Goal: Communication & Community: Answer question/provide support

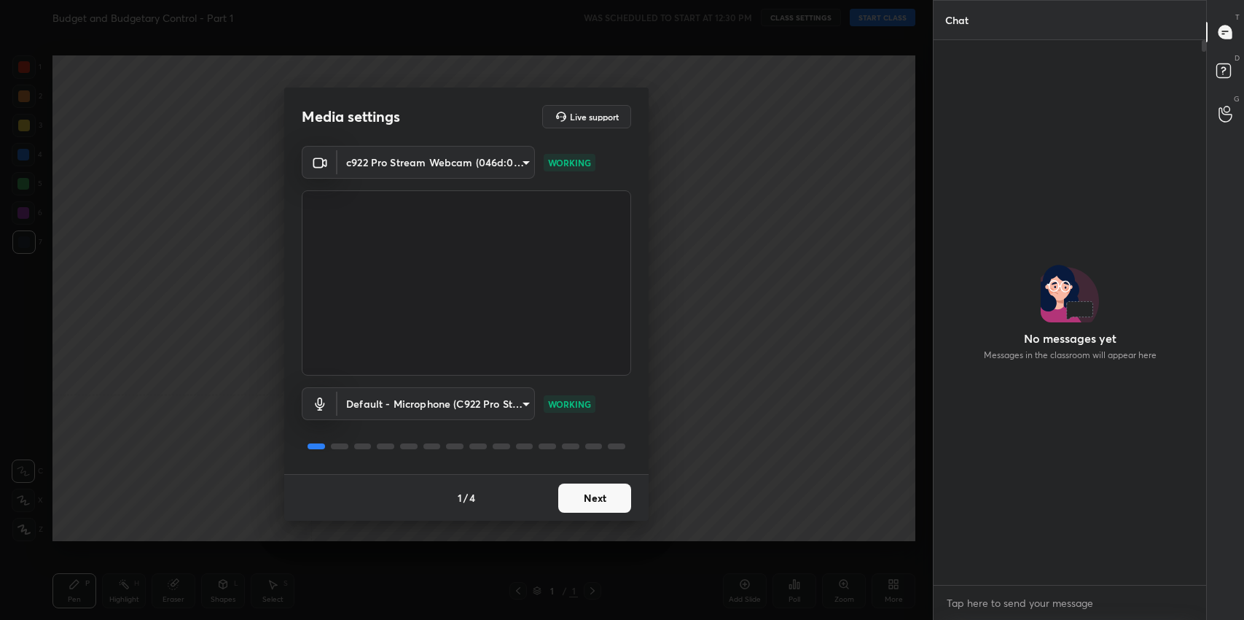
scroll to position [496, 0]
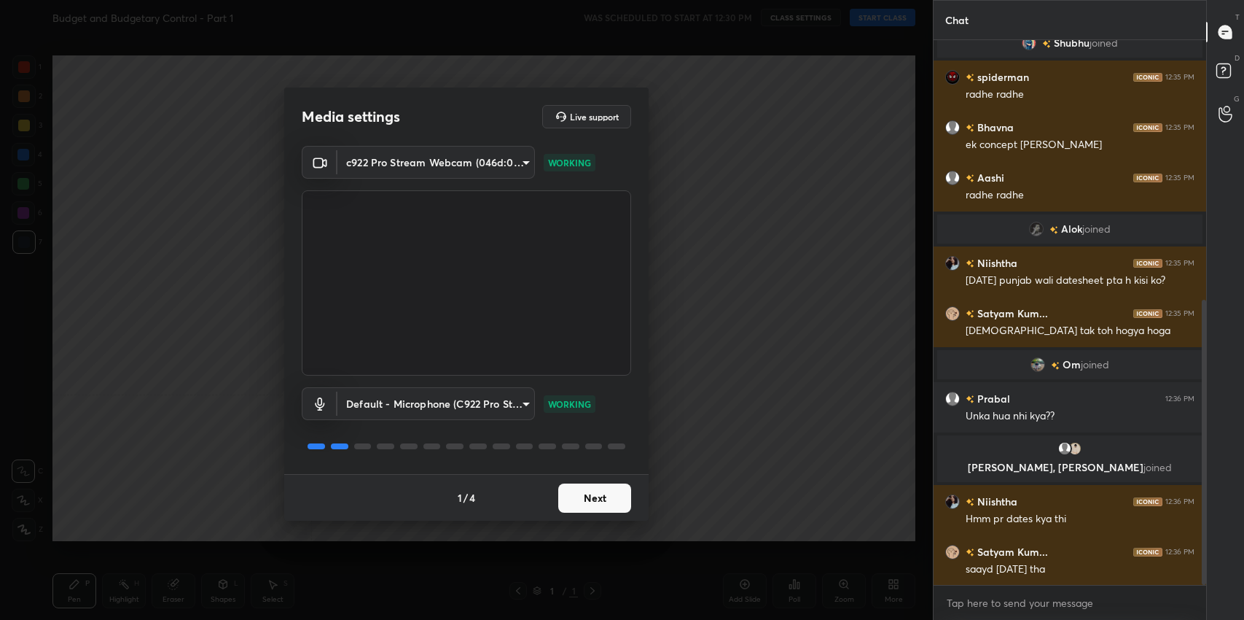
click at [601, 499] on button "Next" at bounding box center [594, 497] width 73 height 29
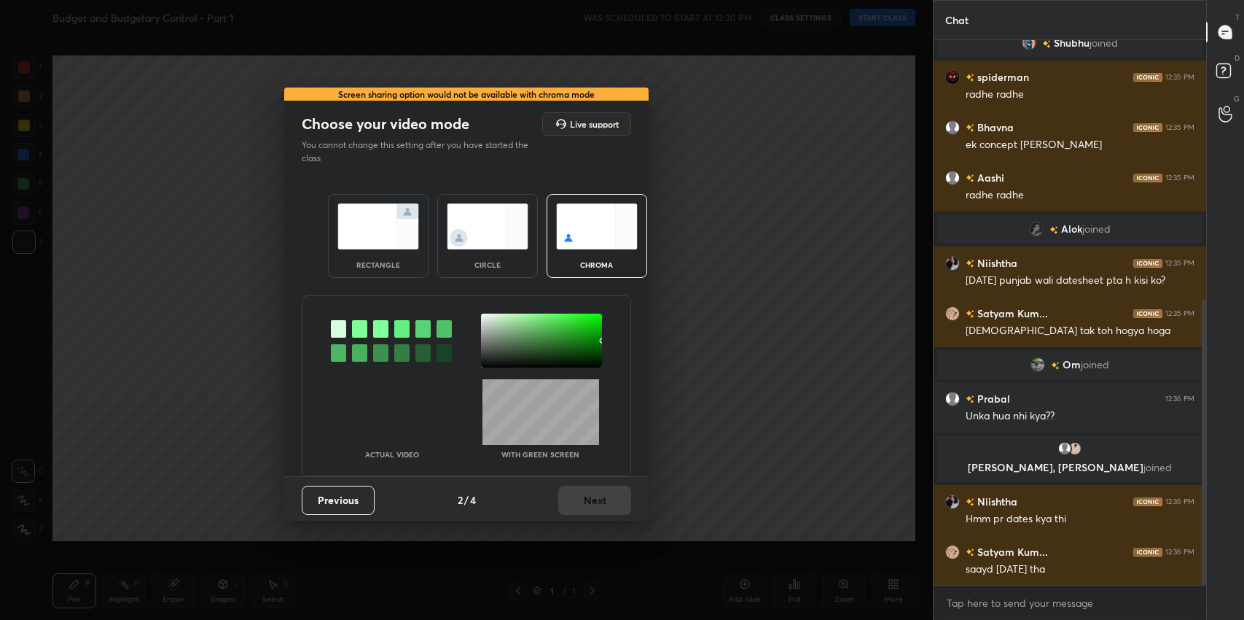
scroll to position [531, 0]
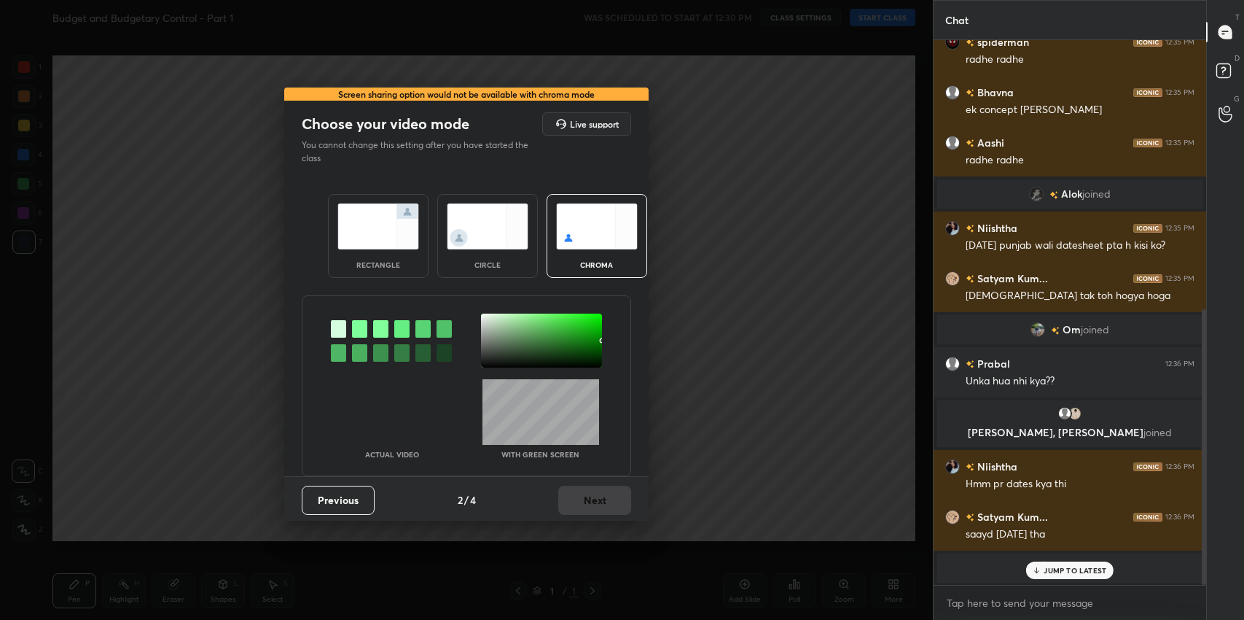
click at [382, 243] on img at bounding box center [379, 226] width 82 height 46
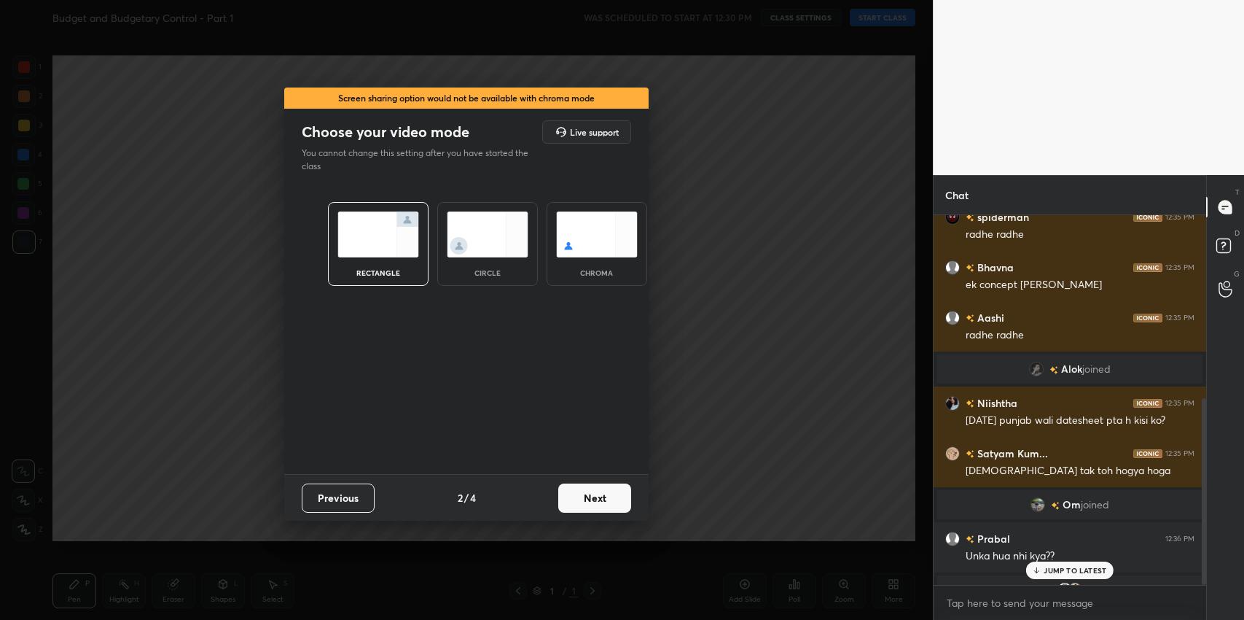
scroll to position [401, 268]
click at [596, 493] on button "Next" at bounding box center [594, 497] width 73 height 29
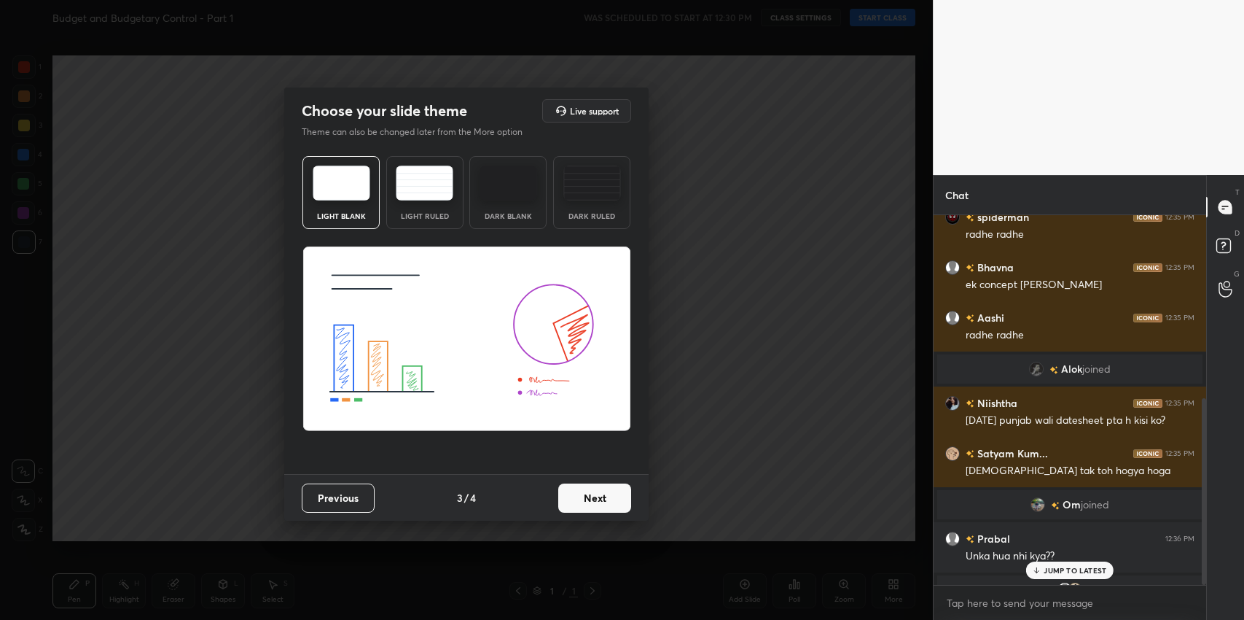
click at [418, 207] on div "Light Ruled" at bounding box center [424, 192] width 77 height 73
click at [599, 493] on button "Next" at bounding box center [594, 497] width 73 height 29
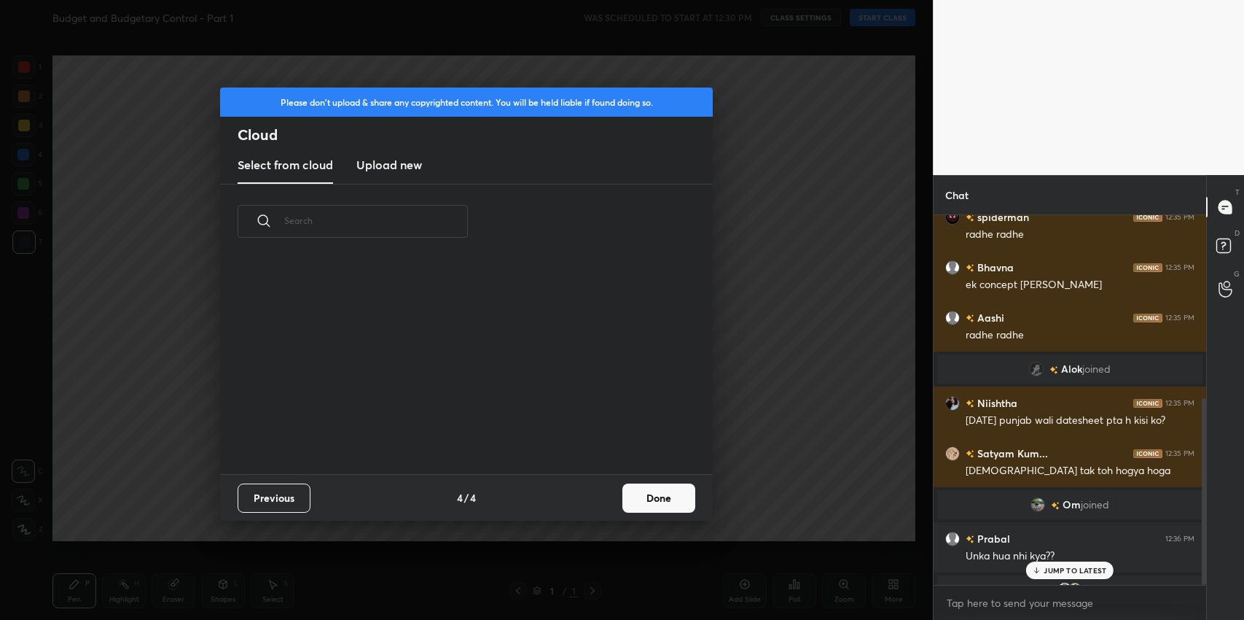
click at [646, 506] on button "Done" at bounding box center [659, 497] width 73 height 29
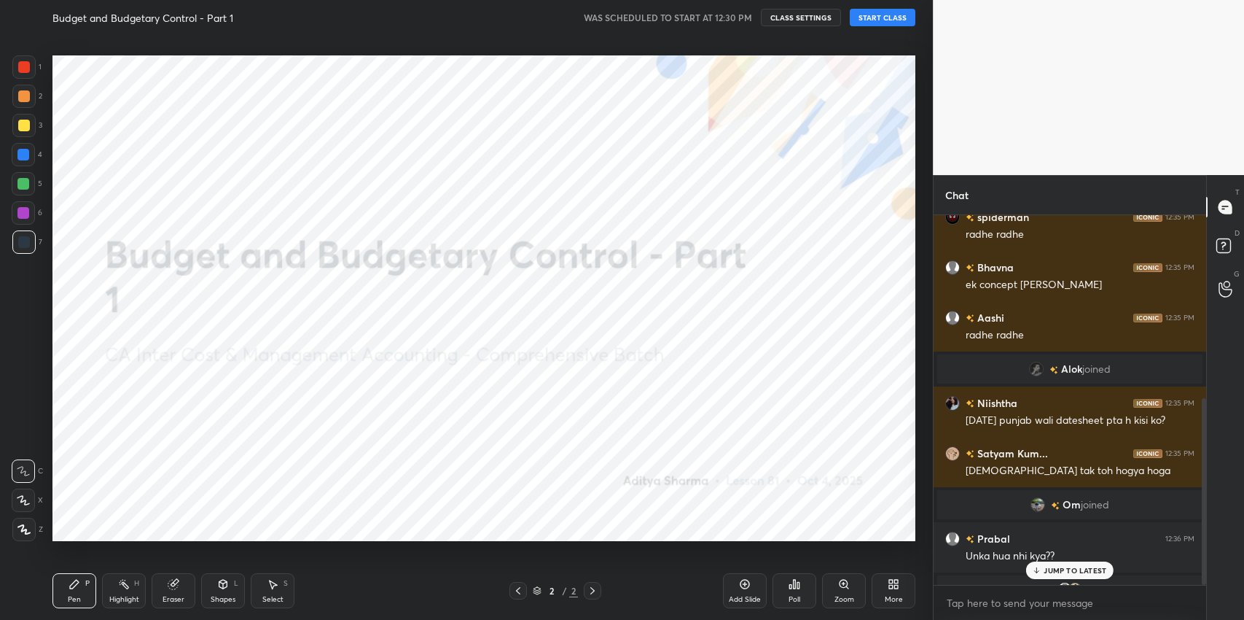
scroll to position [739, 0]
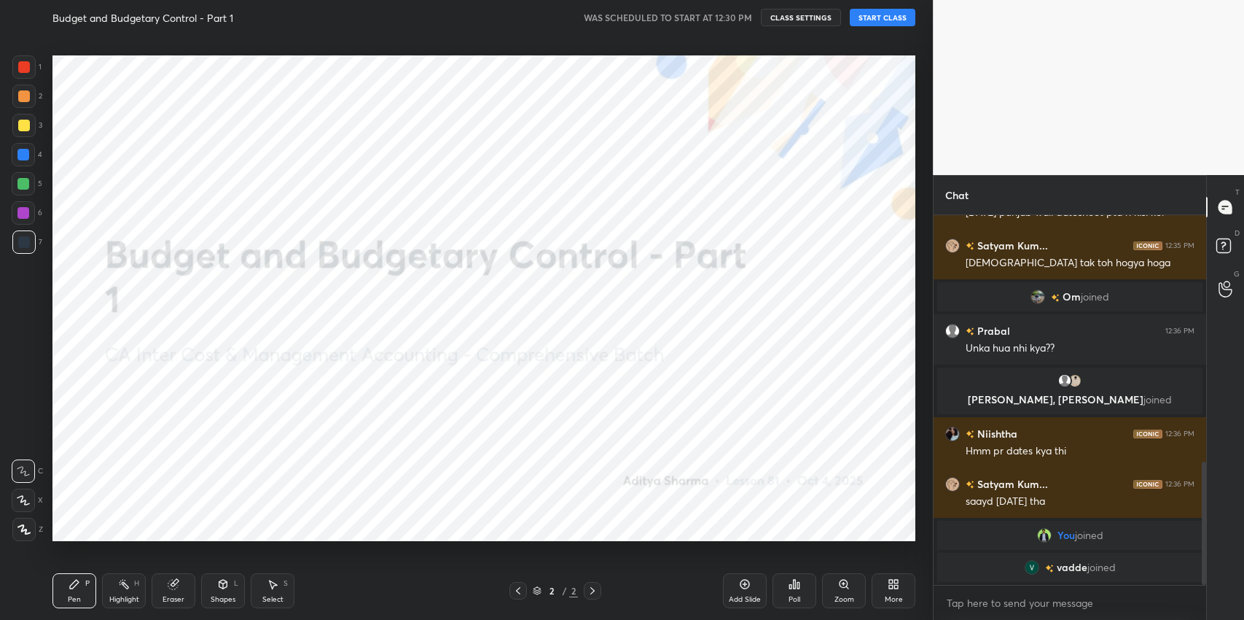
click at [884, 31] on div "Budget and Budgetary Control - Part 1 WAS SCHEDULED TO START AT 12:30 PM CLASS …" at bounding box center [483, 17] width 863 height 35
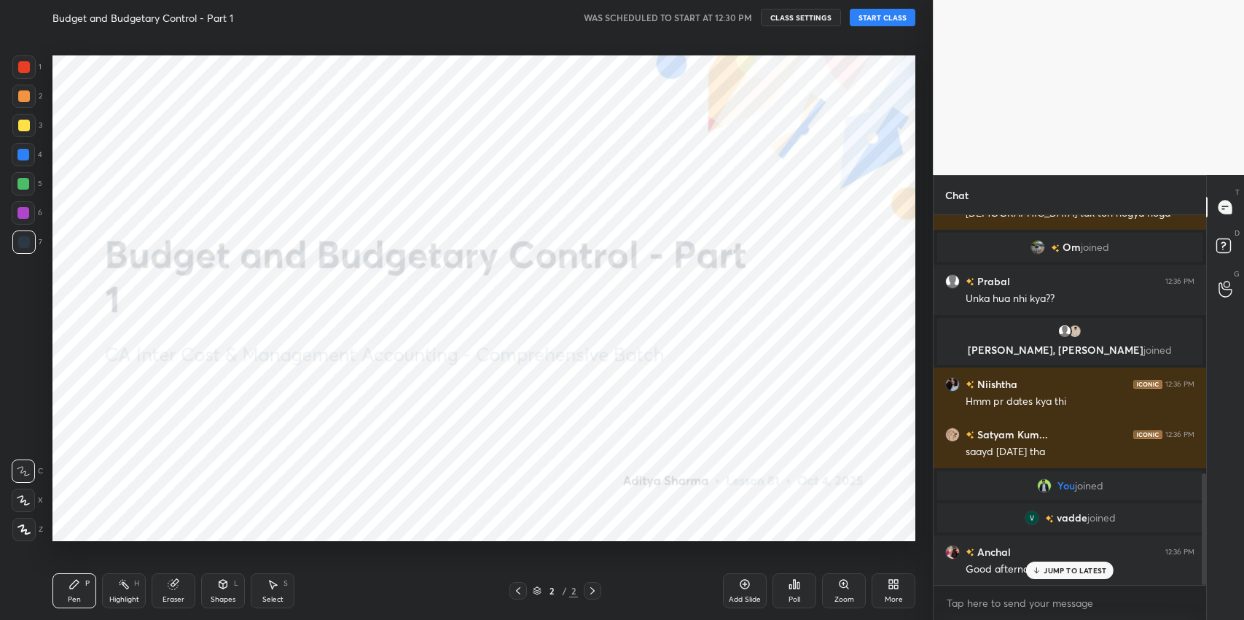
scroll to position [852, 0]
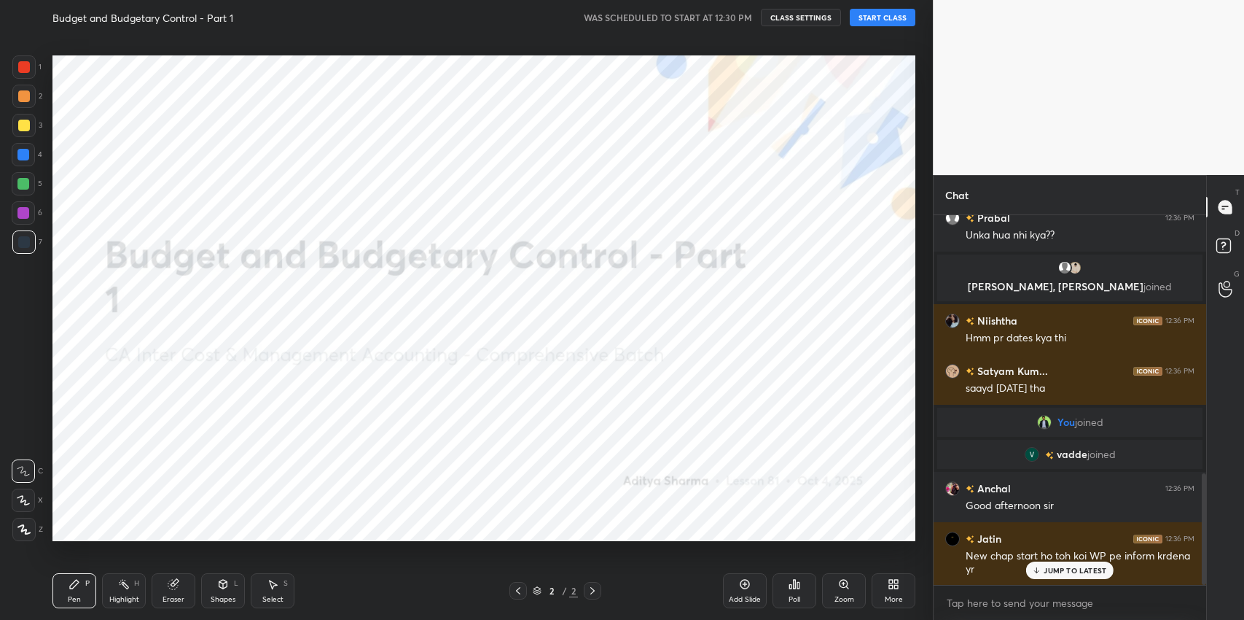
click at [886, 20] on button "START CLASS" at bounding box center [883, 17] width 66 height 17
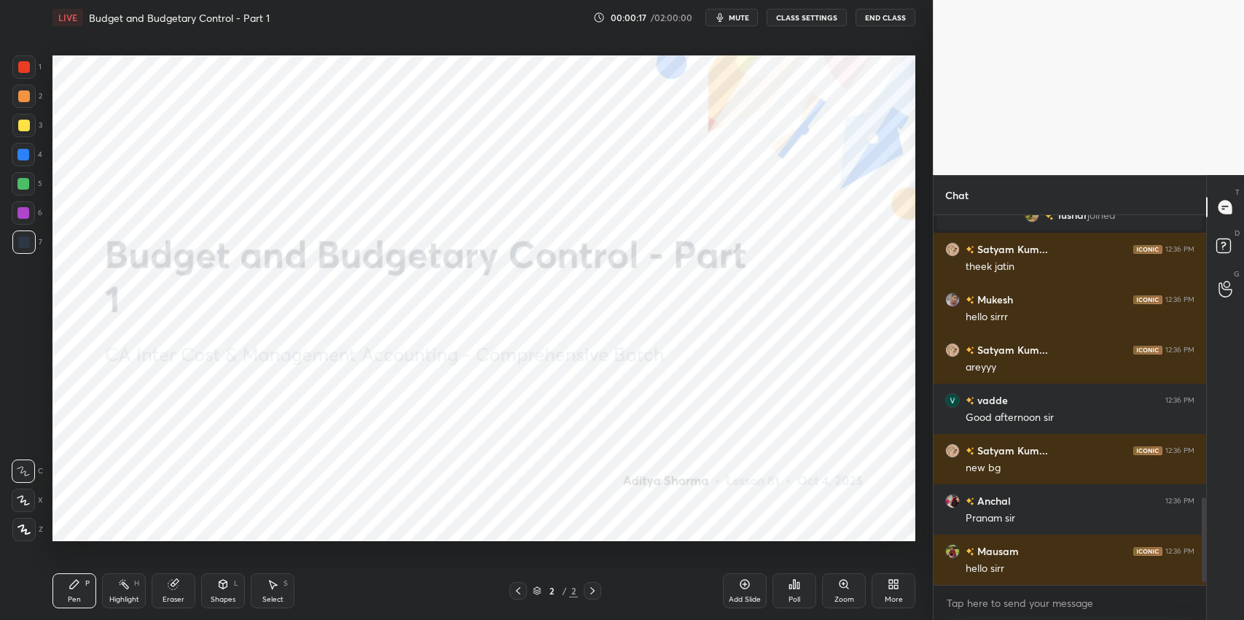
scroll to position [1236, 0]
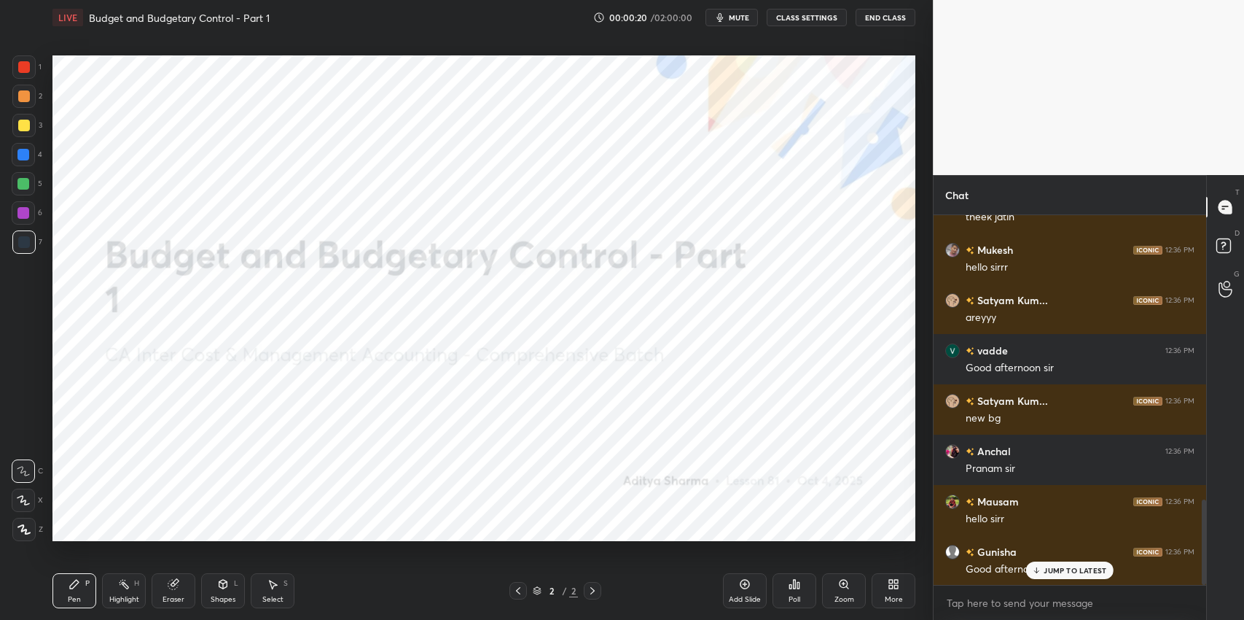
click at [1050, 569] on p "JUMP TO LATEST" at bounding box center [1075, 570] width 63 height 9
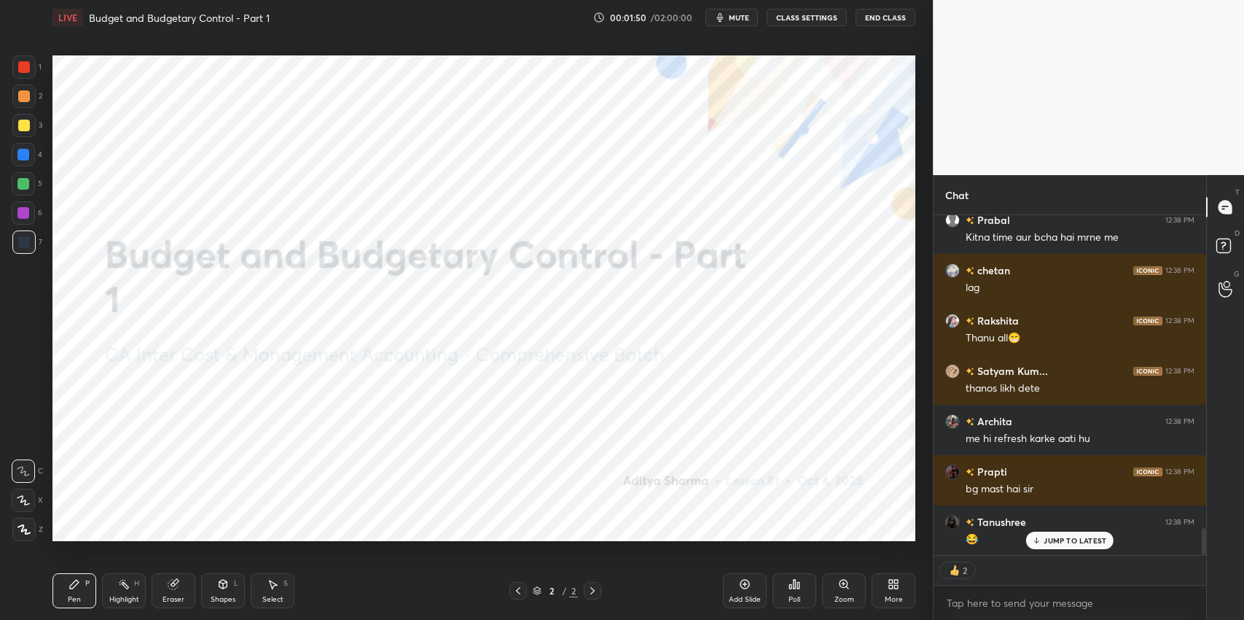
scroll to position [3953, 0]
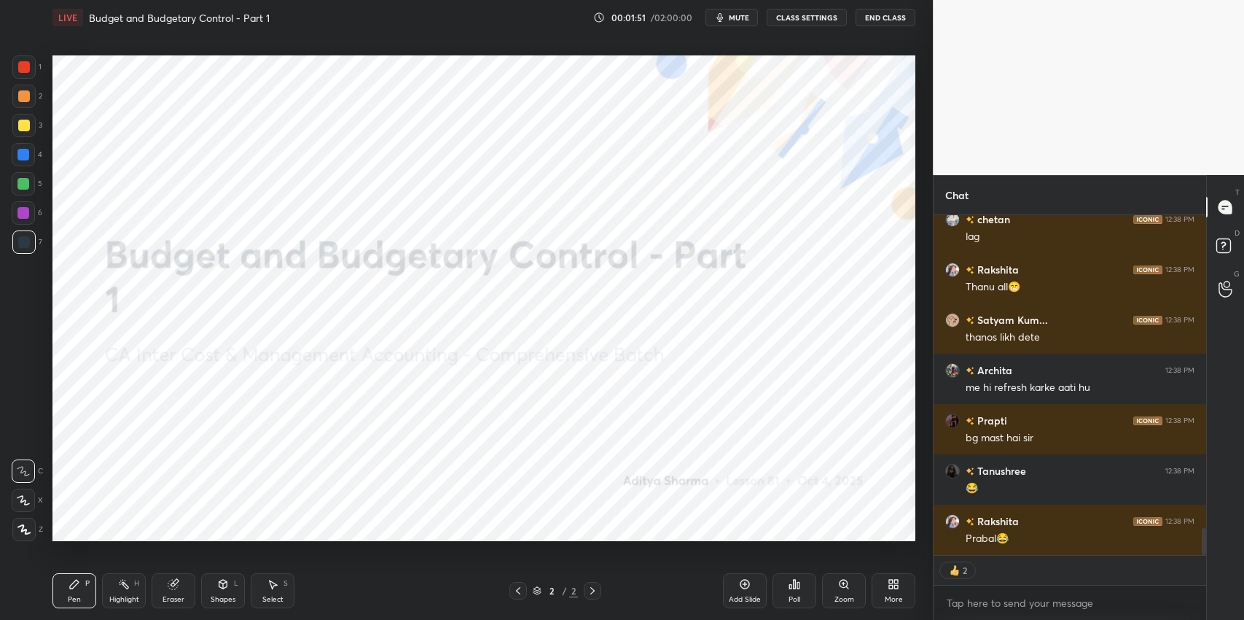
type textarea "x"
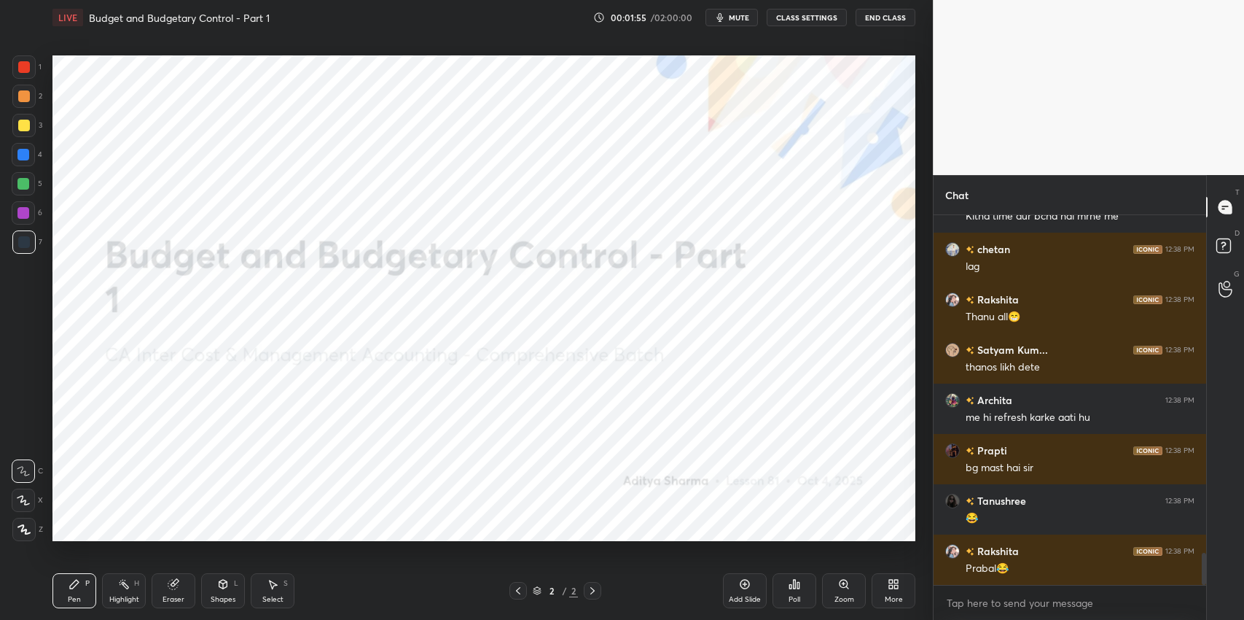
click at [164, 593] on div "Eraser" at bounding box center [174, 590] width 44 height 35
click at [18, 532] on span "Erase all" at bounding box center [23, 529] width 22 height 10
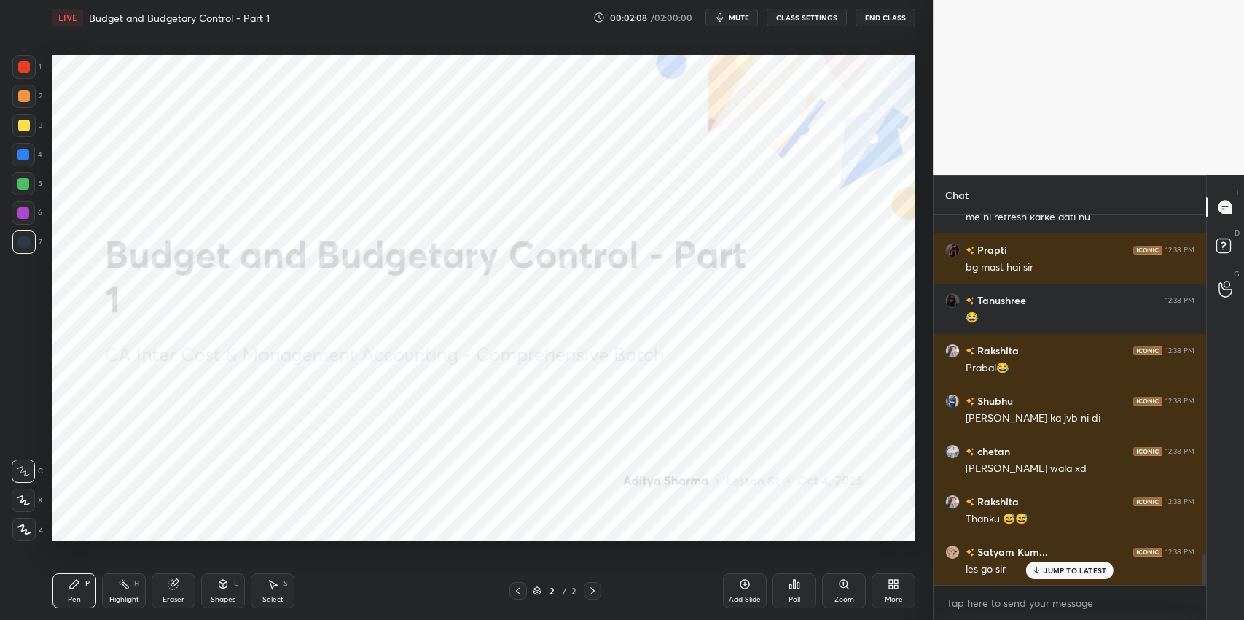
click at [68, 591] on div "Pen P" at bounding box center [74, 590] width 44 height 35
click at [747, 596] on div "Add Slide" at bounding box center [745, 599] width 32 height 7
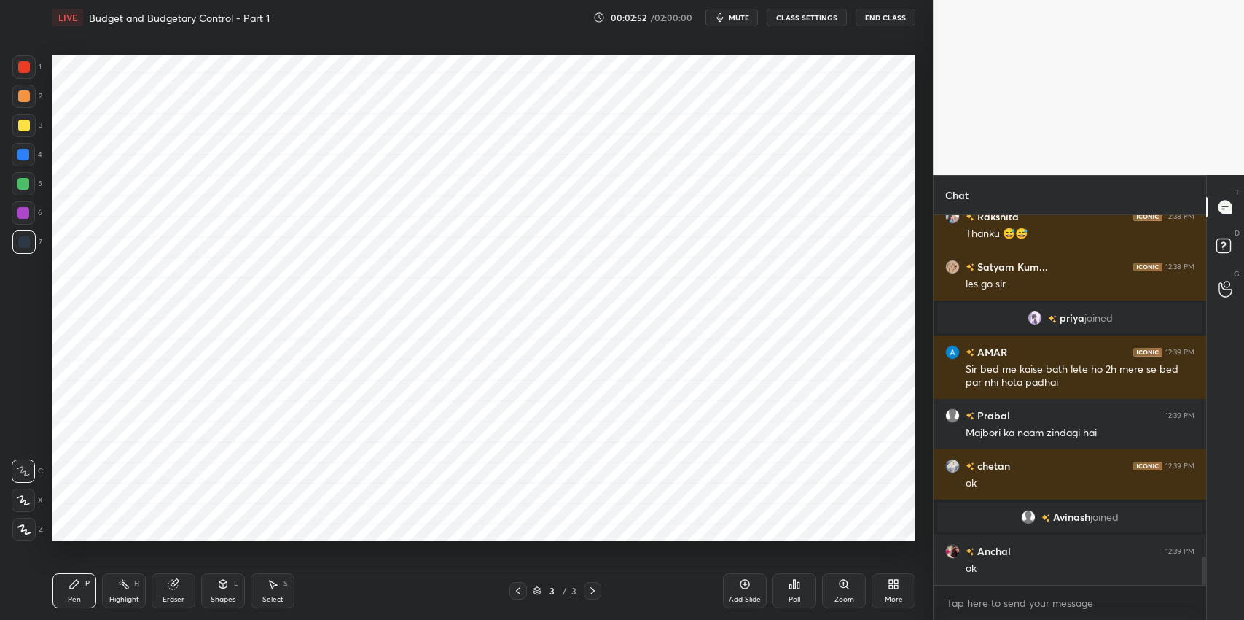
scroll to position [4459, 0]
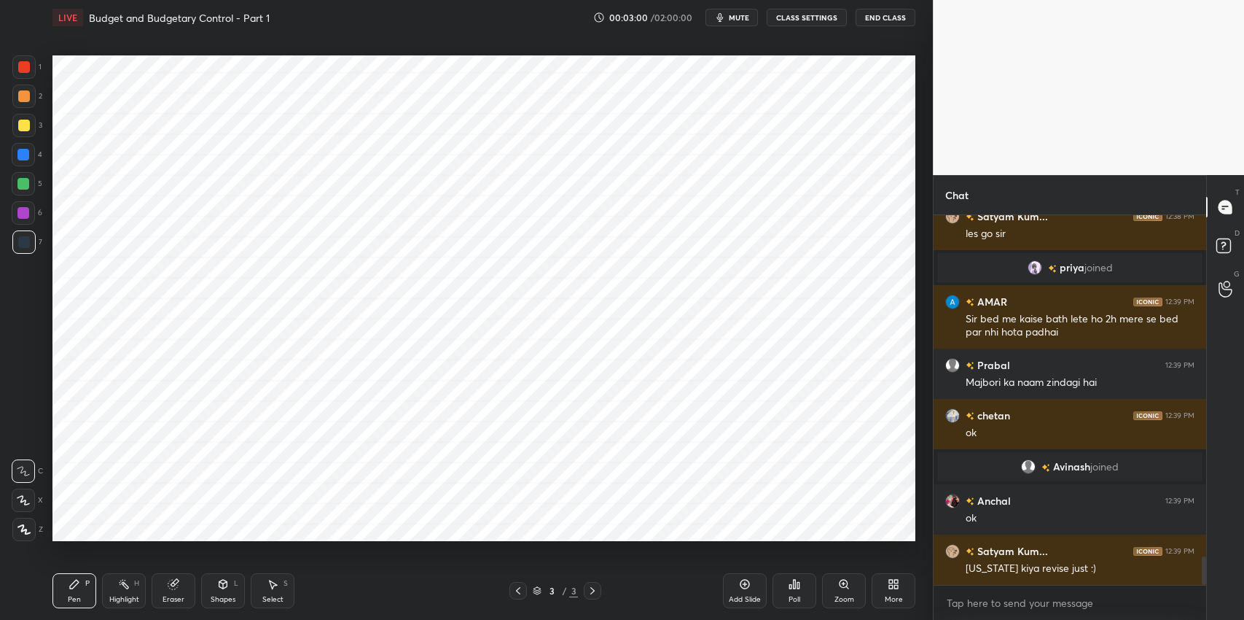
click at [798, 597] on div "Poll" at bounding box center [795, 599] width 12 height 7
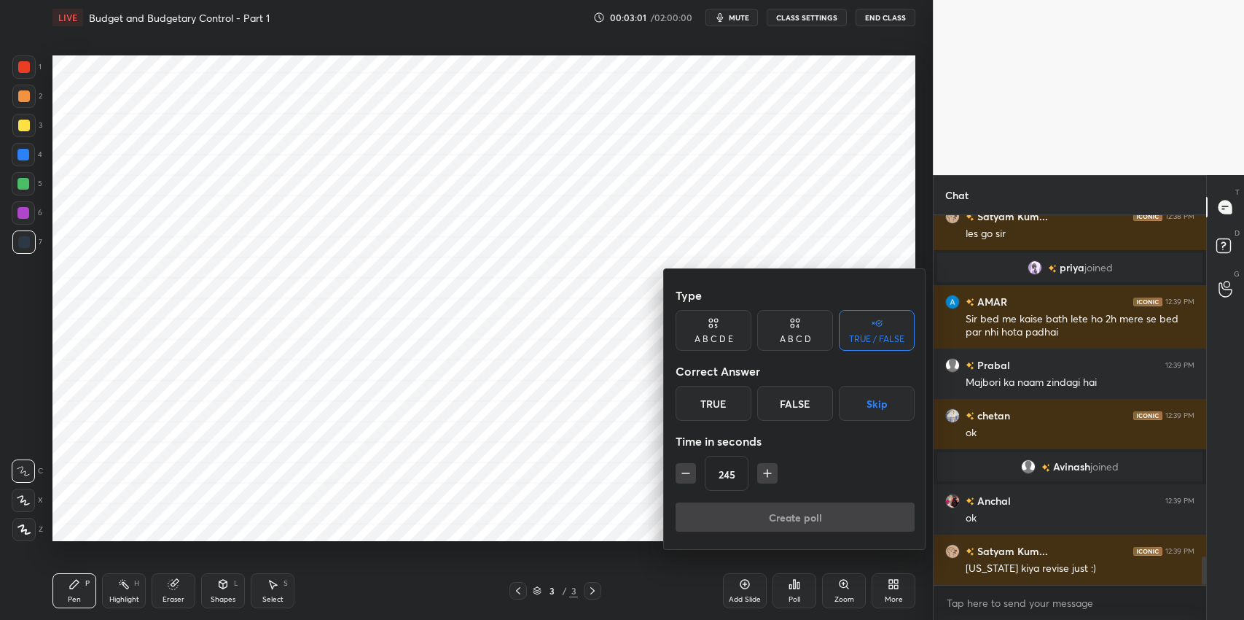
click at [770, 470] on icon "button" at bounding box center [767, 473] width 15 height 15
click at [764, 472] on icon "button" at bounding box center [767, 473] width 15 height 15
click at [768, 476] on icon "button" at bounding box center [768, 472] width 0 height 7
type input "305"
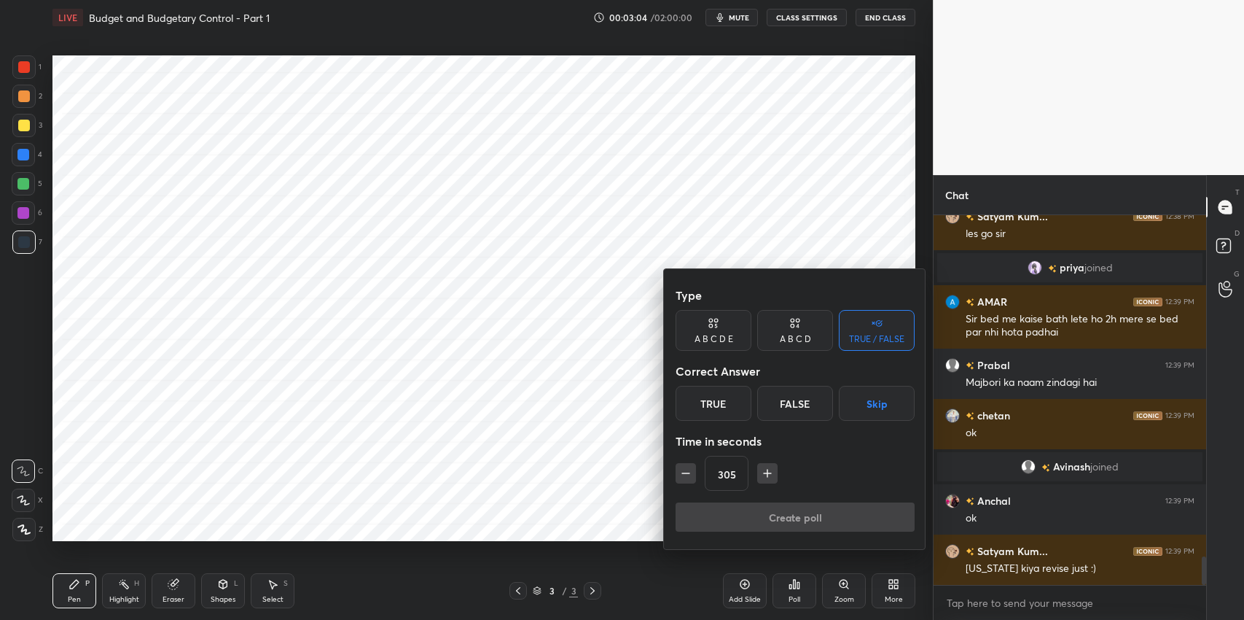
click at [876, 406] on button "Skip" at bounding box center [877, 403] width 76 height 35
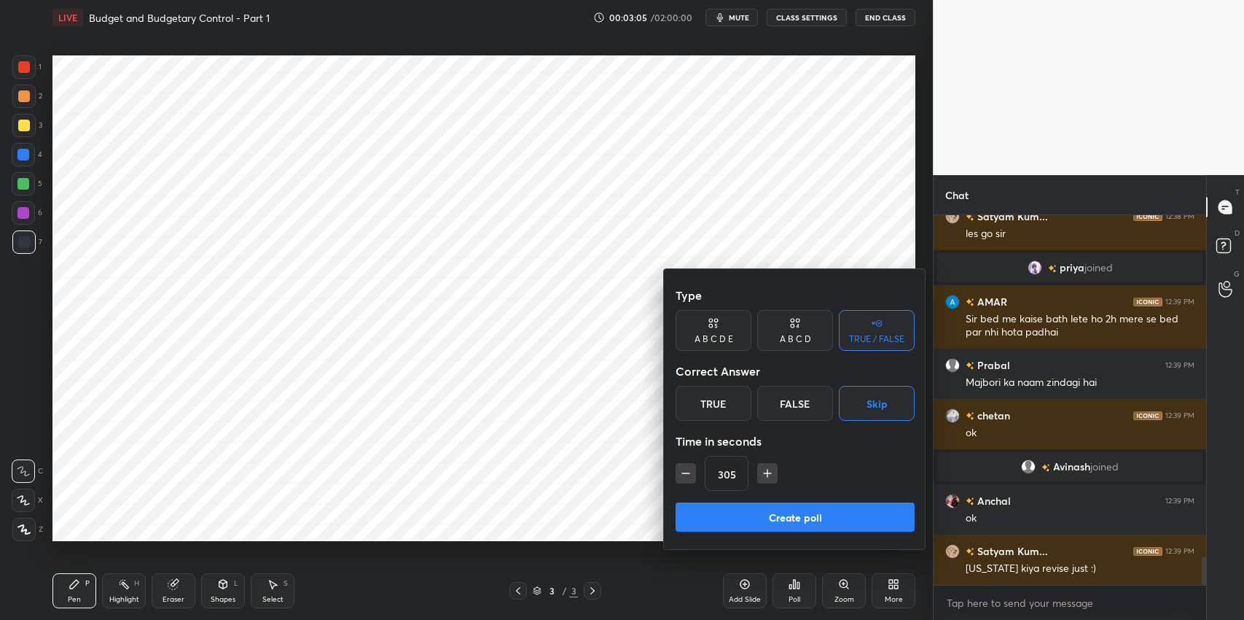
click at [828, 515] on button "Create poll" at bounding box center [795, 516] width 239 height 29
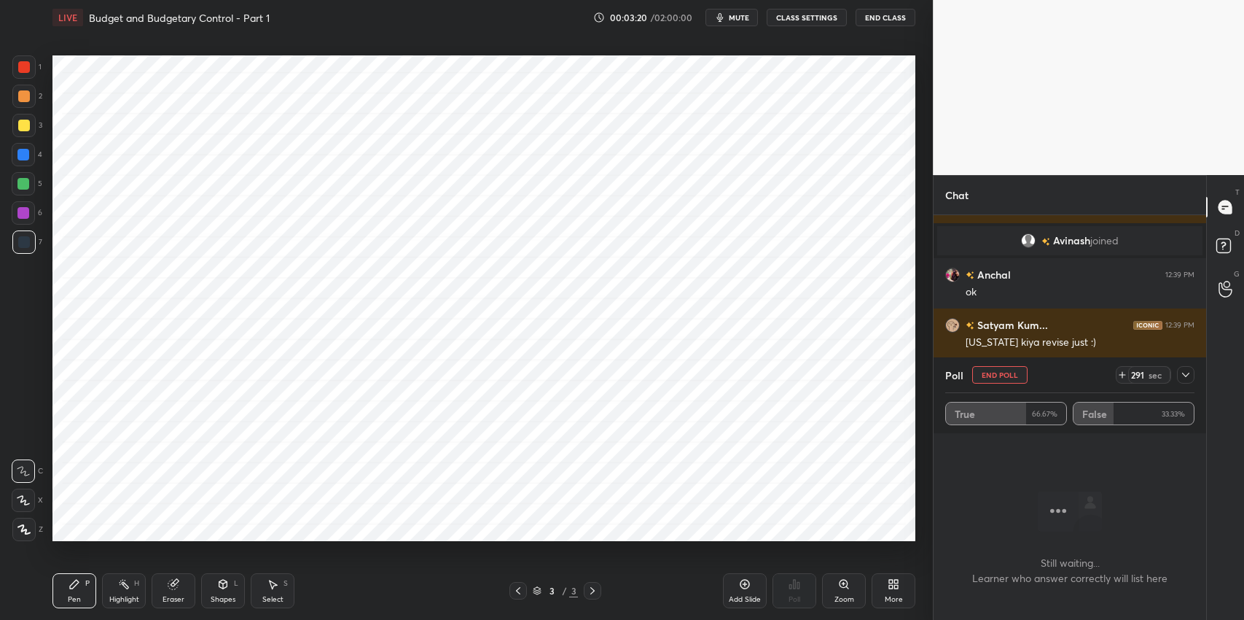
scroll to position [4720, 0]
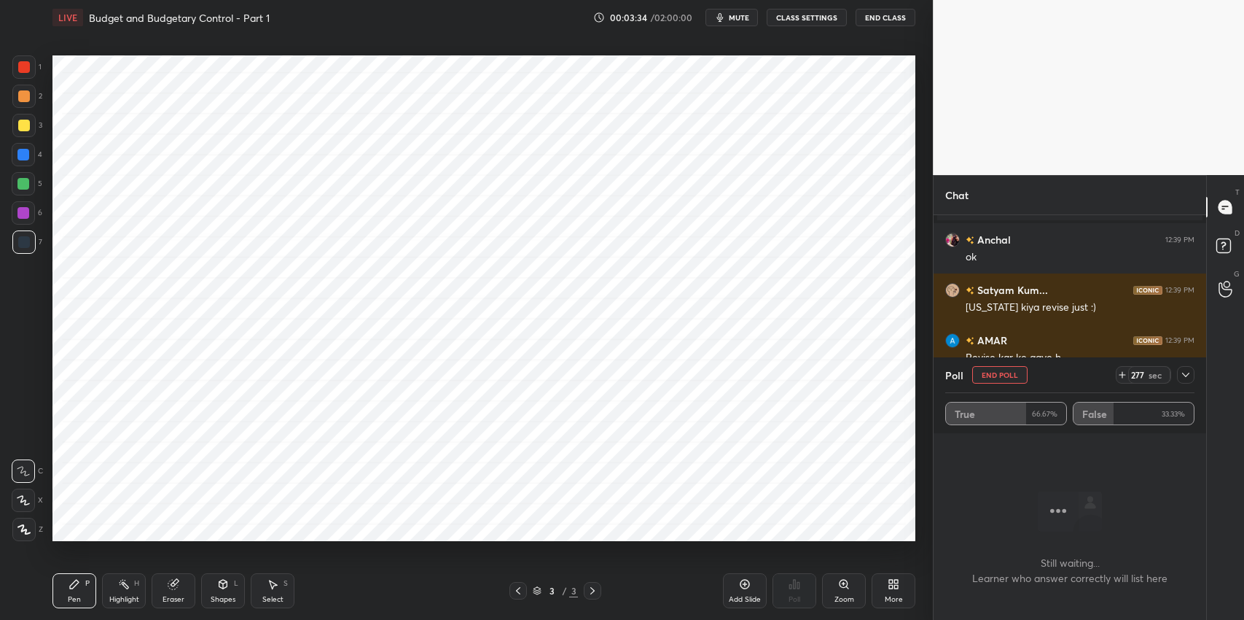
click at [1185, 374] on icon at bounding box center [1186, 375] width 12 height 12
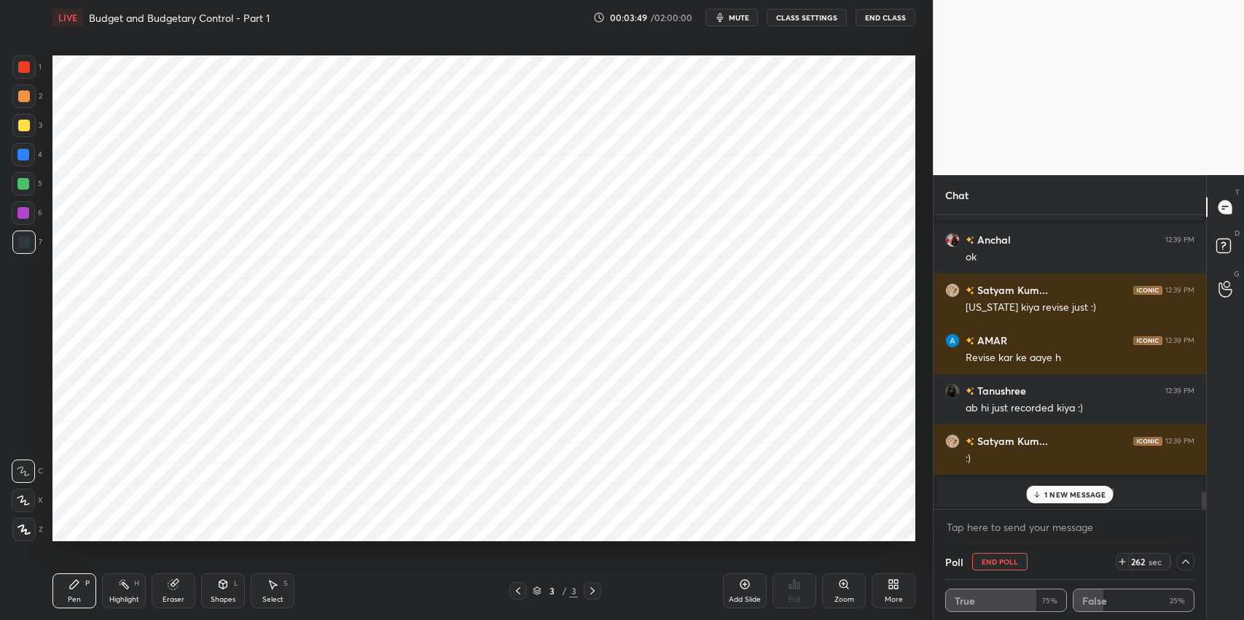
scroll to position [4783, 0]
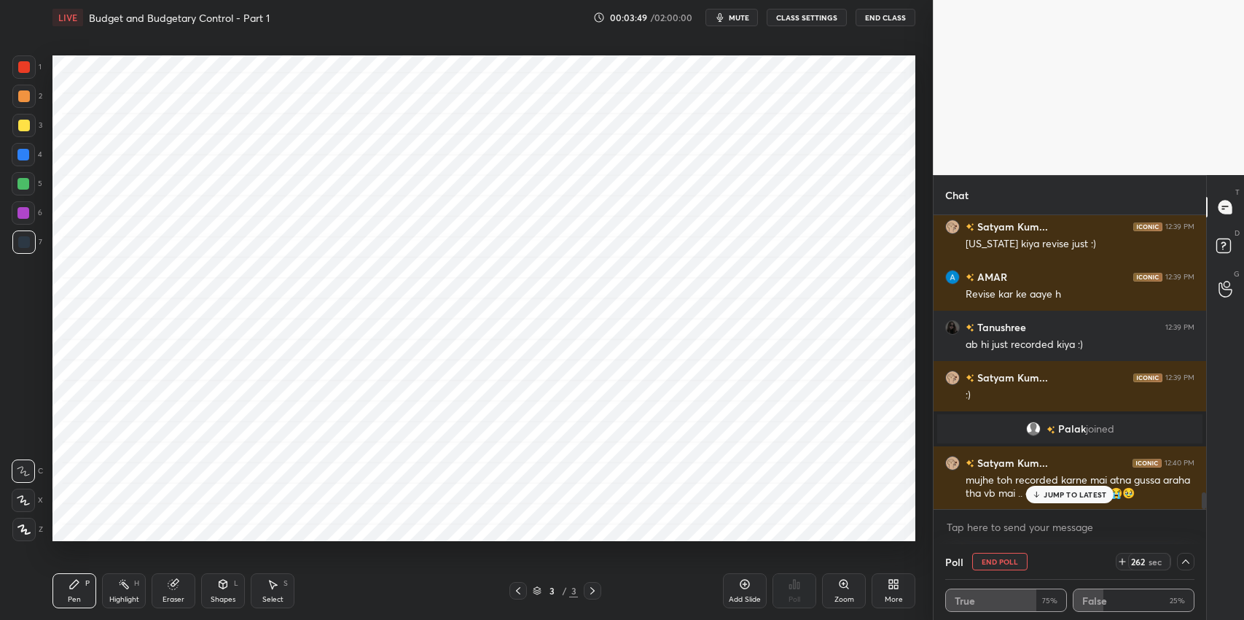
click at [733, 20] on span "mute" at bounding box center [739, 17] width 20 height 10
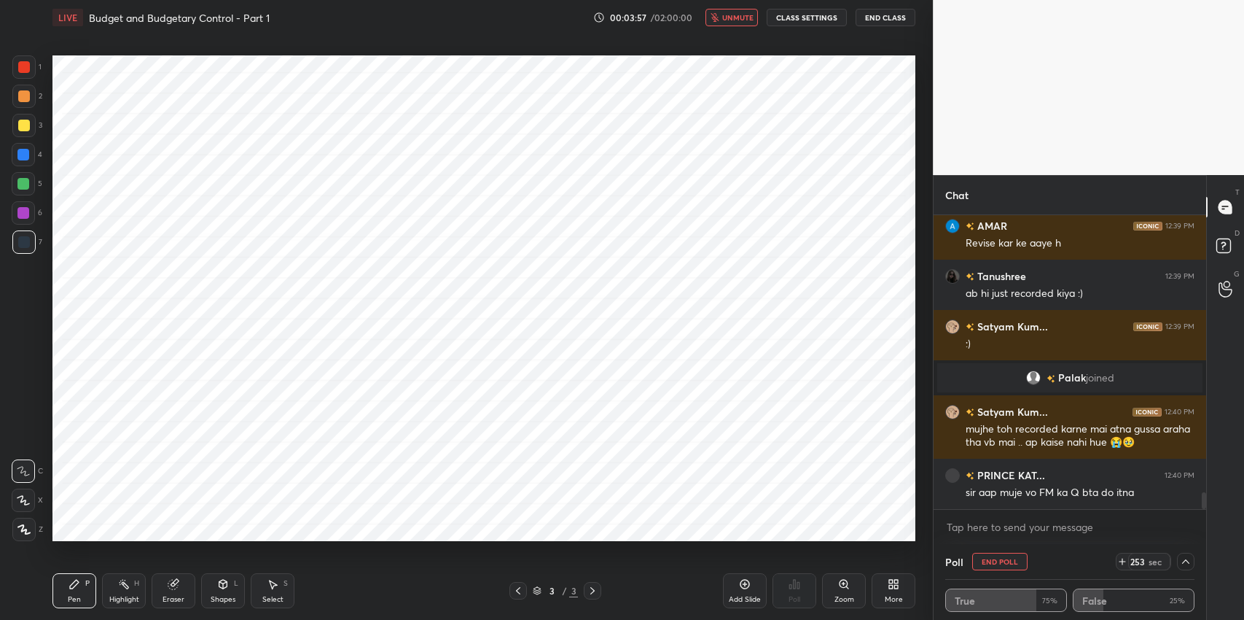
scroll to position [4884, 0]
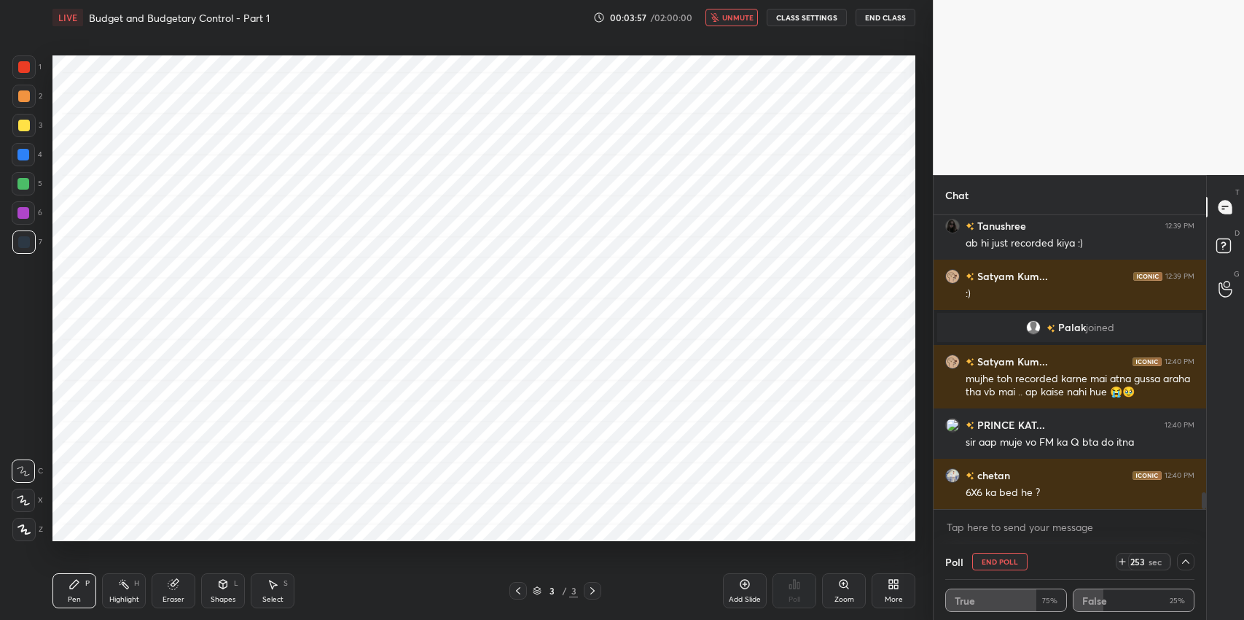
click at [745, 17] on span "unmute" at bounding box center [737, 17] width 31 height 10
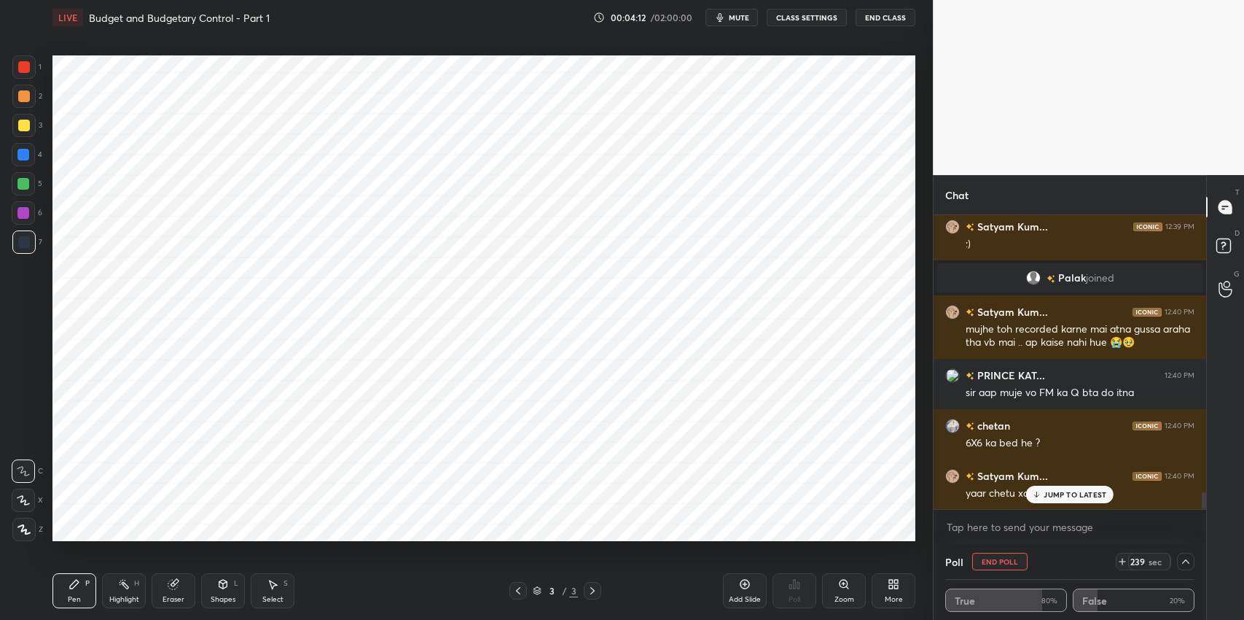
click at [1049, 497] on p "JUMP TO LATEST" at bounding box center [1075, 494] width 63 height 9
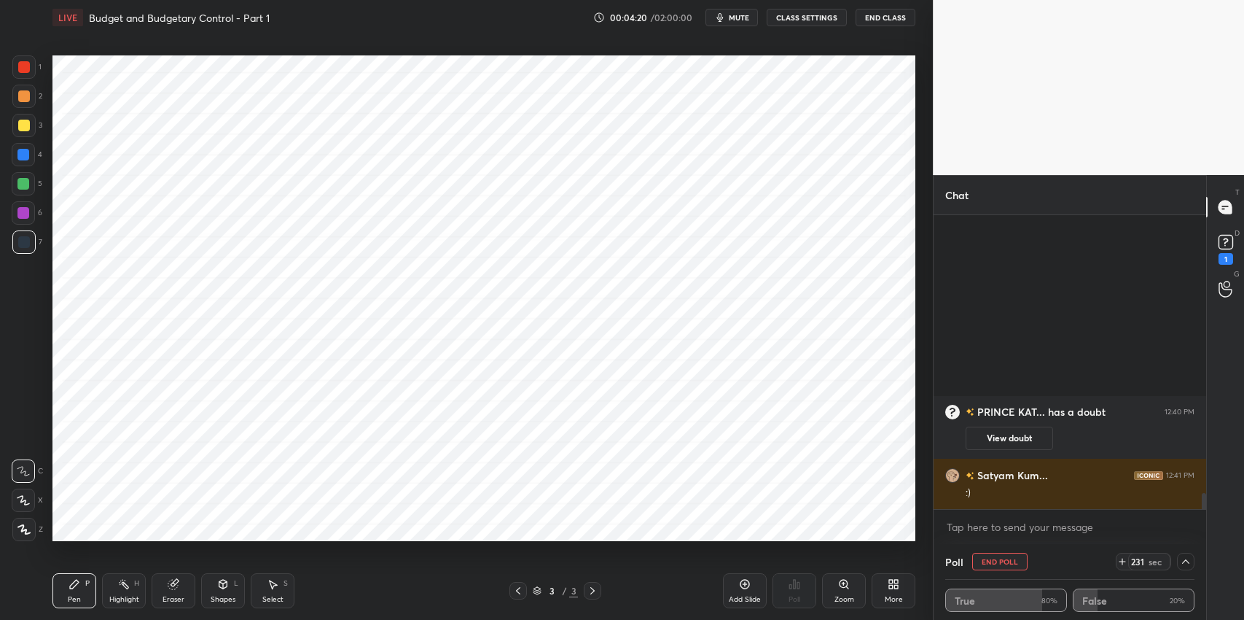
scroll to position [4030, 0]
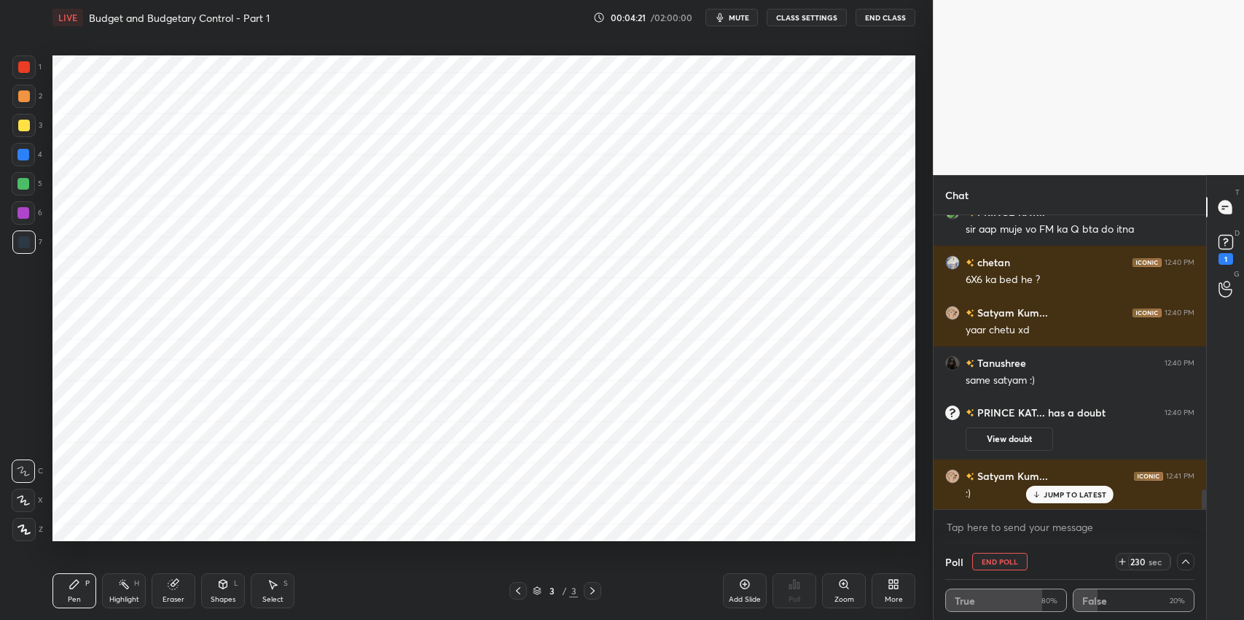
click at [1229, 255] on div "1" at bounding box center [1226, 259] width 15 height 12
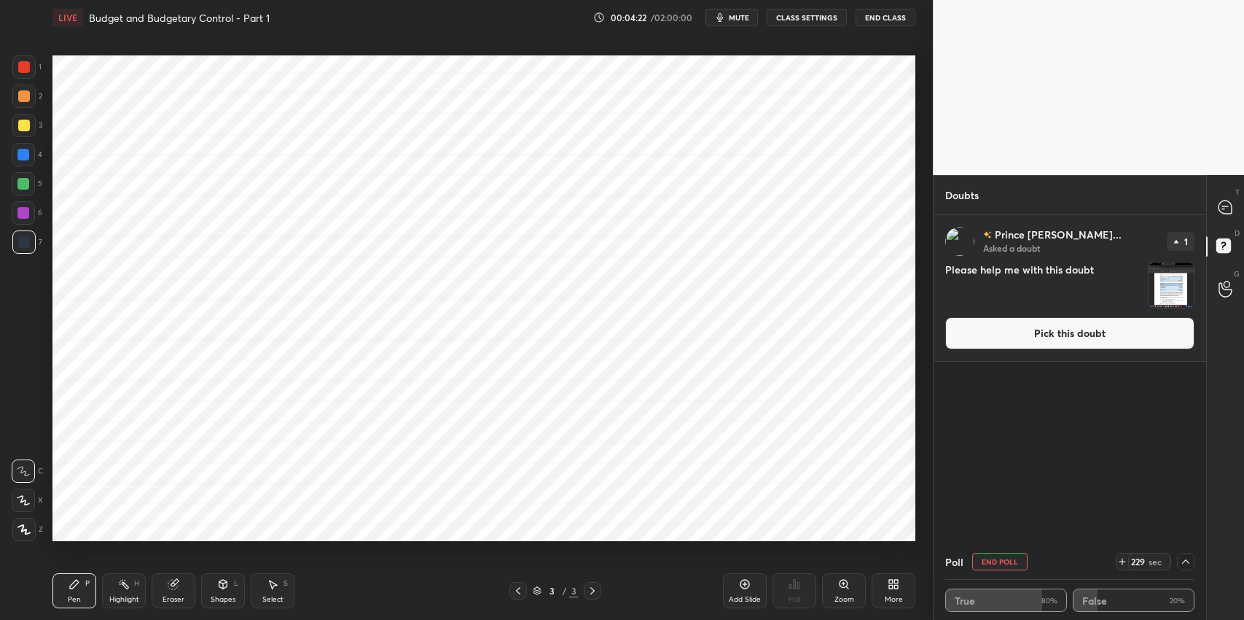
click at [1085, 334] on button "Pick this doubt" at bounding box center [1070, 333] width 249 height 32
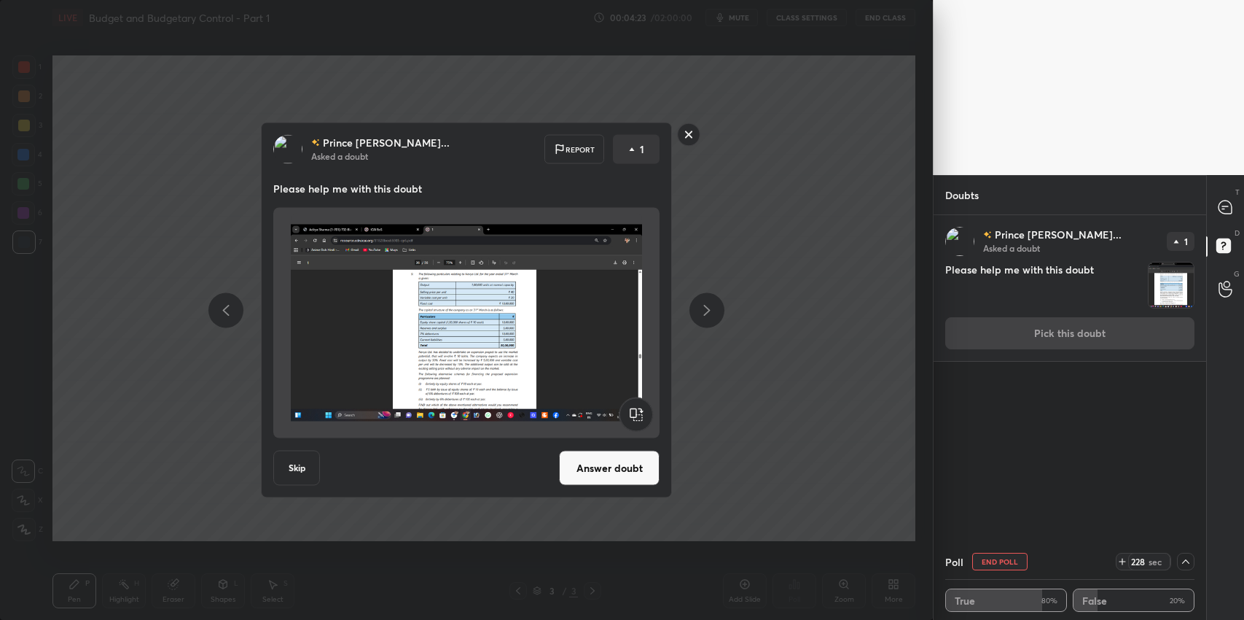
click at [593, 456] on button "Answer doubt" at bounding box center [609, 468] width 101 height 35
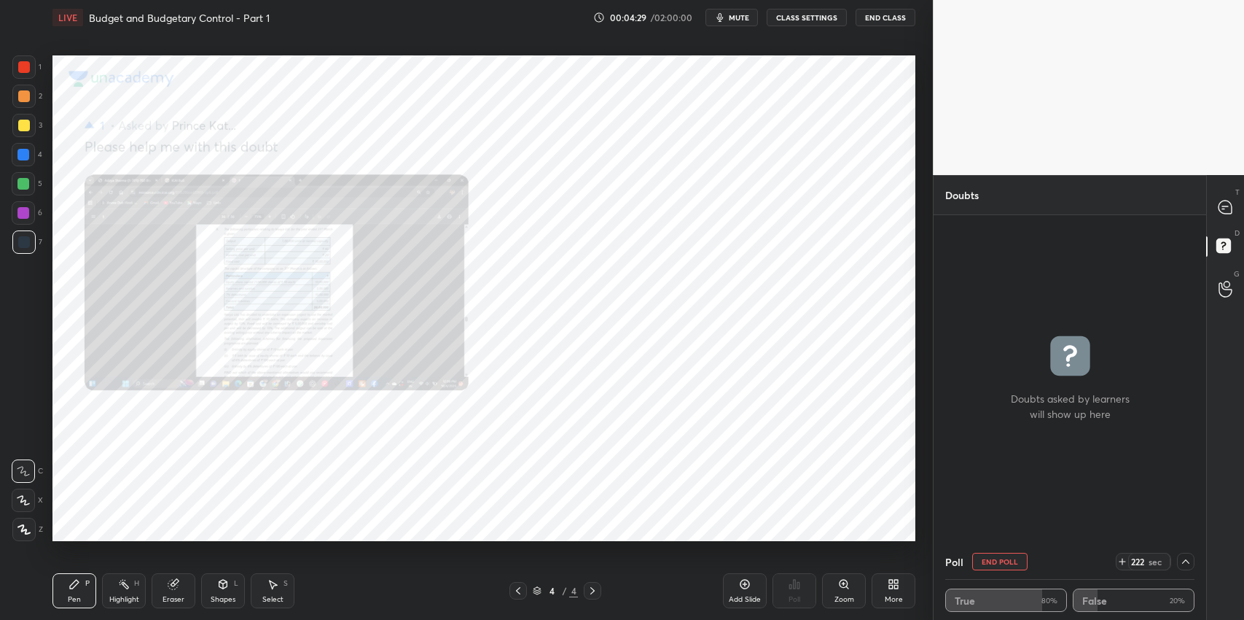
click at [835, 589] on div "Zoom" at bounding box center [844, 590] width 44 height 35
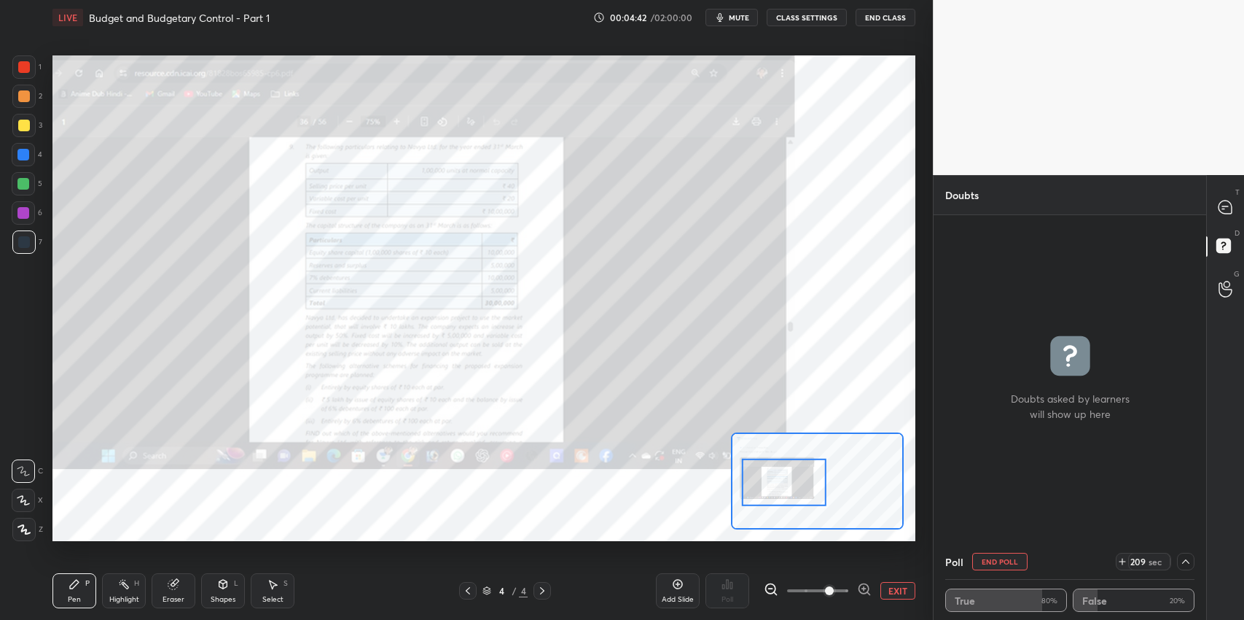
click at [1220, 217] on div at bounding box center [1226, 207] width 29 height 26
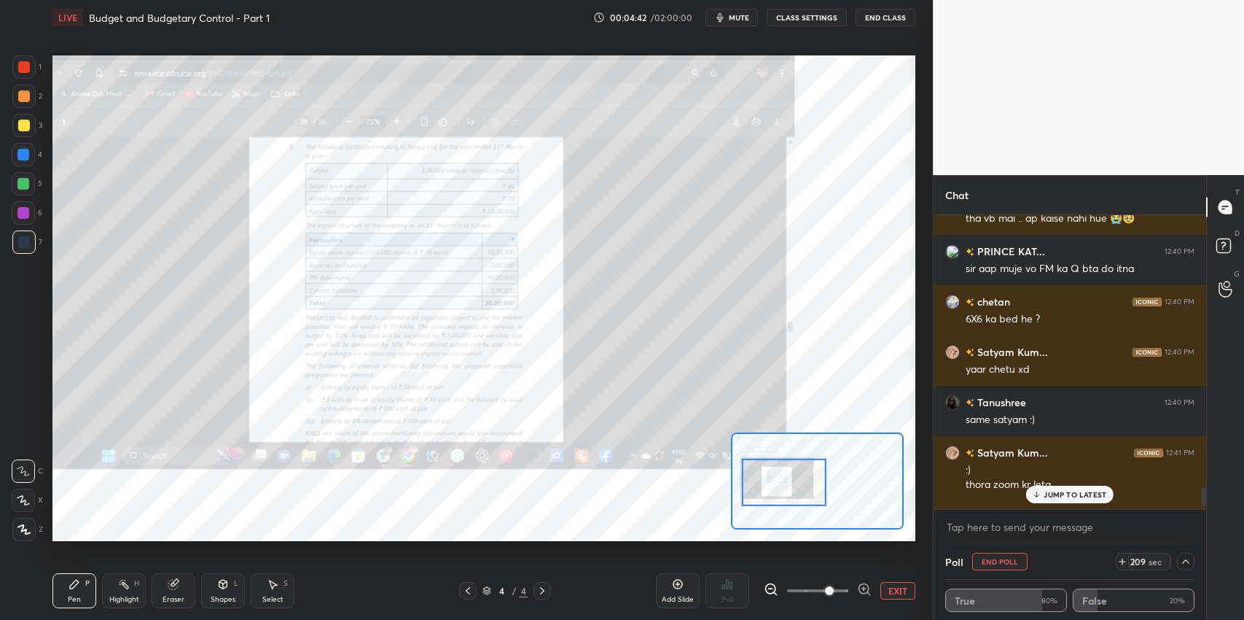
scroll to position [4282, 0]
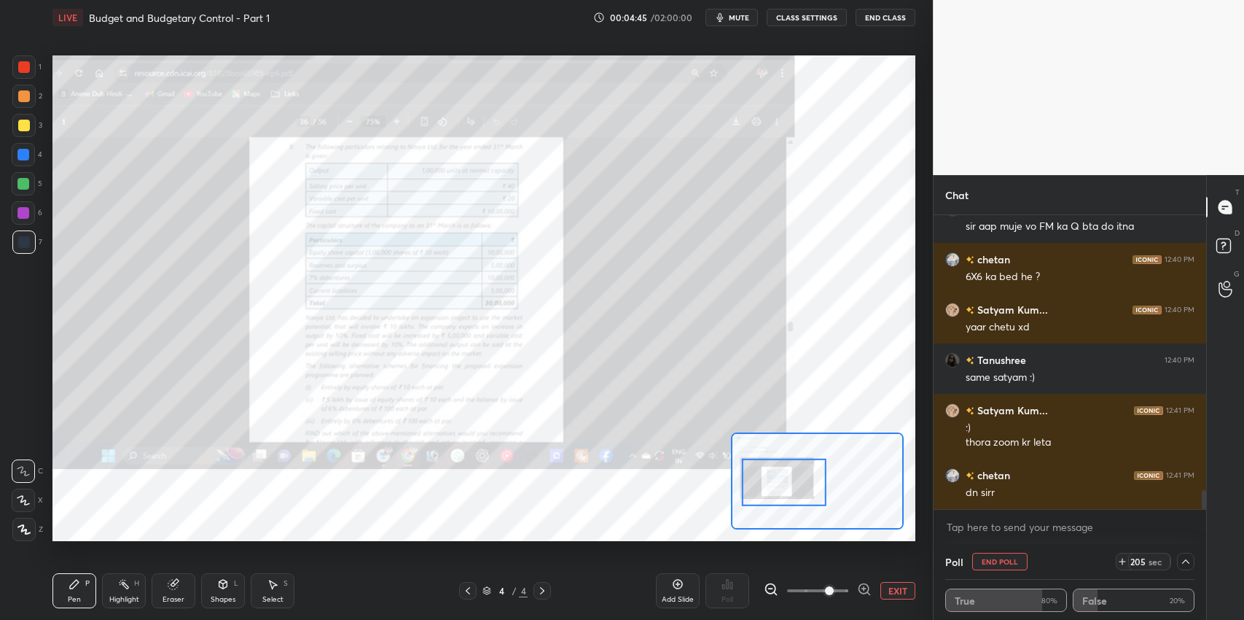
click at [737, 23] on button "mute" at bounding box center [732, 17] width 52 height 17
click at [724, 25] on button "unmute" at bounding box center [732, 17] width 52 height 17
click at [14, 127] on div at bounding box center [23, 125] width 23 height 23
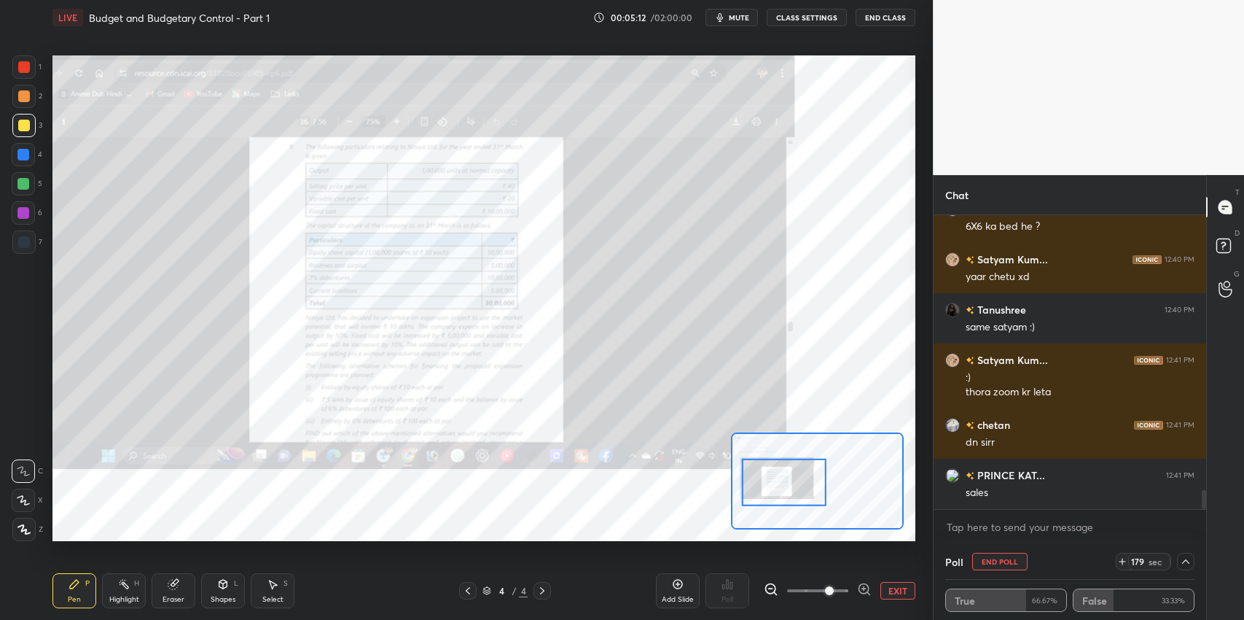
click at [738, 20] on span "mute" at bounding box center [739, 17] width 20 height 10
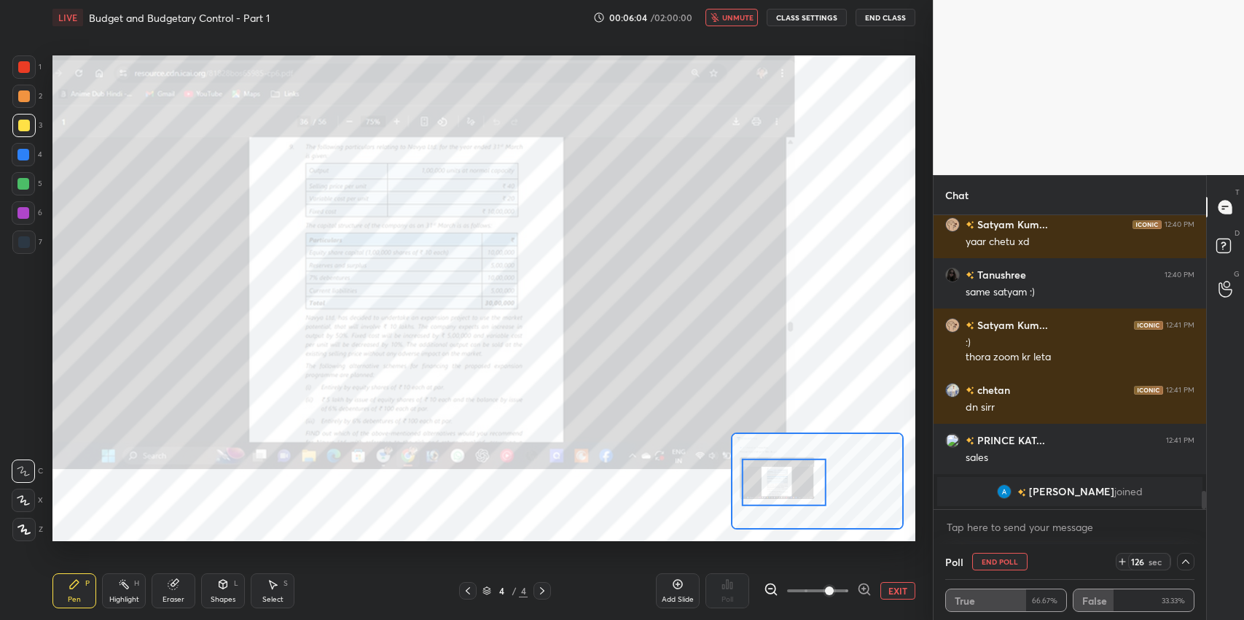
click at [724, 25] on button "unmute" at bounding box center [732, 17] width 52 height 17
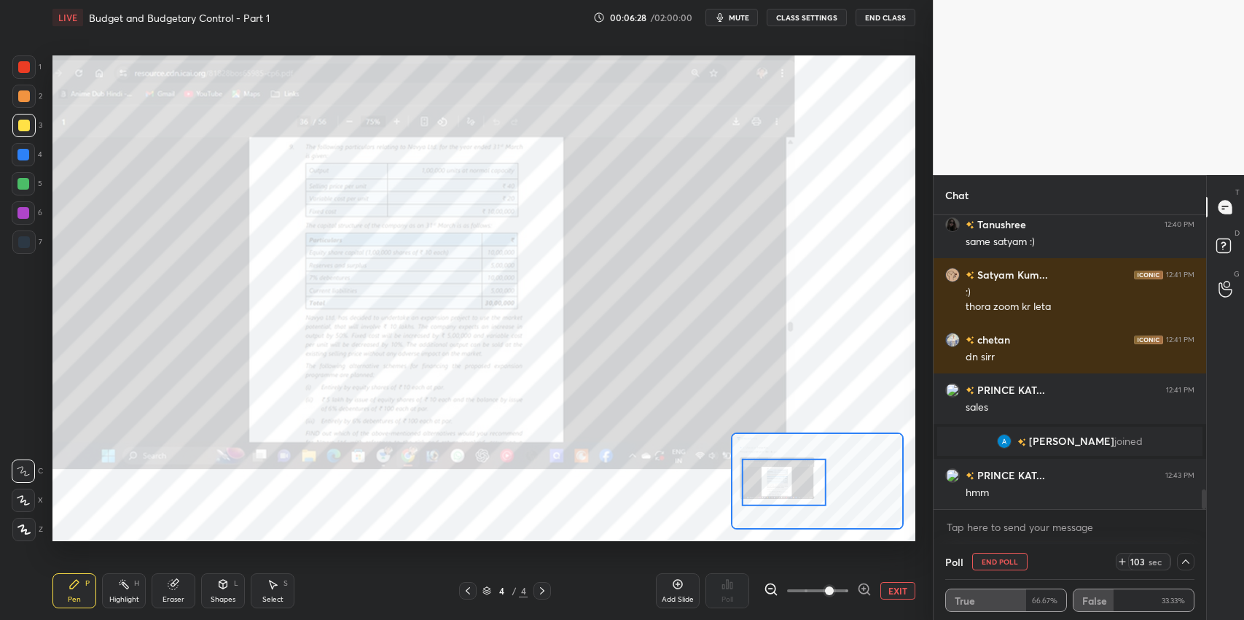
click at [30, 254] on div "7" at bounding box center [27, 241] width 30 height 23
click at [20, 130] on div at bounding box center [24, 126] width 12 height 12
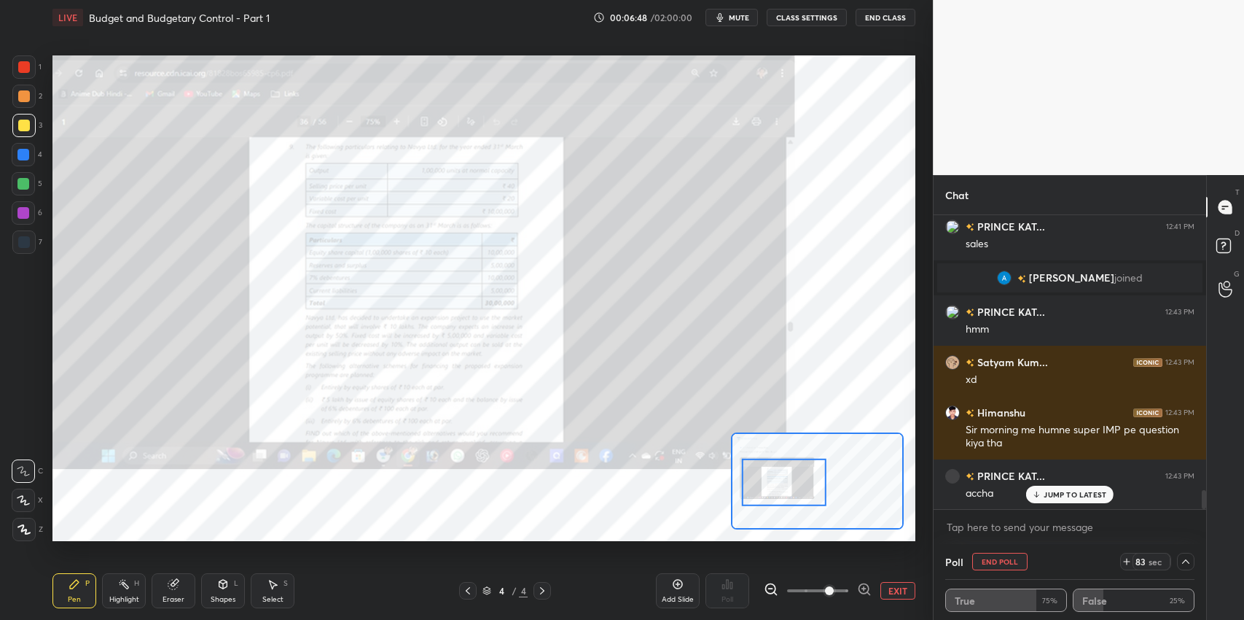
scroll to position [4308, 0]
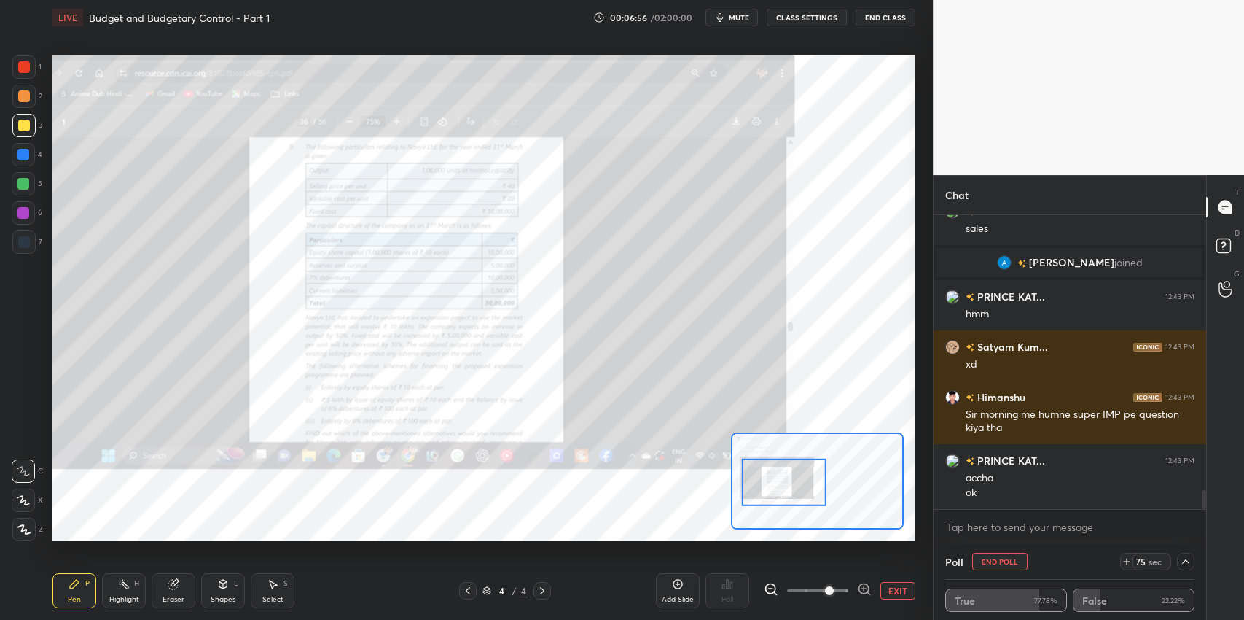
click at [669, 604] on div "Add Slide" at bounding box center [678, 590] width 44 height 35
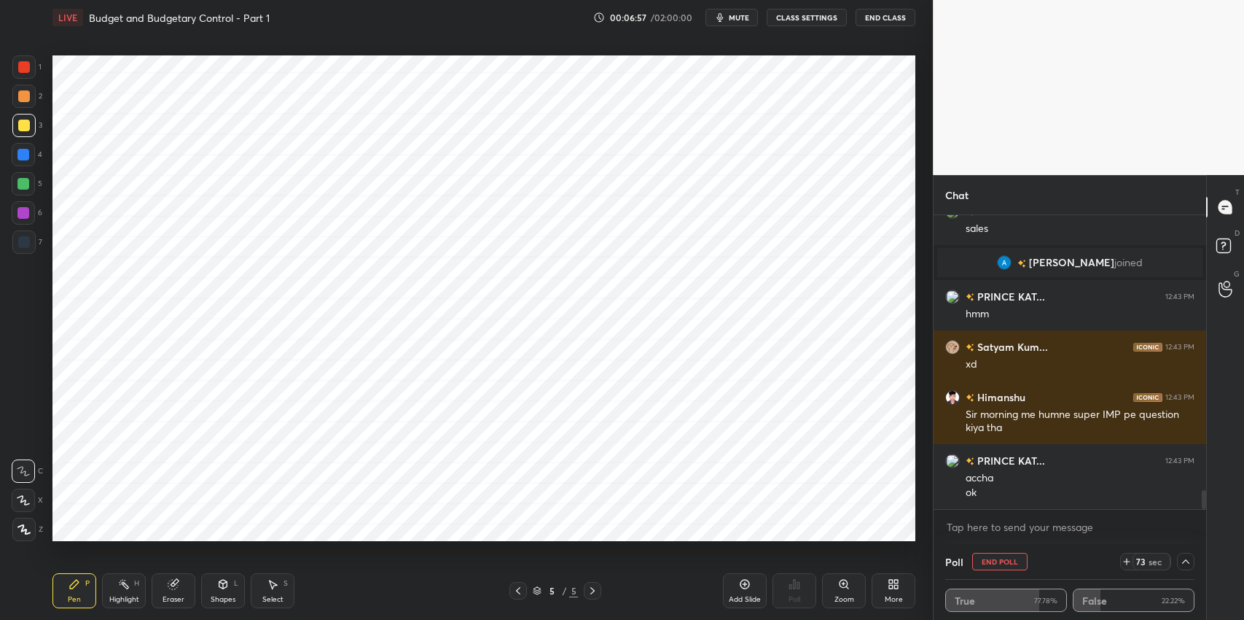
click at [20, 243] on div at bounding box center [24, 242] width 12 height 12
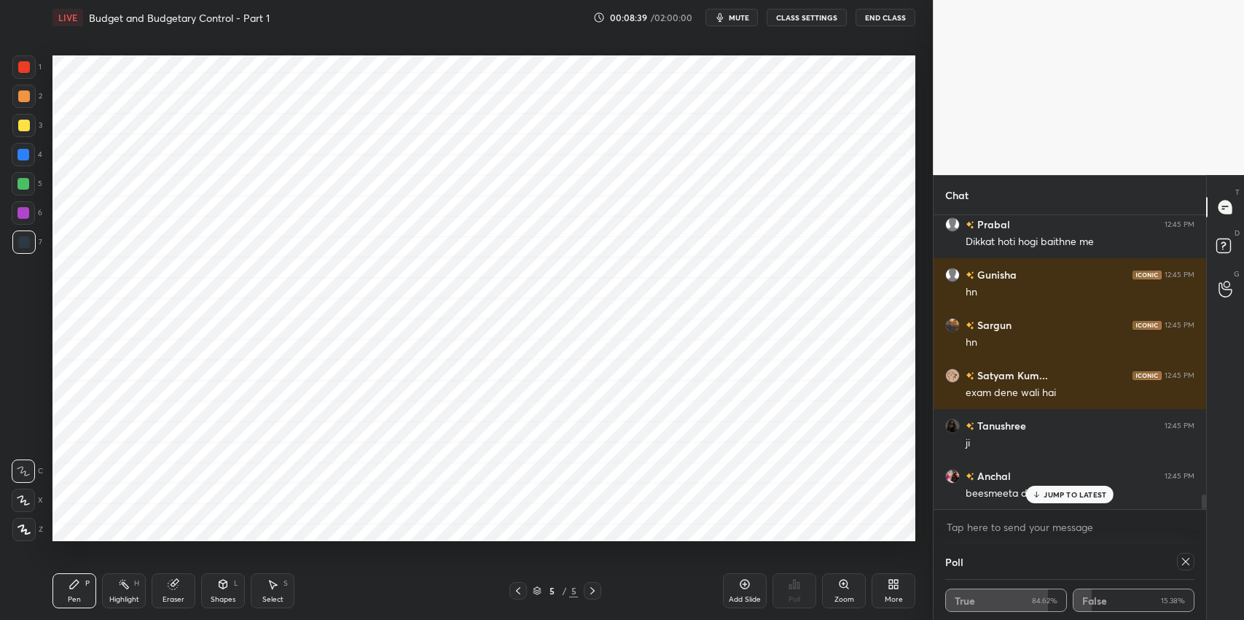
scroll to position [5605, 0]
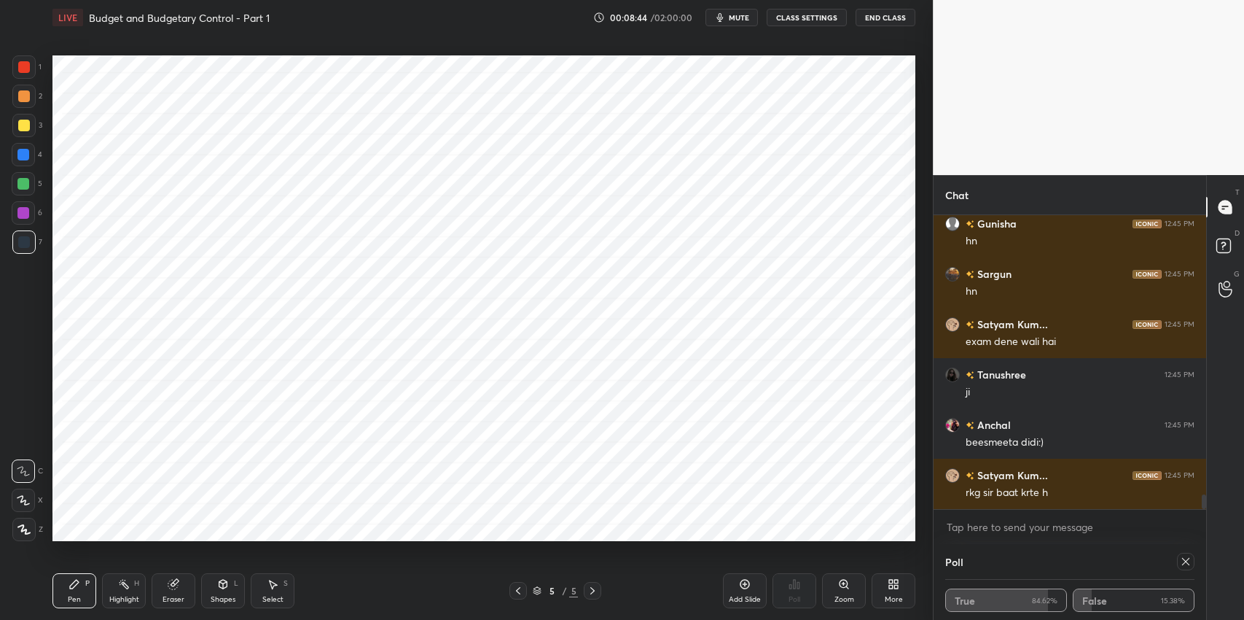
click at [1184, 566] on icon at bounding box center [1186, 562] width 12 height 12
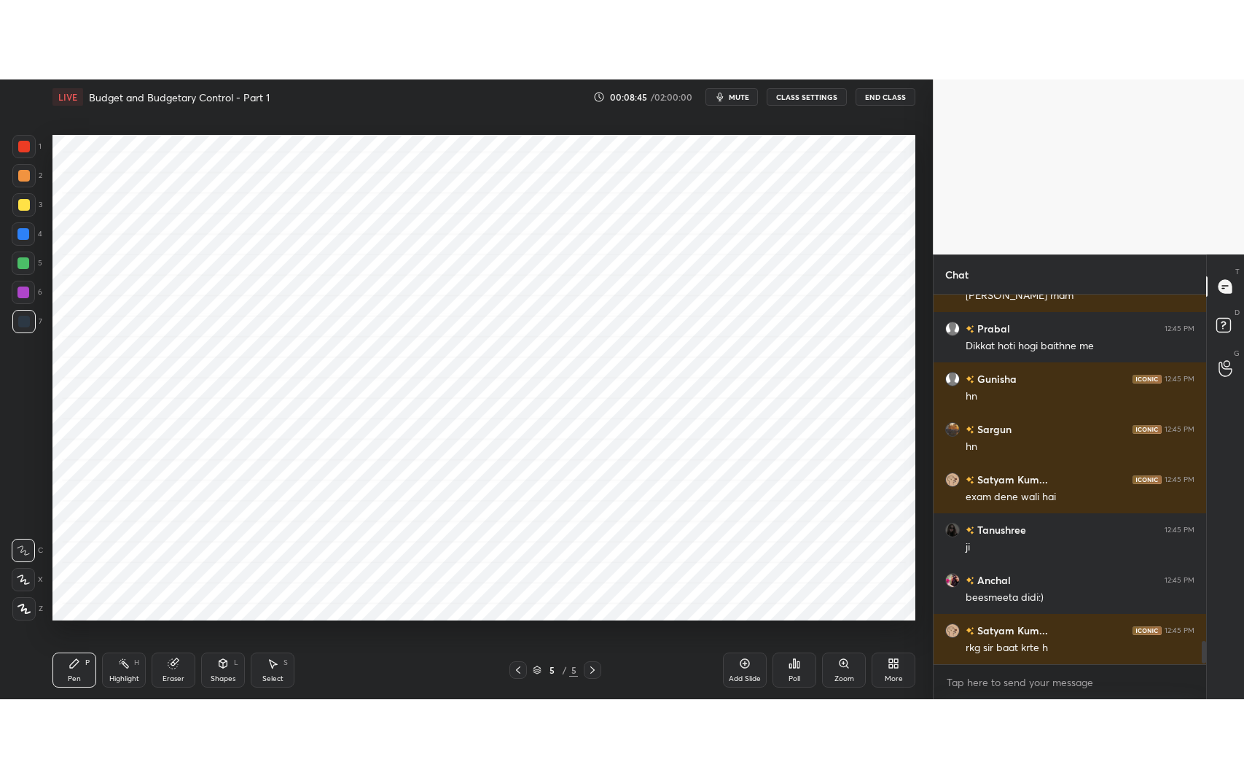
scroll to position [5529, 0]
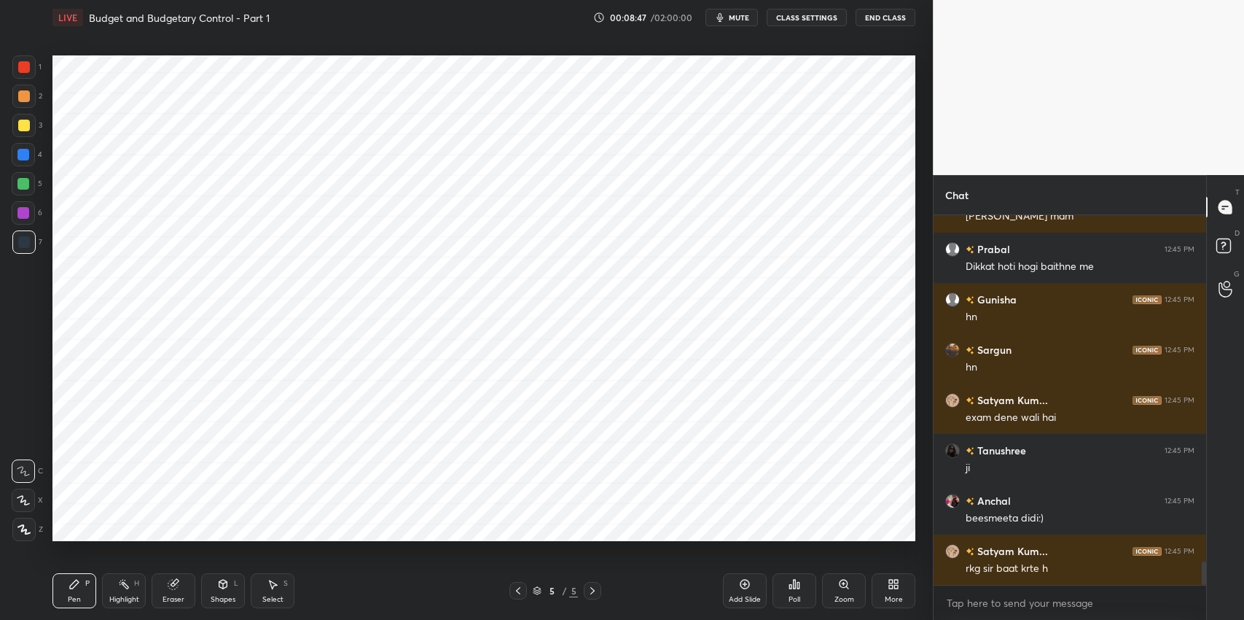
click at [902, 599] on div "More" at bounding box center [894, 599] width 18 height 7
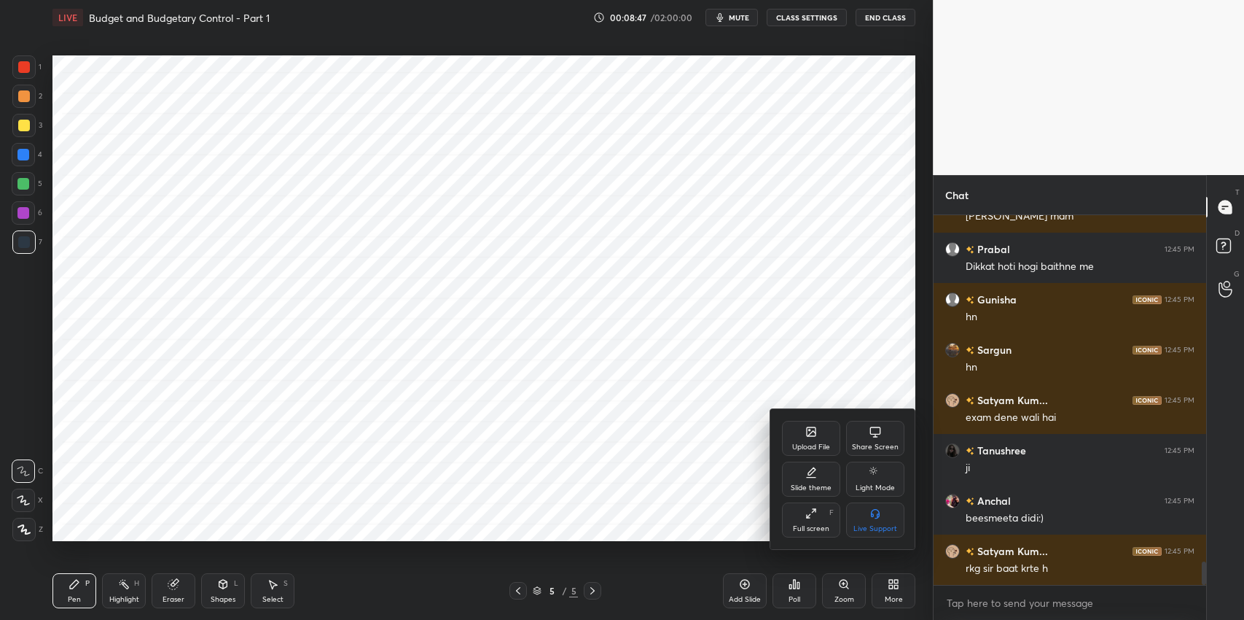
click at [800, 521] on div "Full screen F" at bounding box center [811, 519] width 58 height 35
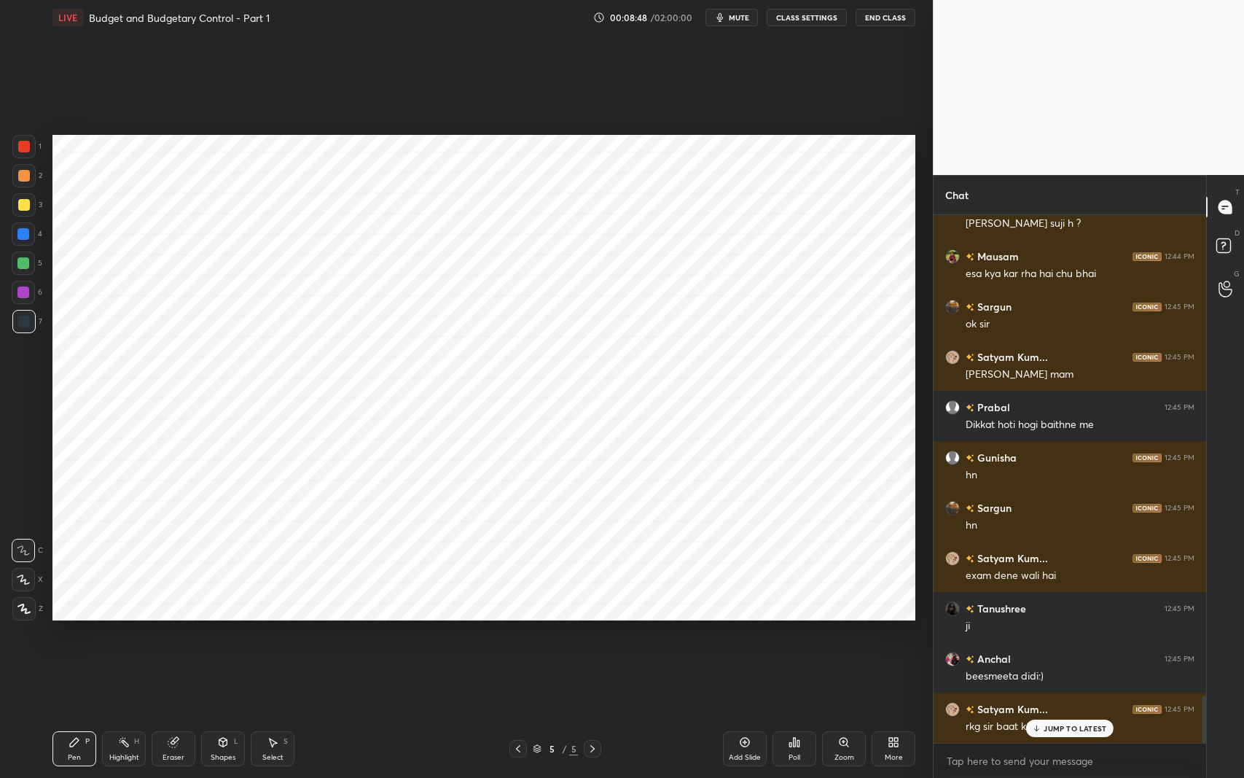
scroll to position [684, 875]
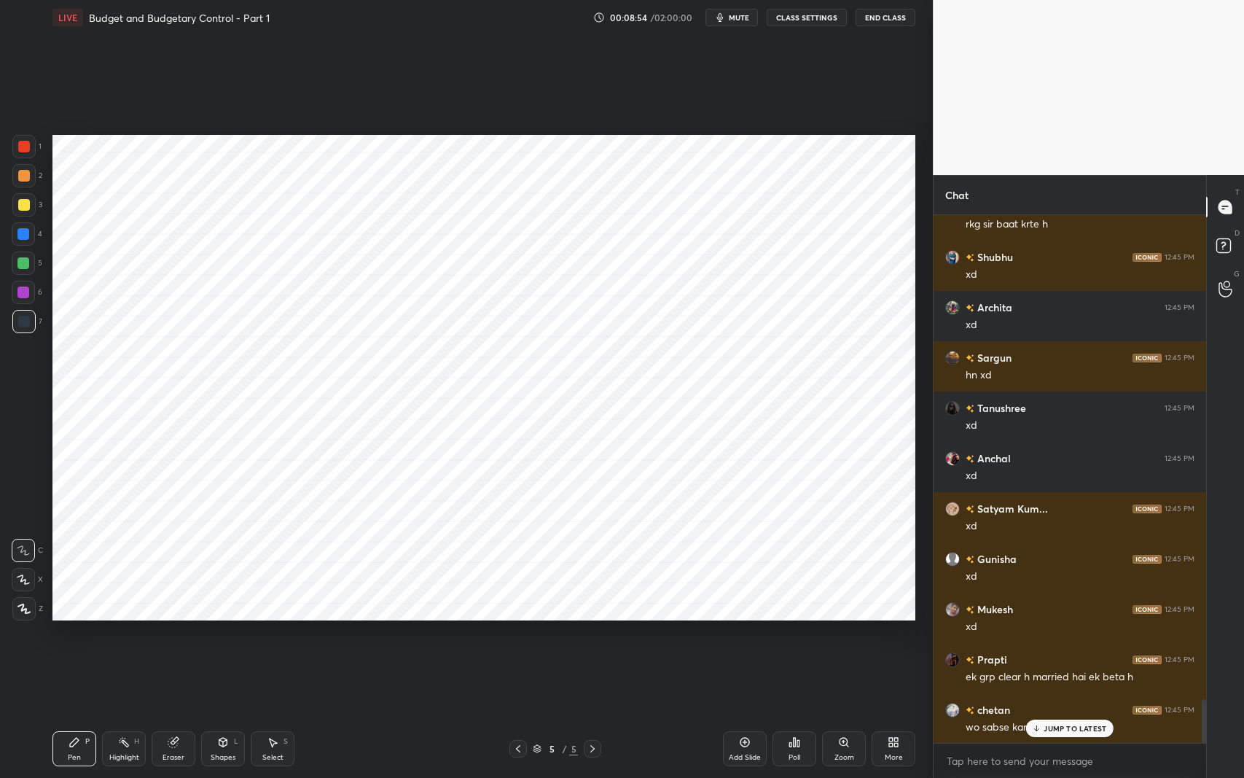
click at [515, 619] on icon at bounding box center [518, 749] width 12 height 12
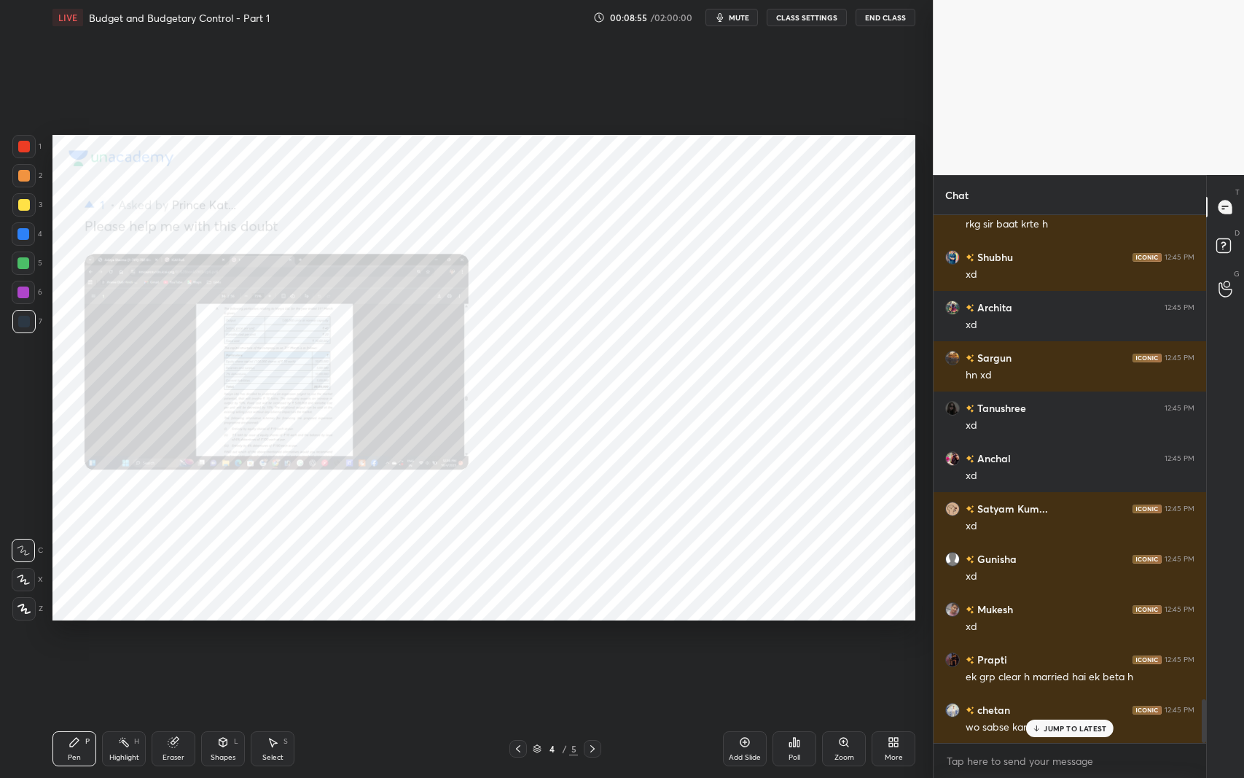
click at [516, 619] on icon at bounding box center [518, 749] width 12 height 12
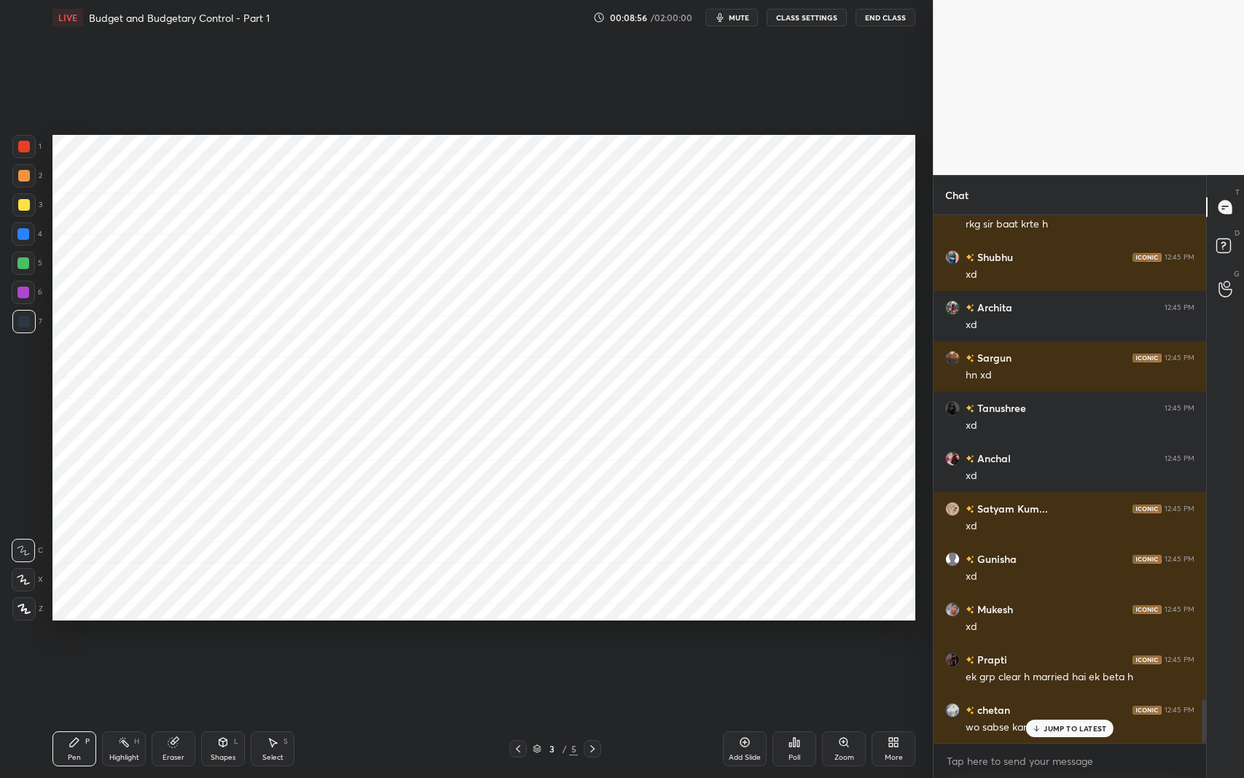
click at [170, 619] on icon at bounding box center [172, 742] width 9 height 9
click at [34, 571] on div at bounding box center [23, 579] width 23 height 23
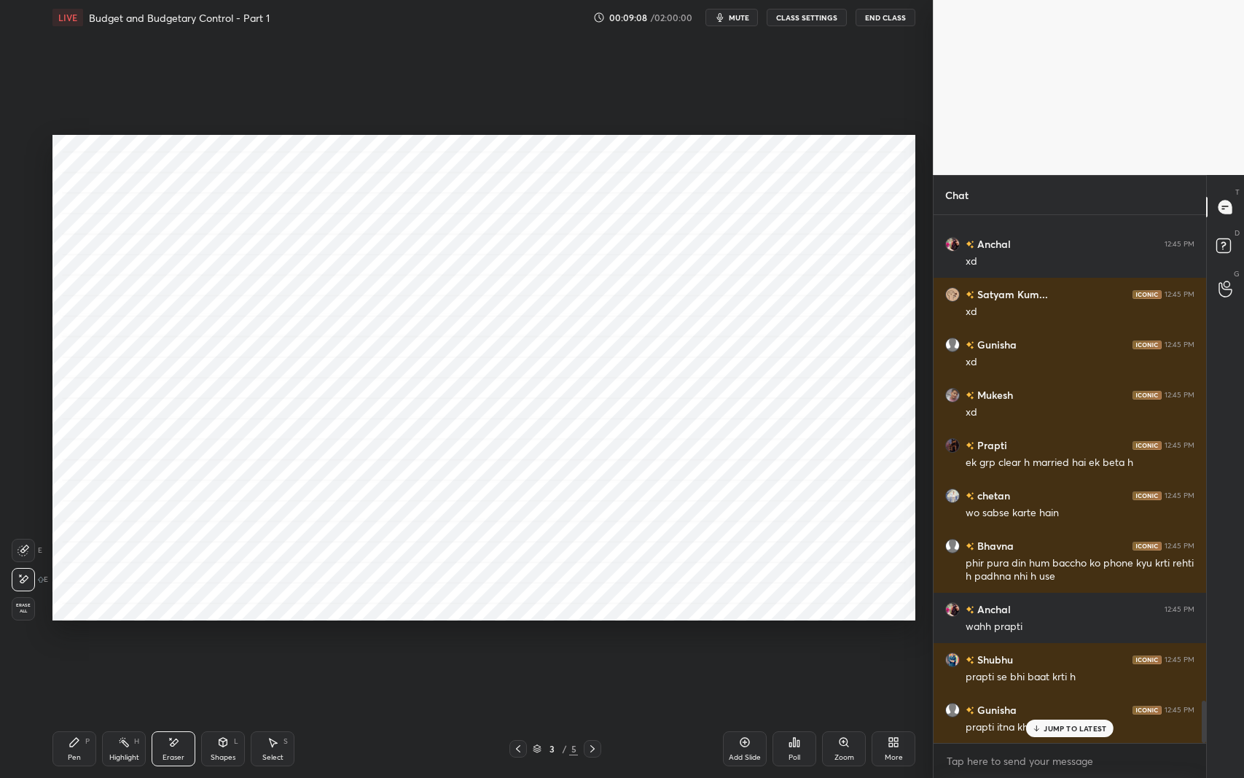
click at [85, 619] on div "P" at bounding box center [87, 741] width 4 height 7
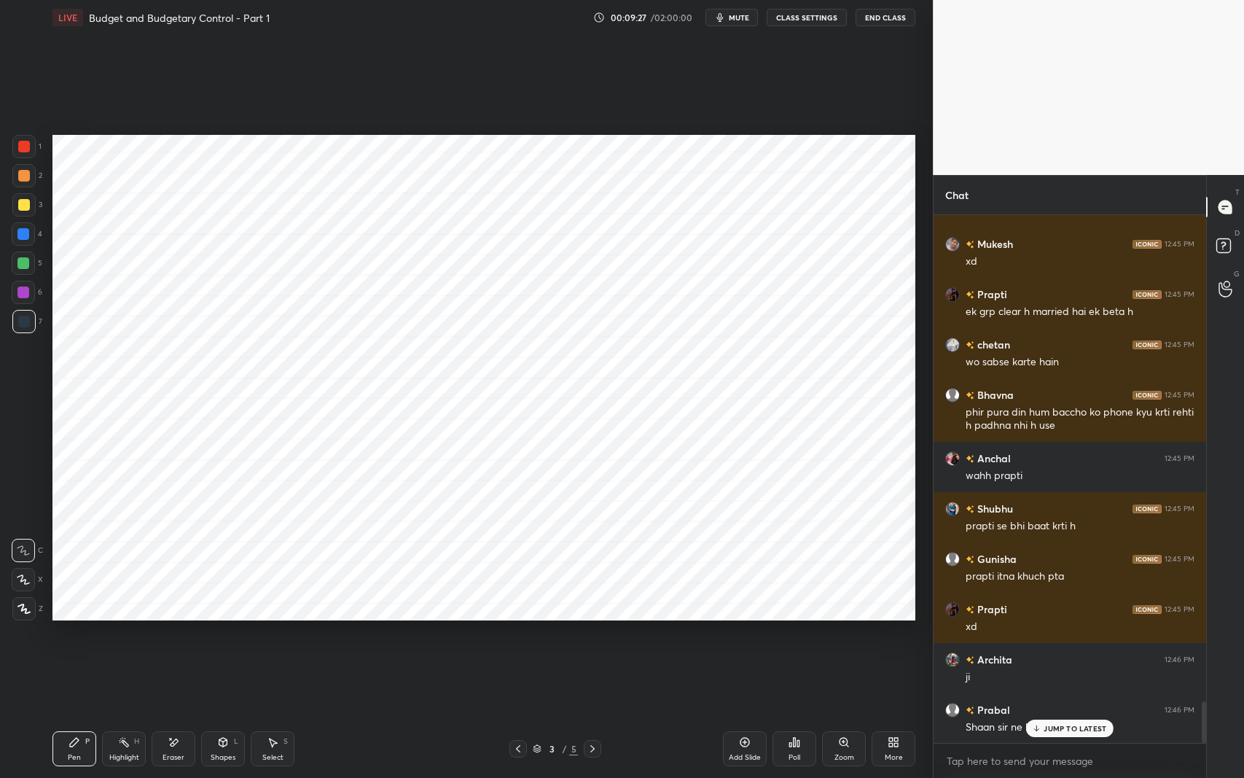
click at [1045, 619] on p "JUMP TO LATEST" at bounding box center [1075, 728] width 63 height 9
click at [29, 155] on div at bounding box center [23, 146] width 23 height 23
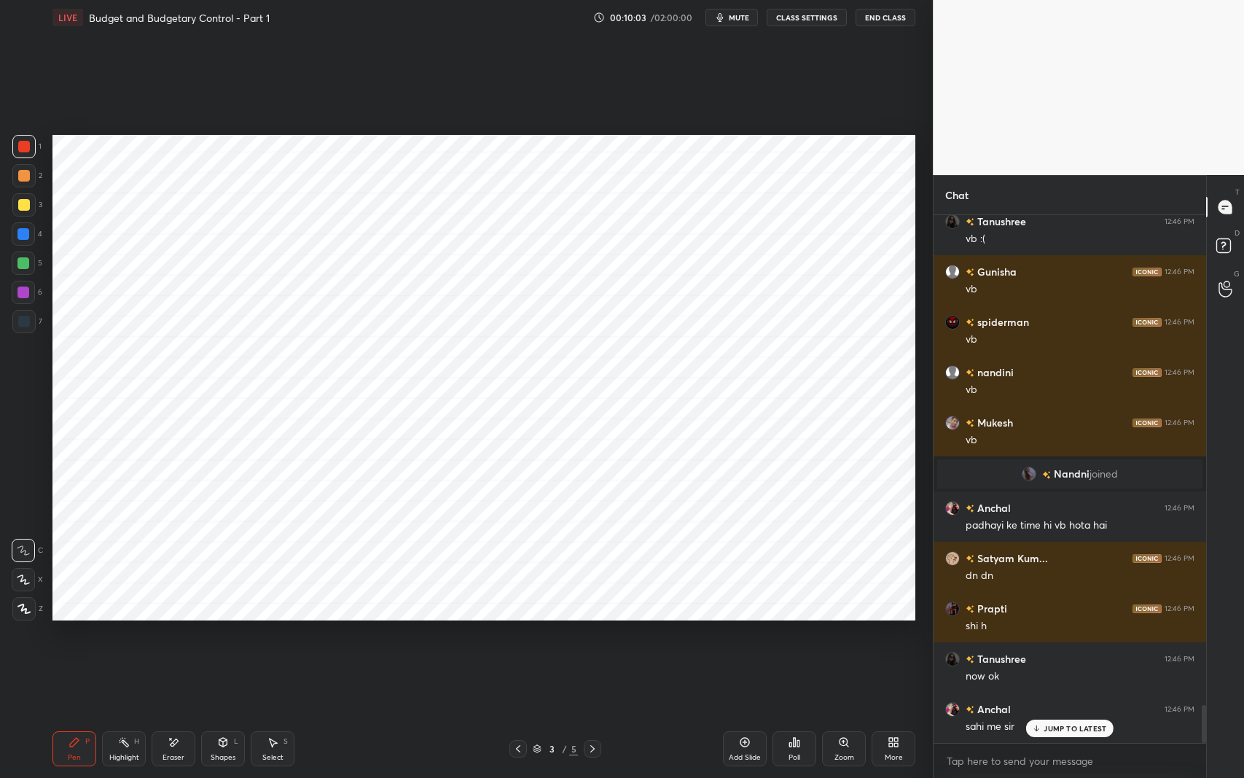
scroll to position [6827, 0]
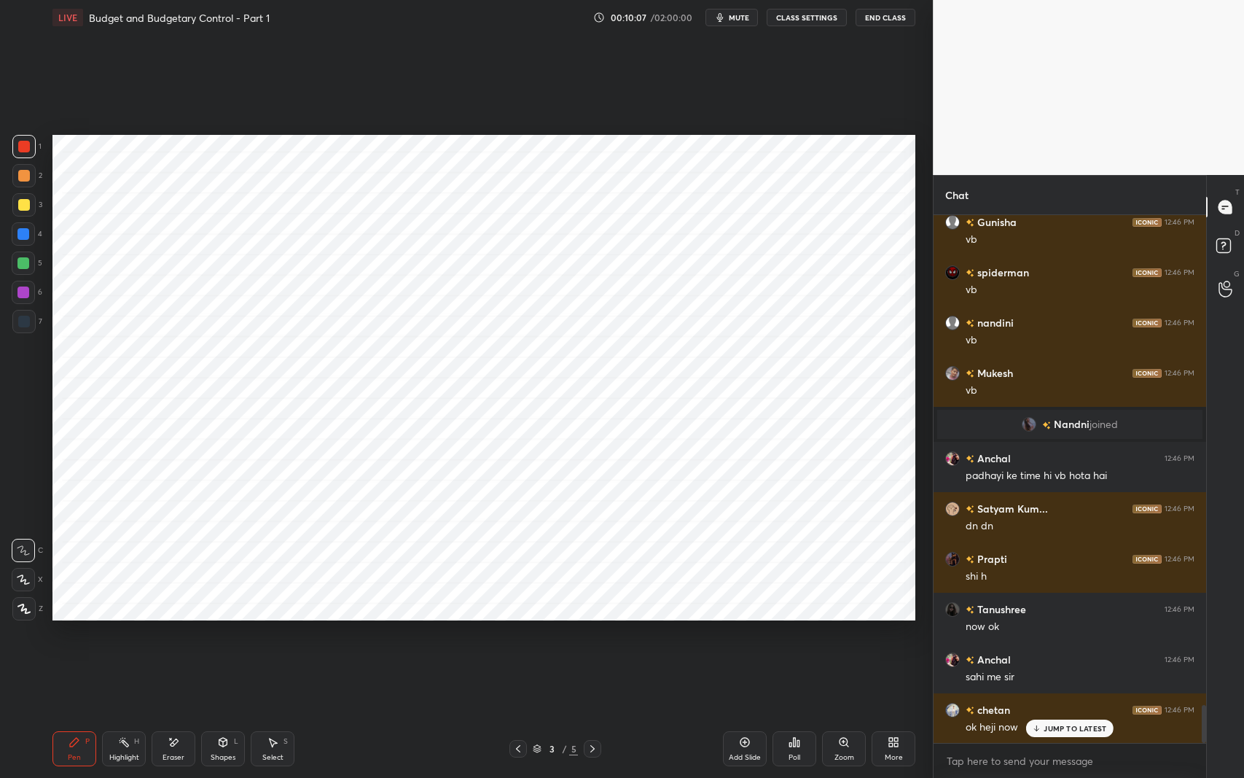
click at [1048, 619] on p "JUMP TO LATEST" at bounding box center [1075, 728] width 63 height 9
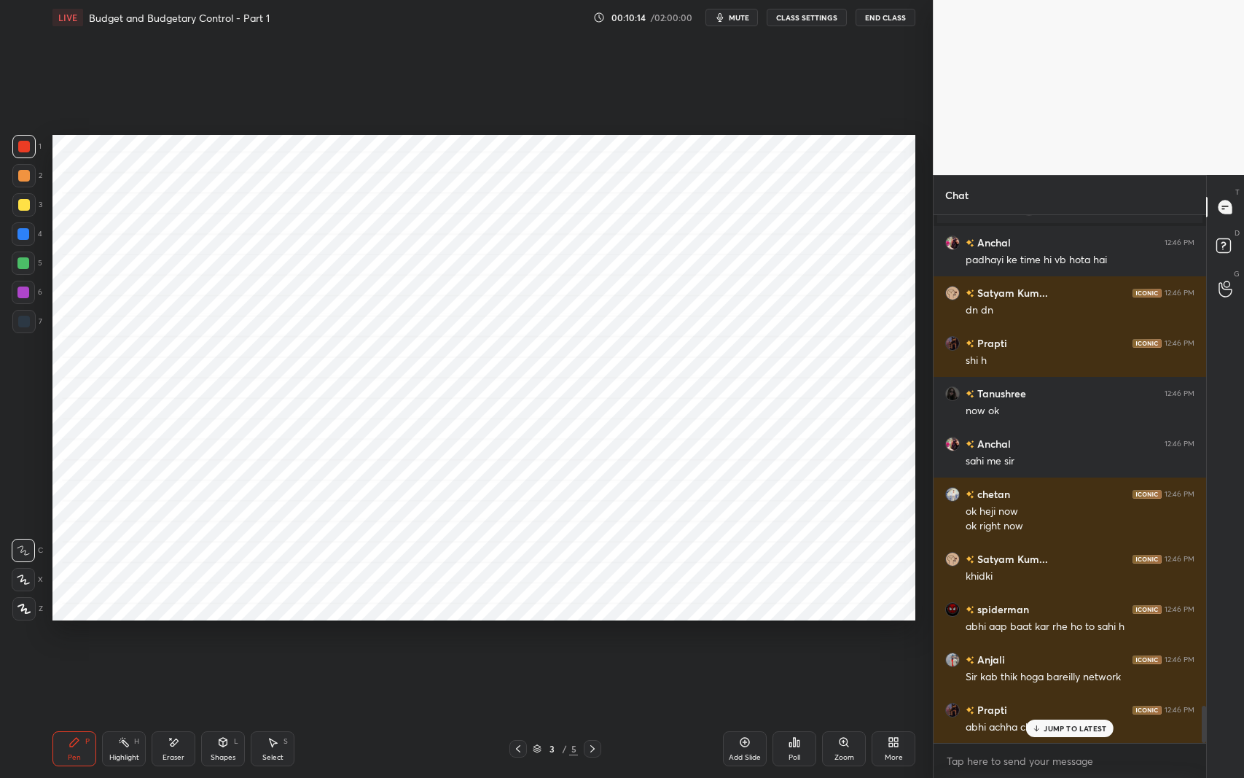
scroll to position [7106, 0]
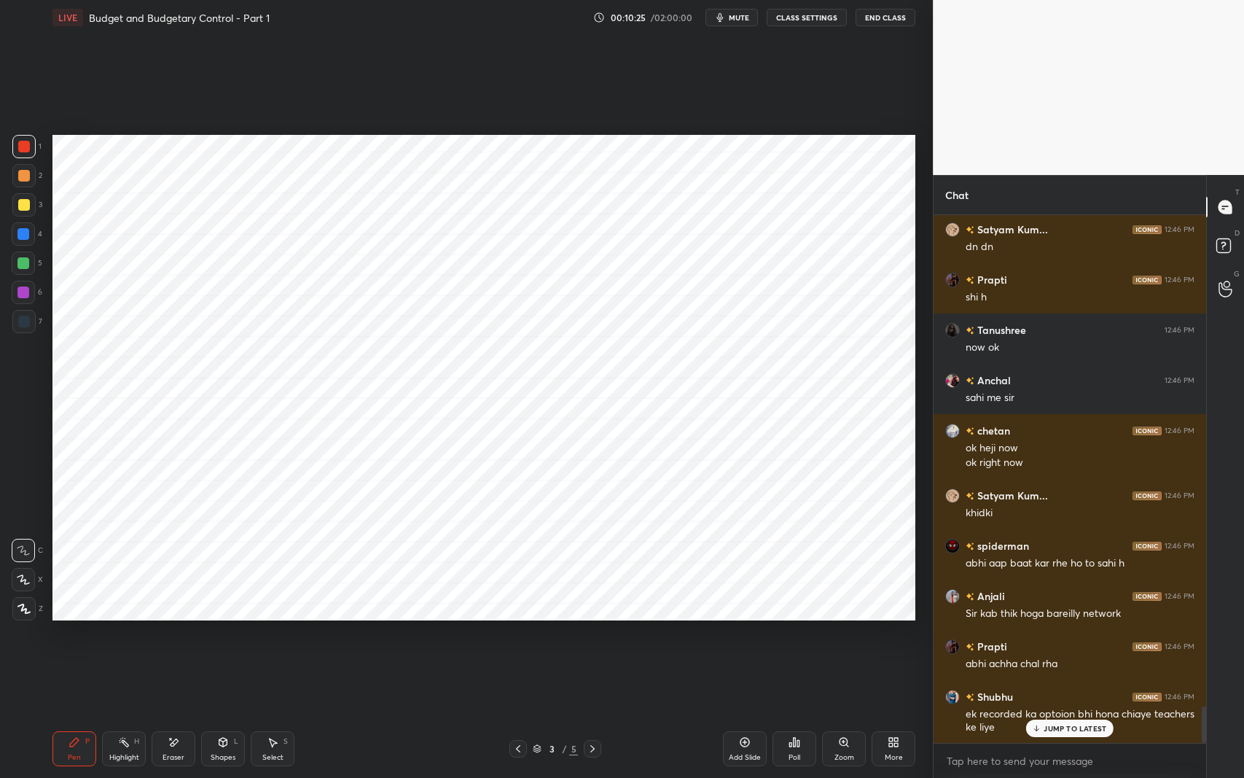
click at [449, 619] on div "Pen P Highlight H Eraser Shapes L Select S 3 / 5 Add Slide Poll Zoom More" at bounding box center [483, 749] width 863 height 58
click at [1045, 619] on p "JUMP TO LATEST" at bounding box center [1075, 728] width 63 height 9
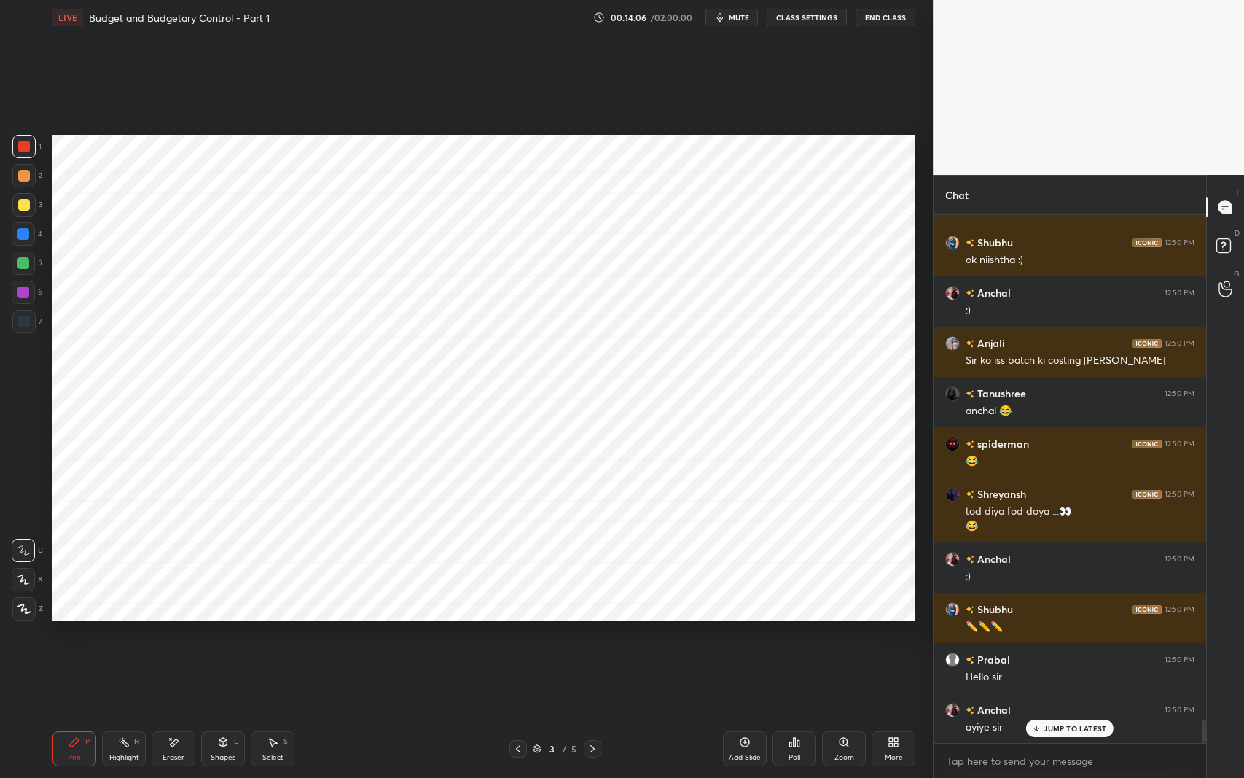
scroll to position [11463, 0]
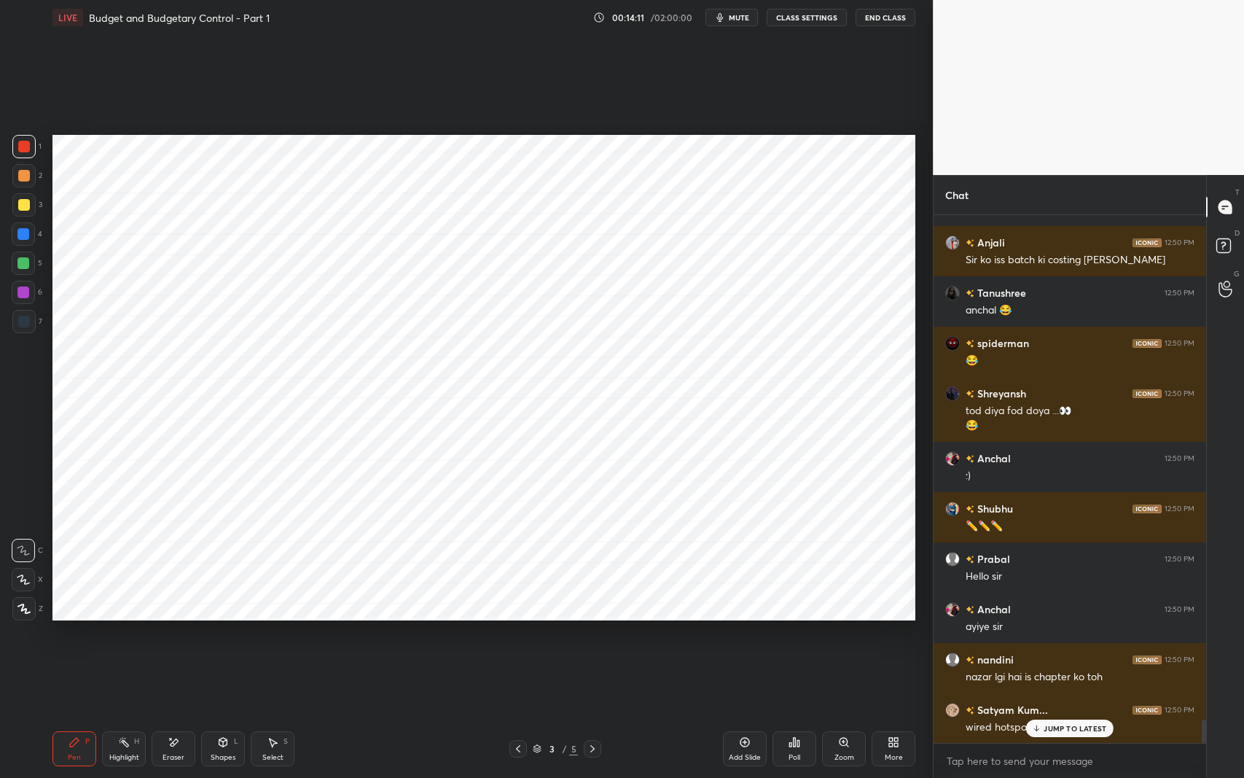
click at [1059, 619] on p "JUMP TO LATEST" at bounding box center [1075, 728] width 63 height 9
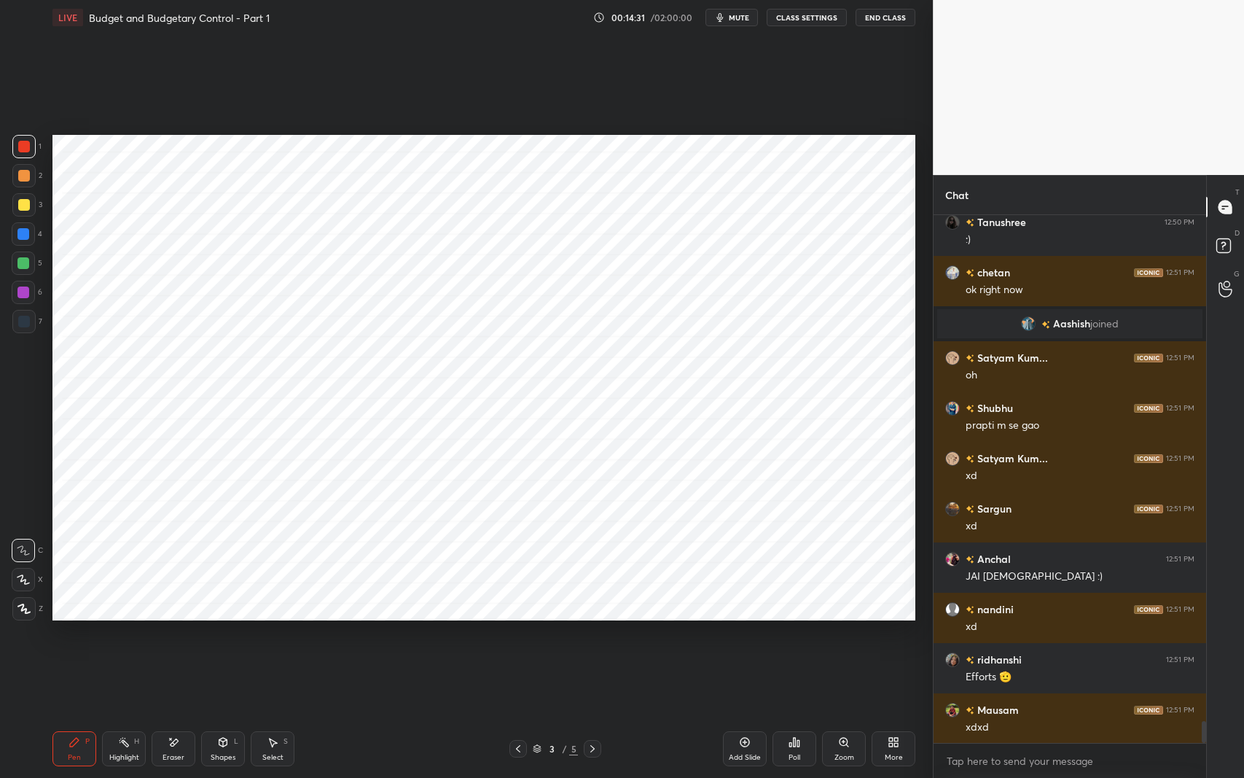
scroll to position [12102, 0]
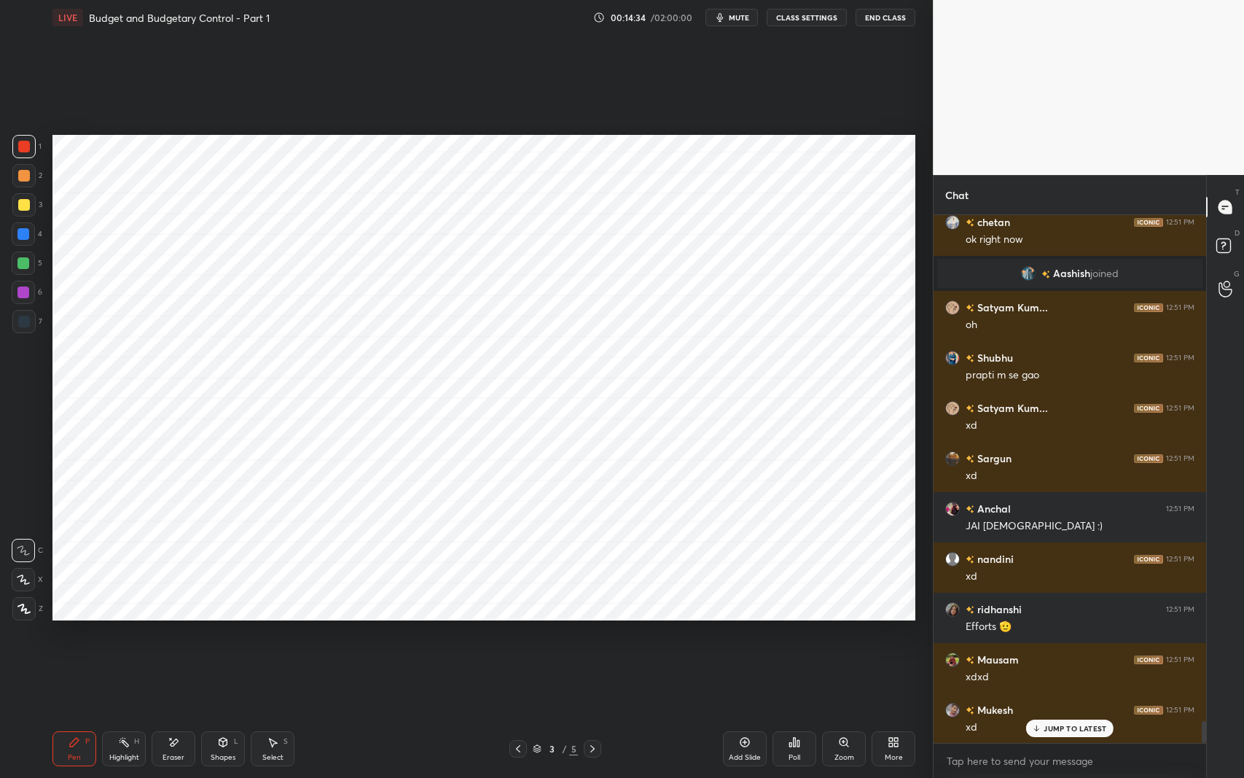
click at [1055, 619] on div "JUMP TO LATEST" at bounding box center [1069, 728] width 87 height 17
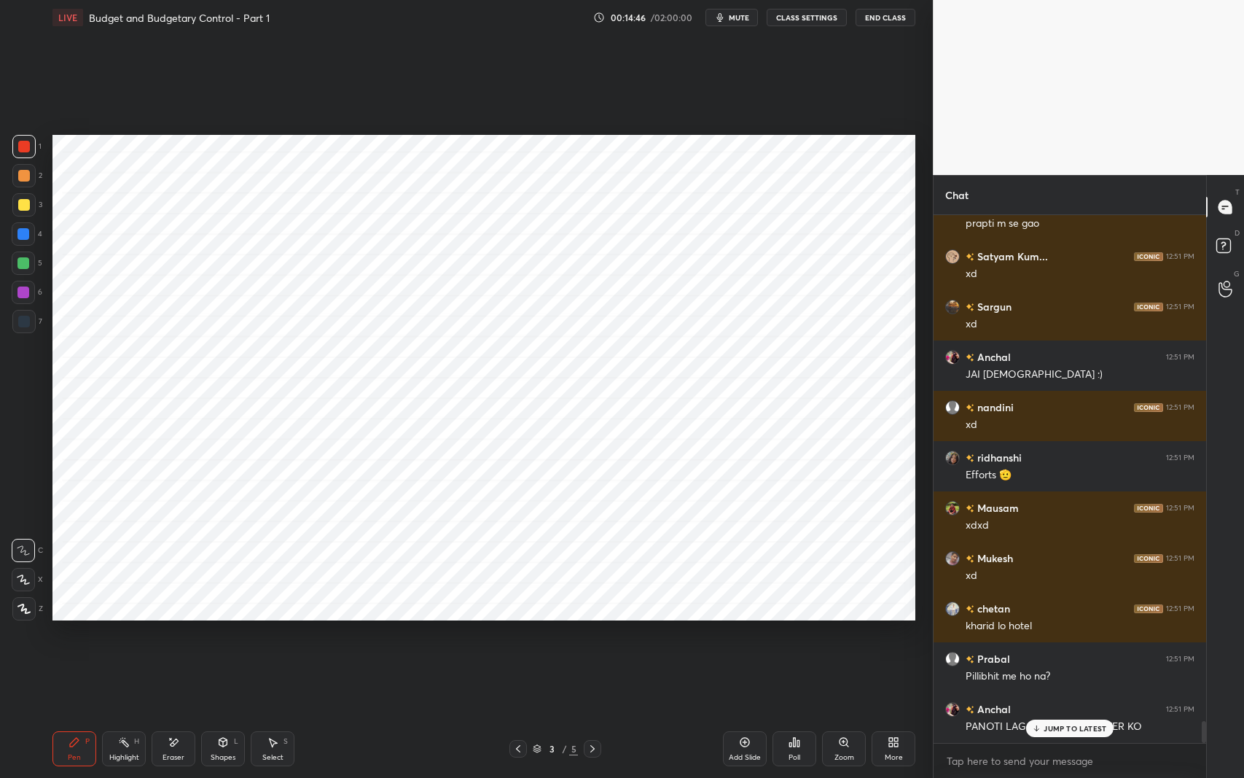
scroll to position [12316, 0]
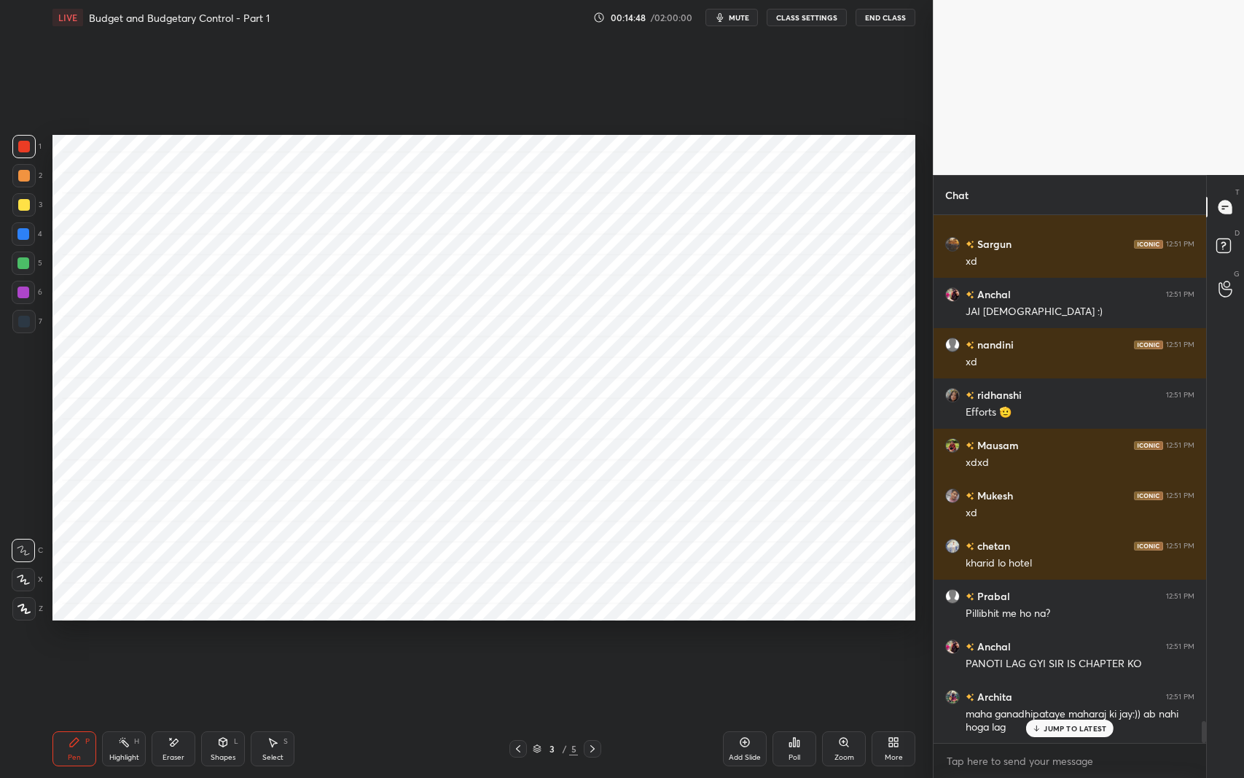
click at [1051, 619] on div "JUMP TO LATEST" at bounding box center [1069, 728] width 87 height 17
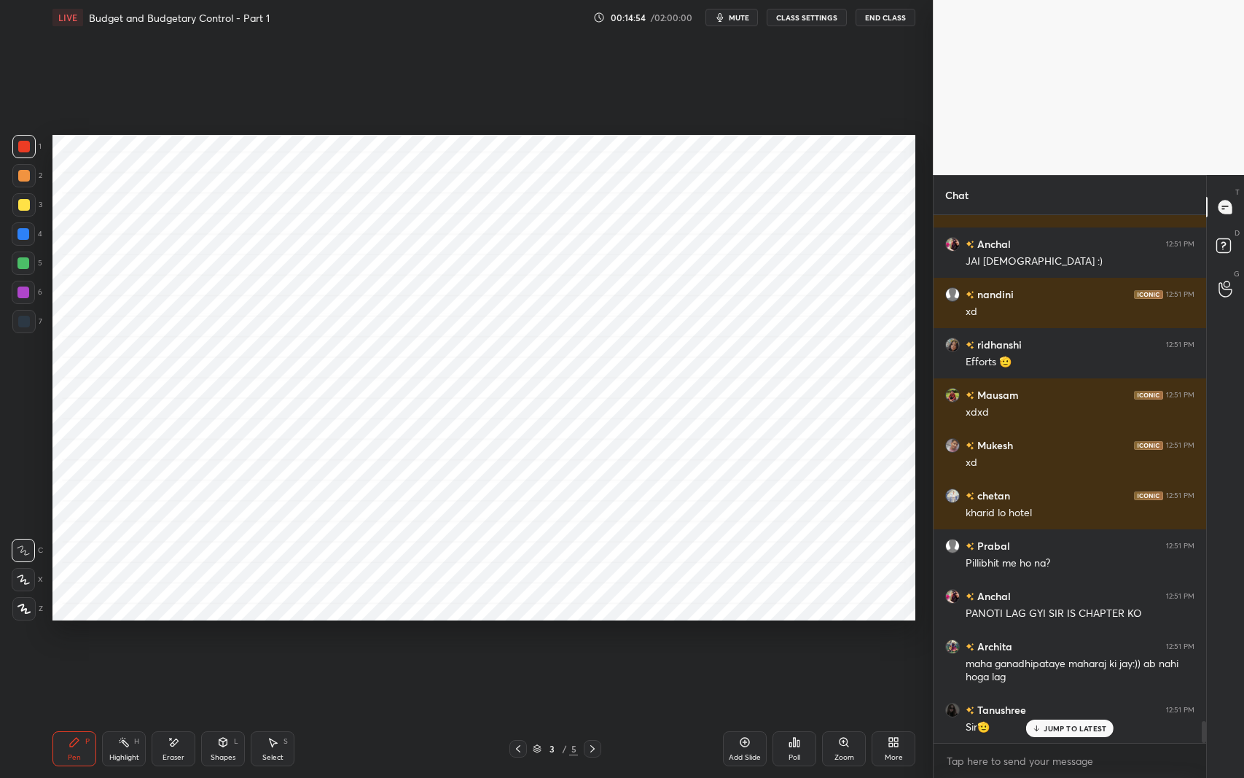
scroll to position [12417, 0]
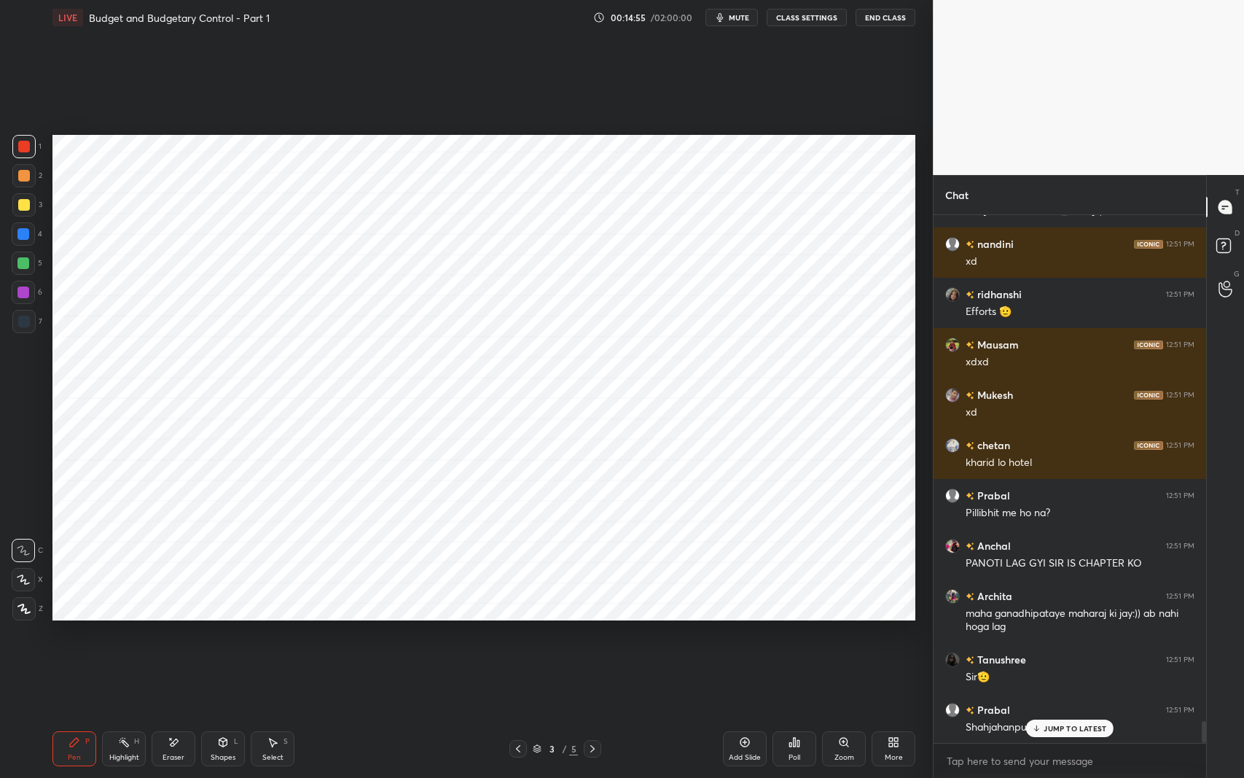
click at [1067, 619] on div "JUMP TO LATEST" at bounding box center [1069, 728] width 87 height 17
click at [259, 619] on div "Select S" at bounding box center [273, 748] width 44 height 35
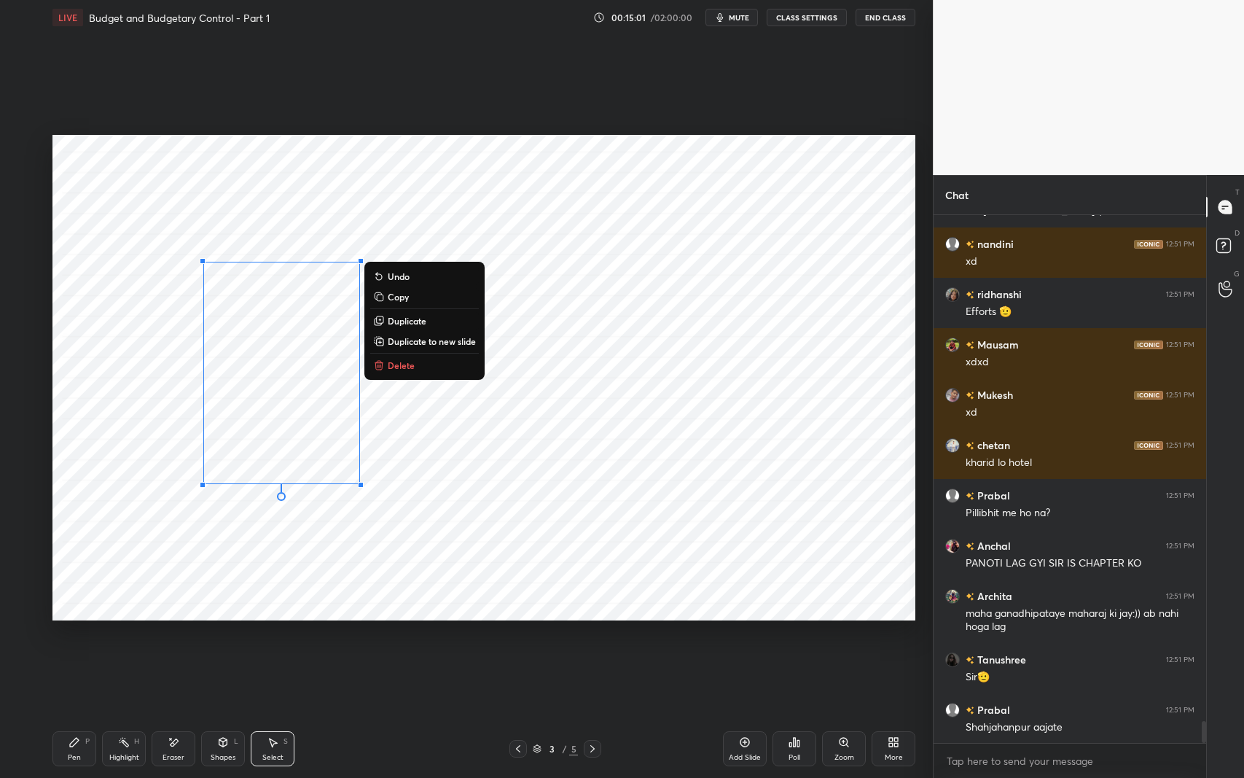
click at [408, 367] on p "Delete" at bounding box center [401, 365] width 27 height 12
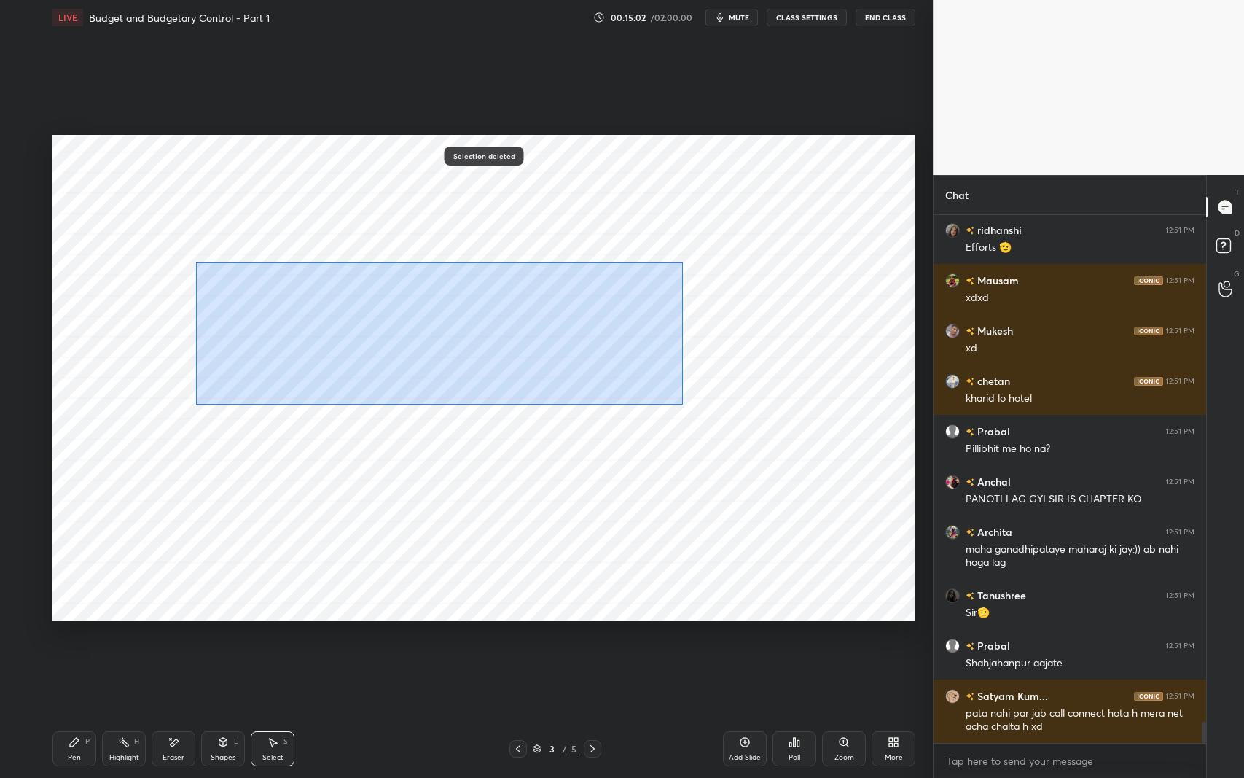
scroll to position [12530, 0]
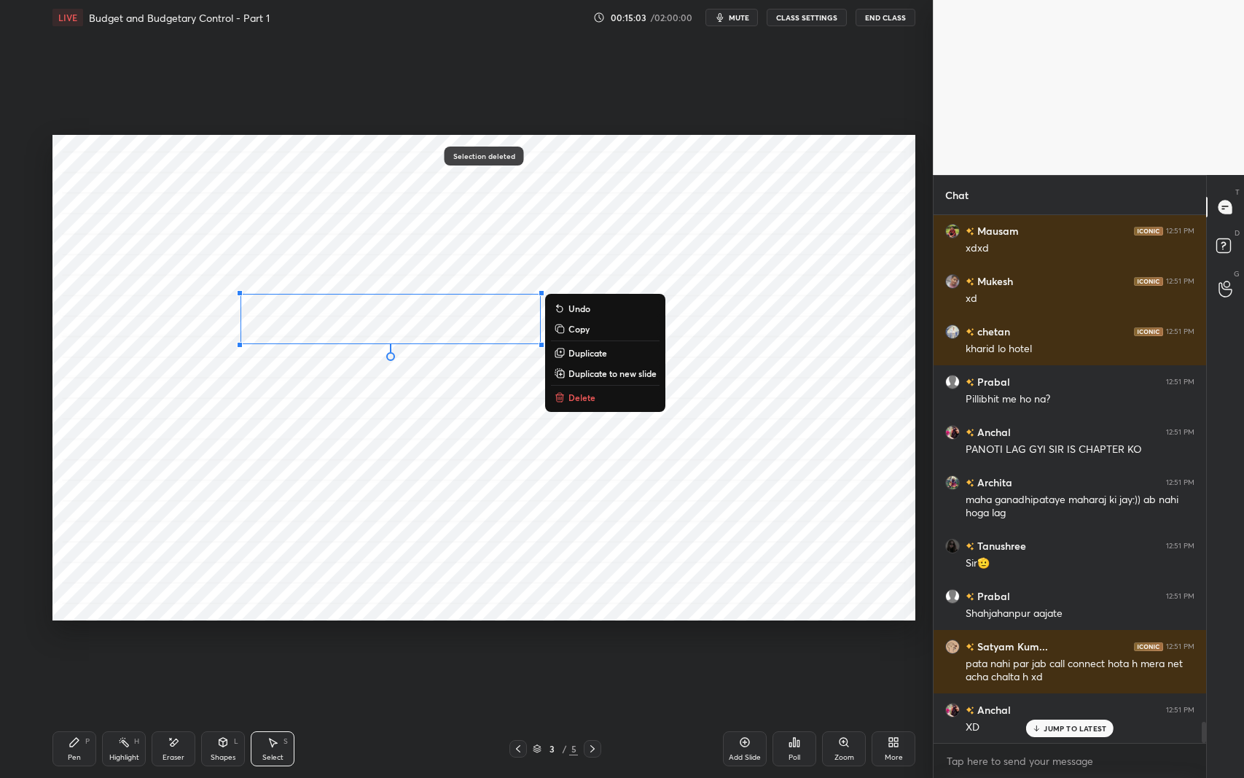
click at [607, 403] on button "Delete" at bounding box center [605, 397] width 109 height 17
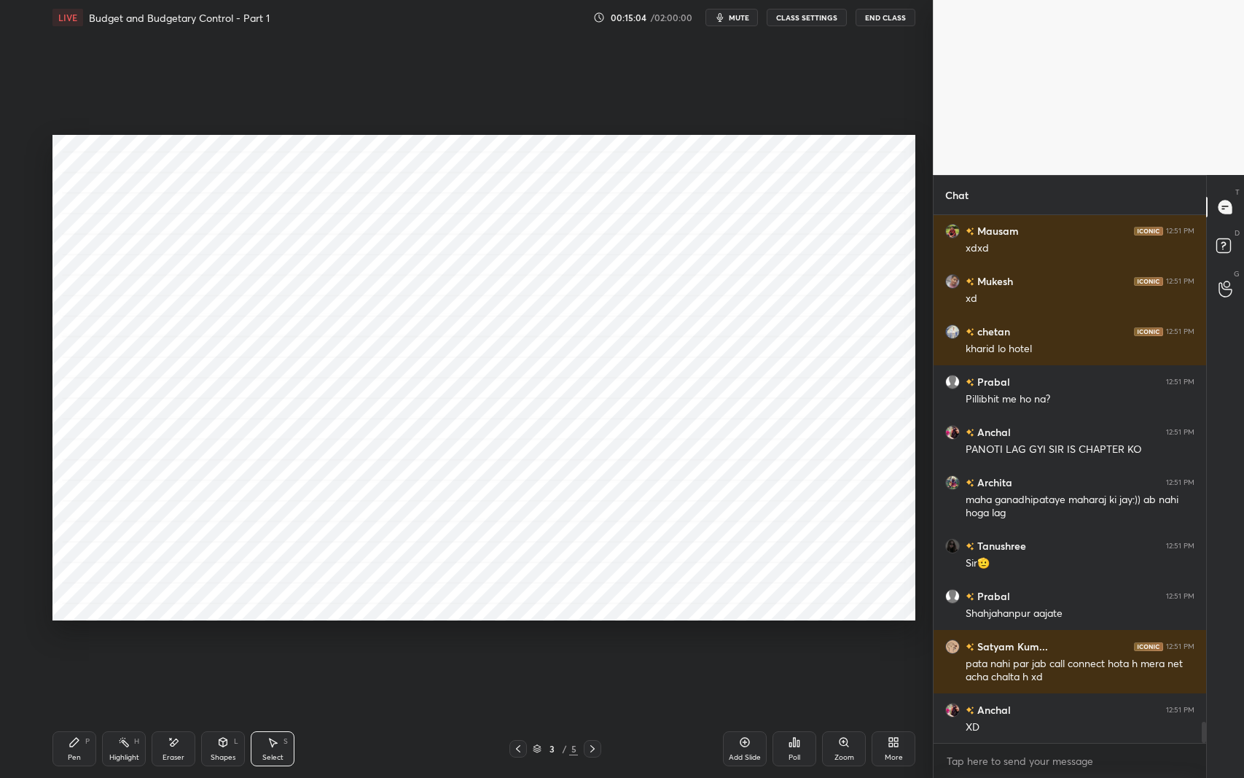
scroll to position [12581, 0]
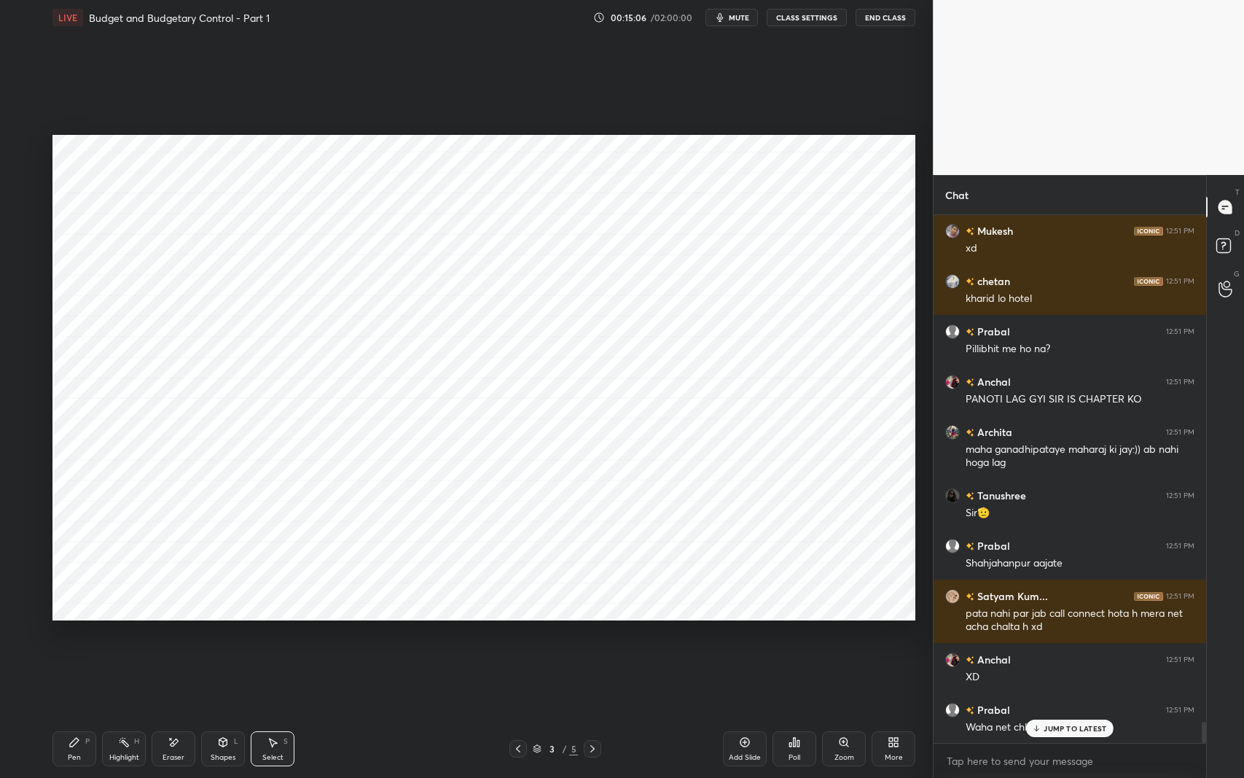
click at [1073, 619] on p "JUMP TO LATEST" at bounding box center [1075, 728] width 63 height 9
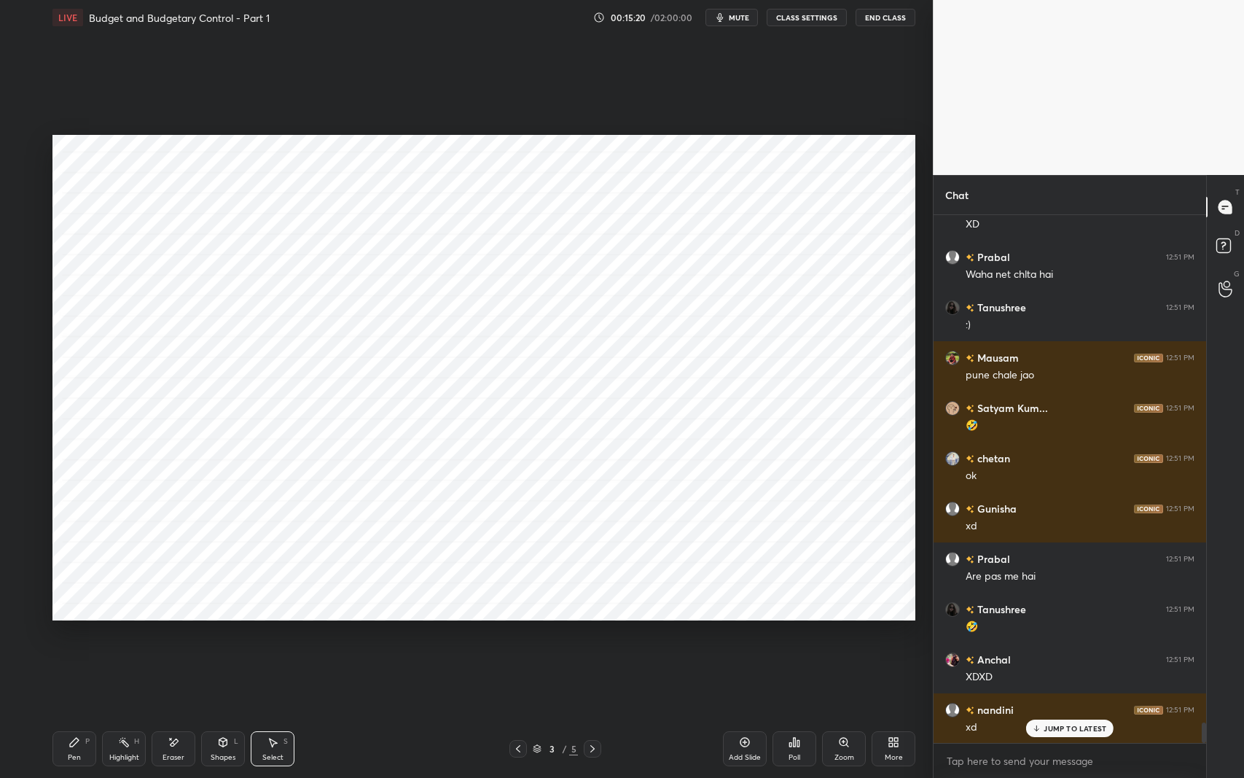
scroll to position [13084, 0]
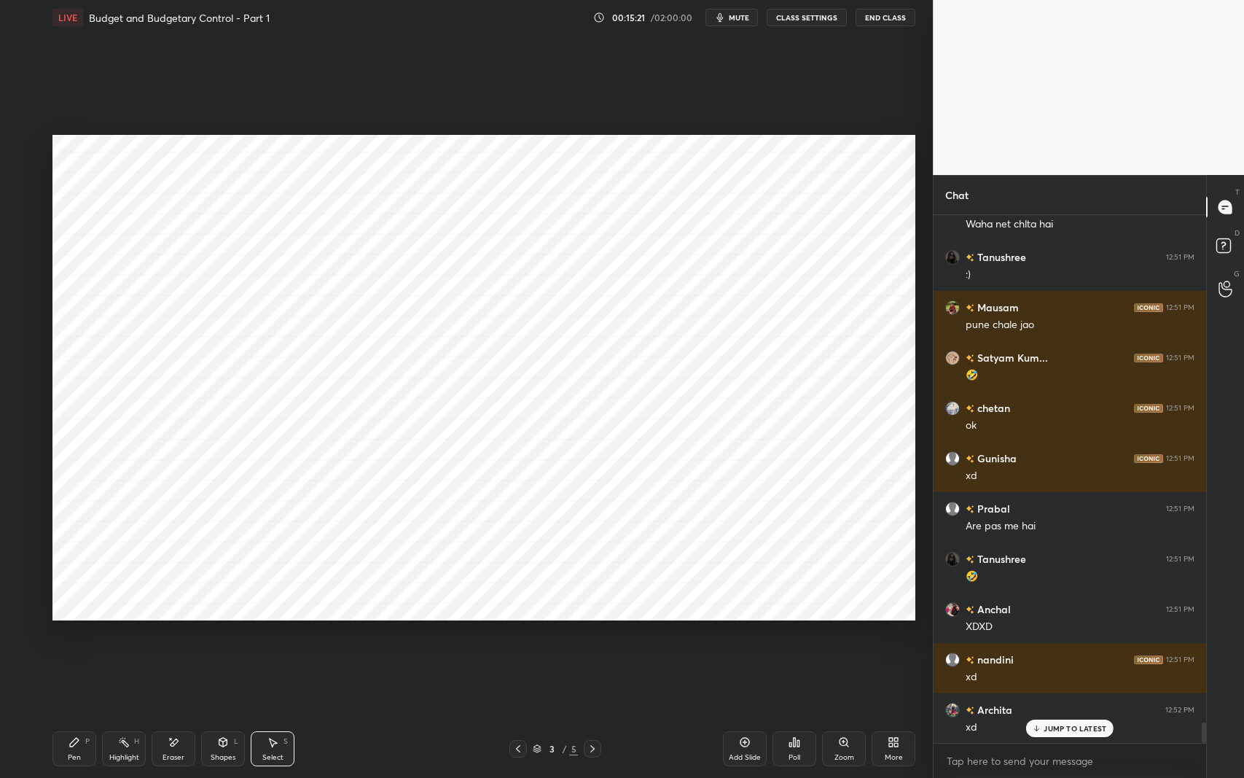
click at [1050, 619] on div "JUMP TO LATEST" at bounding box center [1069, 728] width 87 height 17
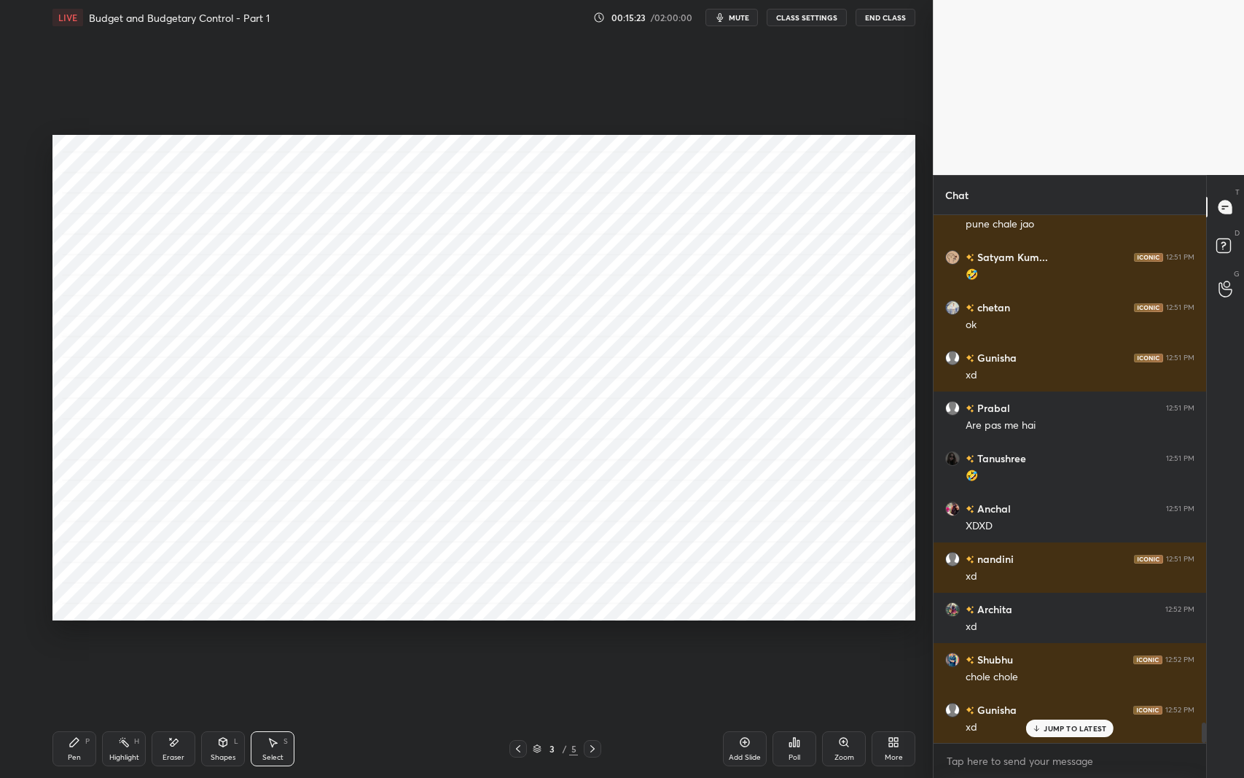
scroll to position [13235, 0]
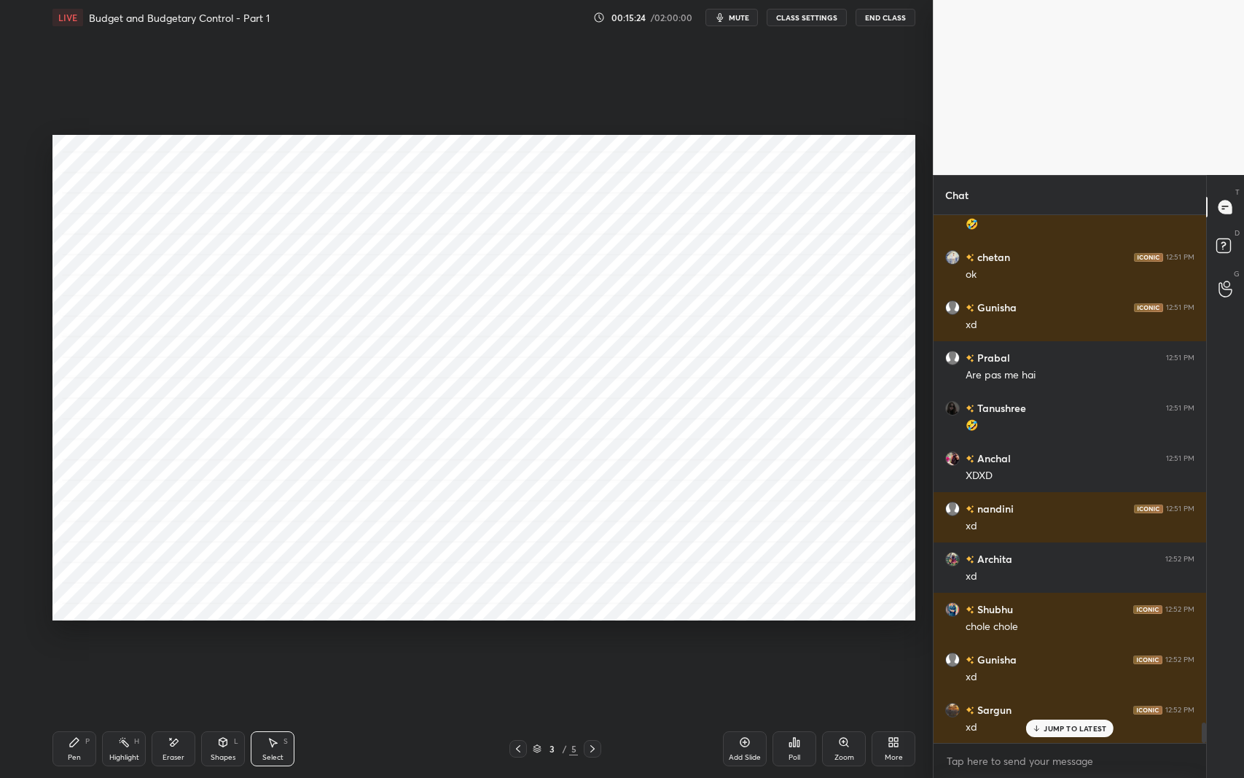
click at [96, 619] on div "Pen P Highlight H Eraser Shapes L Select S" at bounding box center [219, 748] width 335 height 35
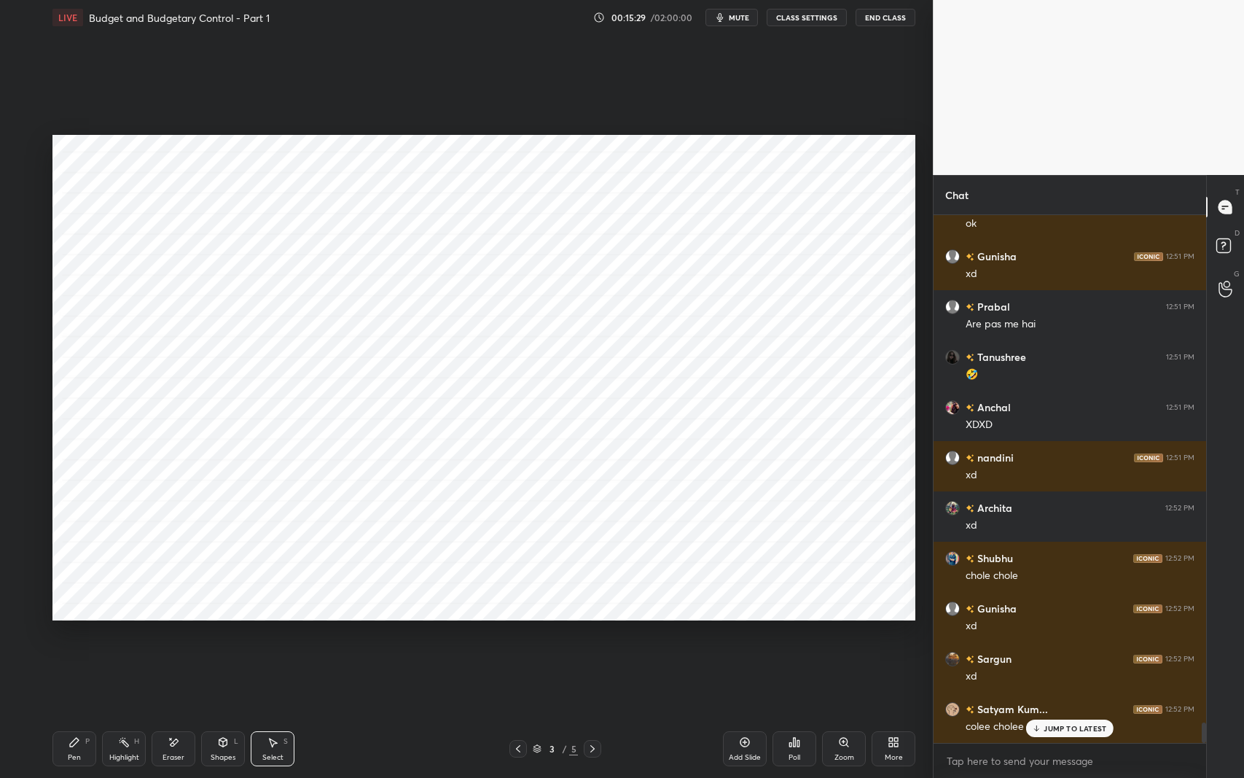
scroll to position [13335, 0]
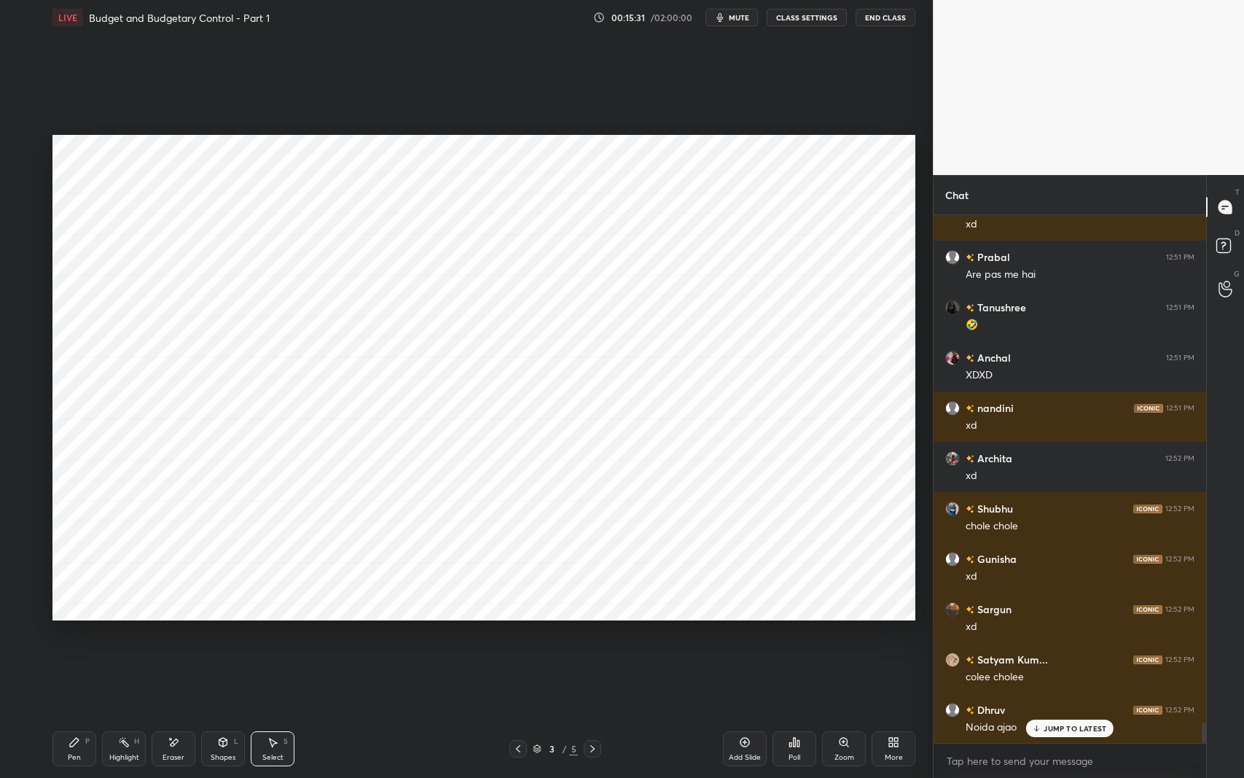
click at [281, 268] on div "0 ° Undo Copy Duplicate Duplicate to new slide Delete" at bounding box center [483, 378] width 863 height 486
click at [69, 619] on icon at bounding box center [75, 742] width 12 height 12
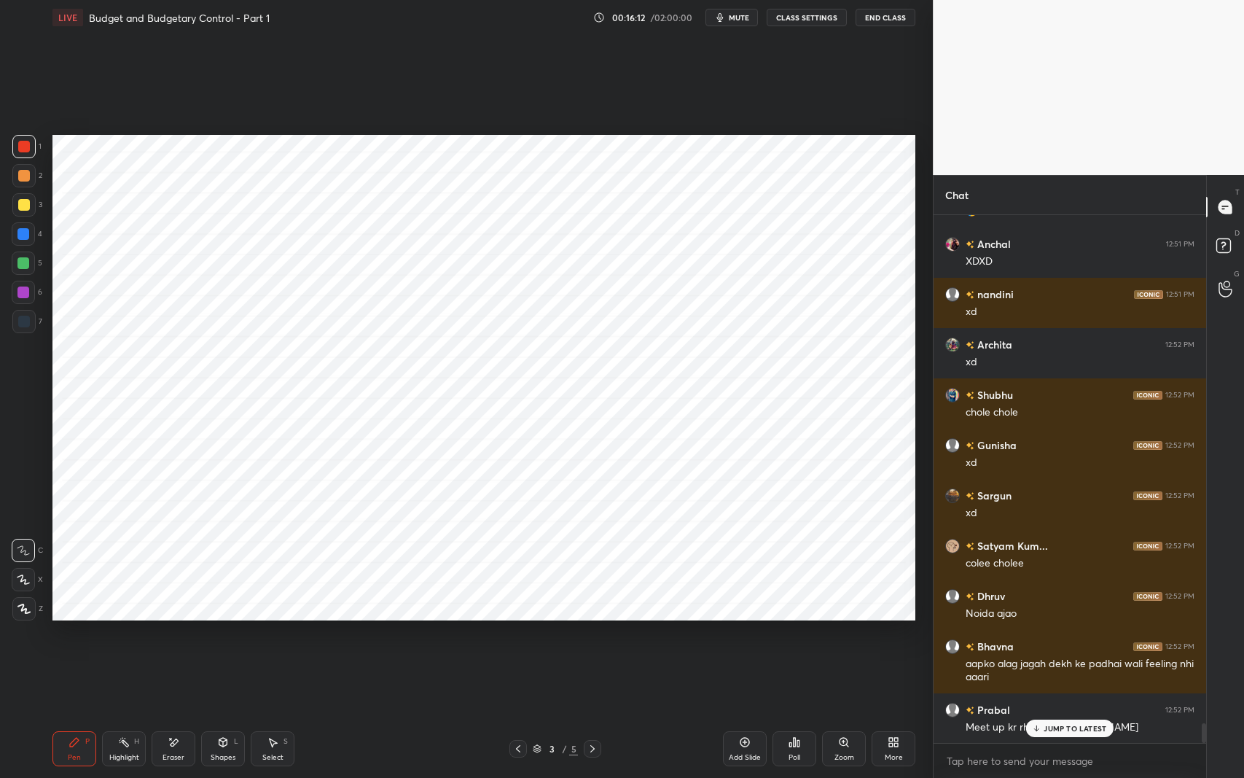
scroll to position [13499, 0]
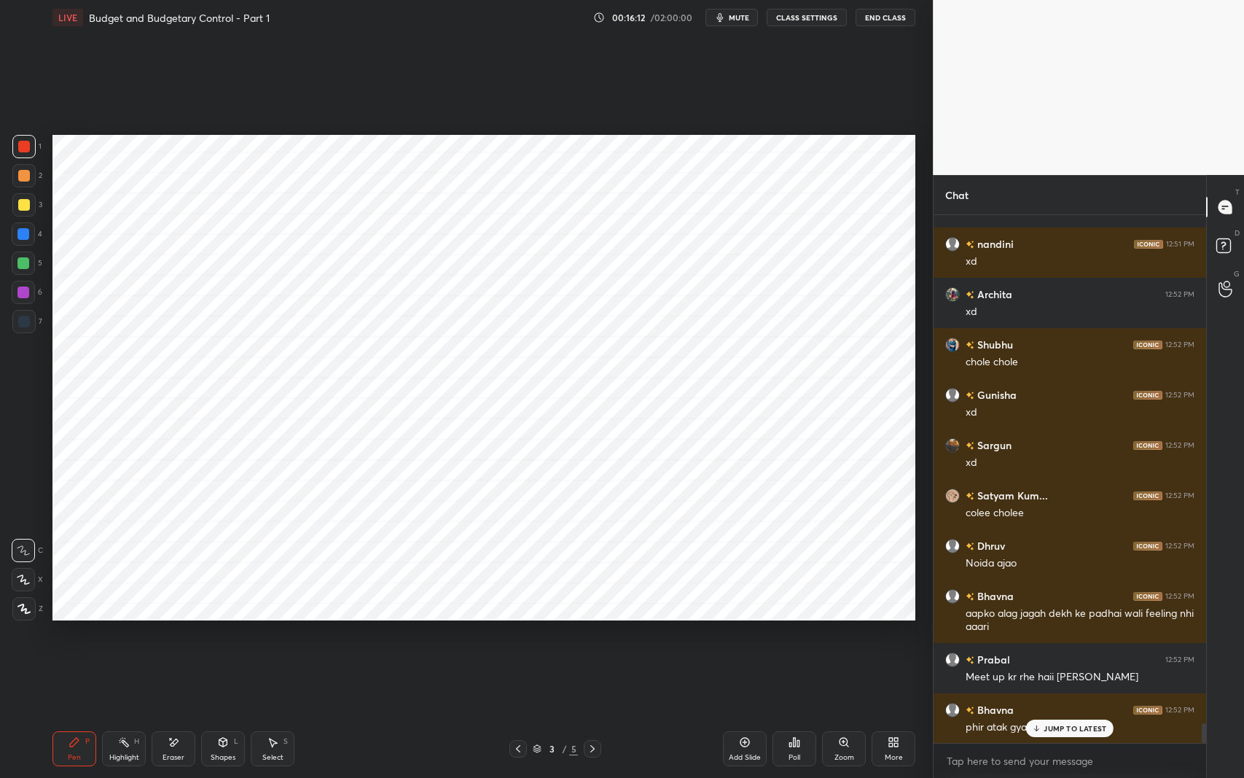
click at [382, 619] on div "Pen P Highlight H Eraser Shapes L Select S 3 / 5 Add Slide Poll Zoom More" at bounding box center [483, 749] width 863 height 58
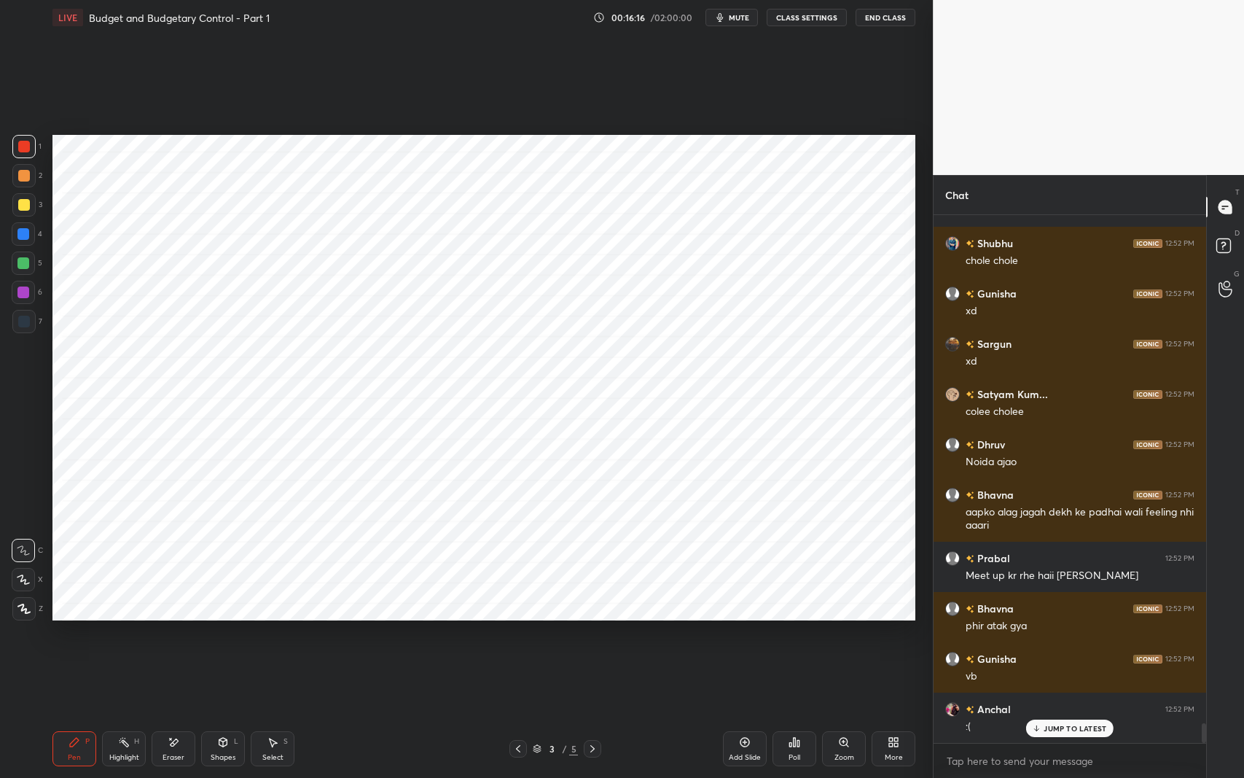
scroll to position [13650, 0]
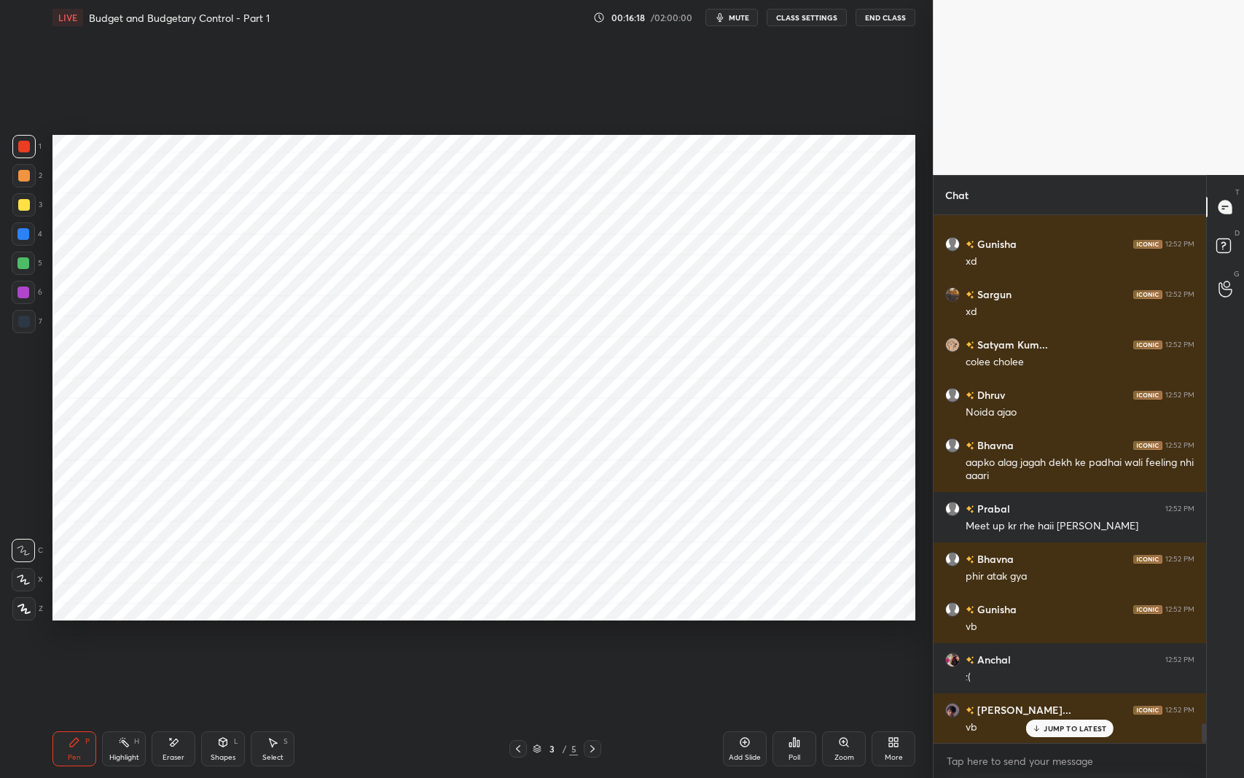
click at [1053, 619] on div "JUMP TO LATEST" at bounding box center [1069, 728] width 87 height 17
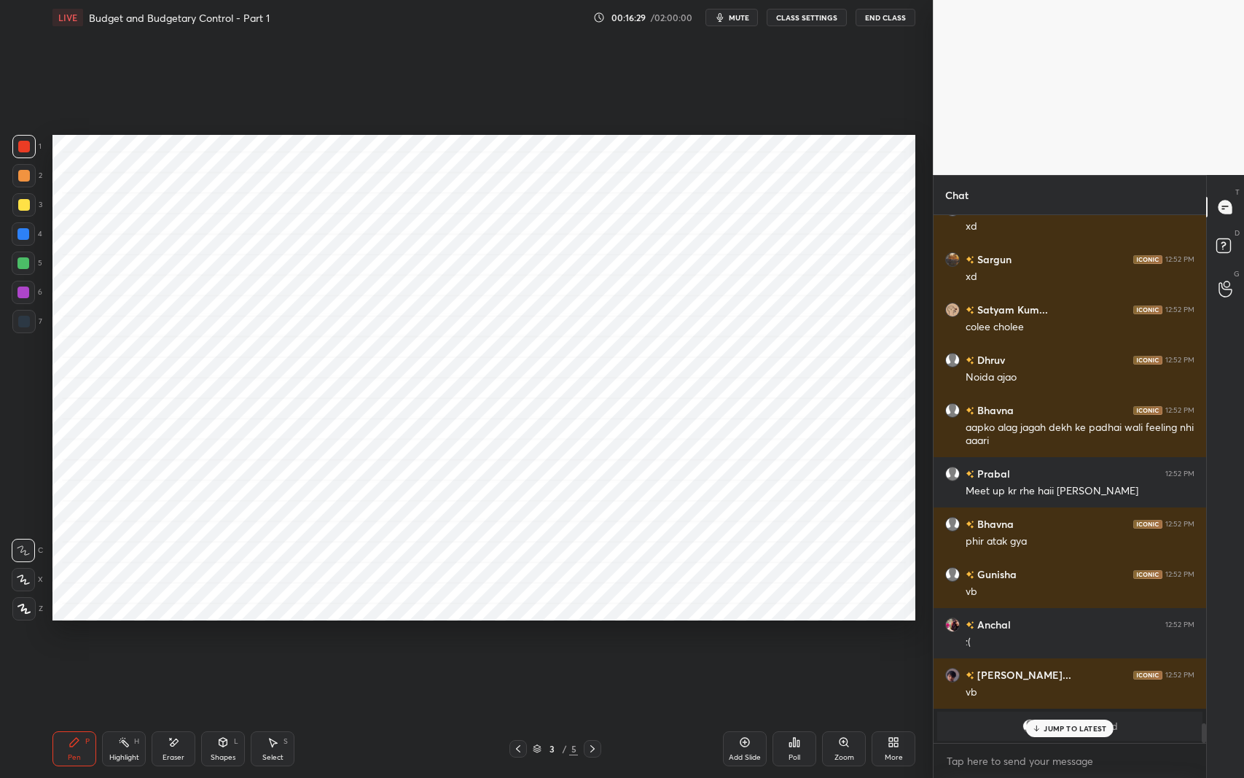
click at [1051, 619] on p "JUMP TO LATEST" at bounding box center [1075, 728] width 63 height 9
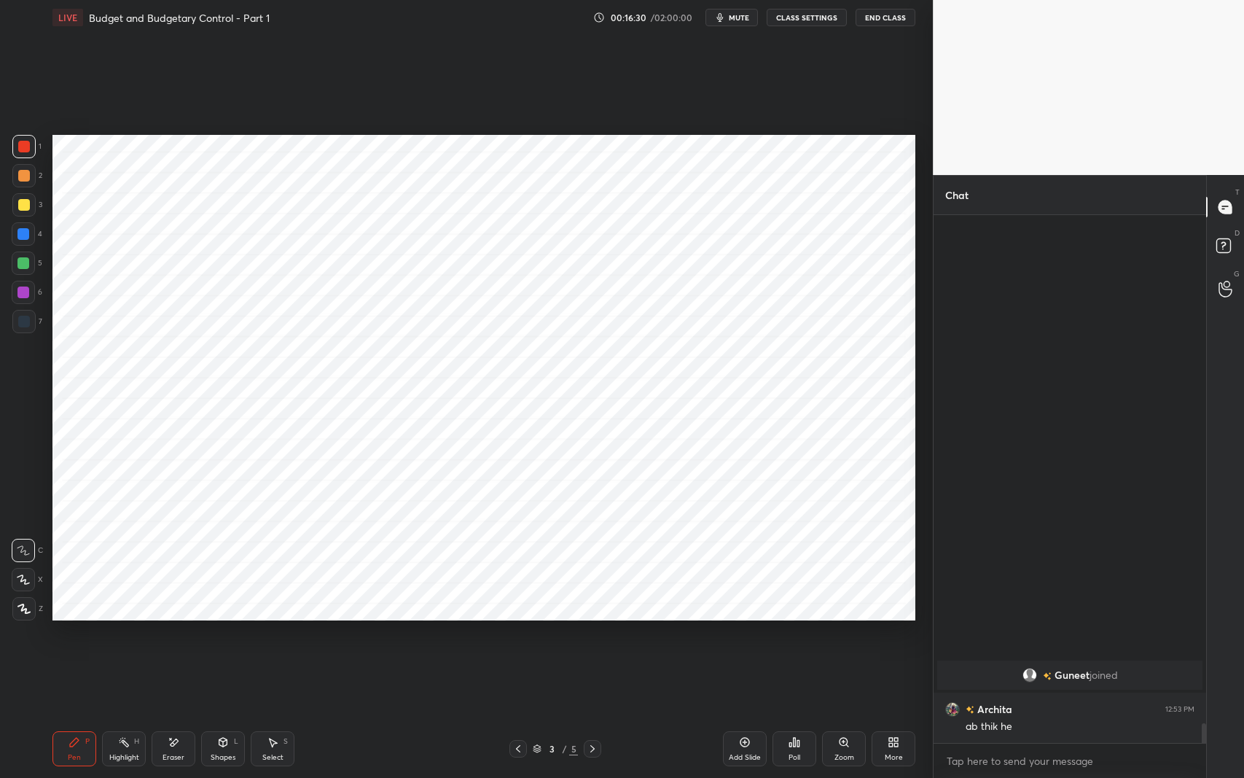
scroll to position [10964, 0]
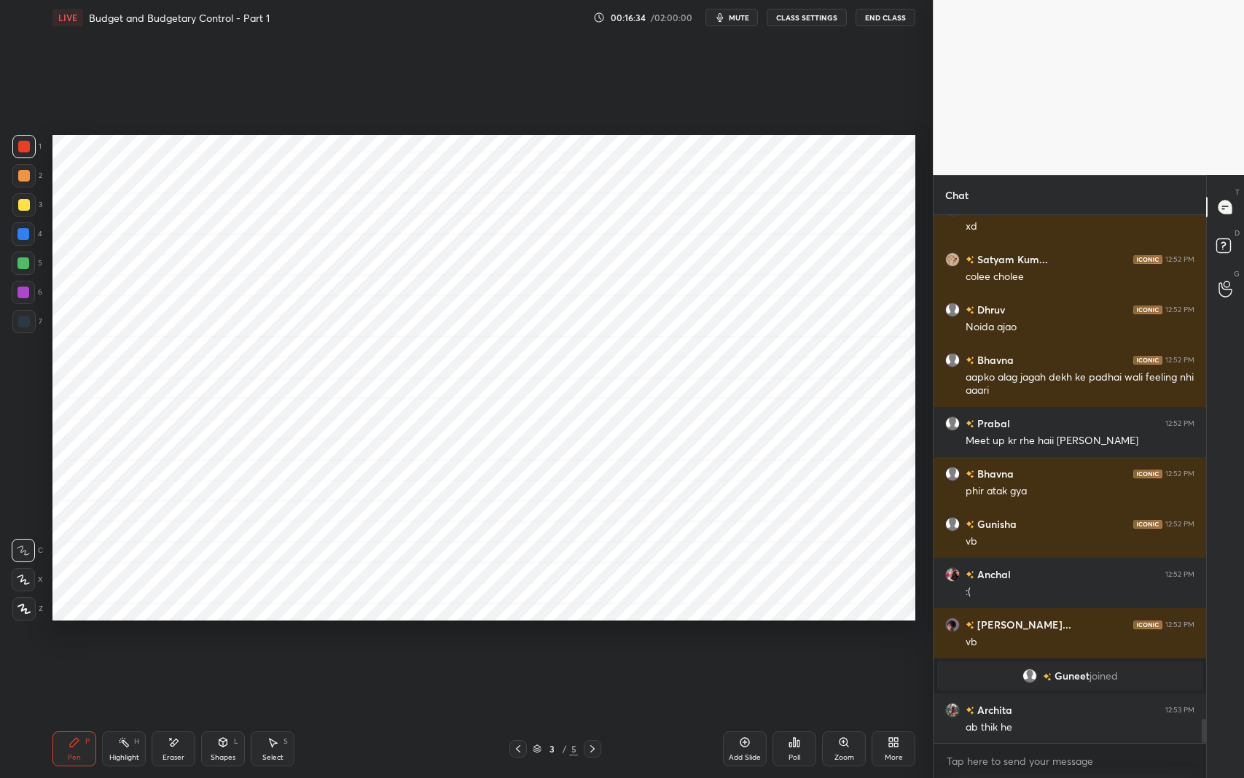
click at [52, 619] on div "LIVE Budget and Budgetary Control - Part 1 00:16:34 / 02:00:00 mute CLASS SETTI…" at bounding box center [484, 389] width 875 height 778
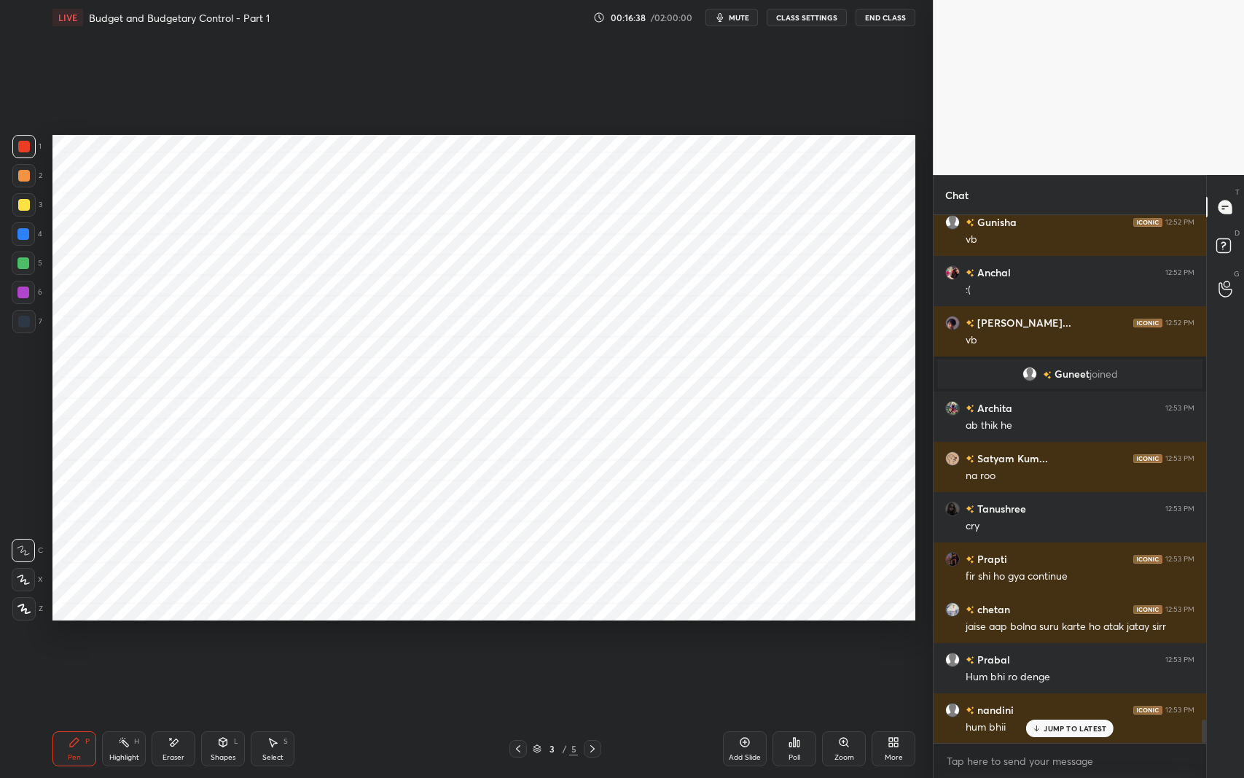
scroll to position [11317, 0]
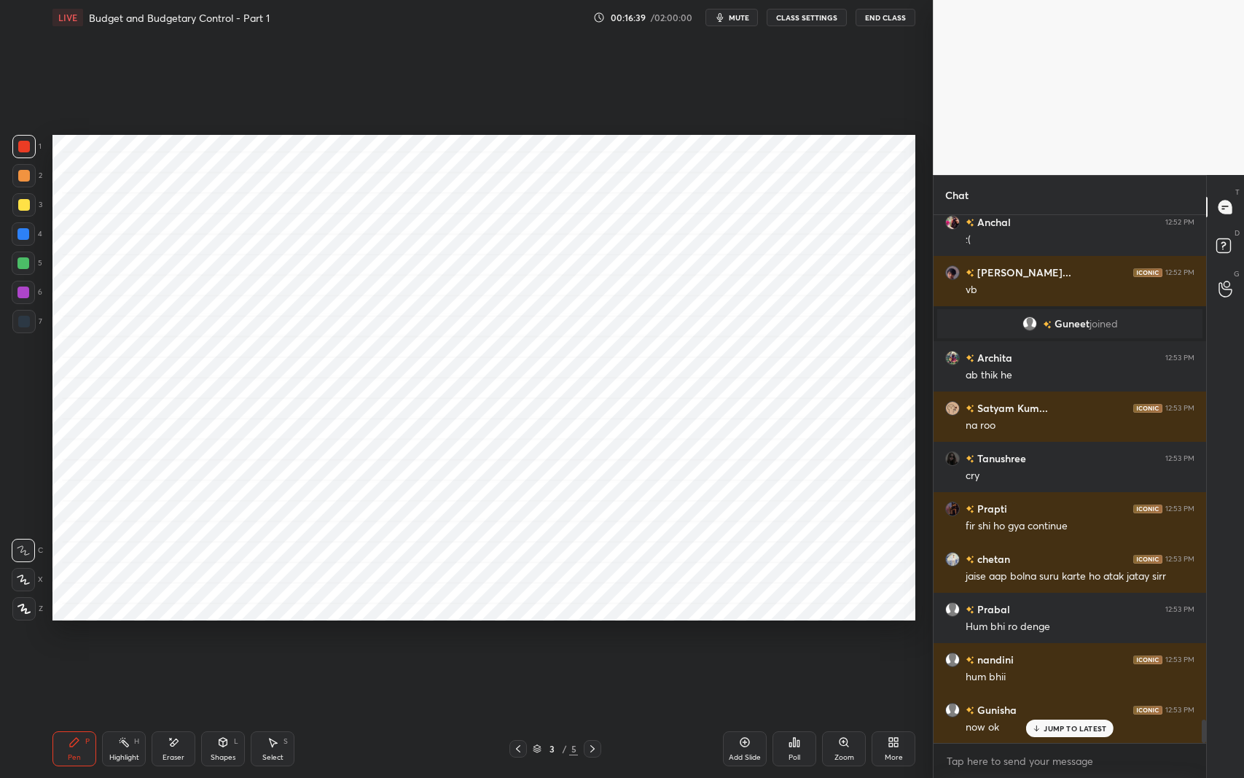
click at [19, 331] on div at bounding box center [23, 321] width 23 height 23
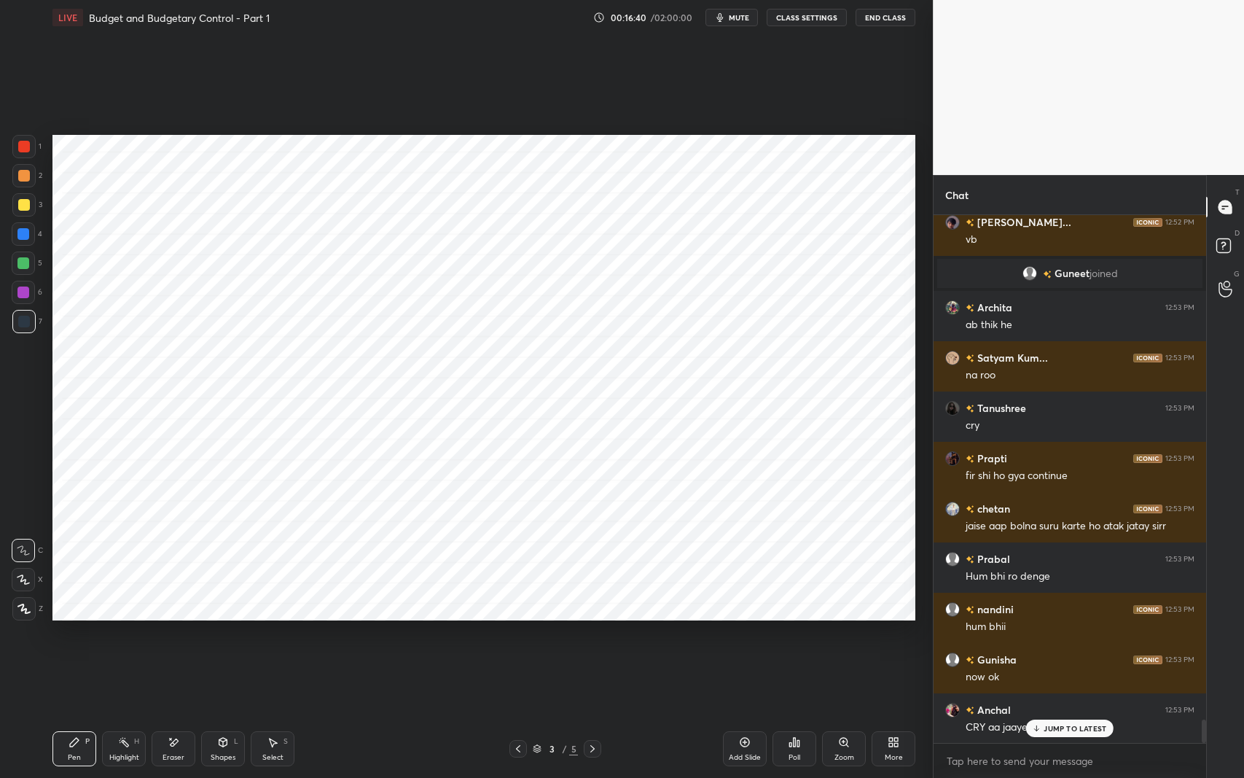
click at [1044, 619] on p "JUMP TO LATEST" at bounding box center [1075, 728] width 63 height 9
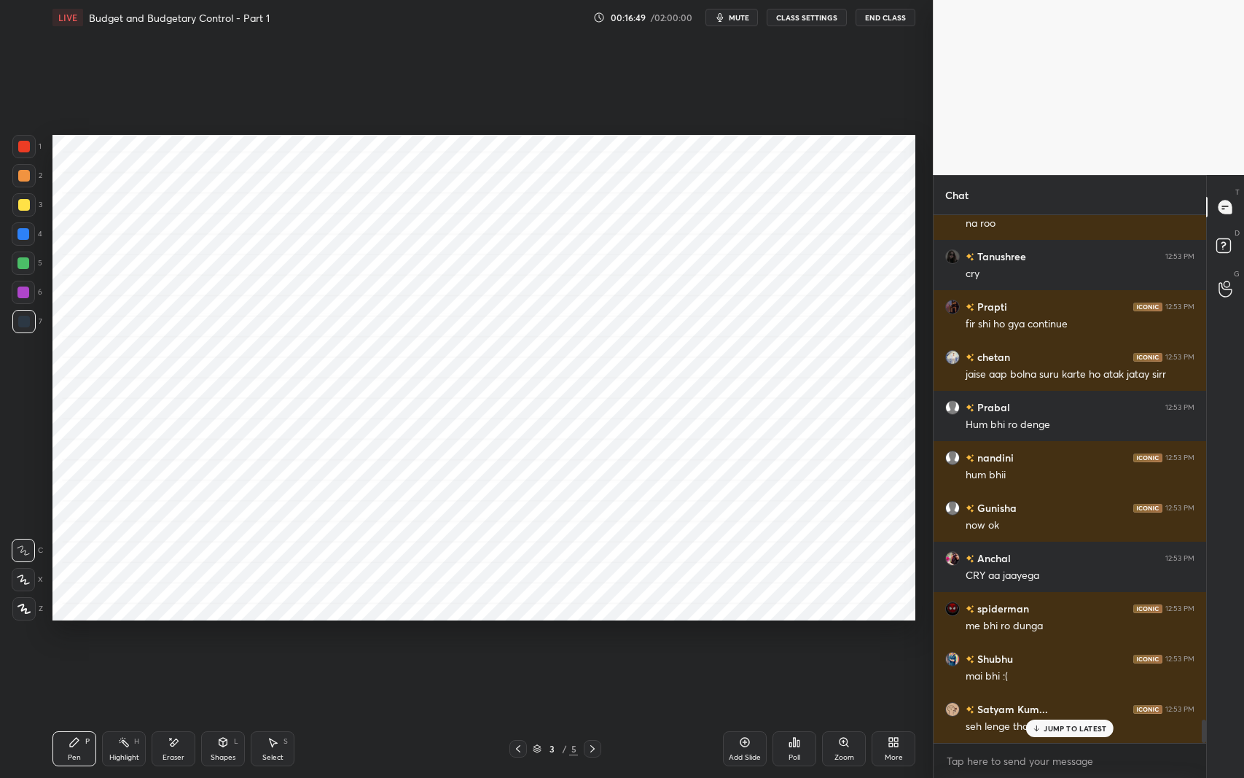
scroll to position [11568, 0]
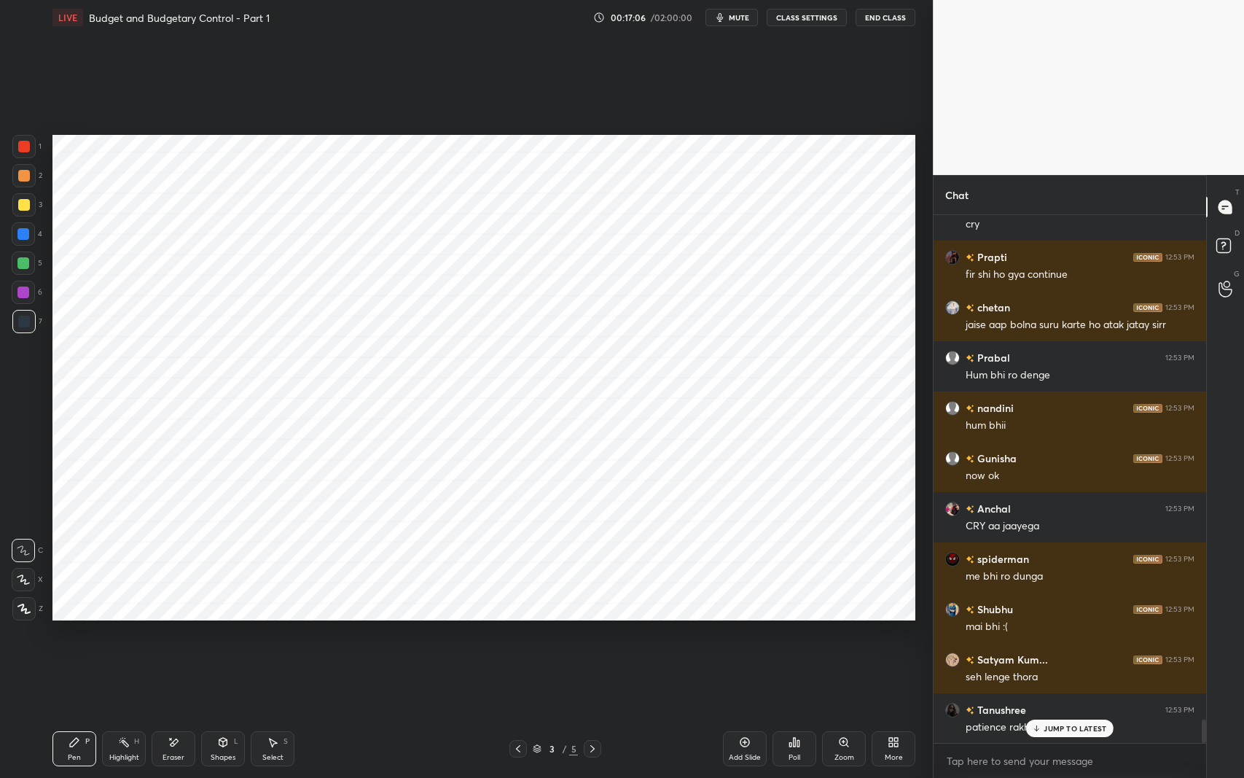
click at [1052, 619] on p "JUMP TO LATEST" at bounding box center [1075, 728] width 63 height 9
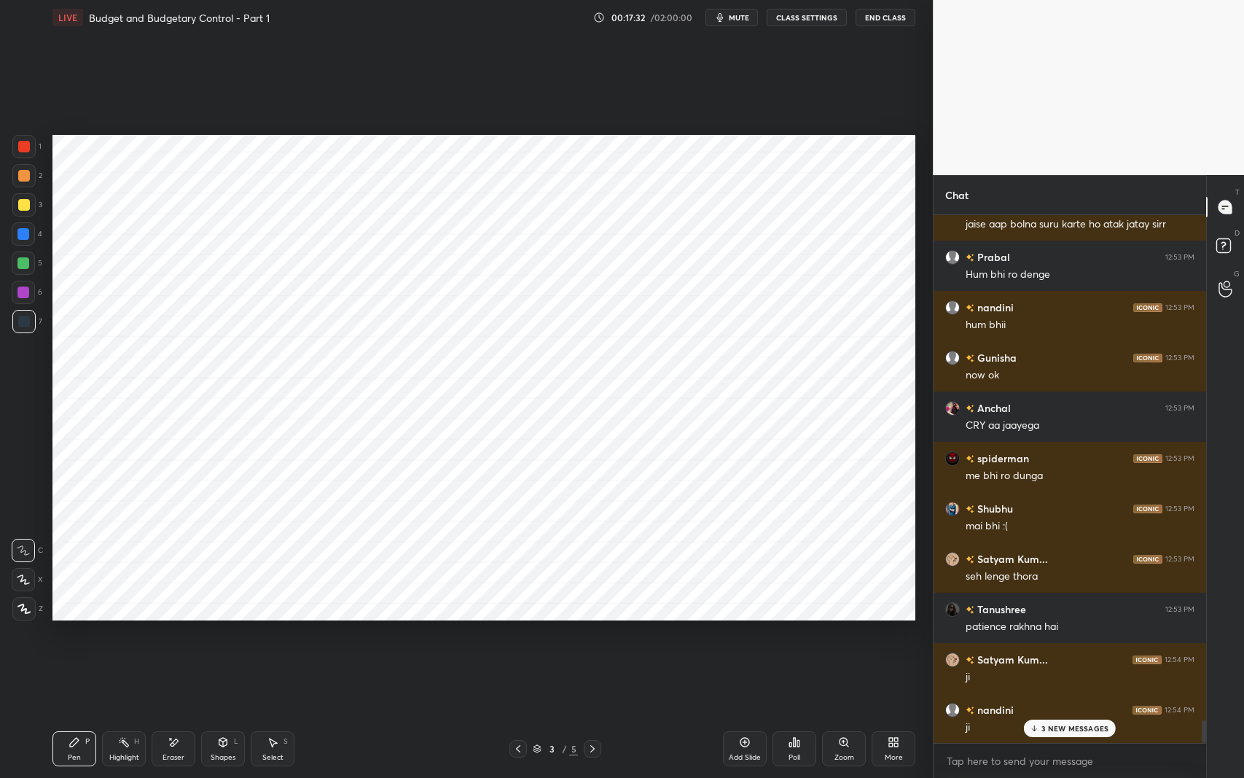
scroll to position [11820, 0]
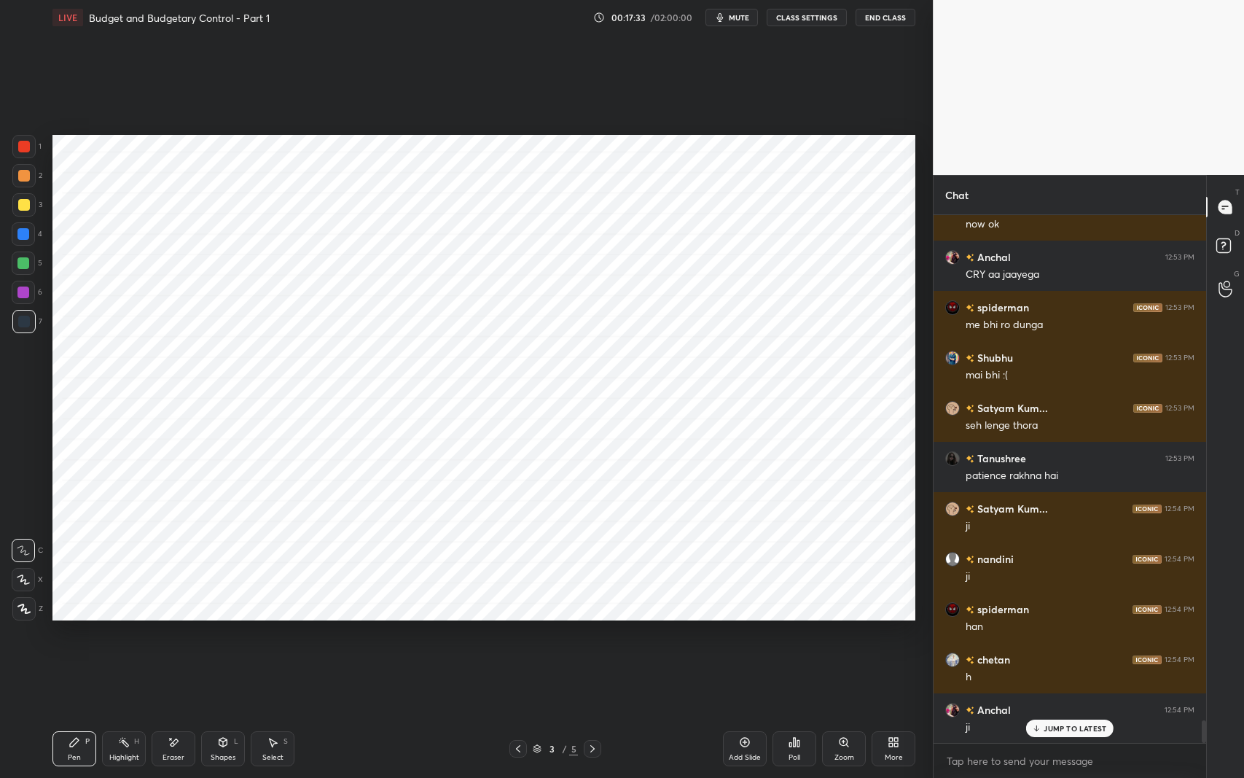
click at [171, 619] on icon at bounding box center [175, 741] width 8 height 7
click at [33, 585] on div at bounding box center [23, 579] width 23 height 23
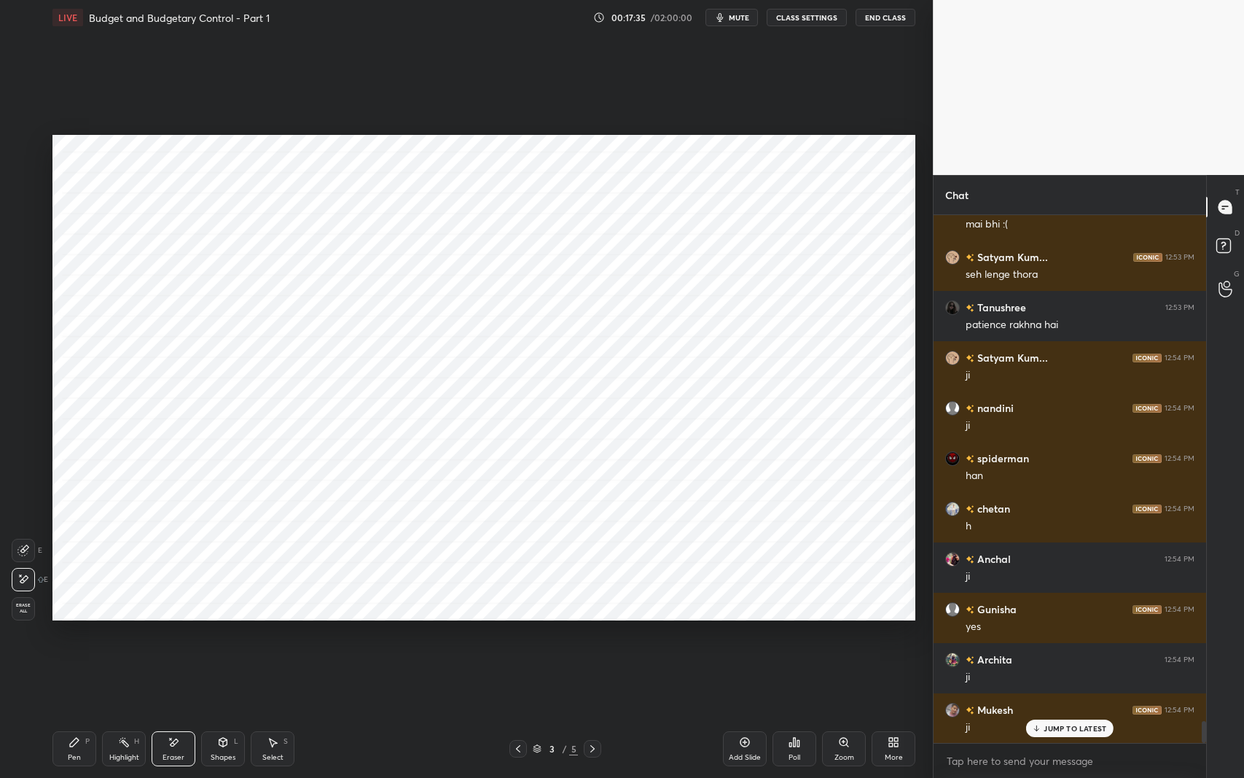
scroll to position [12071, 0]
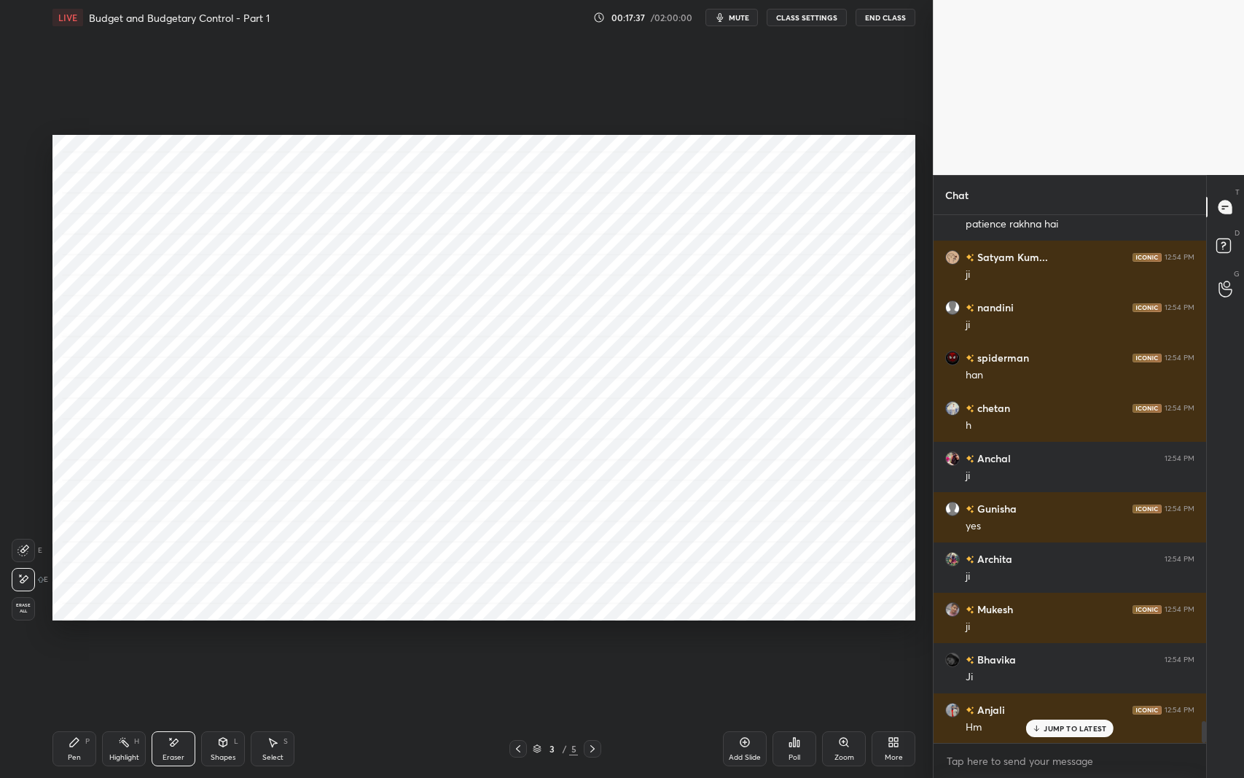
click at [75, 619] on div "Pen P" at bounding box center [74, 748] width 44 height 35
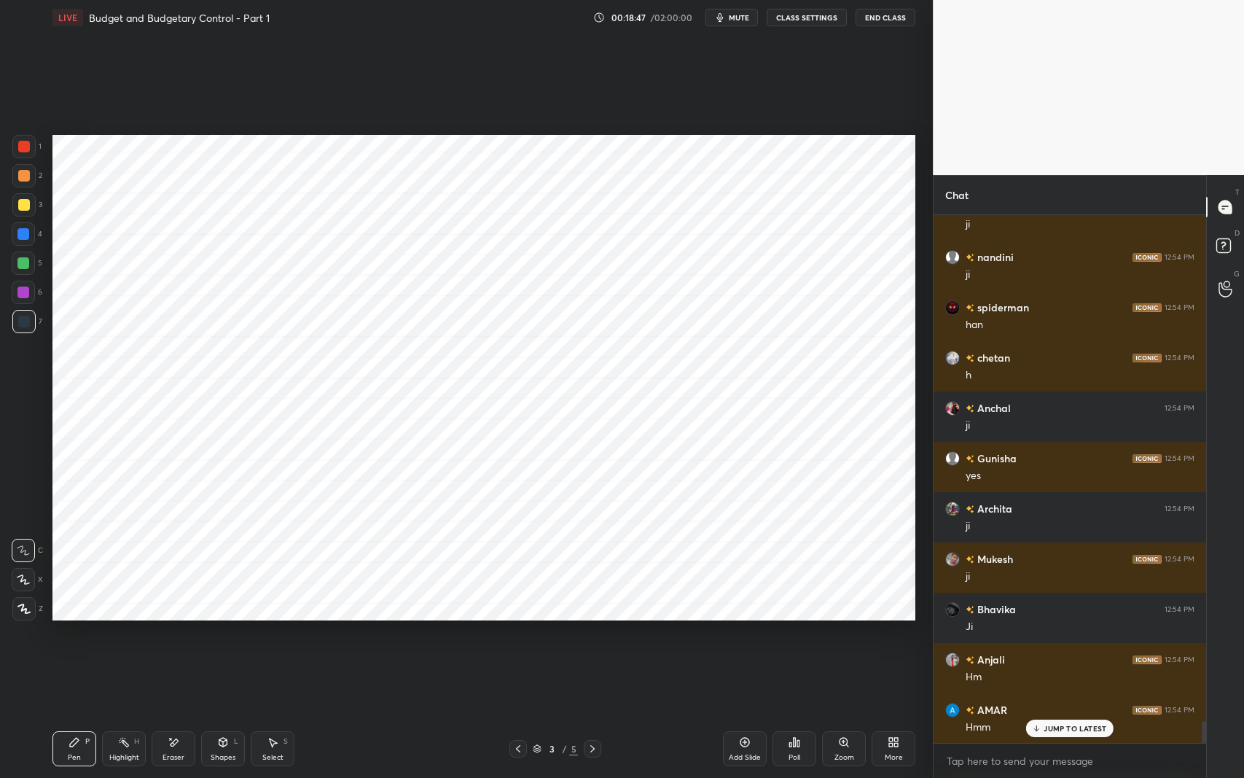
click at [267, 619] on div "Select S" at bounding box center [273, 748] width 44 height 35
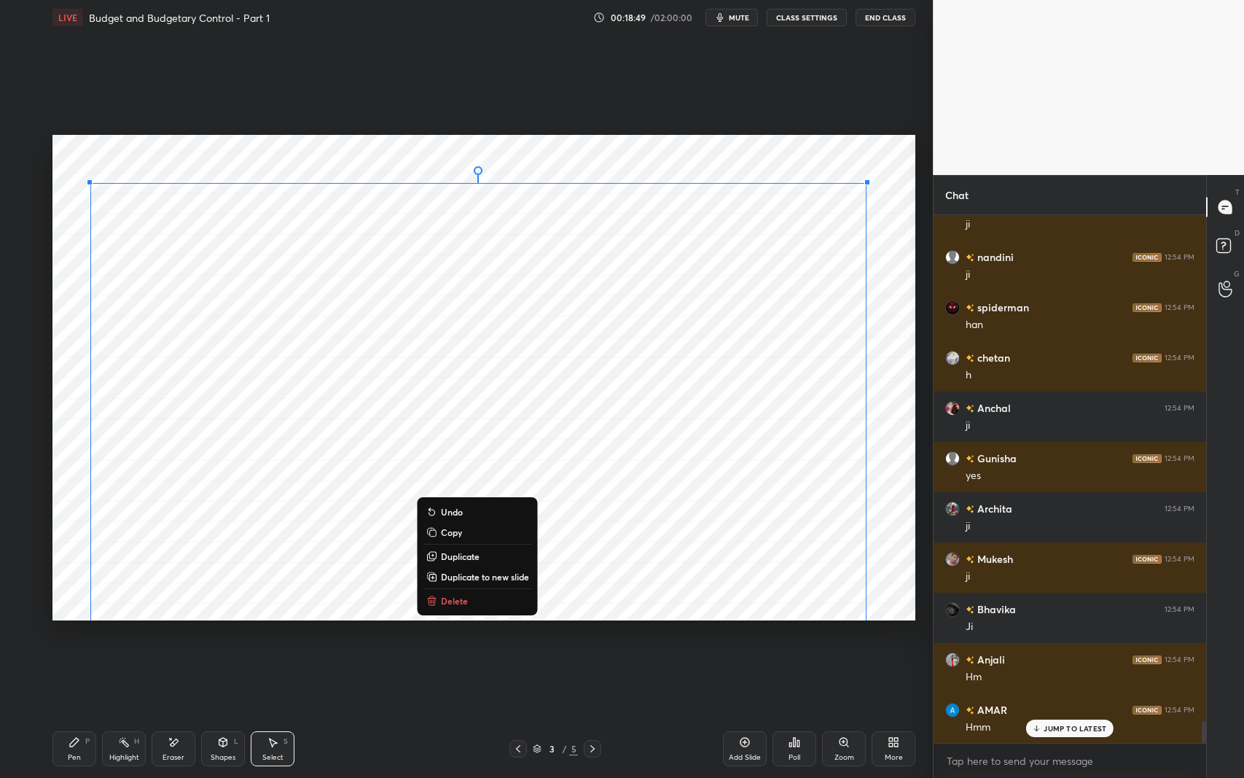
scroll to position [12172, 0]
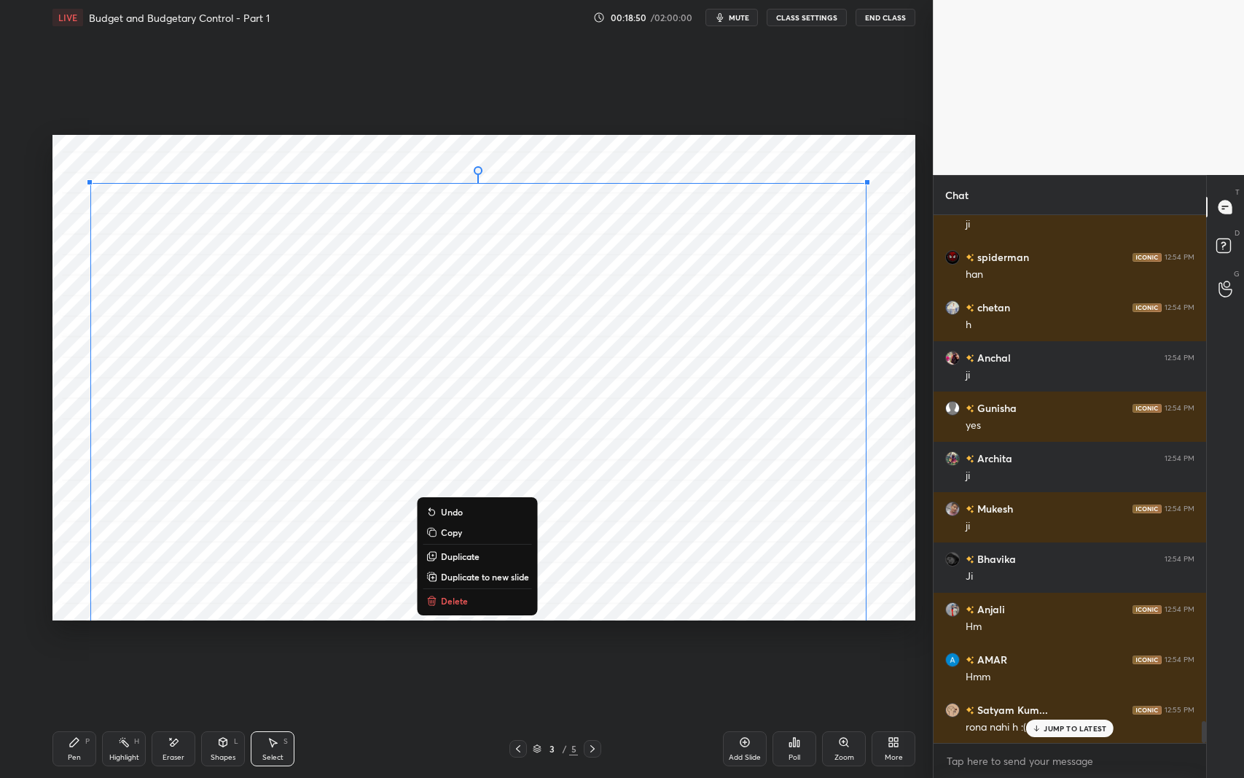
click at [486, 597] on button "Delete" at bounding box center [478, 600] width 109 height 17
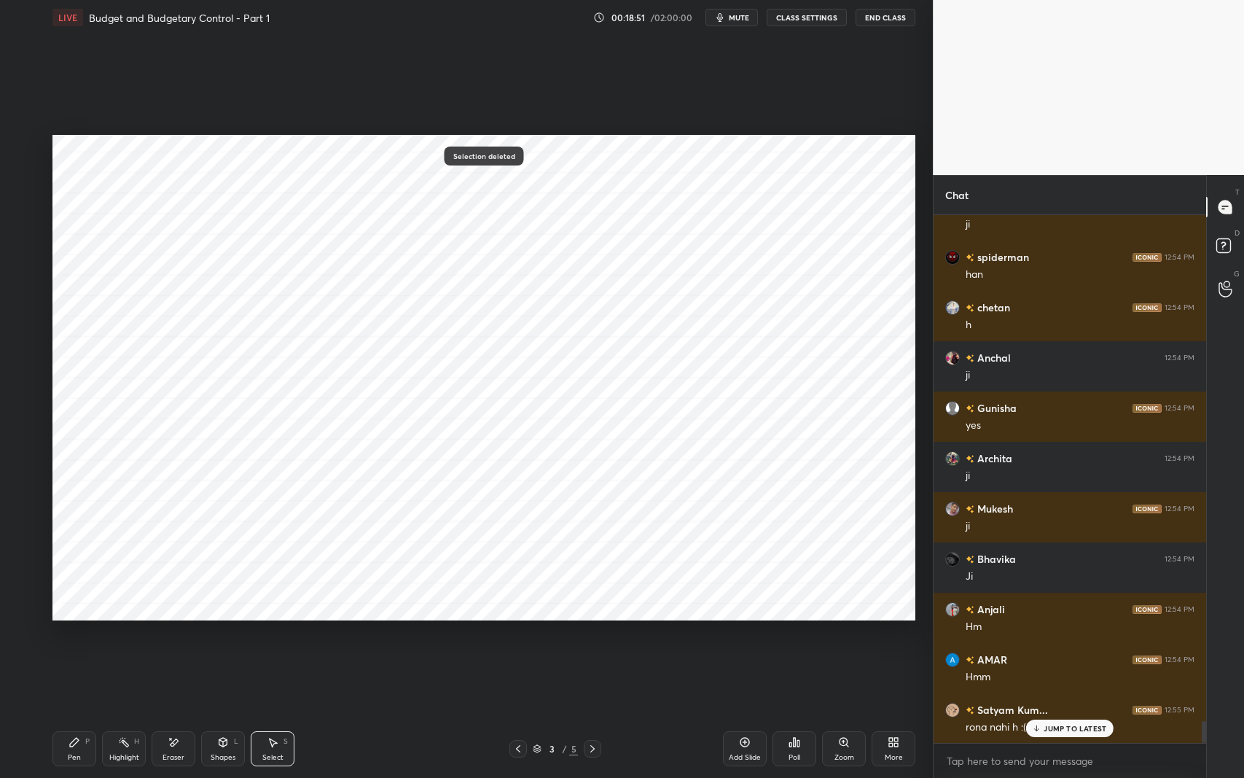
click at [1044, 619] on div "JUMP TO LATEST" at bounding box center [1069, 728] width 87 height 17
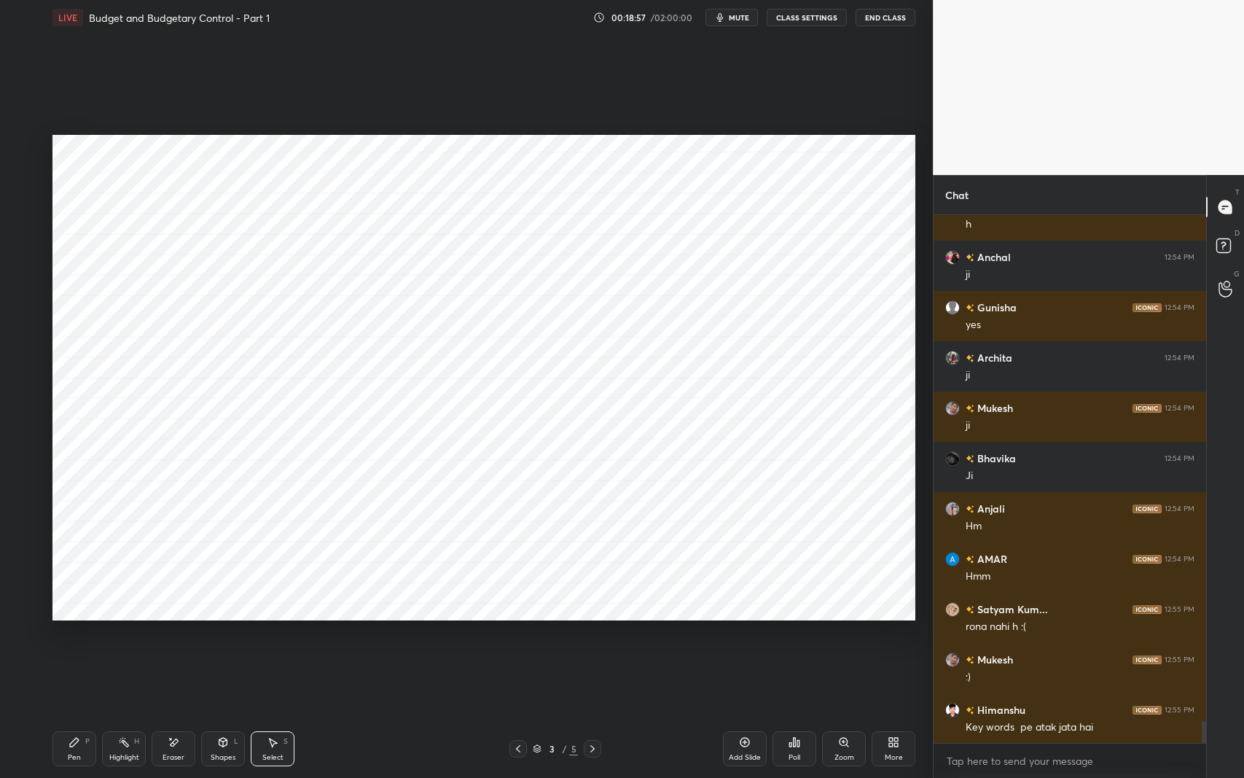
scroll to position [12323, 0]
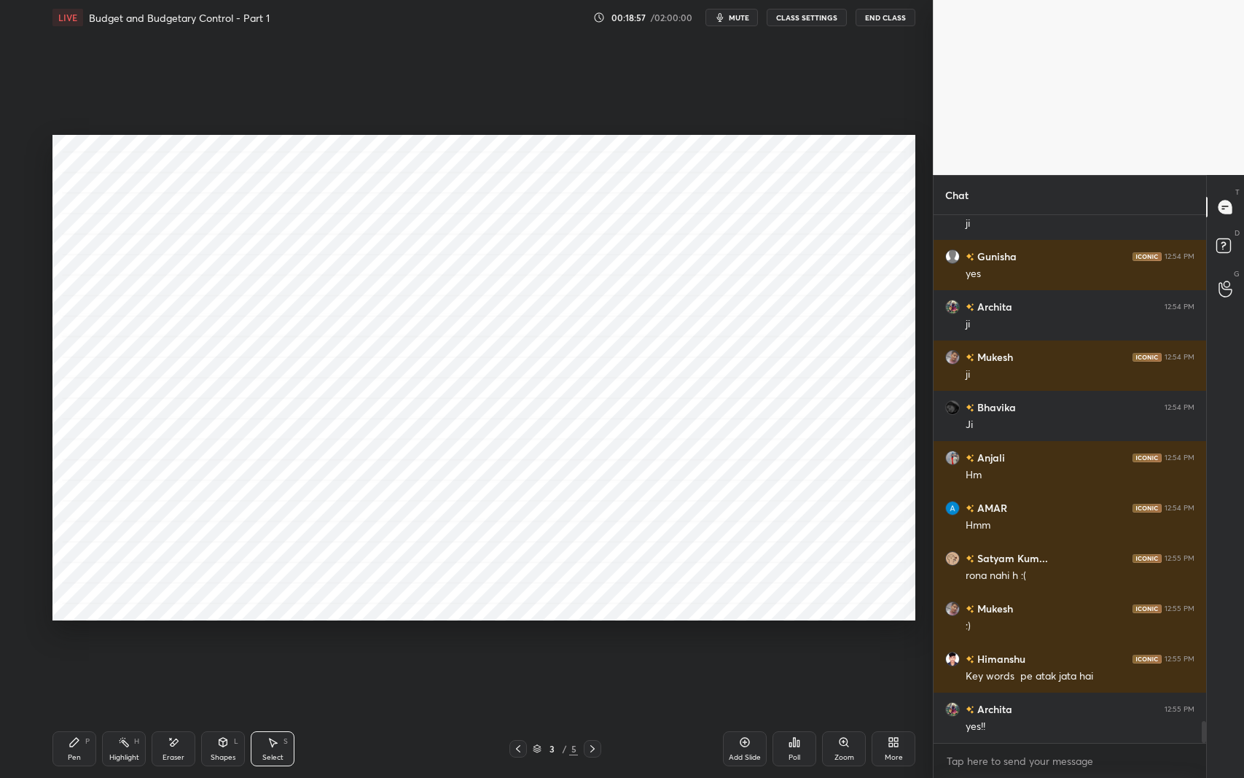
click at [1061, 619] on div "yes!!" at bounding box center [1080, 727] width 229 height 15
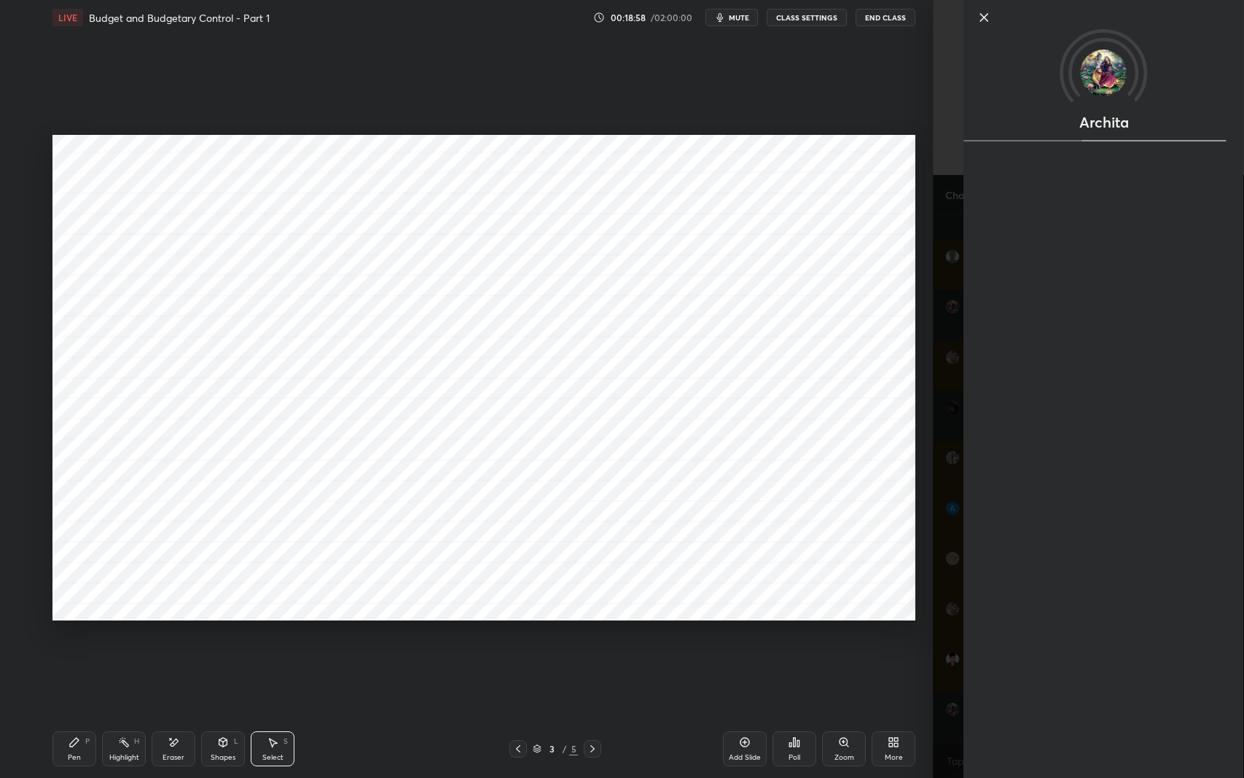
click at [848, 588] on div "0 ° Undo Copy Duplicate Duplicate to new slide Delete" at bounding box center [483, 378] width 863 height 486
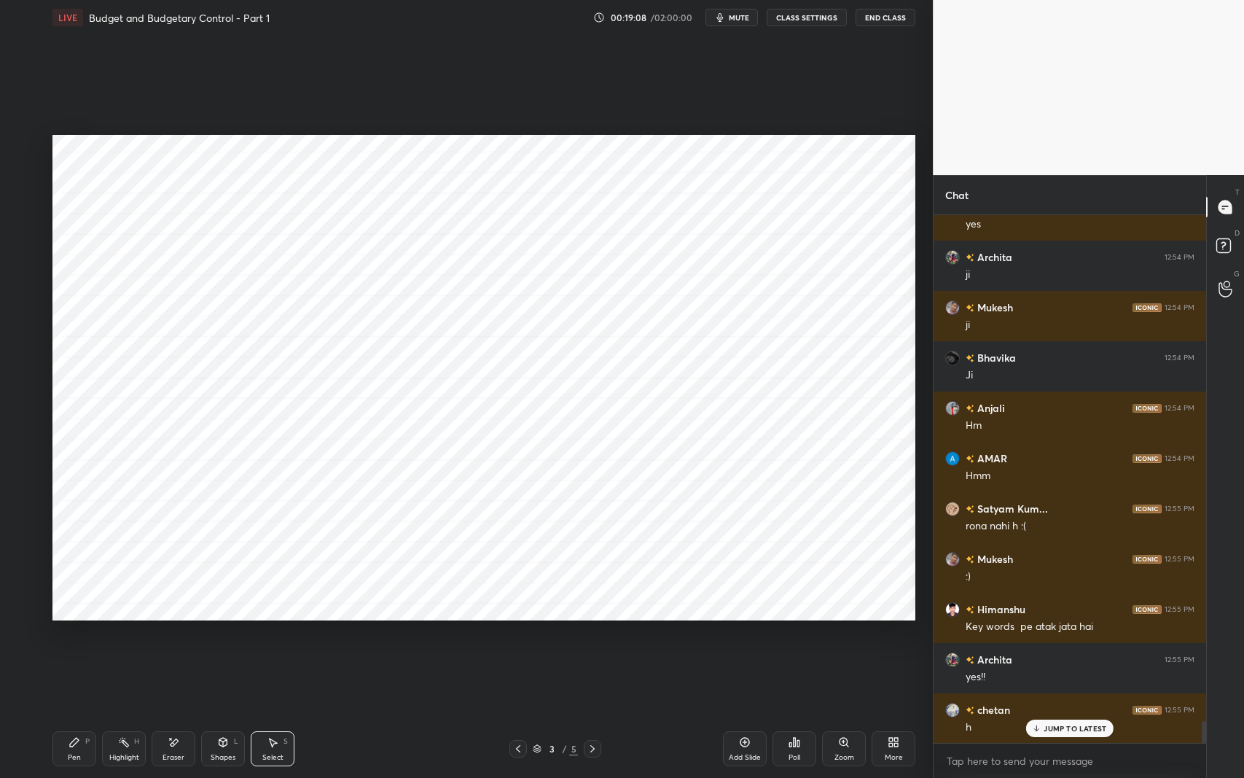
scroll to position [12423, 0]
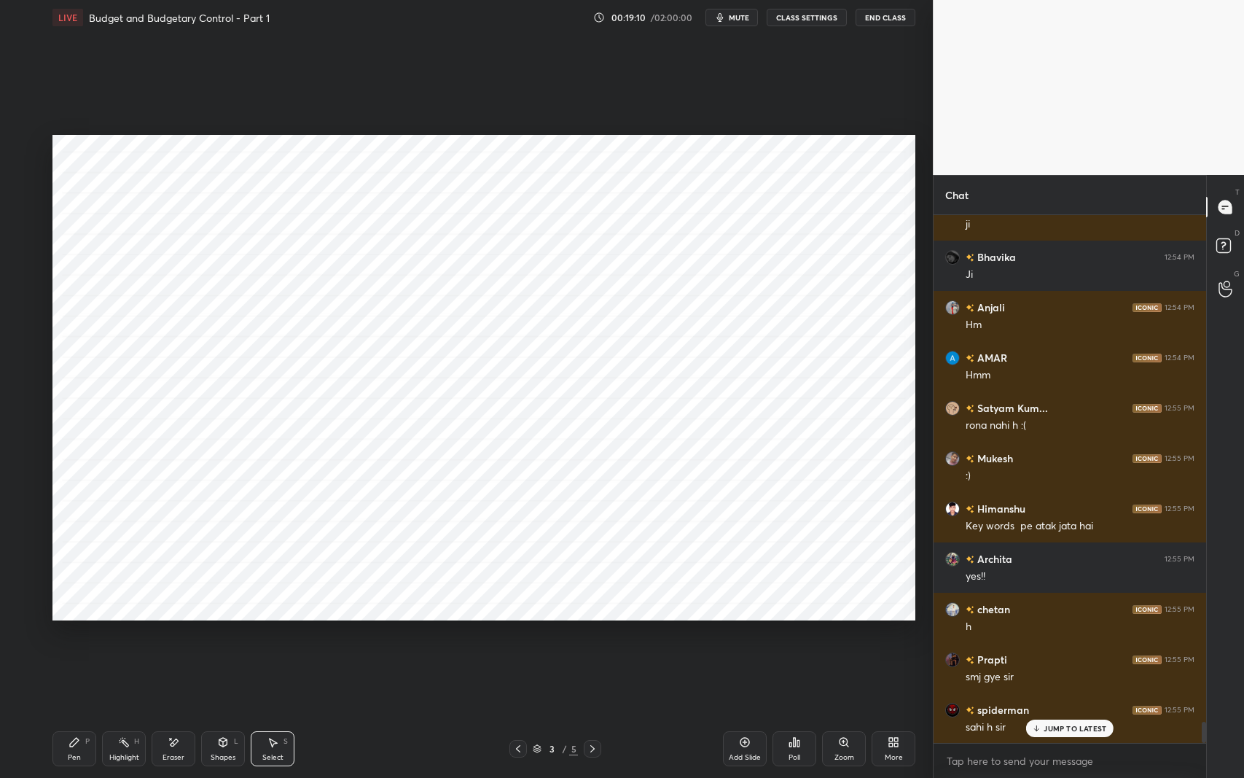
click at [81, 619] on div "Pen P" at bounding box center [74, 748] width 44 height 35
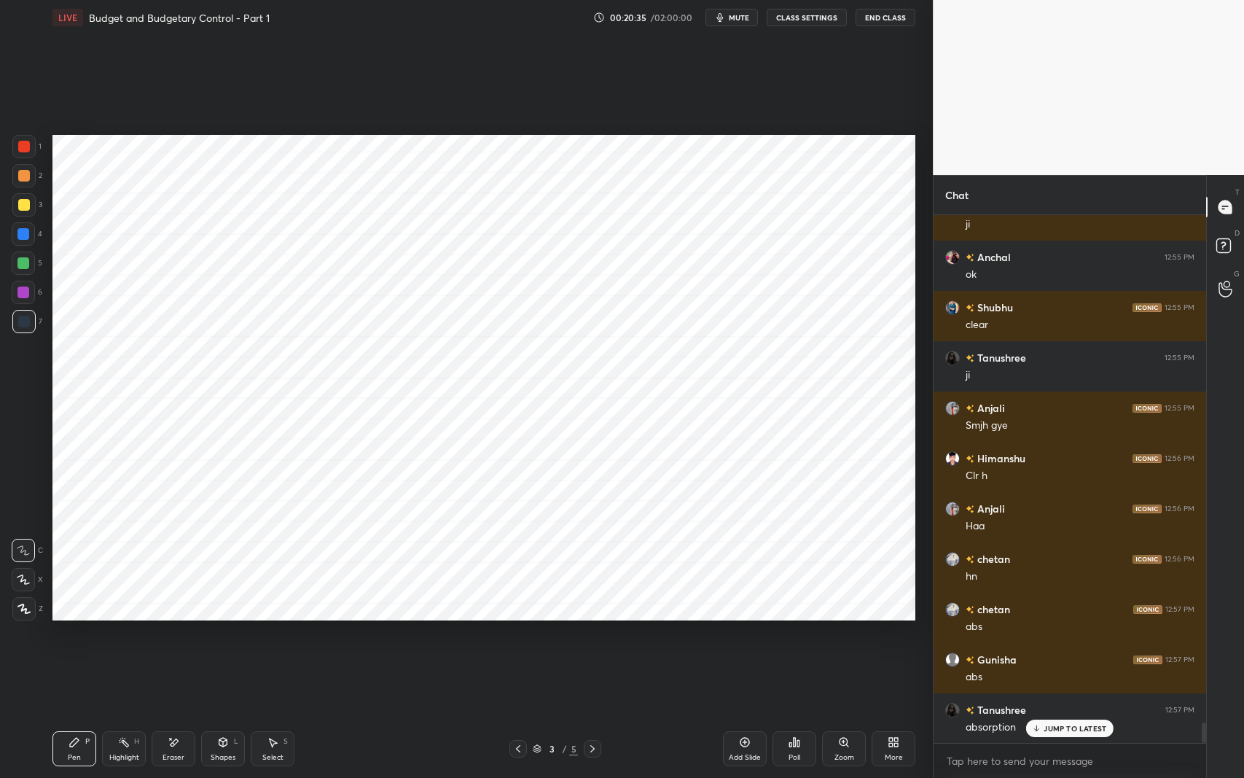
scroll to position [13077, 0]
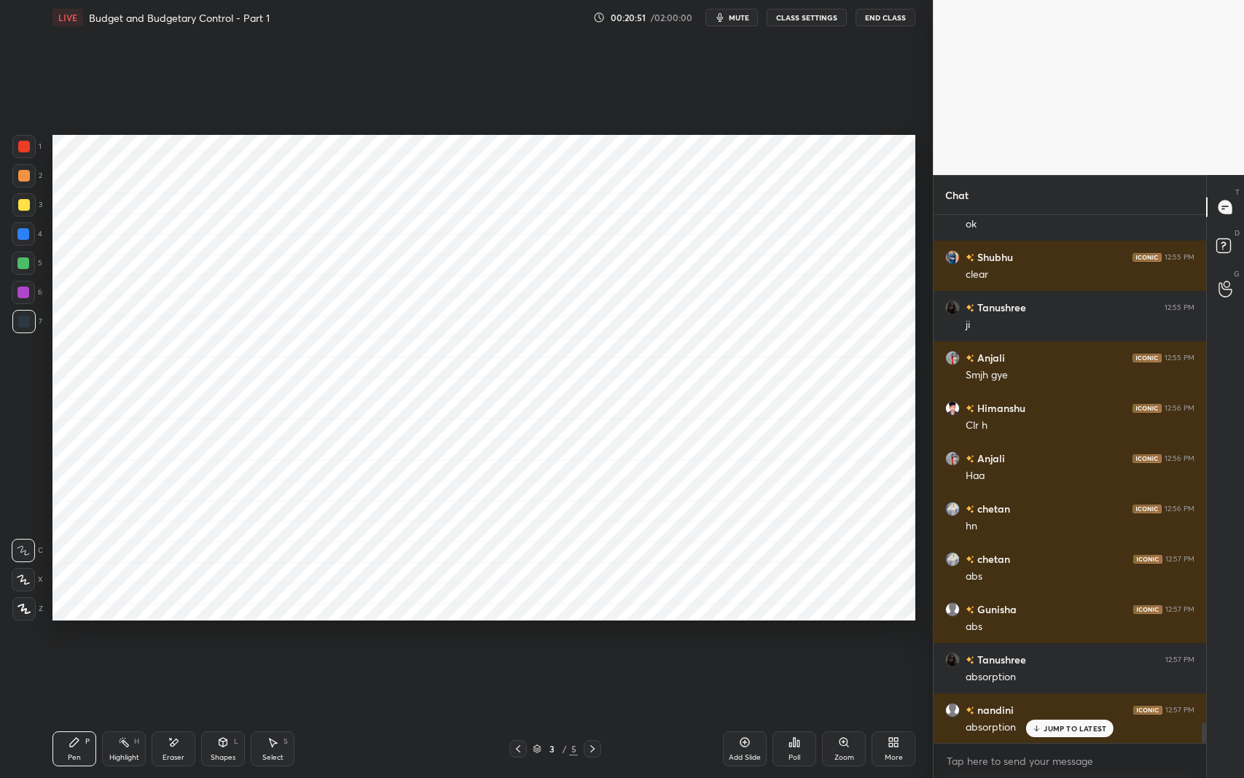
click at [276, 619] on div "Select S" at bounding box center [273, 748] width 44 height 35
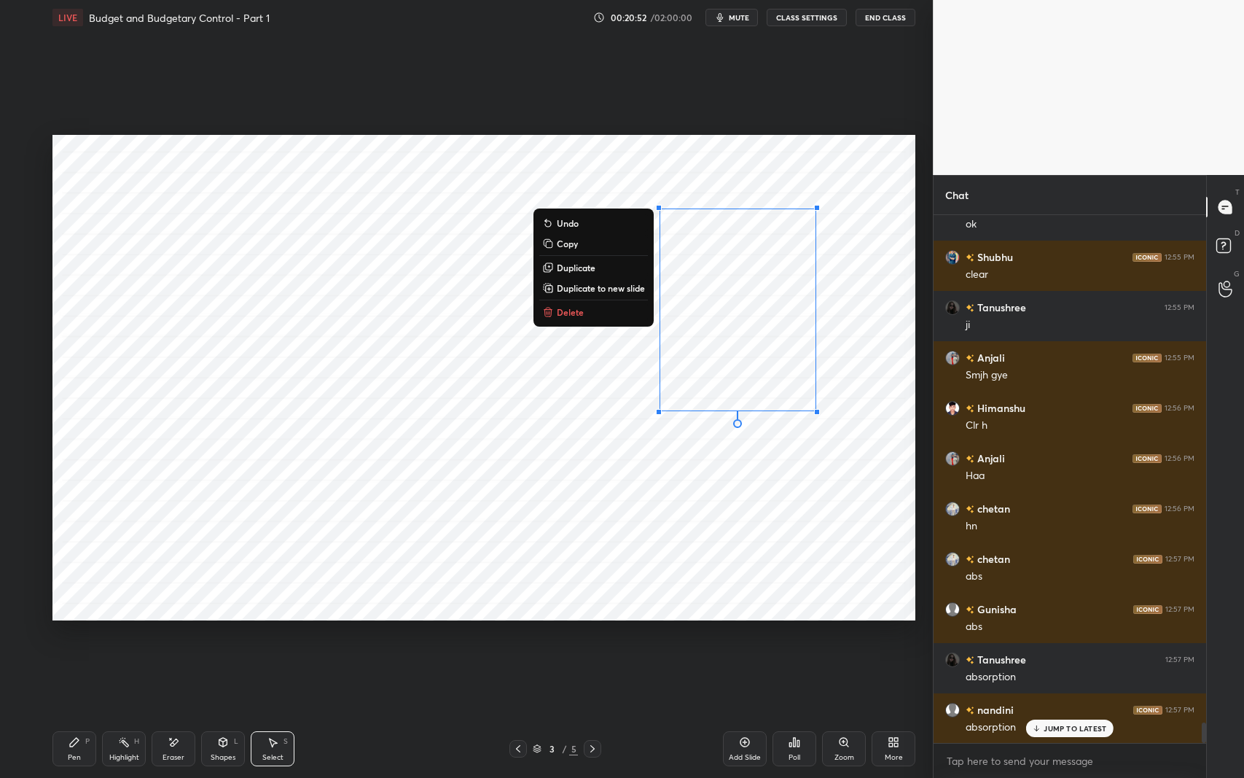
scroll to position [13128, 0]
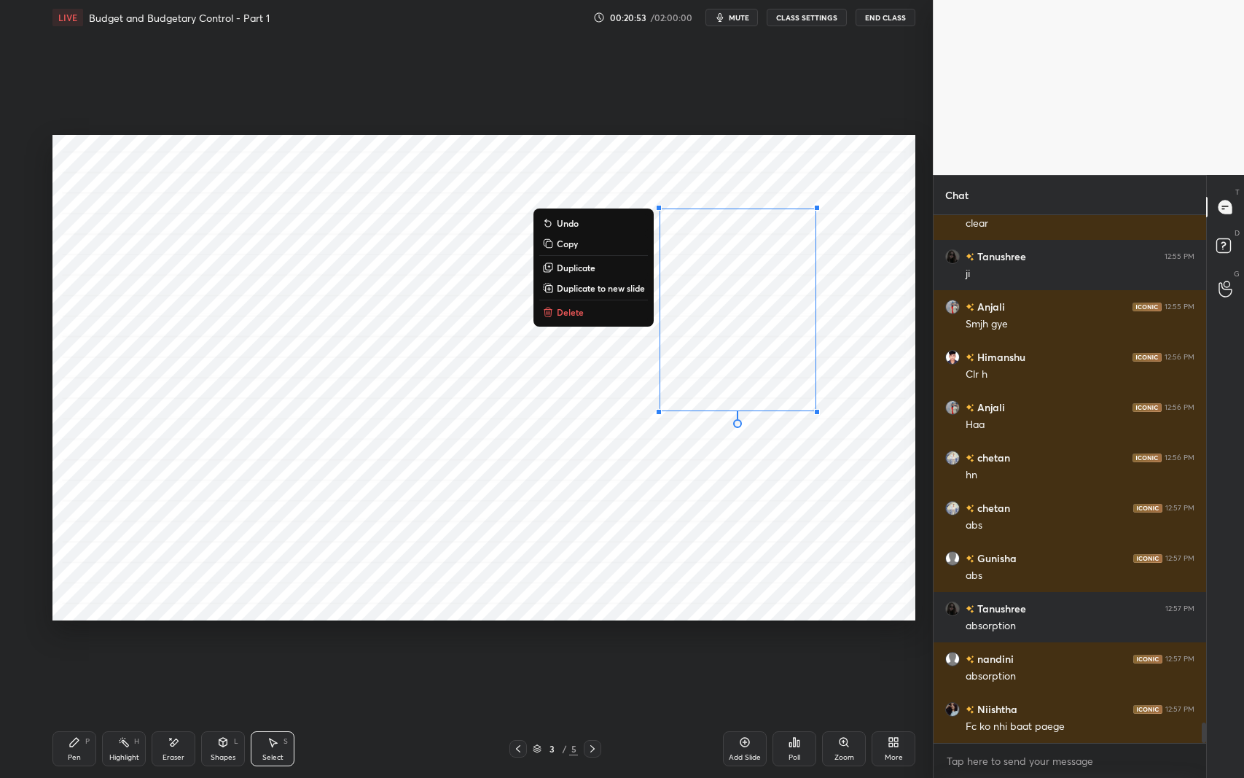
click at [615, 316] on button "Delete" at bounding box center [593, 311] width 109 height 17
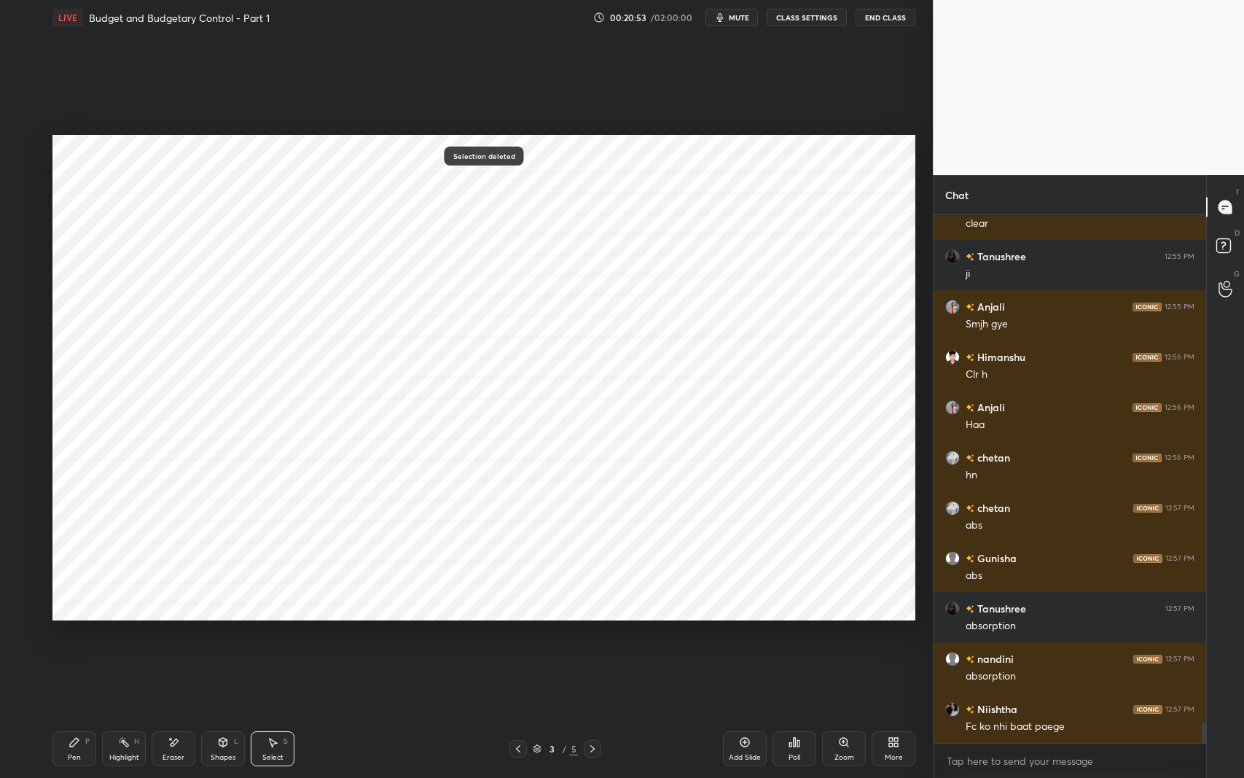
click at [90, 619] on div "Pen P Highlight H Eraser Shapes L Select S 3 / 5 Add Slide Poll Zoom More" at bounding box center [483, 749] width 863 height 58
click at [82, 619] on div "Pen P" at bounding box center [74, 748] width 44 height 35
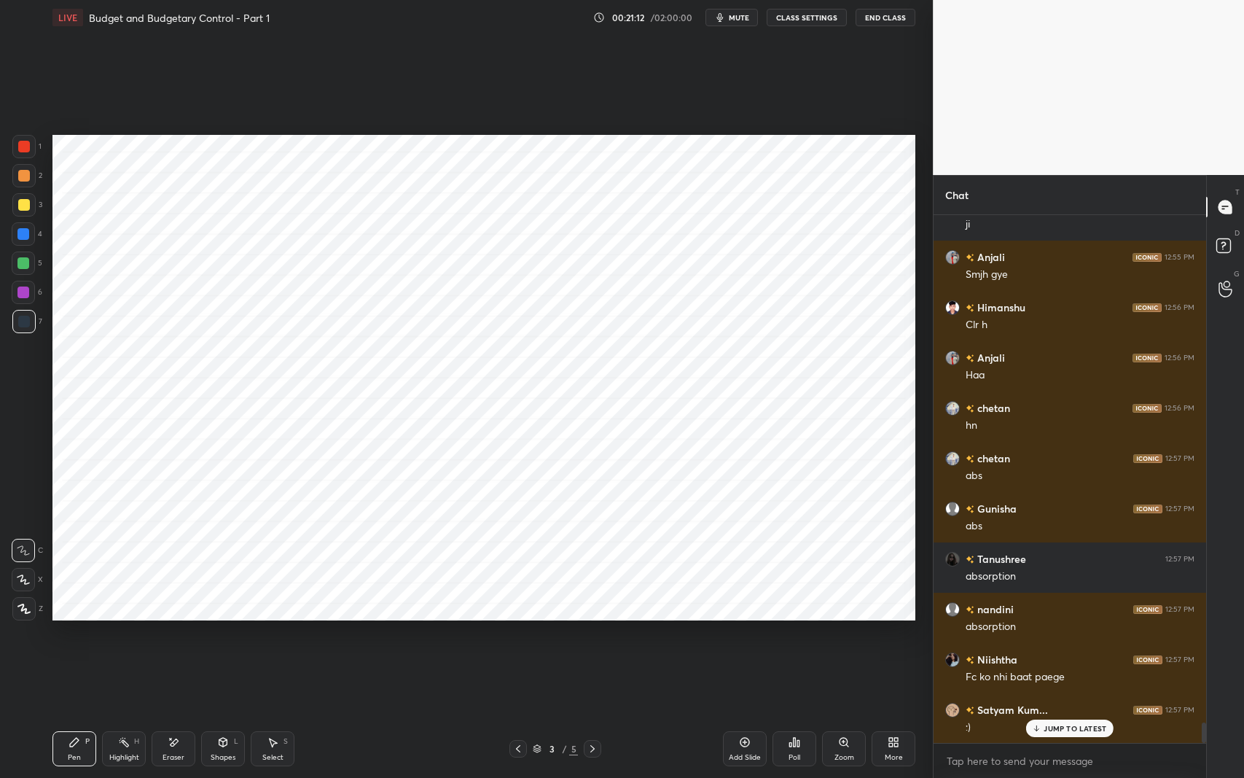
scroll to position [13263, 0]
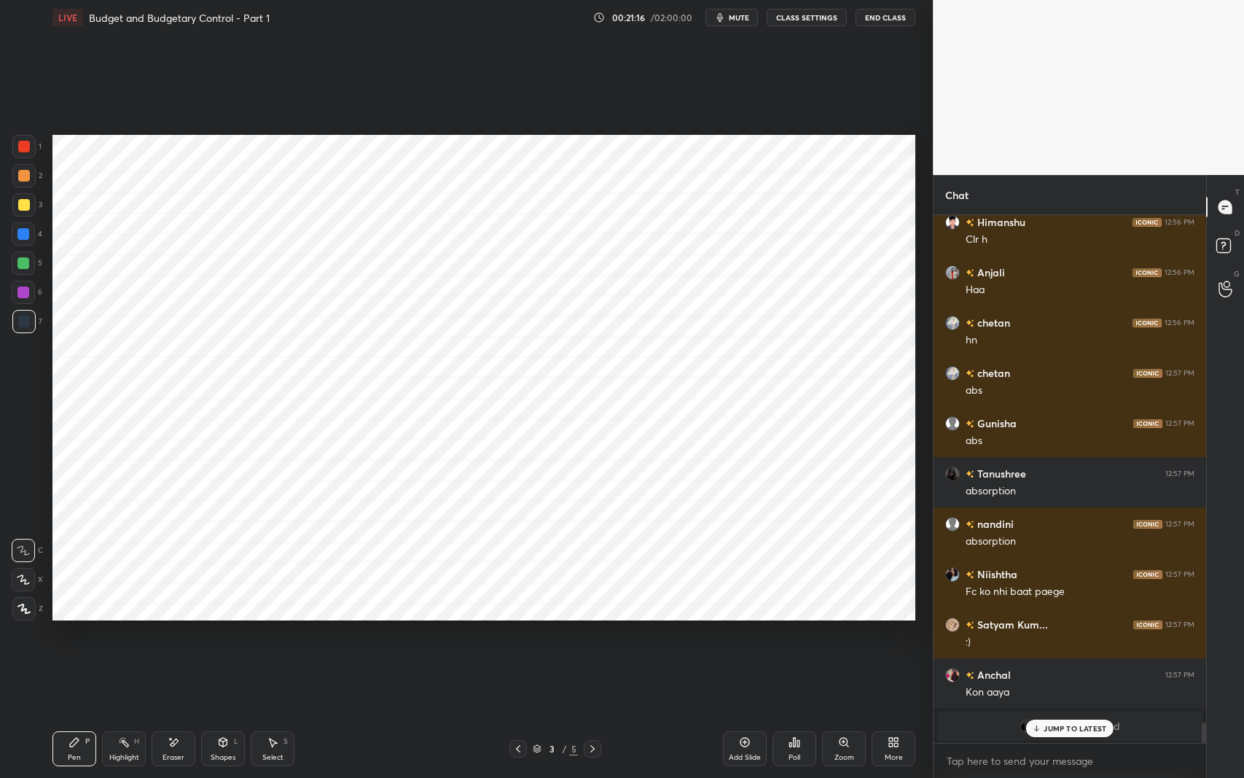
click at [1056, 619] on p "JUMP TO LATEST" at bounding box center [1075, 728] width 63 height 9
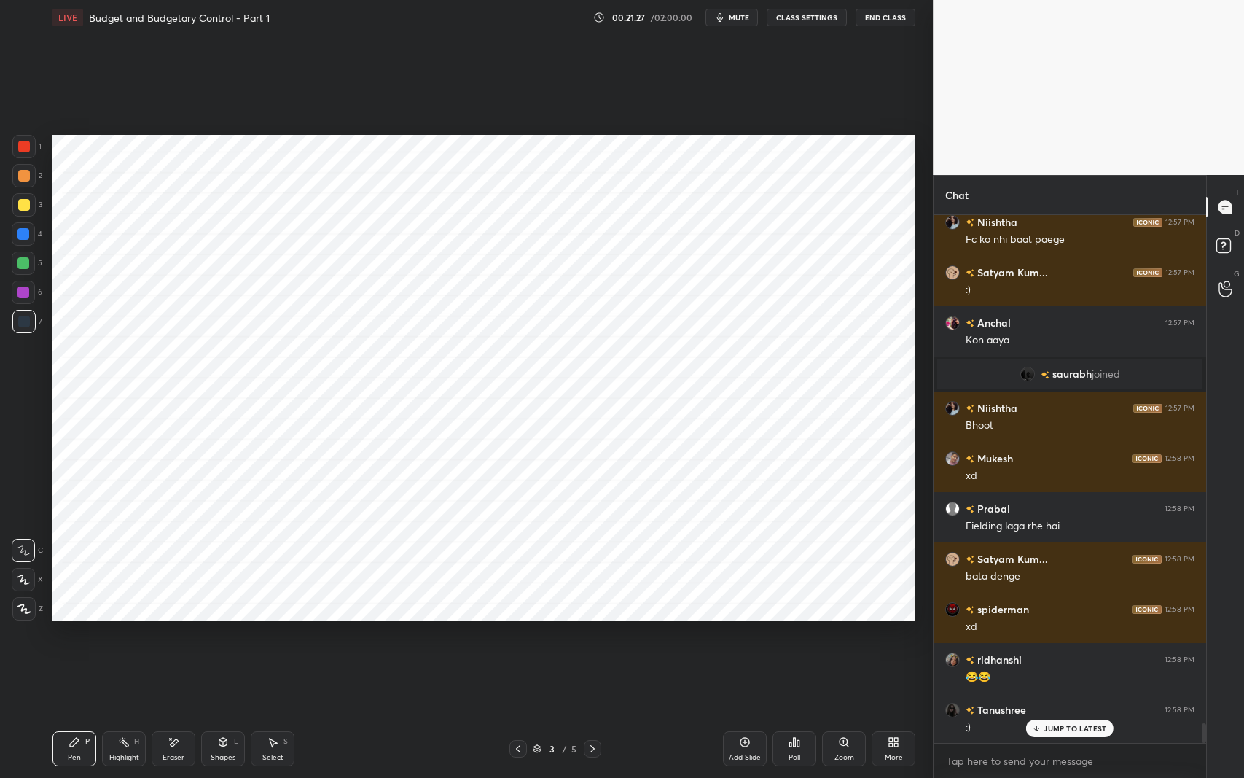
scroll to position [13716, 0]
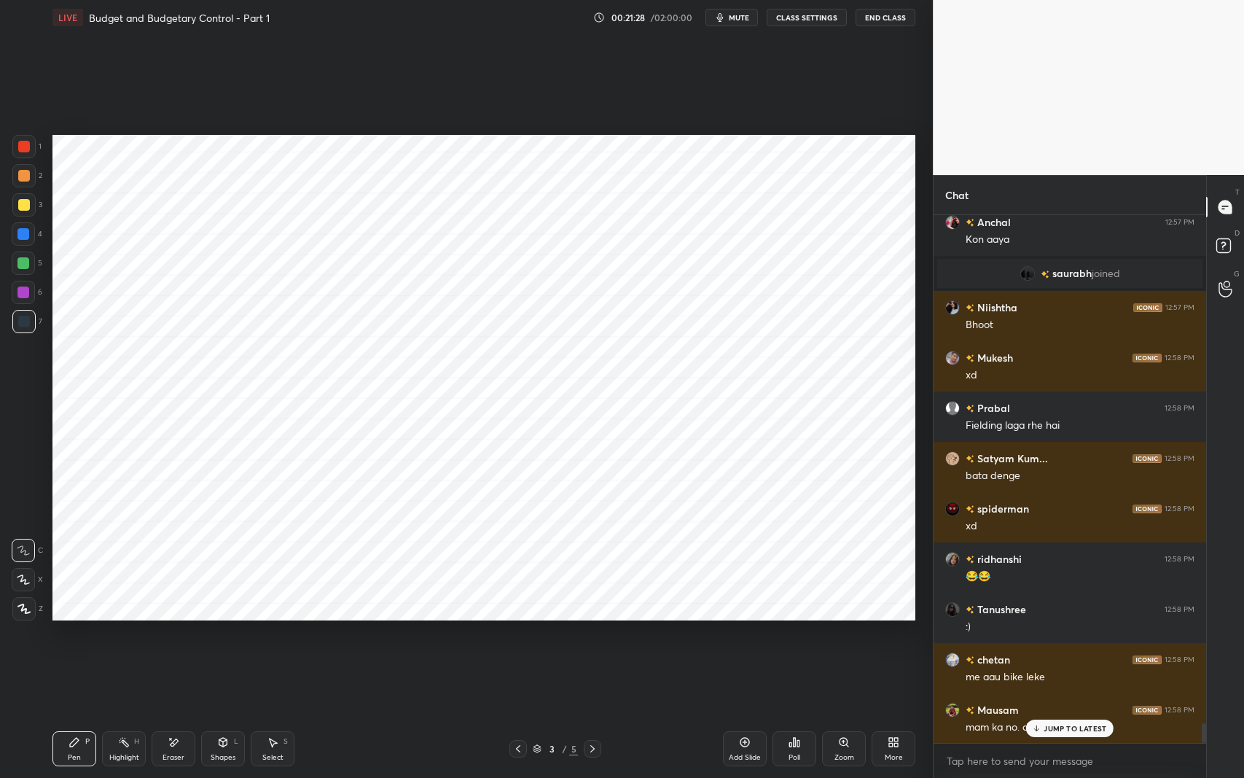
click at [1078, 619] on p "JUMP TO LATEST" at bounding box center [1075, 728] width 63 height 9
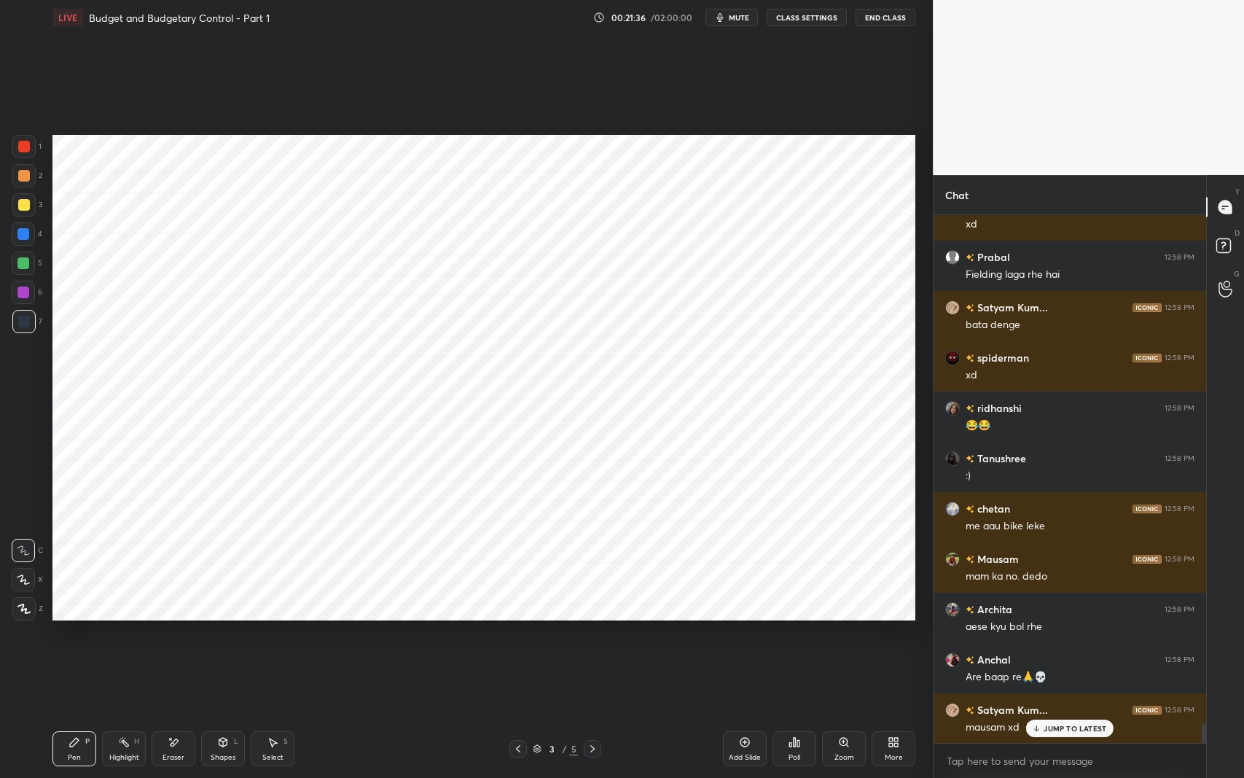
scroll to position [13917, 0]
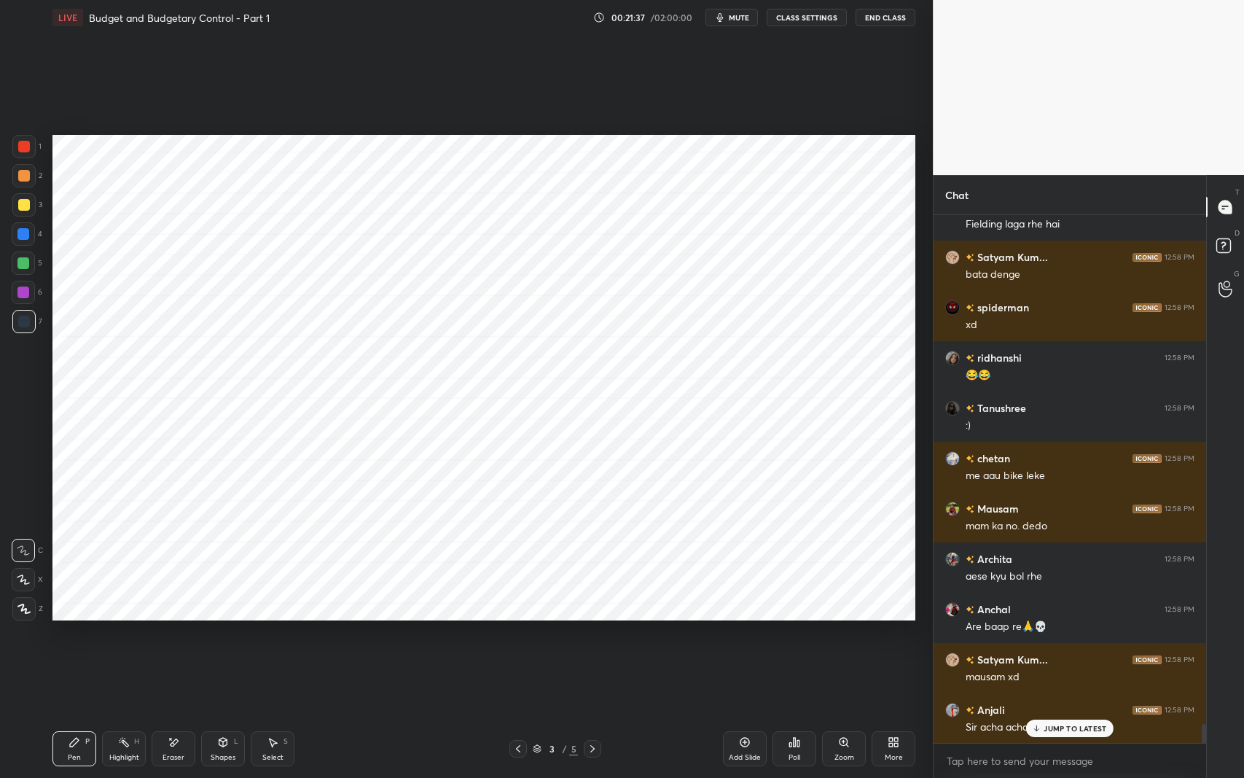
click at [1056, 619] on div "JUMP TO LATEST" at bounding box center [1069, 728] width 87 height 17
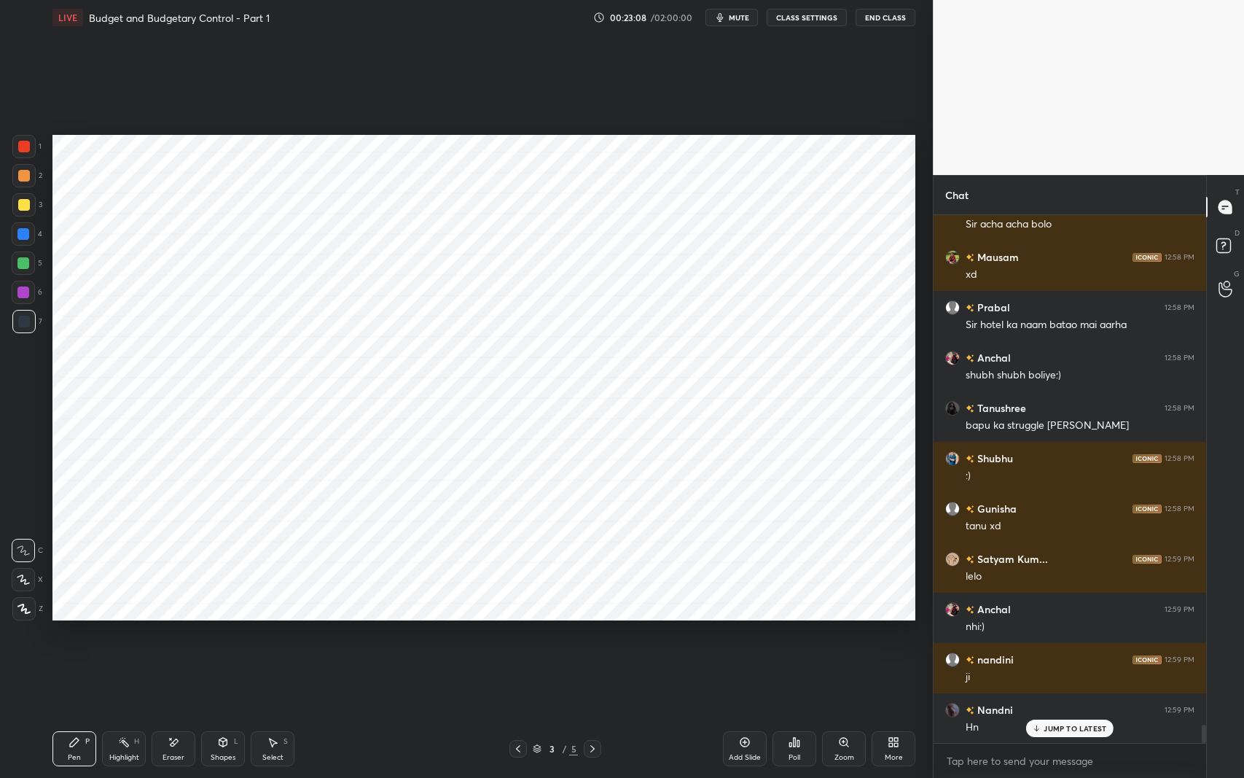
scroll to position [14470, 0]
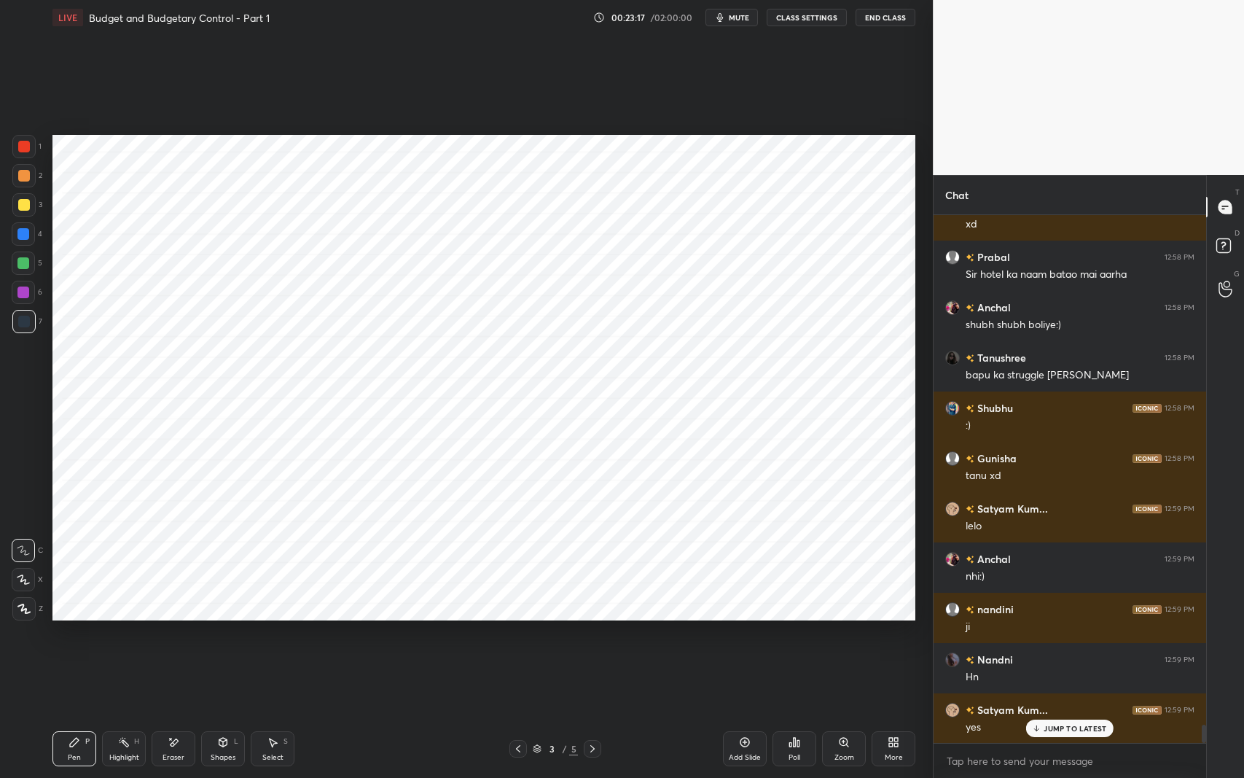
click at [1061, 619] on p "JUMP TO LATEST" at bounding box center [1075, 728] width 63 height 9
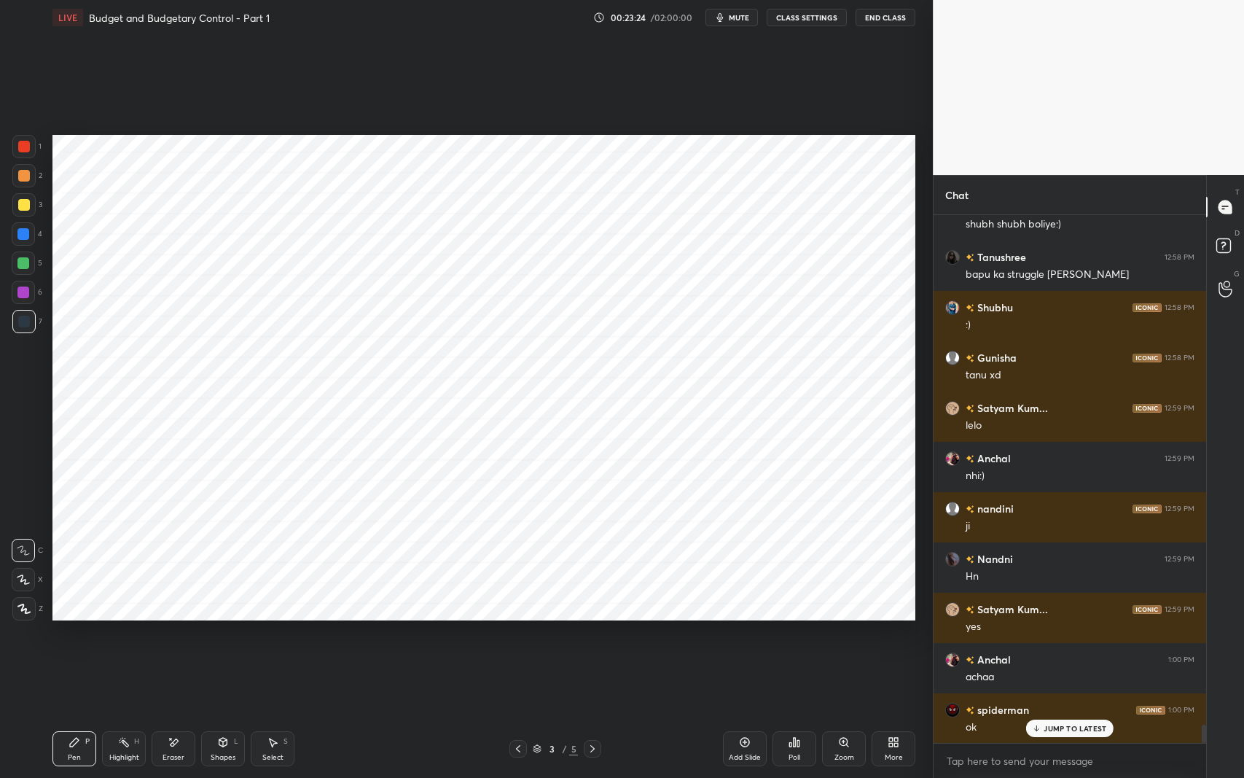
scroll to position [14621, 0]
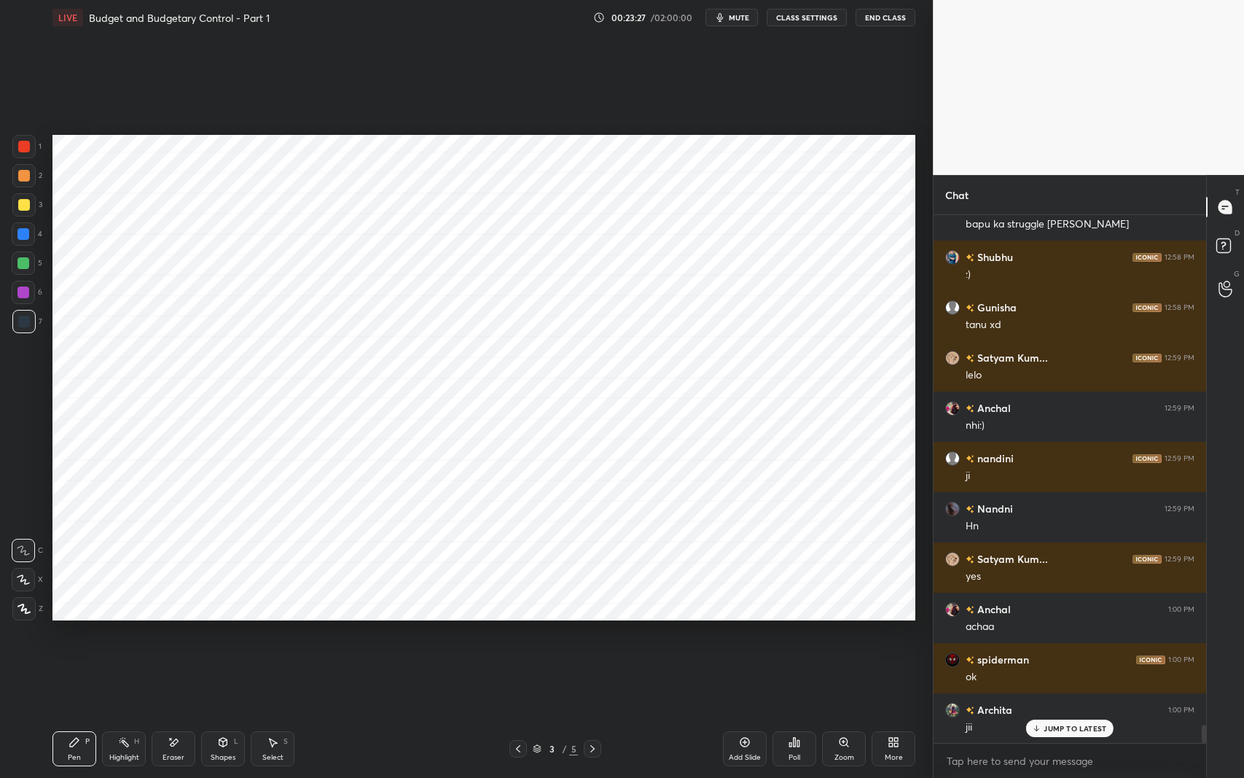
click at [271, 619] on icon at bounding box center [273, 742] width 12 height 12
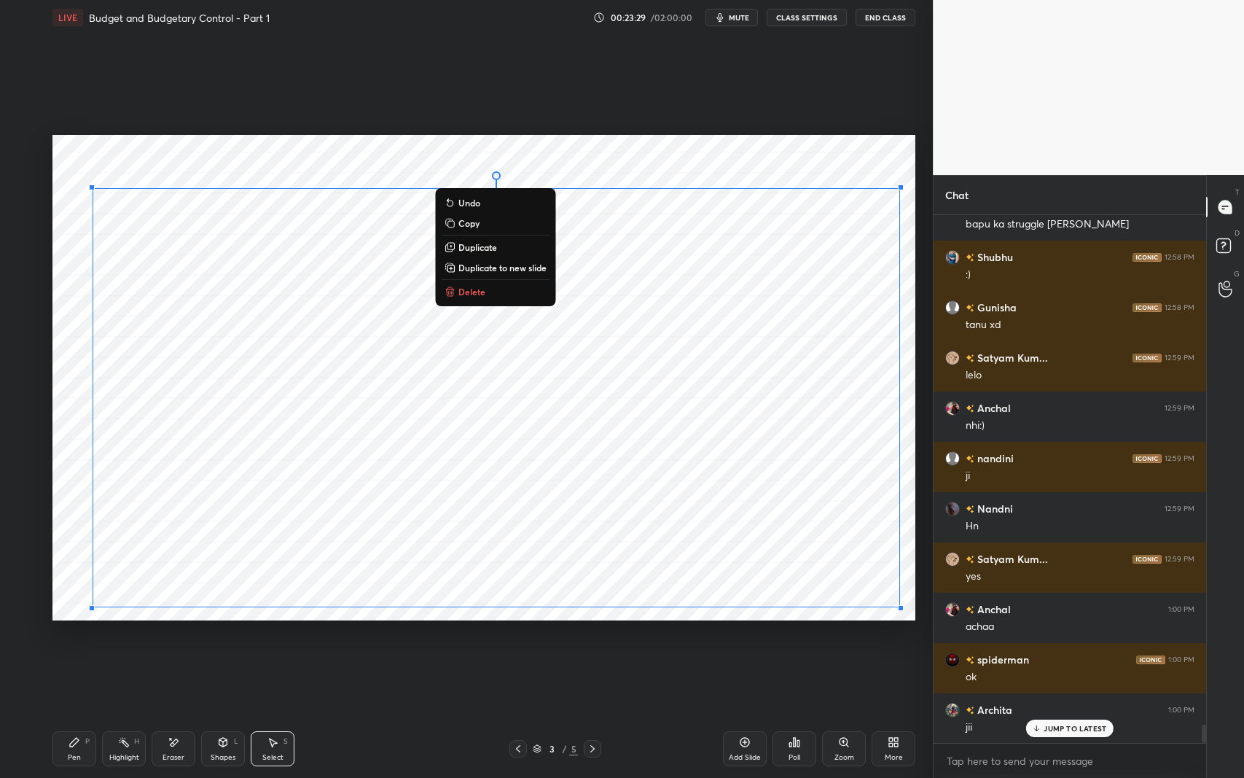
click at [494, 294] on button "Delete" at bounding box center [495, 291] width 109 height 17
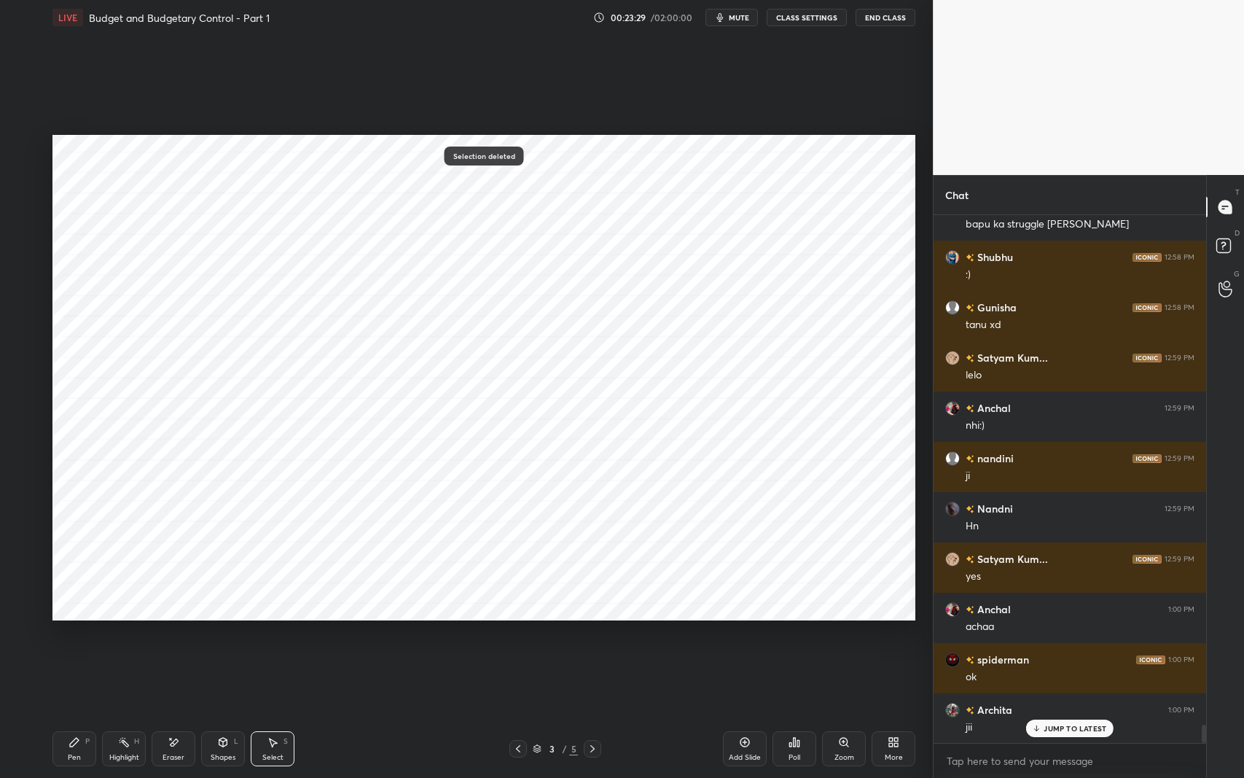
scroll to position [14671, 0]
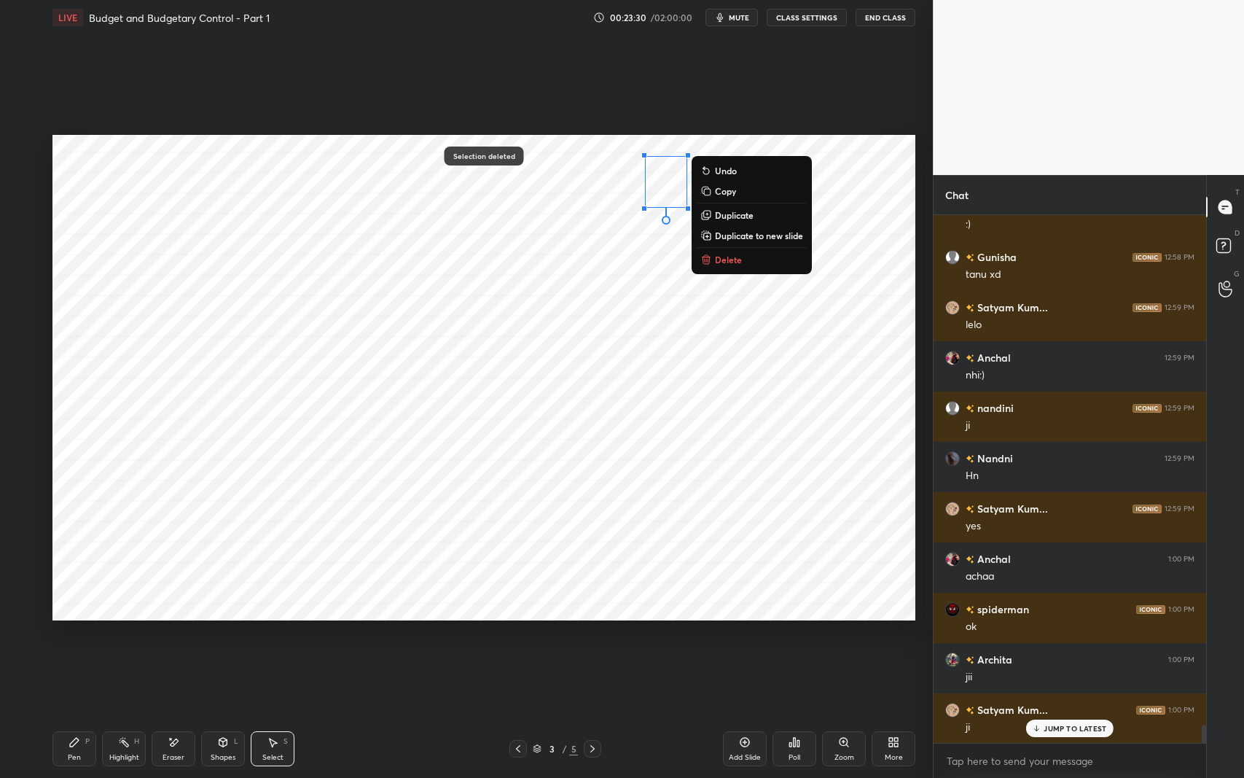
click at [727, 265] on button "Delete" at bounding box center [752, 259] width 109 height 17
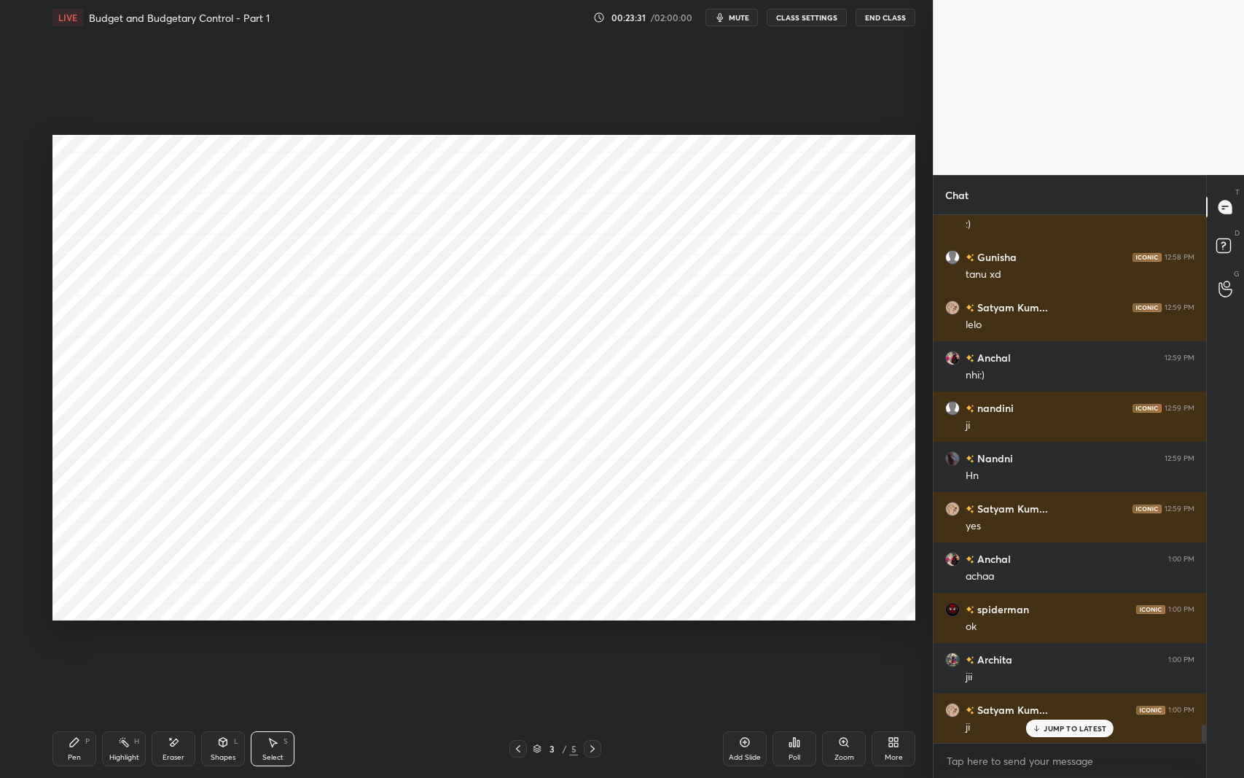
click at [1044, 619] on p "JUMP TO LATEST" at bounding box center [1075, 728] width 63 height 9
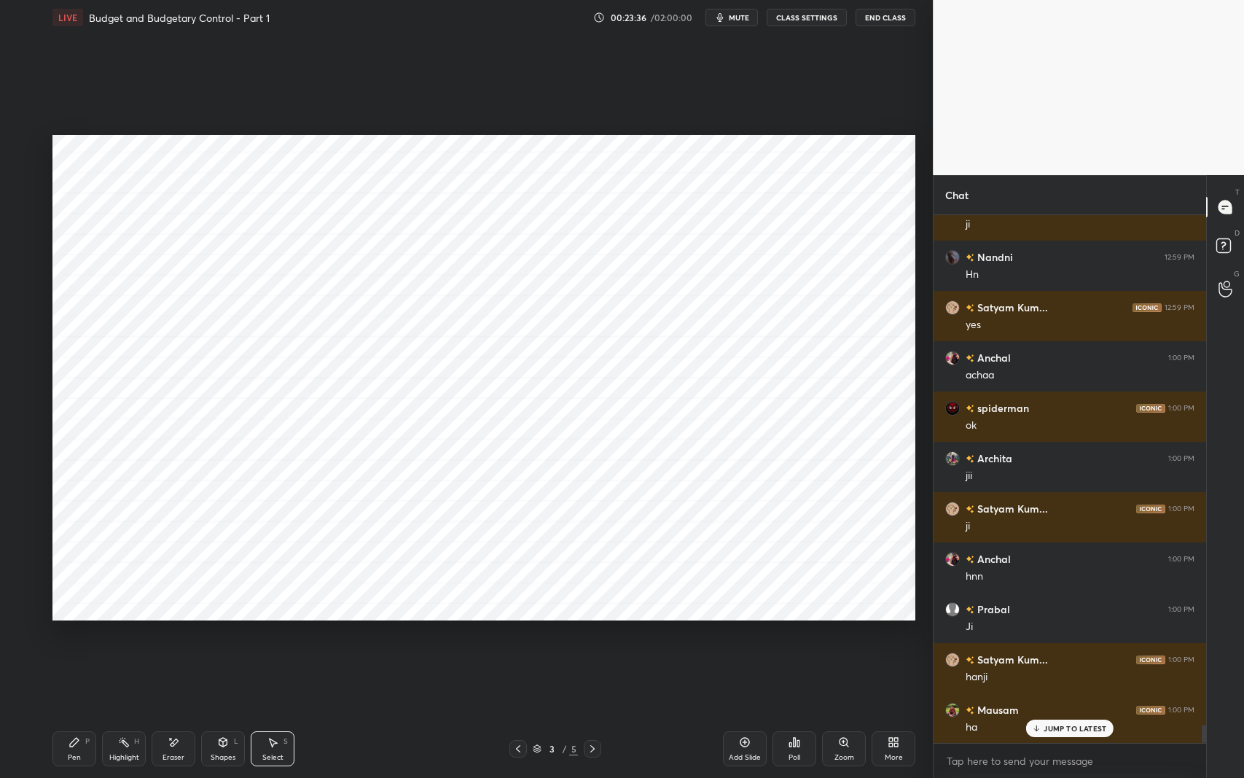
scroll to position [14973, 0]
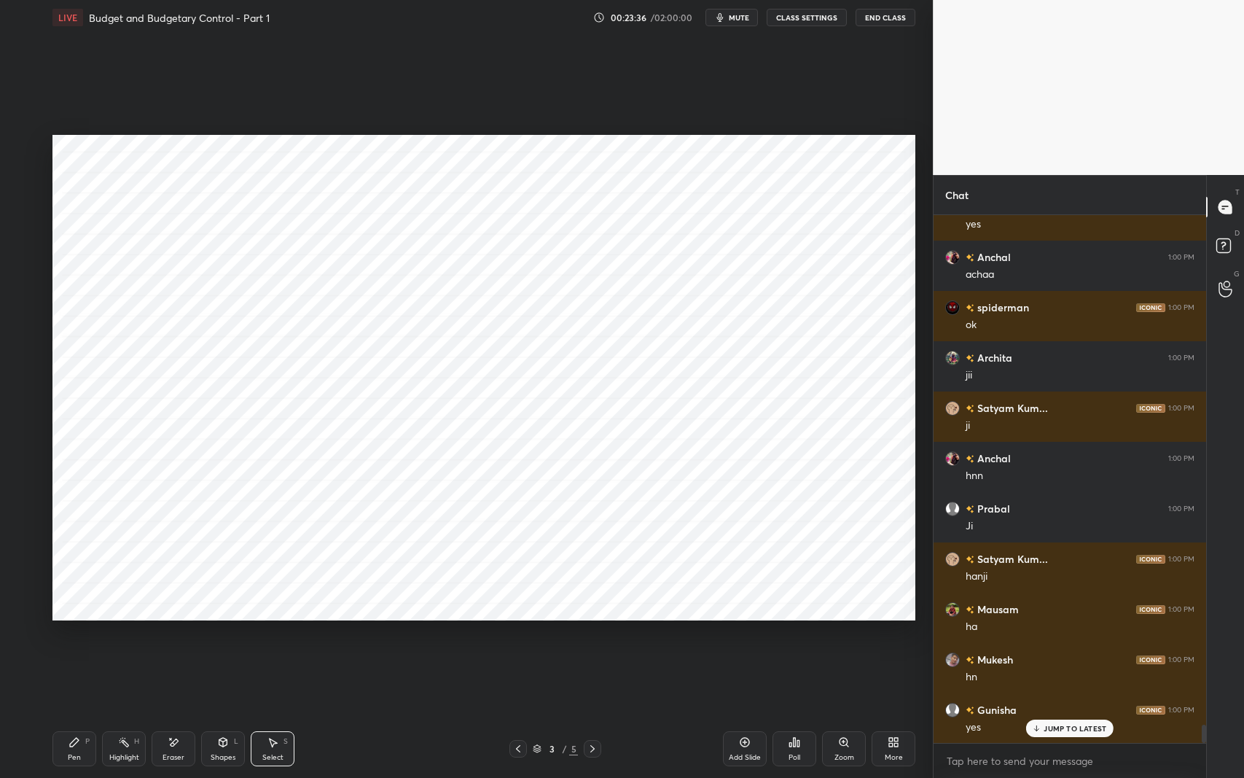
click at [77, 619] on icon at bounding box center [75, 742] width 12 height 12
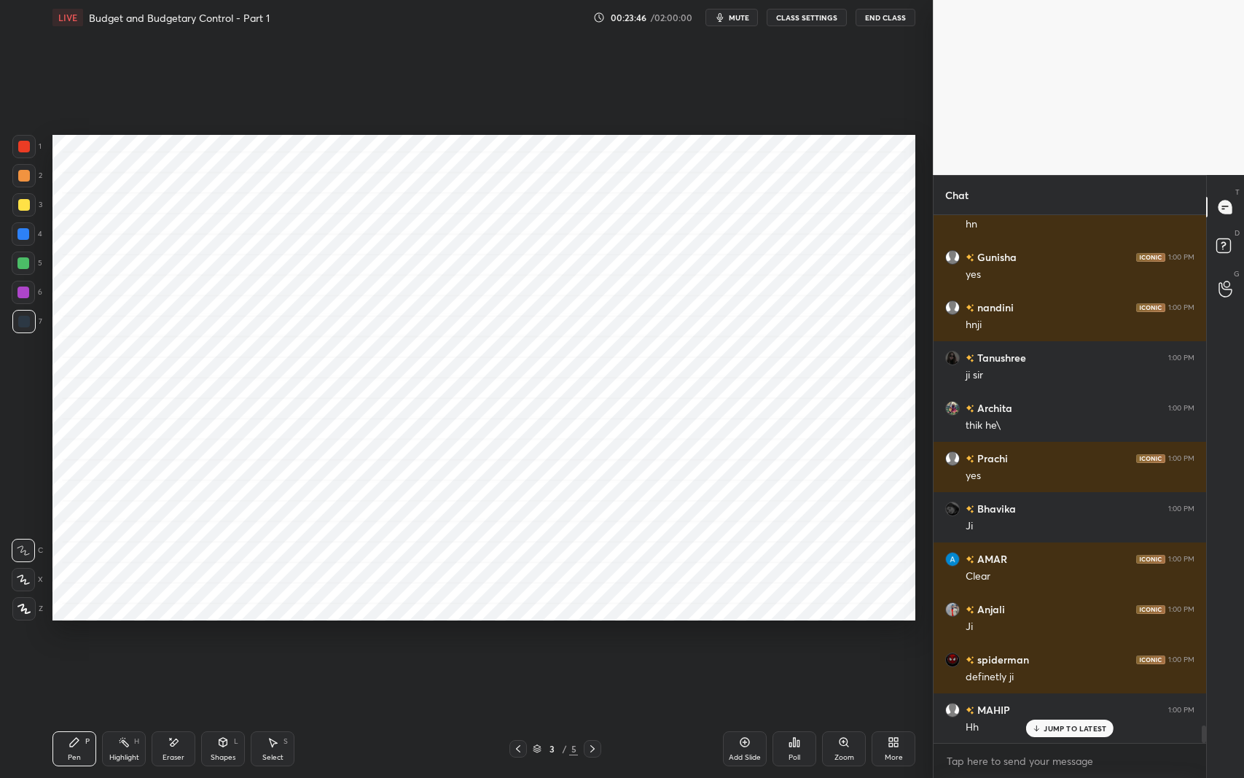
scroll to position [15476, 0]
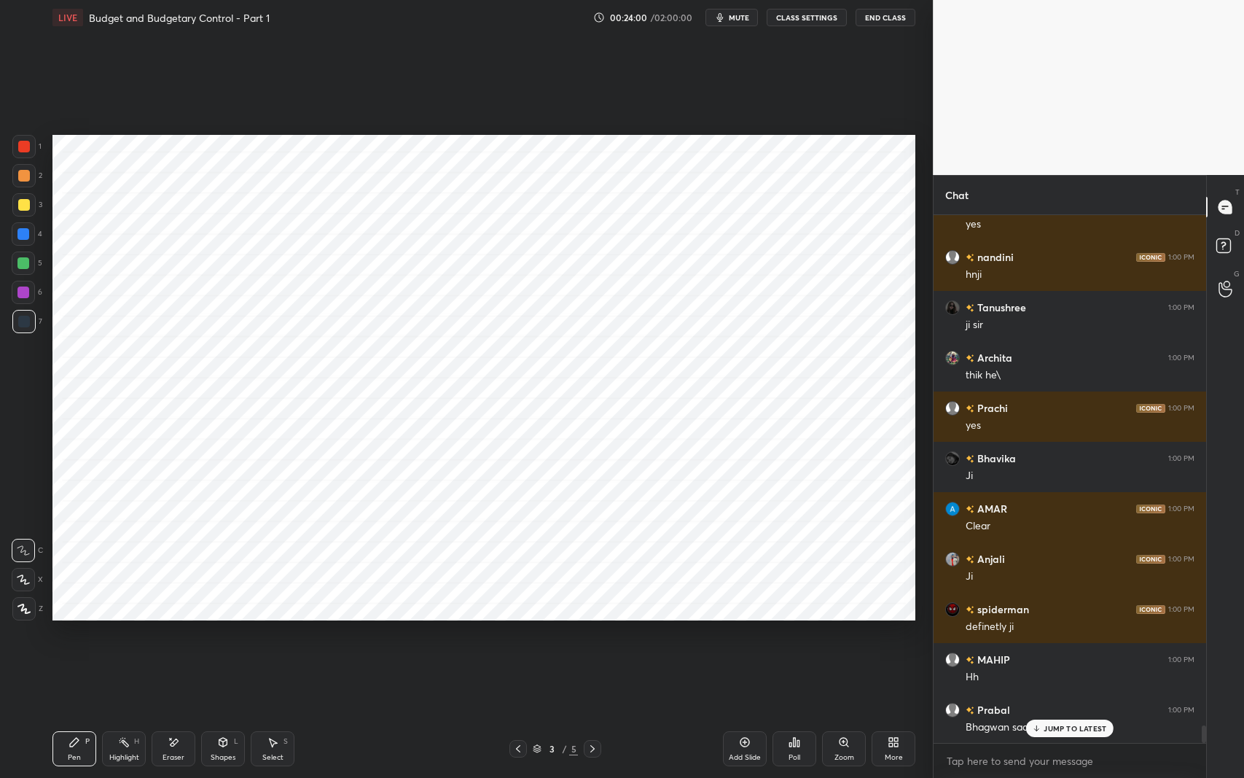
click at [1054, 619] on div "JUMP TO LATEST" at bounding box center [1069, 728] width 87 height 17
click at [725, 22] on icon "button" at bounding box center [720, 18] width 12 height 12
click at [174, 619] on icon at bounding box center [174, 742] width 12 height 12
click at [76, 619] on div "Pen P" at bounding box center [74, 748] width 44 height 35
click at [727, 20] on span "unmute" at bounding box center [737, 17] width 31 height 10
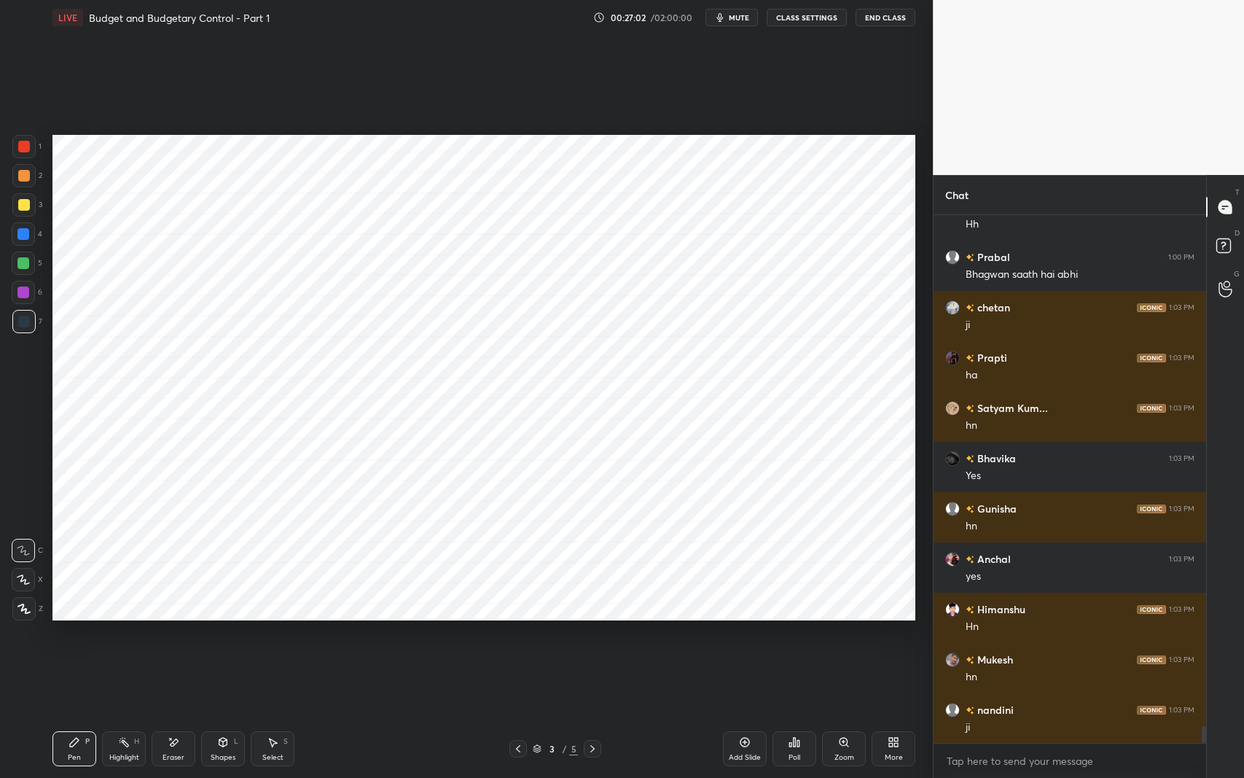
scroll to position [15980, 0]
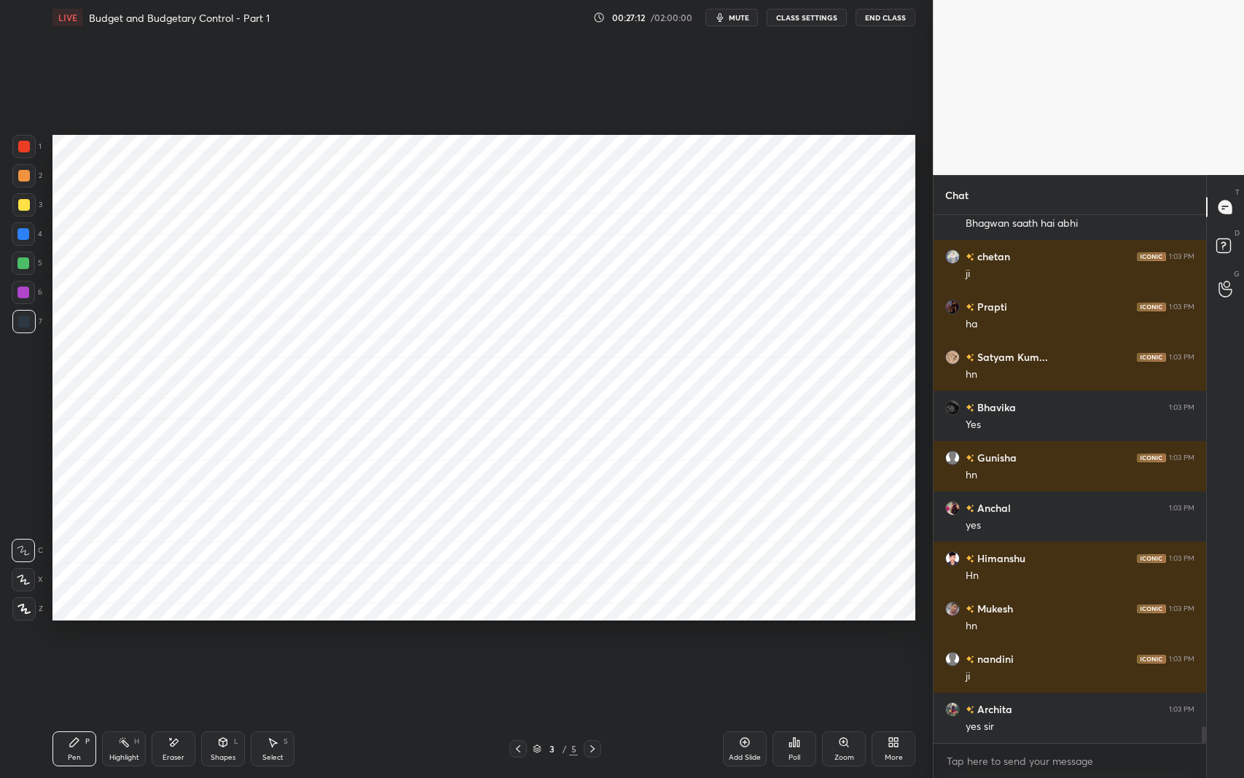
click at [165, 619] on div "Eraser" at bounding box center [174, 748] width 44 height 35
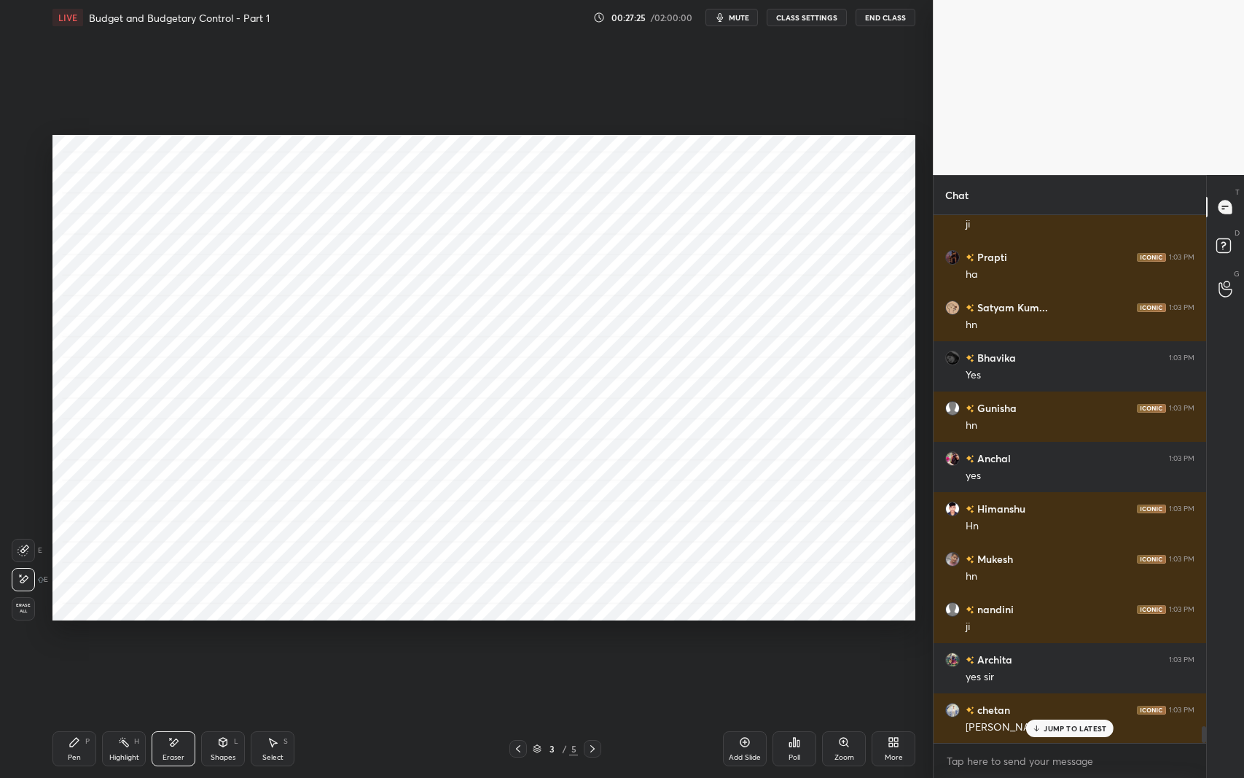
click at [1067, 619] on p "JUMP TO LATEST" at bounding box center [1075, 728] width 63 height 9
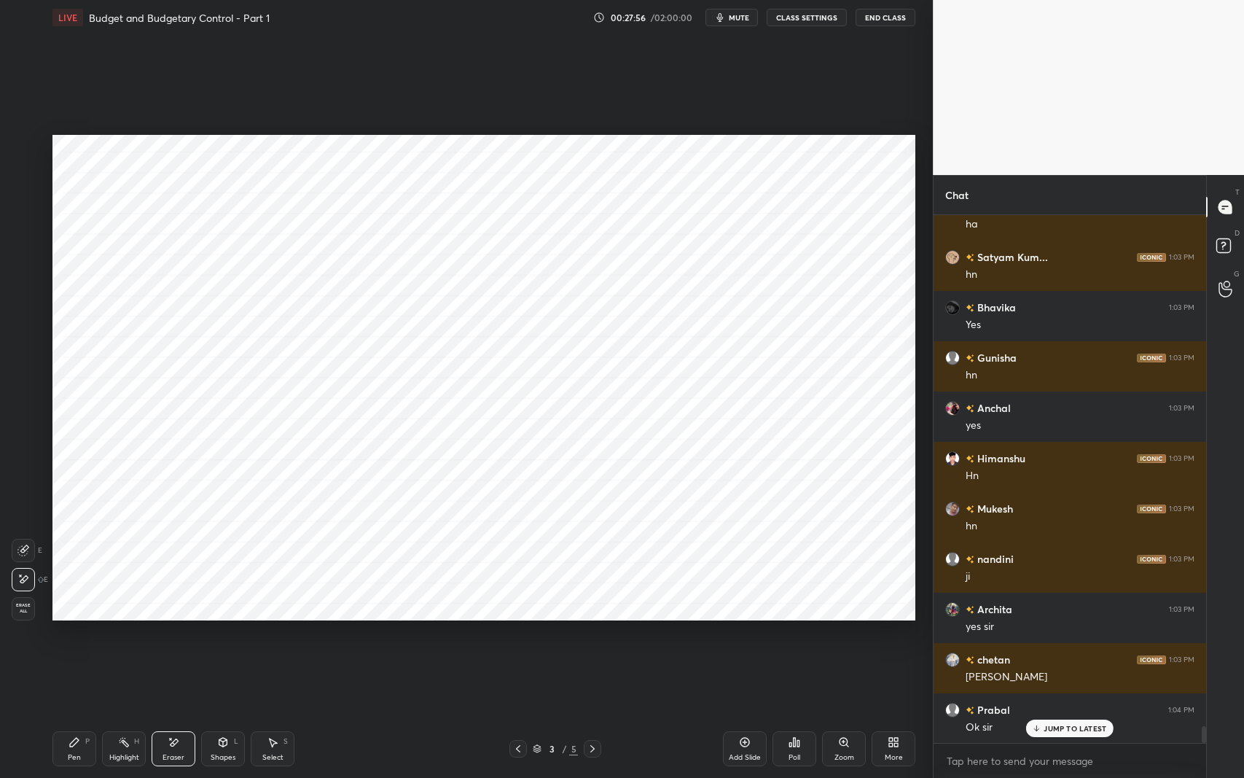
scroll to position [16115, 0]
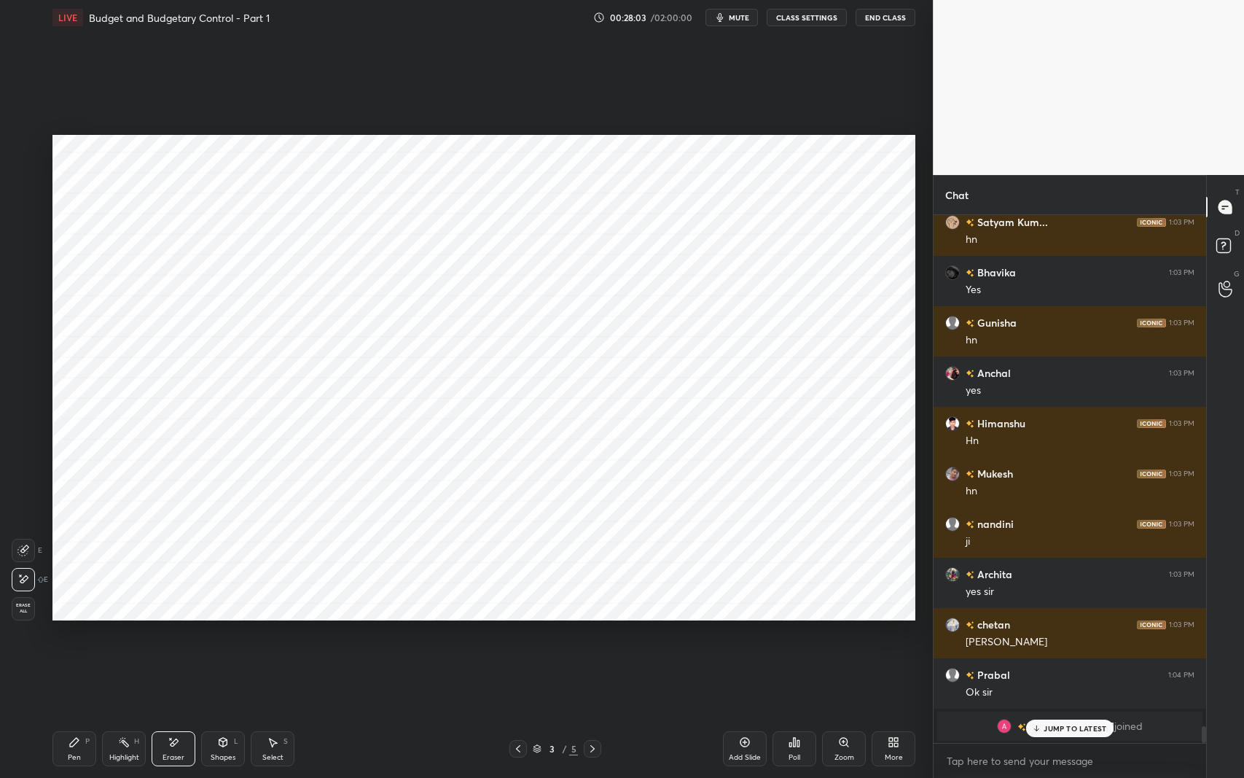
click at [1051, 619] on p "JUMP TO LATEST" at bounding box center [1075, 728] width 63 height 9
click at [750, 619] on icon at bounding box center [745, 742] width 12 height 12
click at [74, 619] on div "Pen P" at bounding box center [74, 748] width 44 height 35
click at [741, 24] on button "mute" at bounding box center [732, 17] width 52 height 17
click at [738, 23] on button "unmute" at bounding box center [732, 17] width 52 height 17
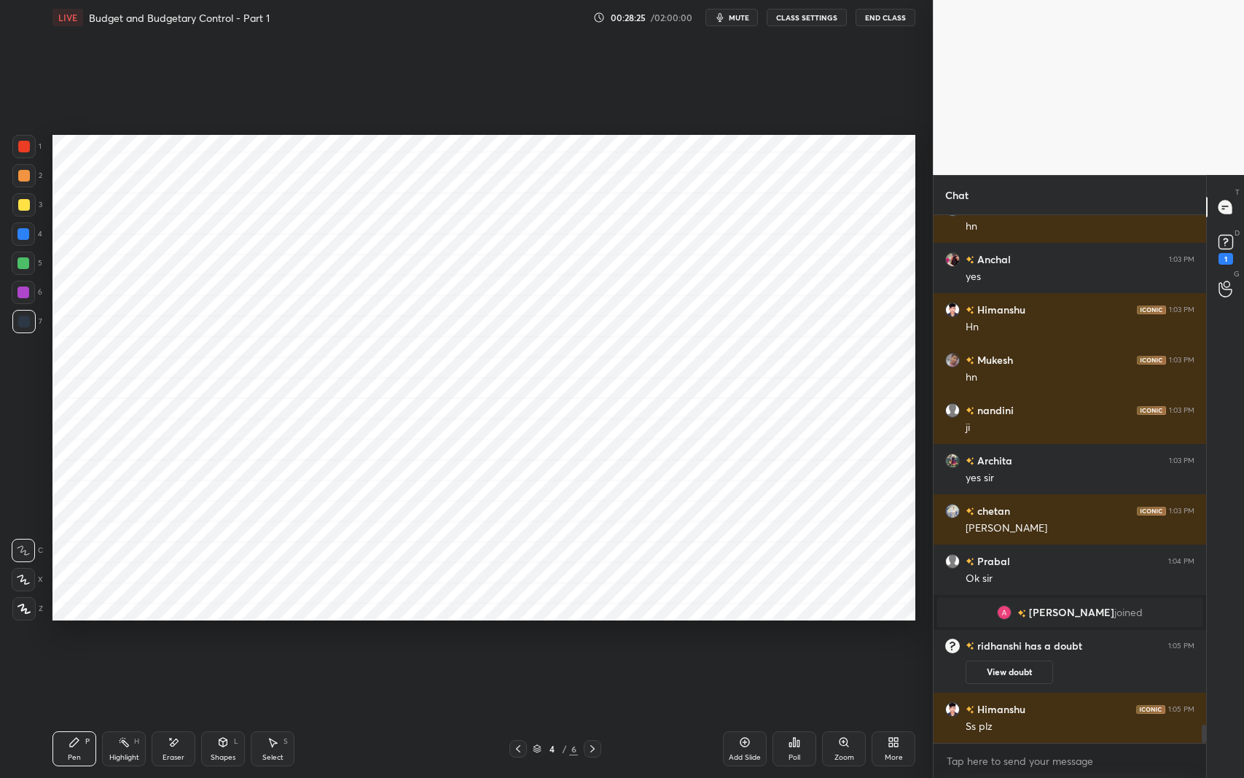
scroll to position [14819, 0]
click at [518, 619] on icon at bounding box center [518, 749] width 12 height 12
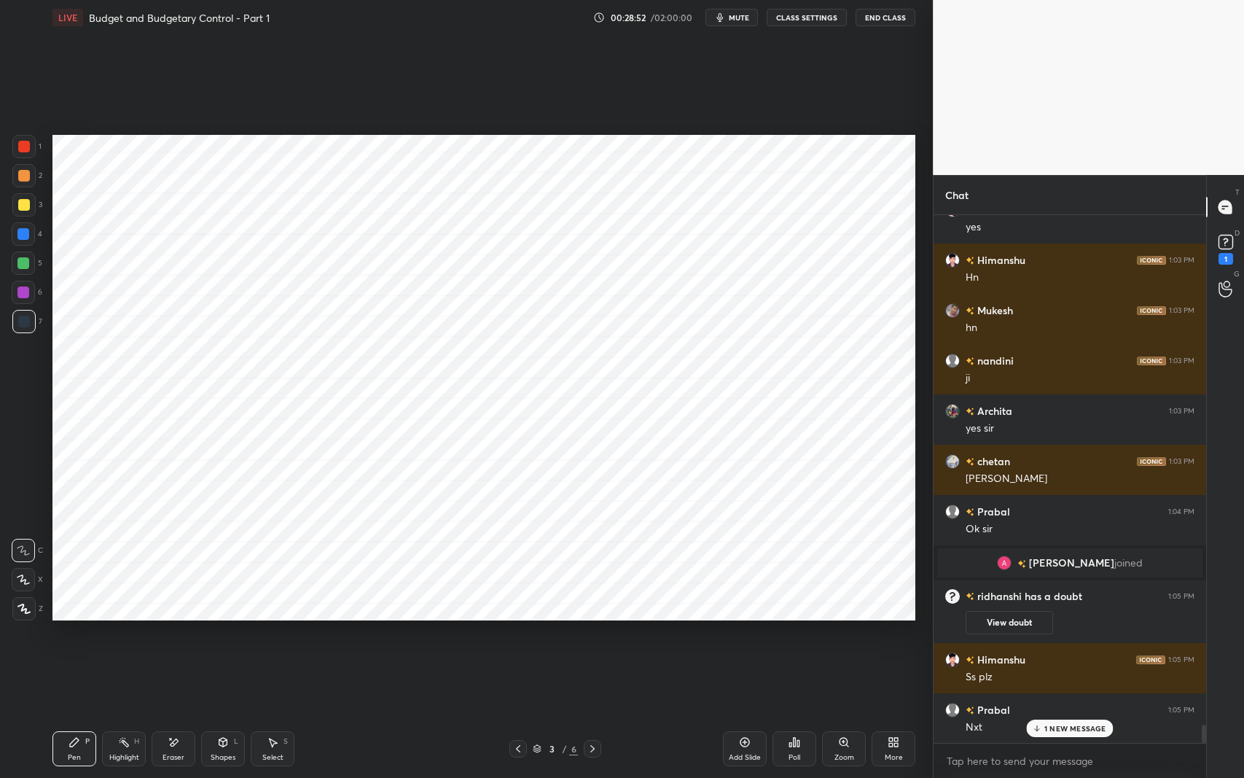
scroll to position [14919, 0]
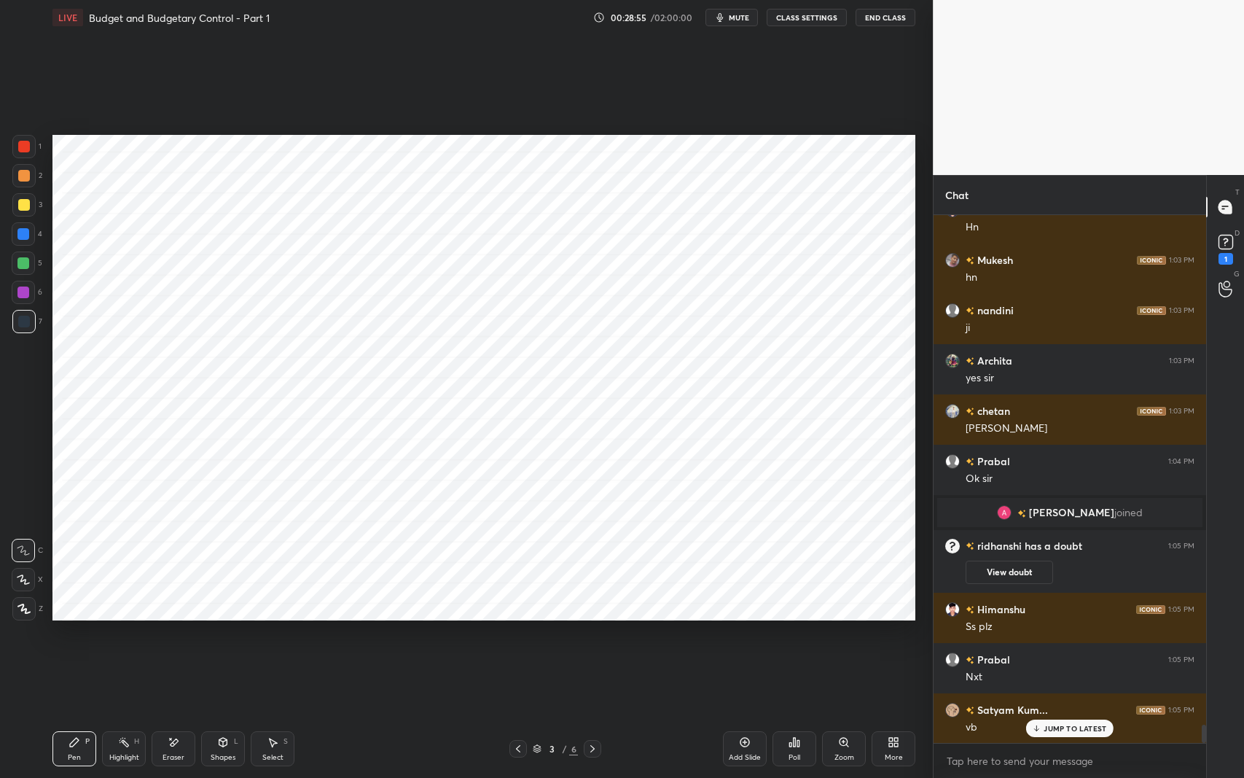
click at [595, 619] on icon at bounding box center [593, 749] width 12 height 12
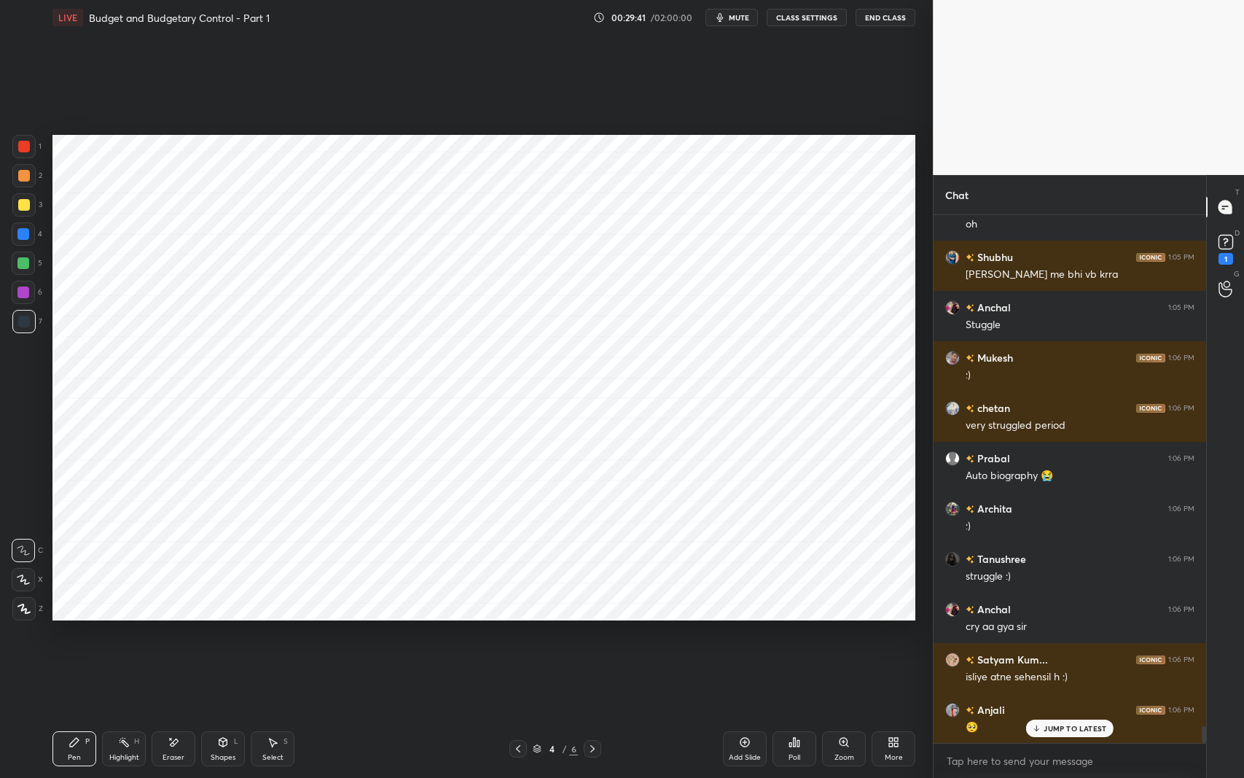
scroll to position [15925, 0]
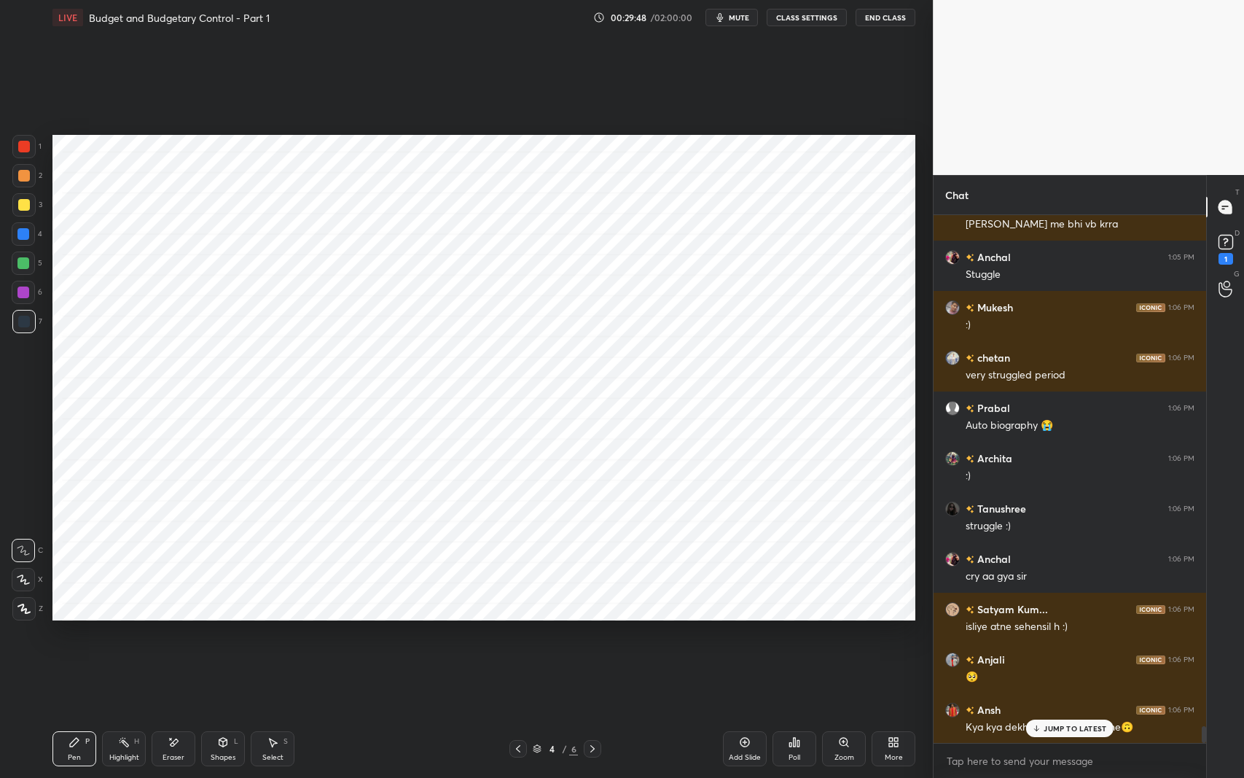
click at [1051, 619] on p "JUMP TO LATEST" at bounding box center [1075, 728] width 63 height 9
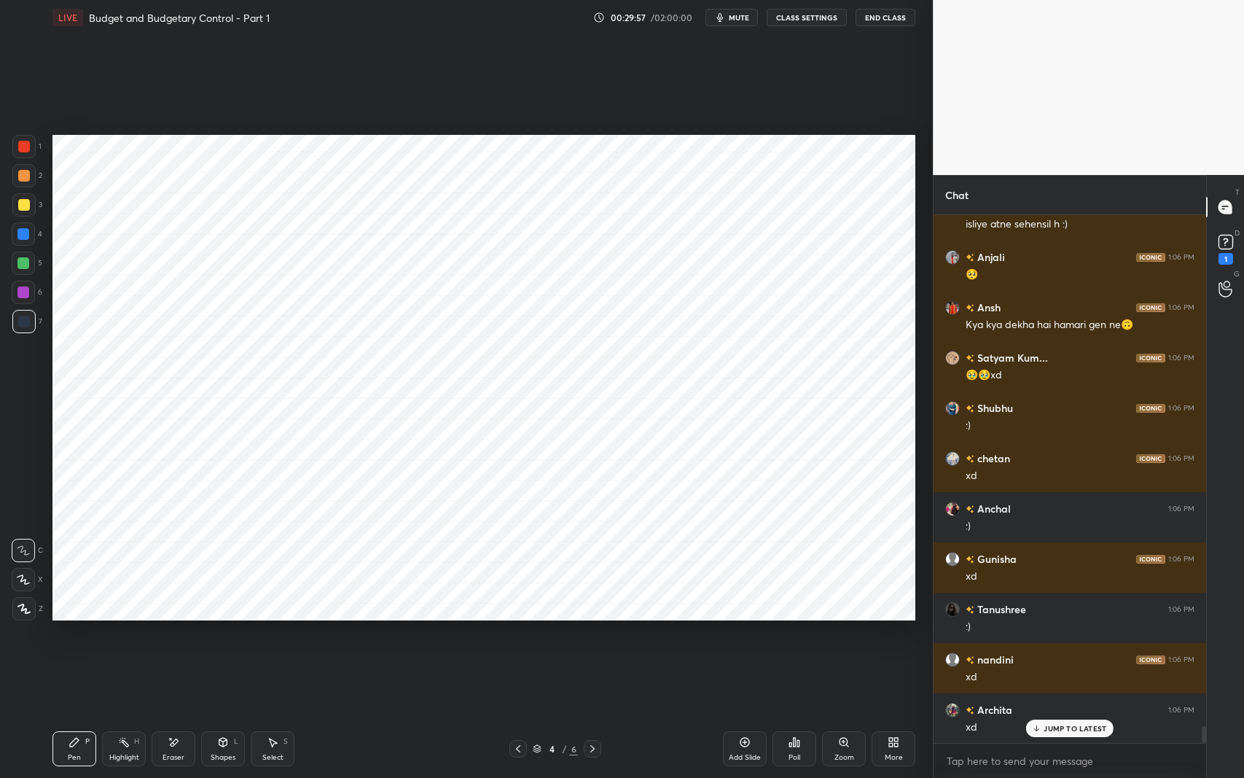
scroll to position [16378, 0]
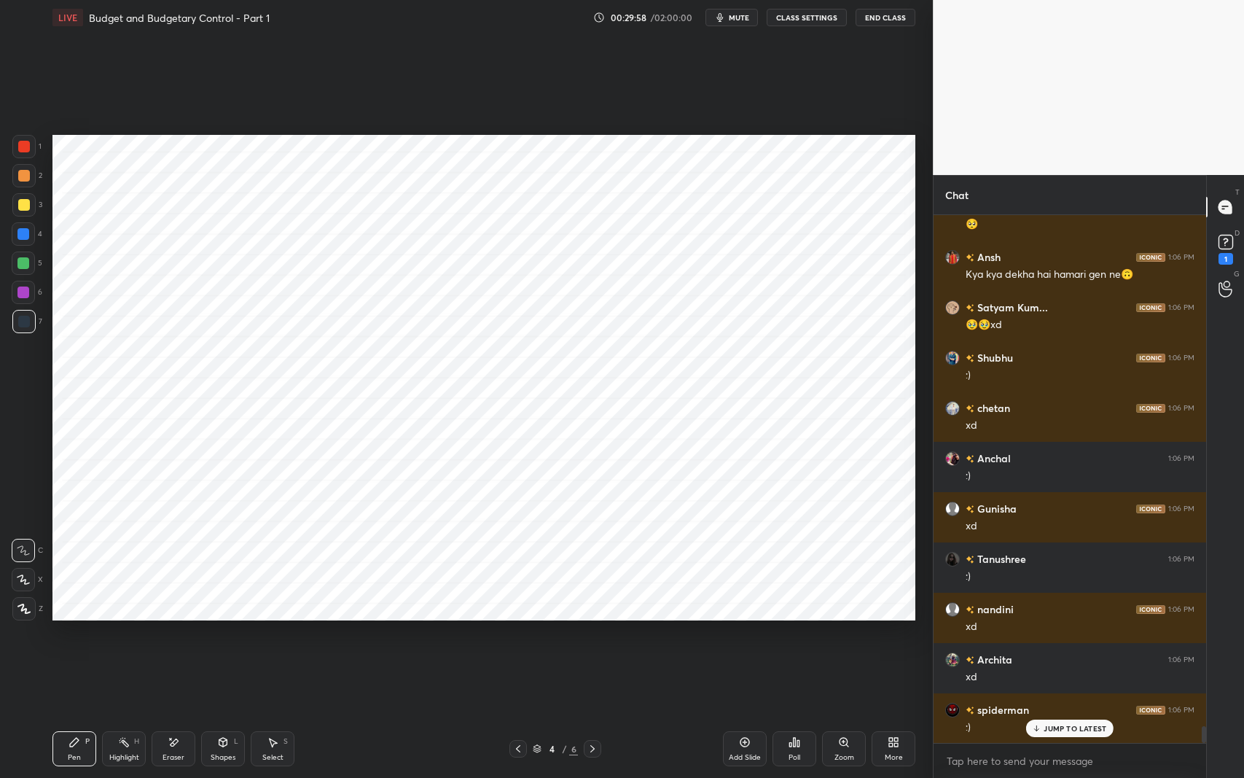
click at [1047, 619] on p "JUMP TO LATEST" at bounding box center [1075, 728] width 63 height 9
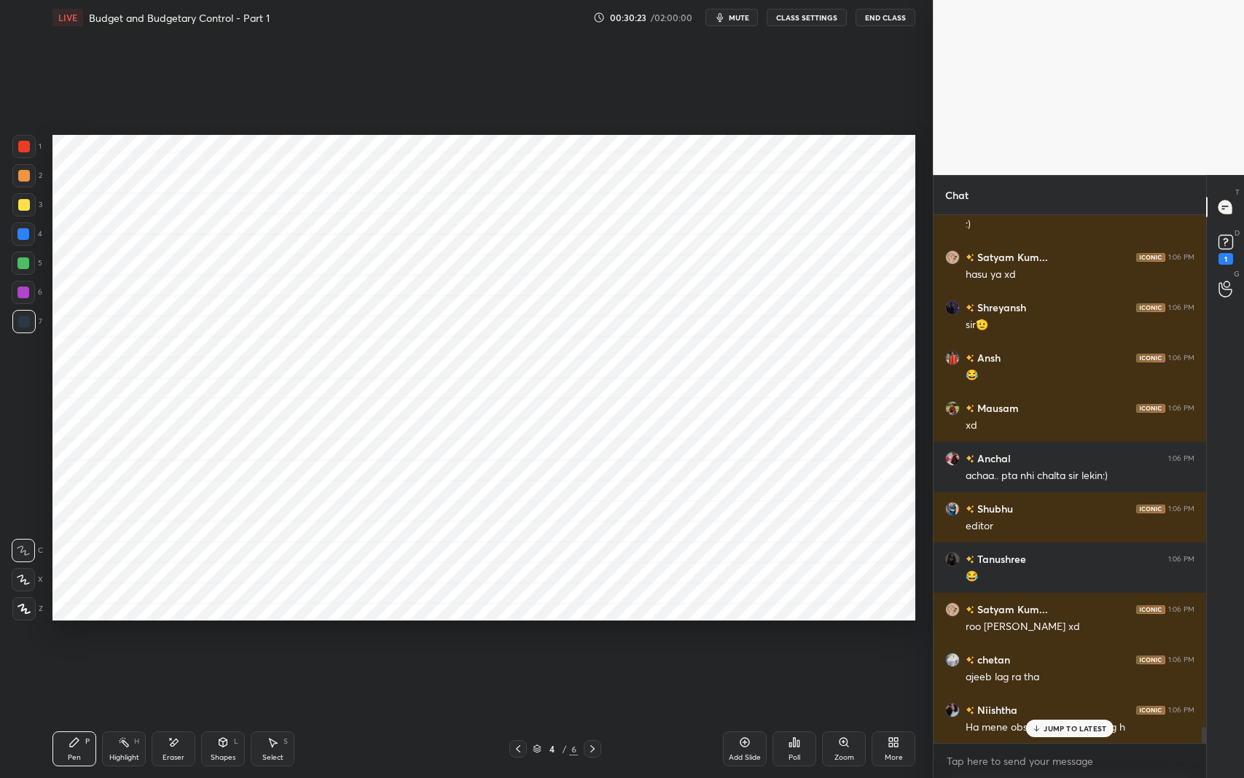
scroll to position [16931, 0]
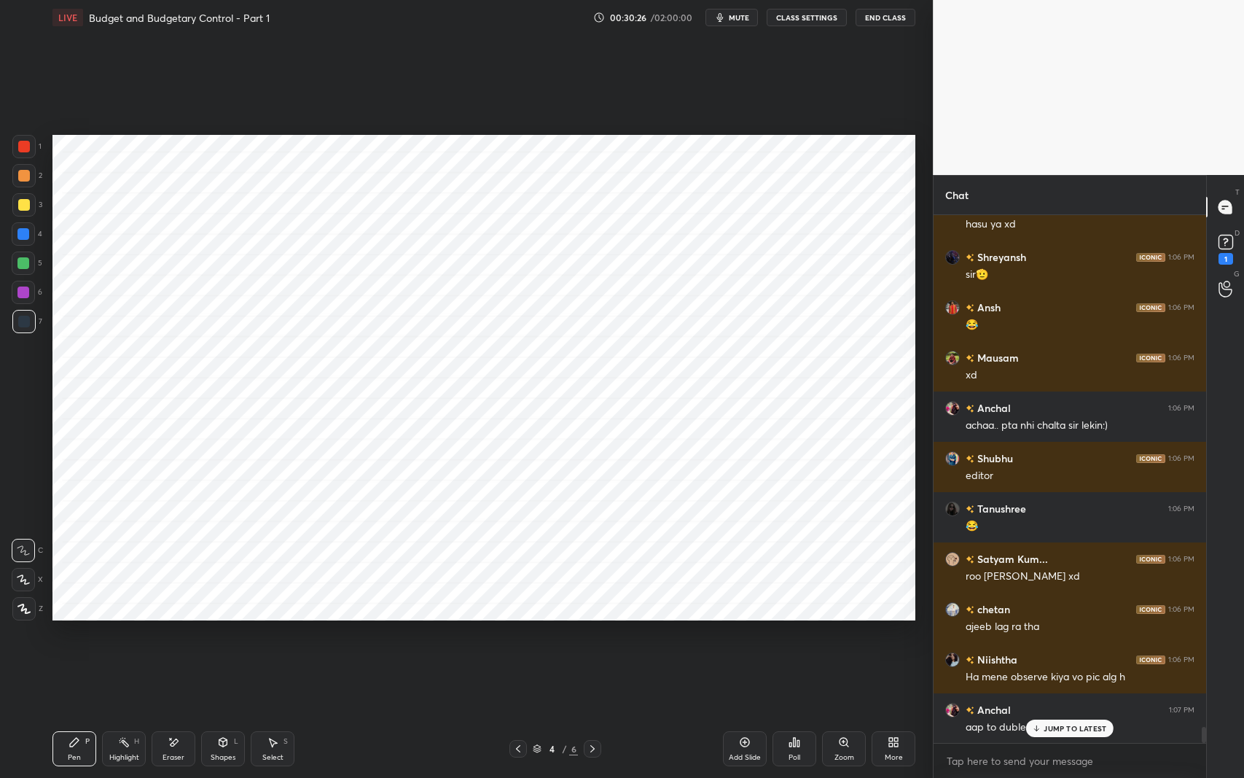
click at [1067, 619] on p "JUMP TO LATEST" at bounding box center [1075, 728] width 63 height 9
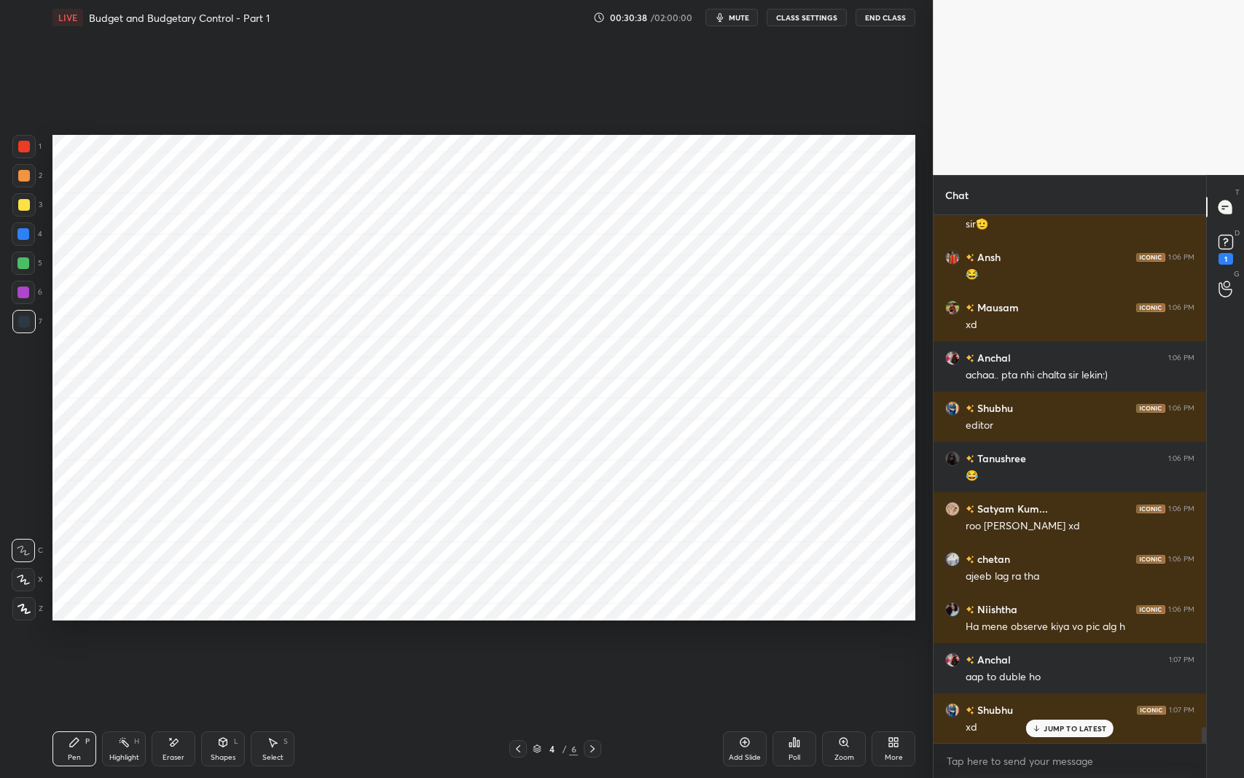
scroll to position [17032, 0]
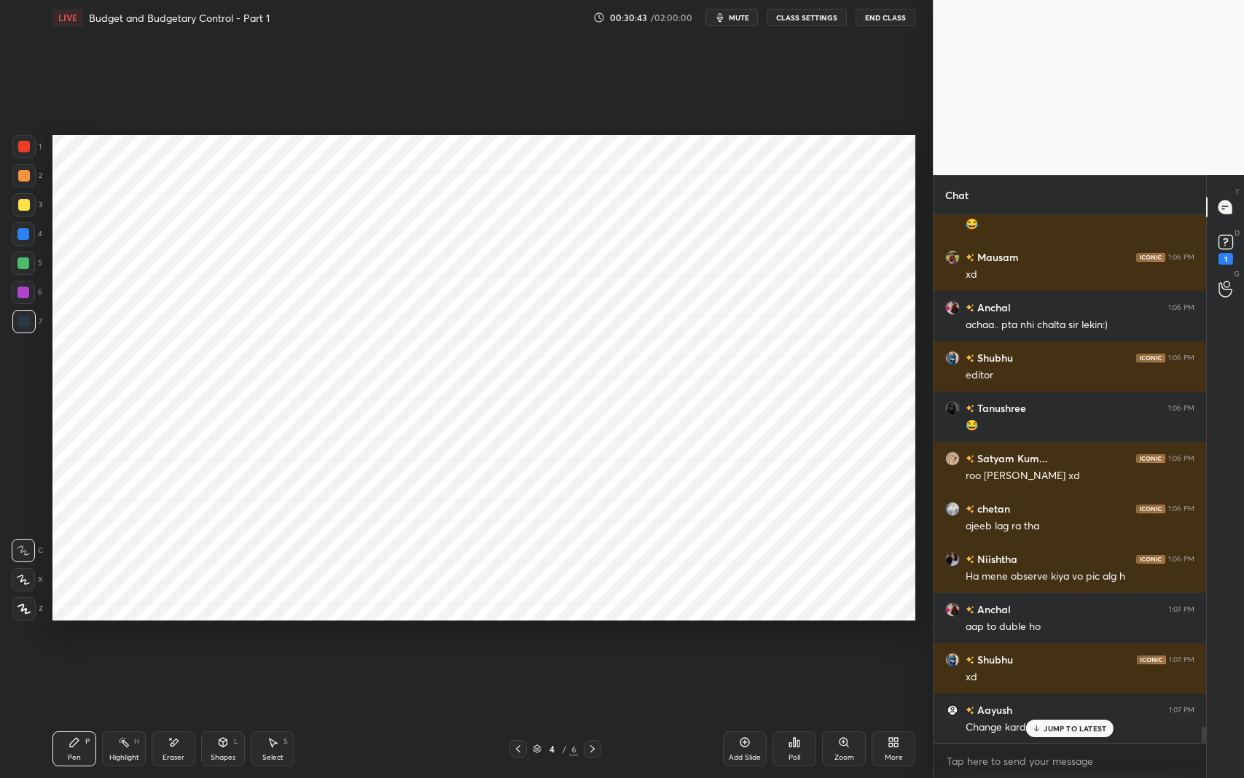
click at [1079, 619] on p "JUMP TO LATEST" at bounding box center [1075, 728] width 63 height 9
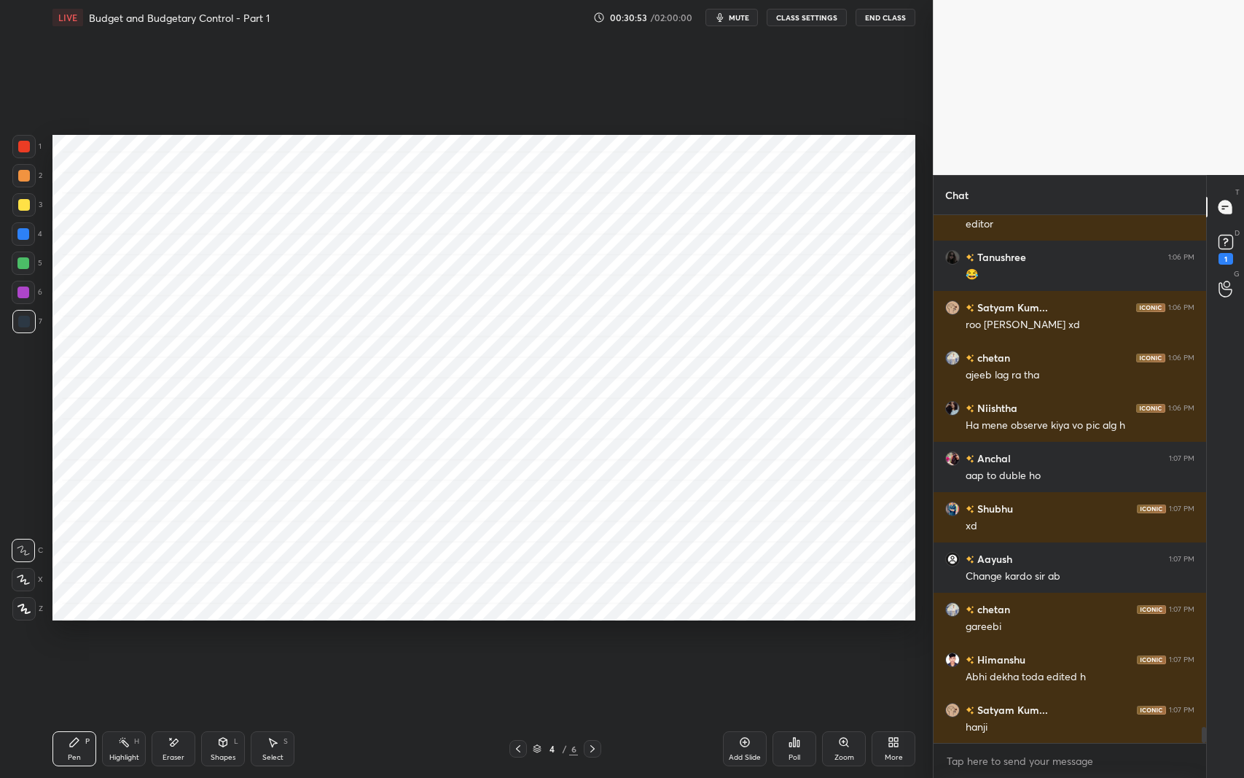
scroll to position [17234, 0]
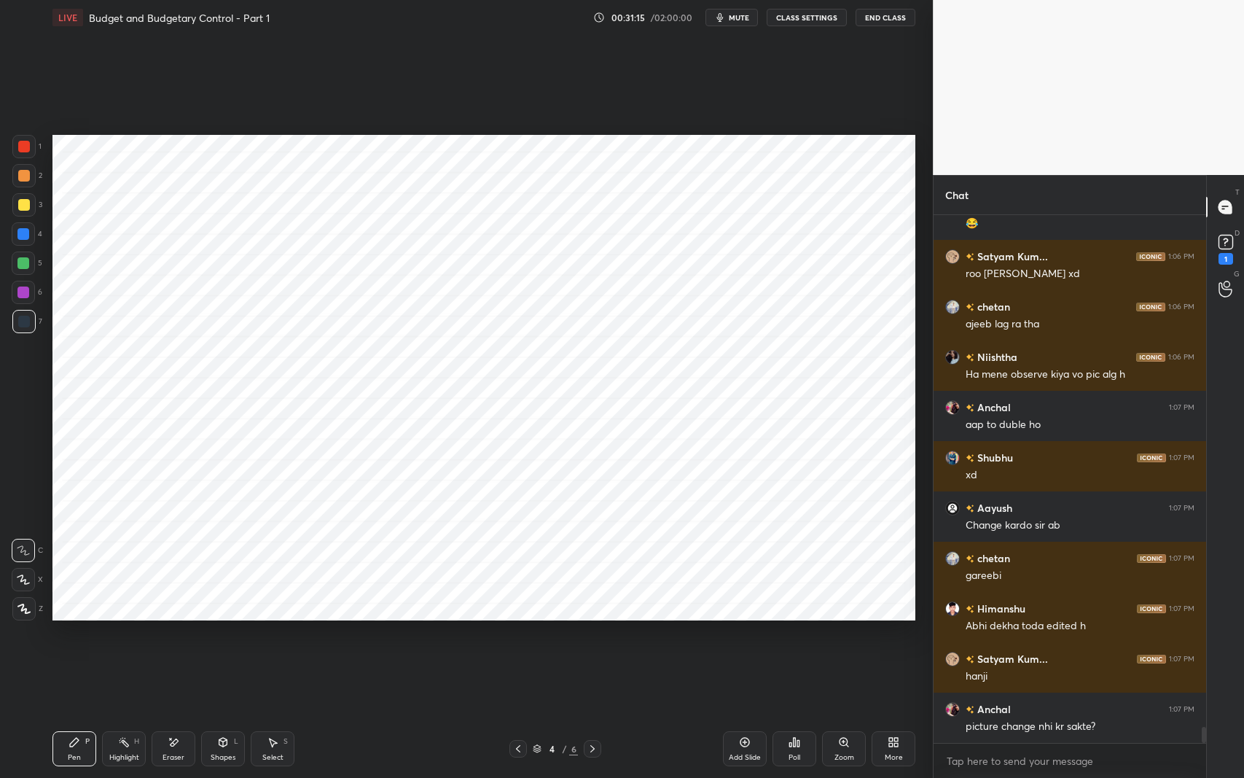
click at [741, 18] on span "mute" at bounding box center [739, 17] width 20 height 10
click at [728, 21] on span "unmute" at bounding box center [737, 17] width 31 height 10
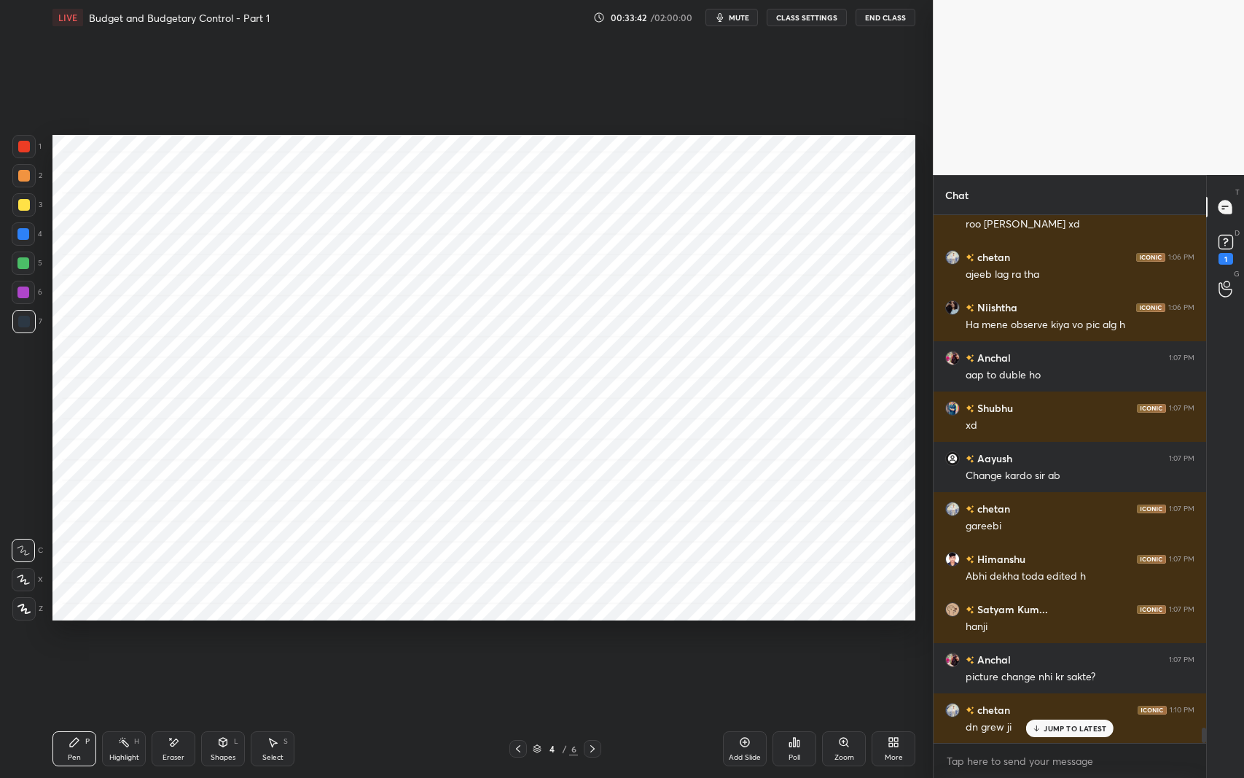
click at [1061, 619] on div "JUMP TO LATEST" at bounding box center [1069, 728] width 87 height 17
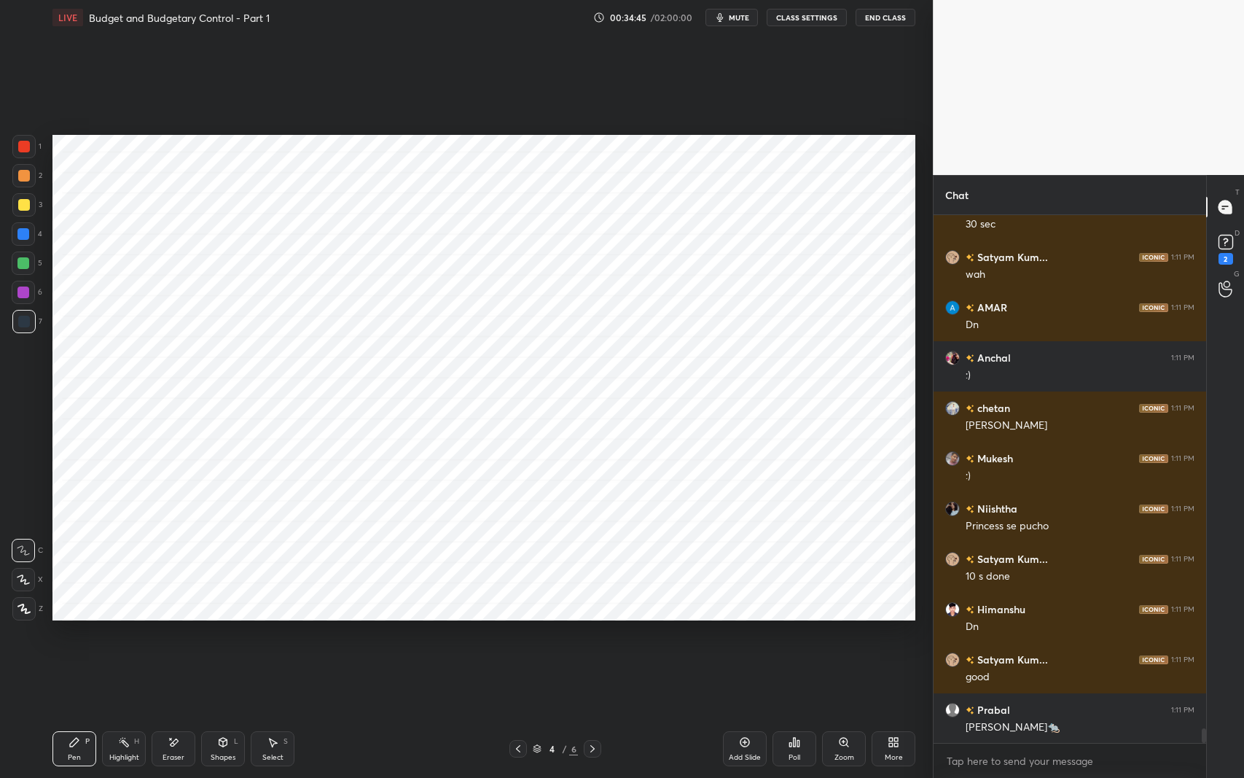
scroll to position [18290, 0]
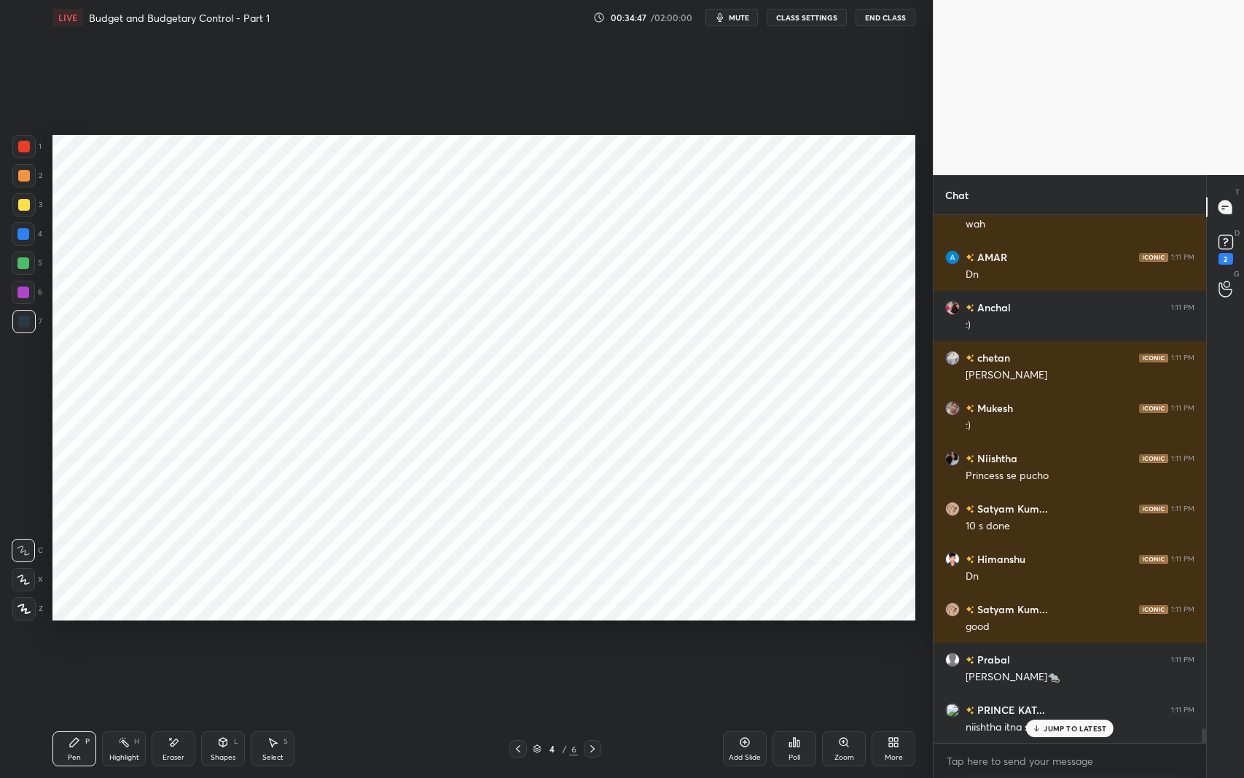
click at [1059, 619] on p "JUMP TO LATEST" at bounding box center [1075, 728] width 63 height 9
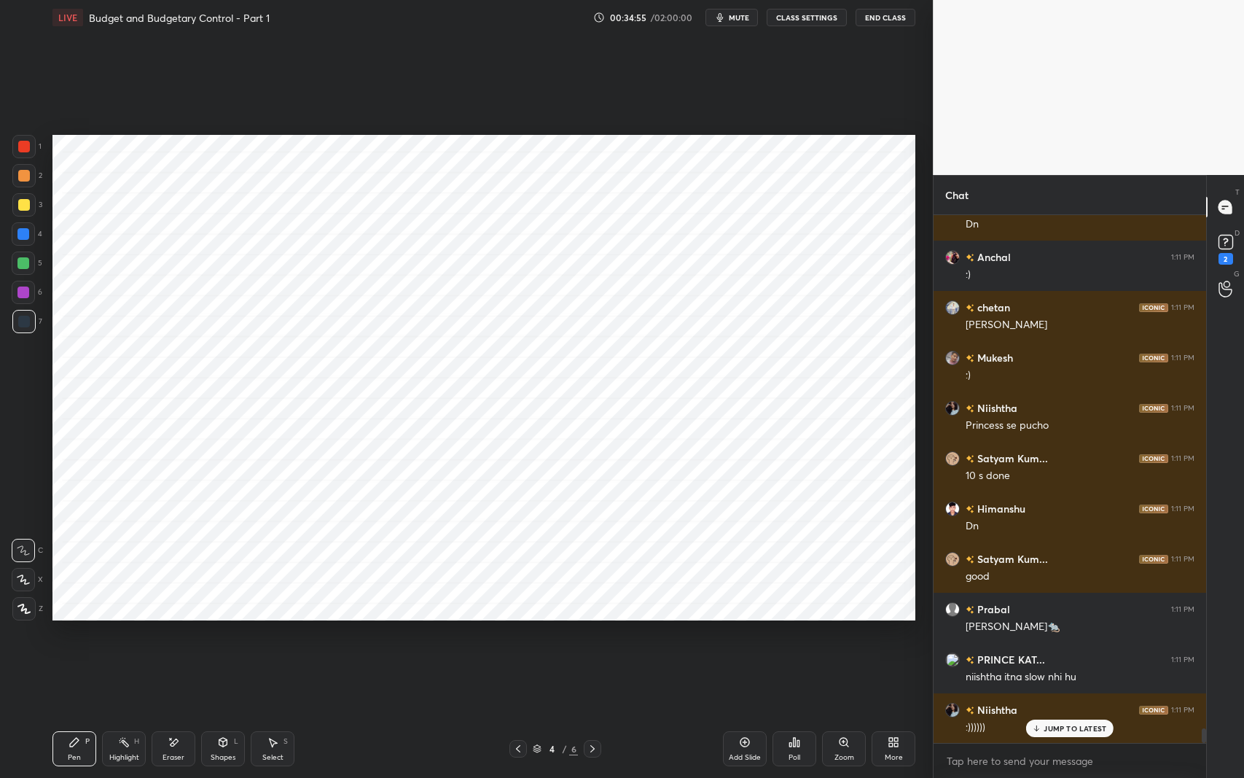
scroll to position [18390, 0]
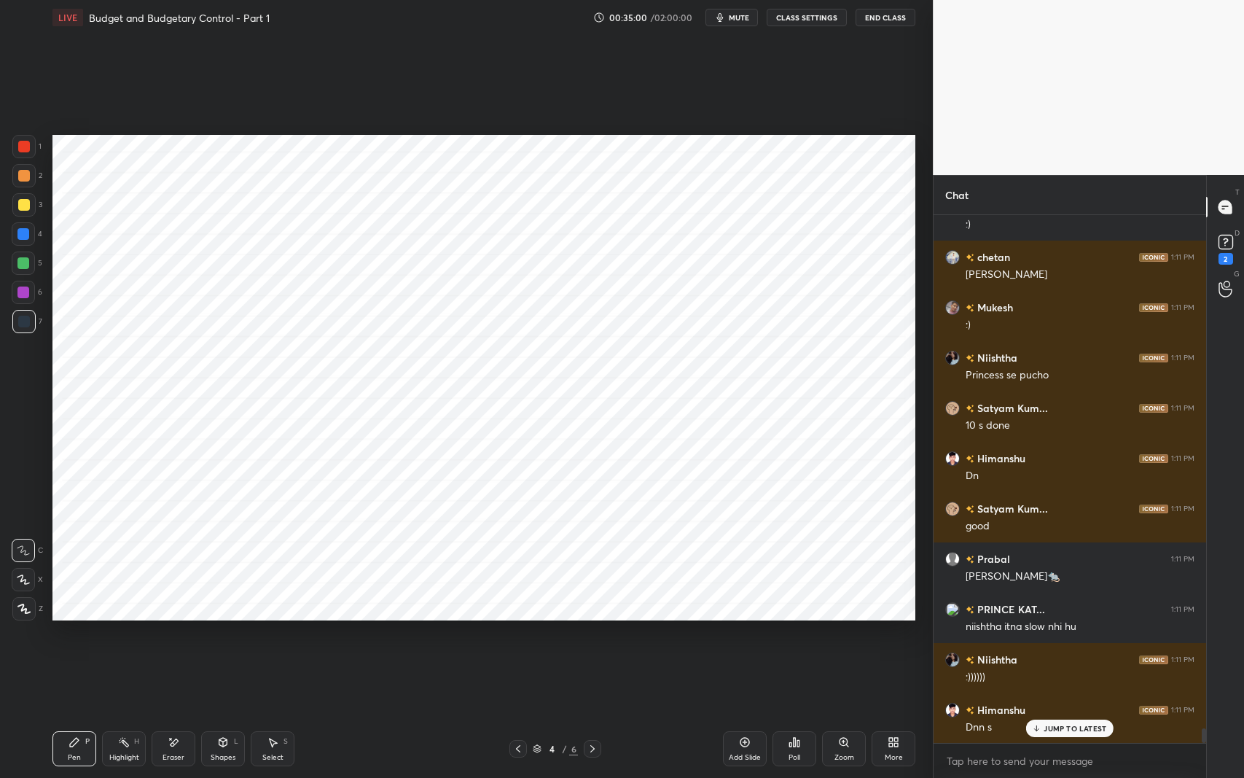
click at [752, 619] on div "Add Slide" at bounding box center [745, 748] width 44 height 35
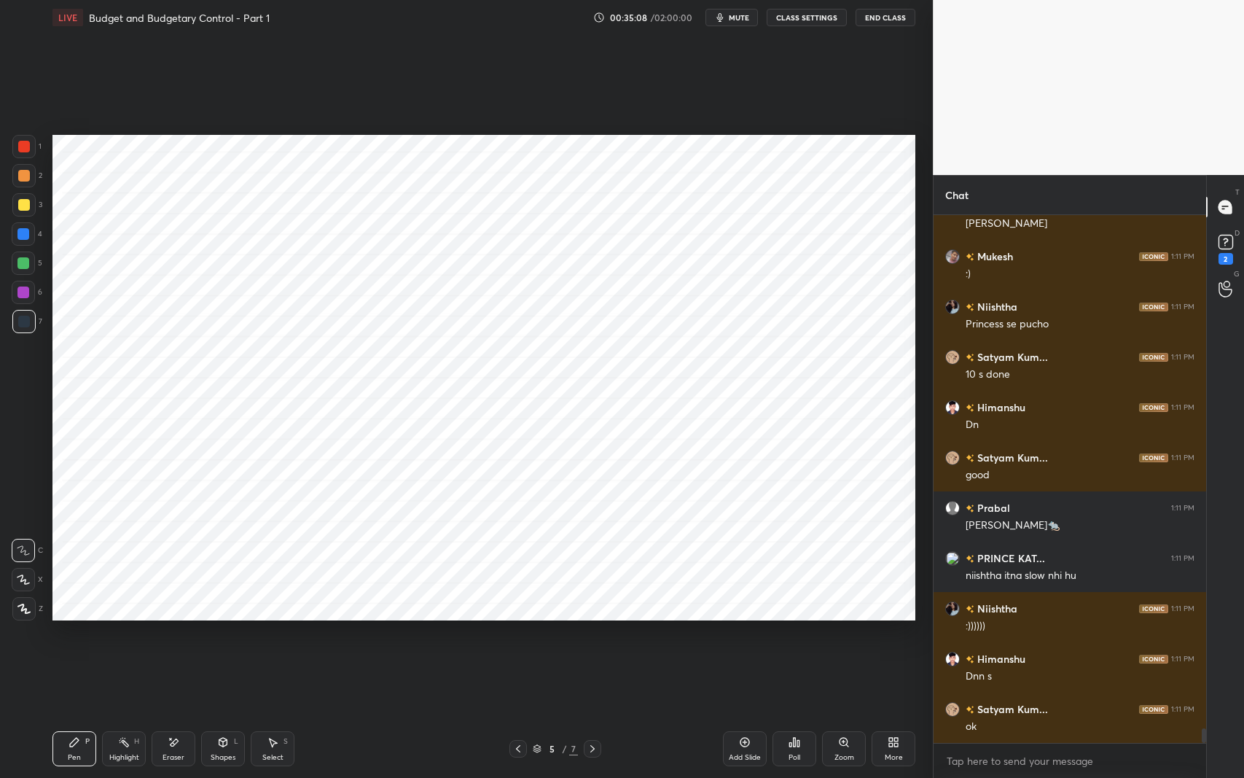
scroll to position [18491, 0]
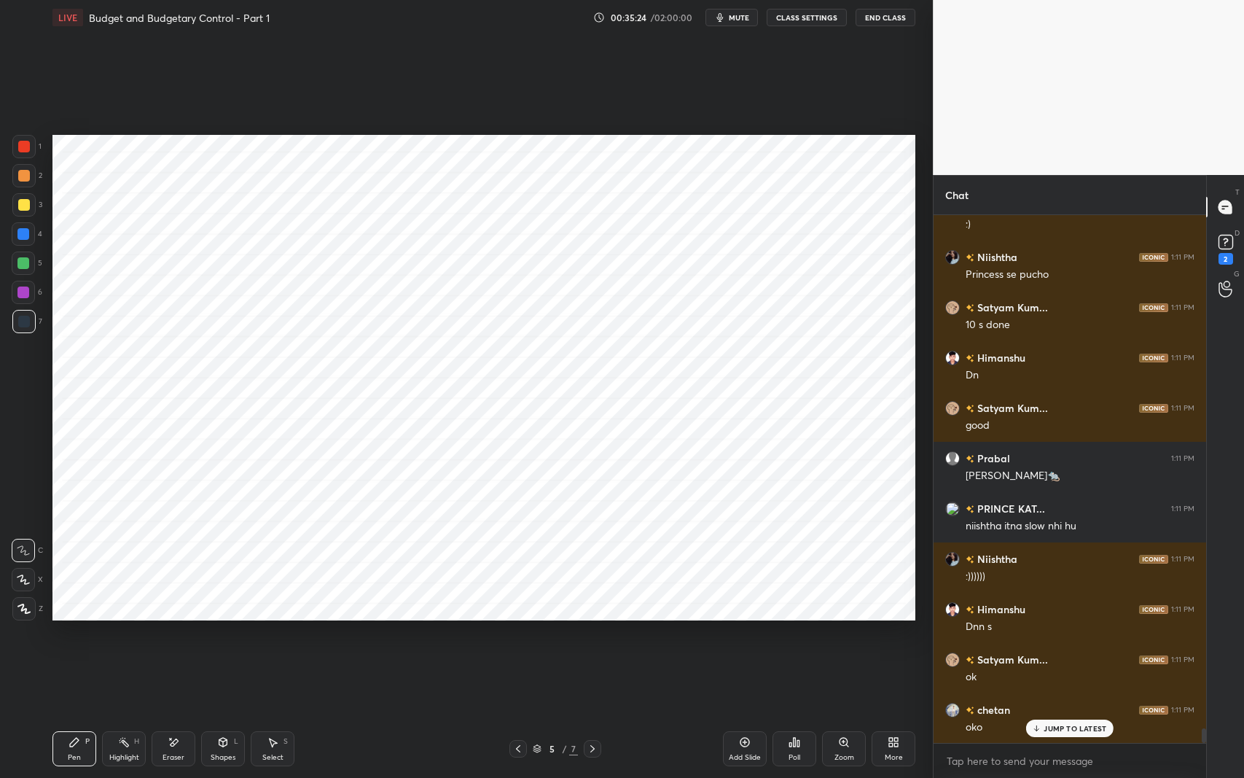
click at [518, 619] on icon at bounding box center [518, 749] width 12 height 12
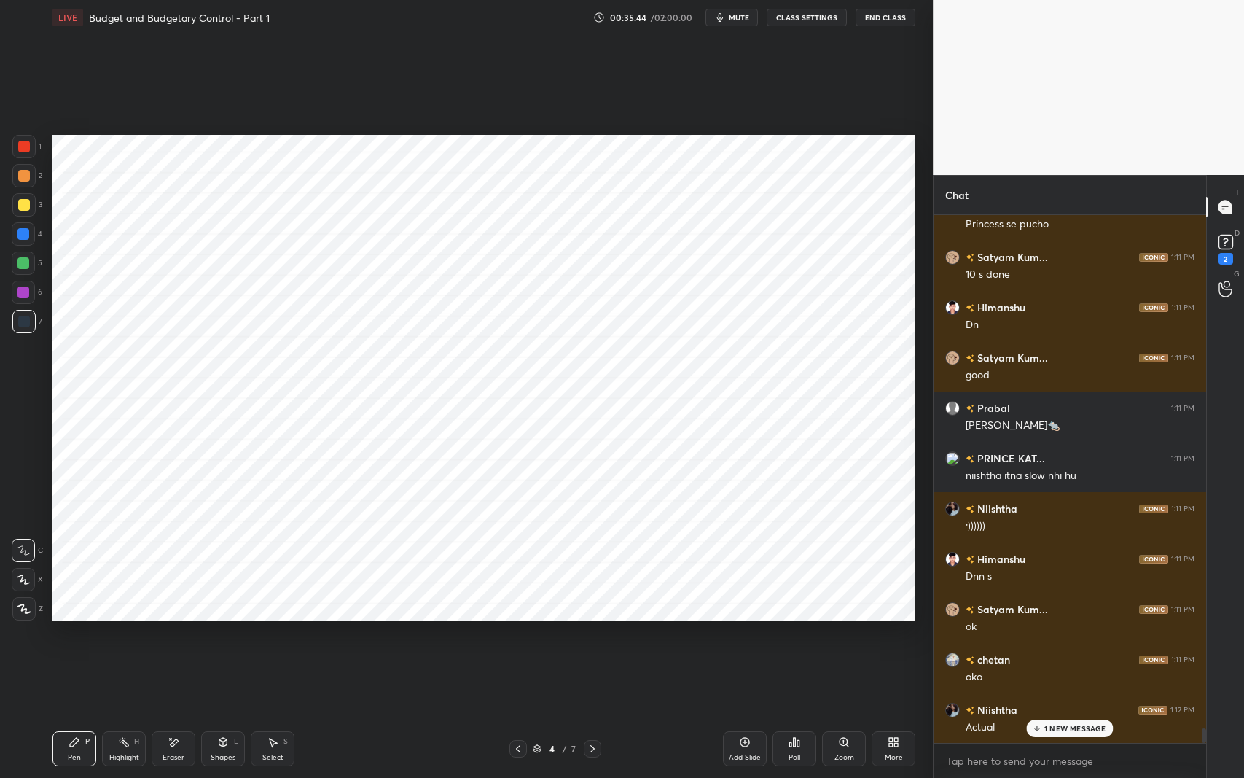
scroll to position [18591, 0]
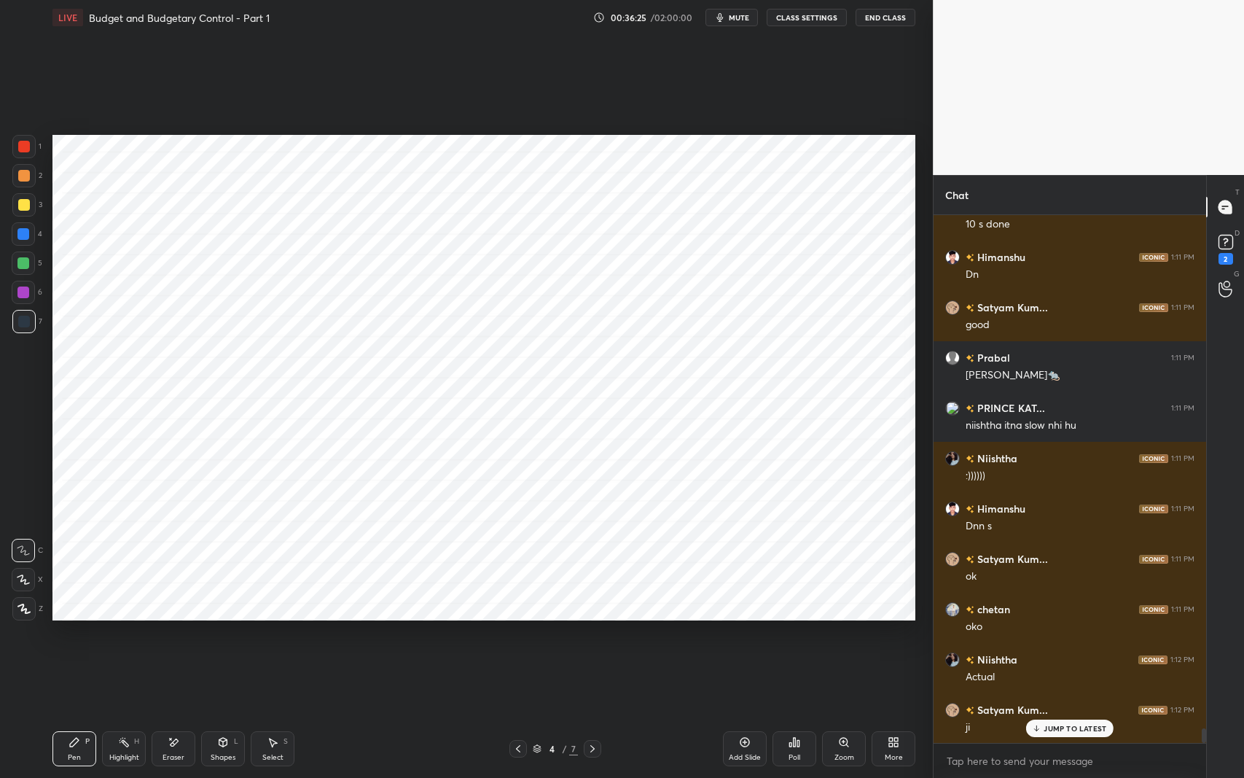
click at [596, 619] on icon at bounding box center [593, 749] width 12 height 12
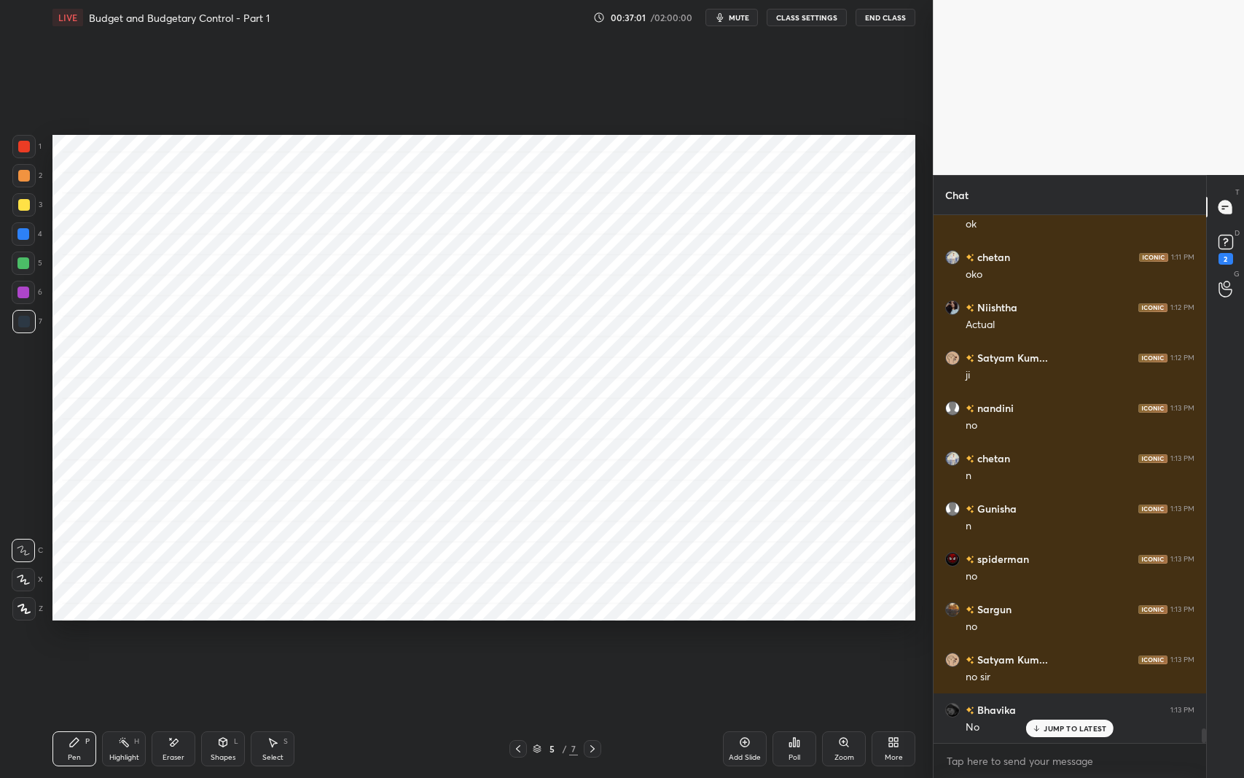
scroll to position [18994, 0]
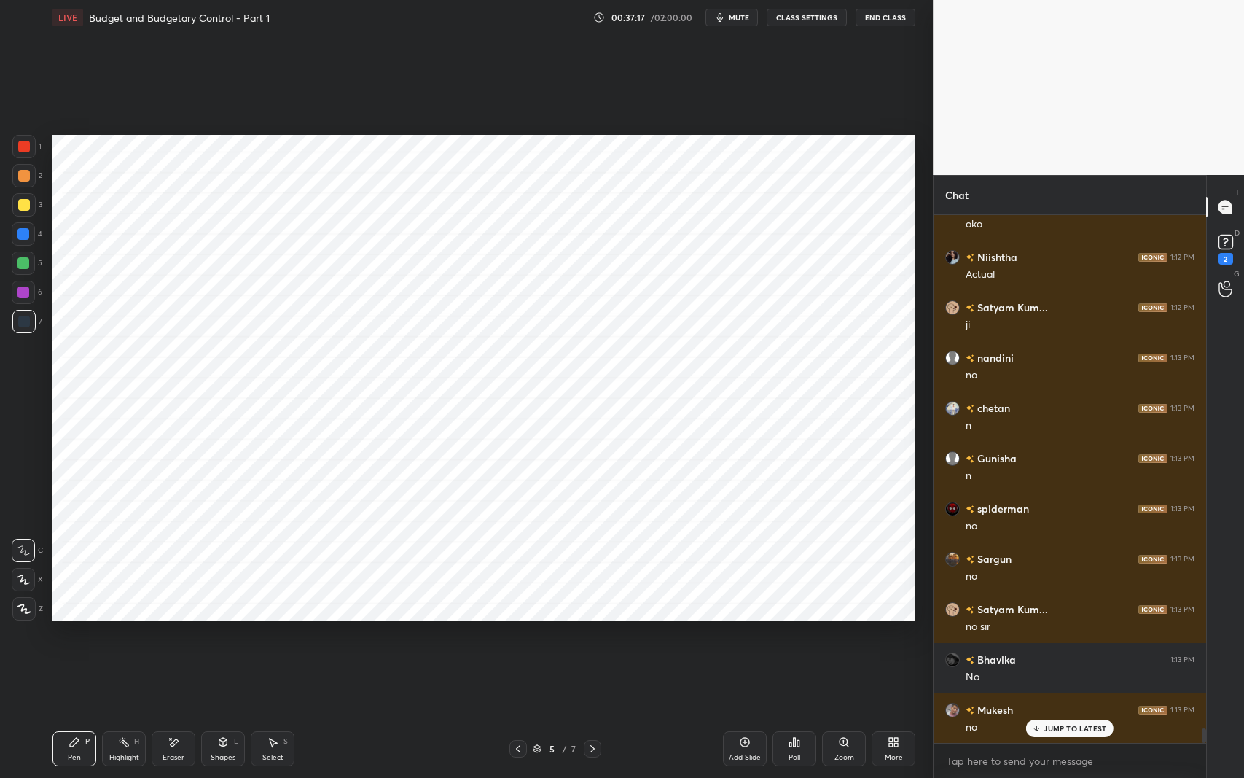
click at [512, 619] on div at bounding box center [518, 748] width 17 height 17
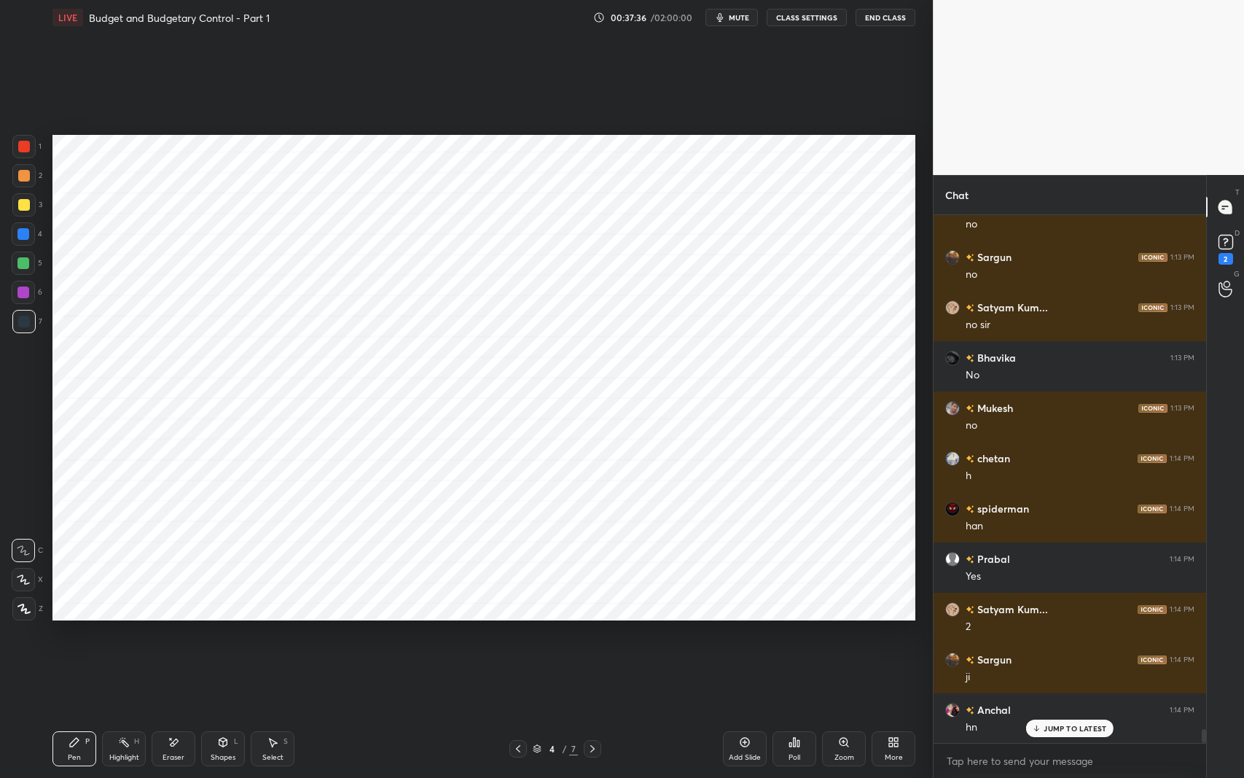
scroll to position [19346, 0]
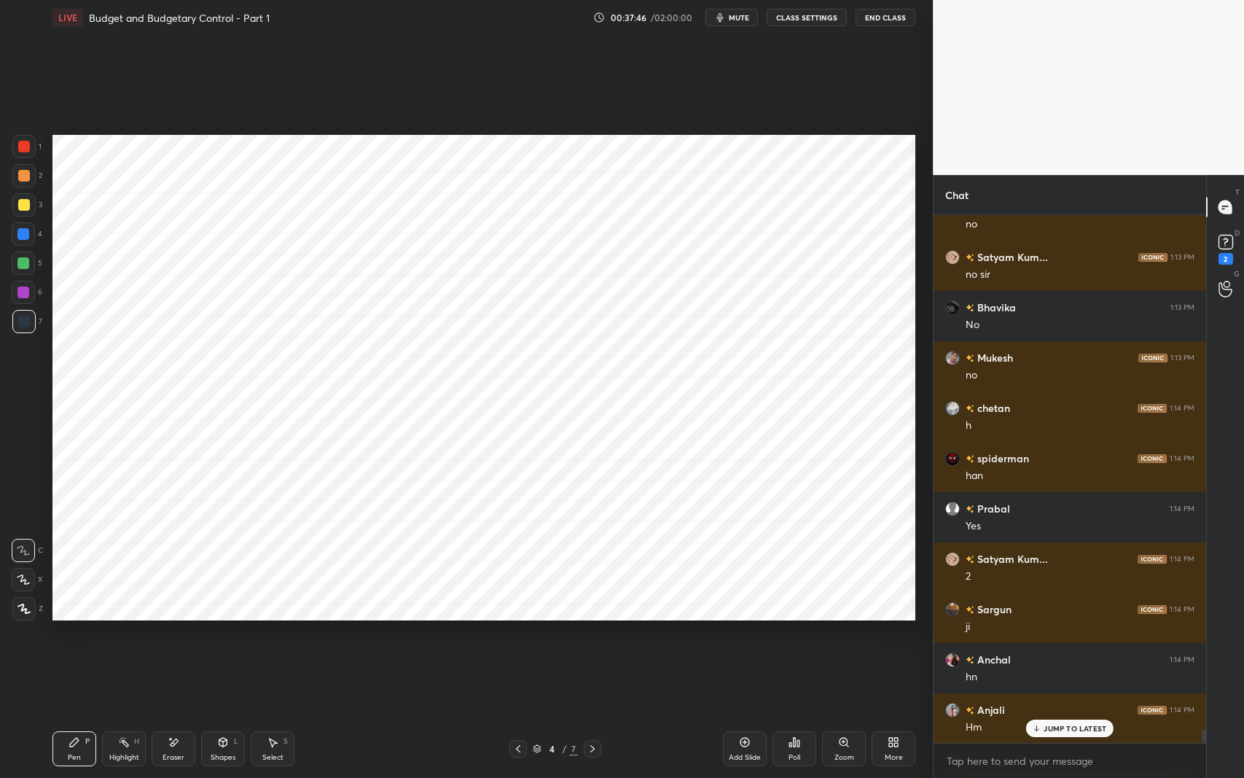
click at [274, 619] on div "Select S" at bounding box center [273, 748] width 44 height 35
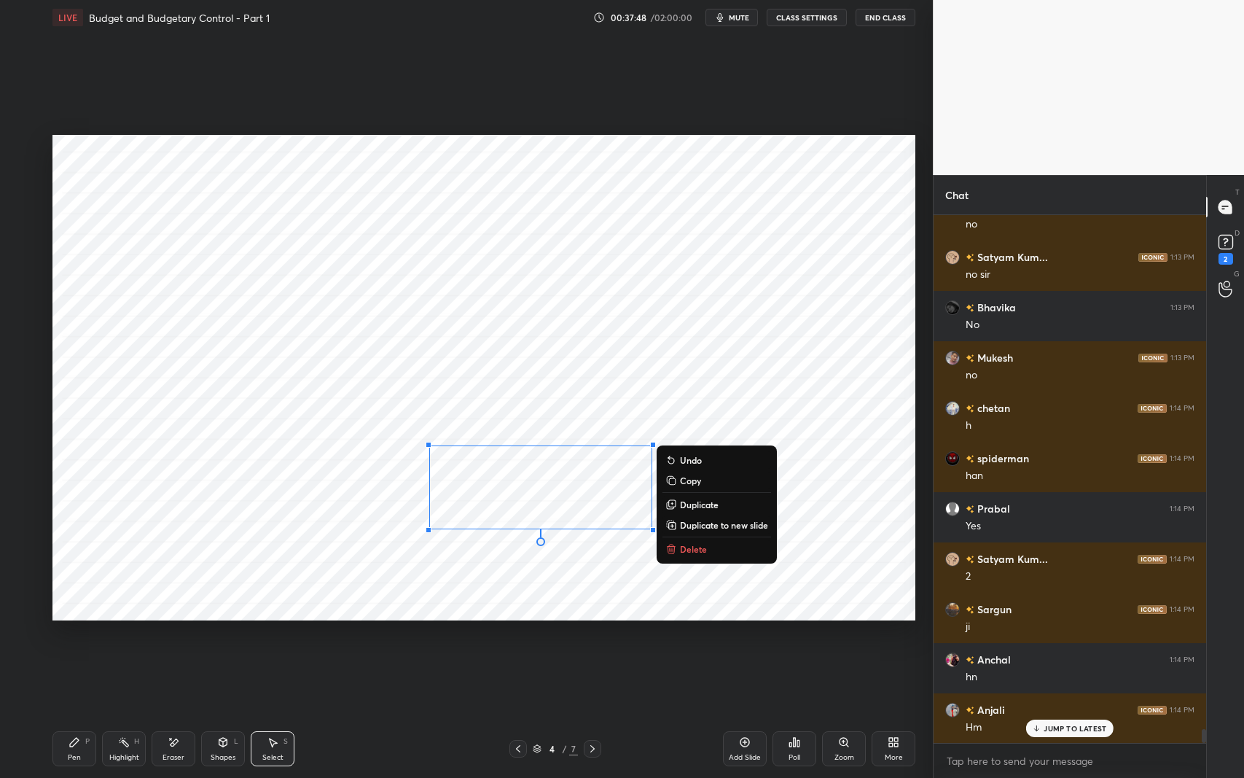
click at [699, 548] on p "Delete" at bounding box center [693, 549] width 27 height 12
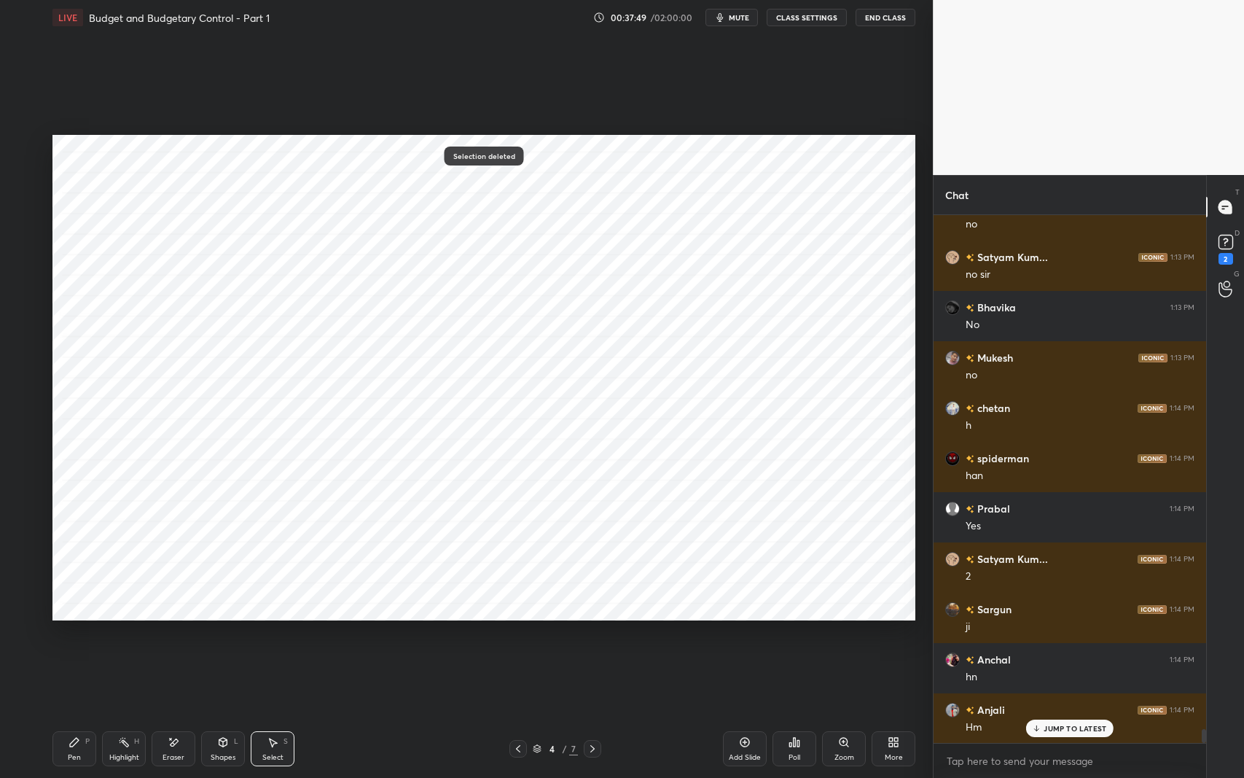
click at [593, 619] on icon at bounding box center [593, 748] width 4 height 7
click at [69, 619] on icon at bounding box center [75, 742] width 12 height 12
click at [526, 619] on div at bounding box center [518, 748] width 17 height 17
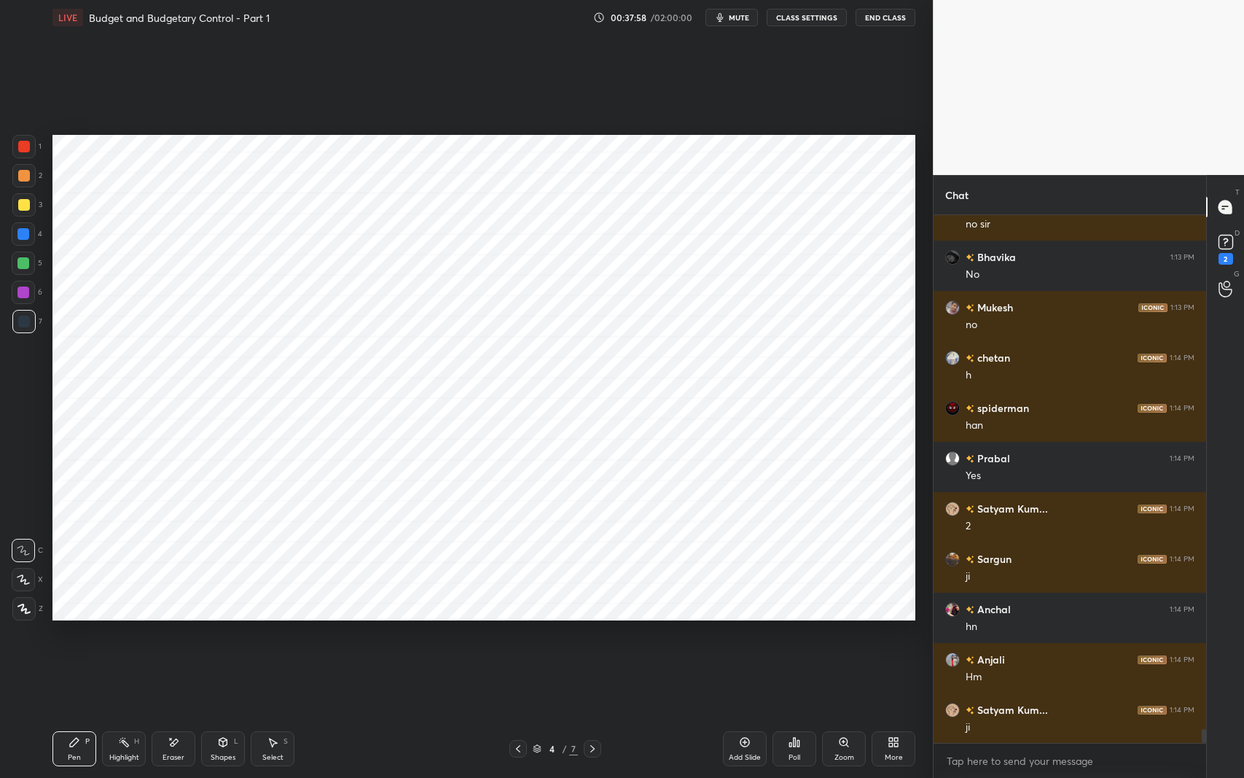
scroll to position [19447, 0]
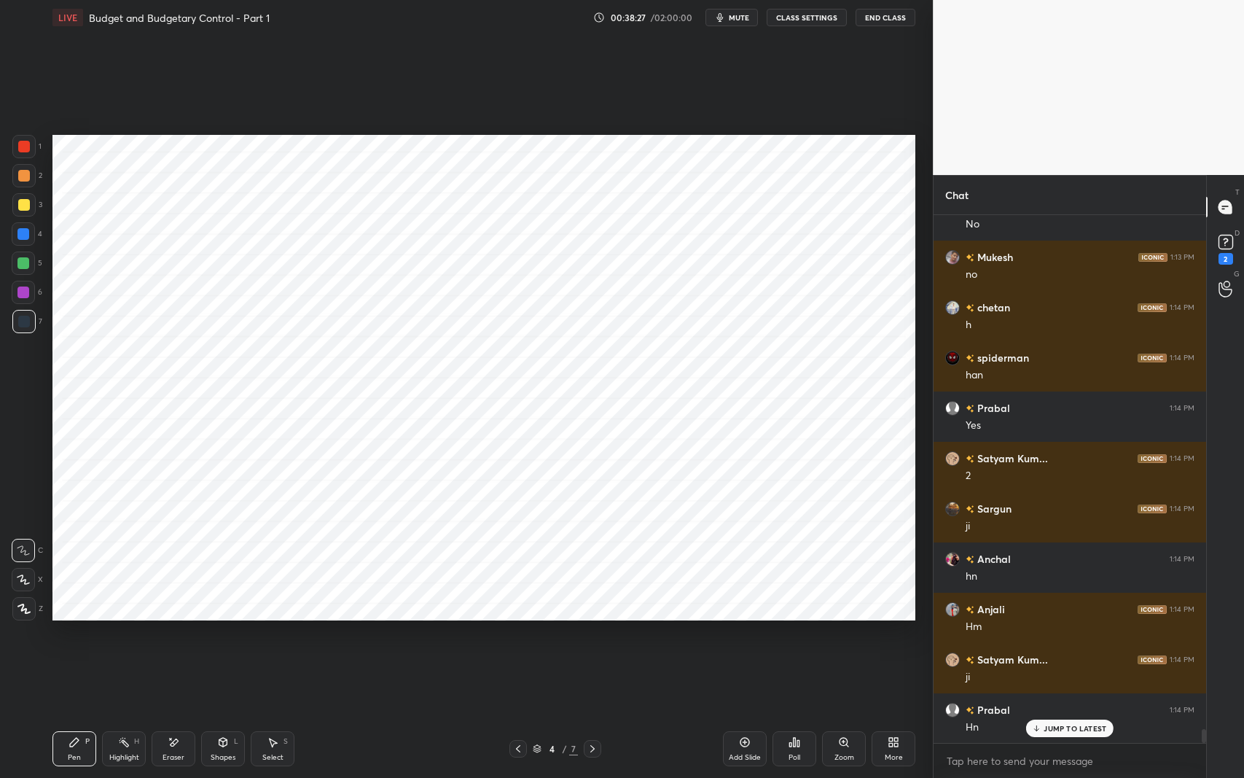
click at [593, 619] on icon at bounding box center [593, 749] width 12 height 12
click at [513, 619] on icon at bounding box center [518, 749] width 12 height 12
click at [717, 619] on div "Setting up your live class Poll for secs No correct answer Start poll" at bounding box center [484, 377] width 875 height 685
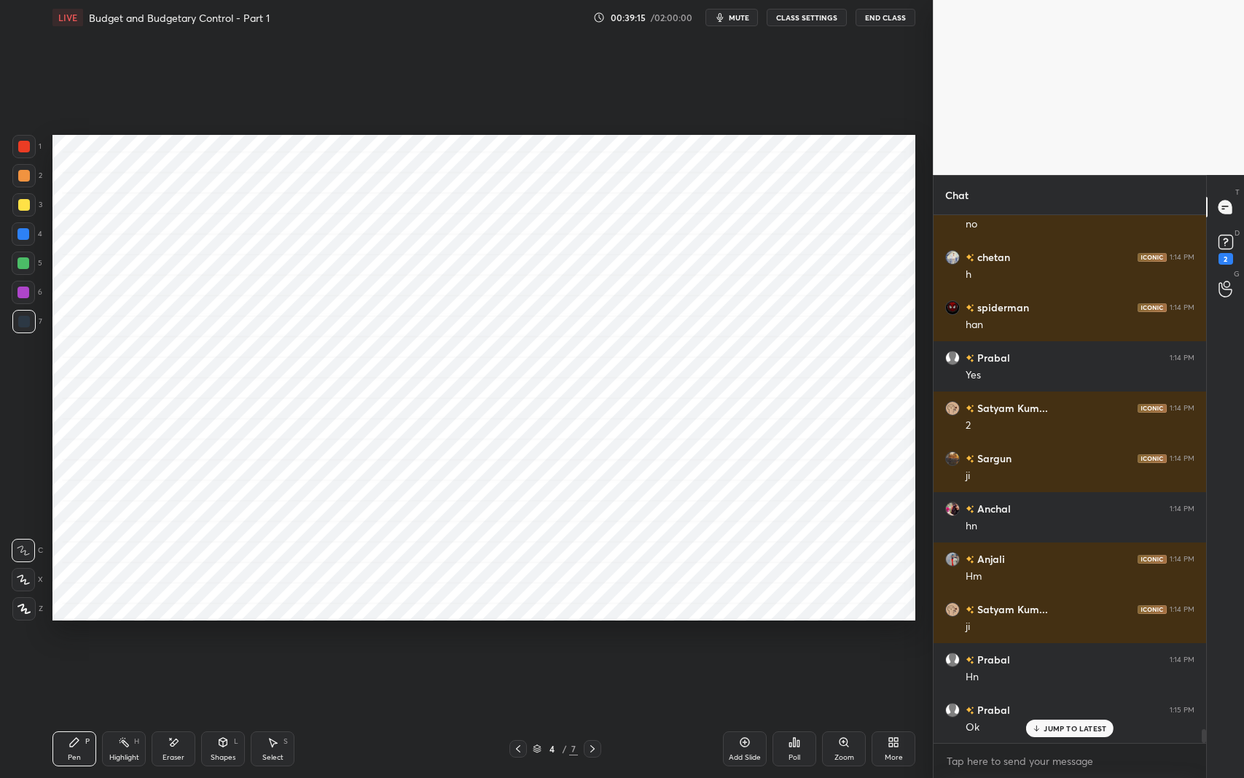
click at [592, 619] on icon at bounding box center [593, 749] width 12 height 12
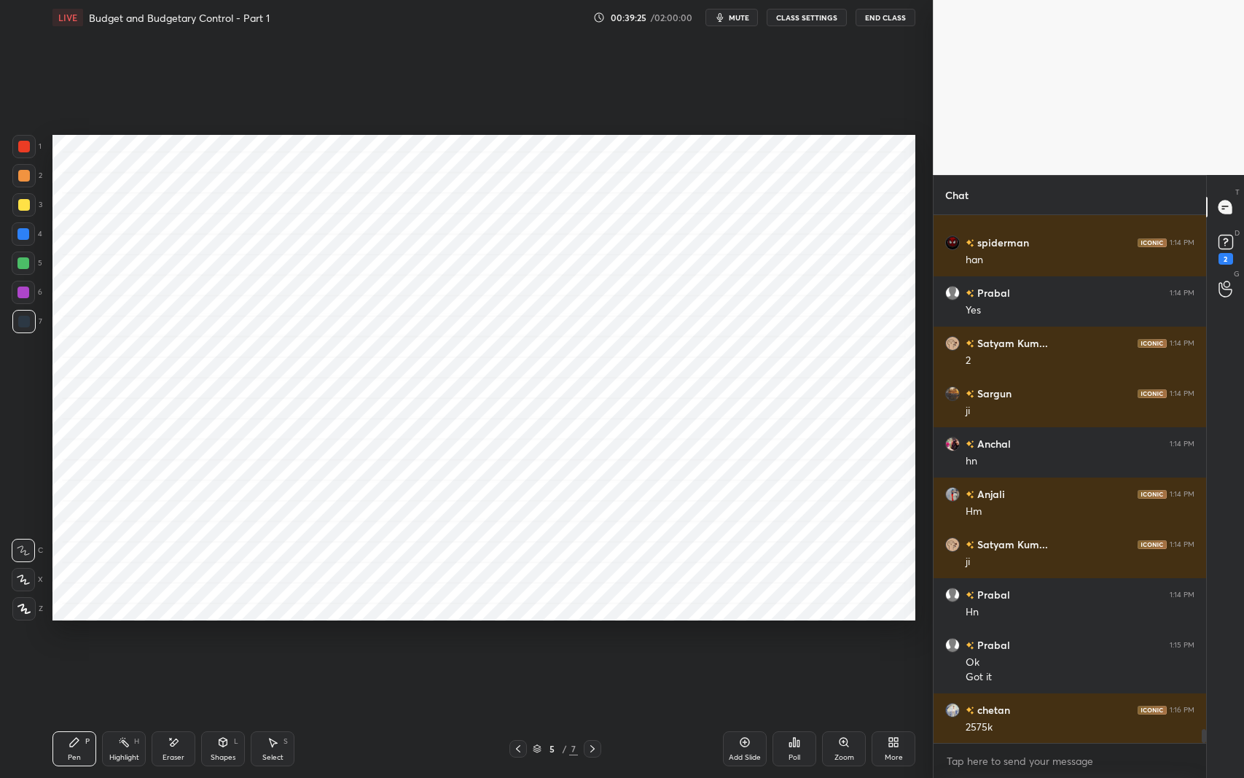
scroll to position [19612, 0]
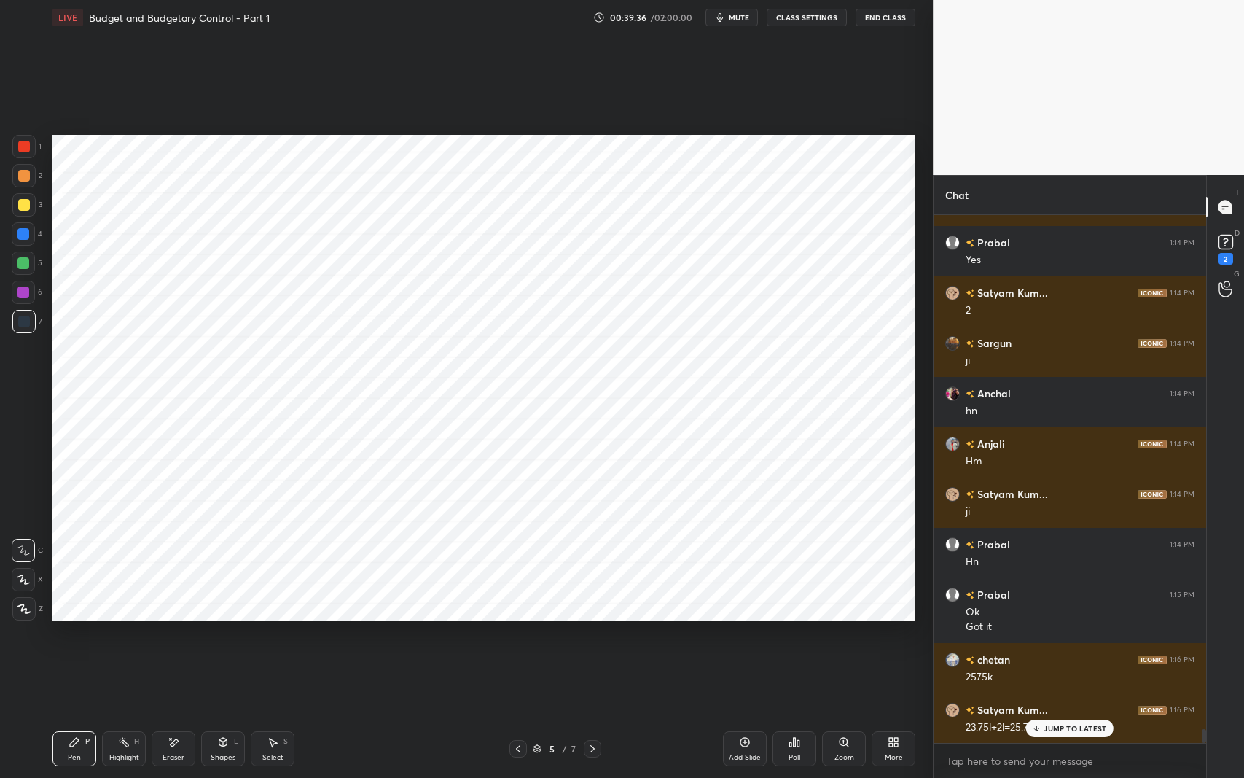
click at [523, 619] on icon at bounding box center [518, 749] width 12 height 12
click at [592, 619] on div at bounding box center [592, 748] width 17 height 17
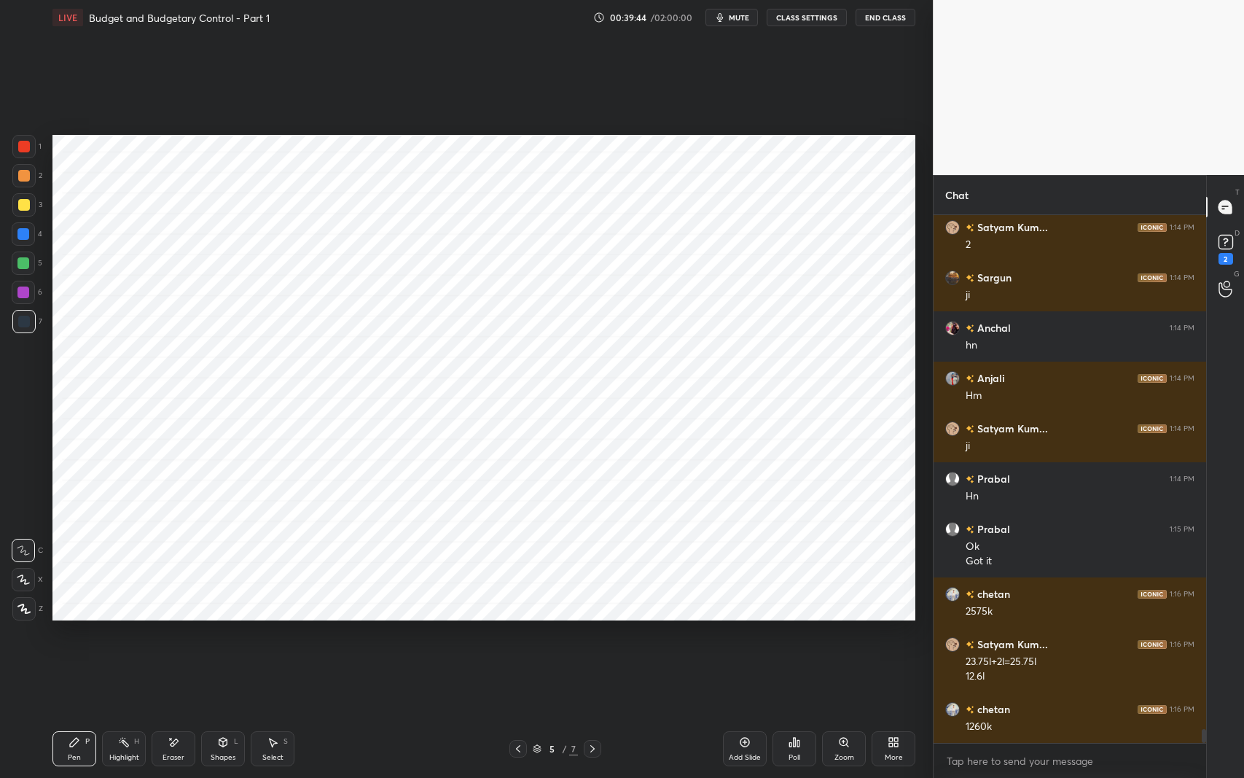
scroll to position [19727, 0]
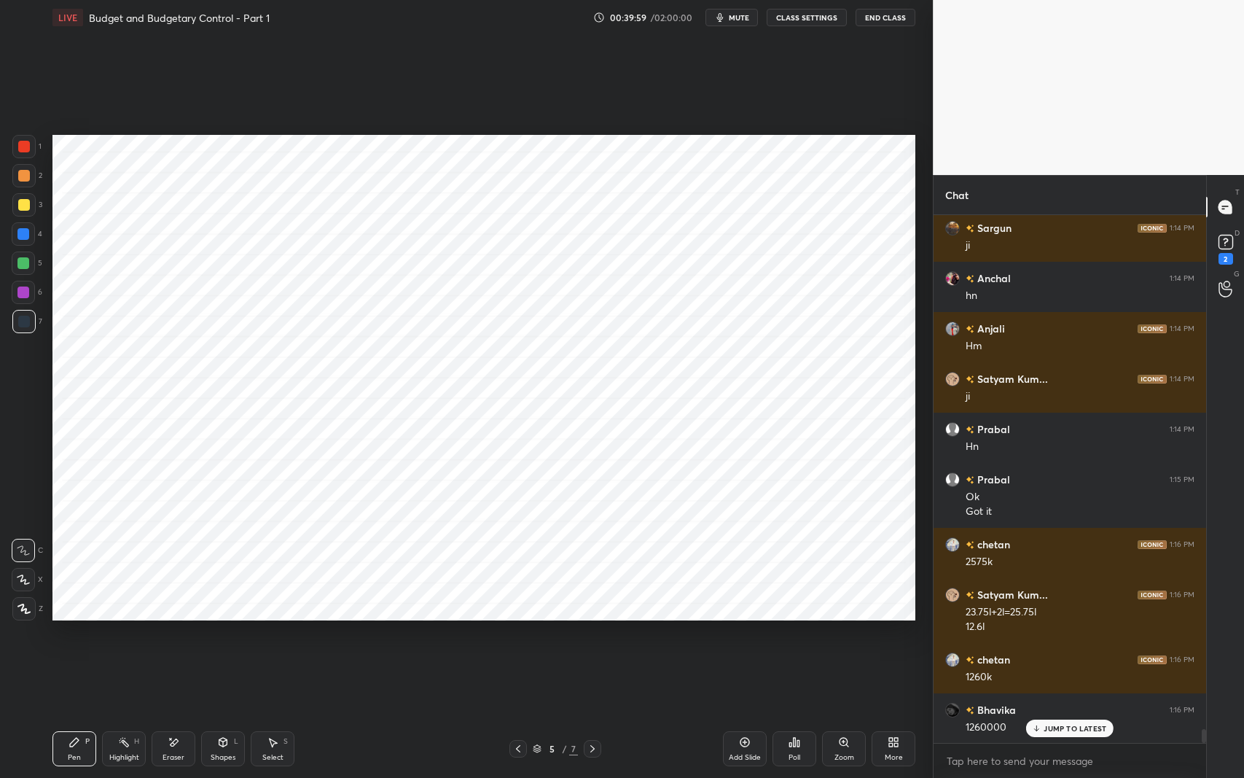
click at [522, 619] on icon at bounding box center [518, 749] width 12 height 12
click at [591, 619] on icon at bounding box center [593, 749] width 12 height 12
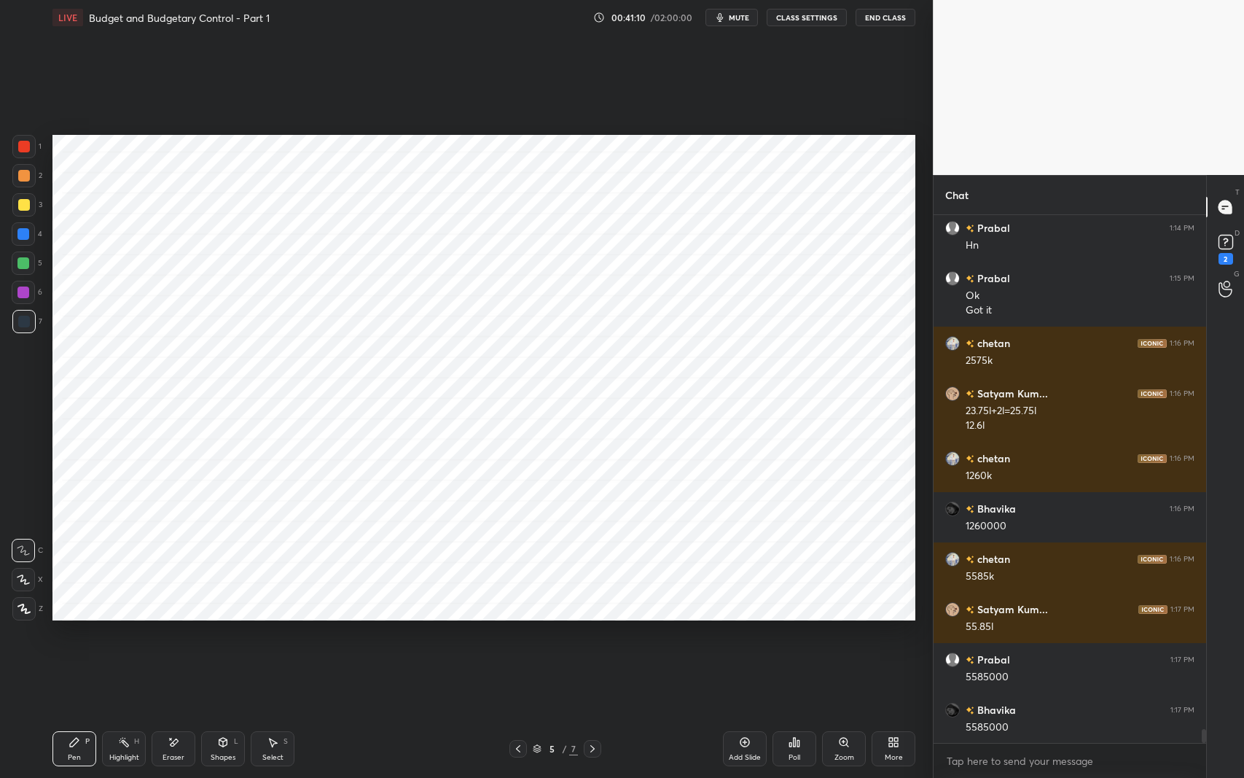
scroll to position [19979, 0]
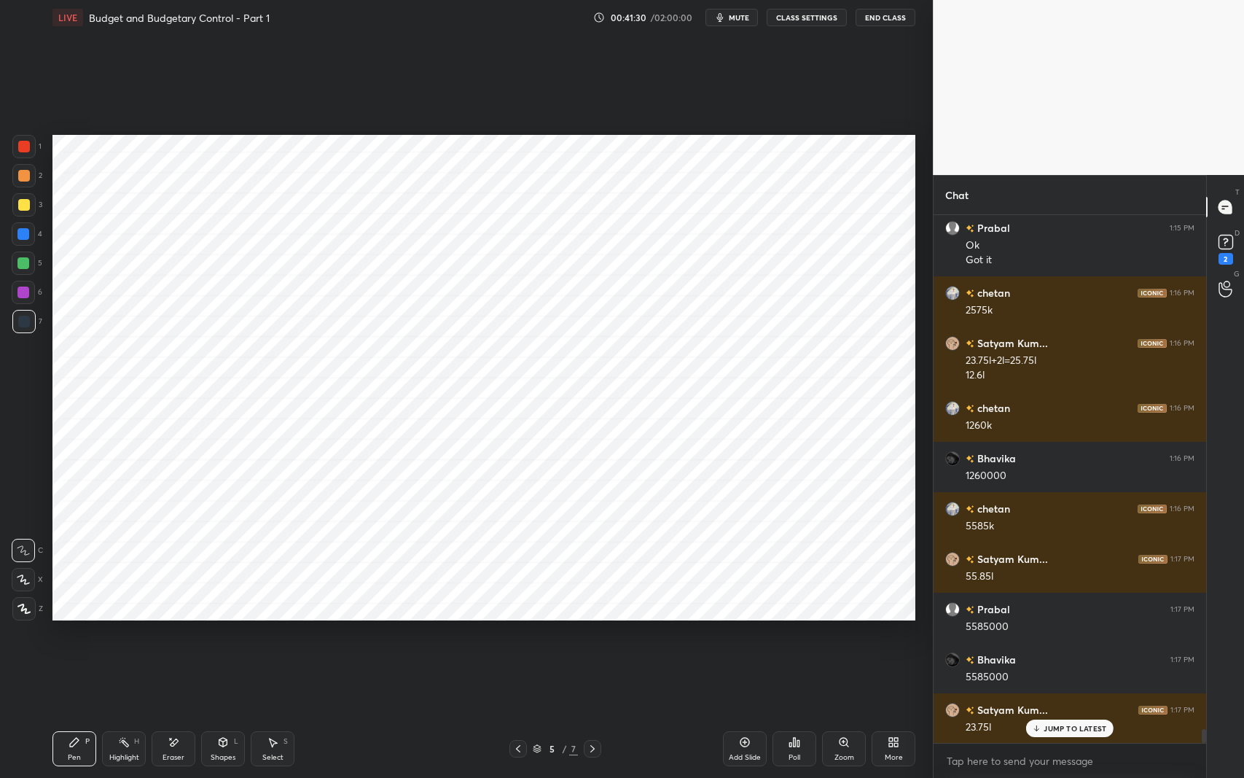
click at [515, 619] on icon at bounding box center [518, 749] width 12 height 12
click at [593, 619] on icon at bounding box center [593, 749] width 12 height 12
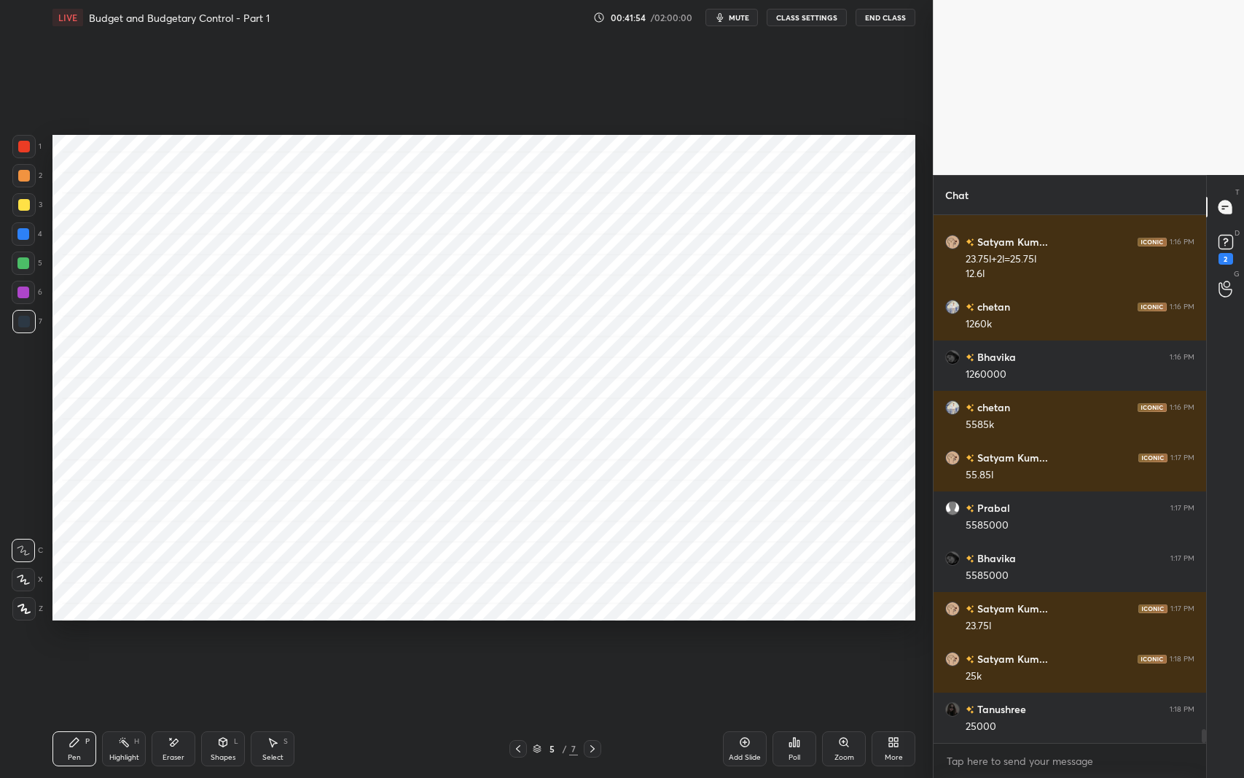
scroll to position [20180, 0]
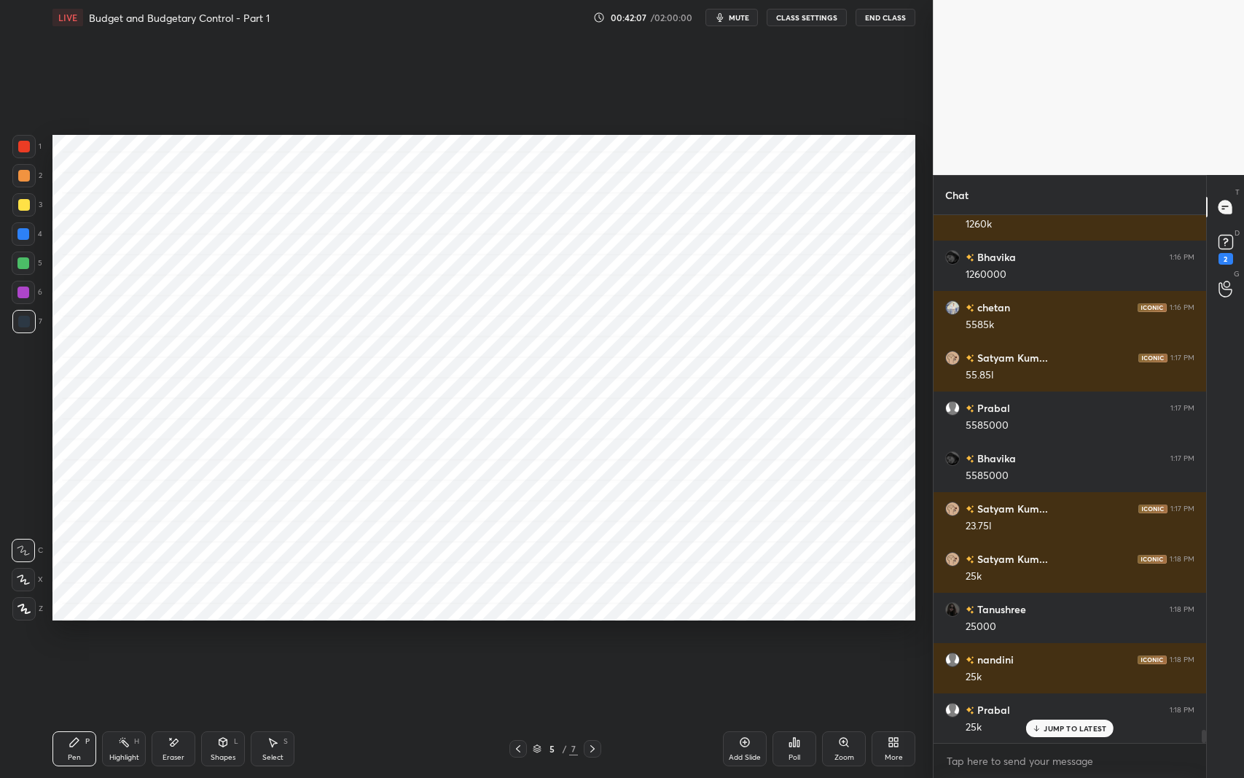
click at [525, 619] on div at bounding box center [518, 748] width 17 height 17
click at [591, 619] on icon at bounding box center [593, 748] width 4 height 7
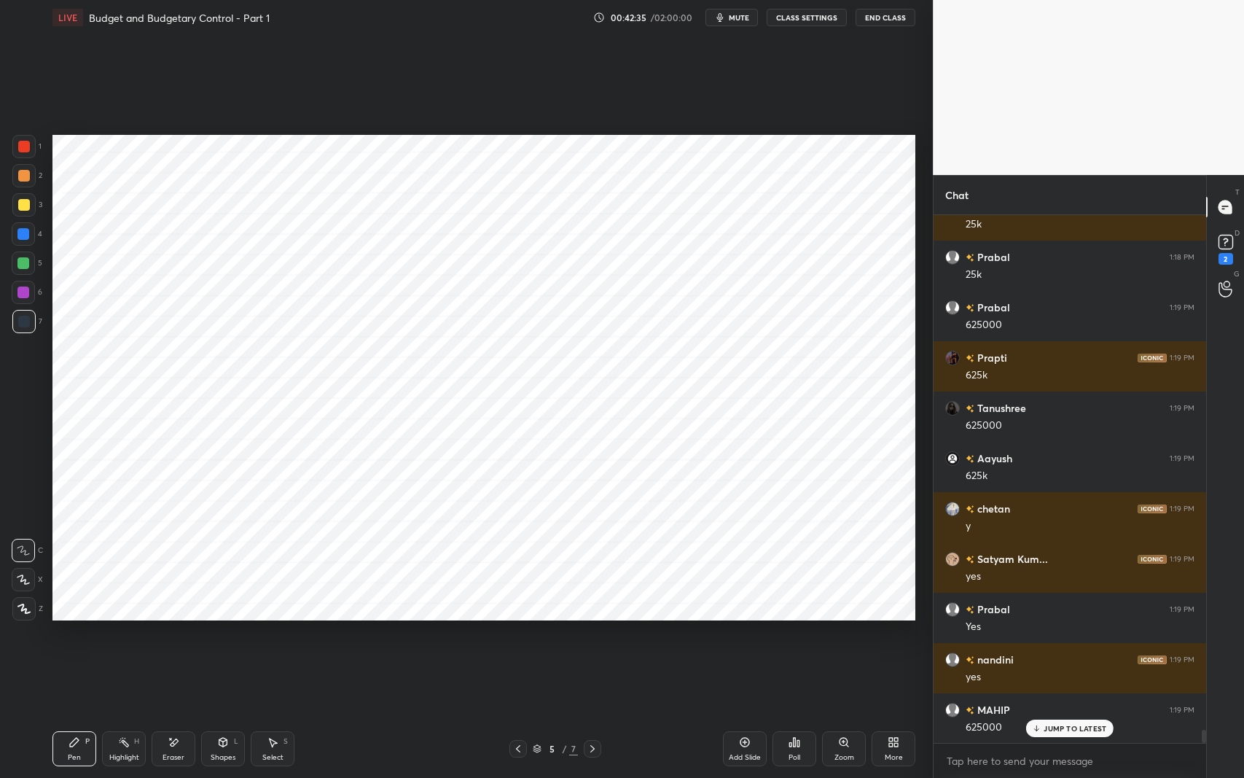
scroll to position [20683, 0]
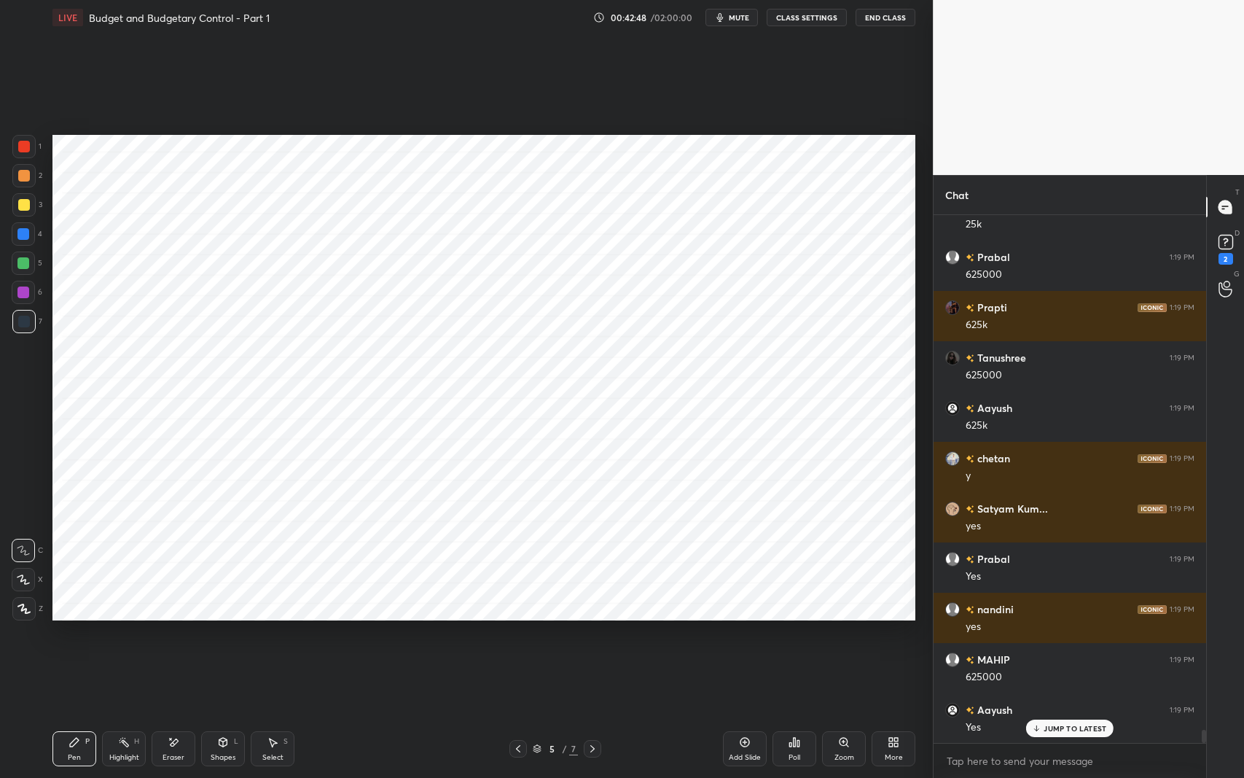
click at [523, 619] on icon at bounding box center [518, 749] width 12 height 12
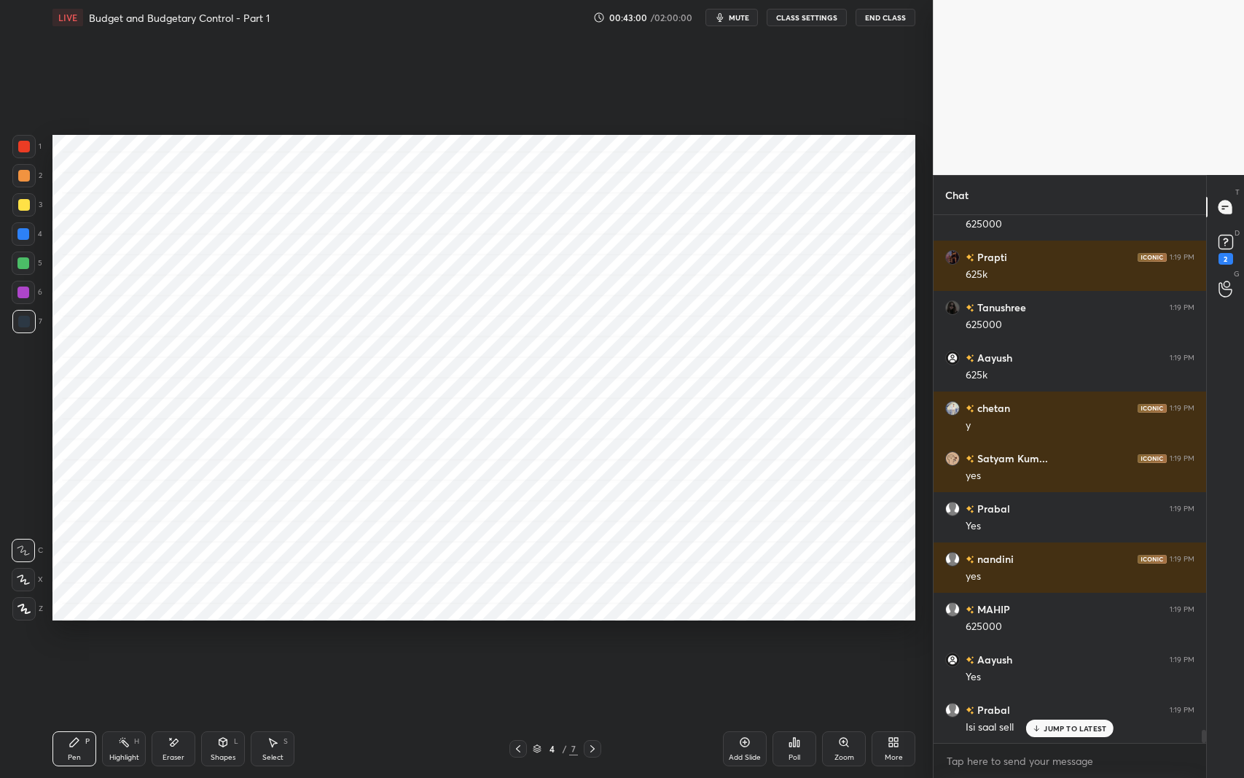
scroll to position [20784, 0]
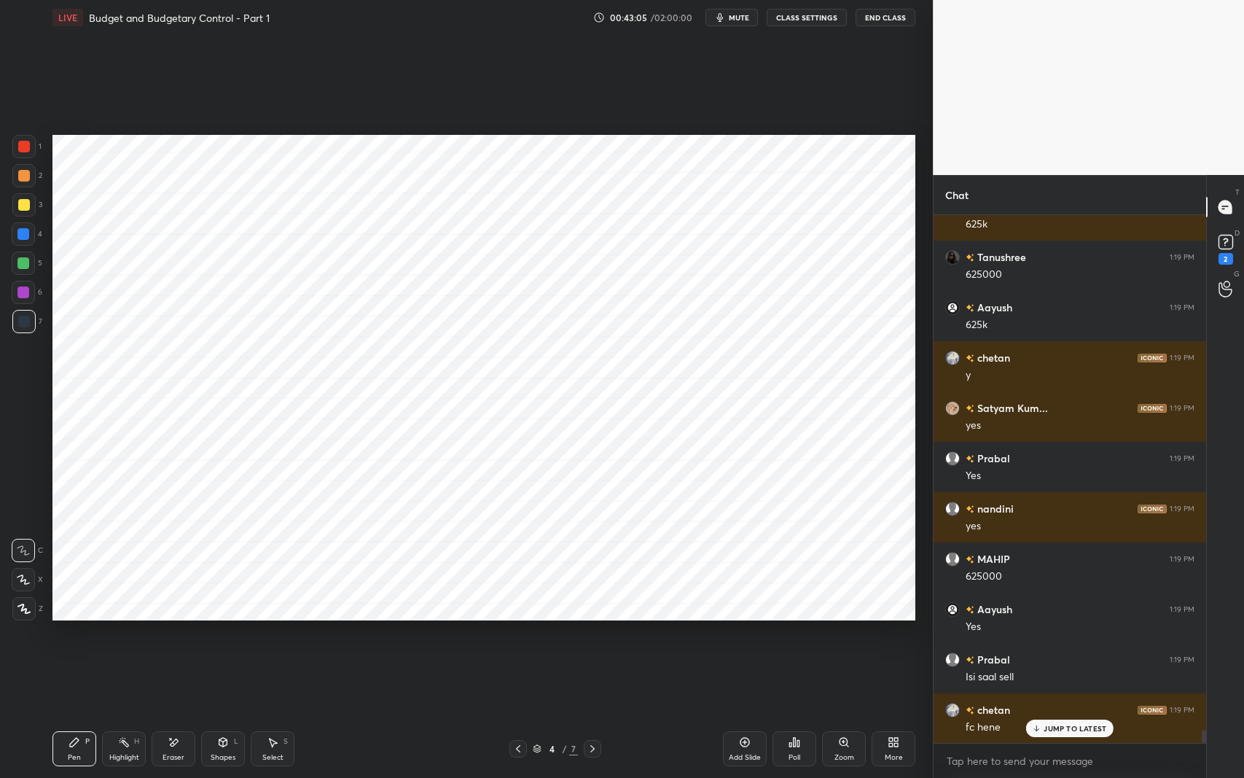
click at [178, 619] on icon at bounding box center [174, 742] width 12 height 12
click at [28, 572] on div at bounding box center [23, 579] width 23 height 23
click at [595, 619] on icon at bounding box center [593, 749] width 12 height 12
click at [76, 619] on icon at bounding box center [75, 742] width 12 height 12
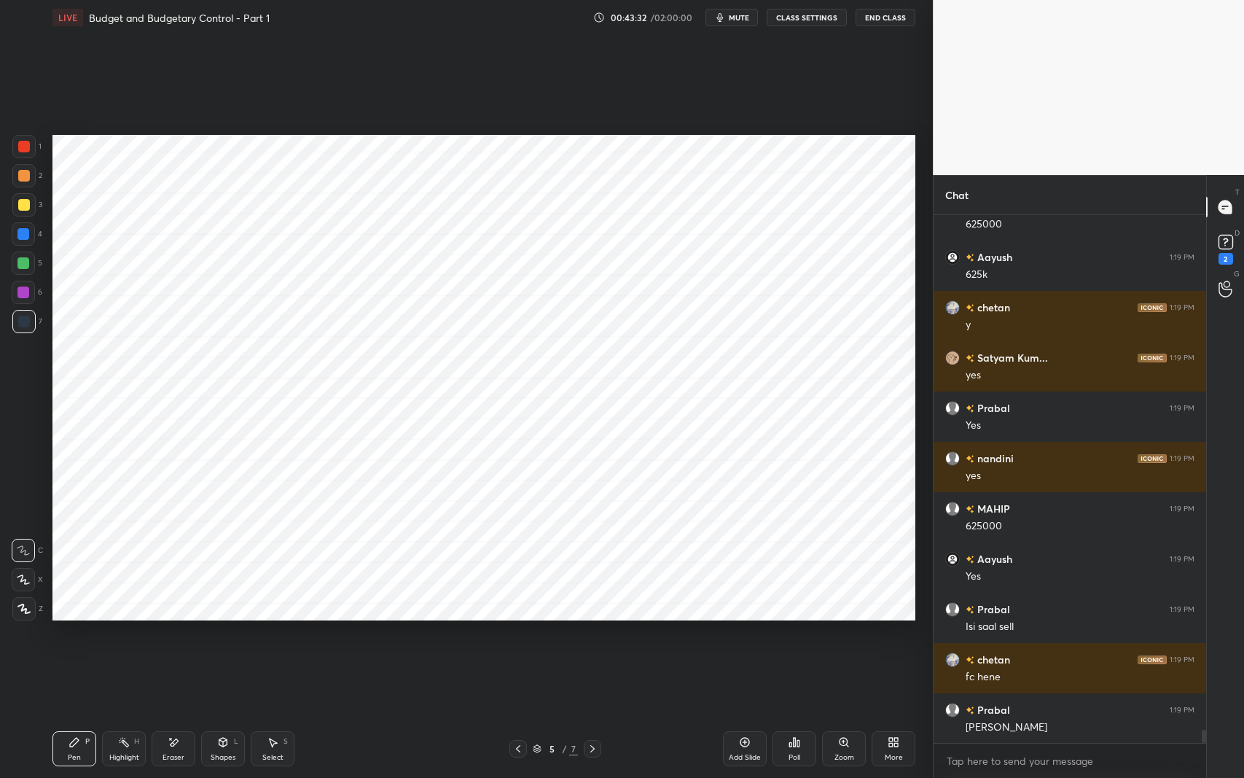
scroll to position [20885, 0]
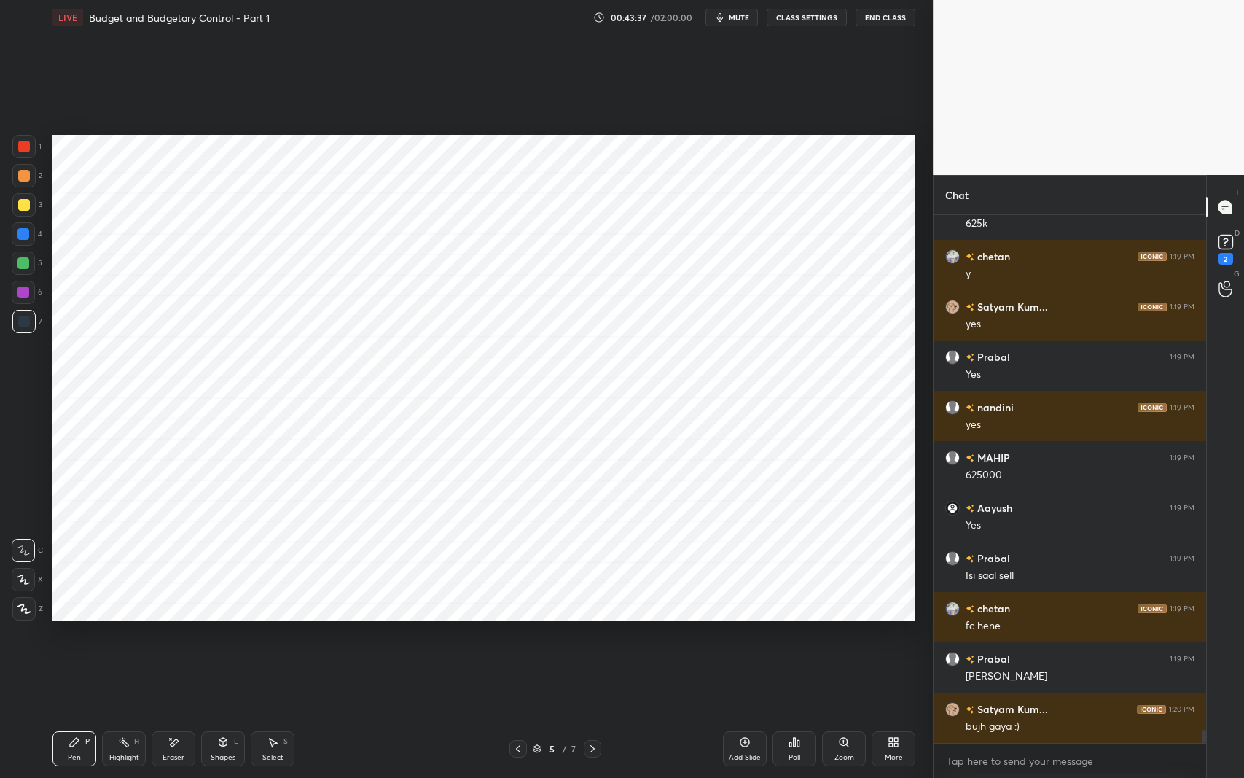
click at [741, 619] on icon at bounding box center [745, 742] width 9 height 9
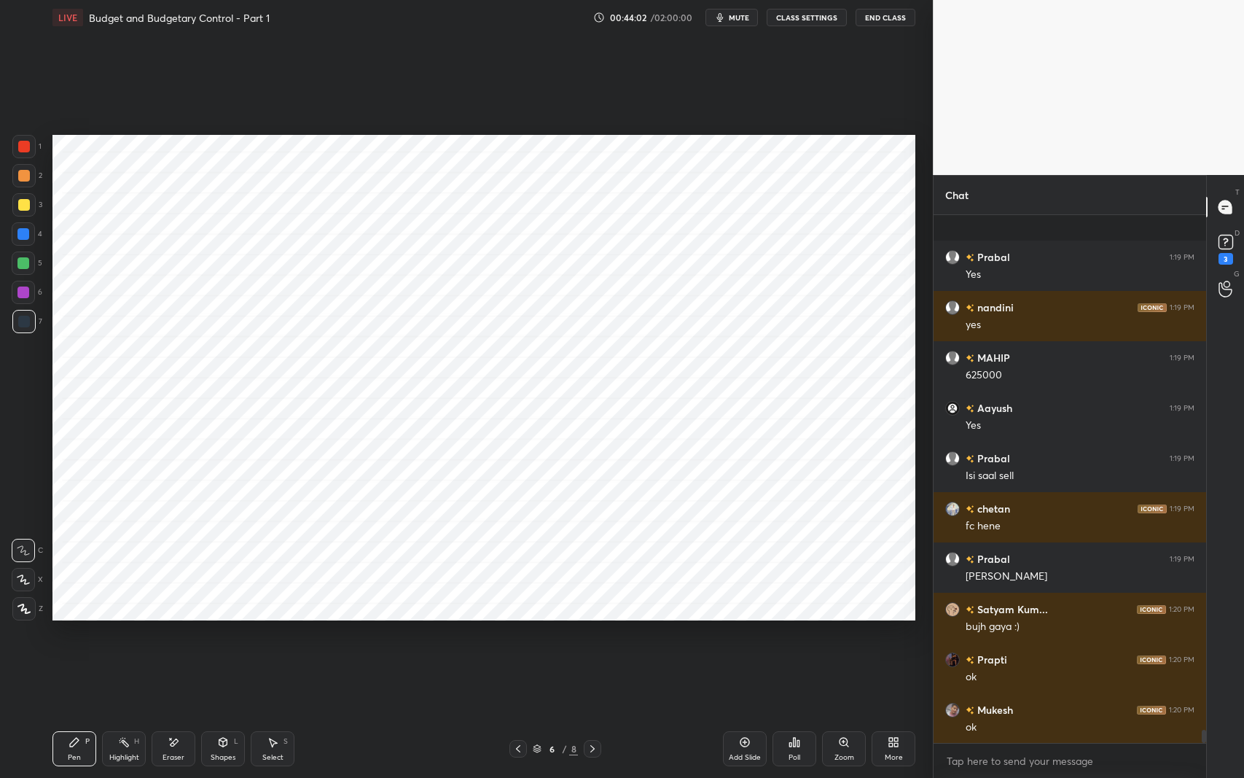
scroll to position [21083, 0]
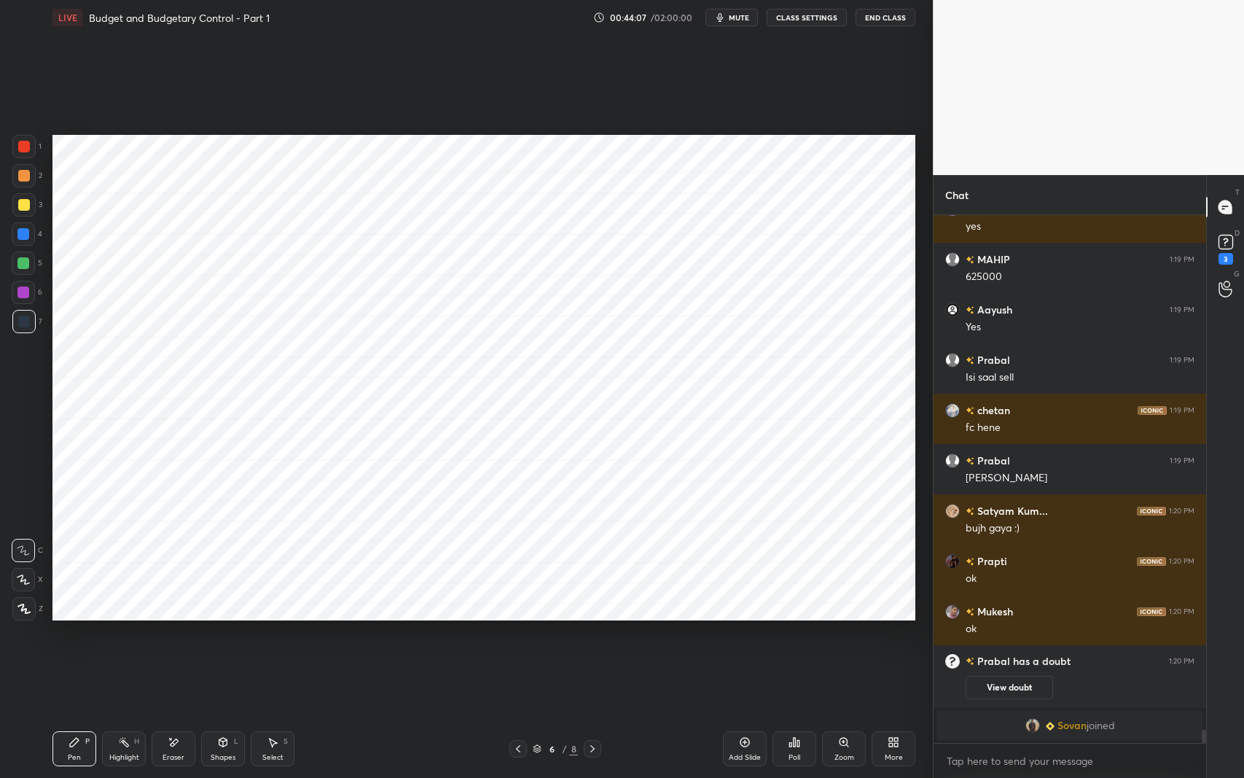
click at [511, 619] on div at bounding box center [518, 748] width 17 height 17
click at [270, 619] on icon at bounding box center [274, 742] width 8 height 9
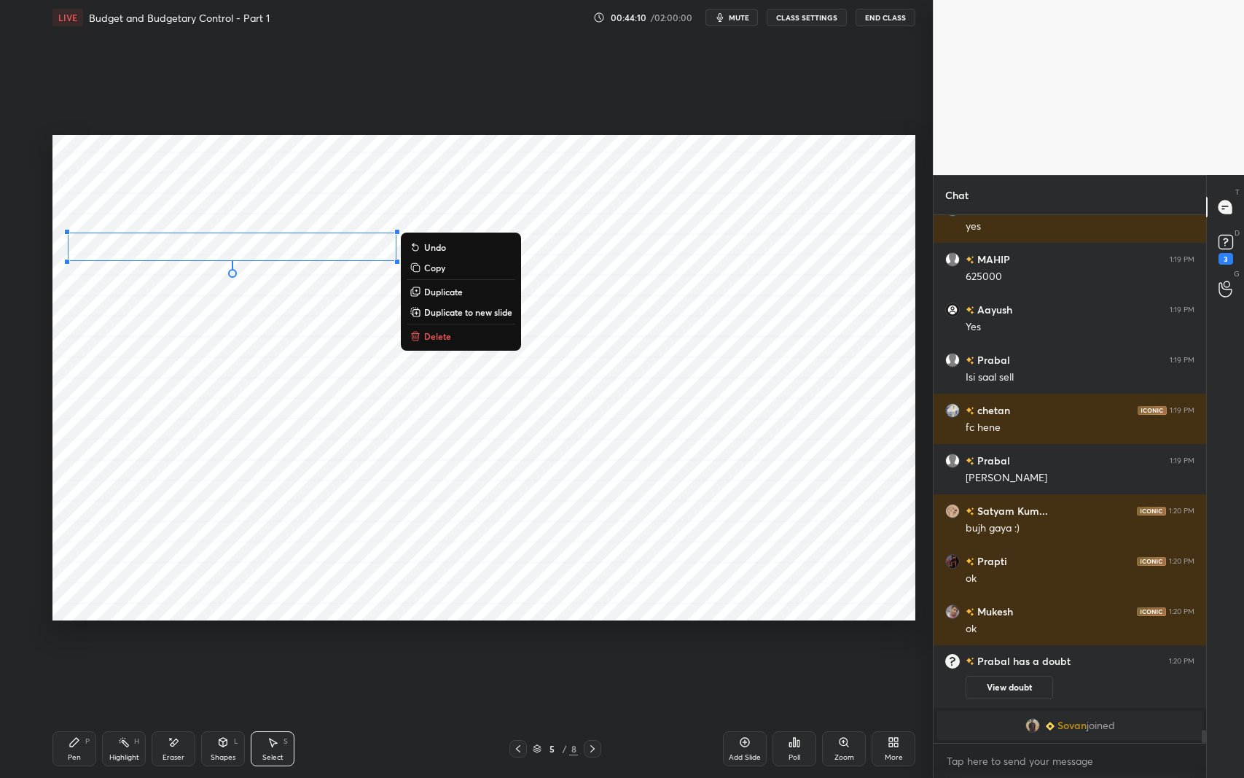
click at [441, 270] on p "Copy" at bounding box center [434, 268] width 21 height 12
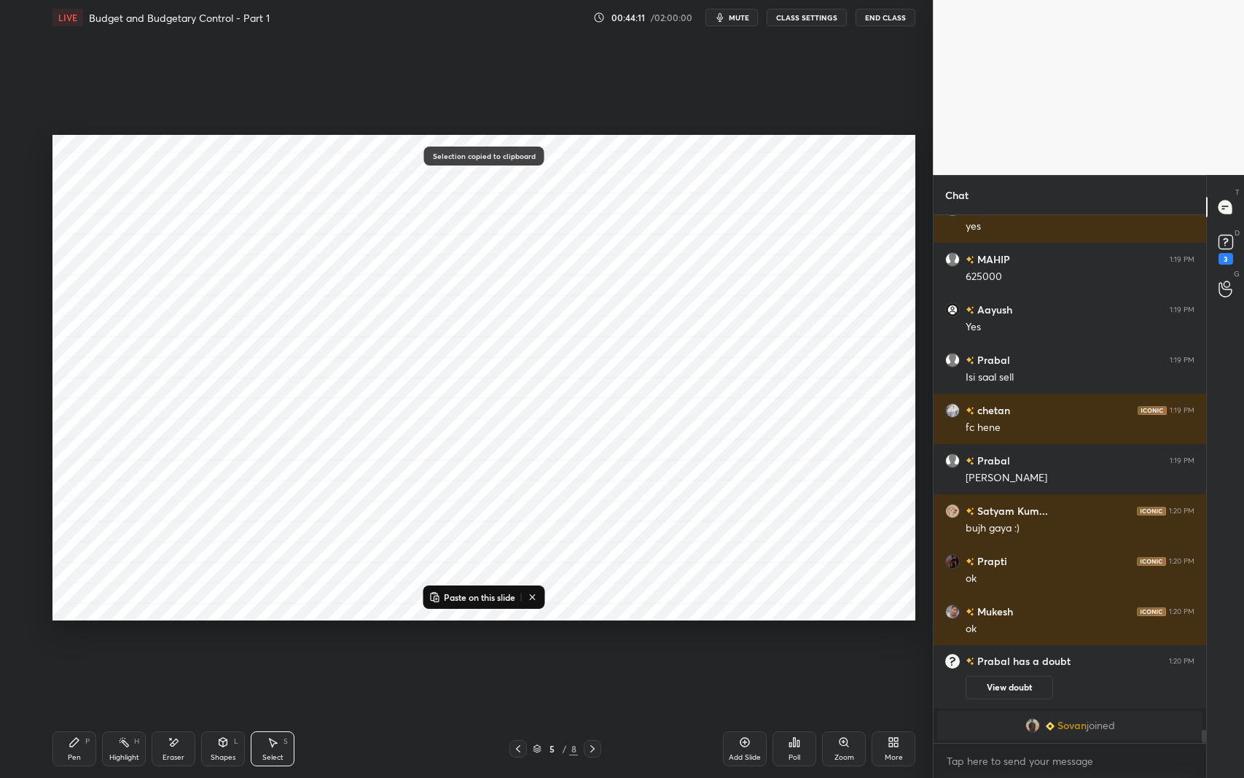
click at [594, 619] on icon at bounding box center [593, 749] width 12 height 12
click at [478, 587] on div "Paste on this slide" at bounding box center [485, 596] width 122 height 23
click at [459, 592] on p "Paste on this slide" at bounding box center [479, 597] width 71 height 12
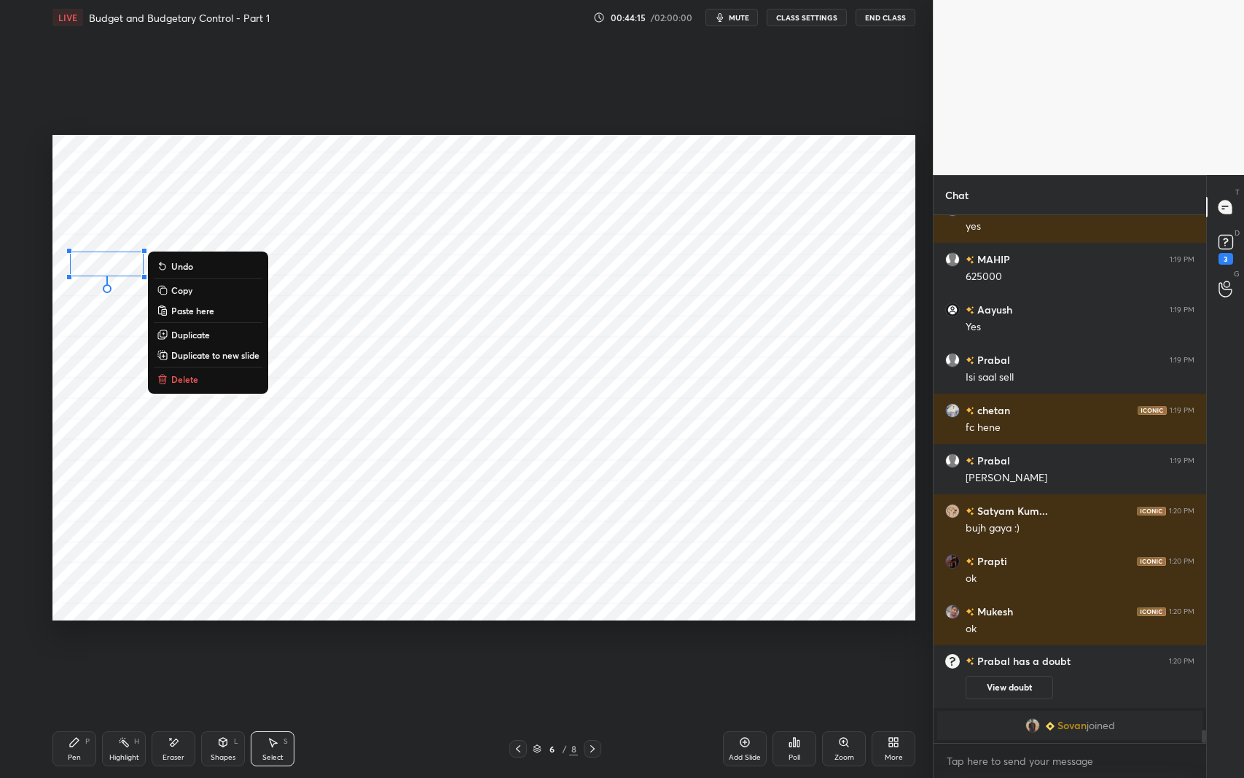
click at [192, 383] on p "Delete" at bounding box center [184, 379] width 27 height 12
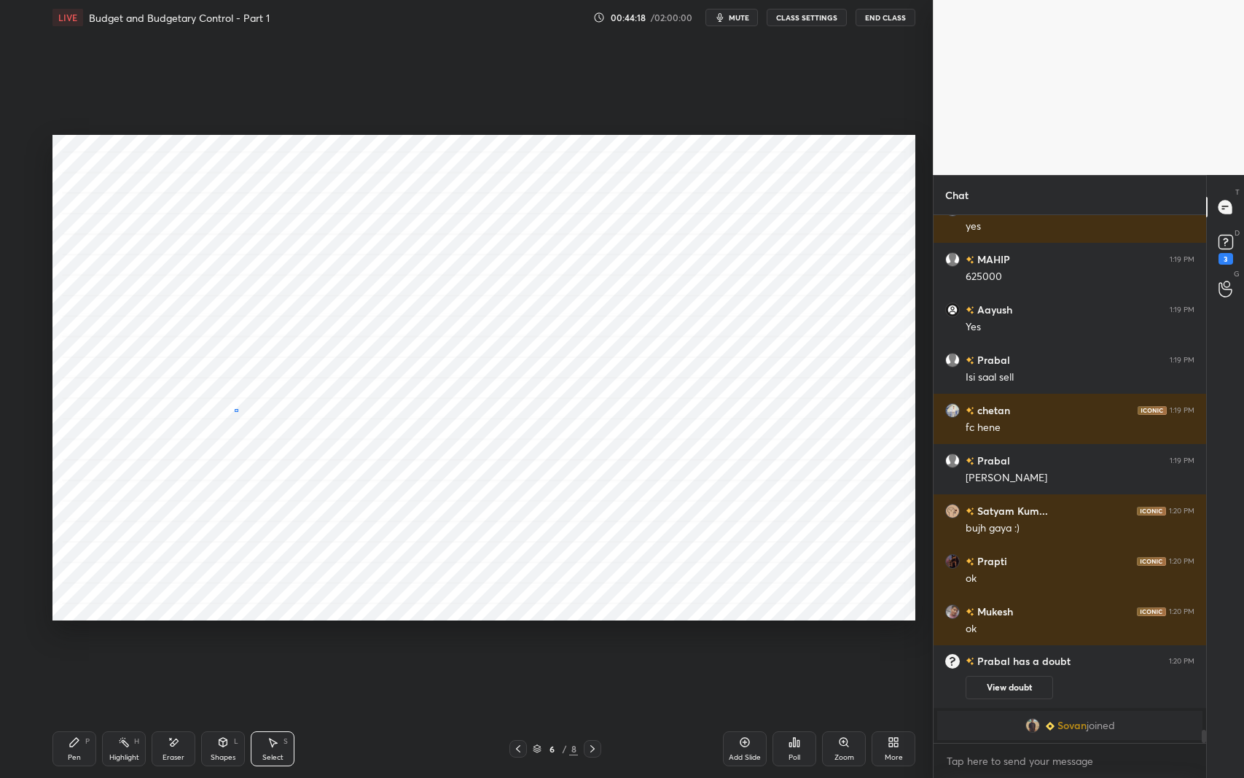
click at [235, 409] on div "0 ° Undo Copy Paste here Duplicate Duplicate to new slide Delete" at bounding box center [483, 378] width 863 height 486
click at [76, 619] on icon at bounding box center [74, 742] width 9 height 9
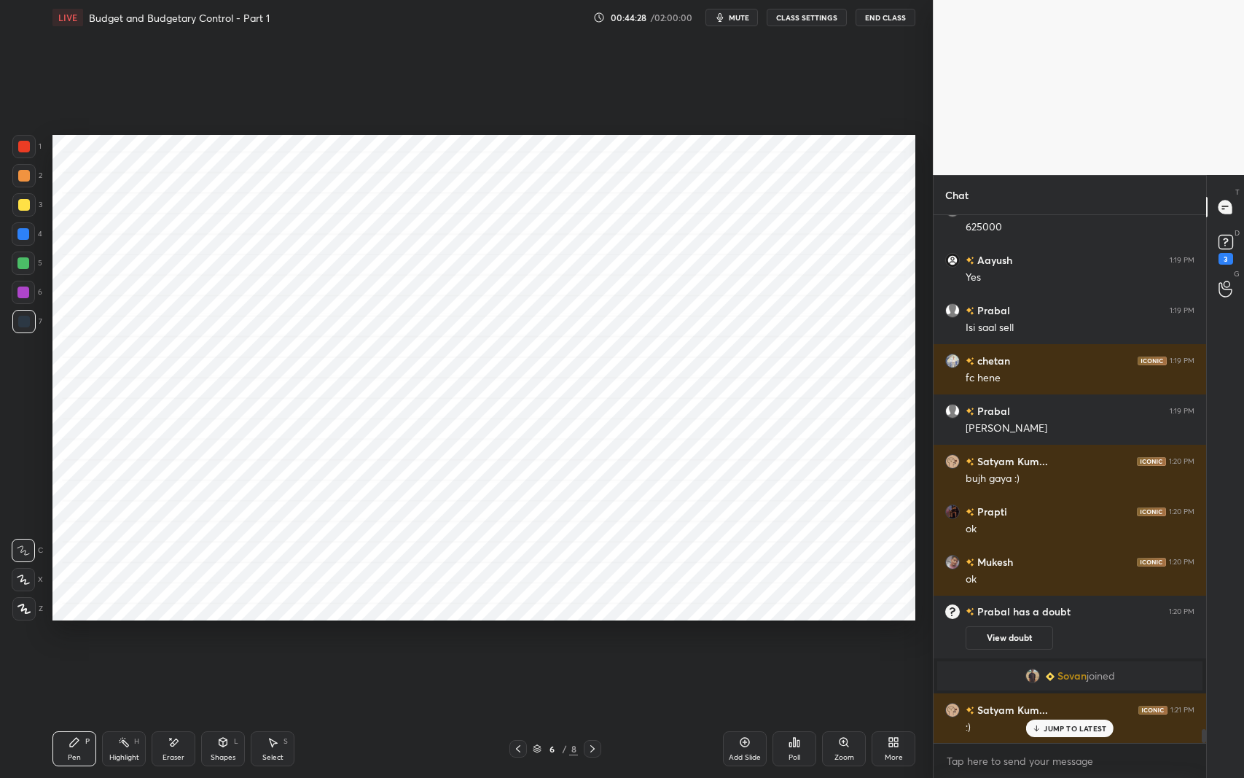
click at [73, 619] on icon at bounding box center [74, 742] width 9 height 9
click at [1225, 262] on div "3" at bounding box center [1226, 259] width 15 height 12
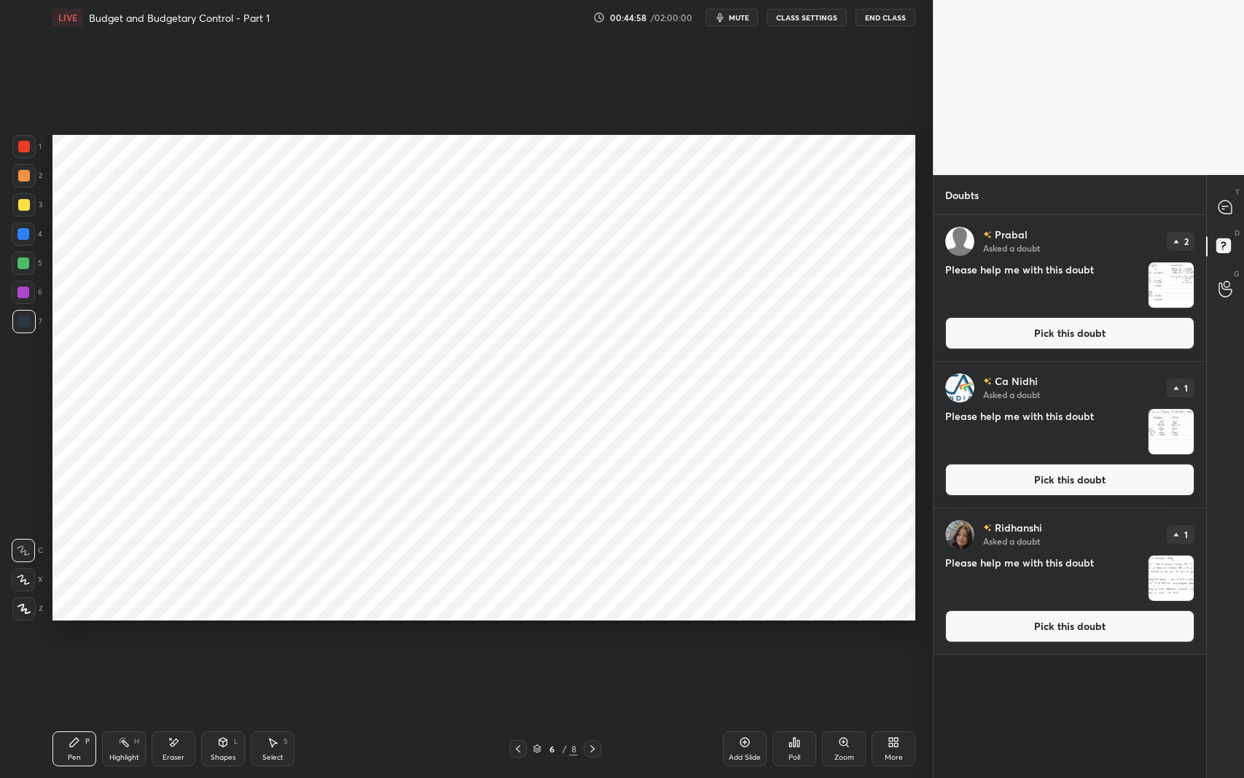
click at [1109, 335] on button "Pick this doubt" at bounding box center [1070, 333] width 249 height 32
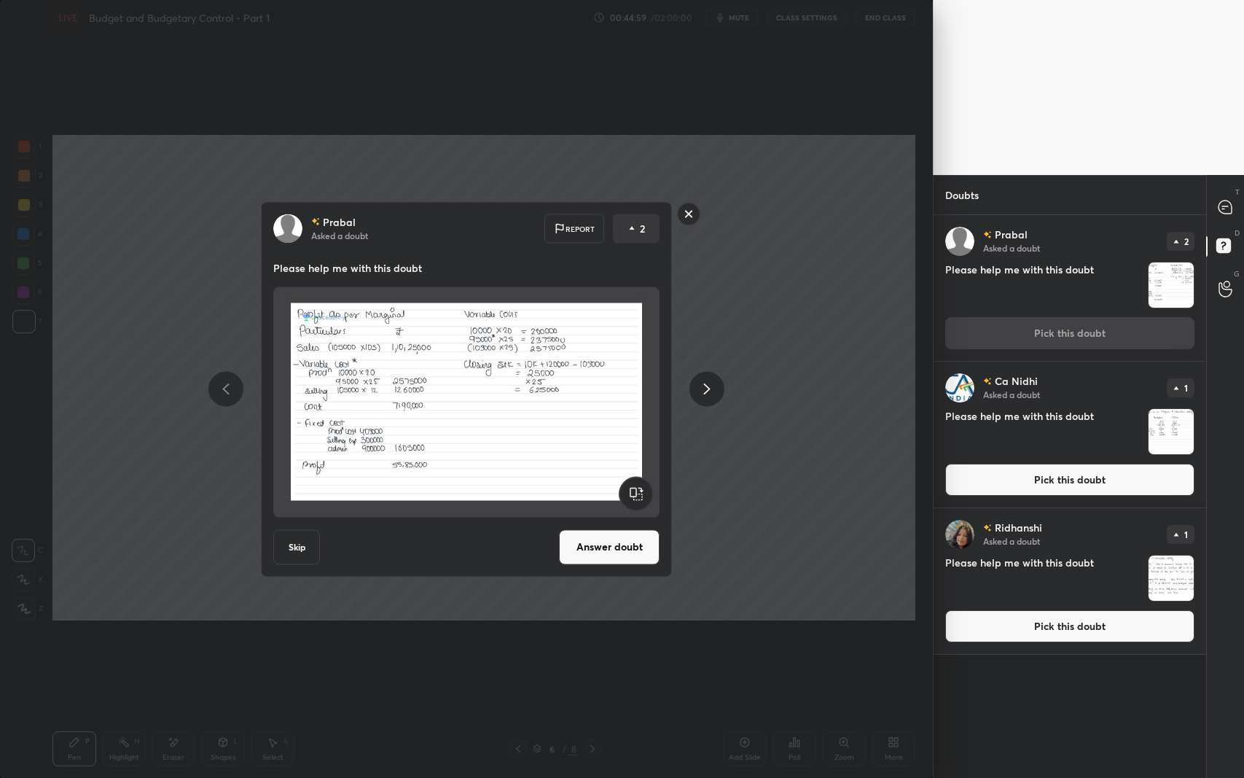
click at [767, 448] on div "[PERSON_NAME] Asked a doubt Report 2 Please help me with this doubt Skip Answer…" at bounding box center [466, 389] width 933 height 778
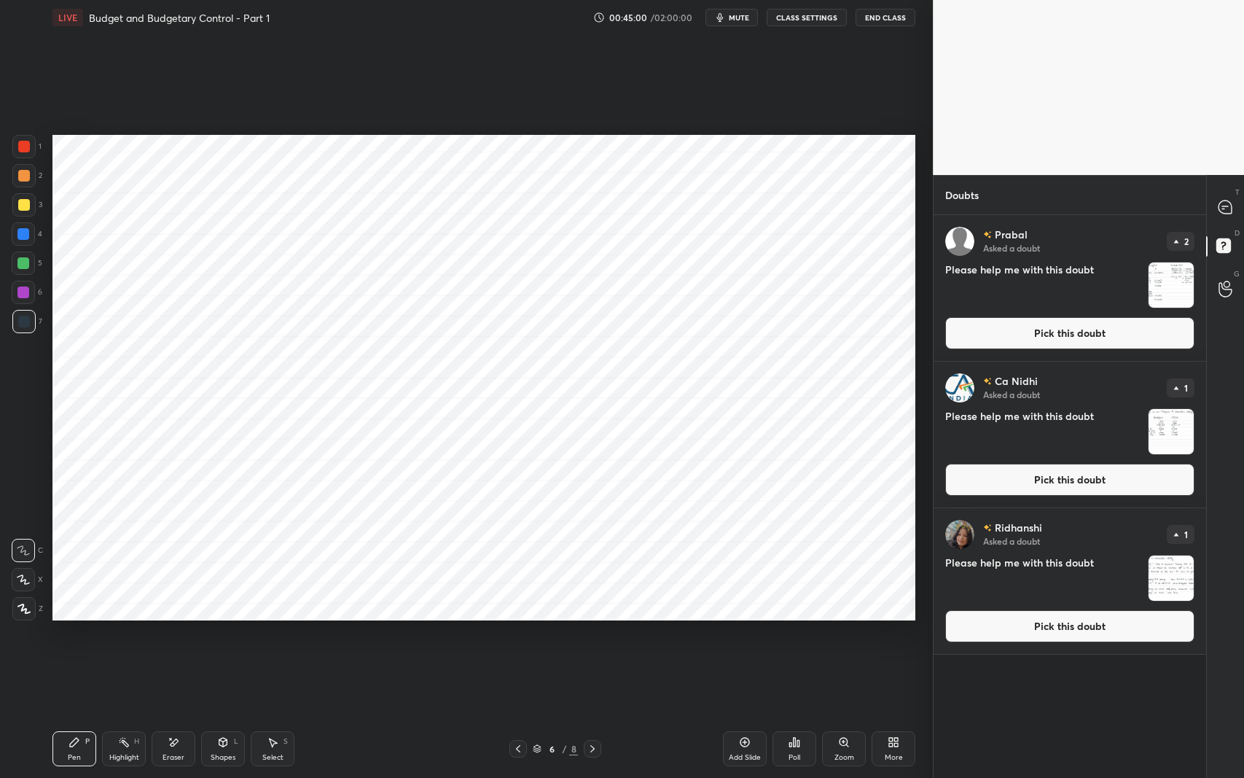
click at [1220, 212] on icon at bounding box center [1225, 207] width 15 height 15
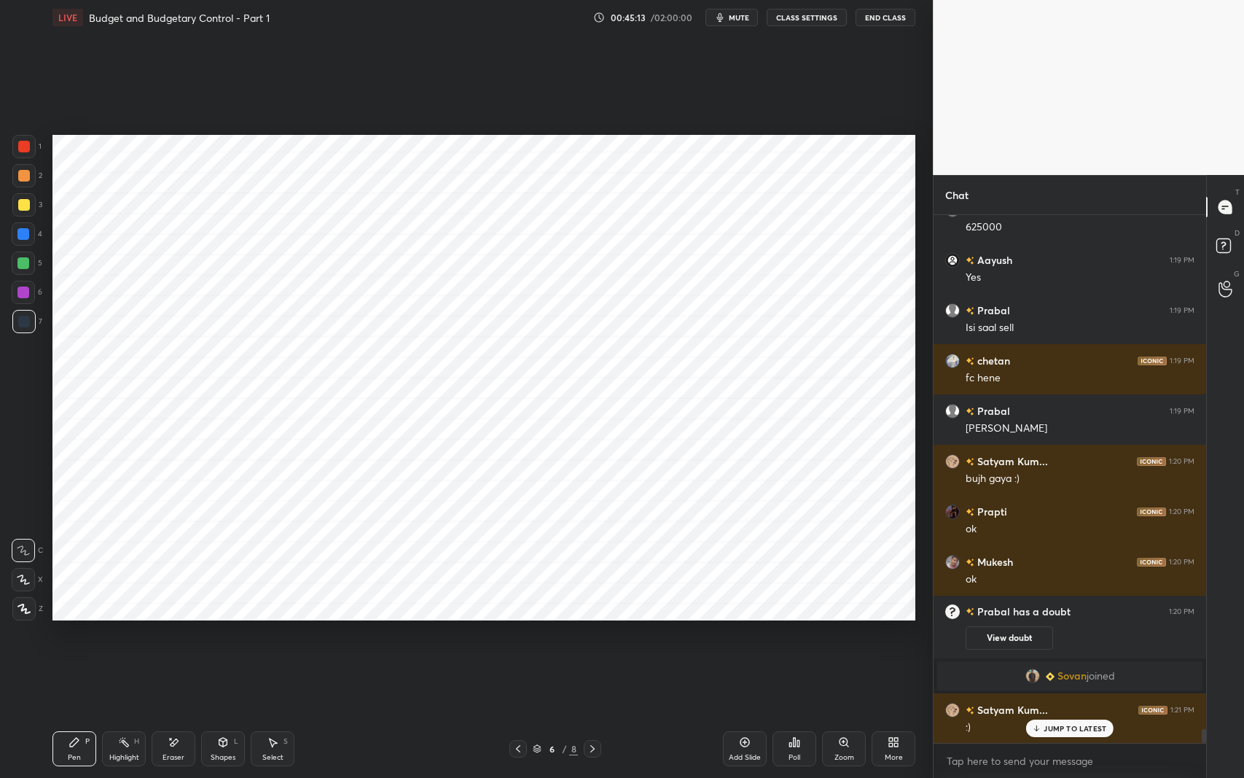
scroll to position [19773, 0]
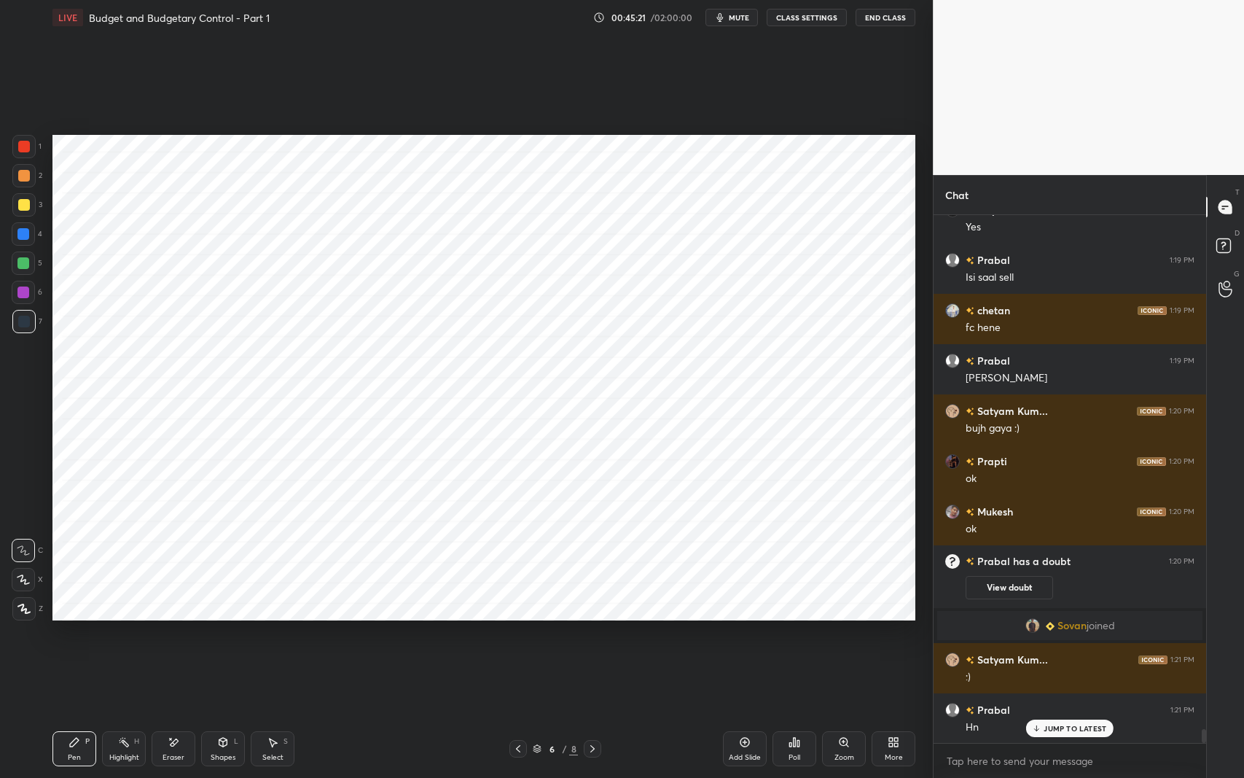
click at [220, 619] on icon at bounding box center [223, 742] width 8 height 9
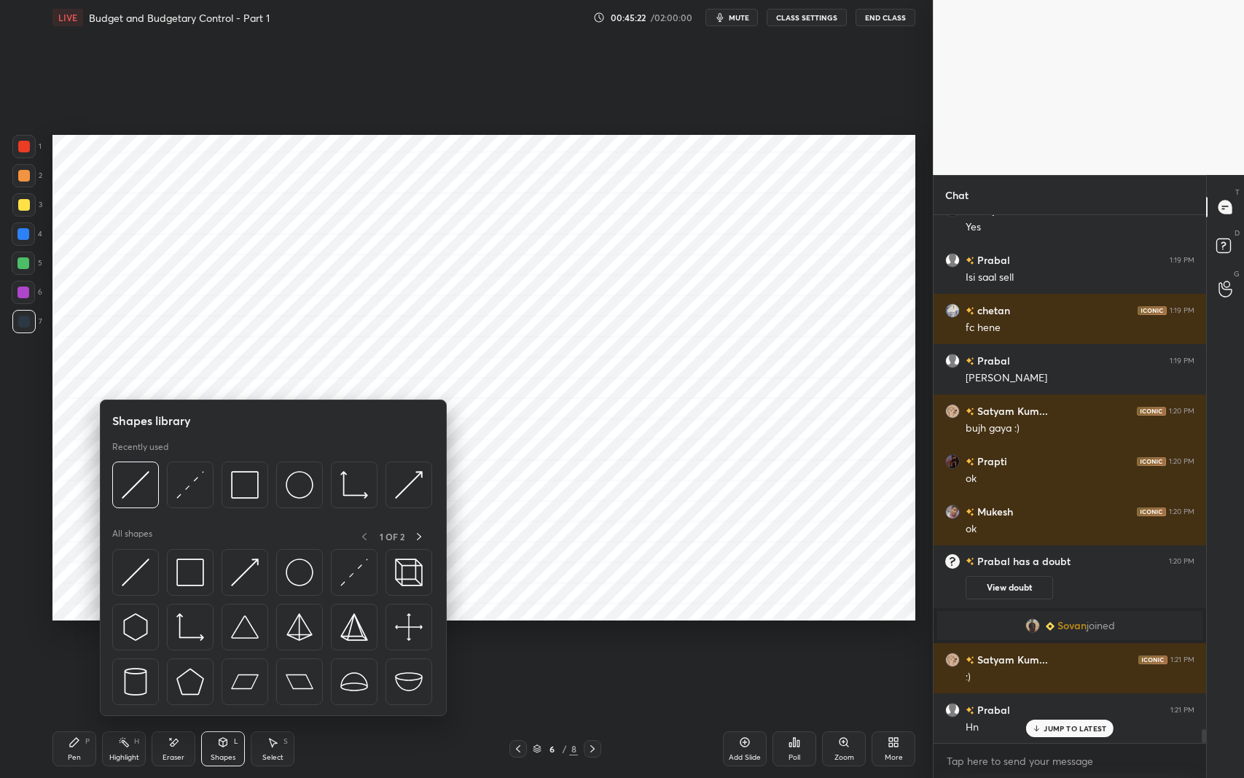
click at [187, 572] on img at bounding box center [190, 572] width 28 height 28
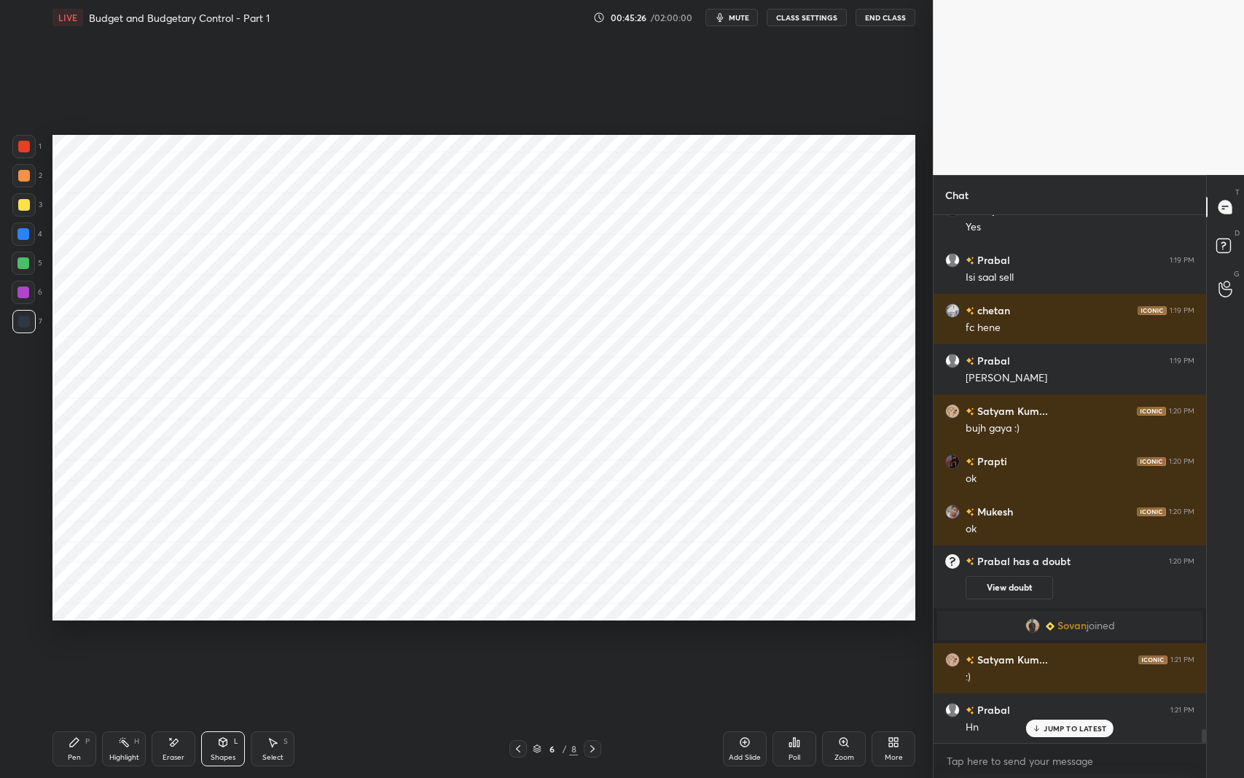
click at [78, 619] on icon at bounding box center [75, 742] width 12 height 12
click at [520, 619] on icon at bounding box center [518, 749] width 12 height 12
click at [525, 619] on div at bounding box center [518, 748] width 17 height 17
click at [590, 619] on icon at bounding box center [593, 749] width 12 height 12
click at [593, 619] on icon at bounding box center [593, 749] width 12 height 12
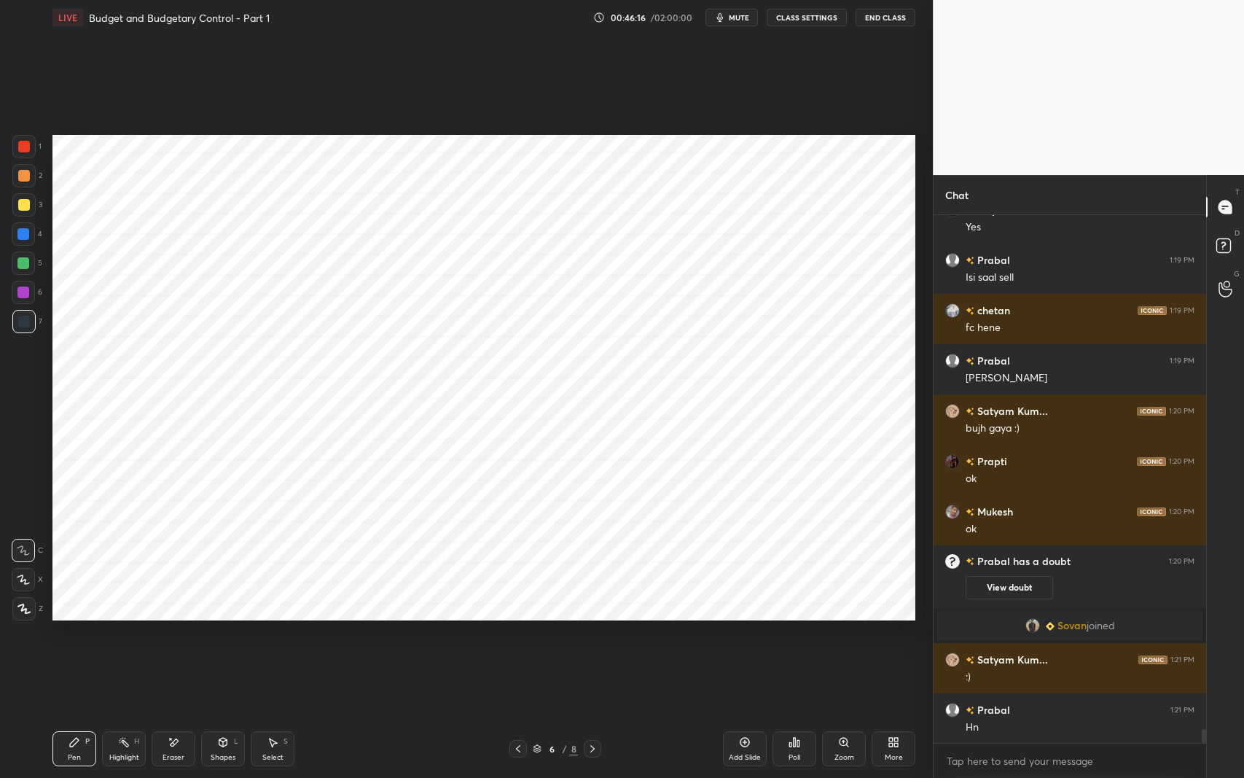
scroll to position [19823, 0]
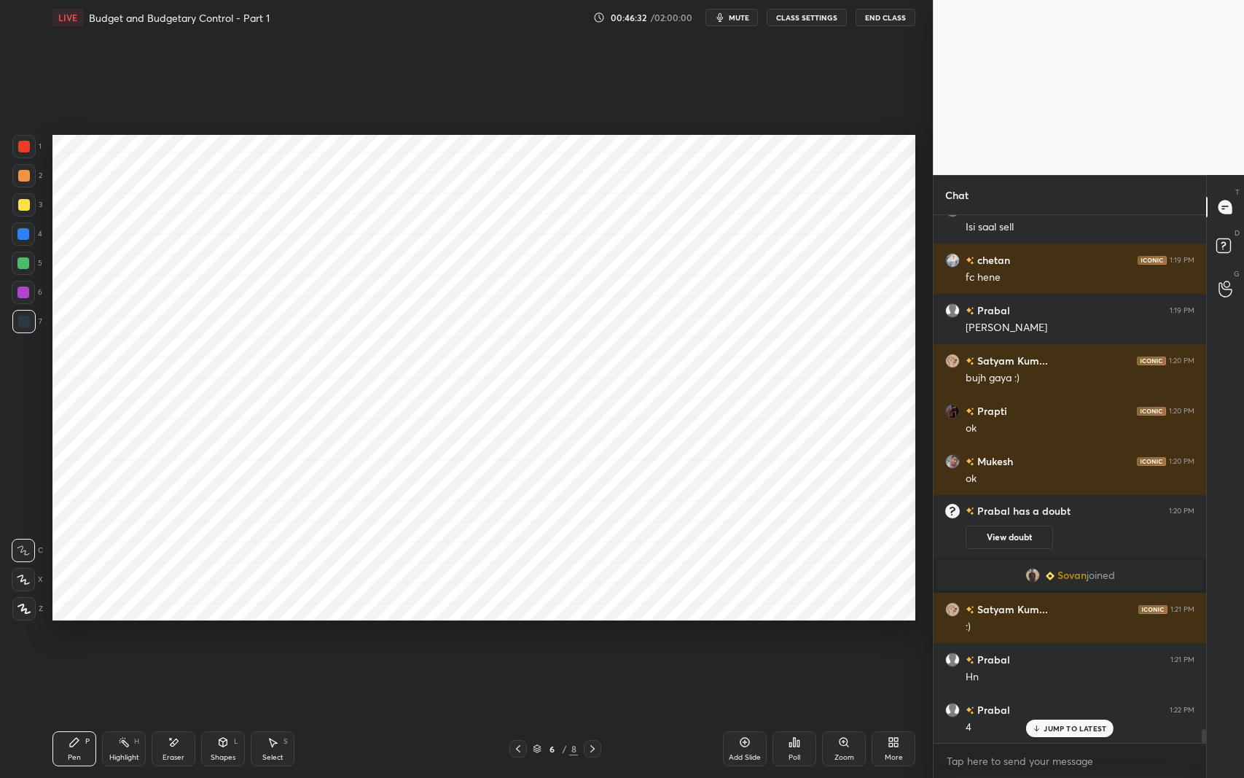
click at [515, 619] on icon at bounding box center [518, 749] width 12 height 12
click at [596, 619] on icon at bounding box center [593, 749] width 12 height 12
click at [182, 619] on div "Eraser" at bounding box center [174, 748] width 44 height 35
click at [64, 619] on div "Pen P" at bounding box center [74, 748] width 44 height 35
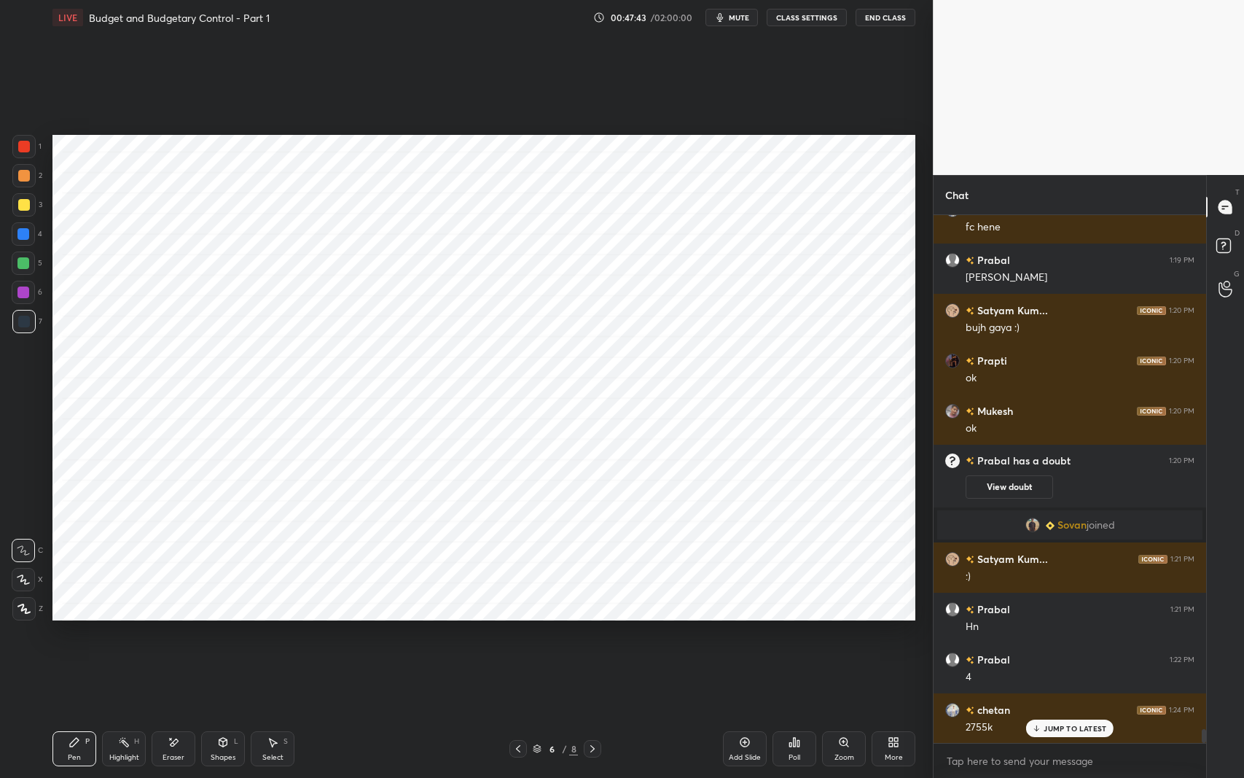
click at [1051, 619] on p "JUMP TO LATEST" at bounding box center [1075, 728] width 63 height 9
click at [179, 619] on div "Eraser" at bounding box center [174, 748] width 44 height 35
click at [61, 619] on div "Pen P" at bounding box center [74, 748] width 44 height 35
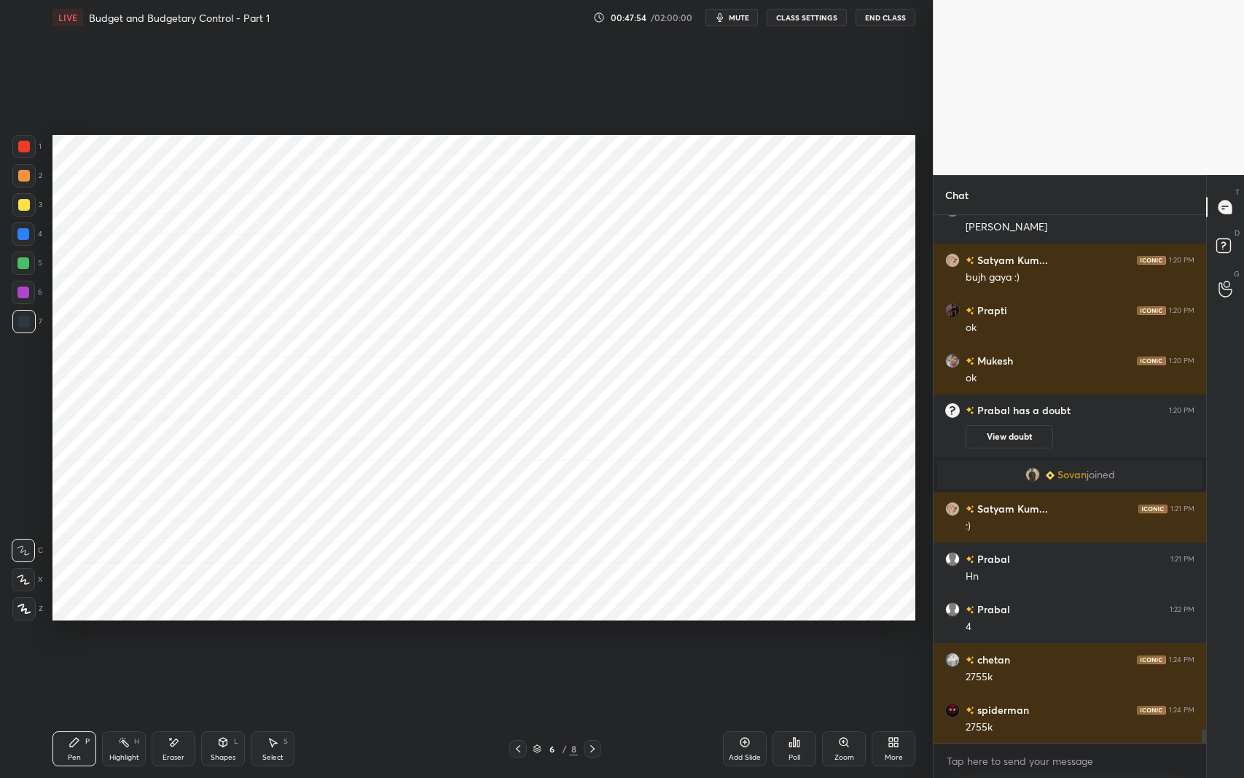
scroll to position [19975, 0]
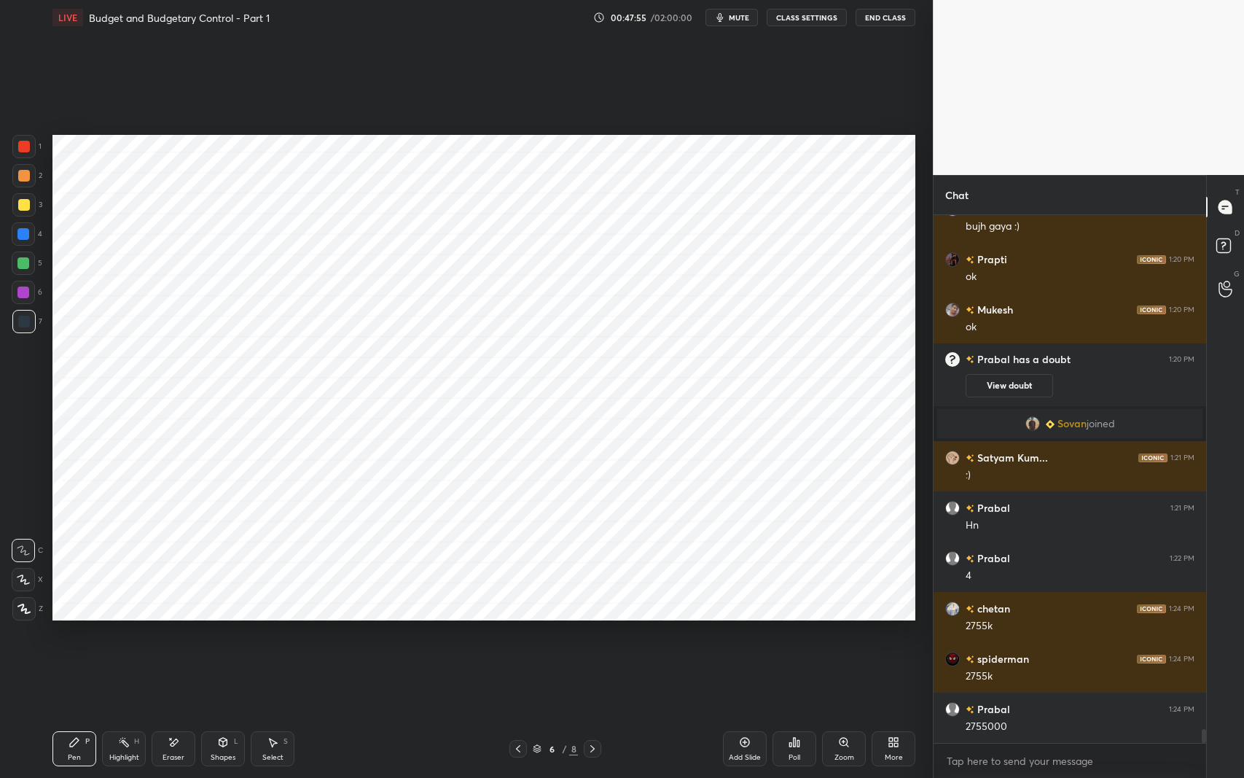
click at [891, 619] on icon at bounding box center [891, 740] width 4 height 4
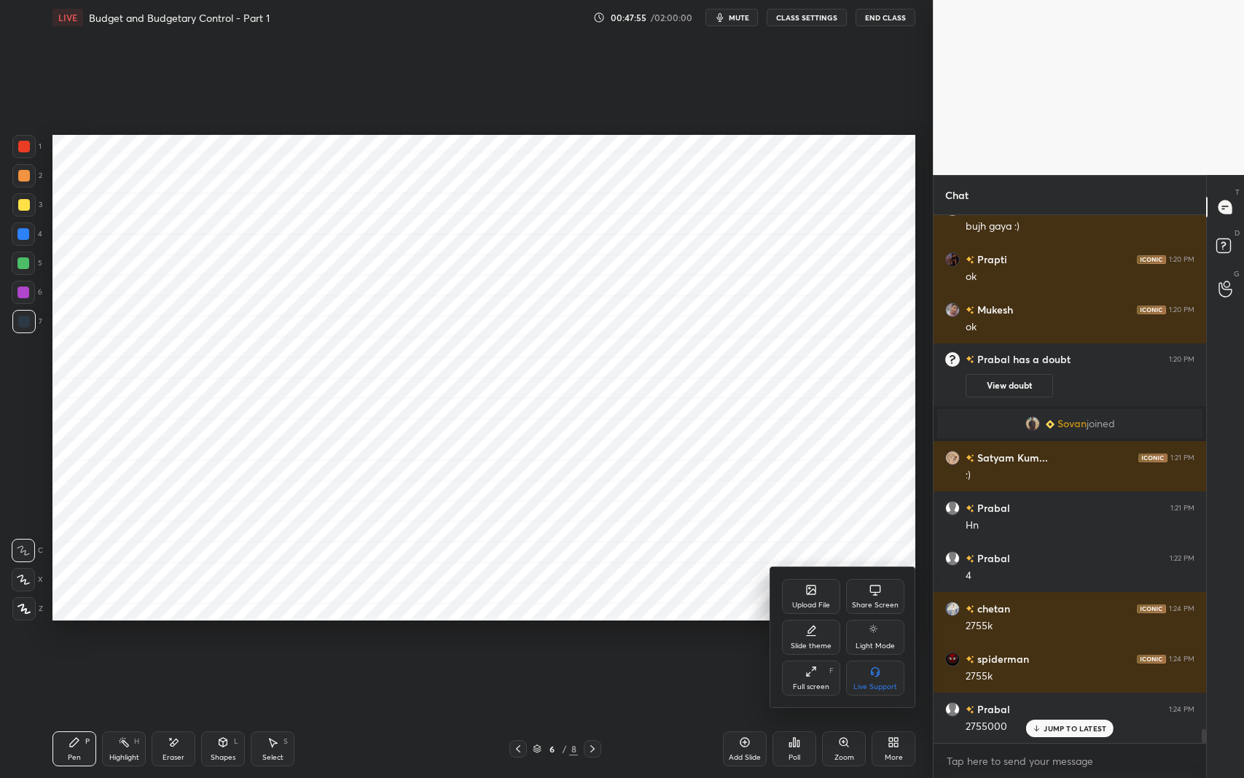
scroll to position [20025, 0]
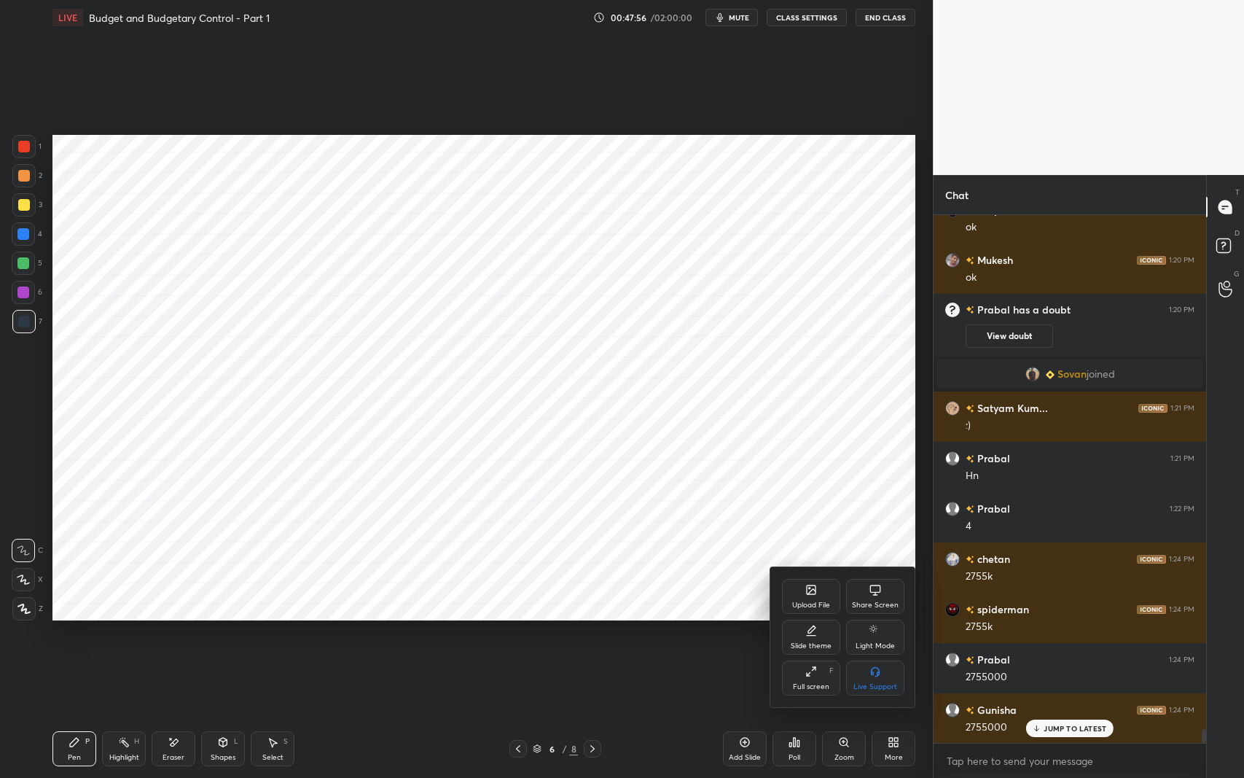
click at [776, 356] on div at bounding box center [622, 389] width 1244 height 778
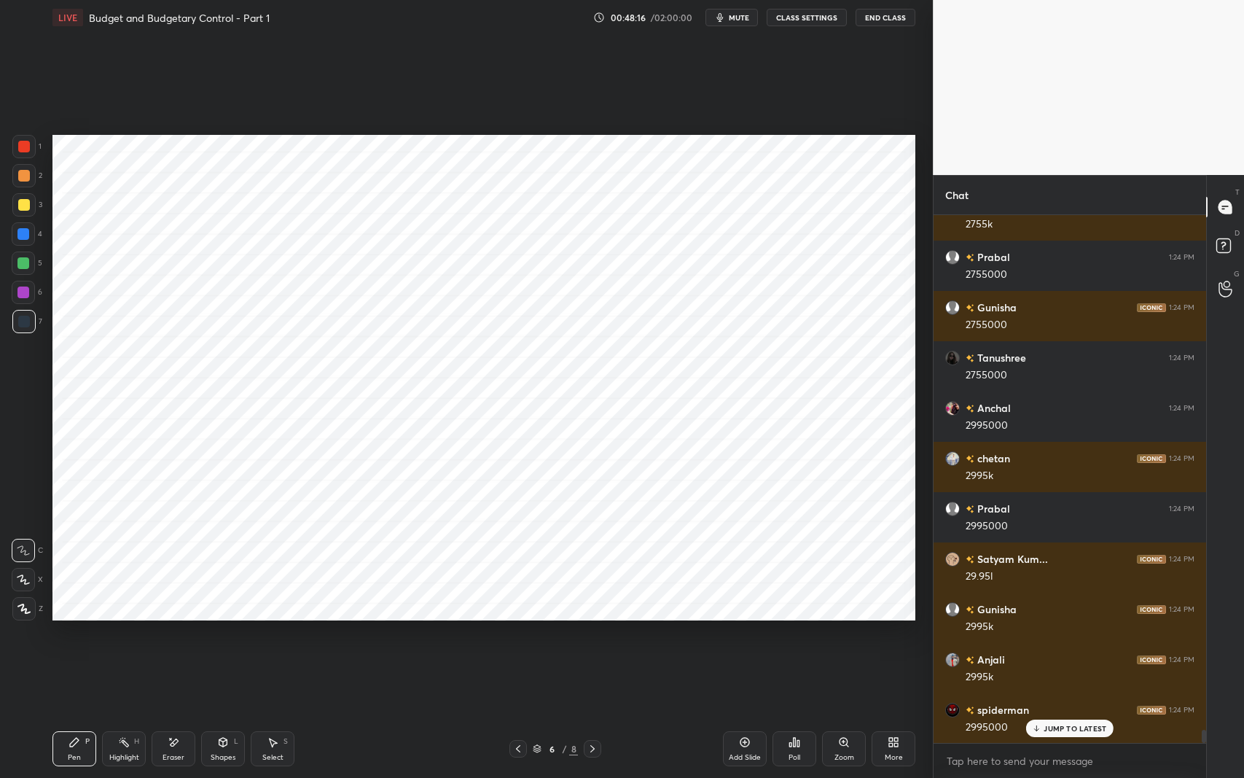
scroll to position [20477, 0]
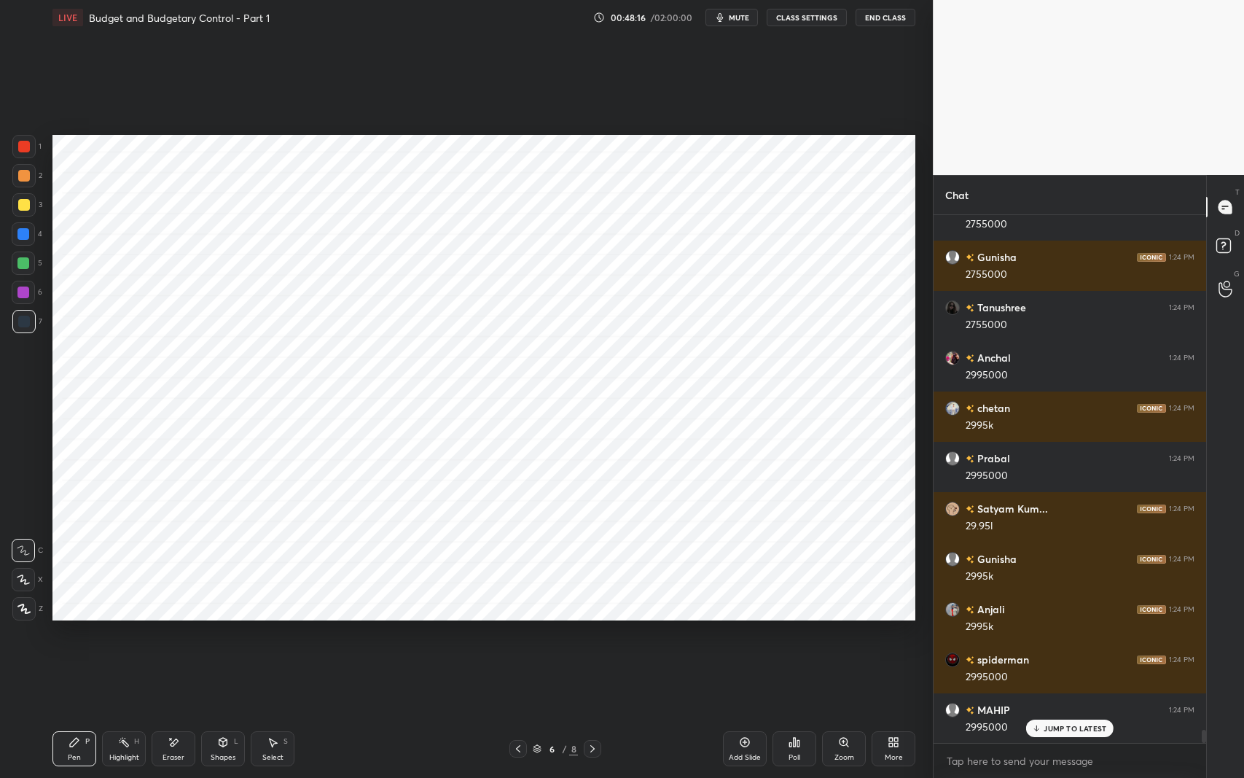
click at [517, 619] on icon at bounding box center [518, 749] width 12 height 12
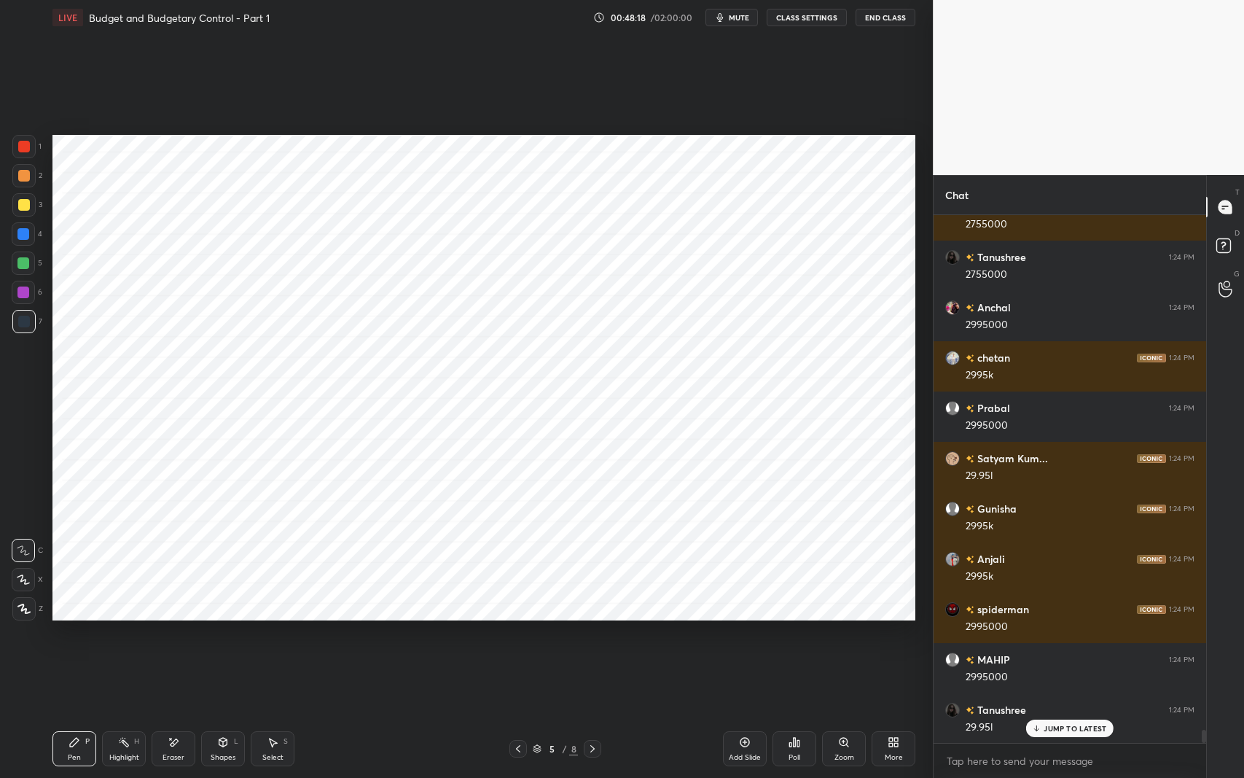
scroll to position [20578, 0]
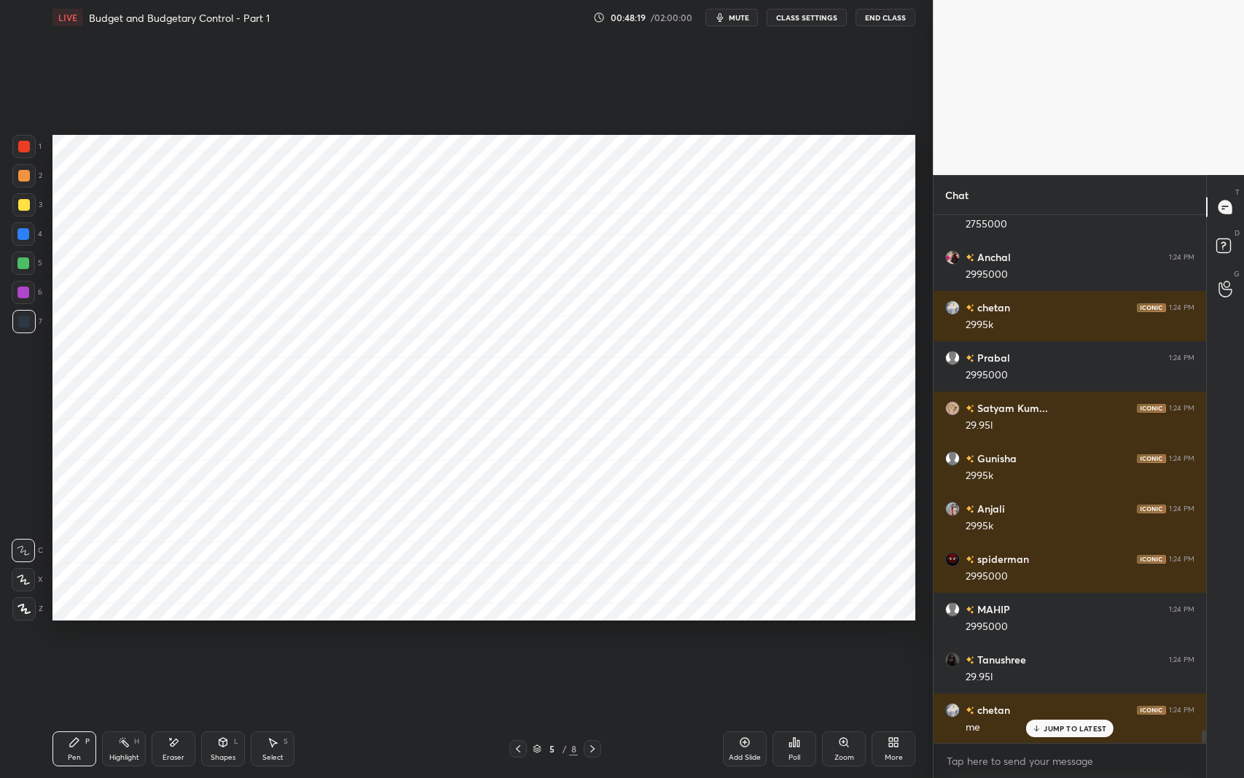
click at [587, 619] on icon at bounding box center [593, 749] width 12 height 12
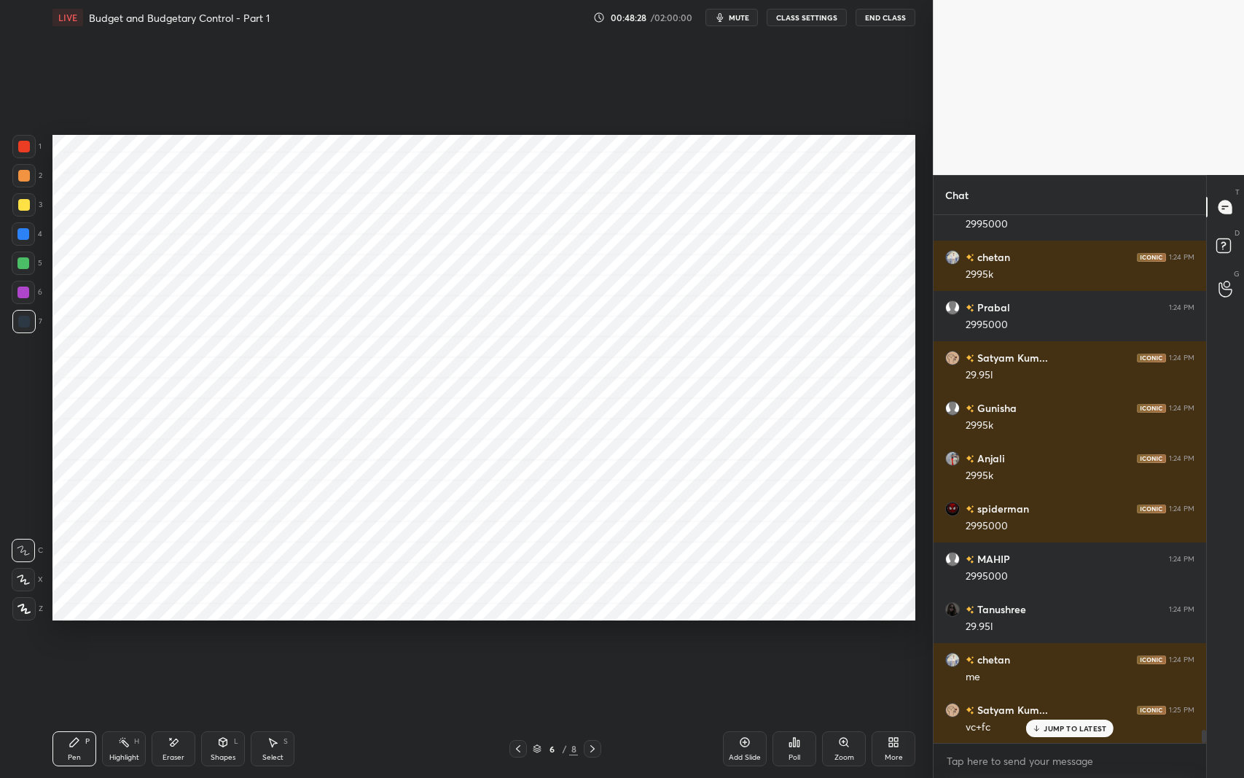
click at [1059, 619] on div "JUMP TO LATEST" at bounding box center [1069, 728] width 87 height 17
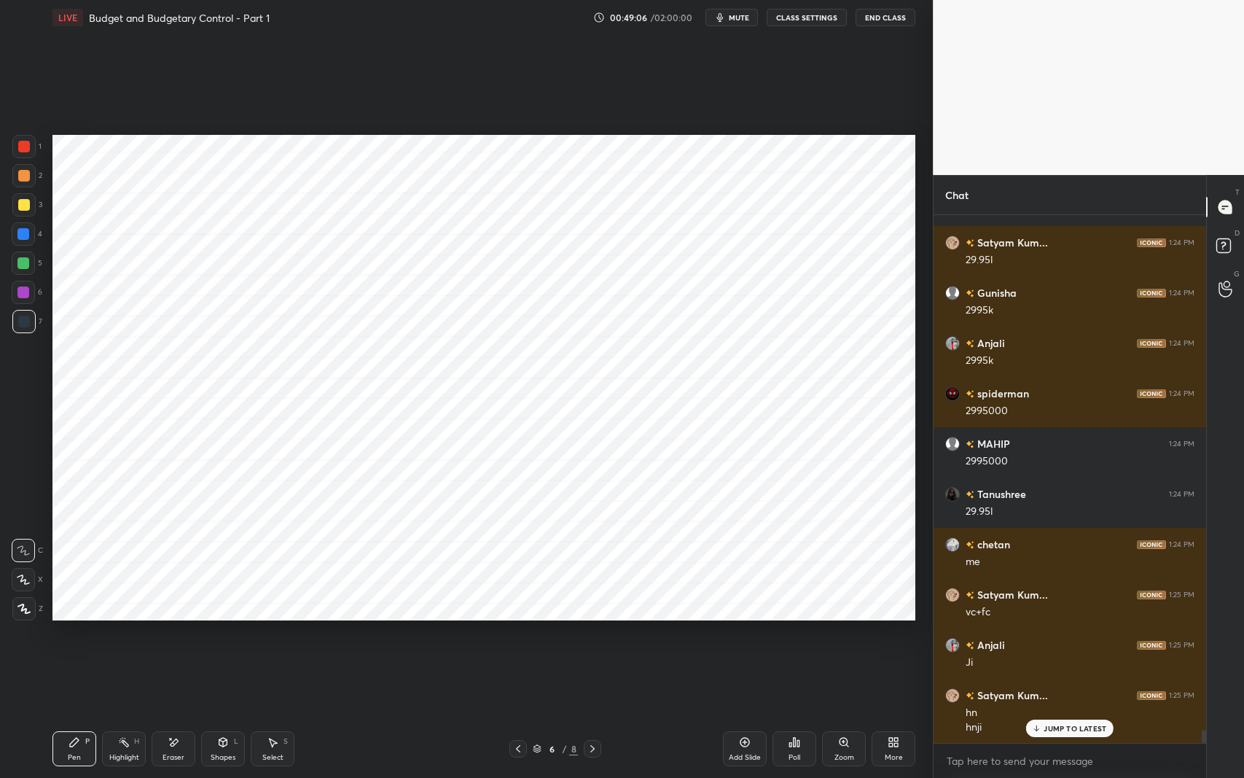
scroll to position [20794, 0]
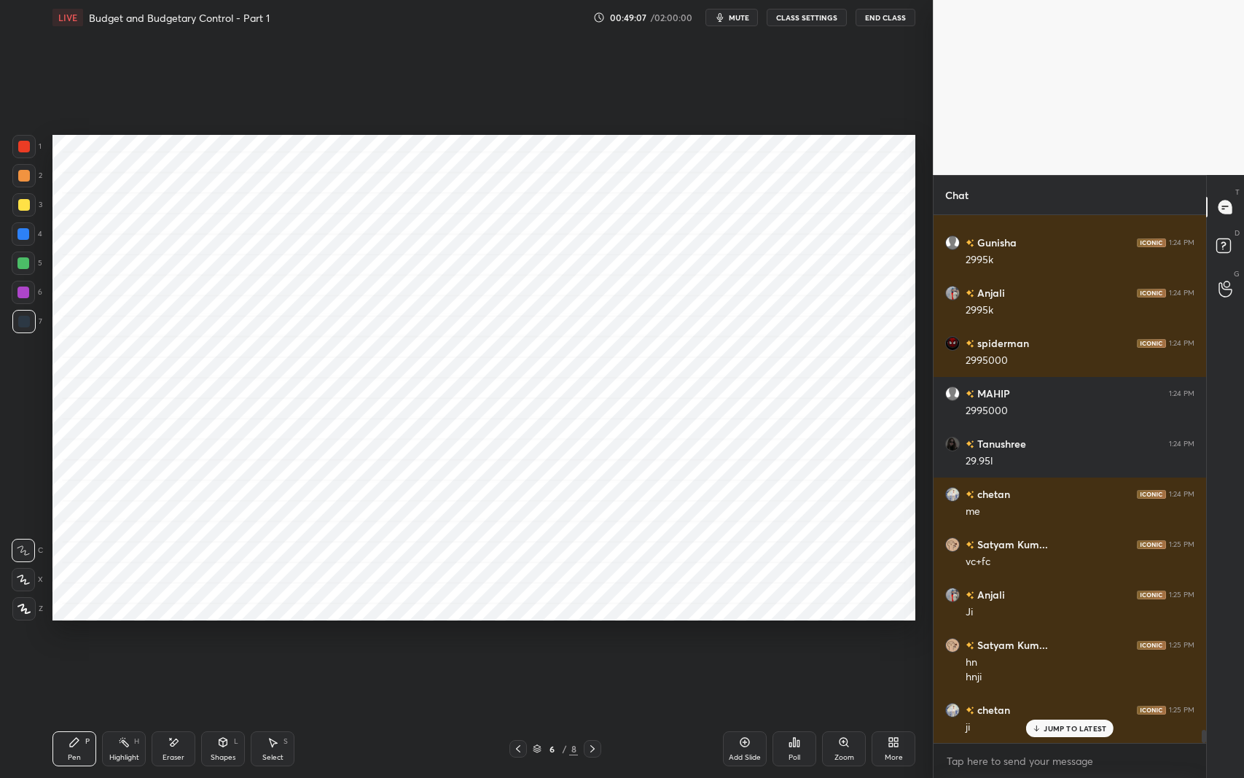
click at [185, 619] on div "Eraser" at bounding box center [174, 748] width 44 height 35
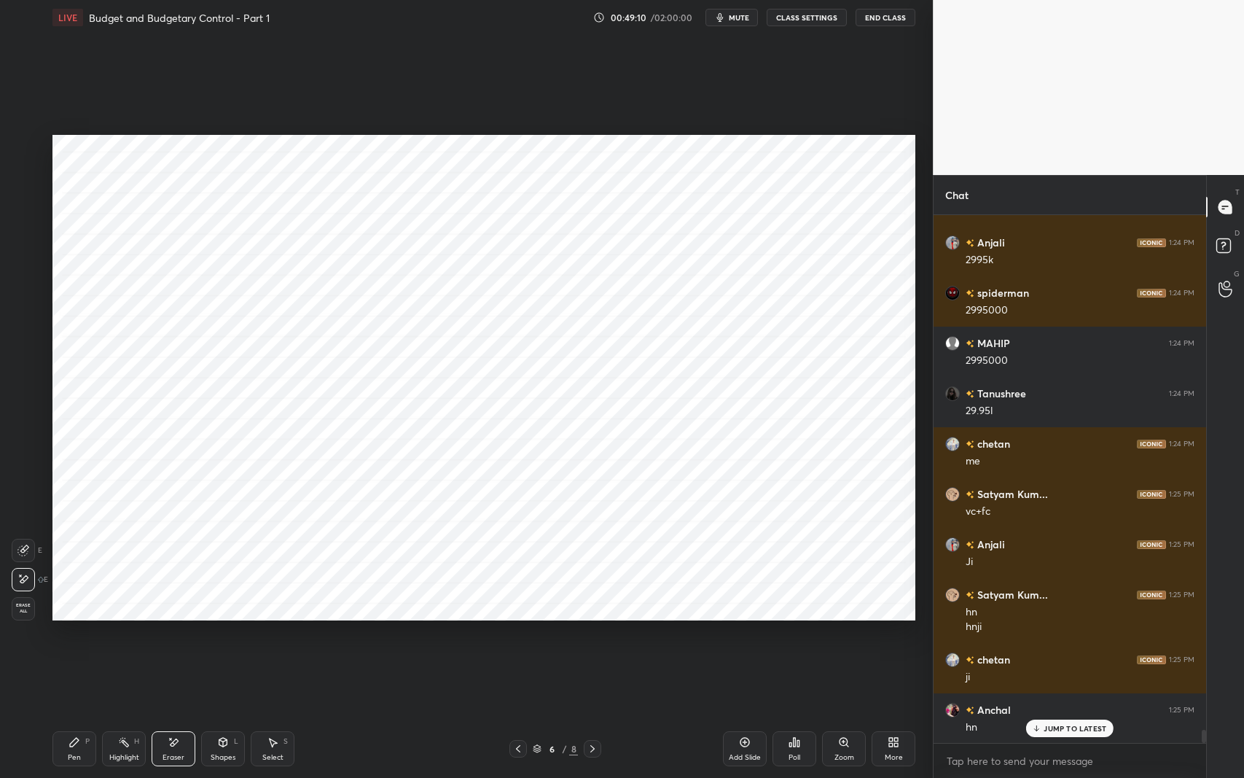
click at [73, 619] on icon at bounding box center [74, 742] width 9 height 9
click at [519, 619] on icon at bounding box center [518, 749] width 12 height 12
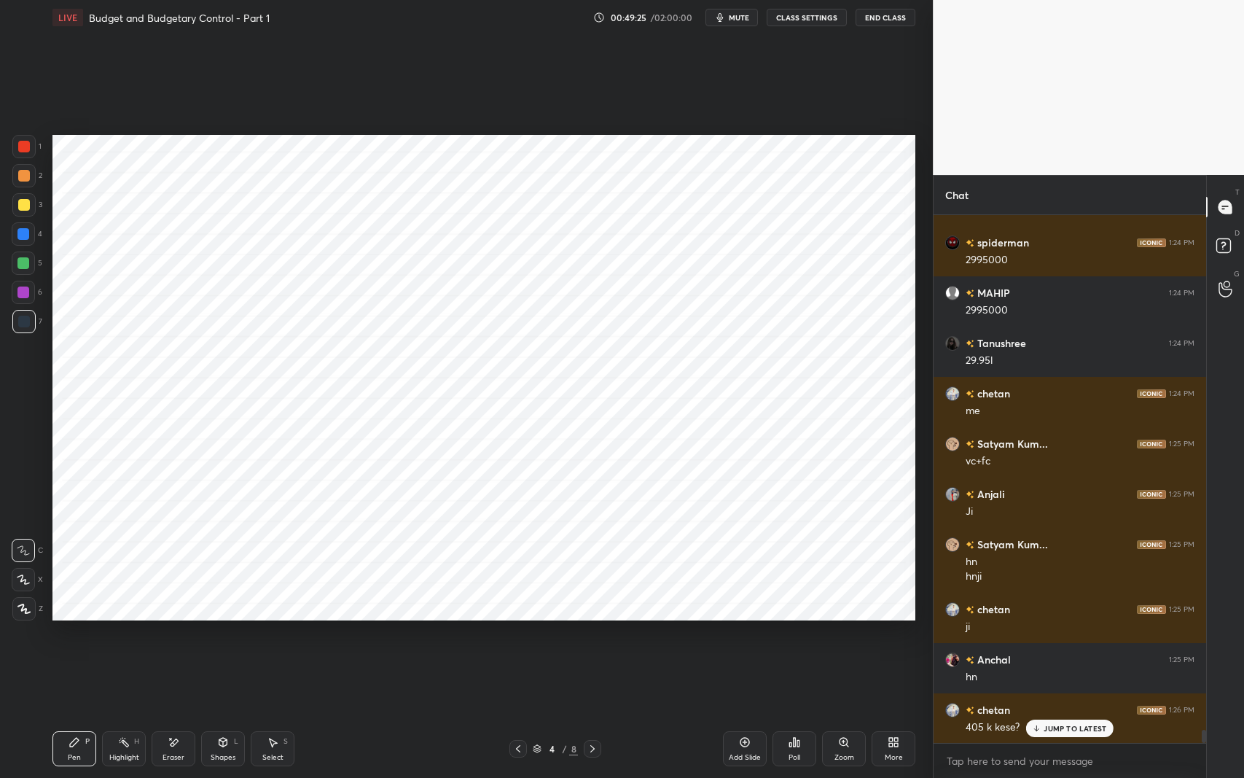
click at [595, 619] on icon at bounding box center [593, 749] width 12 height 12
click at [599, 619] on div at bounding box center [592, 748] width 17 height 17
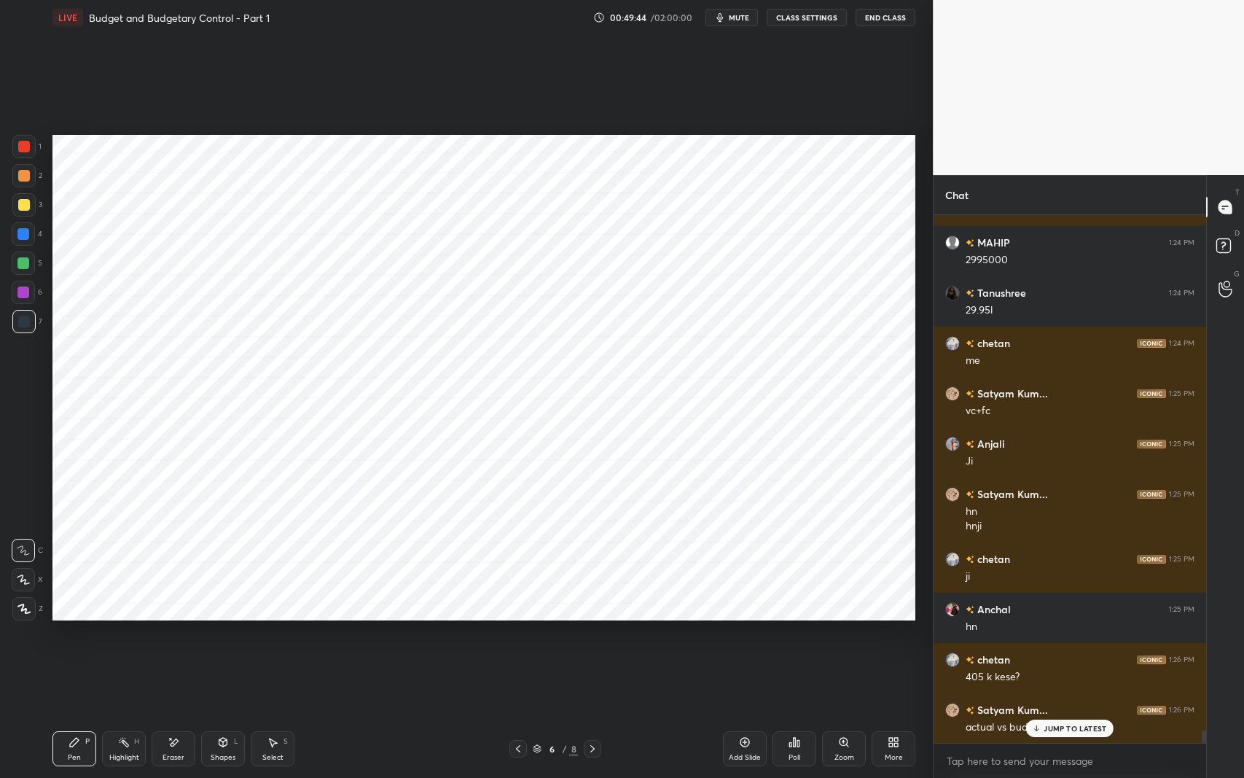
click at [1082, 619] on div "JUMP TO LATEST" at bounding box center [1069, 728] width 87 height 17
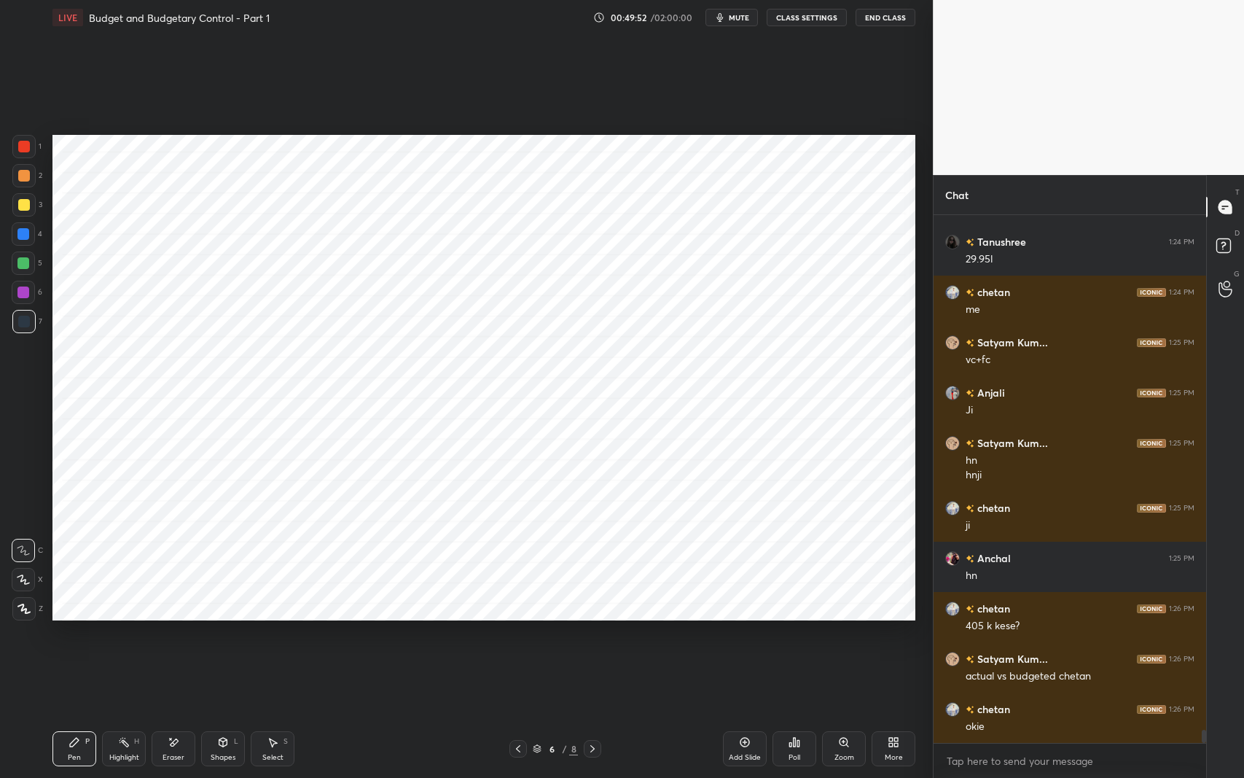
click at [415, 619] on div "Setting up your live class Poll for secs No correct answer Start poll" at bounding box center [484, 377] width 875 height 685
click at [168, 619] on icon at bounding box center [174, 742] width 12 height 12
click at [79, 619] on div "Pen P" at bounding box center [74, 748] width 44 height 35
click at [424, 619] on div "Pen P Highlight H Eraser Shapes L Select S 6 / 8 Add Slide Poll Zoom More" at bounding box center [483, 749] width 863 height 58
click at [269, 619] on div "Select S" at bounding box center [273, 748] width 44 height 35
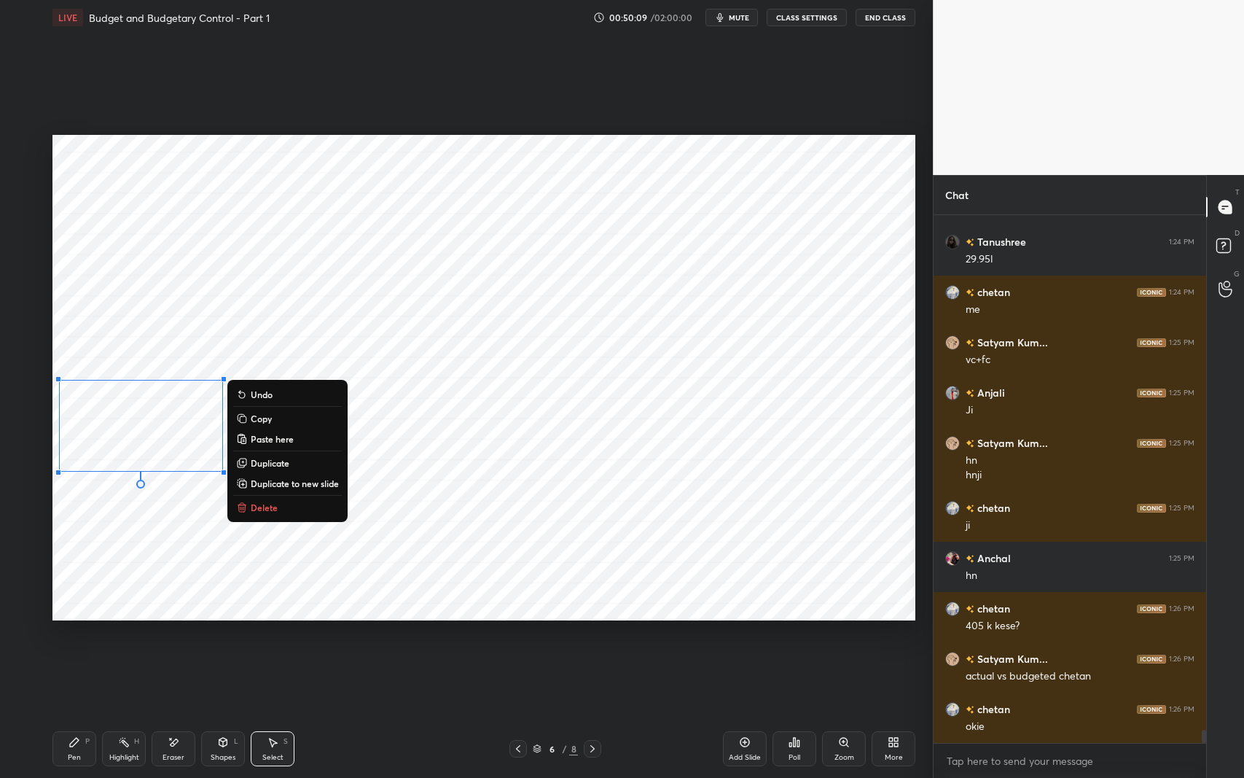
click at [76, 619] on div "Pen P" at bounding box center [74, 748] width 44 height 35
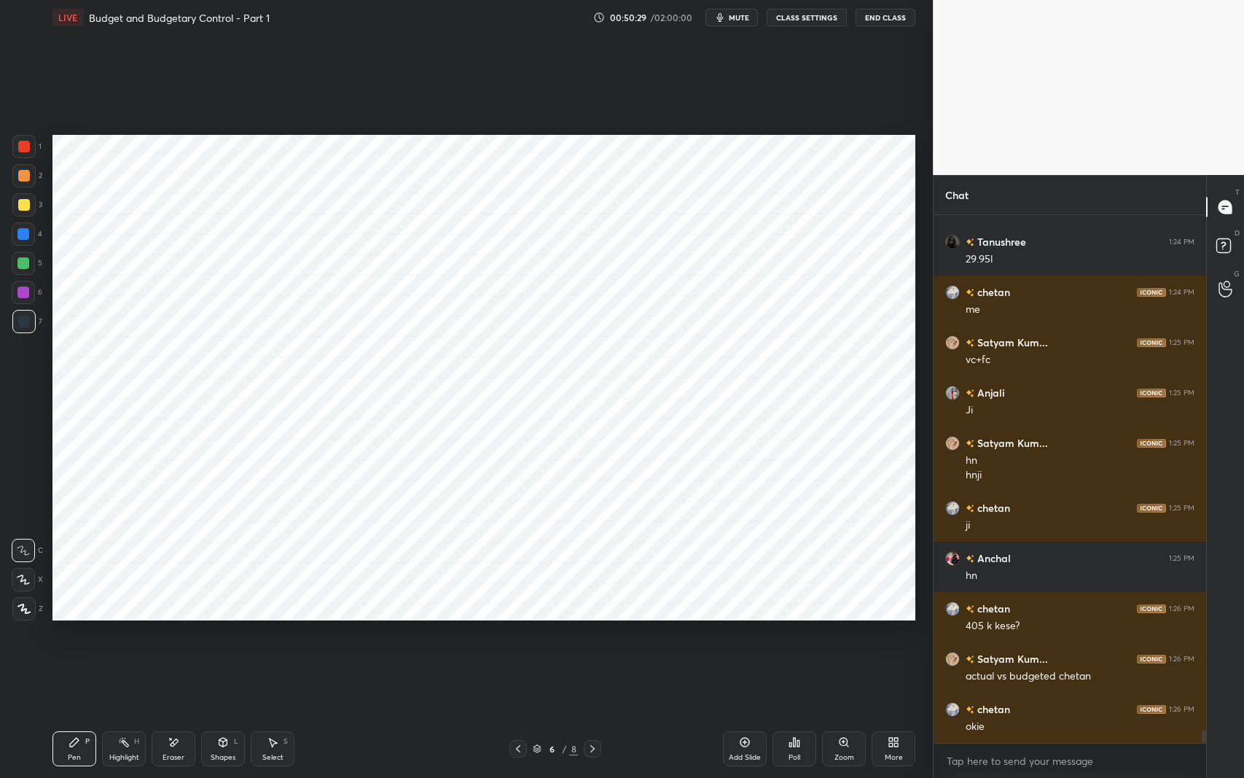
click at [437, 619] on div "Pen P Highlight H Eraser Shapes L Select S 6 / 8 Add Slide Poll Zoom More" at bounding box center [483, 749] width 863 height 58
click at [513, 619] on icon at bounding box center [518, 749] width 12 height 12
click at [593, 619] on icon at bounding box center [593, 749] width 12 height 12
click at [270, 619] on icon at bounding box center [274, 742] width 8 height 9
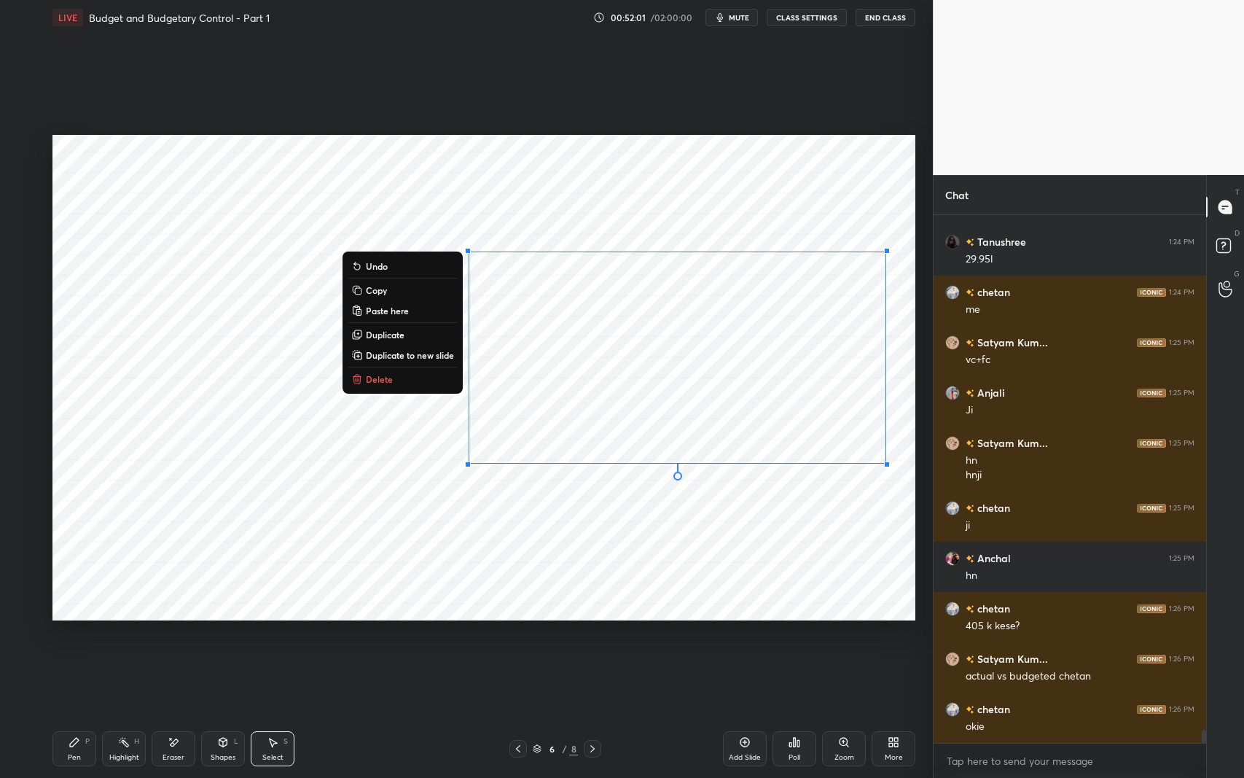
click at [596, 533] on div "0 ° Undo Copy Paste here Duplicate Duplicate to new slide Delete" at bounding box center [483, 378] width 863 height 486
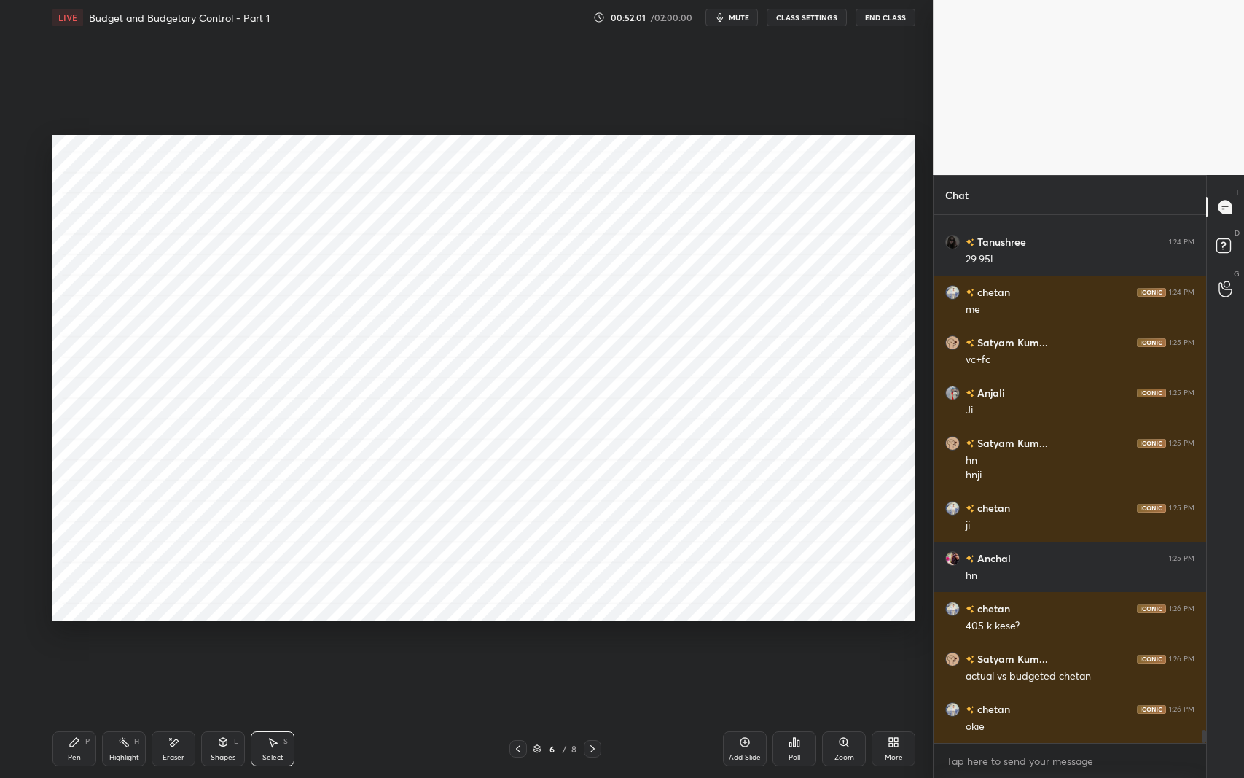
click at [66, 619] on div "Pen P" at bounding box center [74, 748] width 44 height 35
click at [28, 151] on div at bounding box center [24, 147] width 12 height 12
click at [15, 325] on div at bounding box center [23, 321] width 23 height 23
click at [513, 619] on icon at bounding box center [518, 749] width 12 height 12
click at [601, 619] on div at bounding box center [592, 748] width 17 height 17
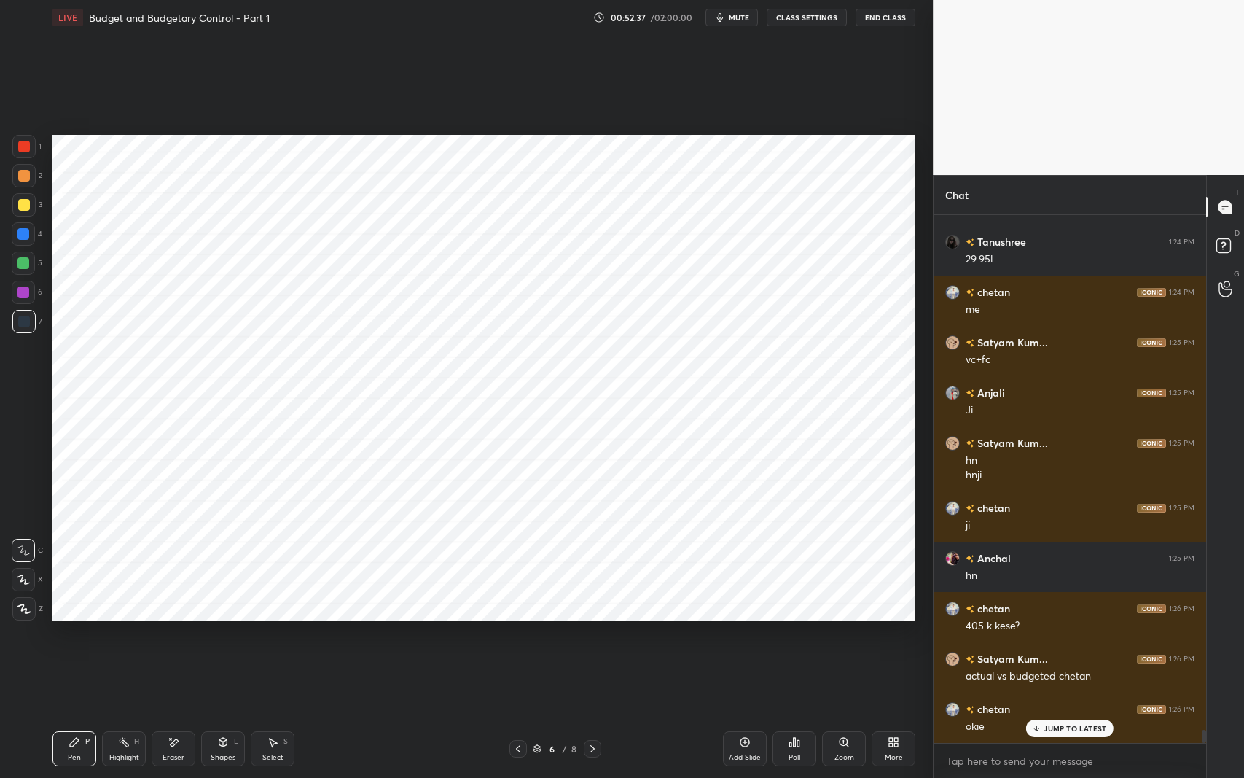
scroll to position [21045, 0]
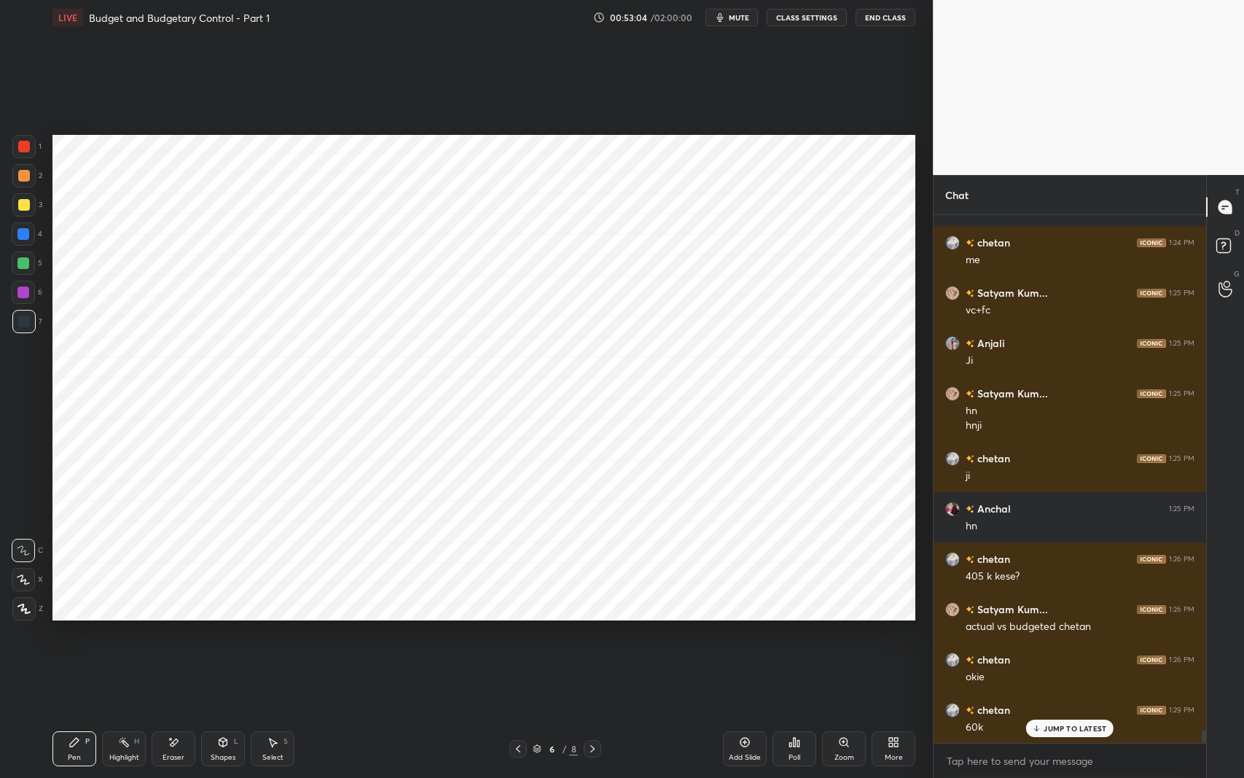
click at [275, 619] on icon at bounding box center [274, 742] width 8 height 9
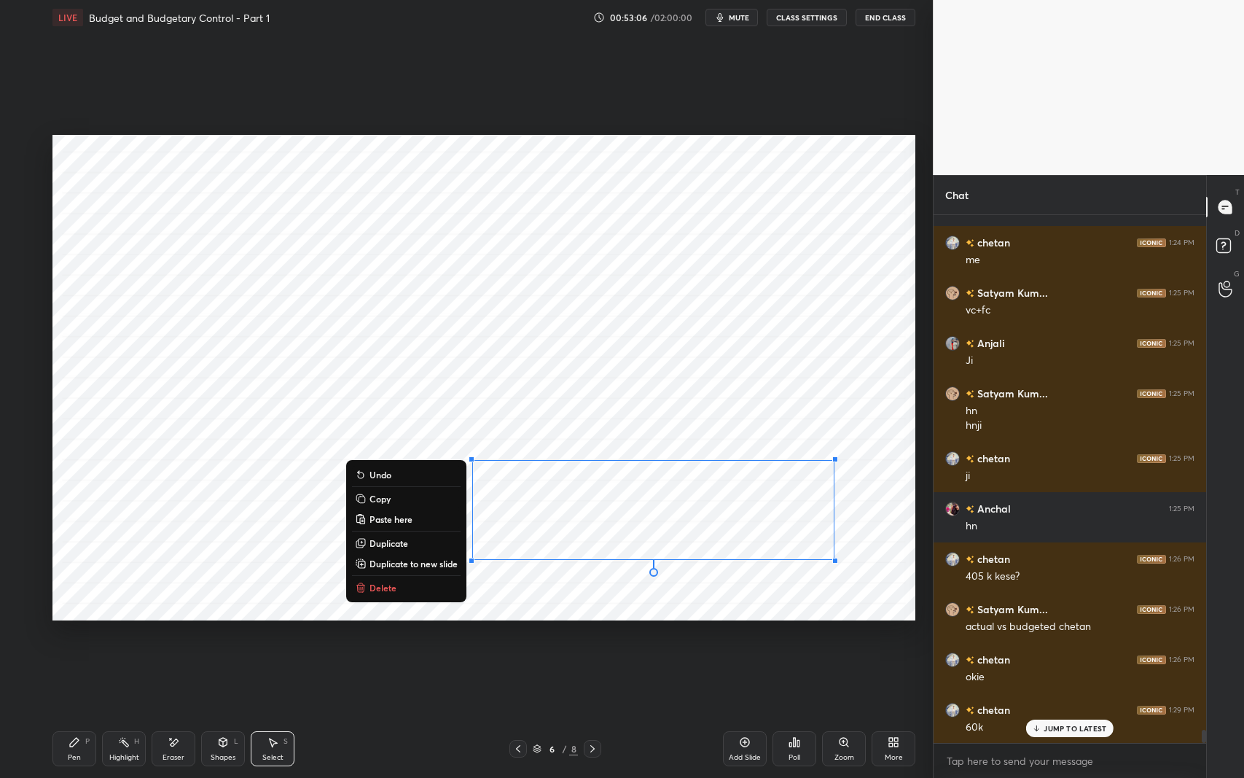
click at [434, 566] on p "Duplicate to new slide" at bounding box center [414, 564] width 88 height 12
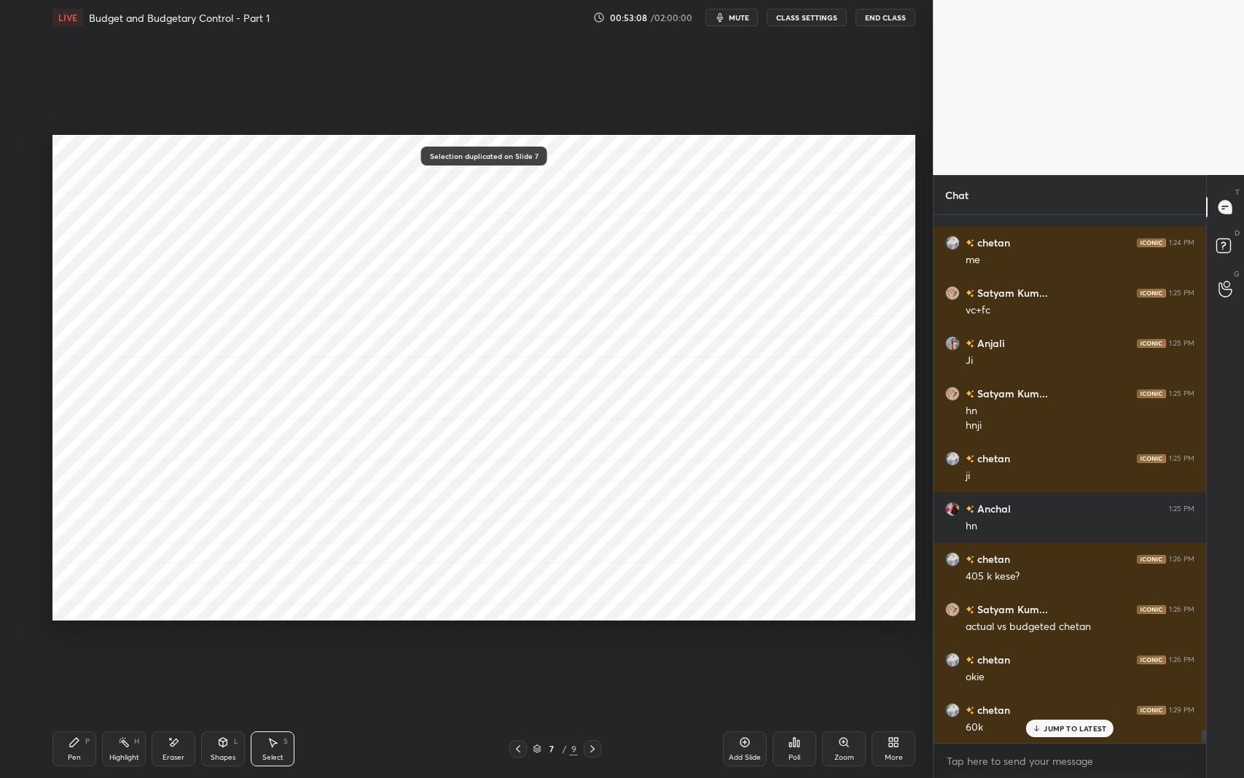
click at [511, 619] on div at bounding box center [518, 748] width 17 height 17
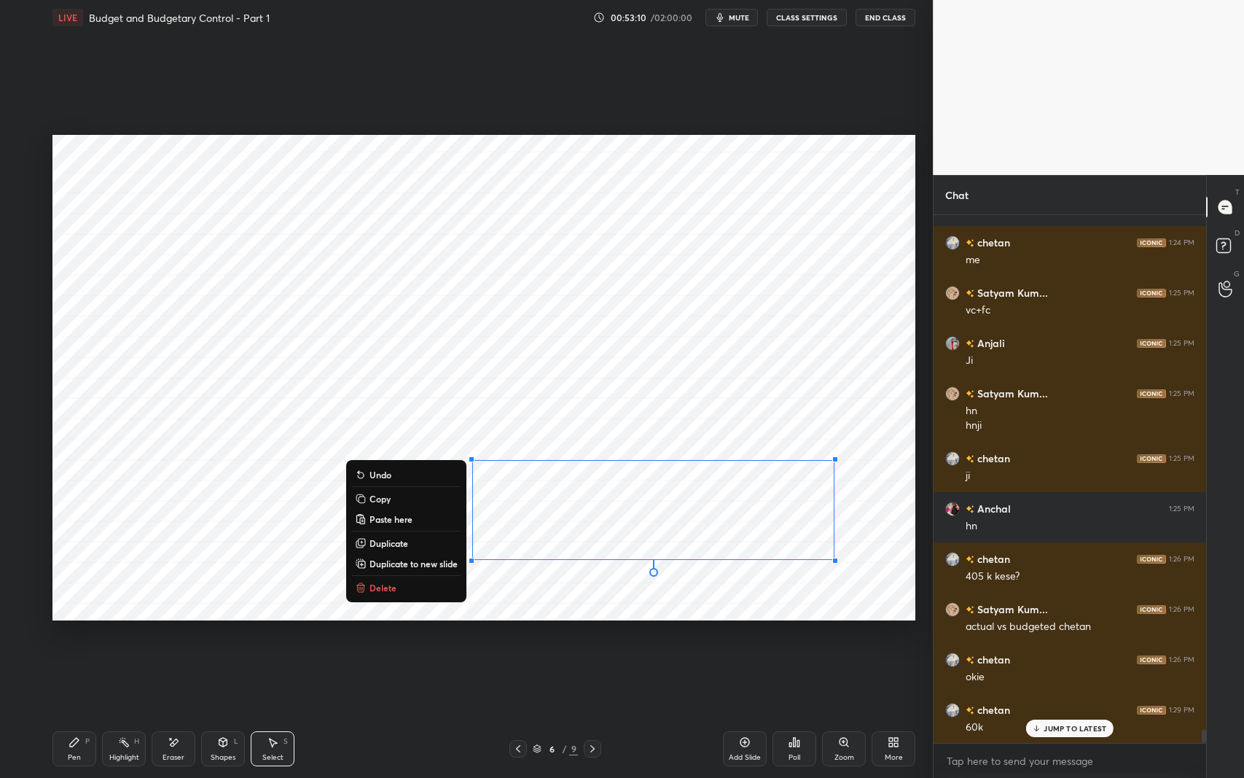
click at [413, 581] on button "Delete" at bounding box center [406, 587] width 109 height 17
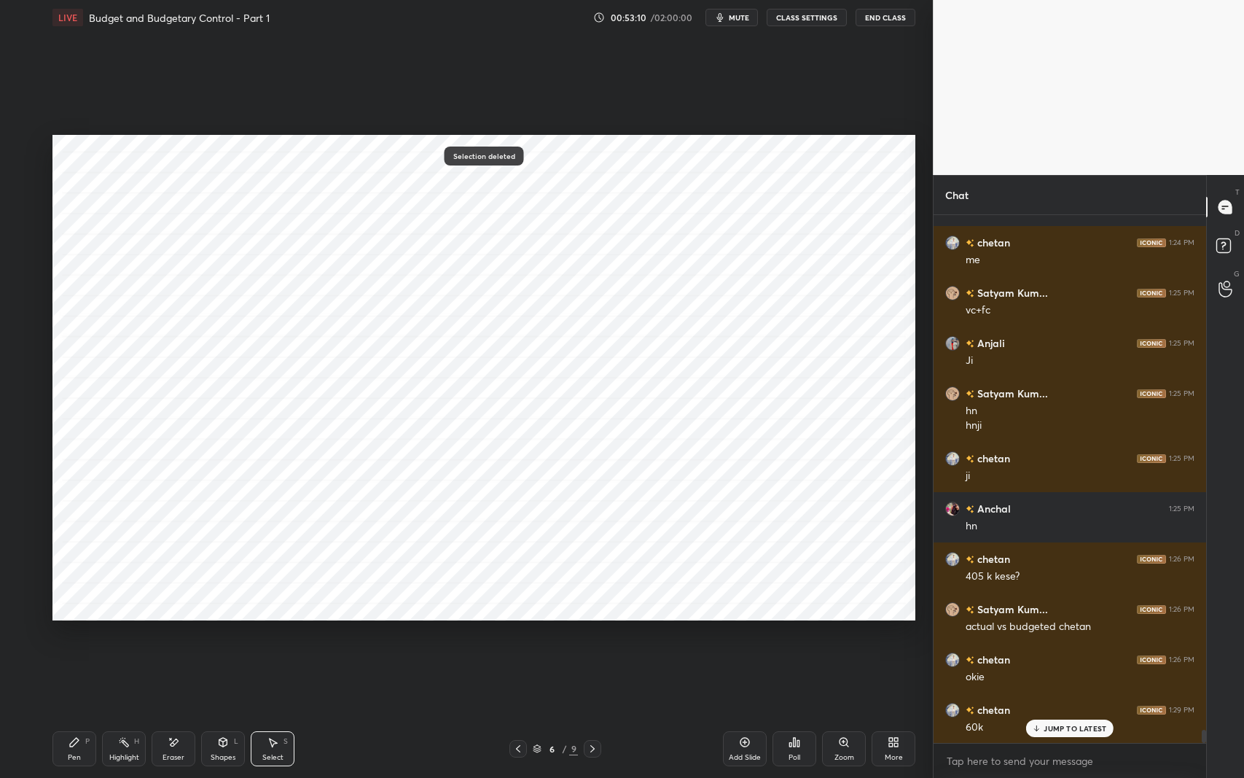
click at [70, 619] on div "Pen P" at bounding box center [74, 748] width 44 height 35
click at [514, 619] on icon at bounding box center [518, 749] width 12 height 12
click at [281, 619] on div "Select S" at bounding box center [273, 748] width 44 height 35
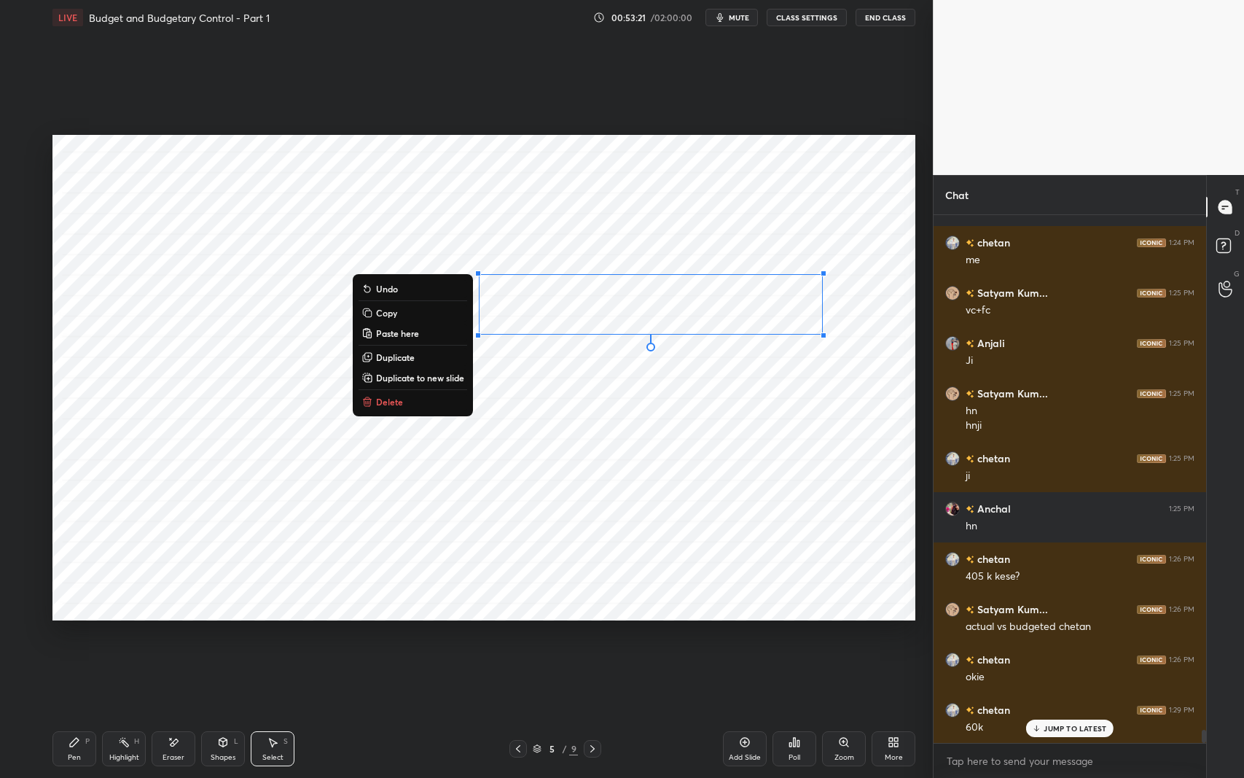
click at [418, 313] on button "Copy" at bounding box center [413, 312] width 109 height 17
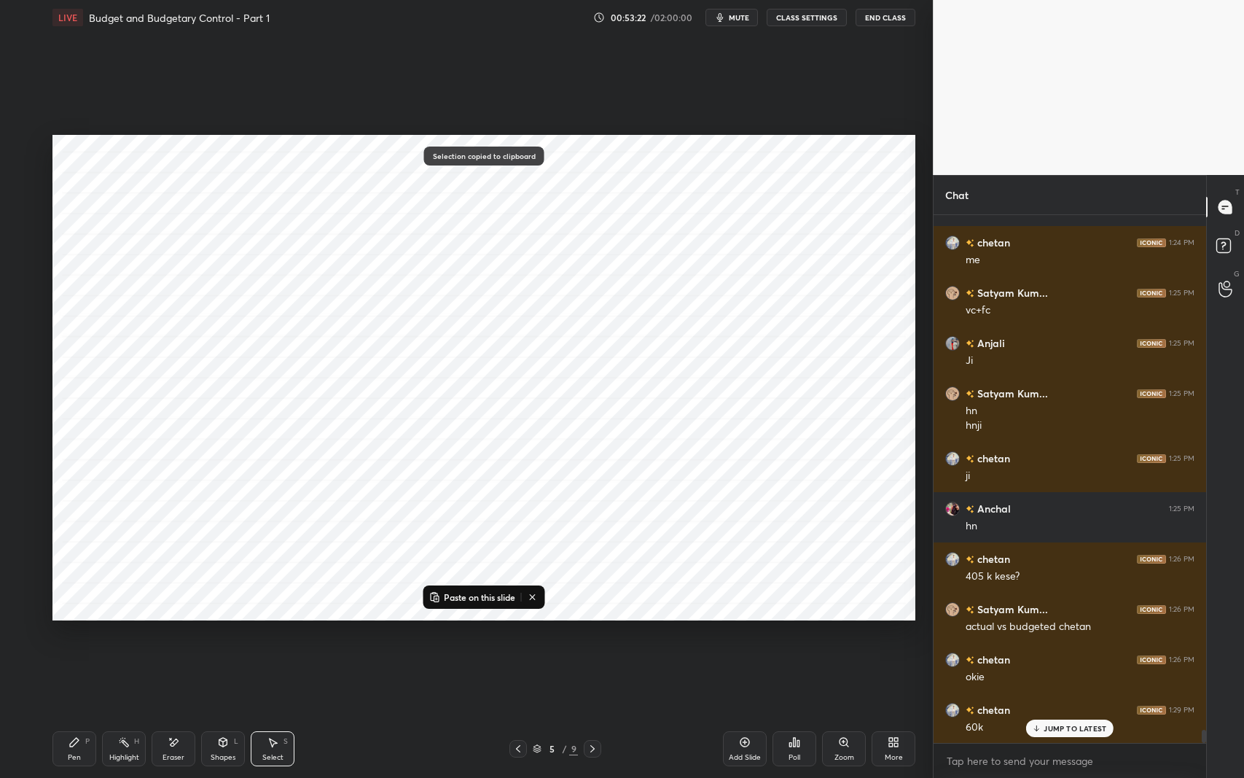
click at [591, 619] on icon at bounding box center [593, 749] width 12 height 12
click at [478, 592] on p "Paste on this slide" at bounding box center [479, 597] width 71 height 12
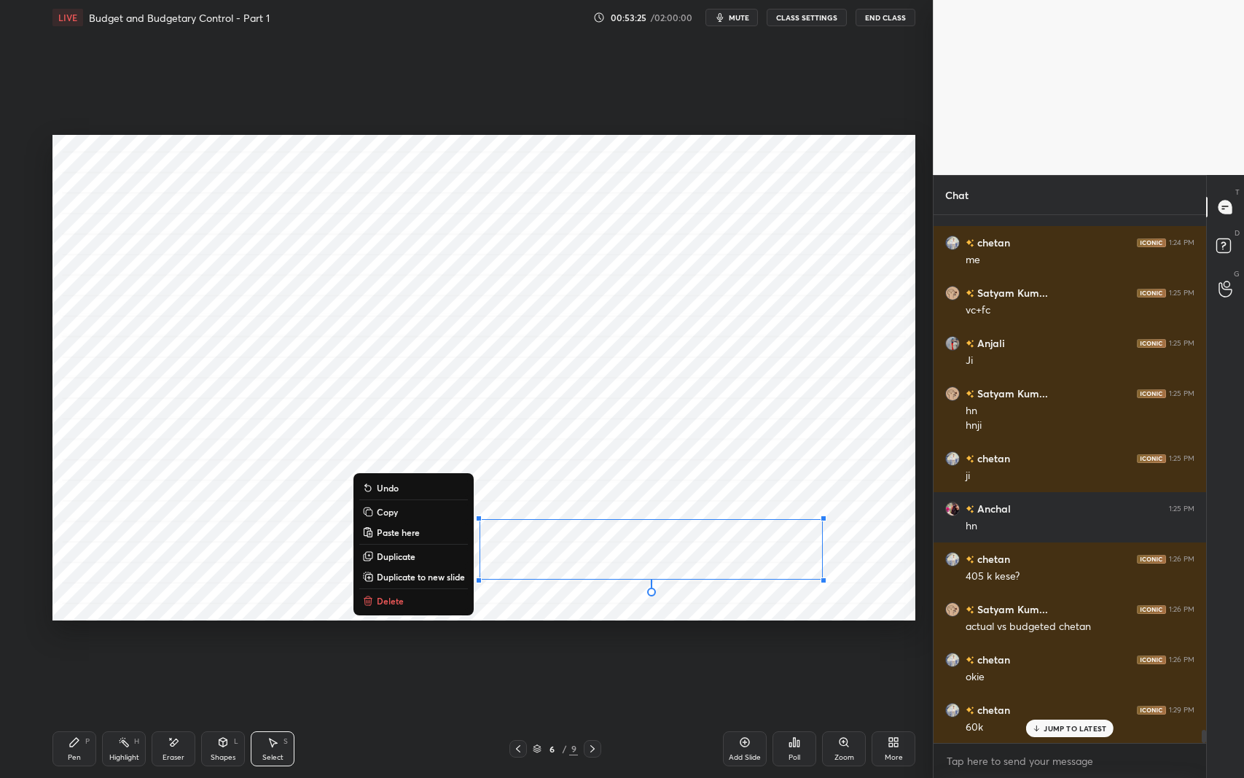
click at [176, 619] on div "Eraser" at bounding box center [174, 748] width 44 height 35
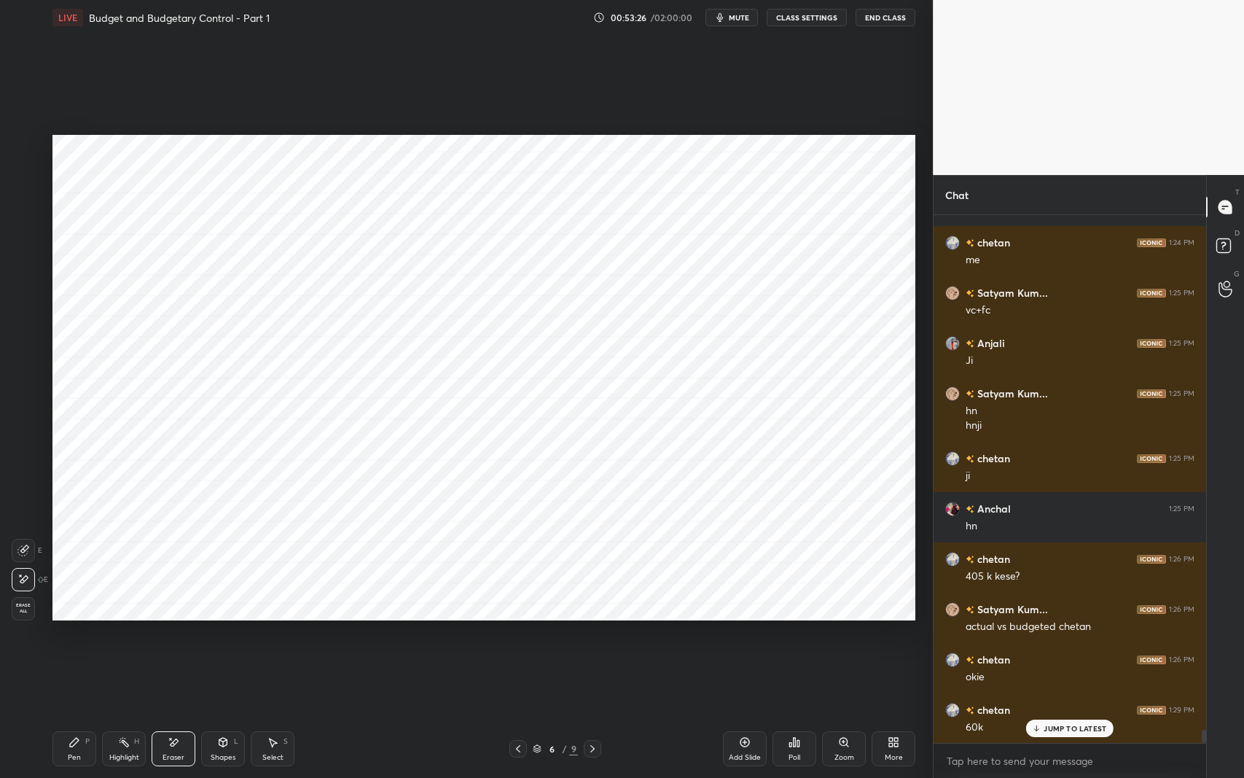
click at [71, 619] on div "Pen" at bounding box center [74, 757] width 13 height 7
click at [753, 619] on div "Add Slide" at bounding box center [745, 757] width 32 height 7
click at [516, 619] on icon at bounding box center [518, 748] width 4 height 7
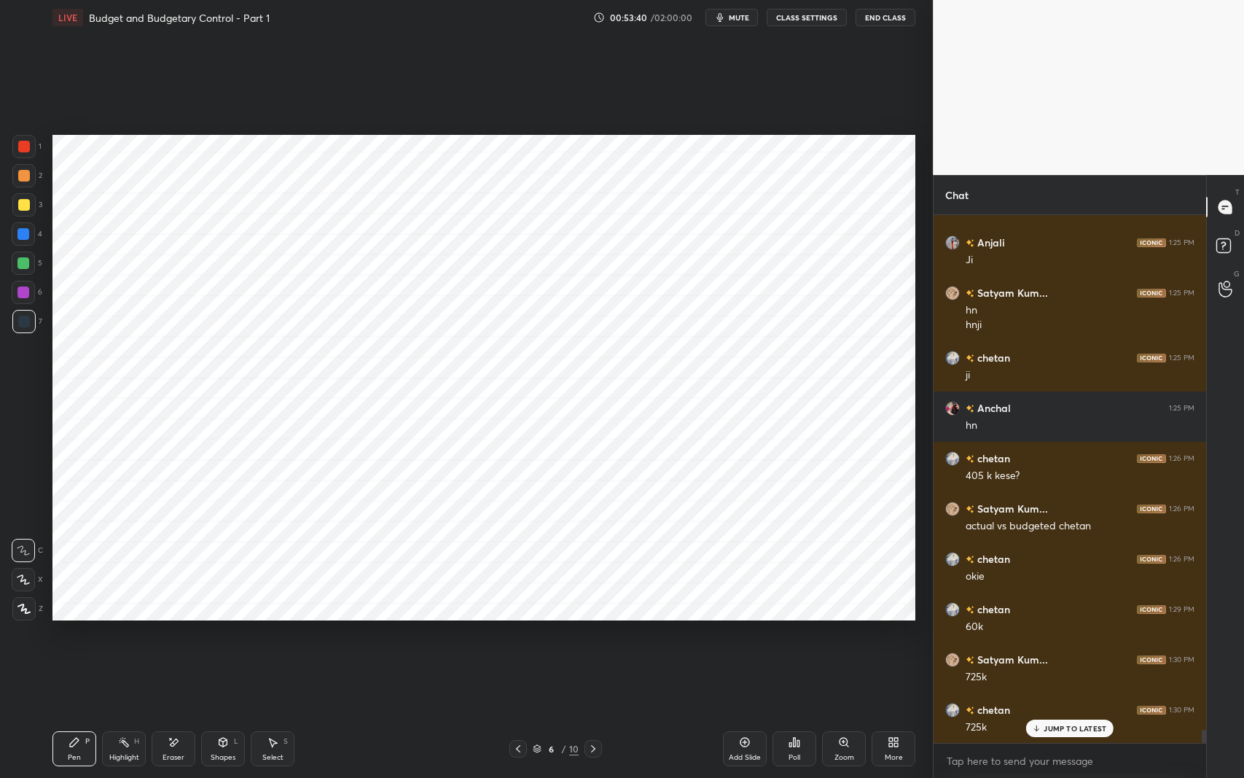
scroll to position [21196, 0]
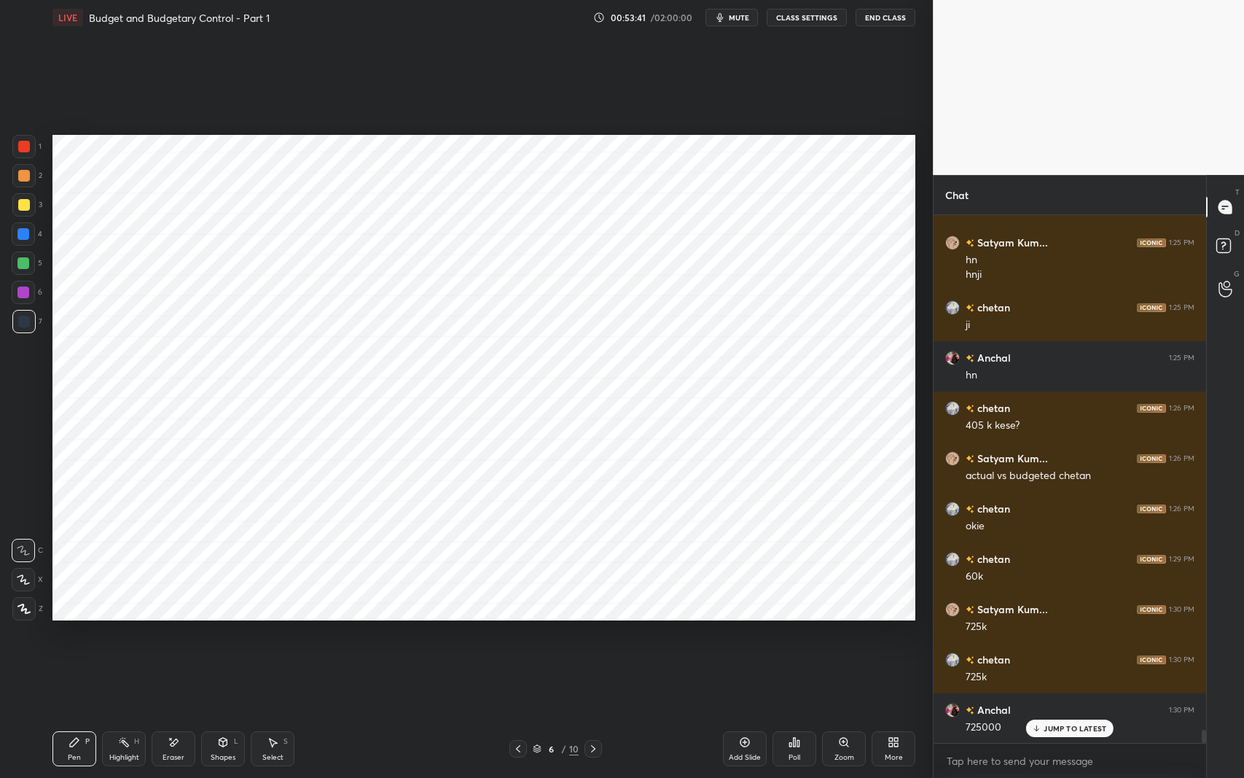
click at [592, 619] on icon at bounding box center [593, 748] width 4 height 7
click at [265, 619] on div "Select S" at bounding box center [273, 748] width 44 height 35
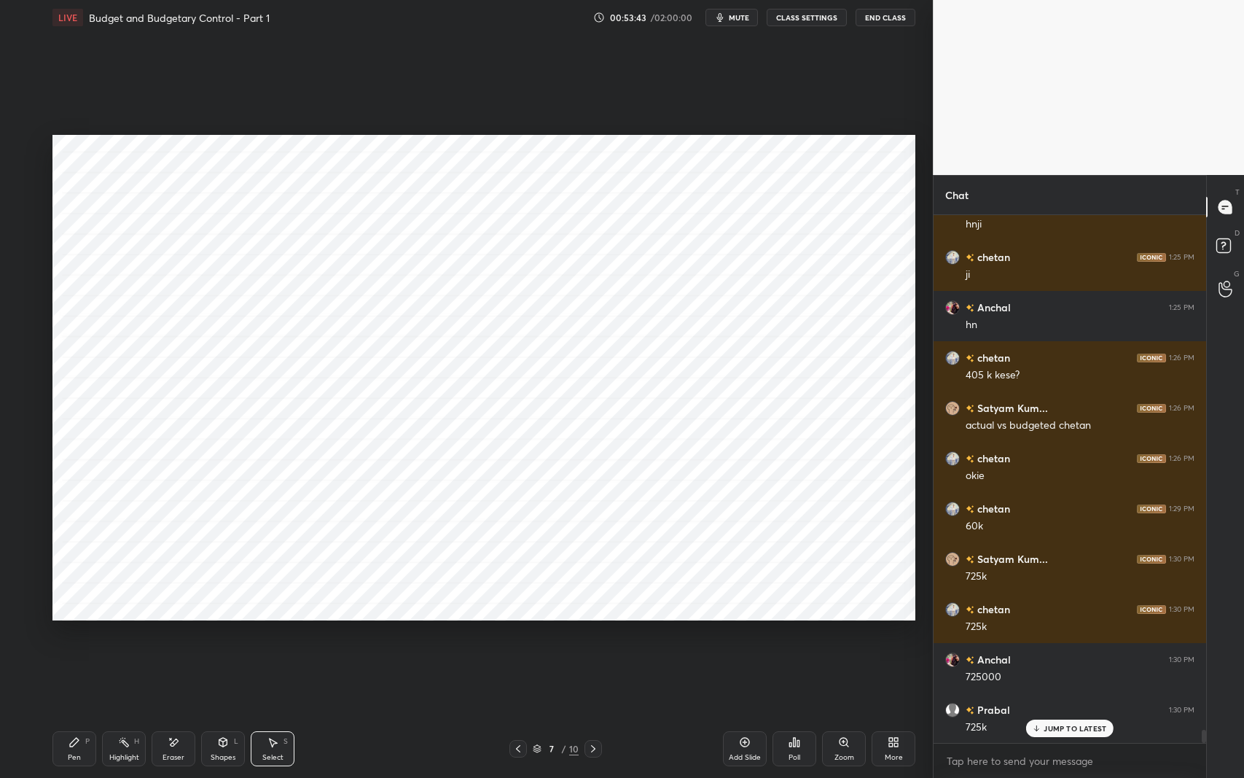
click at [596, 619] on icon at bounding box center [594, 749] width 12 height 12
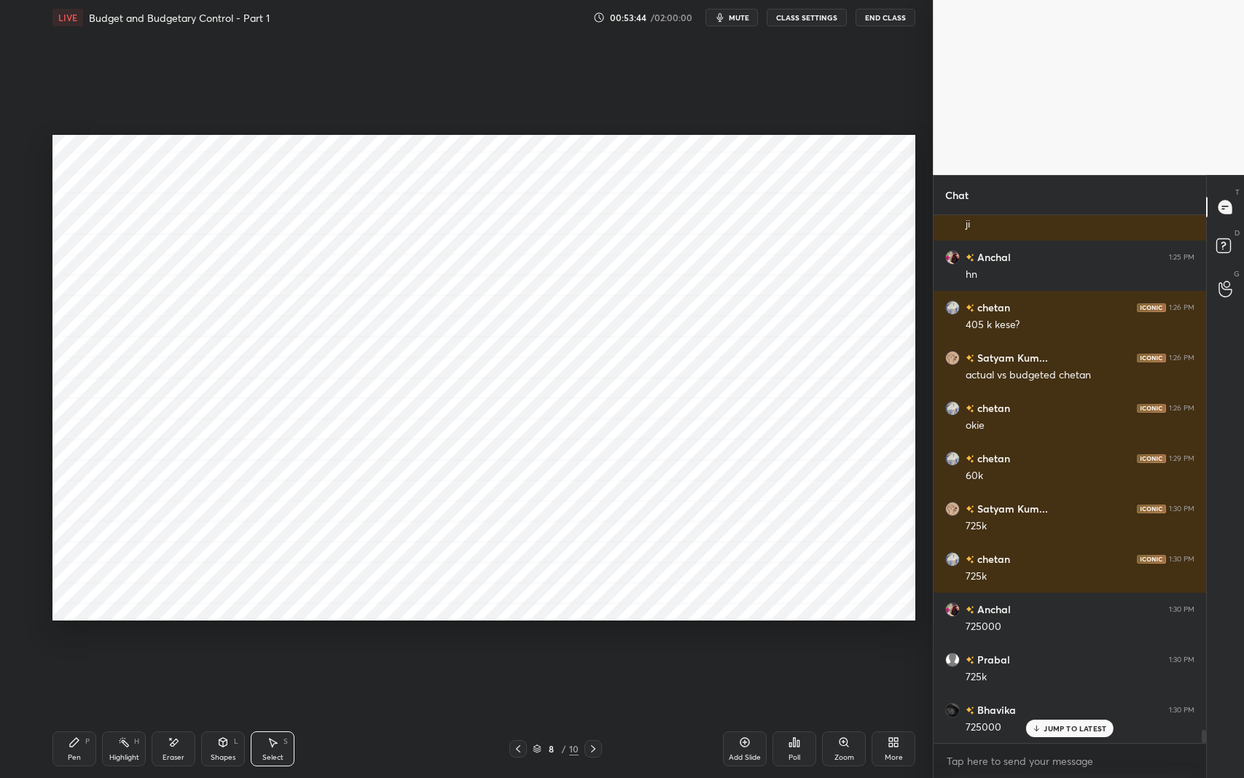
click at [265, 619] on div "Select S" at bounding box center [273, 748] width 44 height 35
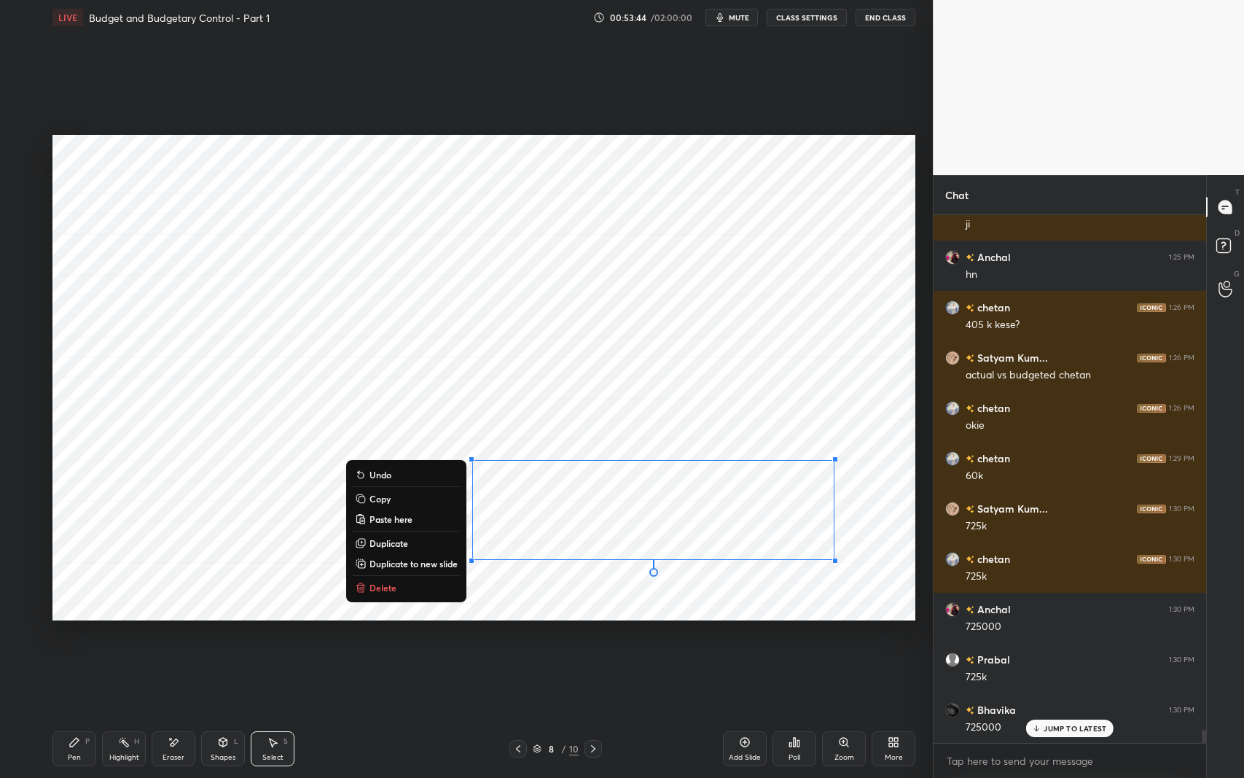
scroll to position [21347, 0]
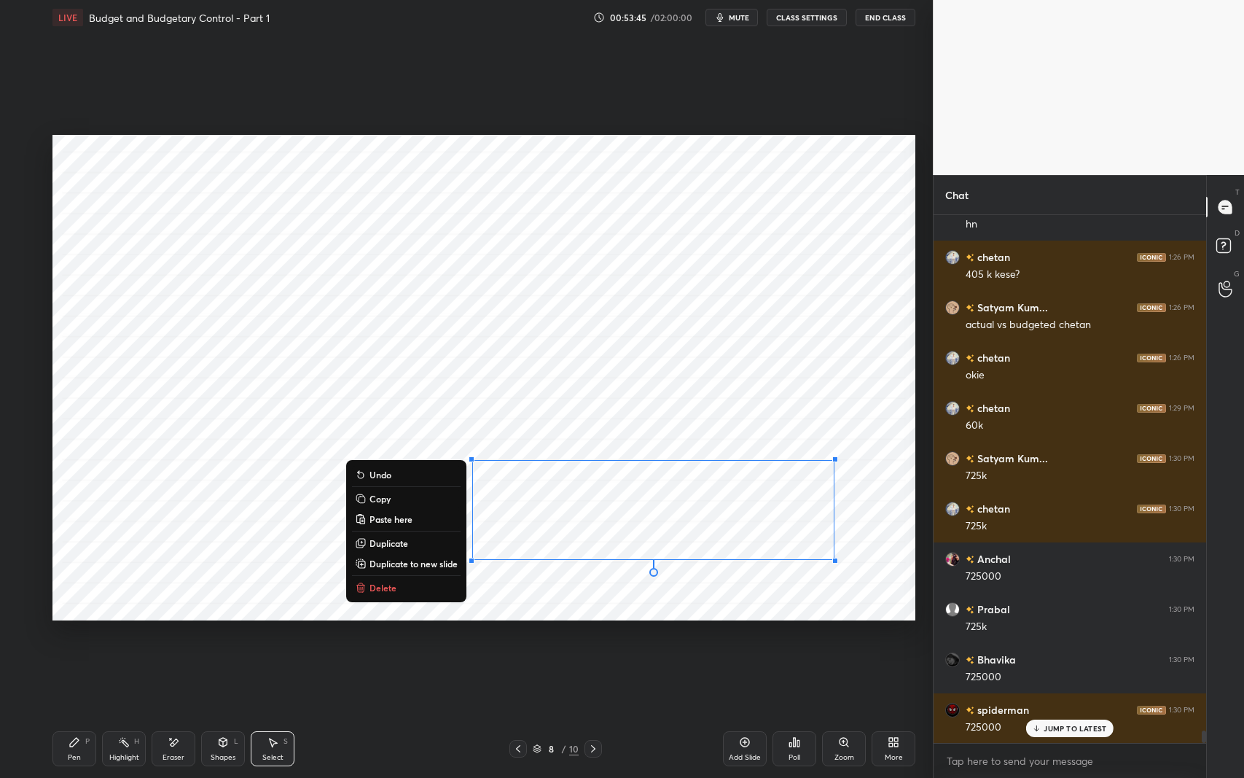
click at [396, 502] on button "Copy" at bounding box center [406, 498] width 109 height 17
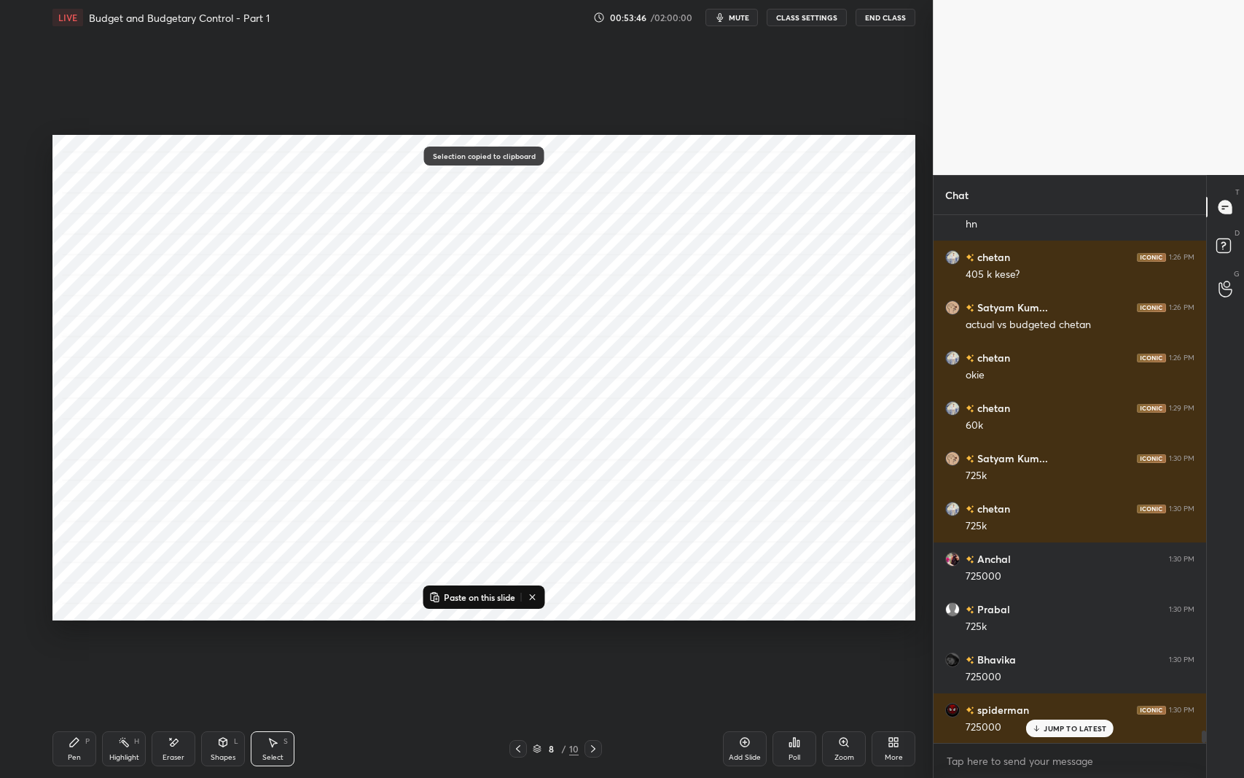
click at [519, 619] on icon at bounding box center [518, 749] width 12 height 12
click at [470, 596] on p "Paste on this slide" at bounding box center [479, 597] width 71 height 12
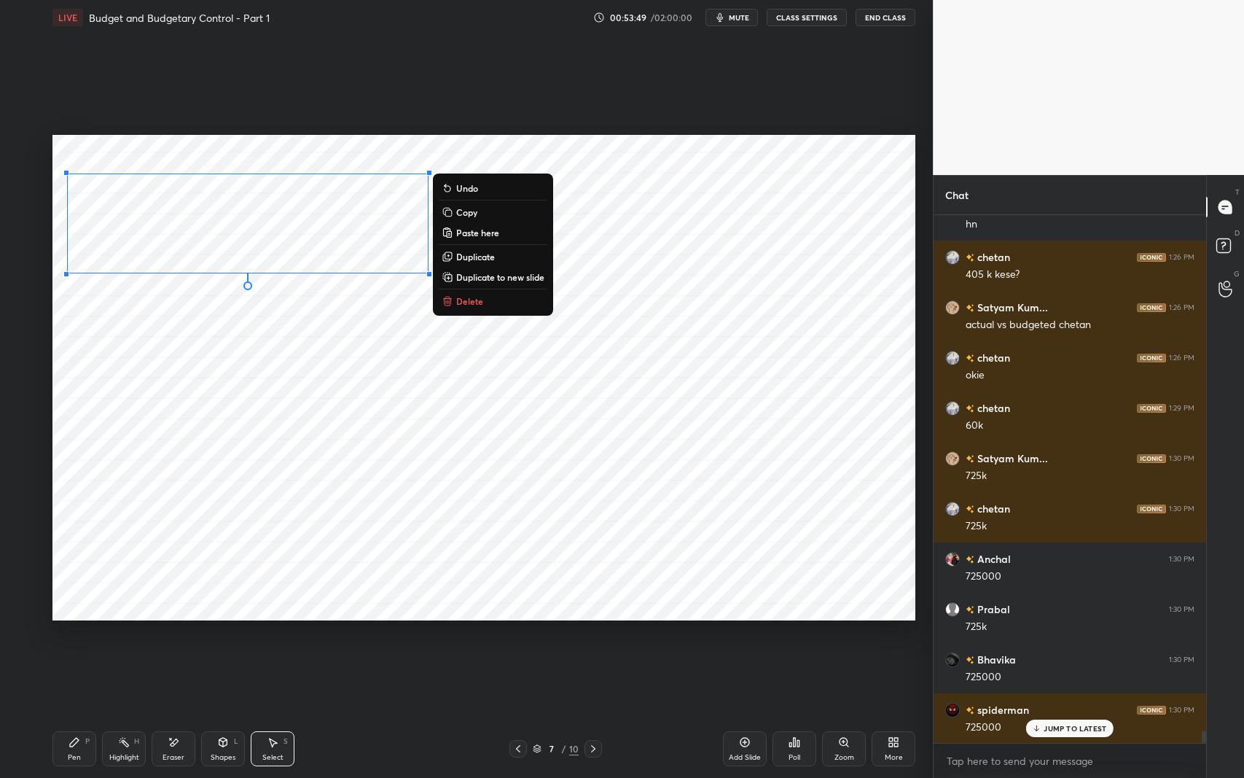
click at [198, 408] on div "0 ° Undo Copy Paste here Duplicate Duplicate to new slide Delete" at bounding box center [483, 378] width 863 height 486
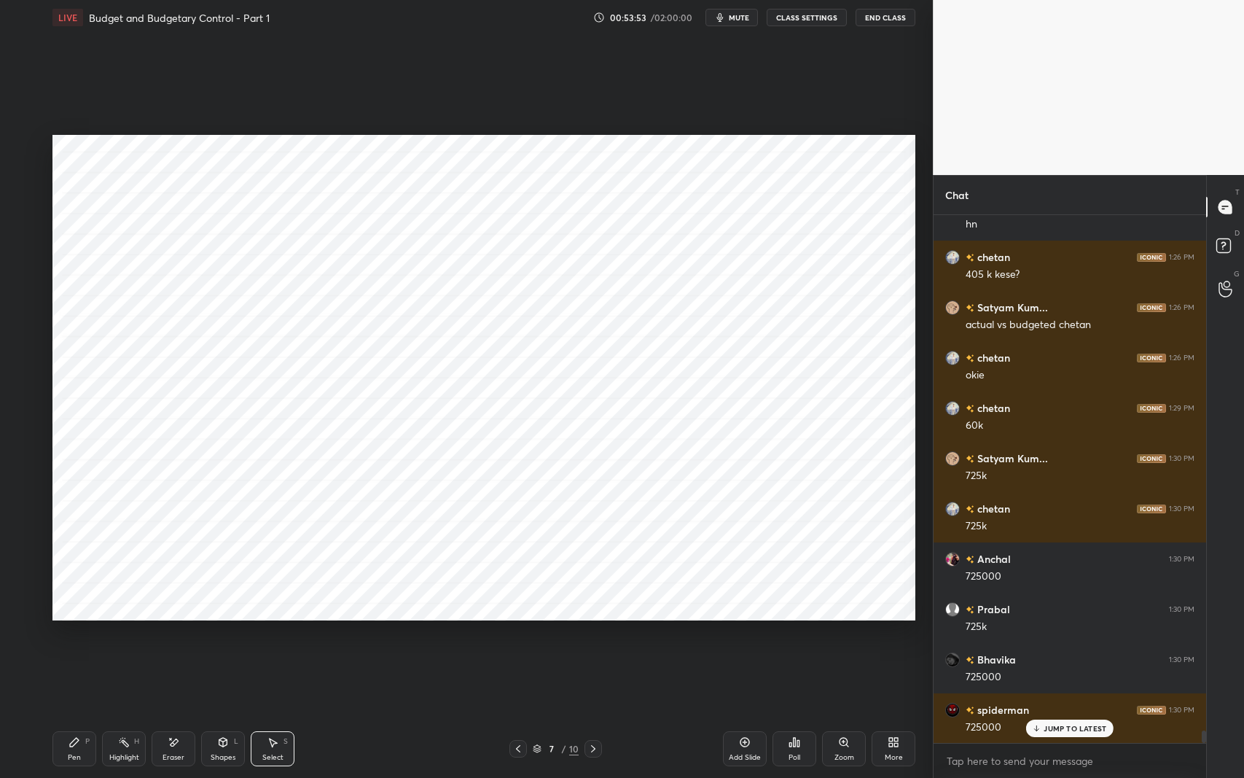
click at [78, 619] on icon at bounding box center [75, 742] width 12 height 12
click at [514, 619] on div at bounding box center [518, 748] width 17 height 17
click at [518, 619] on icon at bounding box center [518, 749] width 12 height 12
click at [590, 619] on icon at bounding box center [594, 749] width 12 height 12
click at [595, 619] on icon at bounding box center [594, 749] width 12 height 12
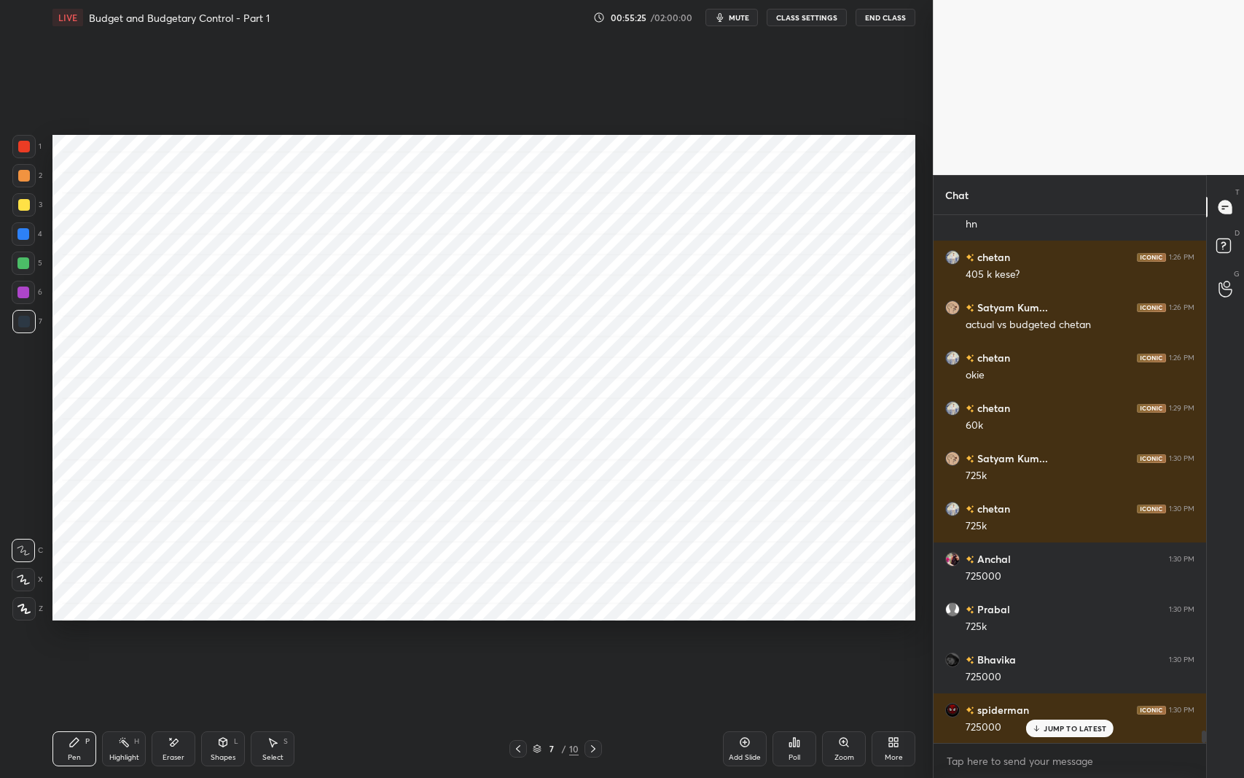
click at [519, 619] on icon at bounding box center [518, 749] width 12 height 12
click at [590, 619] on icon at bounding box center [594, 749] width 12 height 12
click at [512, 619] on div at bounding box center [518, 748] width 17 height 17
click at [515, 619] on icon at bounding box center [518, 749] width 12 height 12
click at [31, 147] on div at bounding box center [23, 146] width 23 height 23
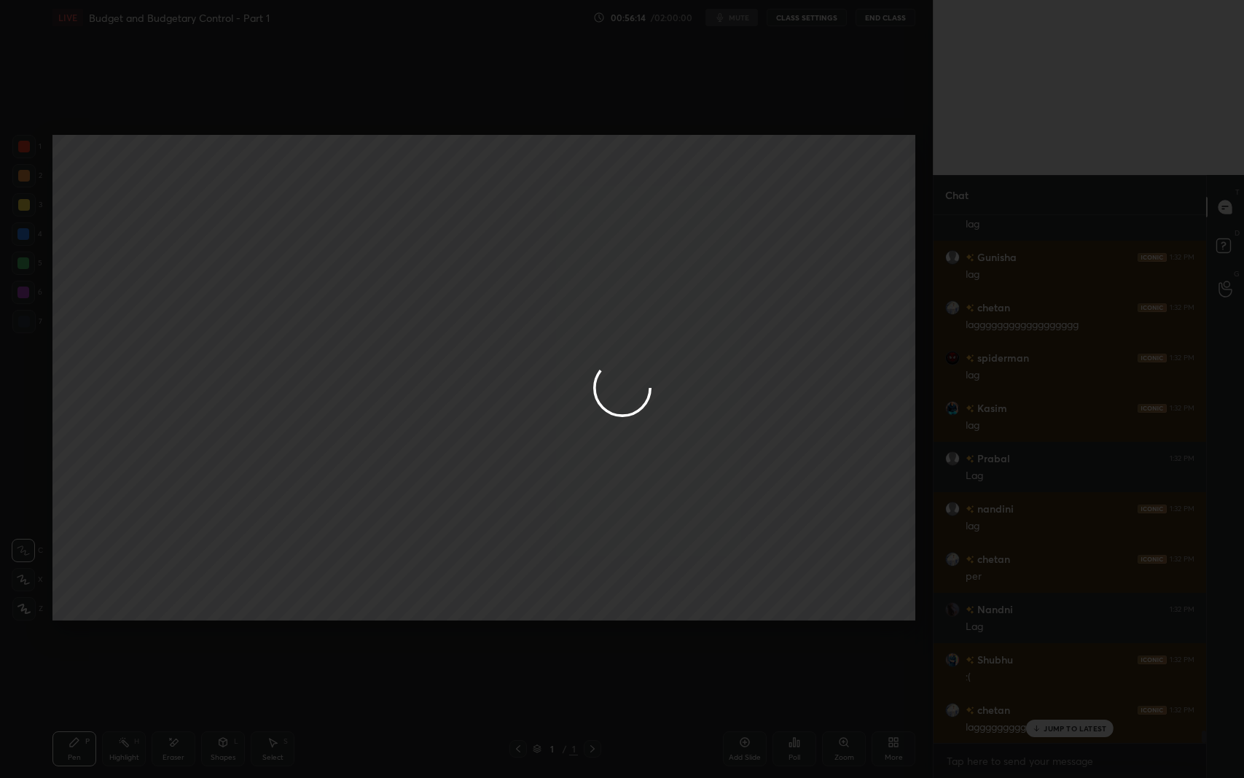
scroll to position [22051, 0]
click at [665, 481] on div at bounding box center [622, 389] width 1244 height 778
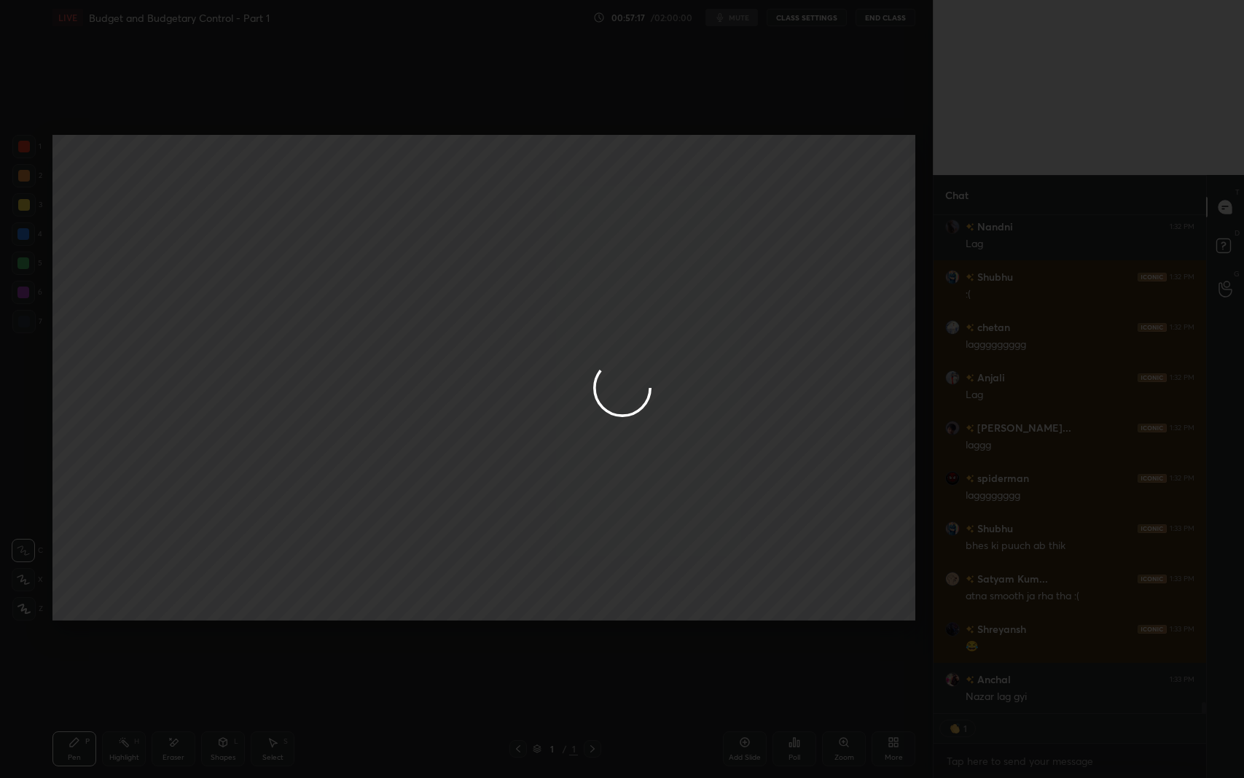
click at [156, 405] on div at bounding box center [622, 389] width 1244 height 778
type textarea "x"
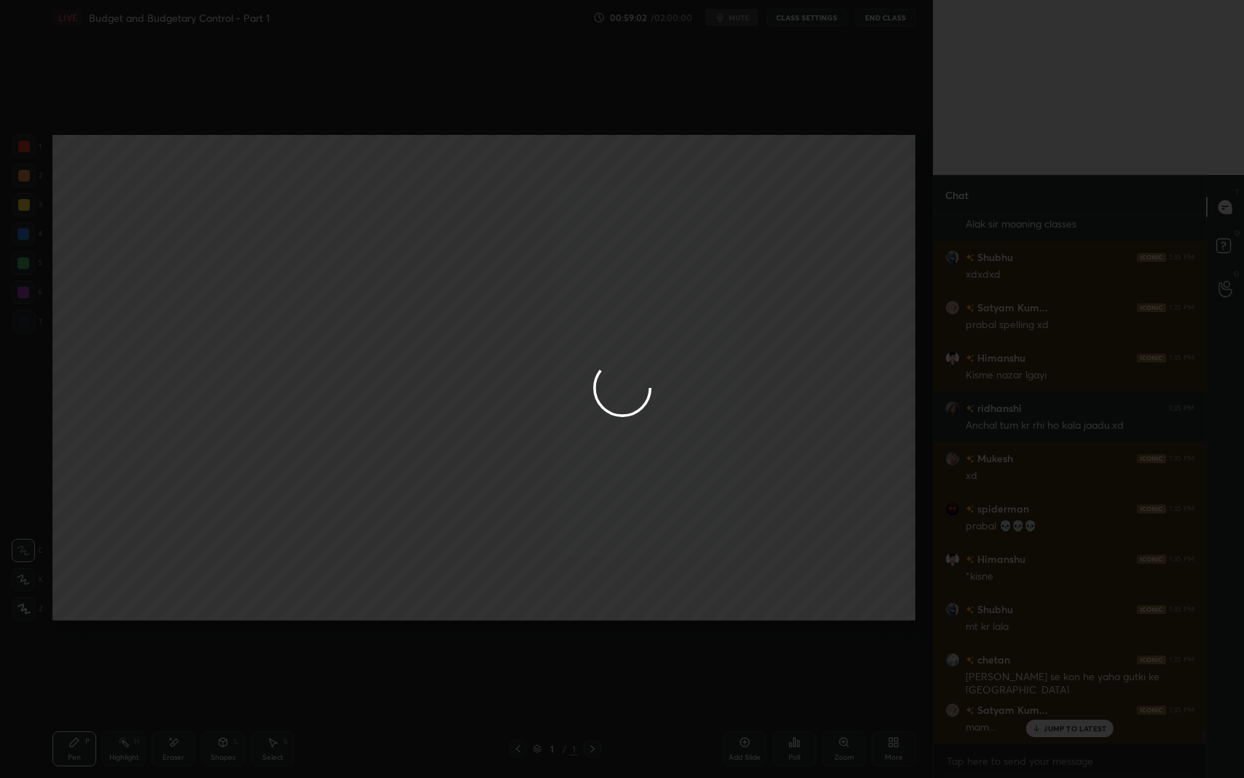
scroll to position [23359, 0]
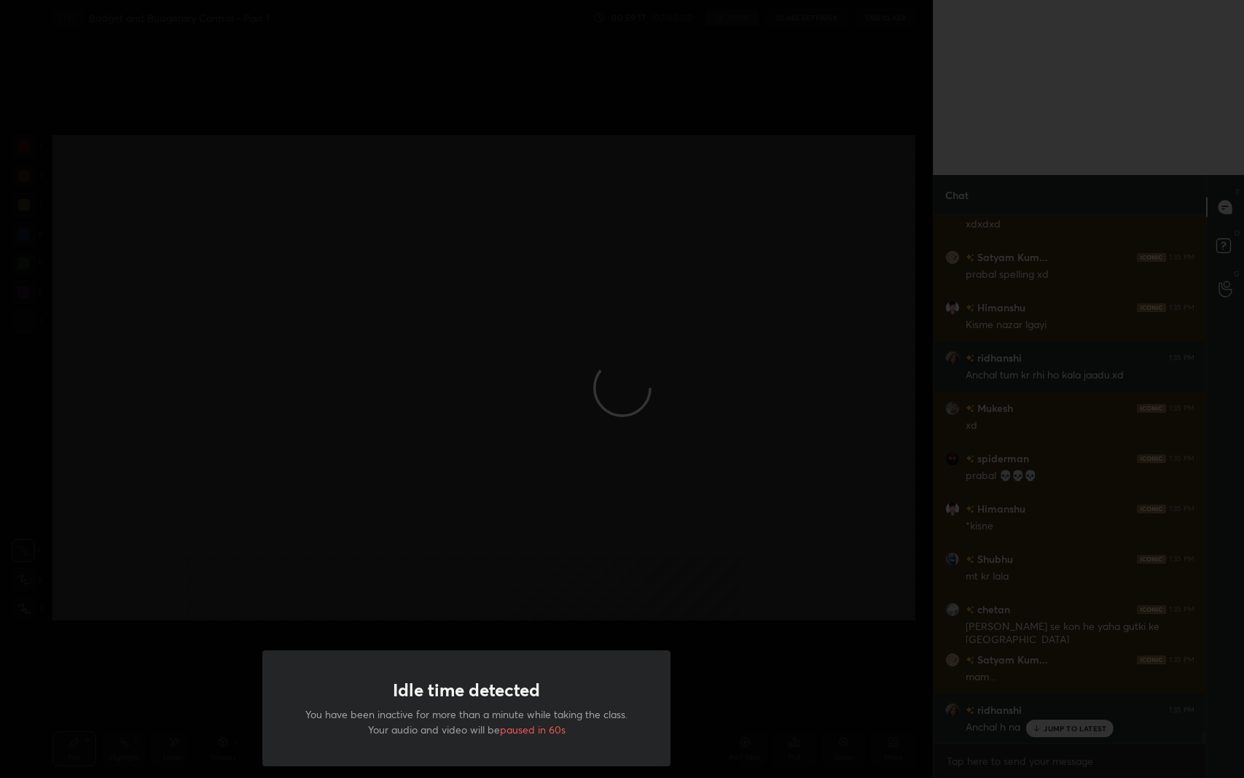
click at [168, 461] on div "Idle time detected You have been inactive for more than a minute while taking t…" at bounding box center [466, 389] width 933 height 778
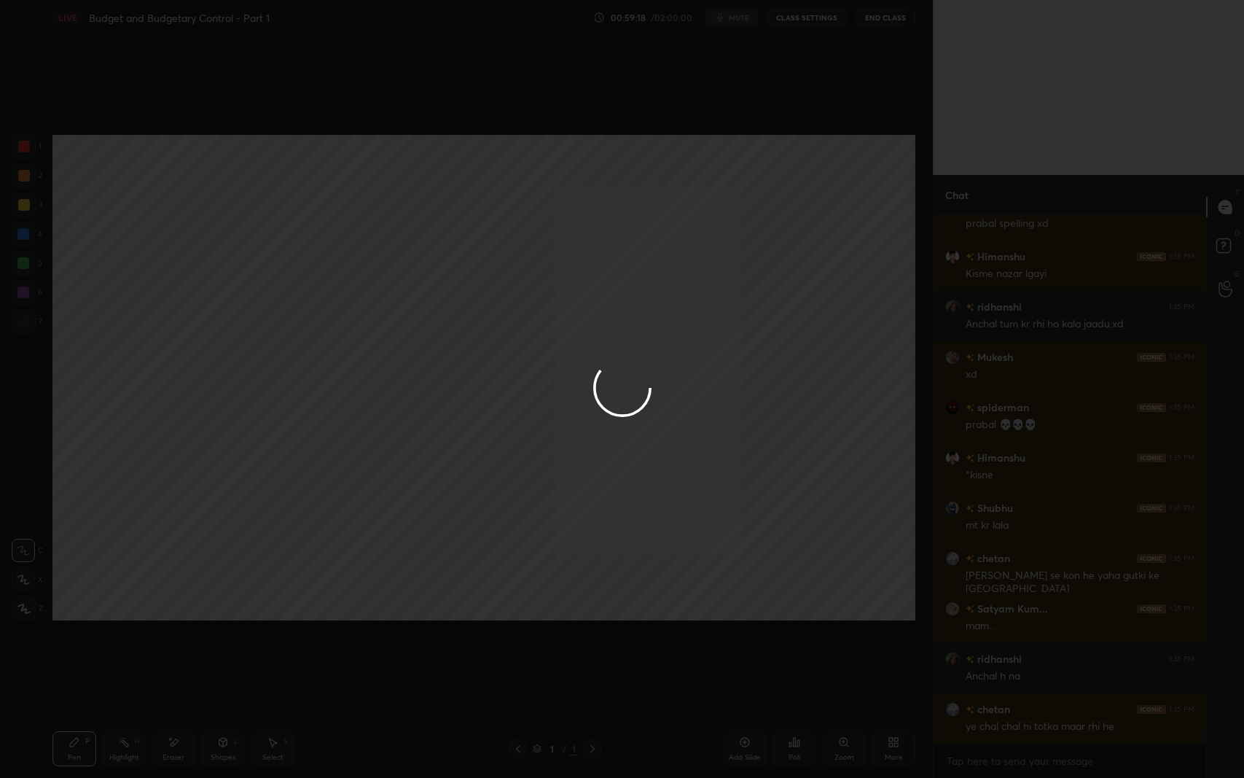
scroll to position [23460, 0]
click at [1067, 619] on div at bounding box center [622, 389] width 1244 height 778
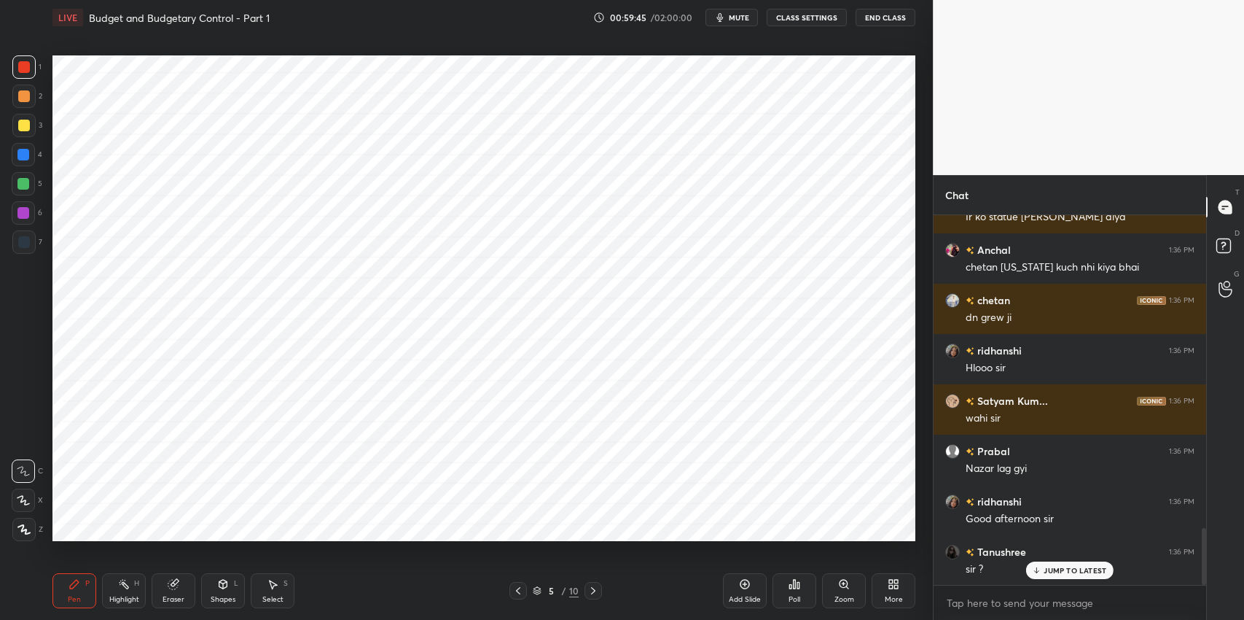
scroll to position [2100, 0]
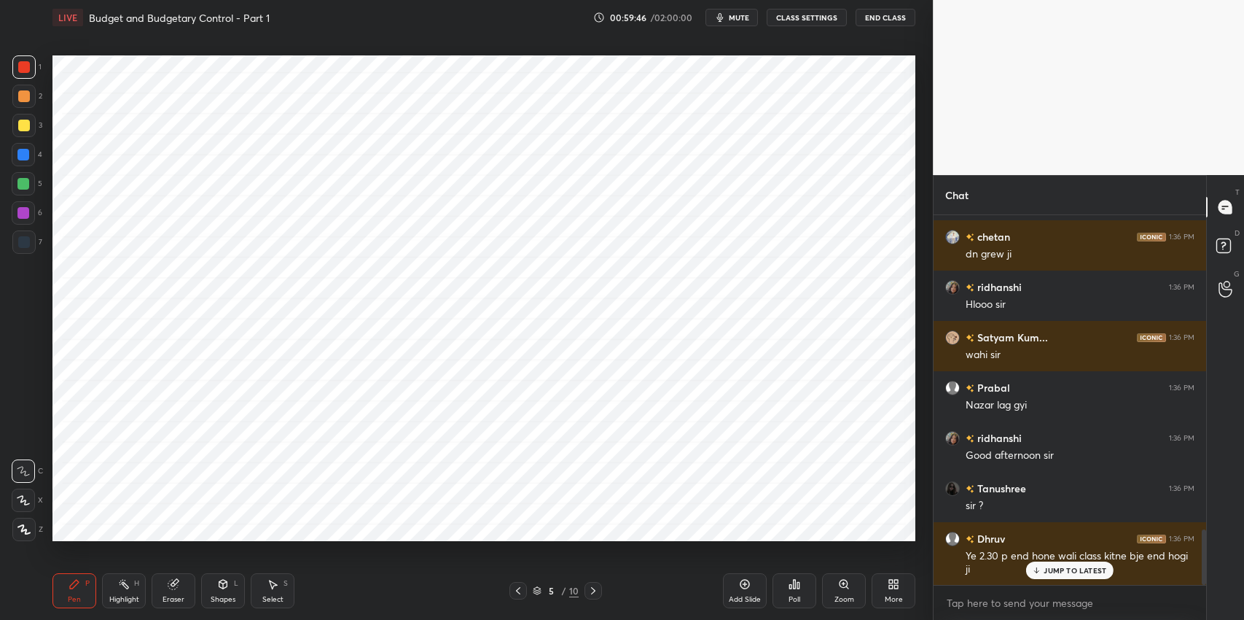
click at [17, 248] on div at bounding box center [23, 241] width 23 height 23
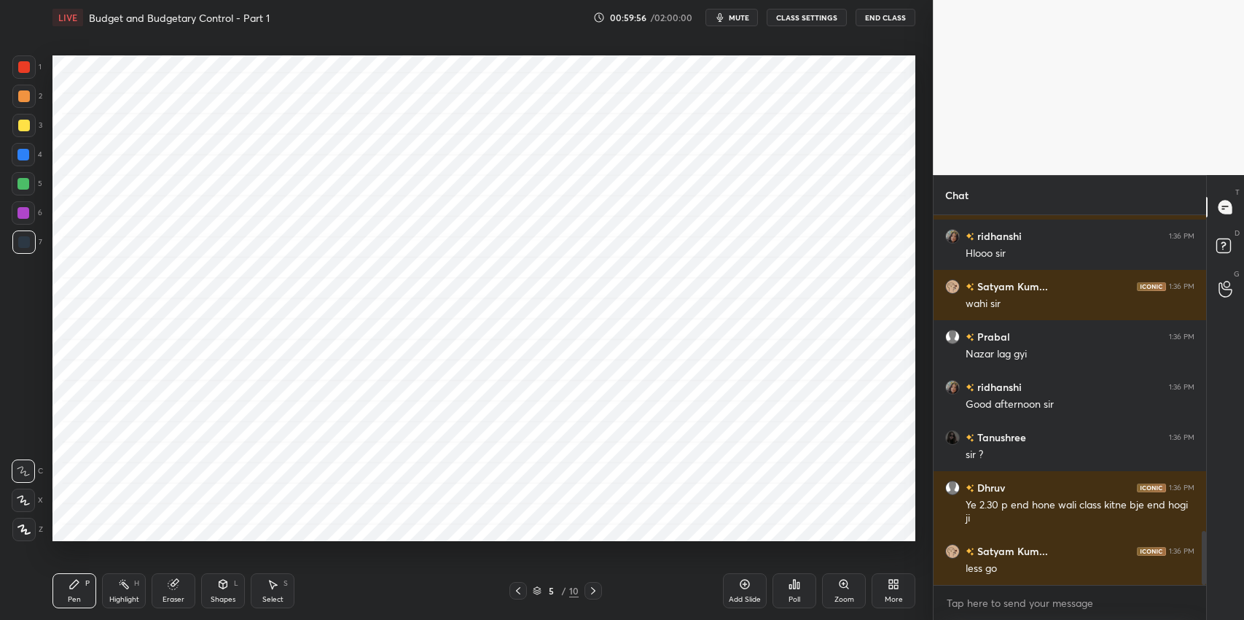
scroll to position [2164, 0]
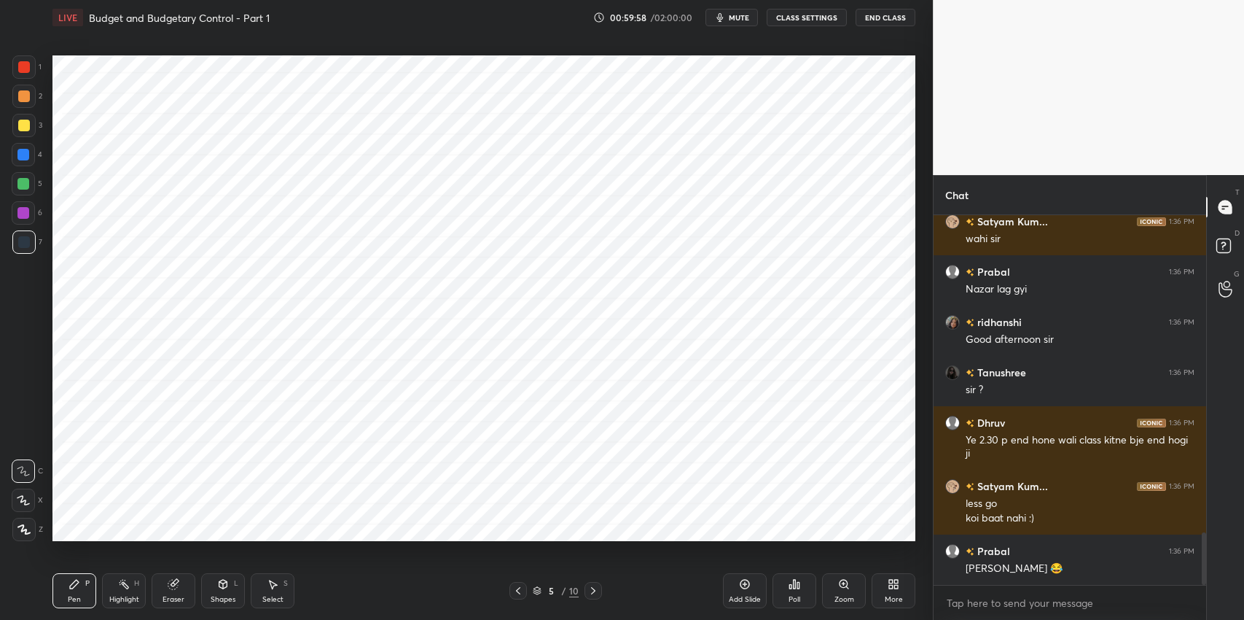
click at [1055, 569] on div "Dhruv 😂" at bounding box center [1080, 568] width 229 height 15
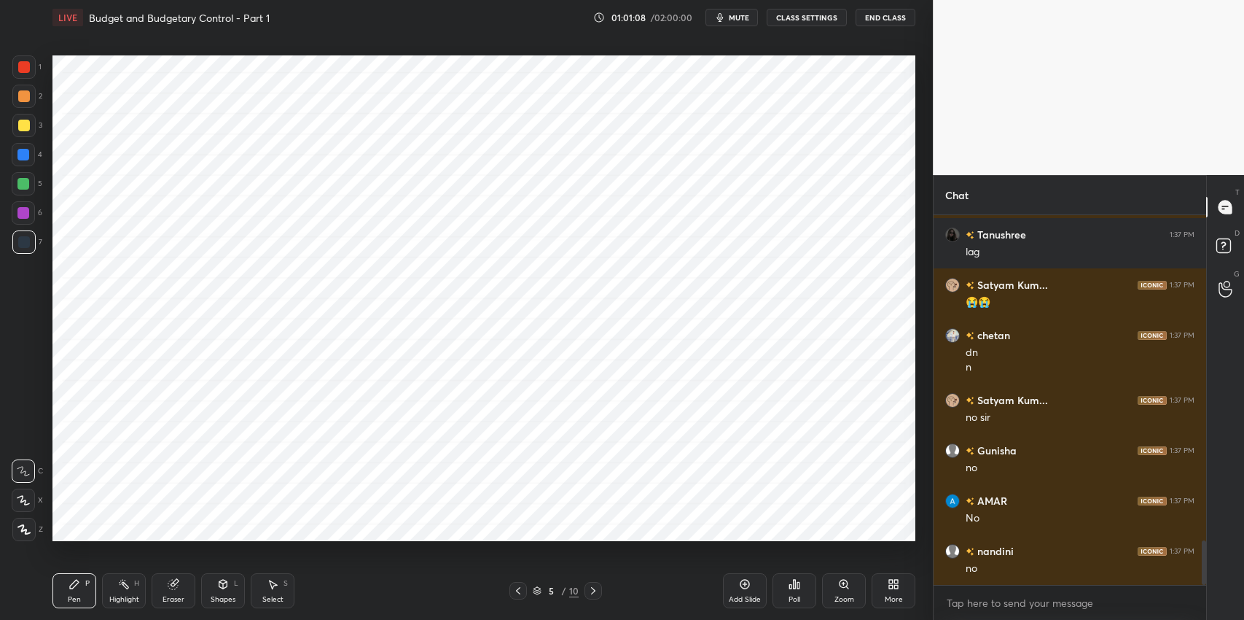
scroll to position [2733, 0]
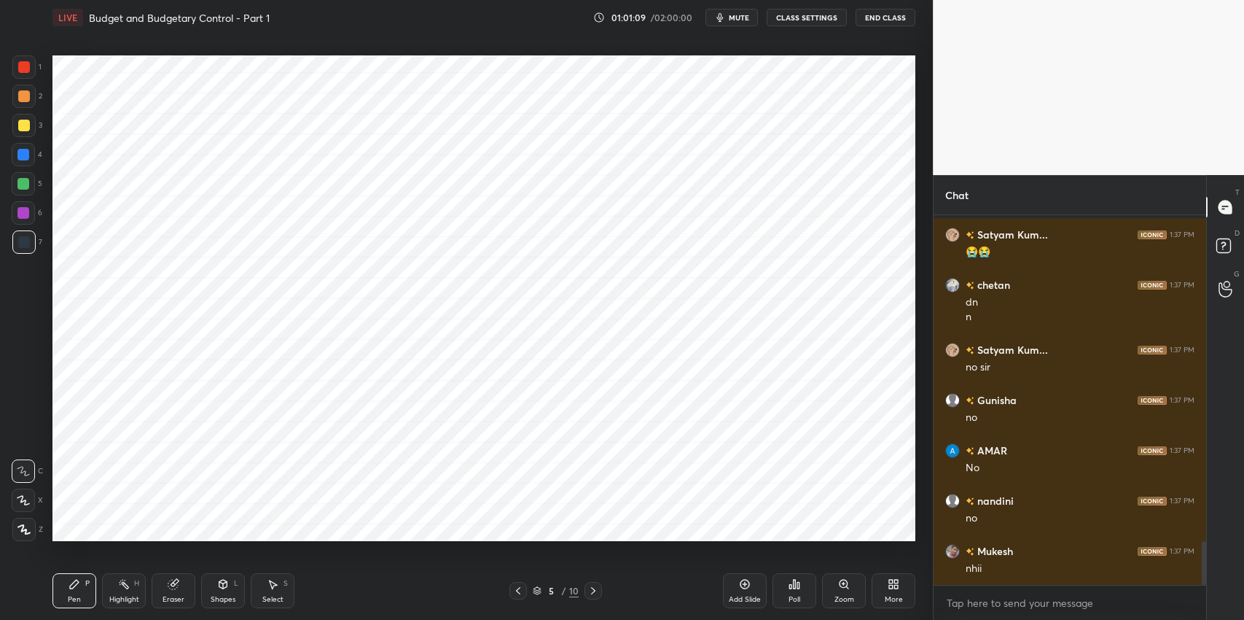
click at [593, 592] on icon at bounding box center [593, 590] width 4 height 7
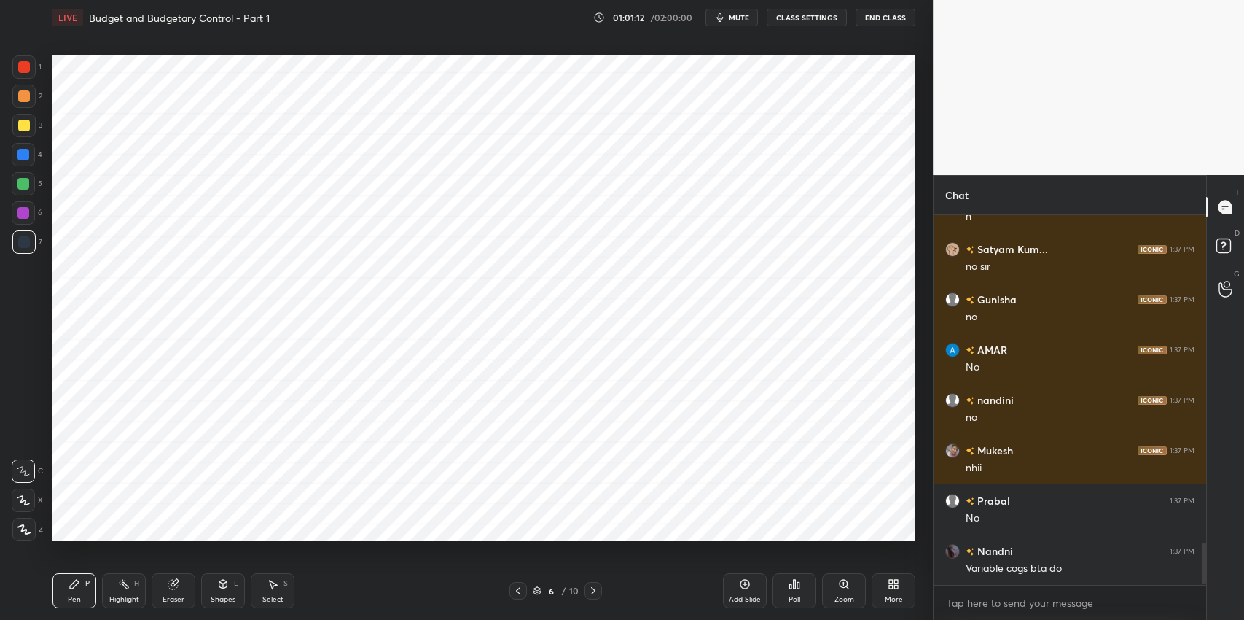
scroll to position [2884, 0]
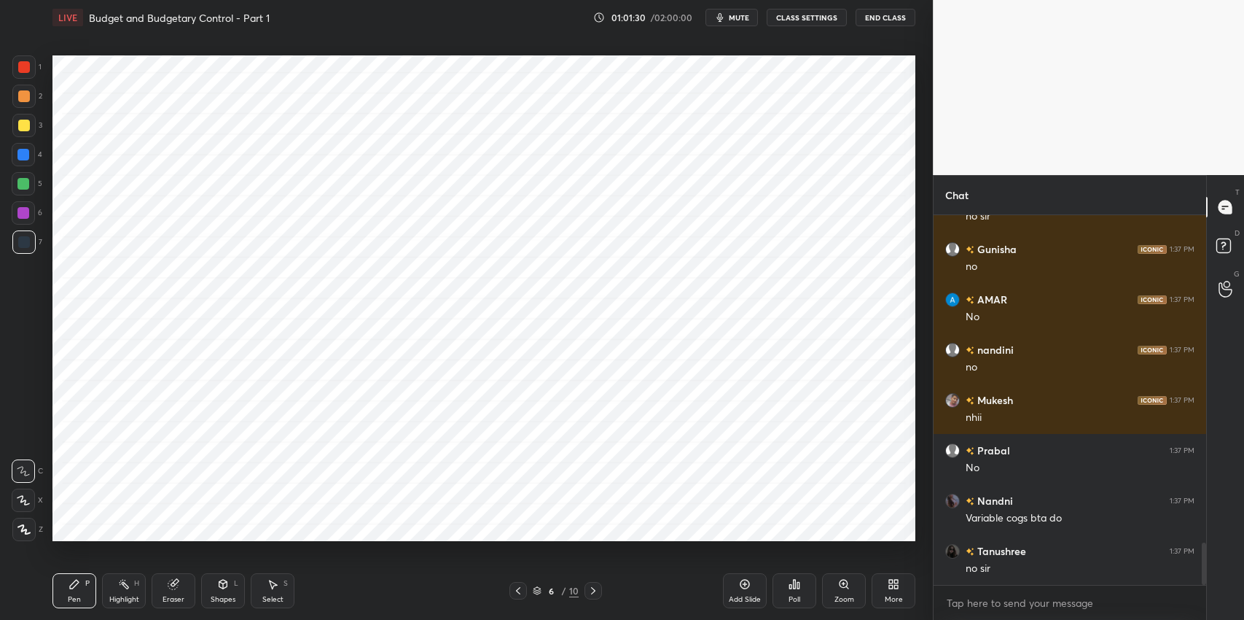
click at [520, 591] on icon at bounding box center [518, 591] width 12 height 12
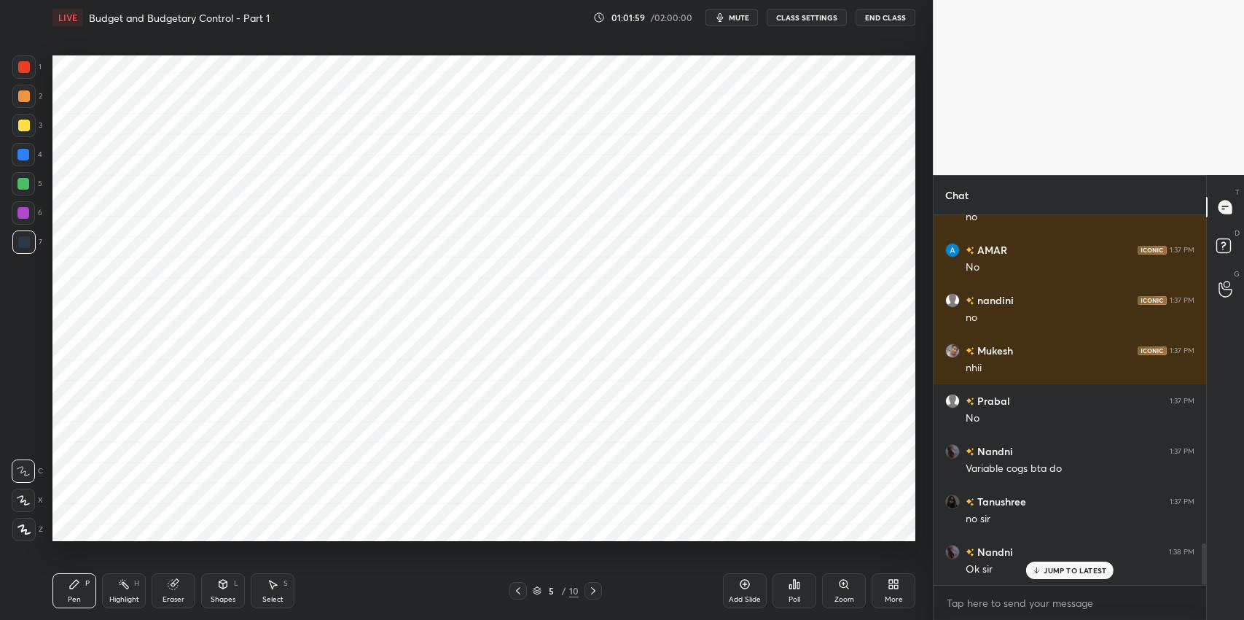
click at [518, 591] on icon at bounding box center [518, 591] width 12 height 12
click at [594, 588] on icon at bounding box center [594, 591] width 12 height 12
click at [589, 590] on icon at bounding box center [594, 591] width 12 height 12
click at [515, 593] on icon at bounding box center [518, 591] width 12 height 12
click at [595, 586] on icon at bounding box center [594, 591] width 12 height 12
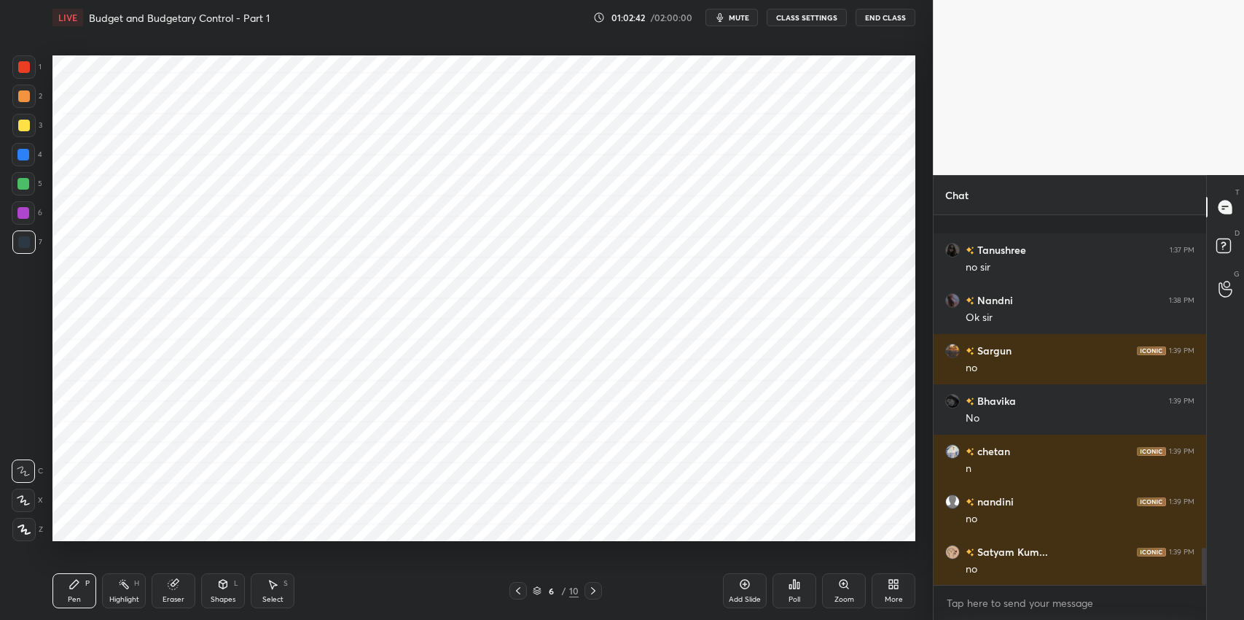
scroll to position [3286, 0]
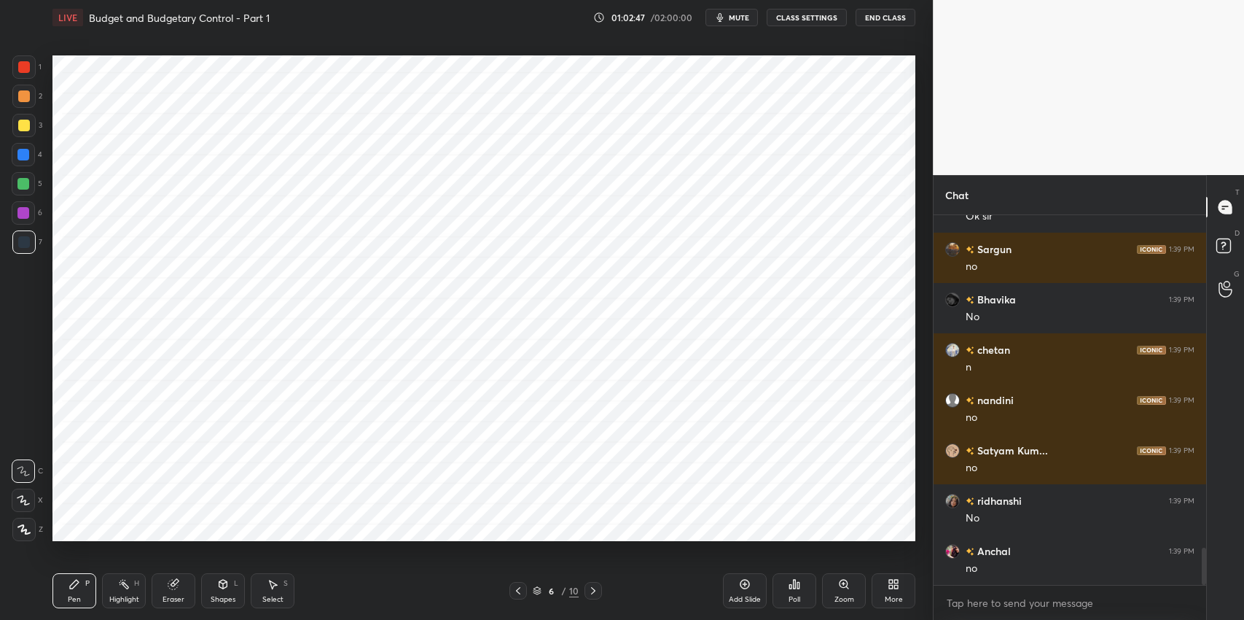
click at [515, 590] on icon at bounding box center [518, 591] width 12 height 12
click at [514, 590] on icon at bounding box center [518, 591] width 12 height 12
click at [594, 588] on icon at bounding box center [594, 591] width 12 height 12
click at [594, 592] on icon at bounding box center [594, 591] width 12 height 12
click at [593, 592] on icon at bounding box center [593, 590] width 4 height 7
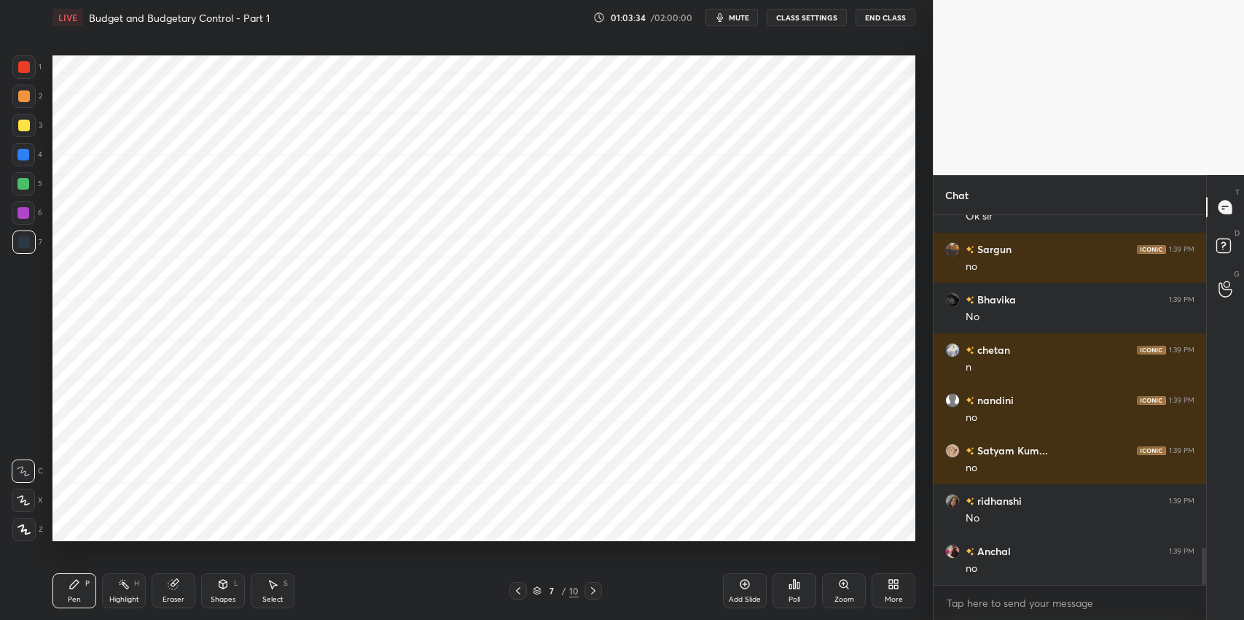
click at [518, 595] on icon at bounding box center [518, 591] width 12 height 12
click at [594, 592] on icon at bounding box center [594, 591] width 12 height 12
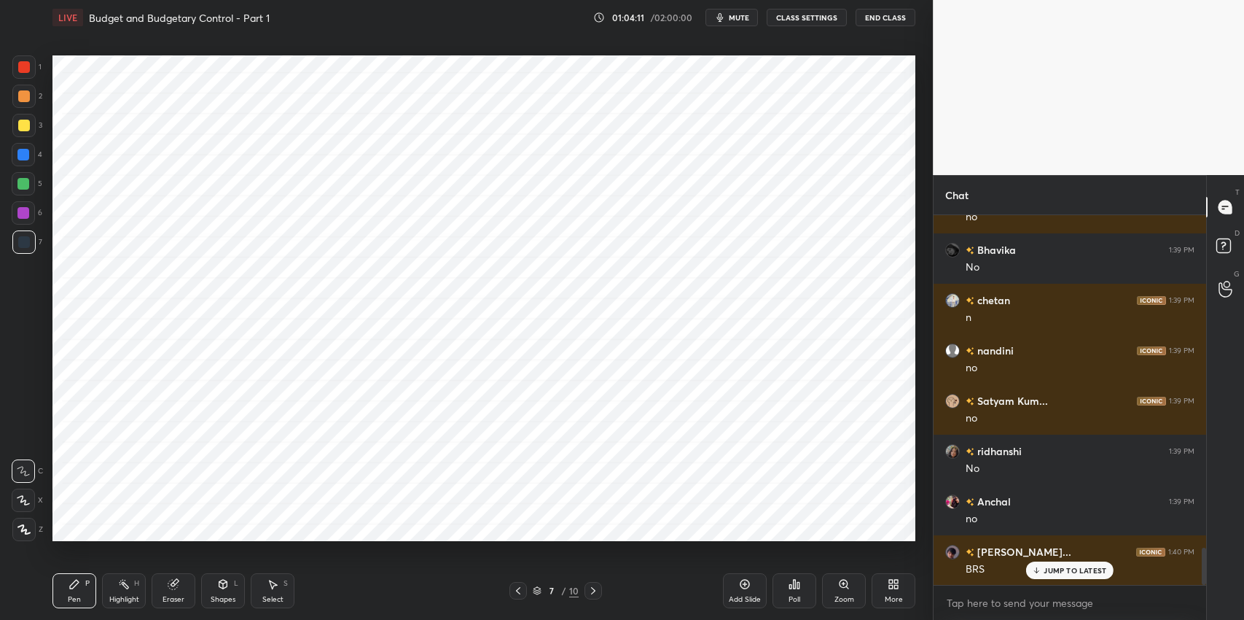
click at [518, 591] on icon at bounding box center [518, 591] width 12 height 12
click at [515, 592] on icon at bounding box center [518, 591] width 12 height 12
click at [276, 582] on icon at bounding box center [273, 584] width 12 height 12
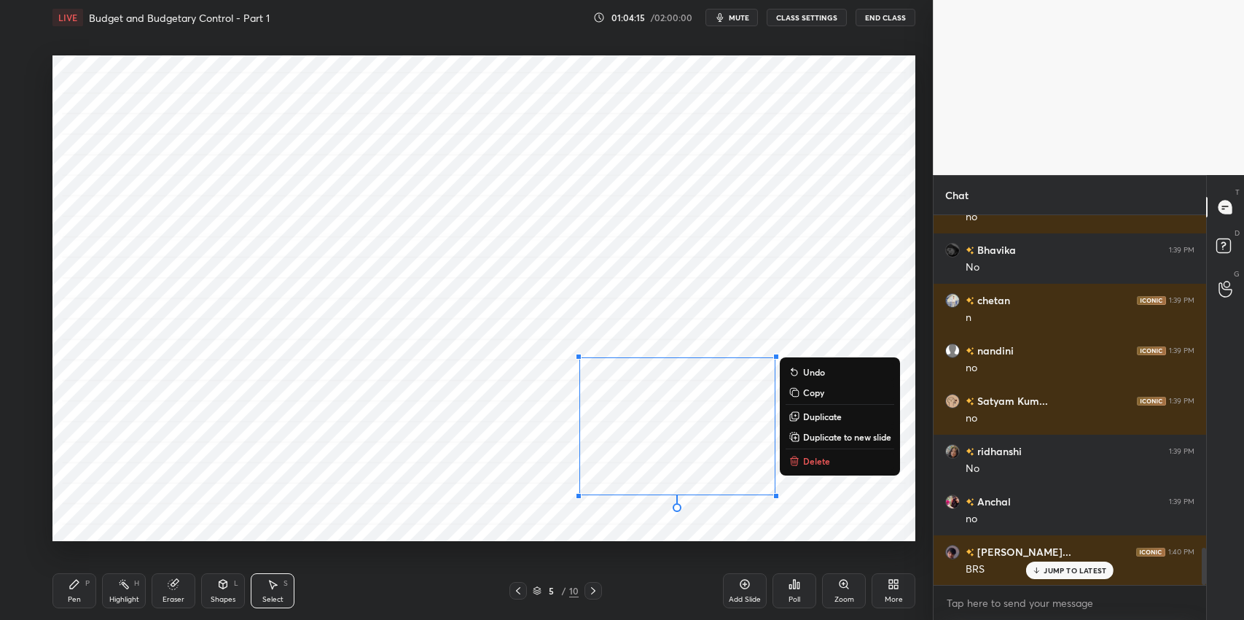
click at [814, 462] on p "Delete" at bounding box center [816, 461] width 27 height 12
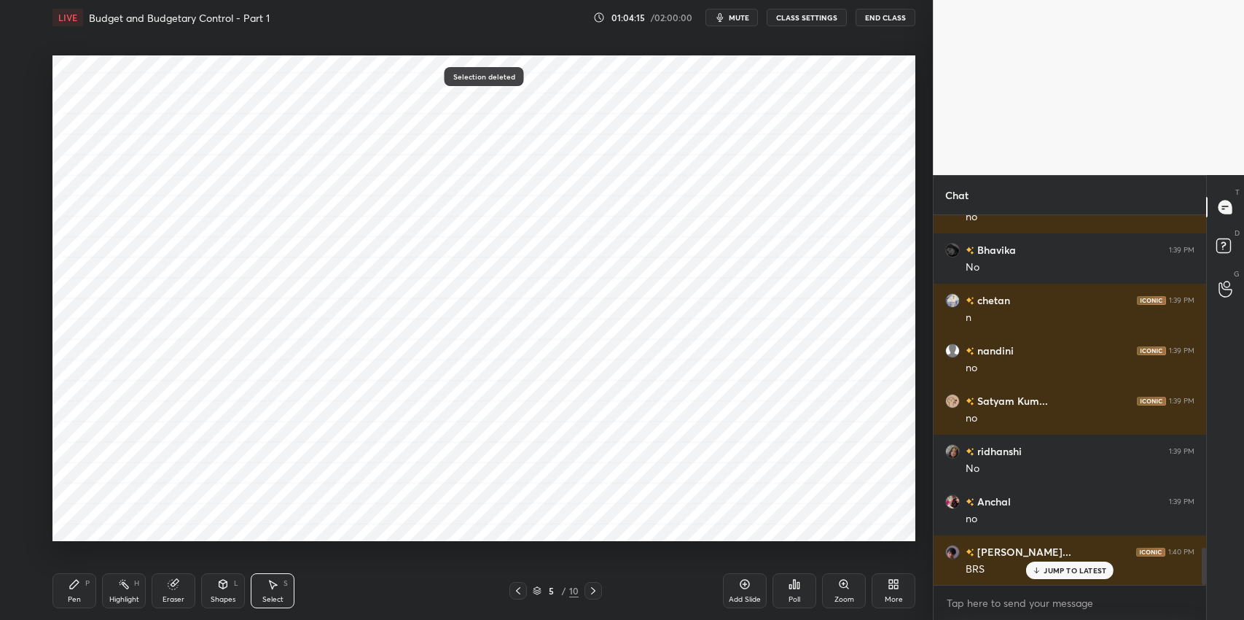
click at [69, 584] on icon at bounding box center [75, 584] width 12 height 12
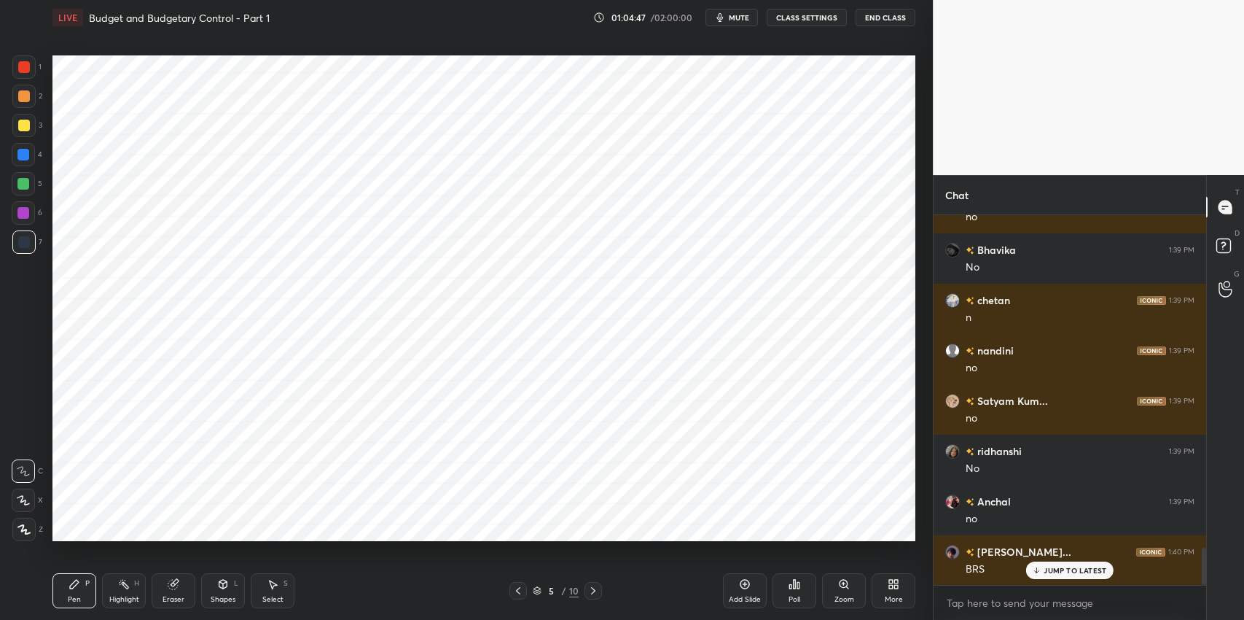
click at [284, 586] on div "S" at bounding box center [286, 583] width 4 height 7
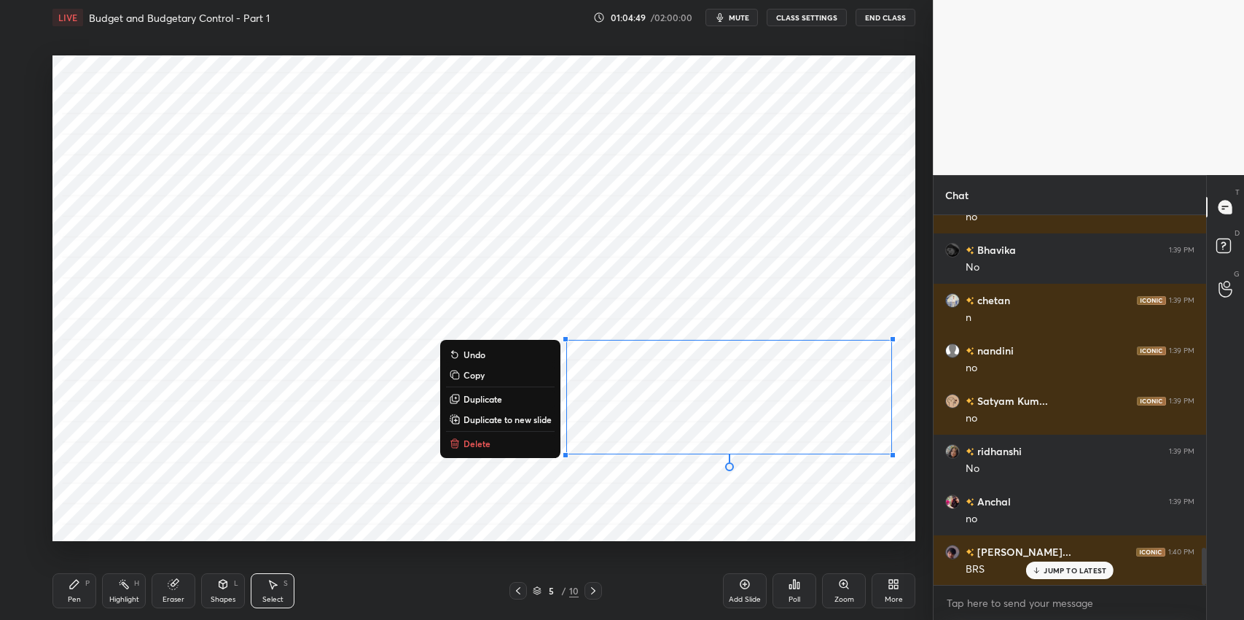
click at [519, 452] on button "Delete" at bounding box center [500, 442] width 109 height 17
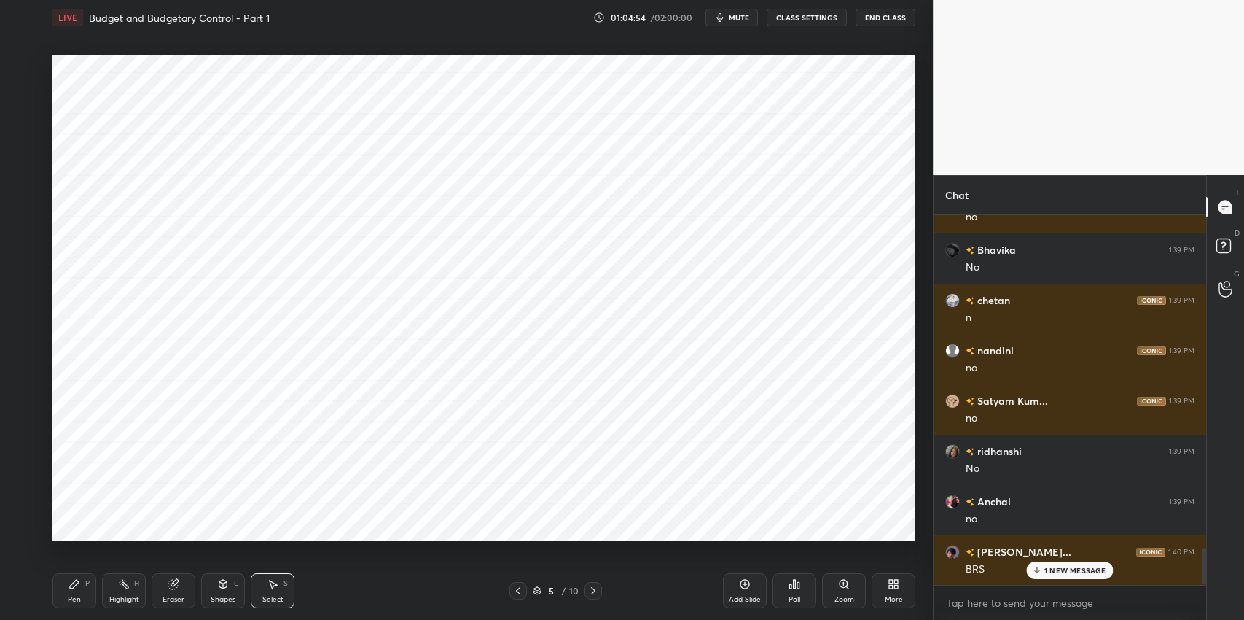
scroll to position [3387, 0]
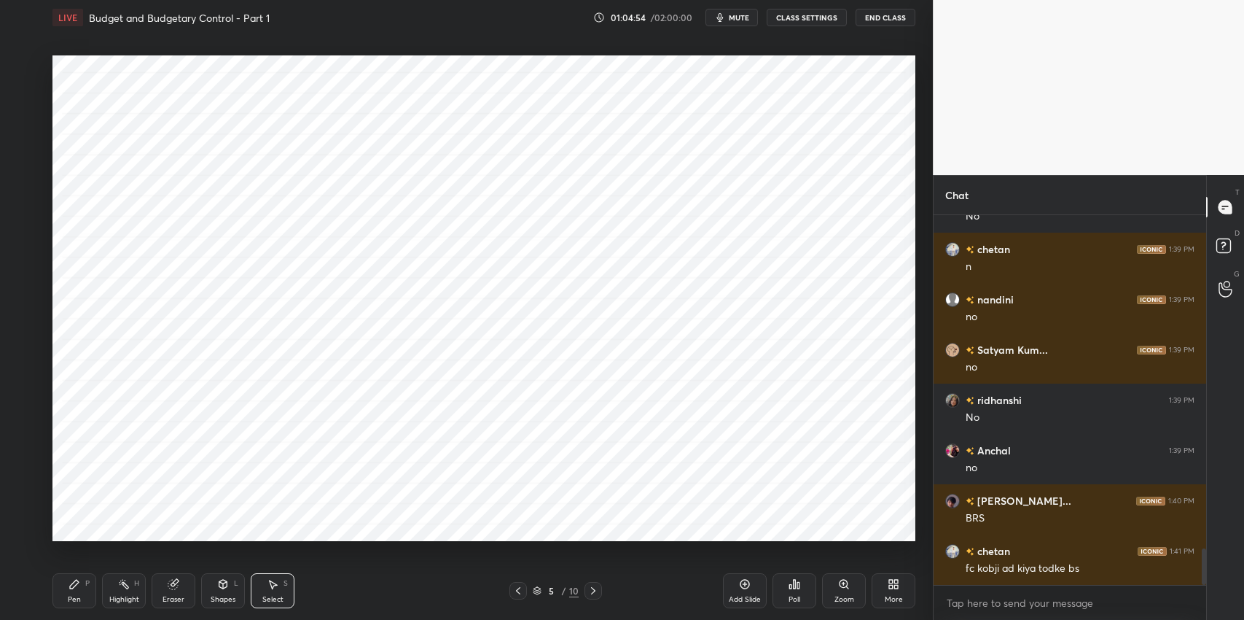
click at [174, 599] on div "Eraser" at bounding box center [174, 599] width 22 height 7
click at [20, 496] on icon at bounding box center [20, 496] width 1 height 1
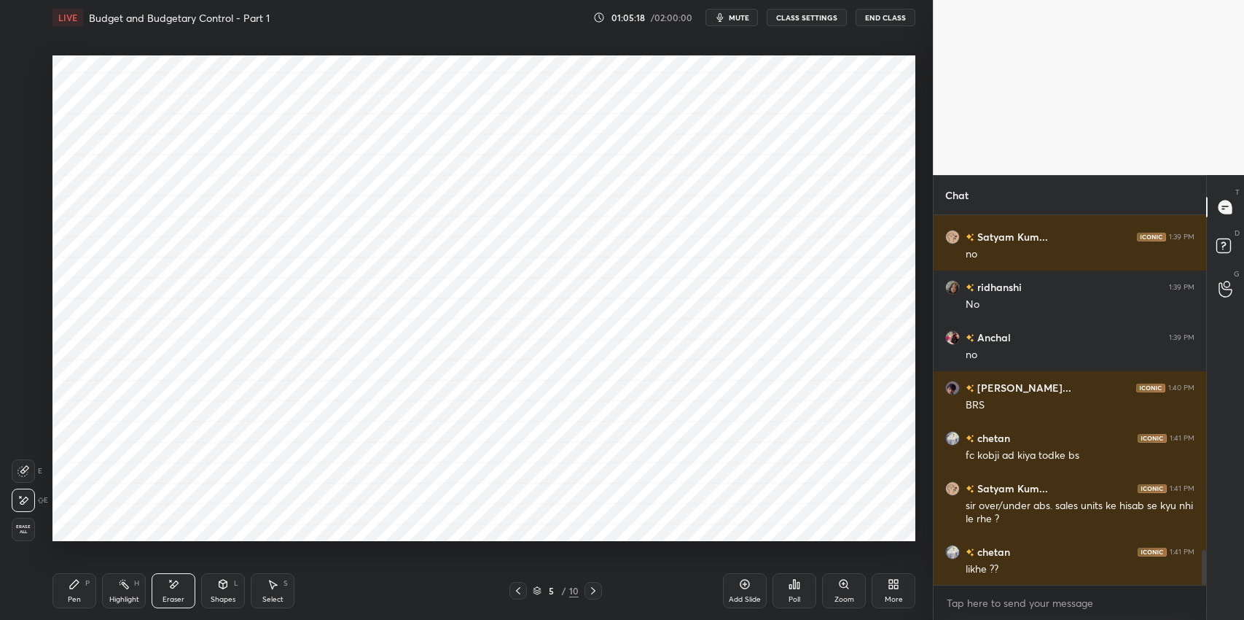
scroll to position [3551, 0]
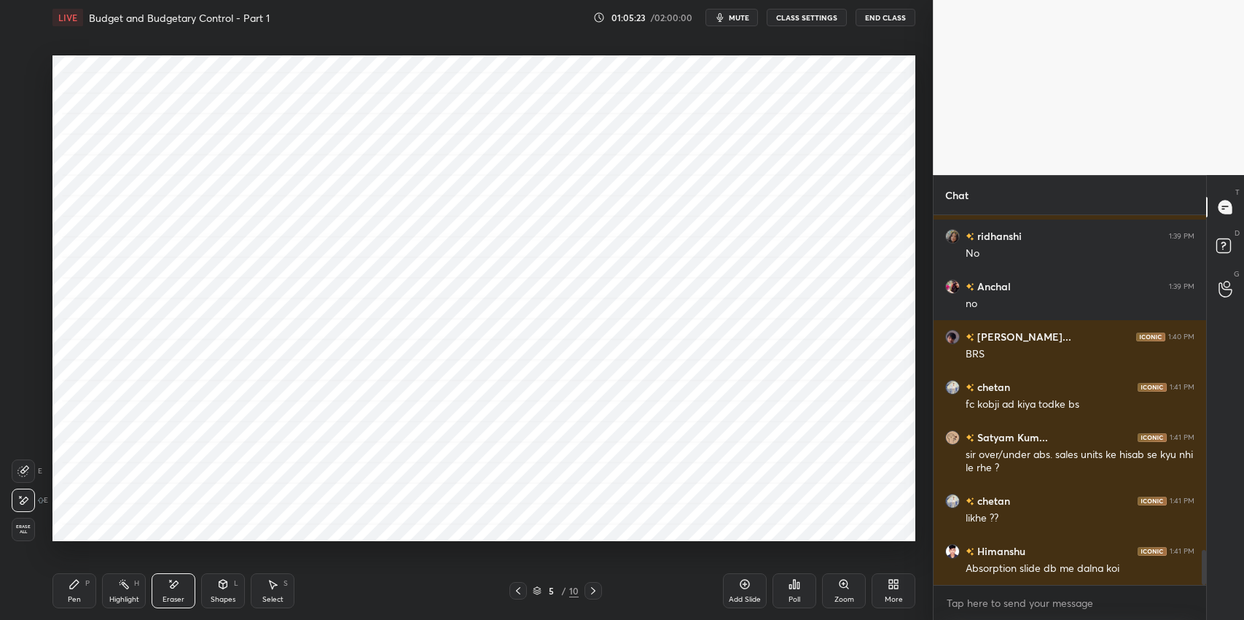
click at [226, 588] on icon at bounding box center [223, 584] width 12 height 12
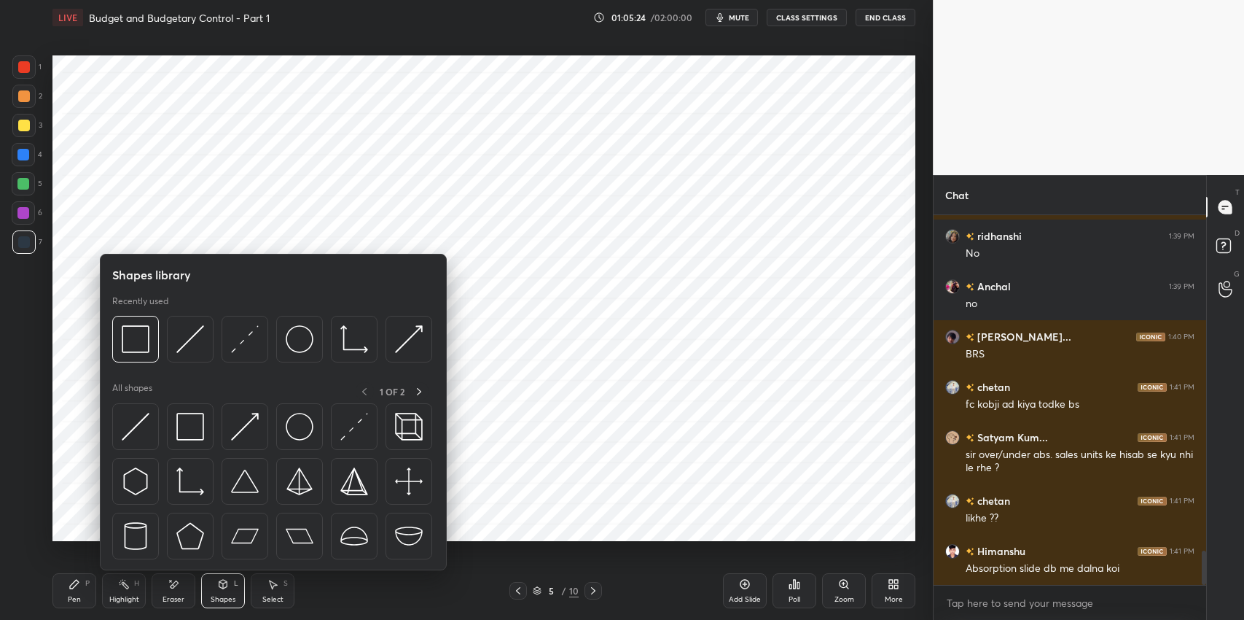
scroll to position [3601, 0]
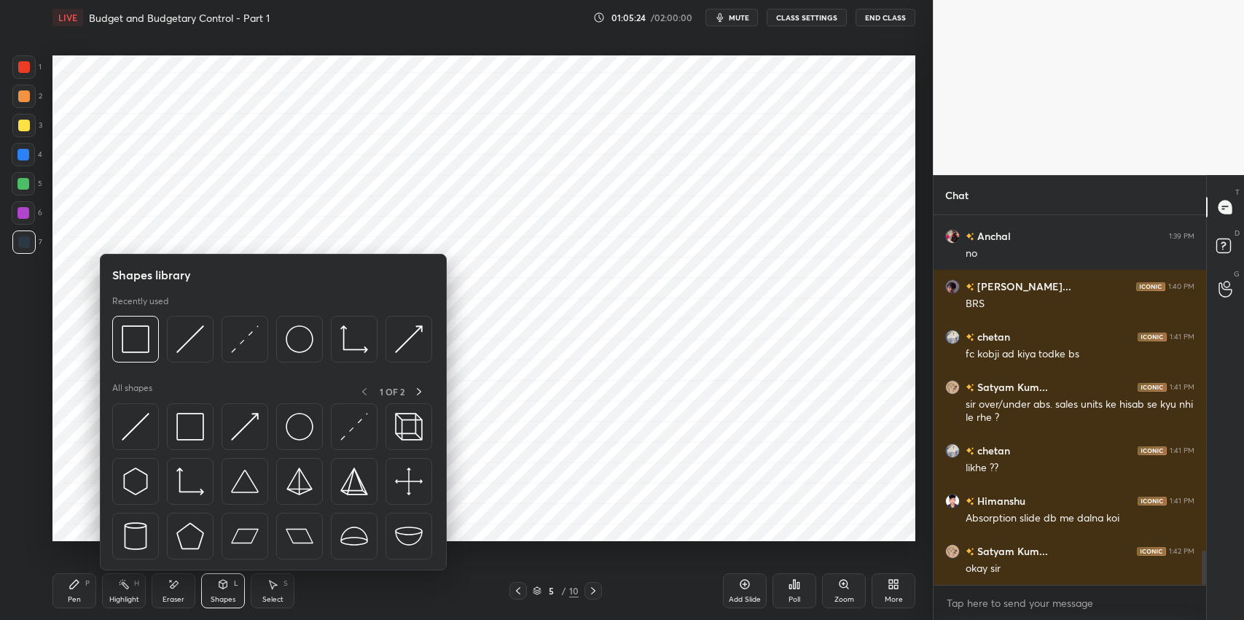
click at [189, 427] on img at bounding box center [190, 427] width 28 height 28
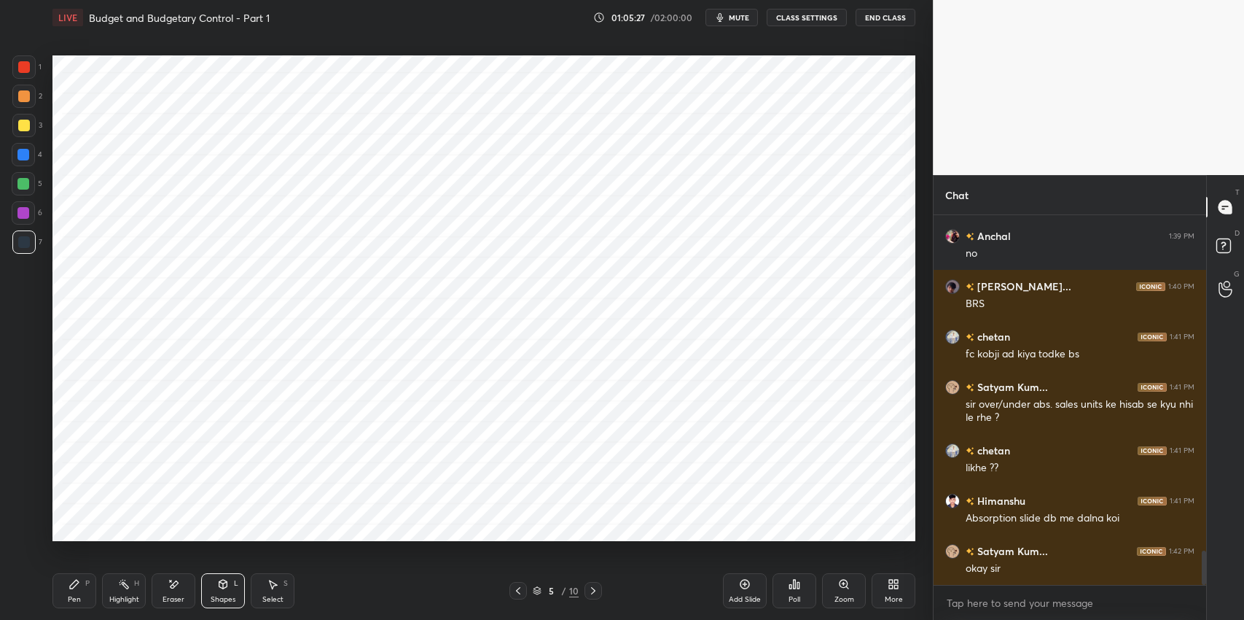
click at [75, 596] on div "Pen" at bounding box center [74, 599] width 13 height 7
click at [789, 598] on div "Poll" at bounding box center [795, 599] width 12 height 7
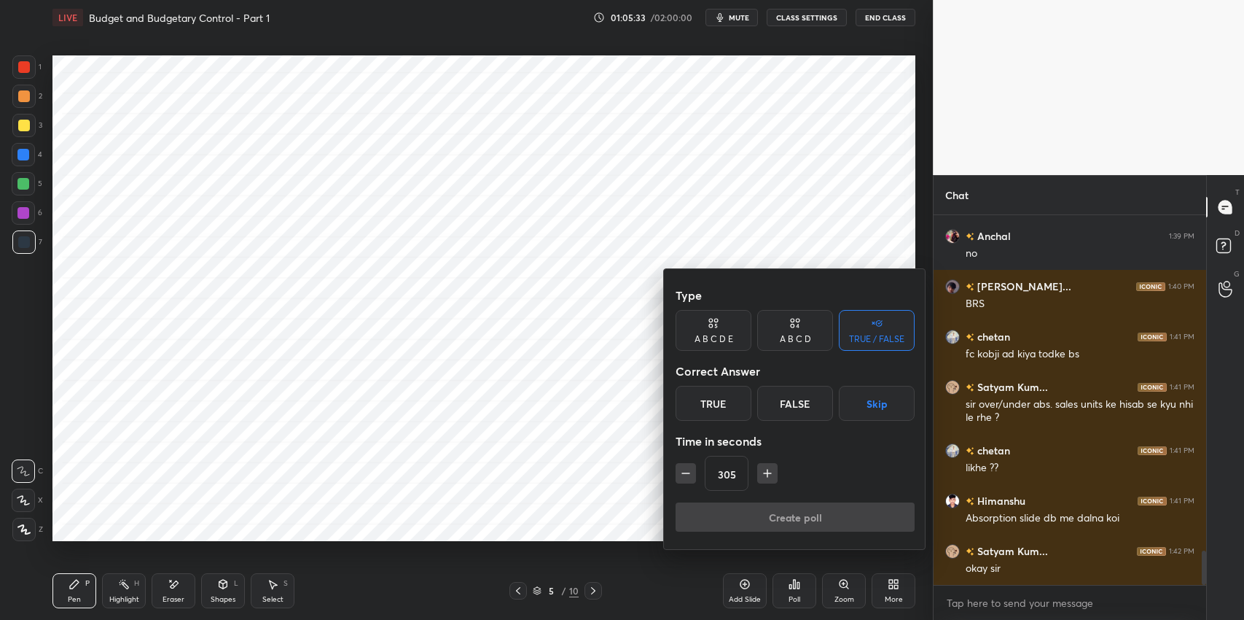
click at [680, 476] on icon "button" at bounding box center [686, 473] width 15 height 15
click at [686, 475] on icon "button" at bounding box center [686, 473] width 15 height 15
click at [683, 477] on icon "button" at bounding box center [686, 473] width 15 height 15
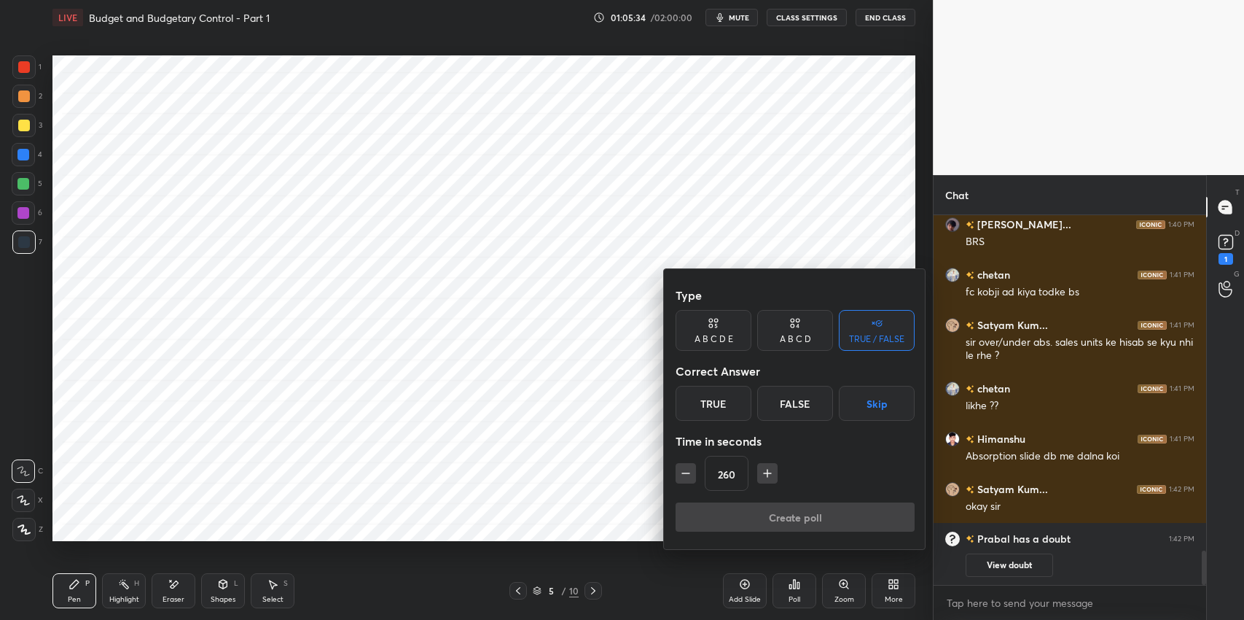
click at [682, 478] on icon "button" at bounding box center [686, 473] width 15 height 15
type input "245"
click at [862, 404] on button "Skip" at bounding box center [877, 403] width 76 height 35
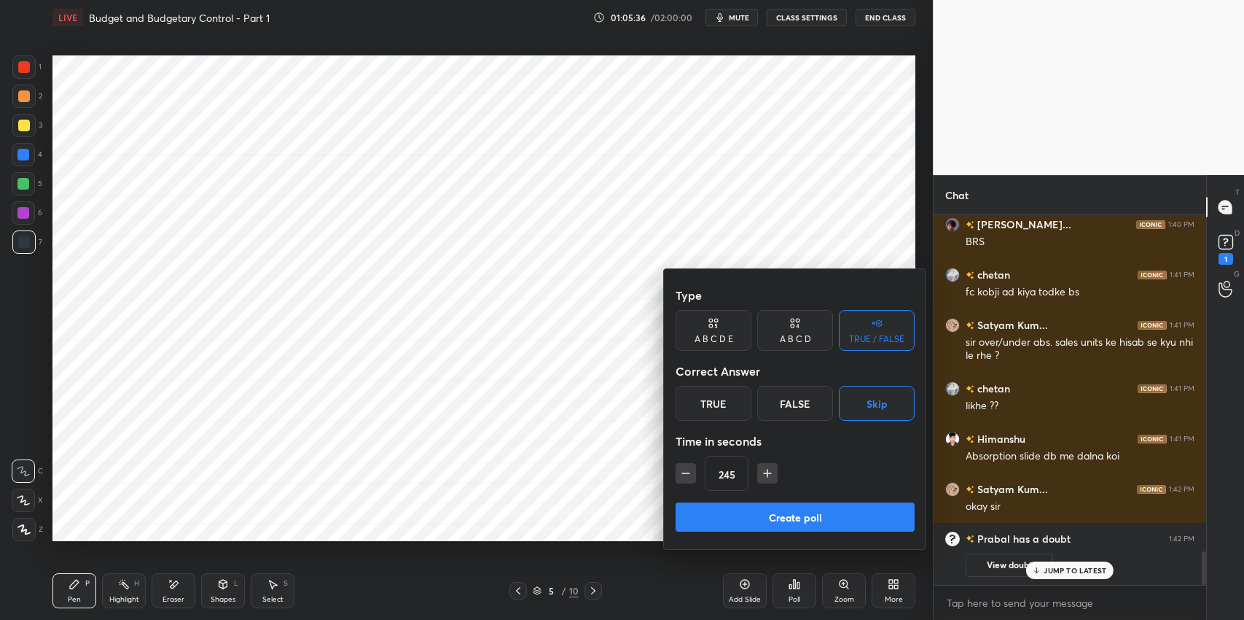
click at [806, 523] on button "Create poll" at bounding box center [795, 516] width 239 height 29
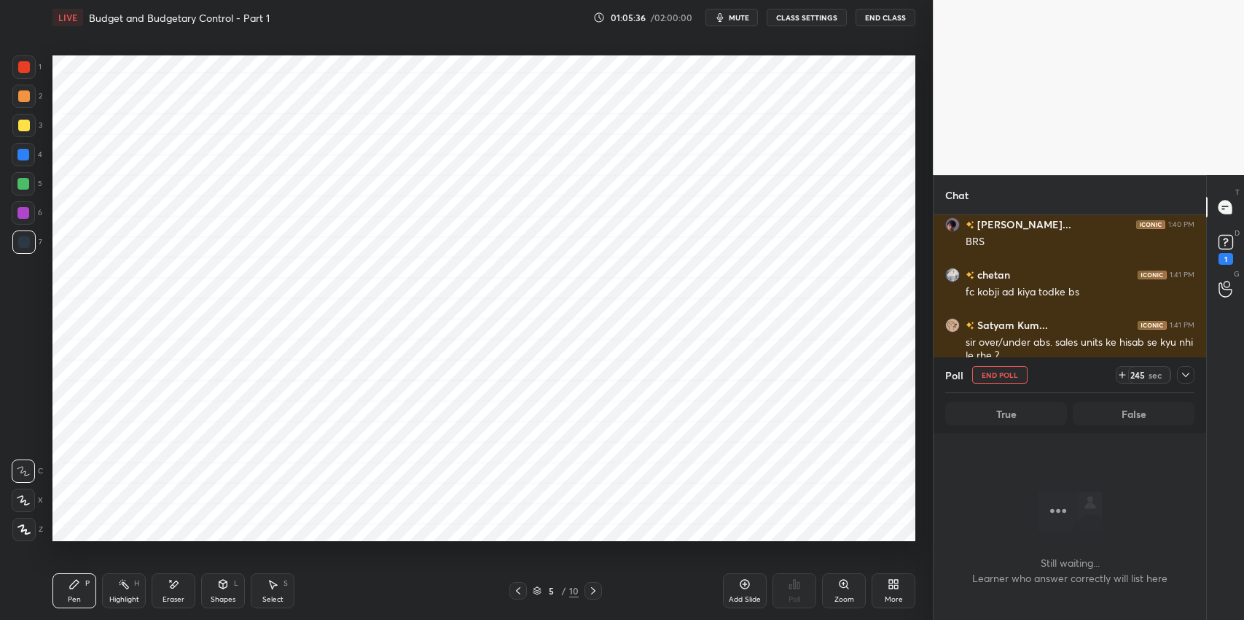
scroll to position [325, 268]
click at [1184, 381] on div at bounding box center [1185, 374] width 17 height 17
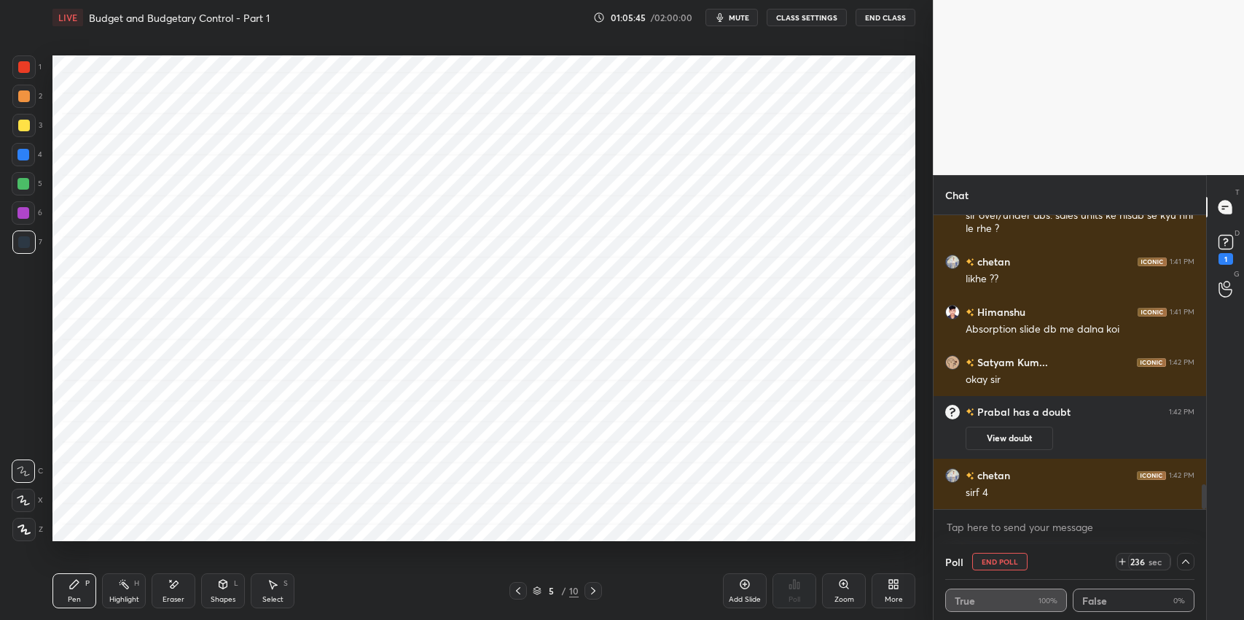
scroll to position [3167, 0]
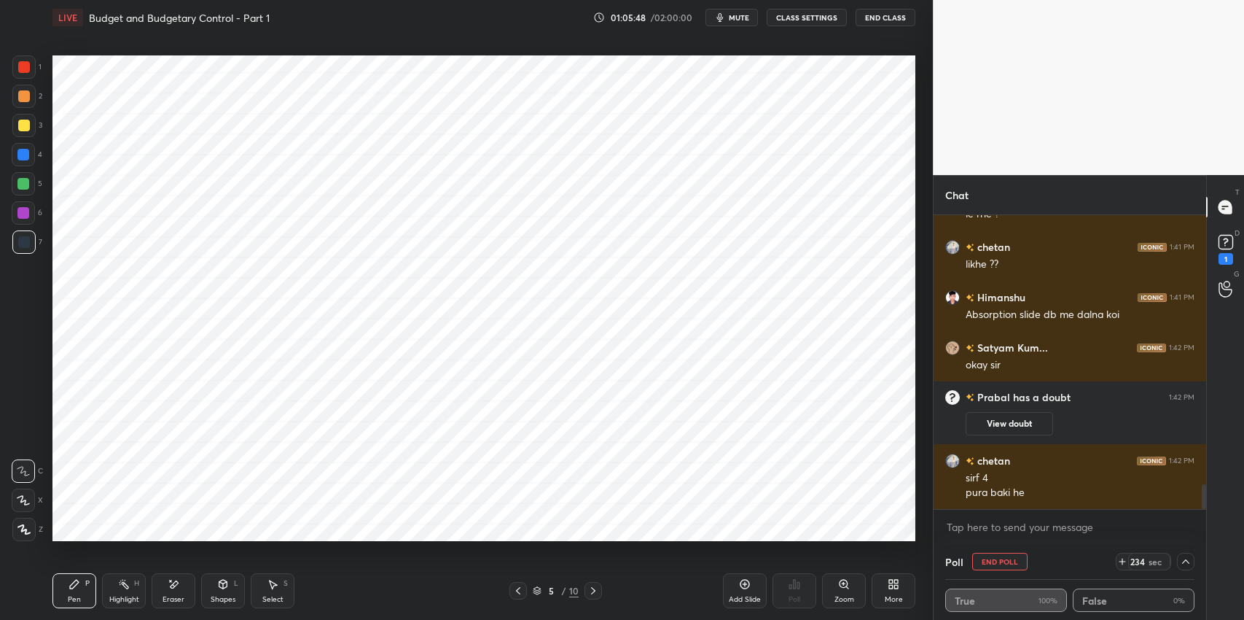
click at [220, 592] on div "Shapes L" at bounding box center [223, 590] width 44 height 35
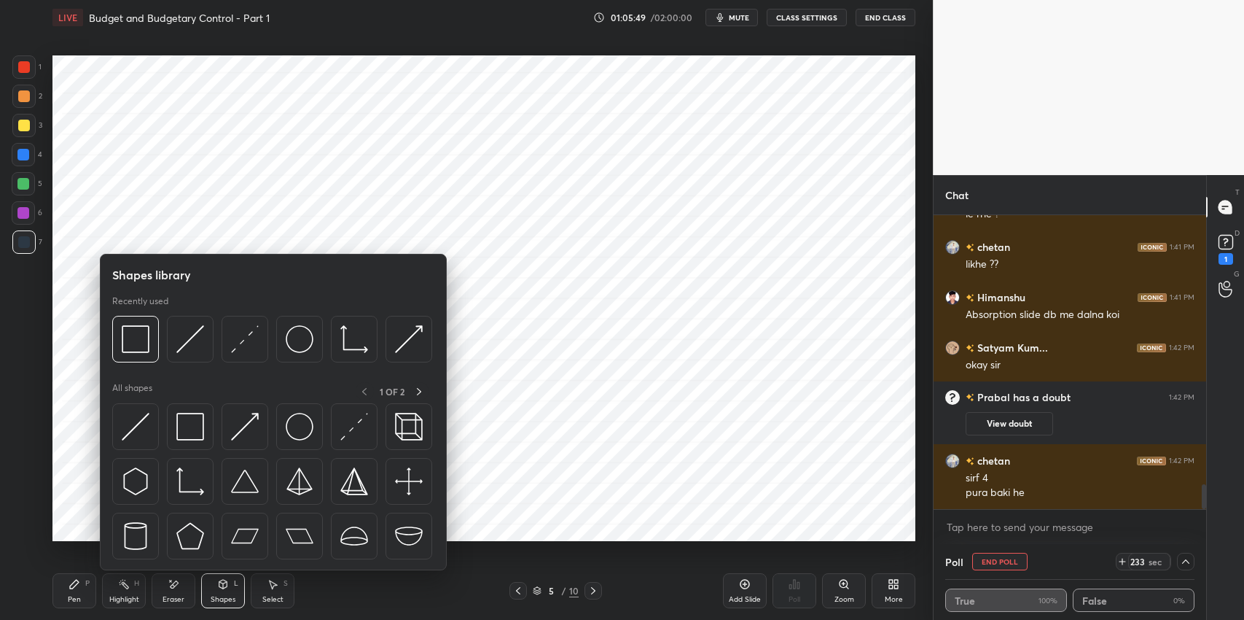
click at [271, 596] on div "Select" at bounding box center [272, 599] width 21 height 7
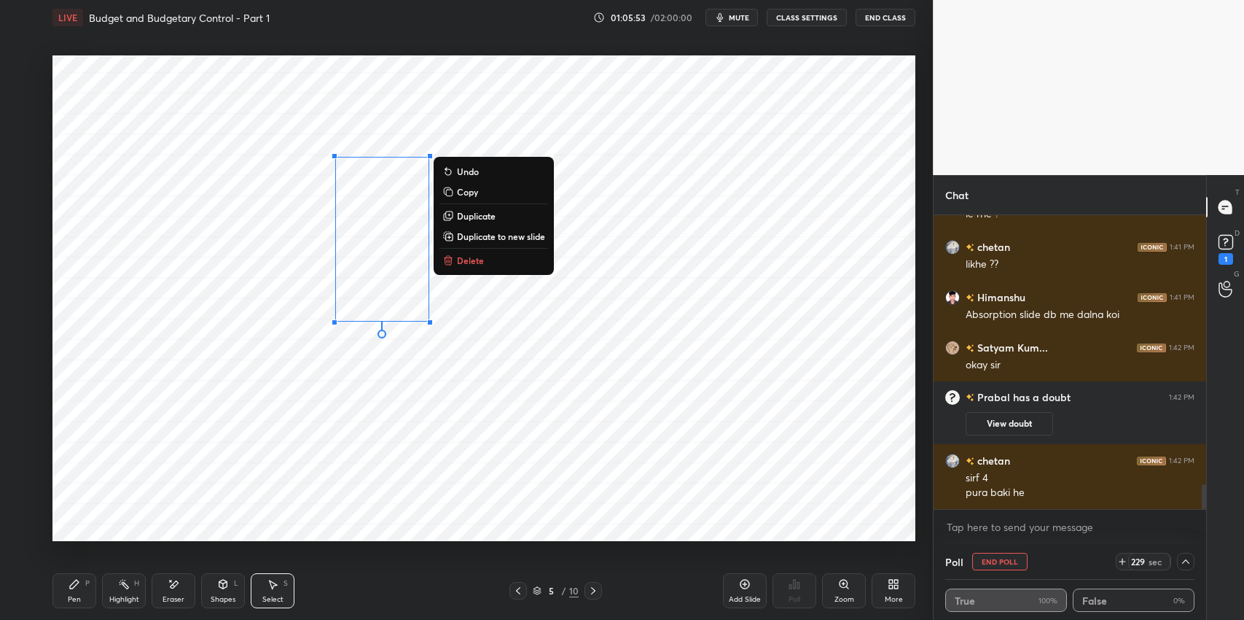
click at [490, 383] on div "0 ° Undo Copy Duplicate Duplicate to new slide Delete" at bounding box center [483, 298] width 863 height 486
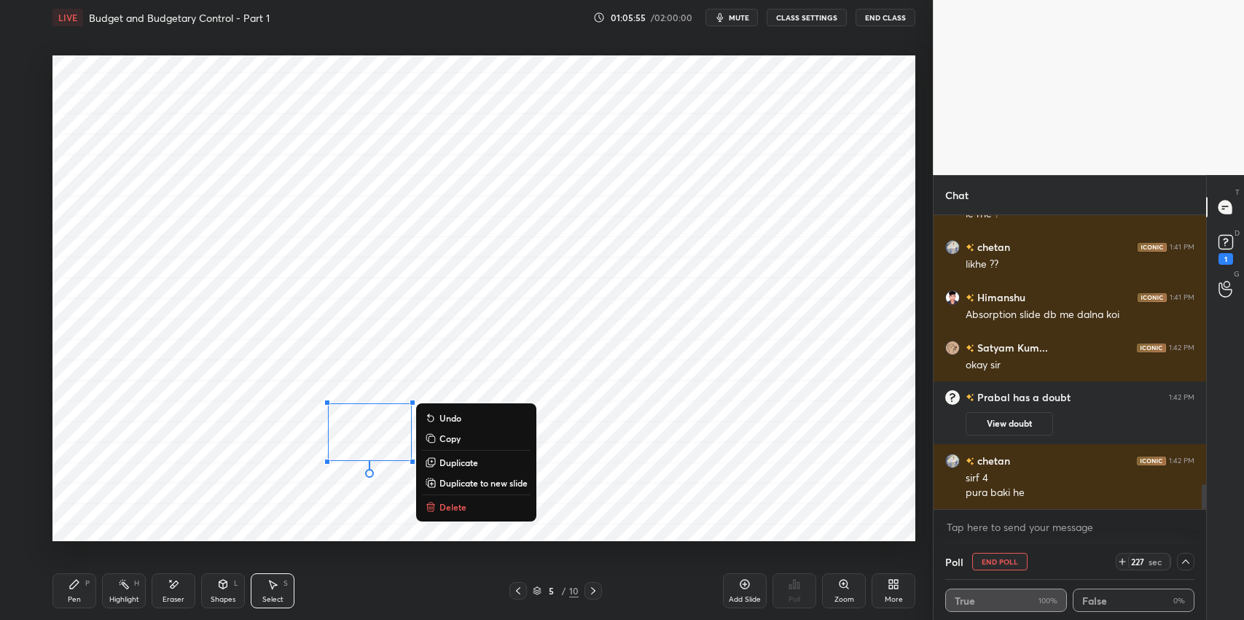
click at [281, 503] on div "0 ° Undo Copy Duplicate Duplicate to new slide Delete" at bounding box center [483, 298] width 863 height 486
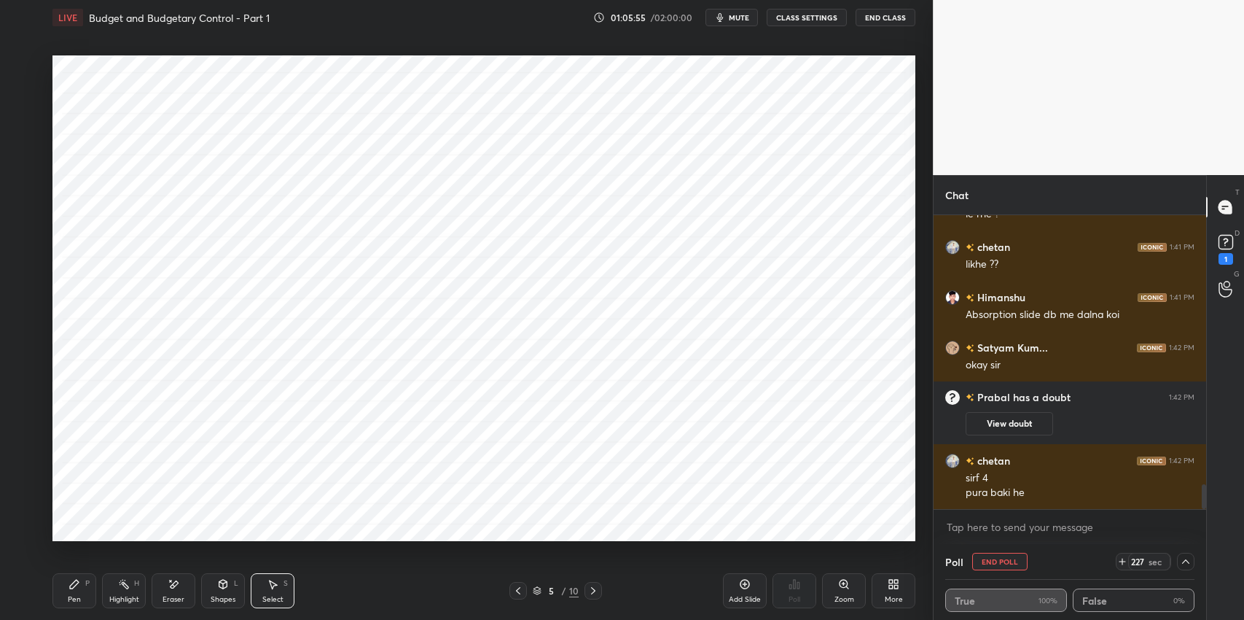
click at [219, 590] on div "Shapes L" at bounding box center [223, 590] width 44 height 35
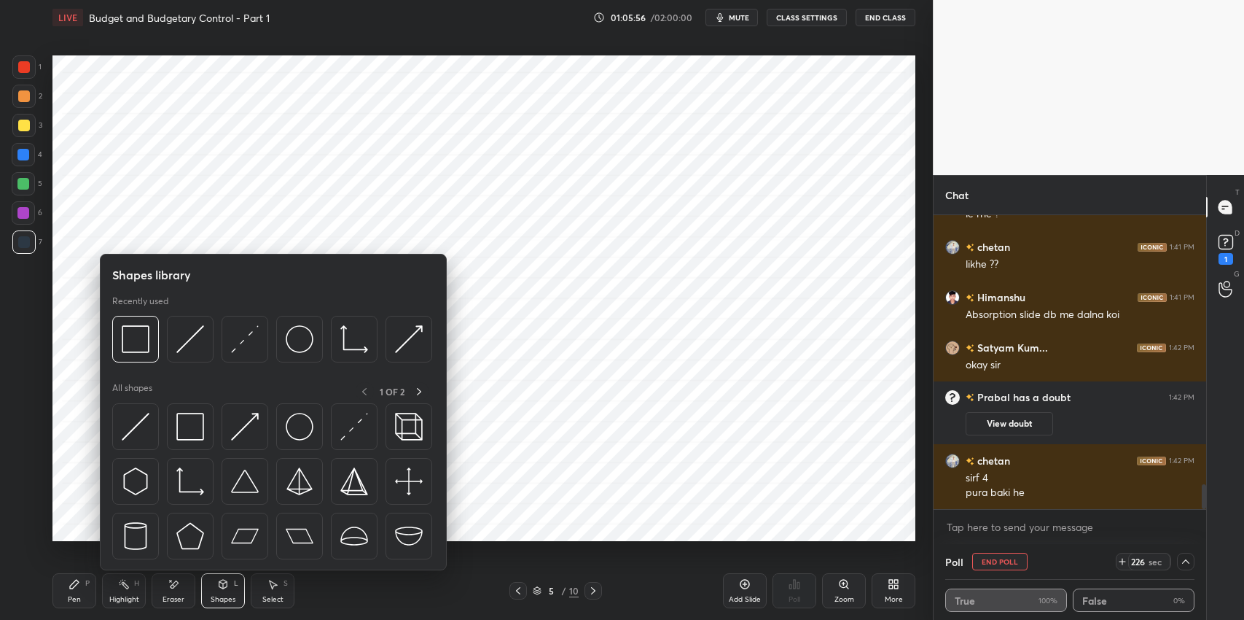
click at [194, 422] on img at bounding box center [190, 427] width 28 height 28
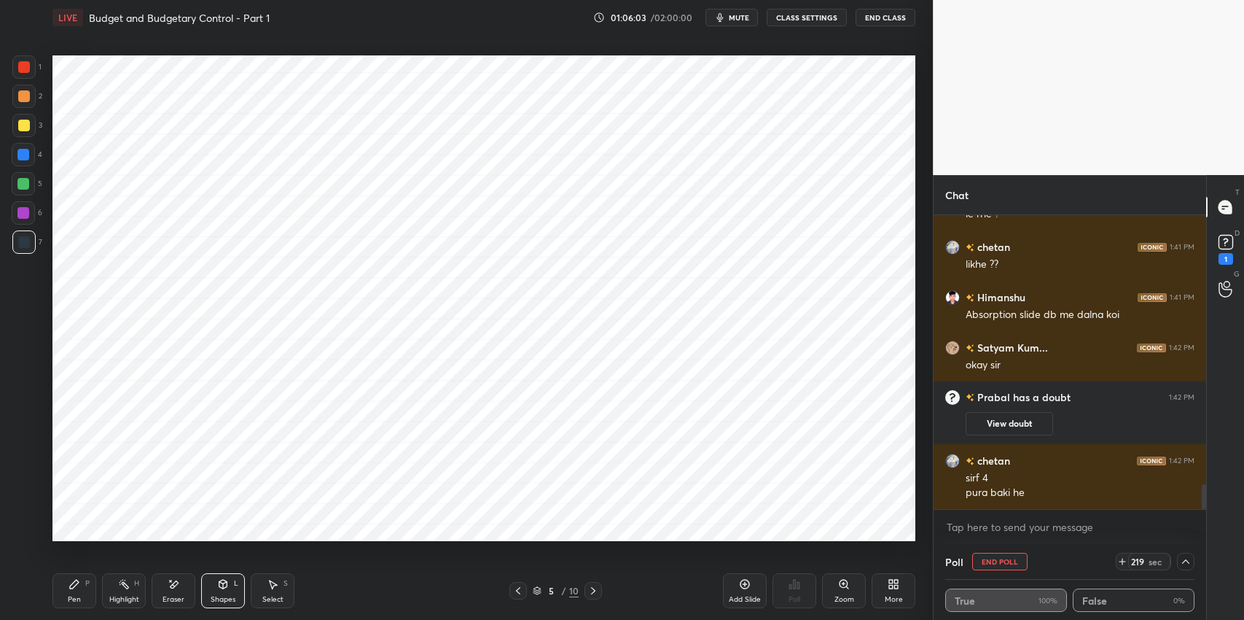
click at [174, 580] on icon at bounding box center [174, 584] width 12 height 12
click at [221, 587] on icon at bounding box center [223, 584] width 8 height 9
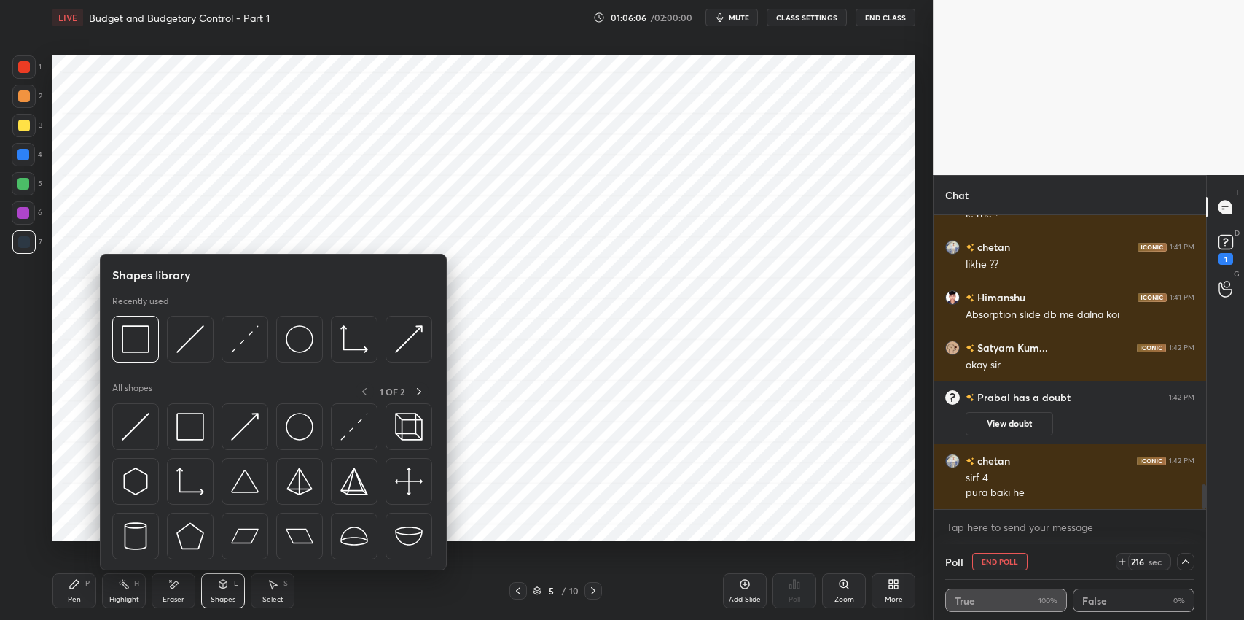
click at [182, 420] on img at bounding box center [190, 427] width 28 height 28
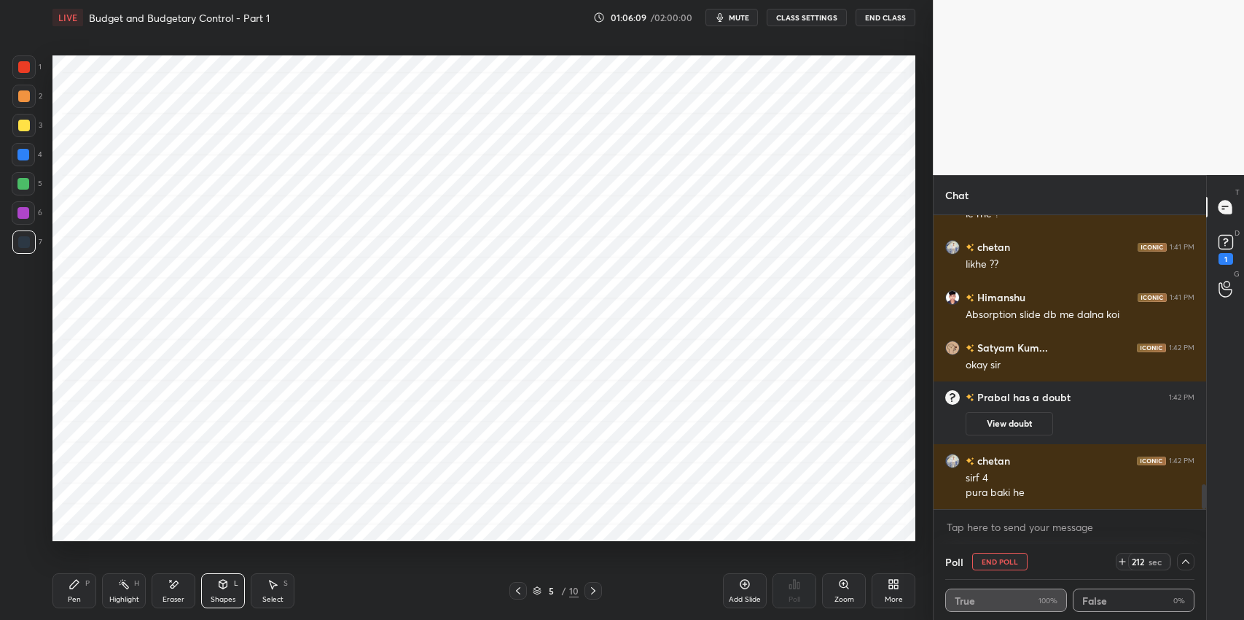
click at [79, 592] on div "Pen P" at bounding box center [74, 590] width 44 height 35
click at [181, 596] on div "Eraser" at bounding box center [174, 599] width 22 height 7
click at [73, 586] on icon at bounding box center [74, 584] width 9 height 9
click at [182, 592] on div "Eraser" at bounding box center [174, 590] width 44 height 35
click at [73, 589] on icon at bounding box center [75, 584] width 12 height 12
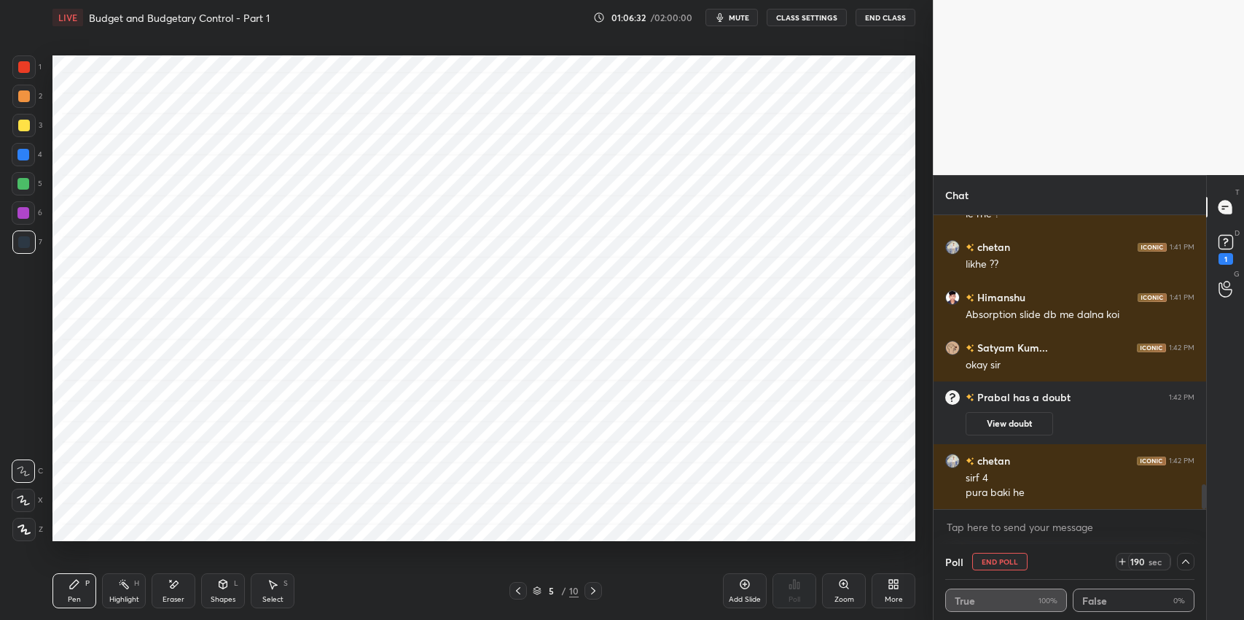
click at [185, 595] on div "Eraser" at bounding box center [174, 590] width 44 height 35
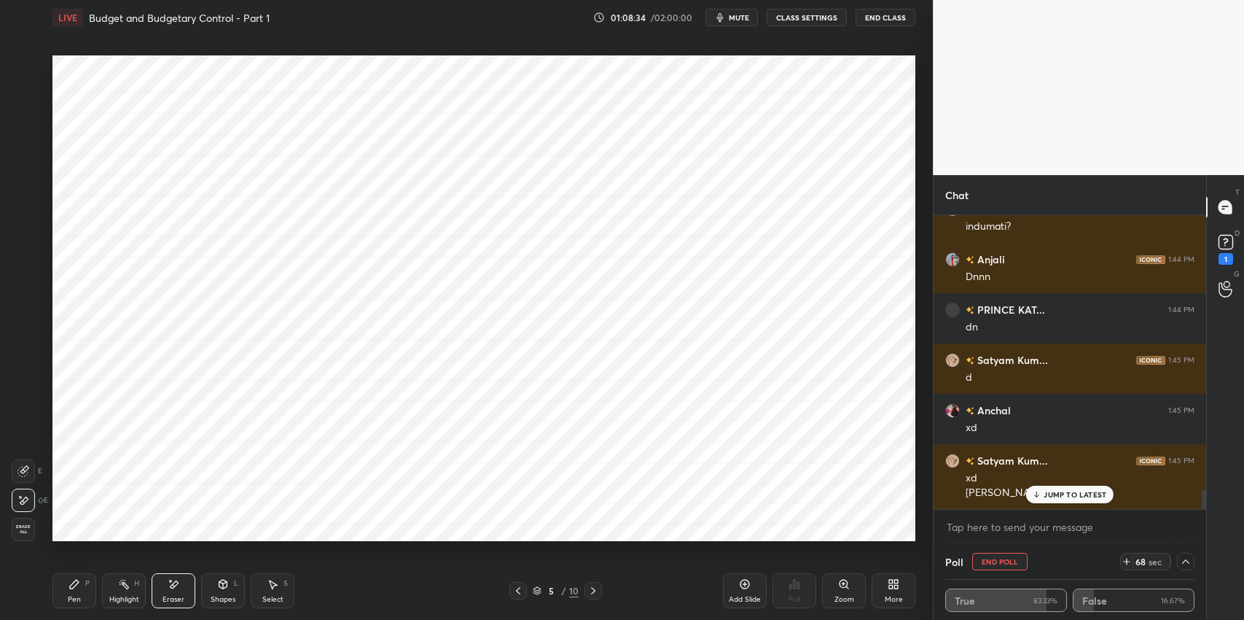
scroll to position [4036, 0]
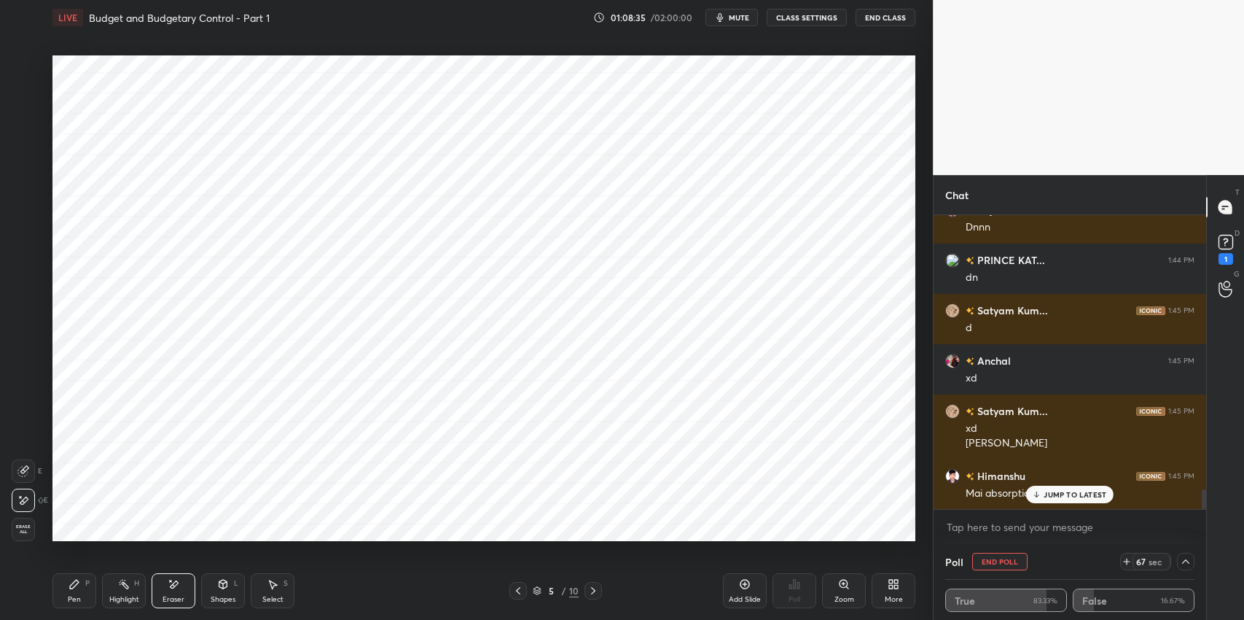
click at [1061, 494] on p "JUMP TO LATEST" at bounding box center [1075, 494] width 63 height 9
click at [592, 590] on icon at bounding box center [594, 591] width 12 height 12
click at [179, 598] on div "Eraser" at bounding box center [174, 599] width 22 height 7
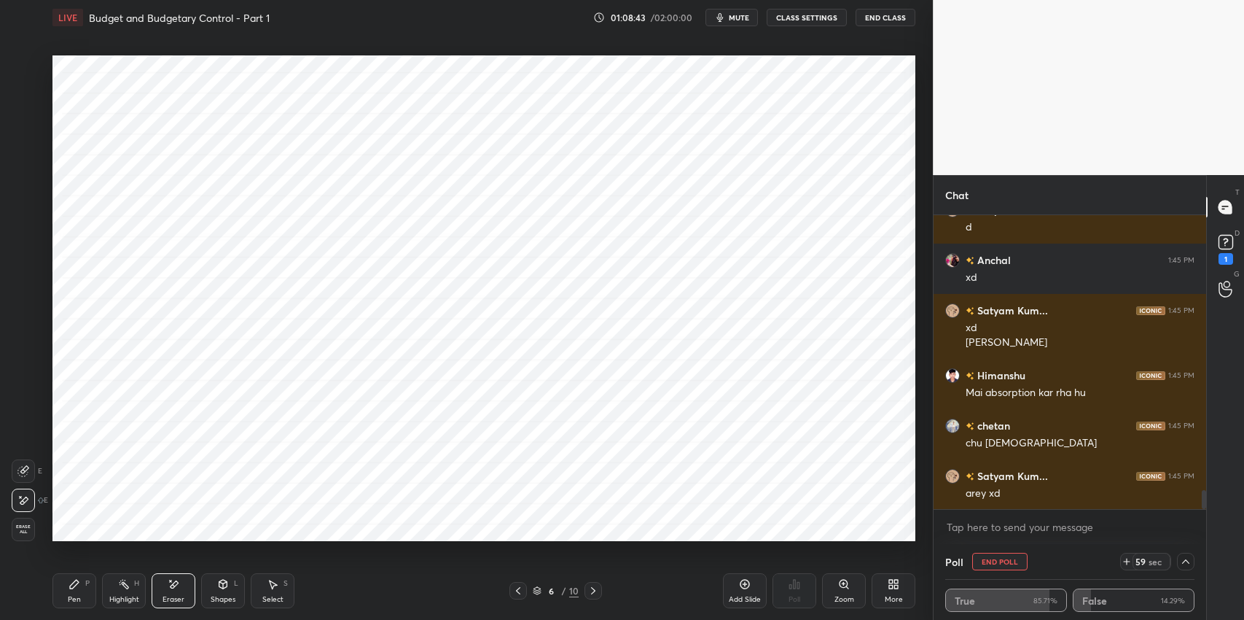
scroll to position [4187, 0]
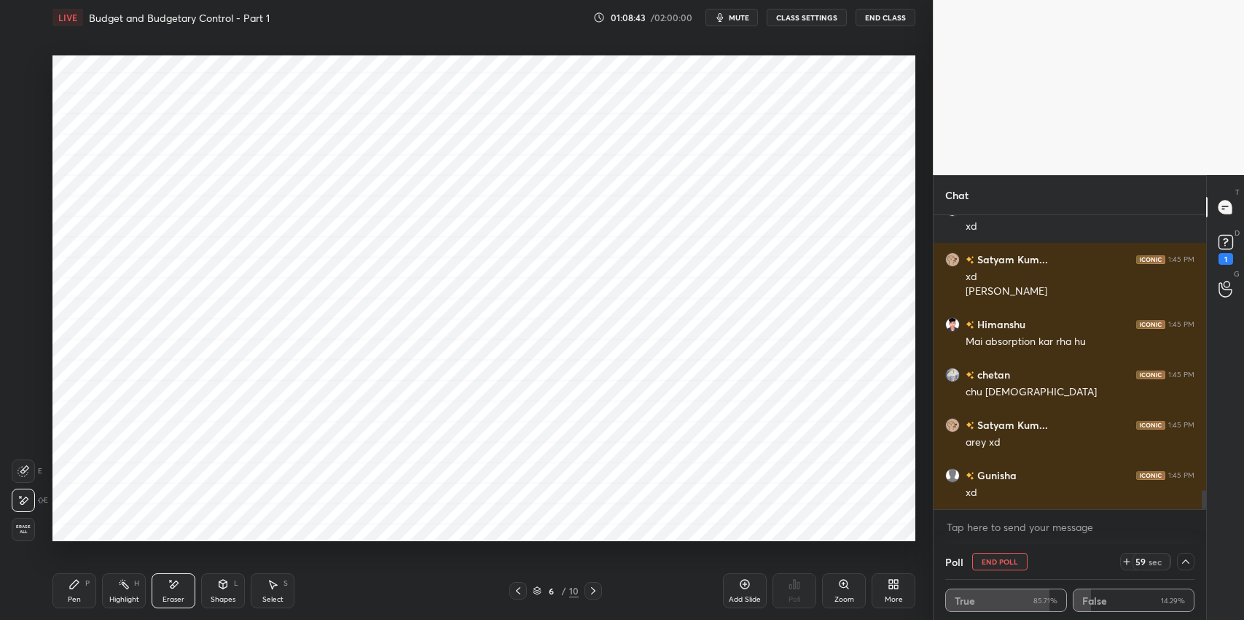
click at [284, 577] on div "Select S" at bounding box center [273, 590] width 44 height 35
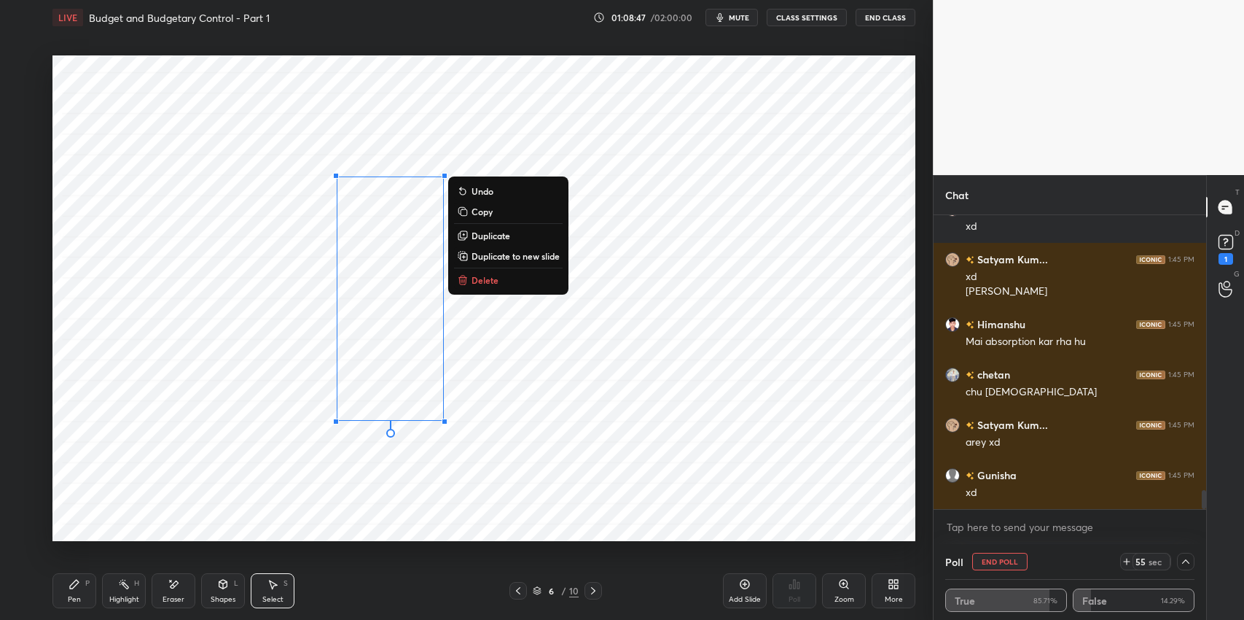
scroll to position [4238, 0]
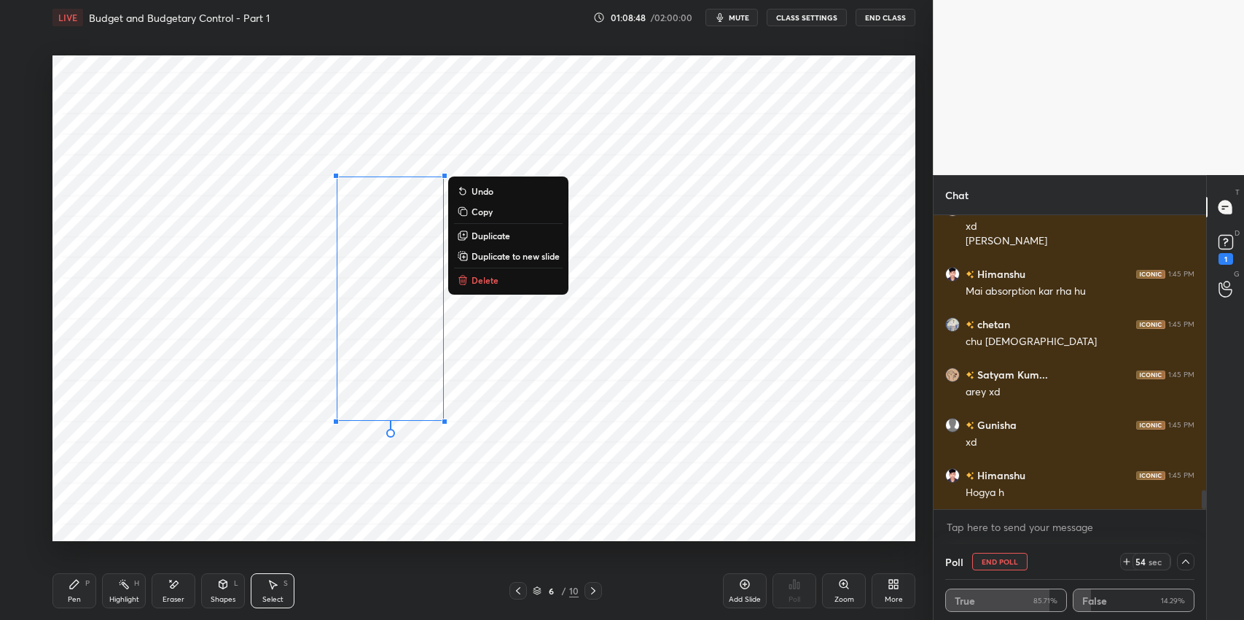
click at [216, 581] on div "Shapes L" at bounding box center [223, 590] width 44 height 35
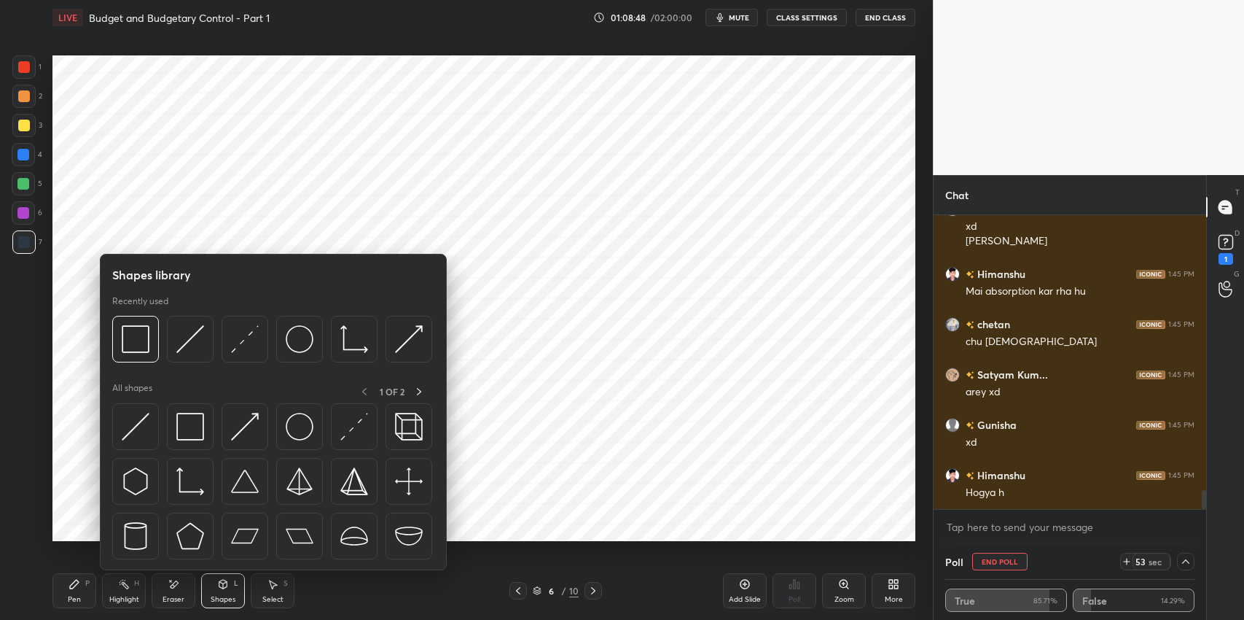
click at [189, 410] on div at bounding box center [190, 426] width 47 height 47
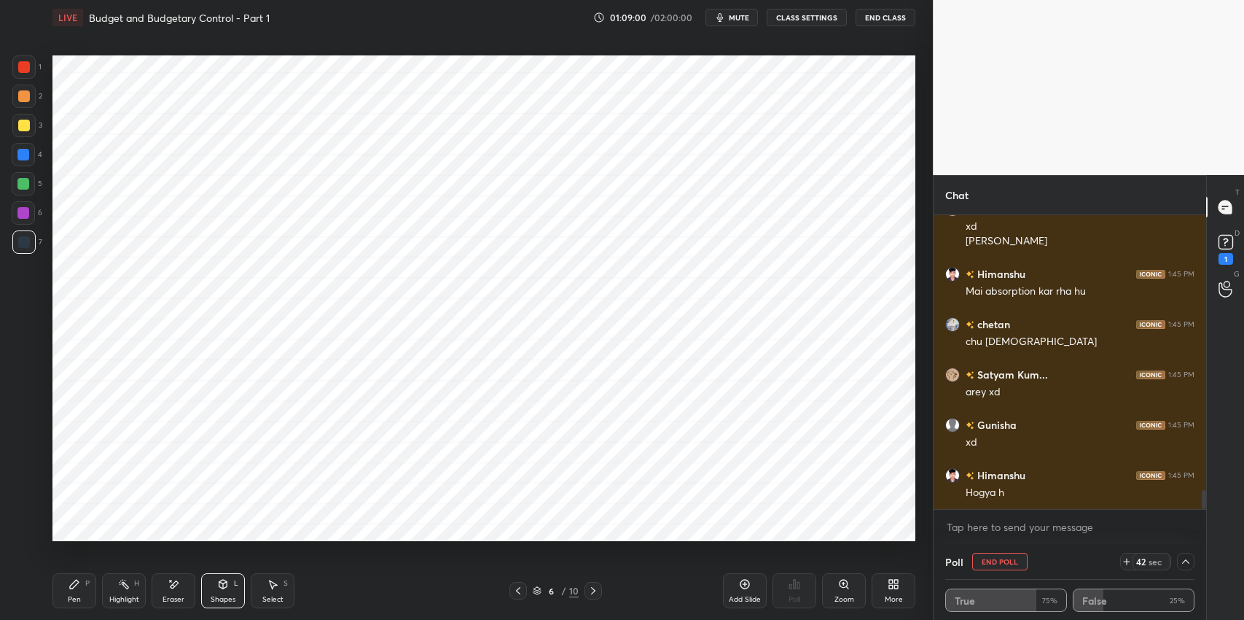
click at [279, 591] on div "Select S" at bounding box center [273, 590] width 44 height 35
click at [72, 588] on icon at bounding box center [74, 584] width 9 height 9
click at [275, 585] on icon at bounding box center [274, 584] width 8 height 9
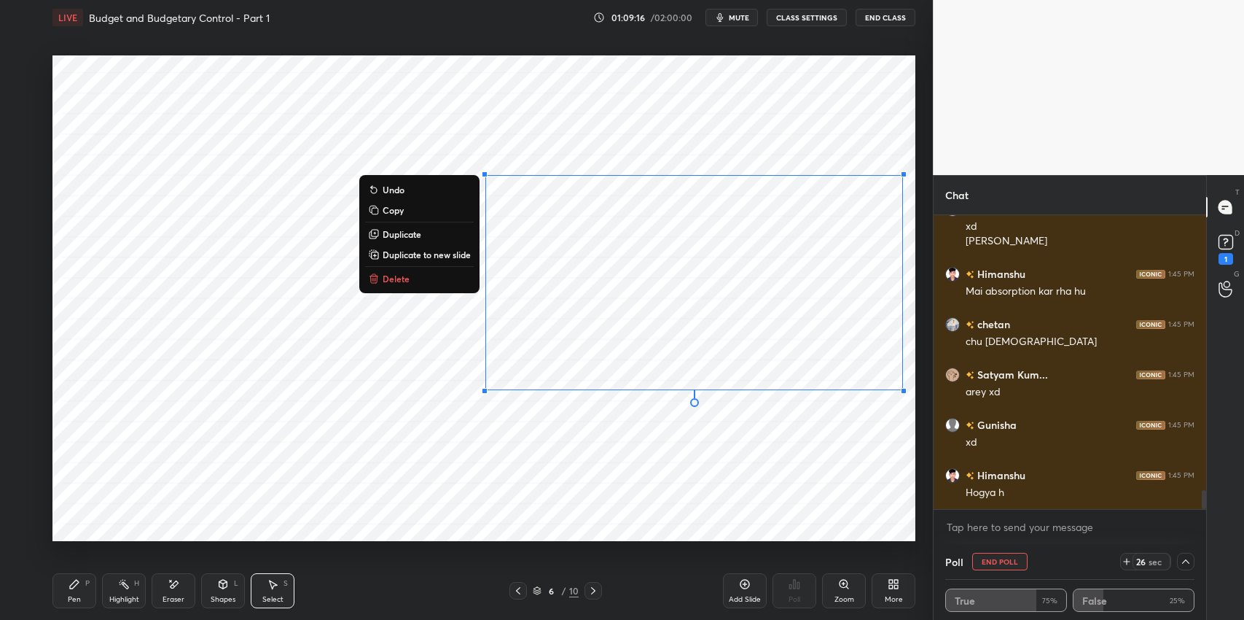
click at [886, 443] on div "0 ° Undo Copy Duplicate Duplicate to new slide Delete" at bounding box center [483, 298] width 863 height 486
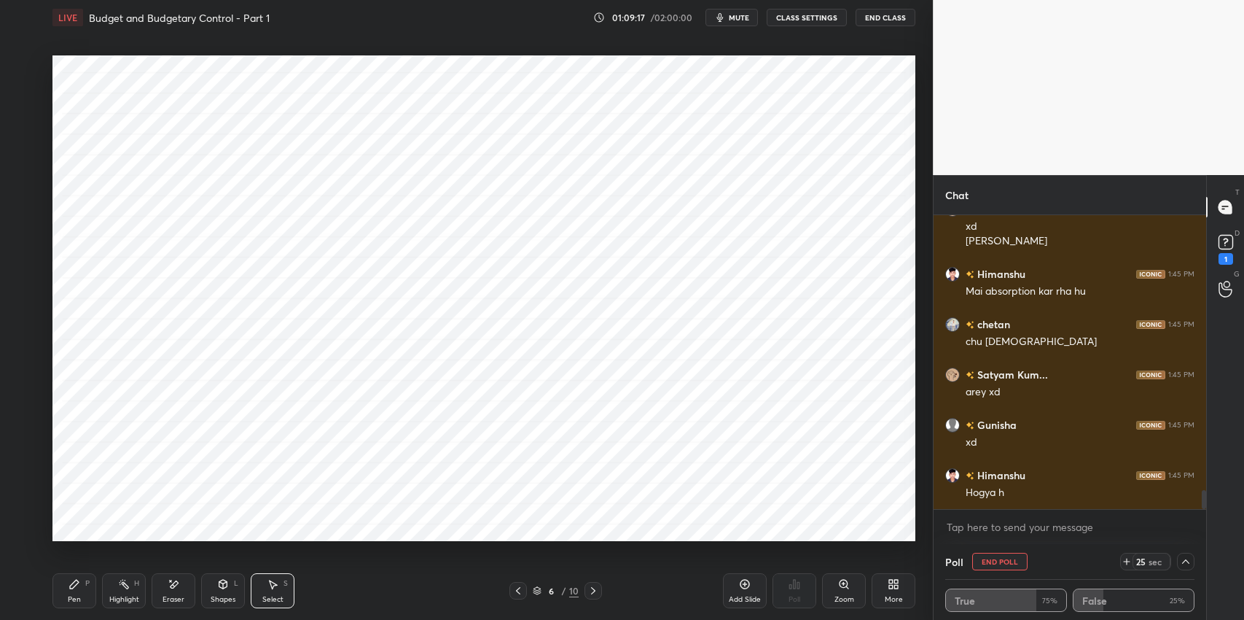
click at [807, 225] on div "0 ° Undo Copy Duplicate Duplicate to new slide Delete" at bounding box center [483, 298] width 863 height 486
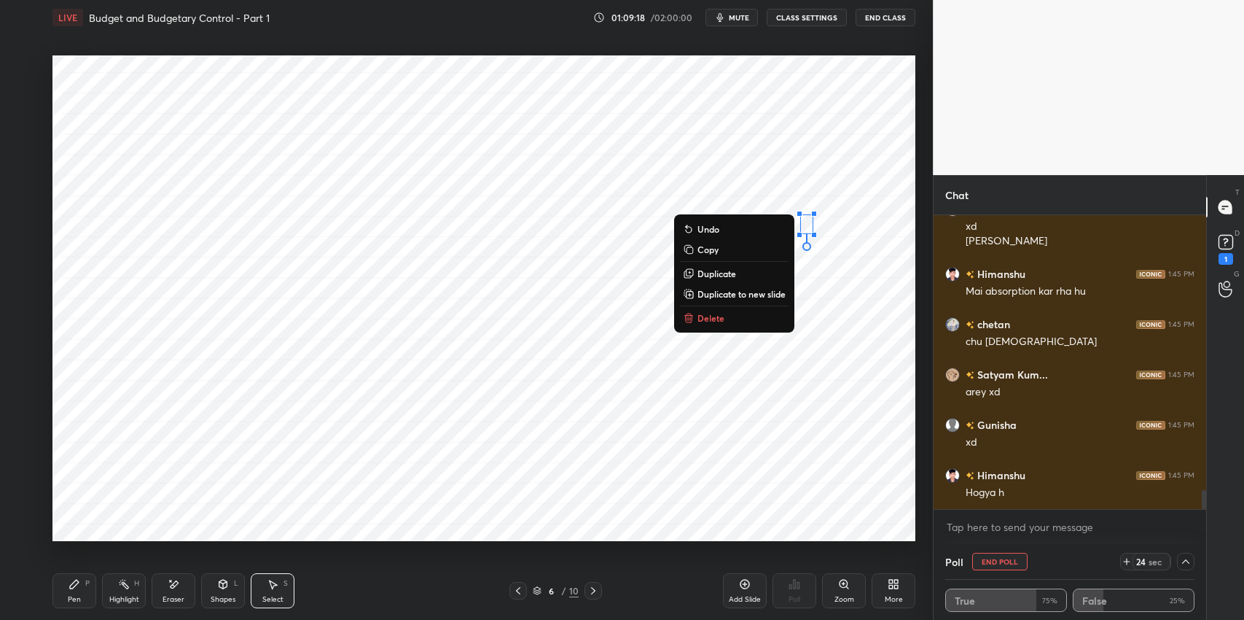
click at [741, 319] on button "Delete" at bounding box center [734, 317] width 109 height 17
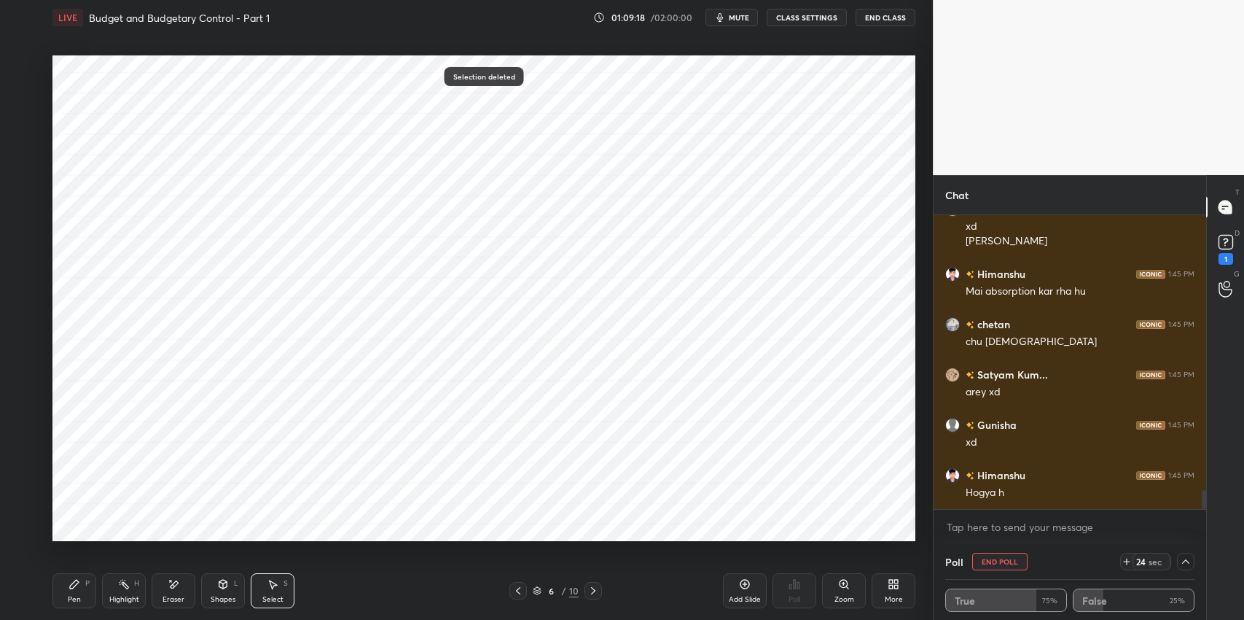
click at [81, 589] on div "Pen P" at bounding box center [74, 590] width 44 height 35
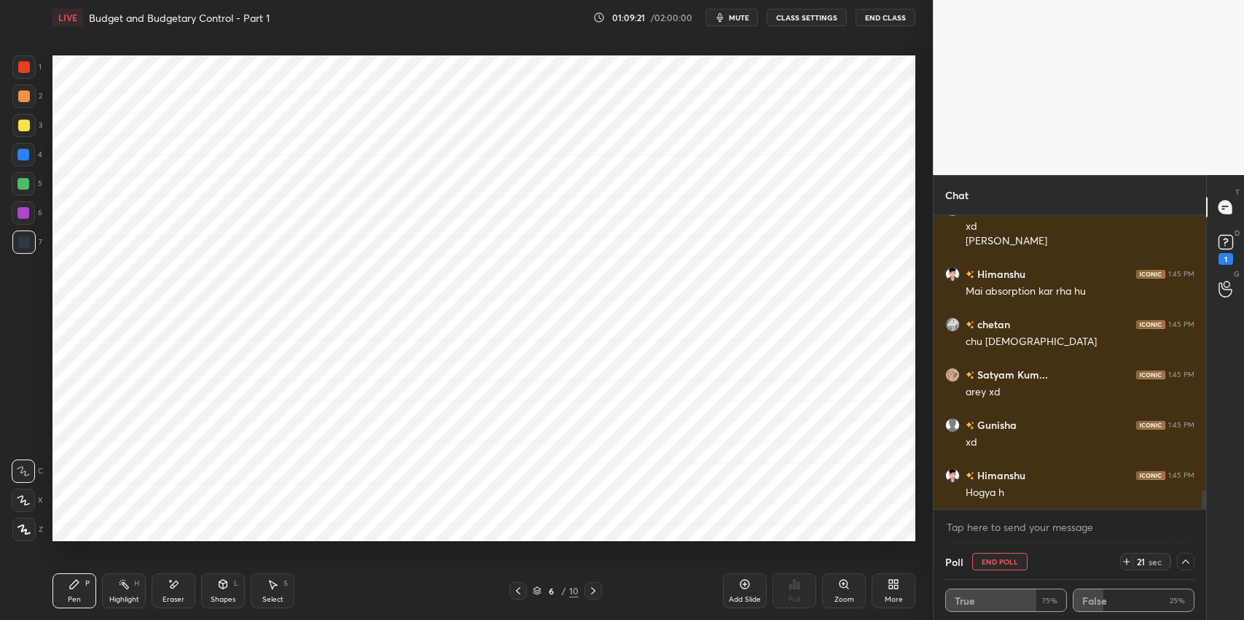
click at [176, 601] on div "Eraser" at bounding box center [174, 599] width 22 height 7
click at [80, 596] on div "Pen" at bounding box center [74, 599] width 13 height 7
click at [222, 593] on div "Shapes L" at bounding box center [223, 590] width 44 height 35
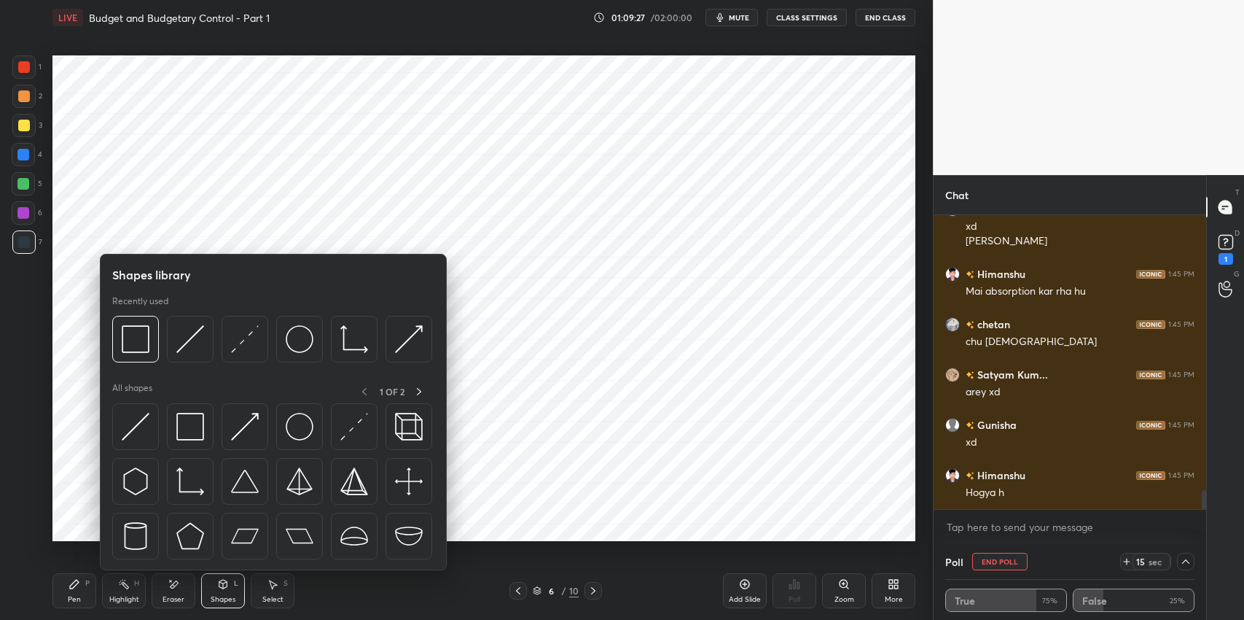
click at [189, 430] on img at bounding box center [190, 427] width 28 height 28
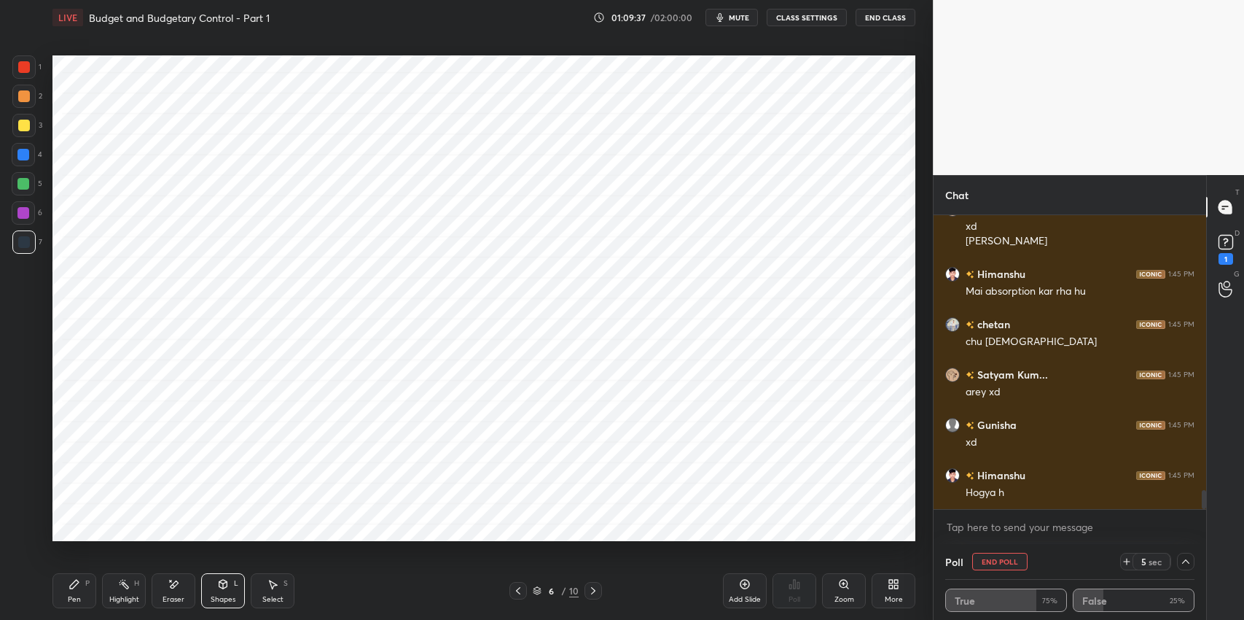
click at [272, 586] on icon at bounding box center [274, 584] width 8 height 9
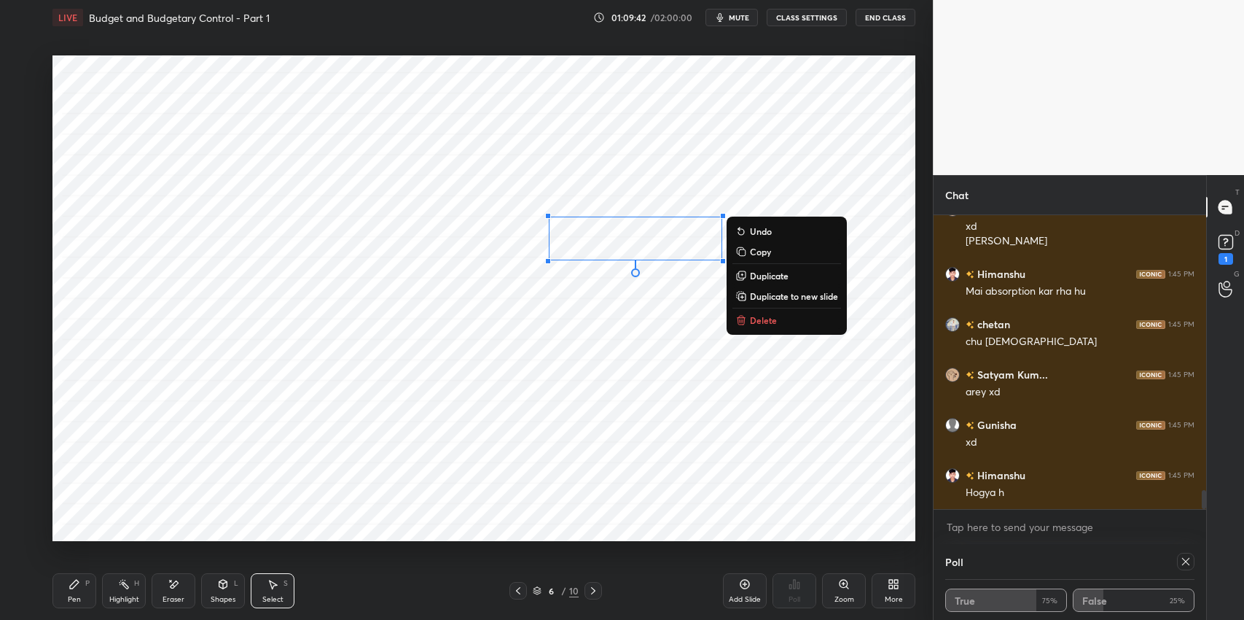
click at [70, 598] on div "Pen" at bounding box center [74, 599] width 13 height 7
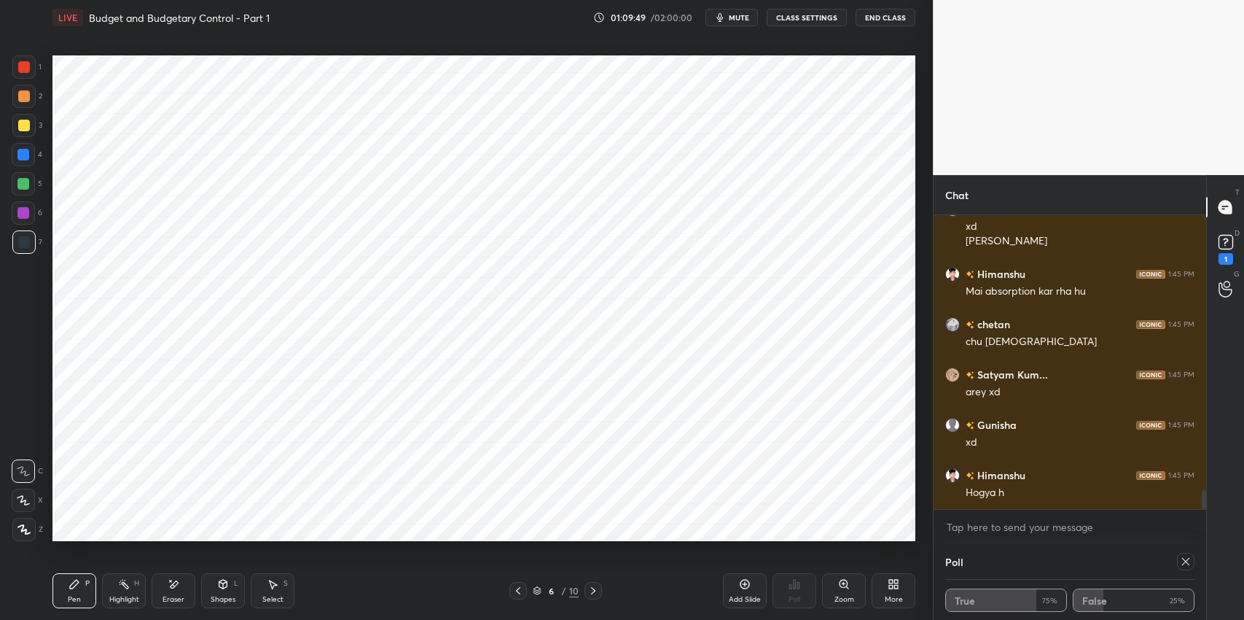
scroll to position [4301, 0]
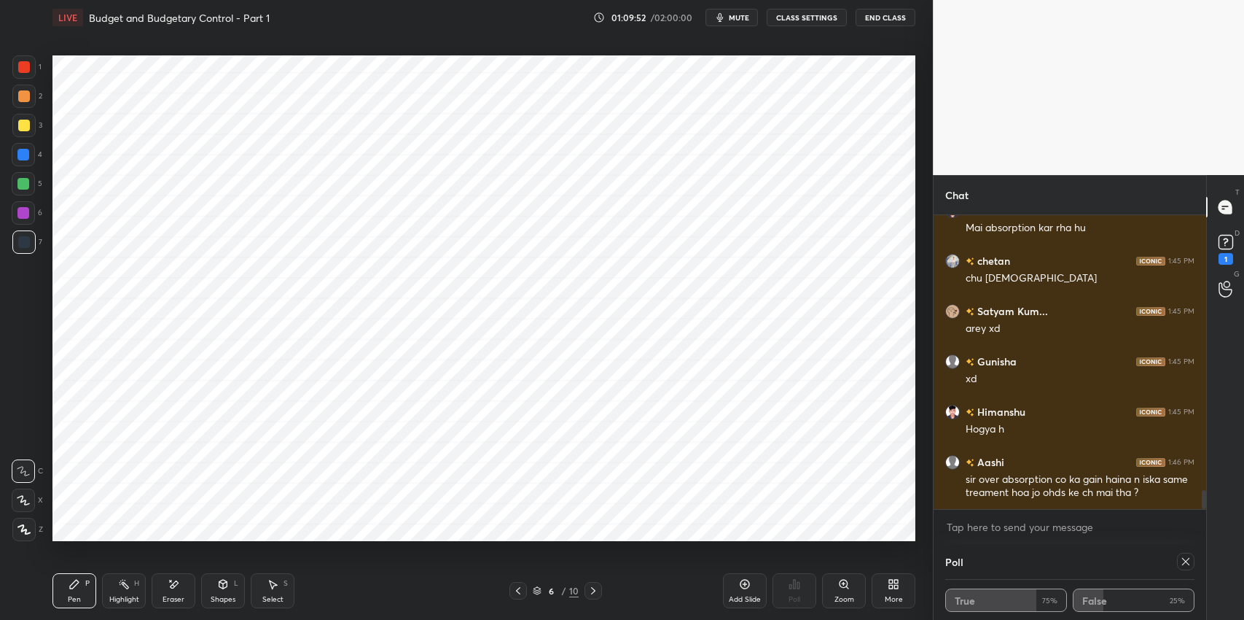
click at [172, 593] on div "Eraser" at bounding box center [174, 590] width 44 height 35
click at [79, 592] on div "Pen P" at bounding box center [74, 590] width 44 height 35
click at [270, 588] on icon at bounding box center [273, 584] width 12 height 12
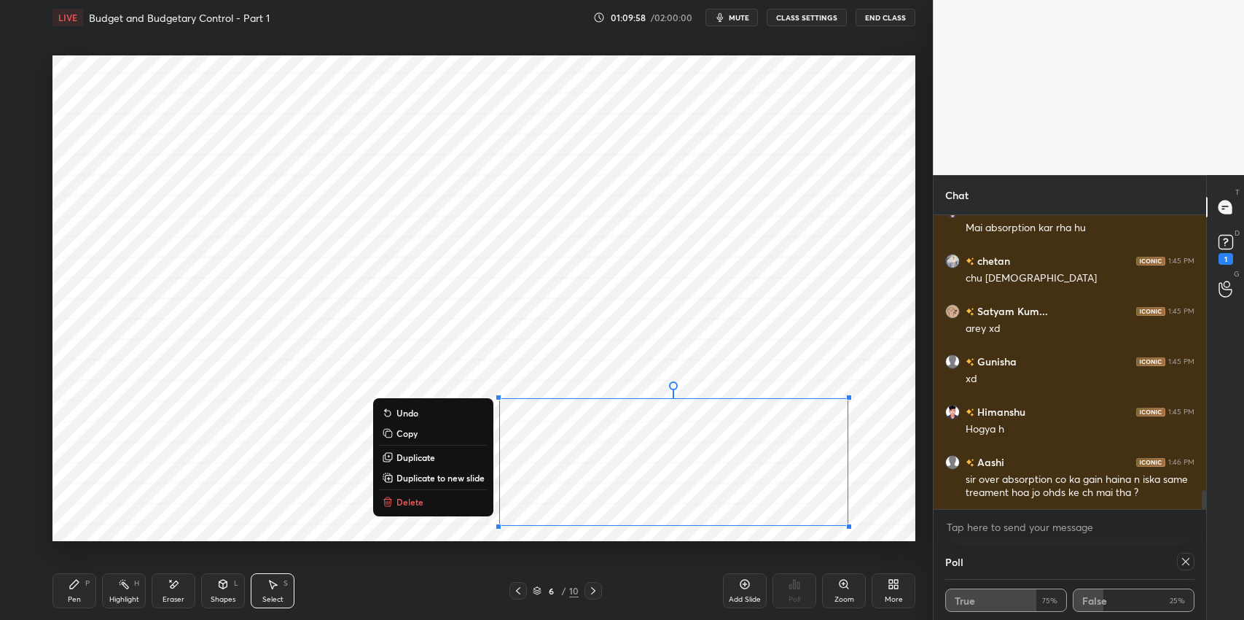
click at [71, 596] on div "Pen" at bounding box center [74, 599] width 13 height 7
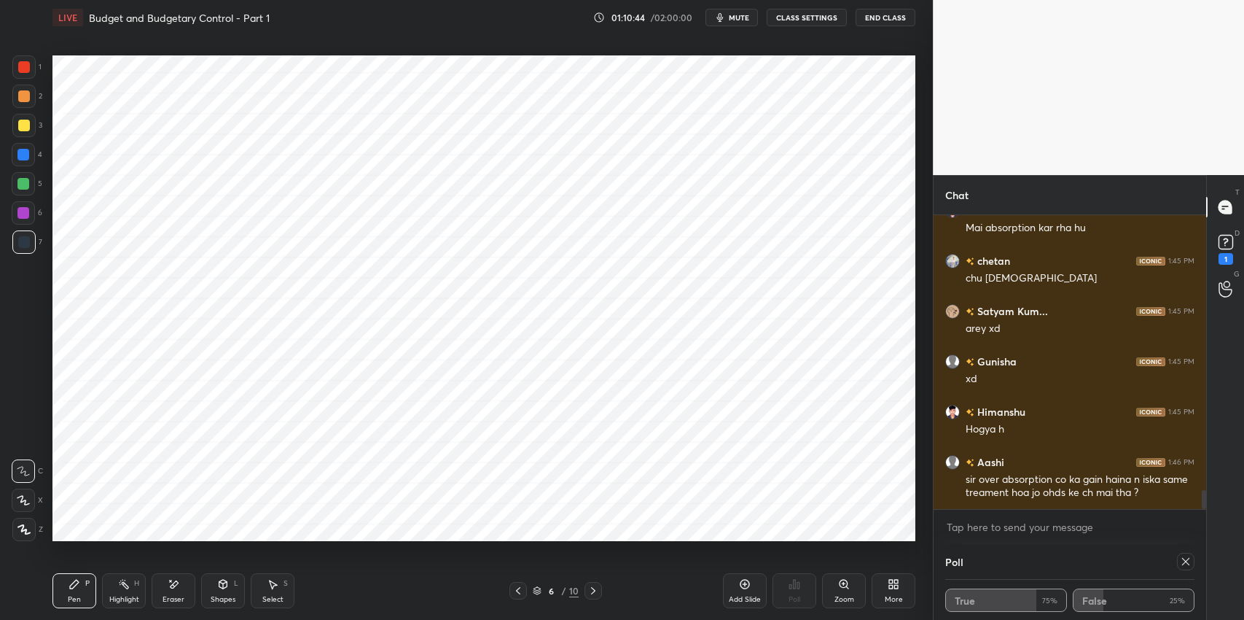
click at [173, 596] on div "Eraser" at bounding box center [174, 599] width 22 height 7
click at [77, 596] on div "Pen" at bounding box center [74, 599] width 13 height 7
click at [224, 592] on div "Shapes L" at bounding box center [223, 590] width 44 height 35
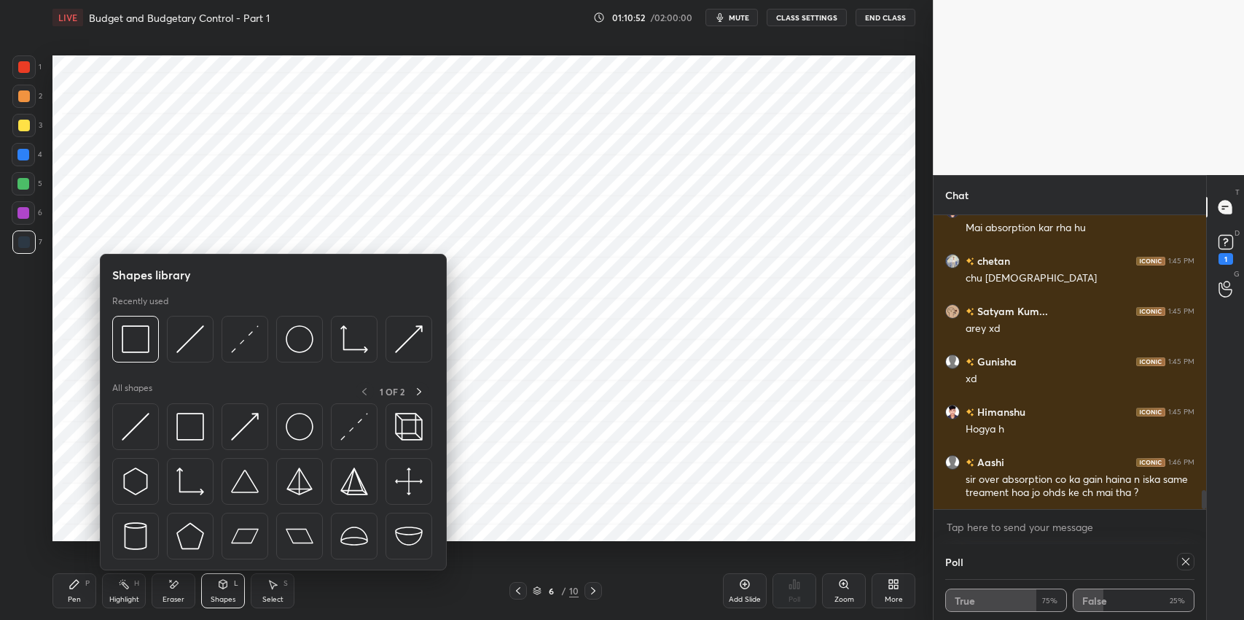
click at [190, 340] on img at bounding box center [190, 339] width 28 height 28
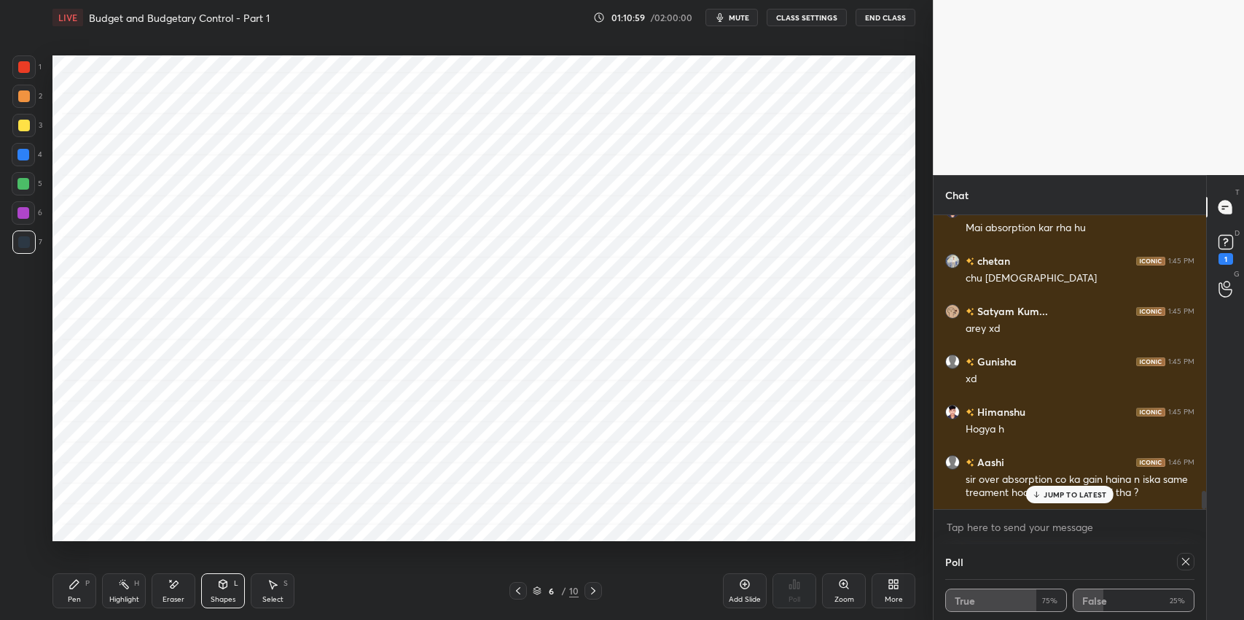
scroll to position [4351, 0]
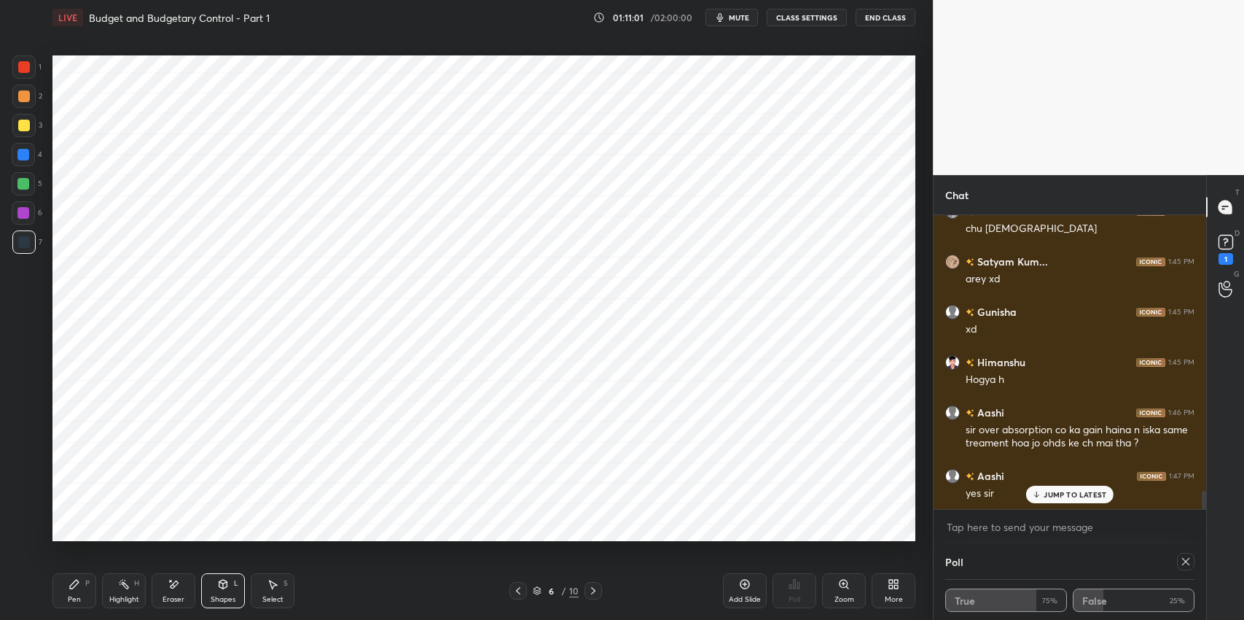
click at [174, 600] on div "Eraser" at bounding box center [174, 599] width 22 height 7
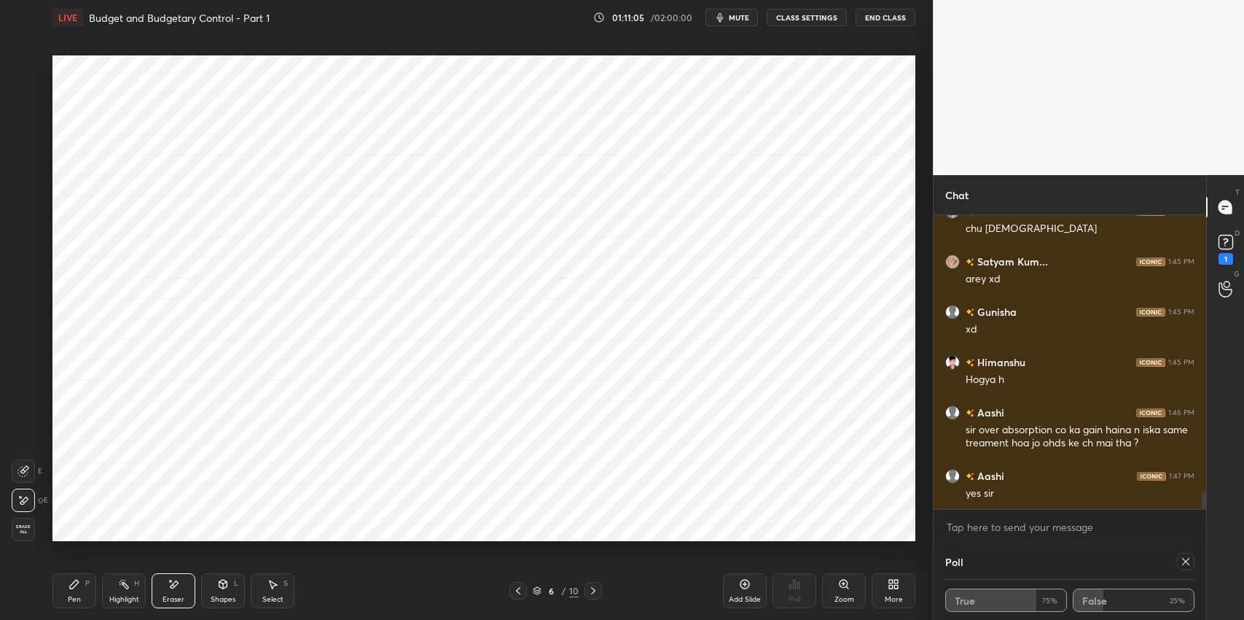
scroll to position [4402, 0]
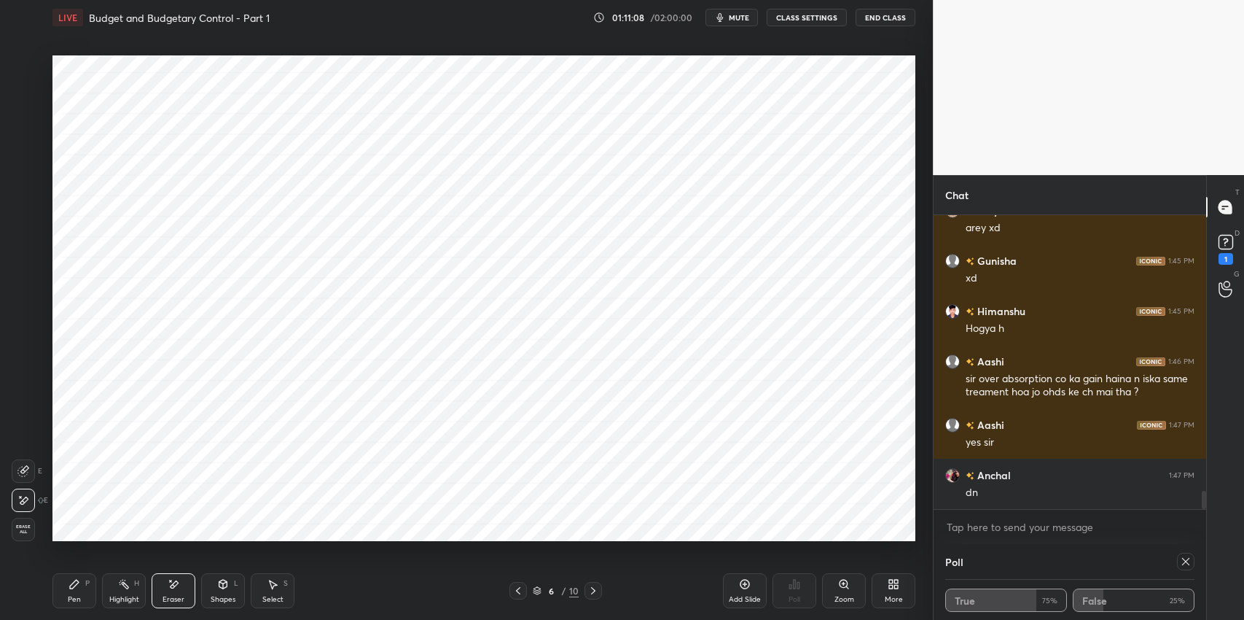
click at [70, 599] on div "Pen" at bounding box center [74, 599] width 13 height 7
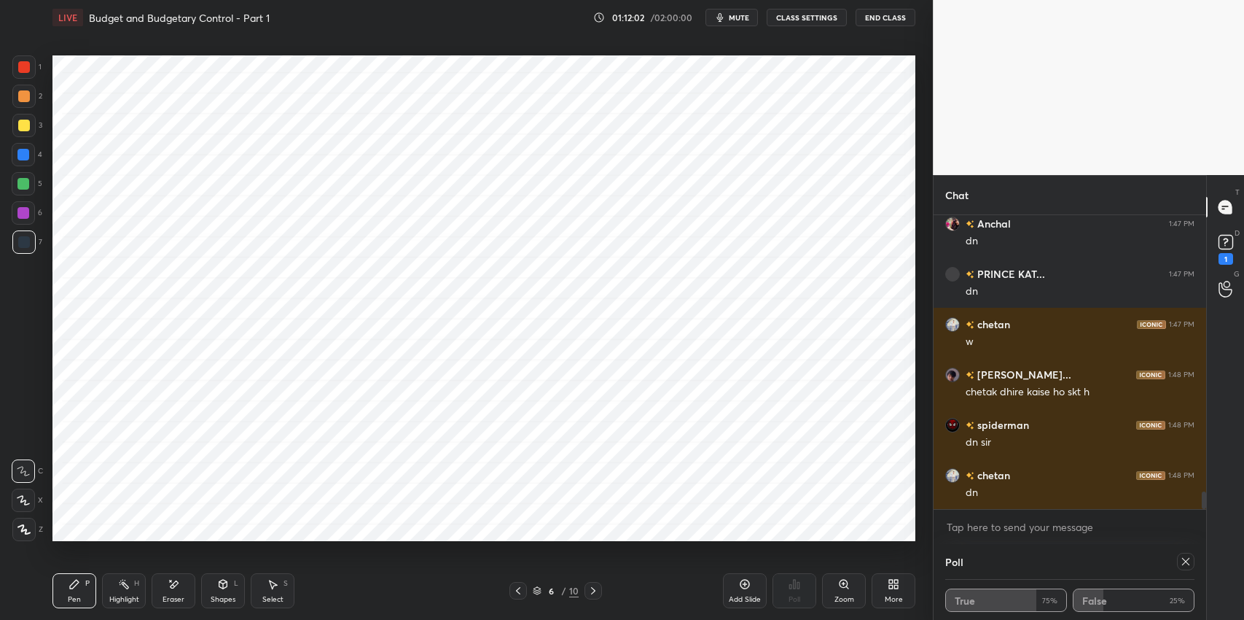
scroll to position [4704, 0]
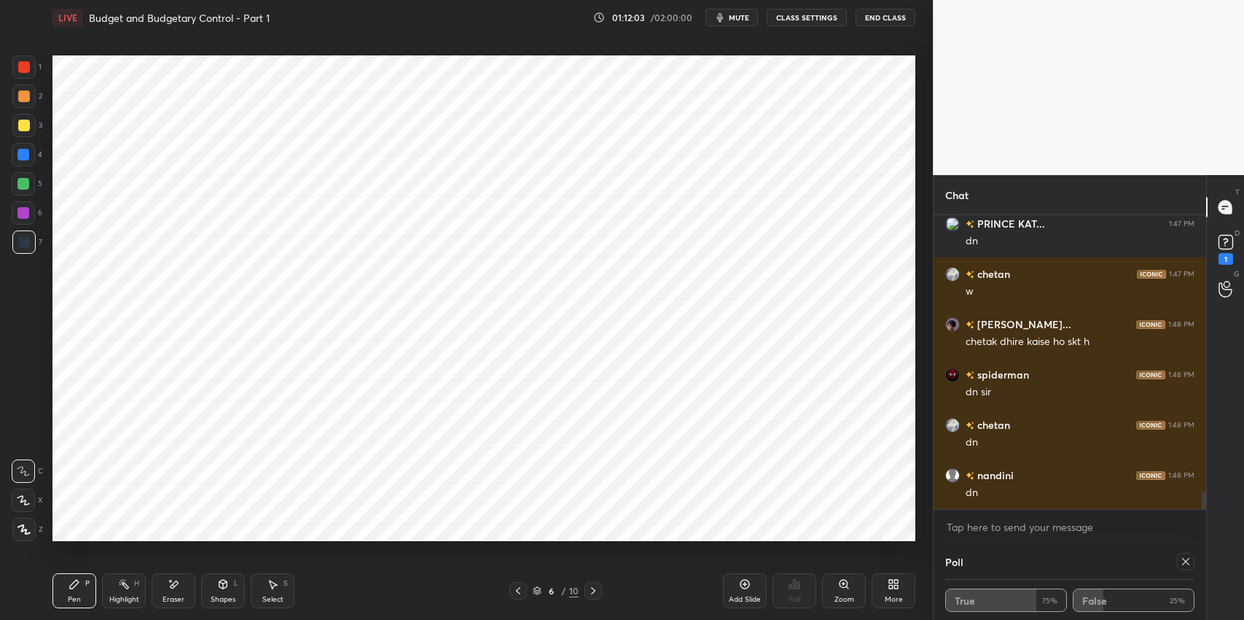
click at [591, 592] on icon at bounding box center [594, 591] width 12 height 12
click at [225, 591] on div "Shapes L" at bounding box center [223, 590] width 44 height 35
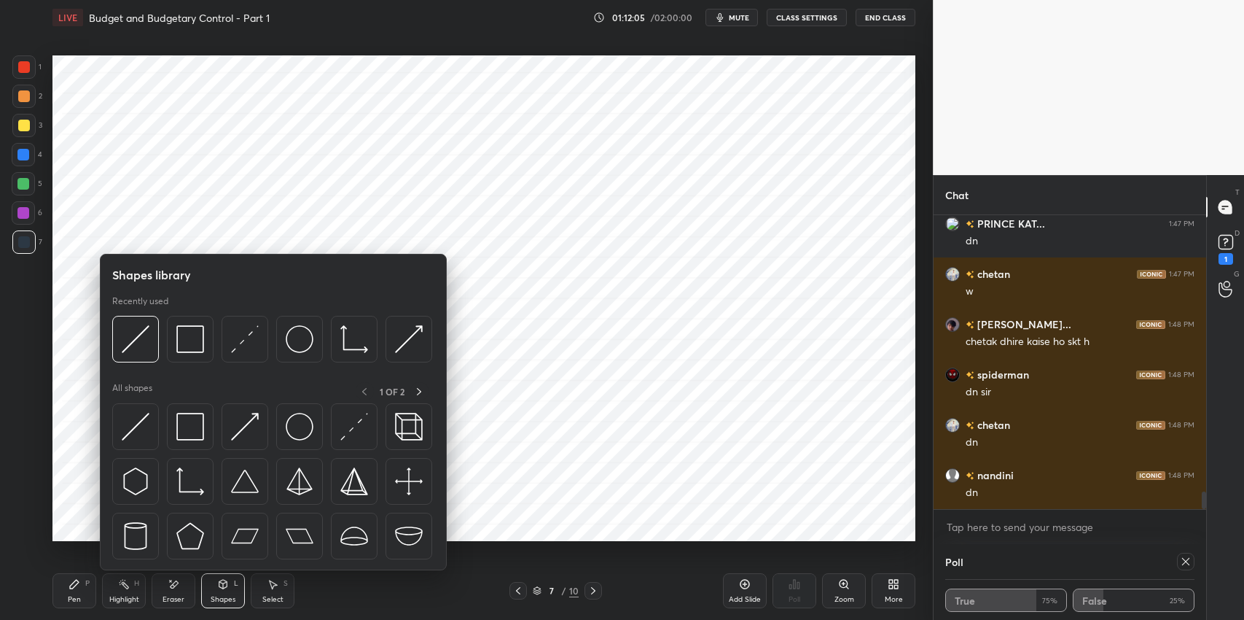
click at [181, 427] on img at bounding box center [190, 427] width 28 height 28
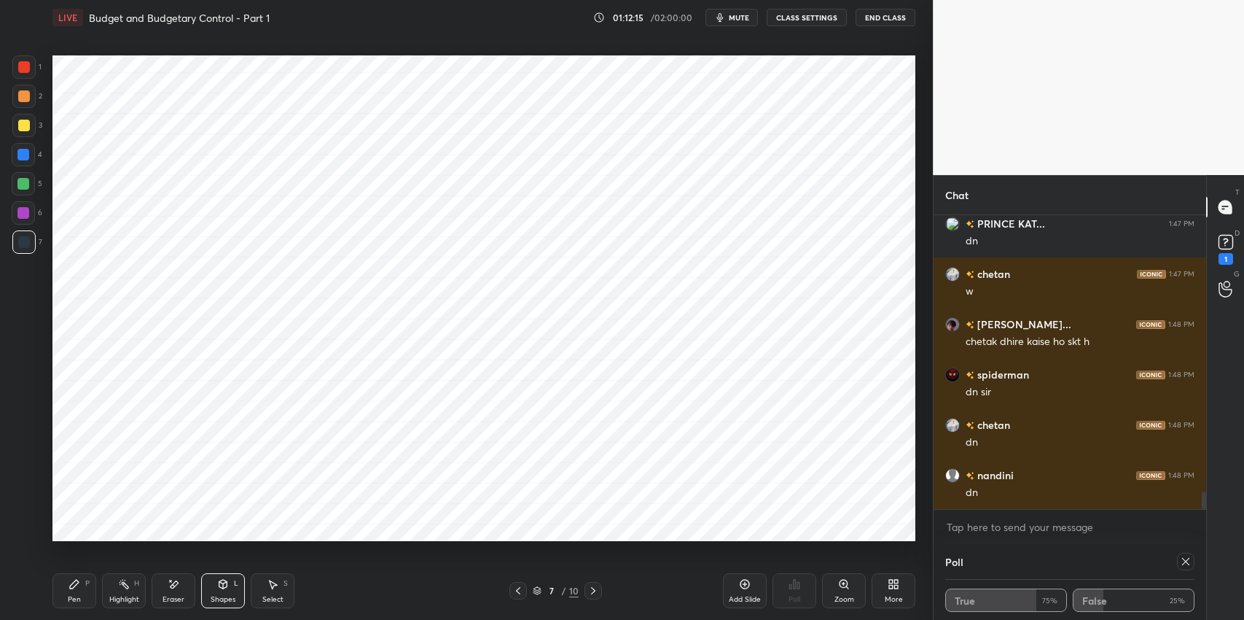
click at [182, 589] on div "Eraser" at bounding box center [174, 590] width 44 height 35
click at [214, 591] on div "Shapes L" at bounding box center [223, 590] width 44 height 35
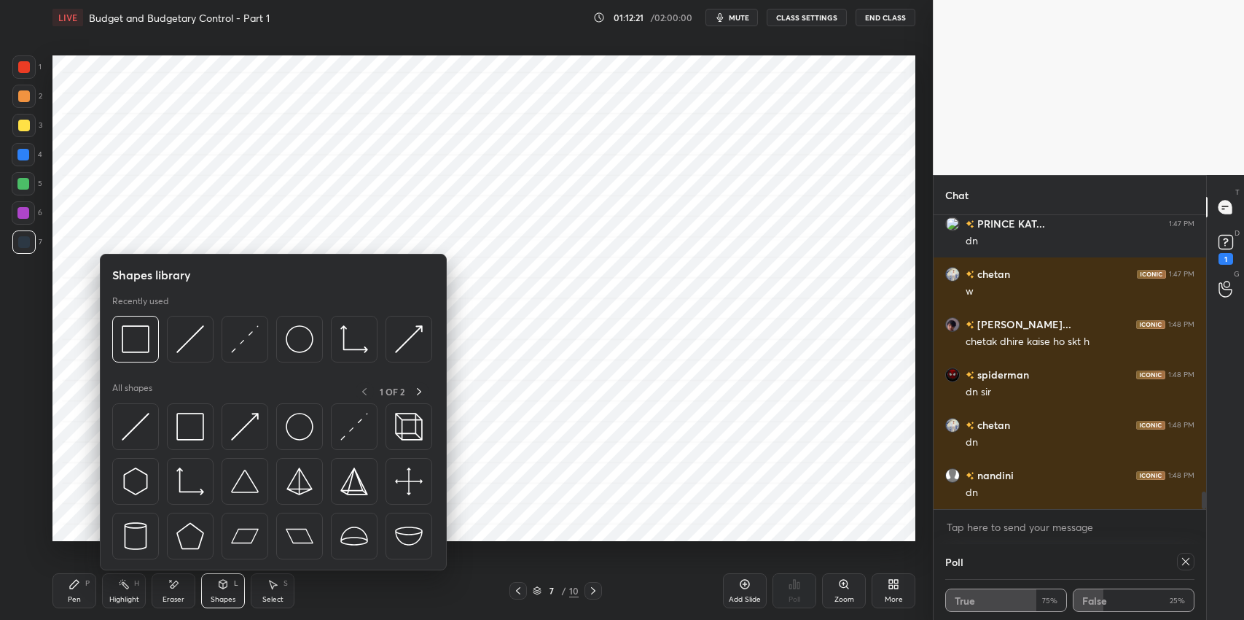
click at [190, 432] on img at bounding box center [190, 427] width 28 height 28
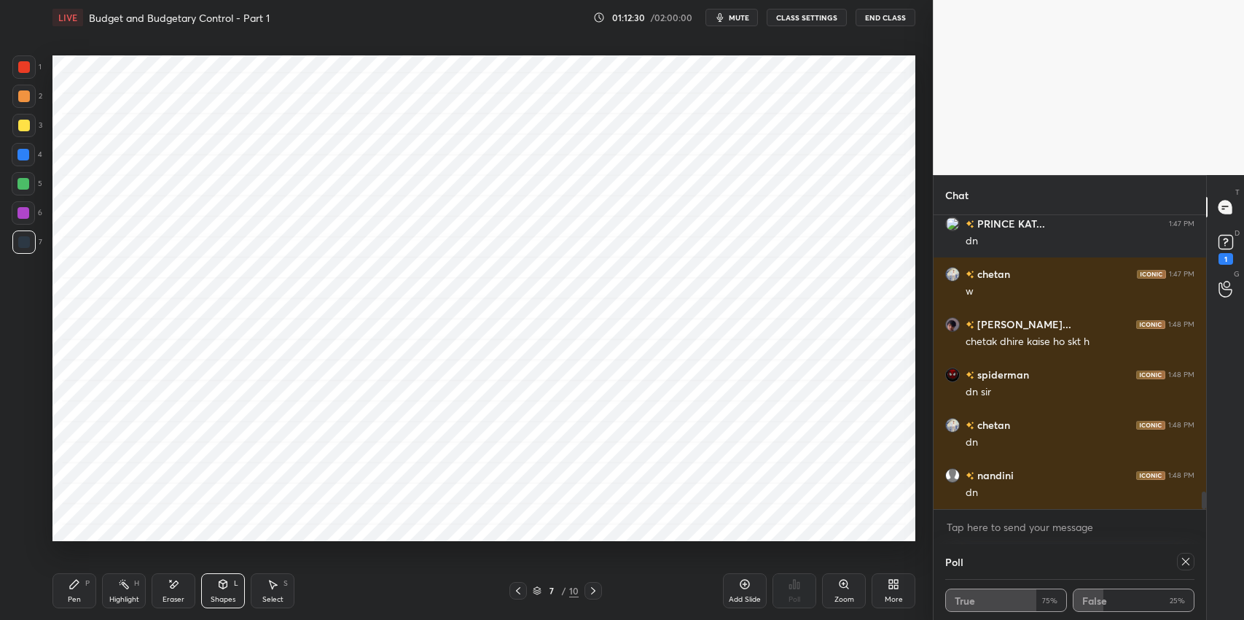
click at [74, 587] on icon at bounding box center [75, 584] width 12 height 12
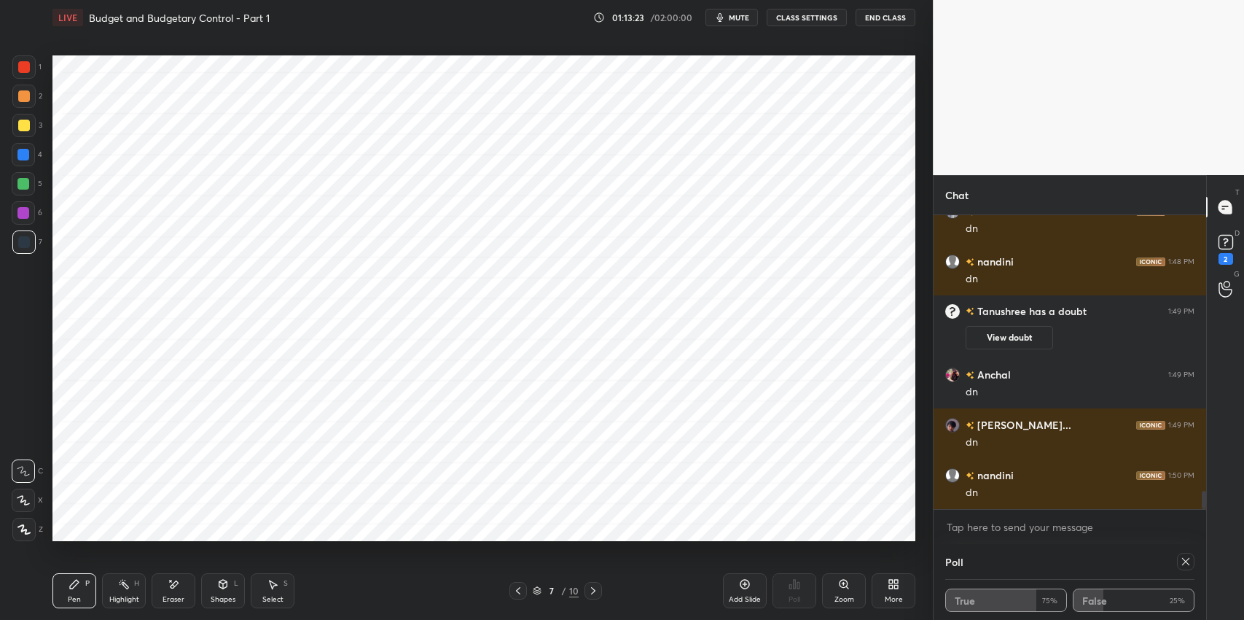
scroll to position [4470, 0]
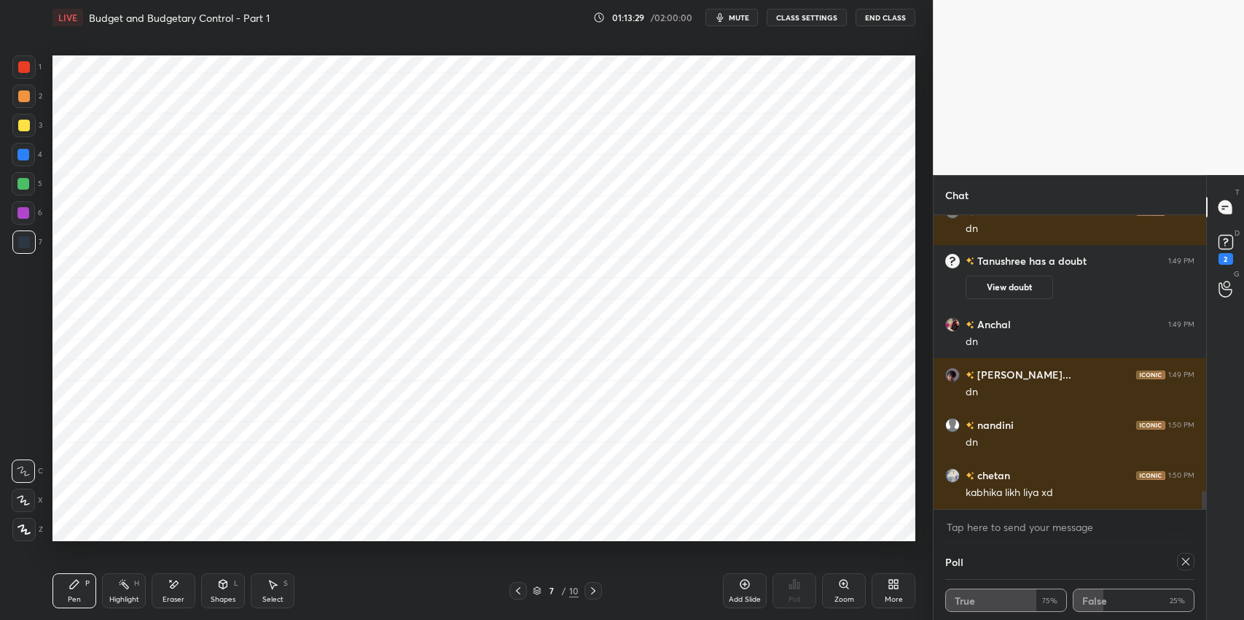
click at [519, 593] on icon at bounding box center [518, 590] width 4 height 7
click at [519, 592] on icon at bounding box center [518, 591] width 12 height 12
click at [519, 592] on icon at bounding box center [518, 590] width 4 height 7
click at [76, 588] on icon at bounding box center [75, 584] width 12 height 12
click at [277, 588] on icon at bounding box center [273, 584] width 12 height 12
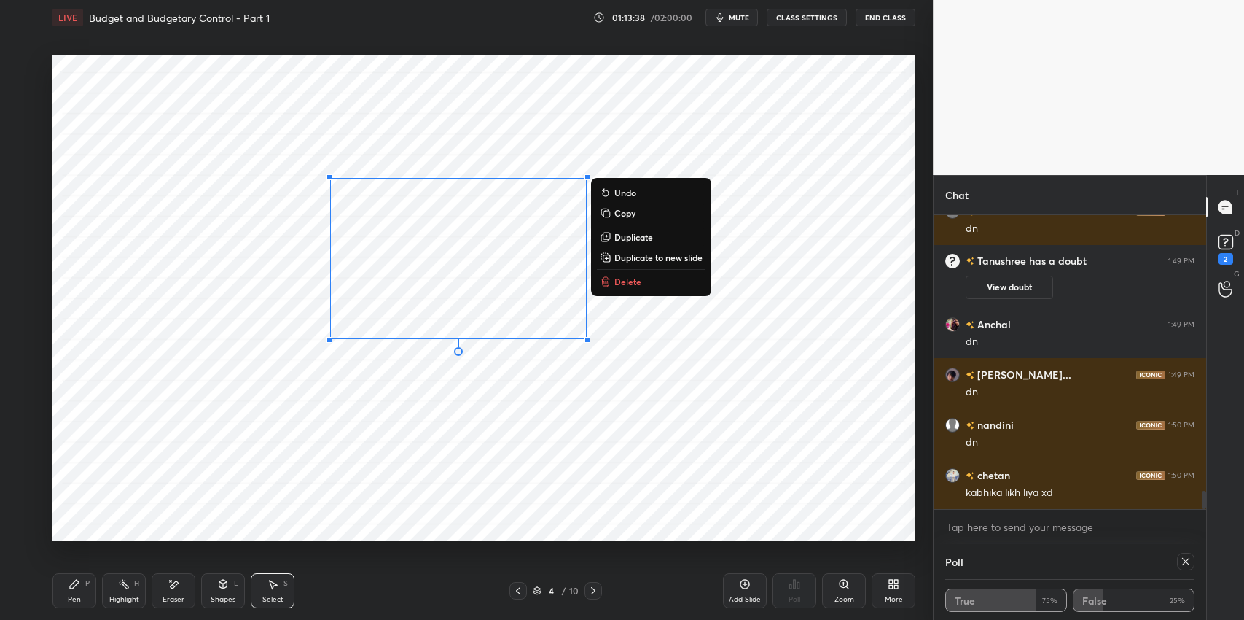
click at [623, 283] on p "Delete" at bounding box center [628, 282] width 27 height 12
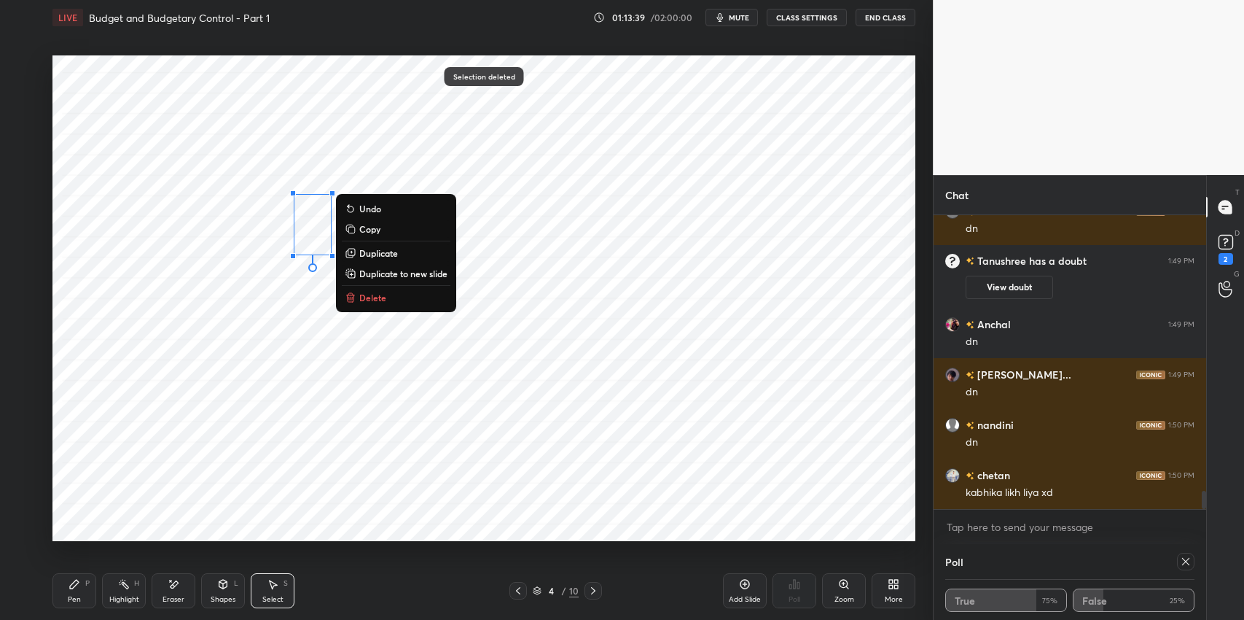
click at [384, 297] on p "Delete" at bounding box center [372, 298] width 27 height 12
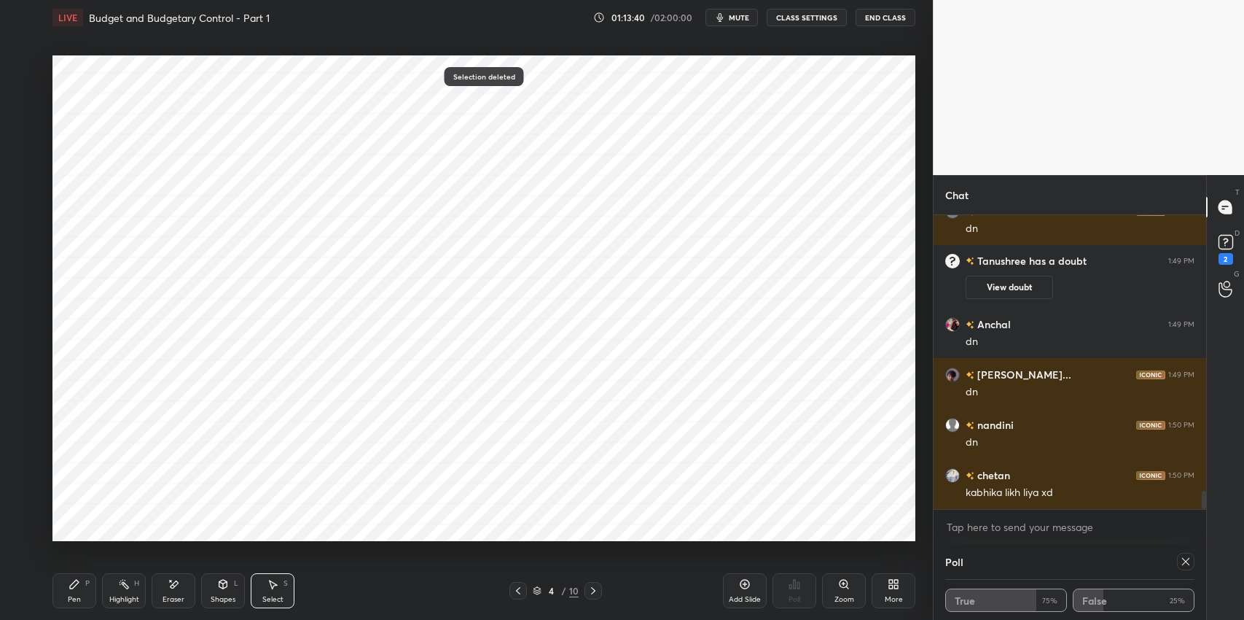
click at [82, 582] on div "Pen P" at bounding box center [74, 590] width 44 height 35
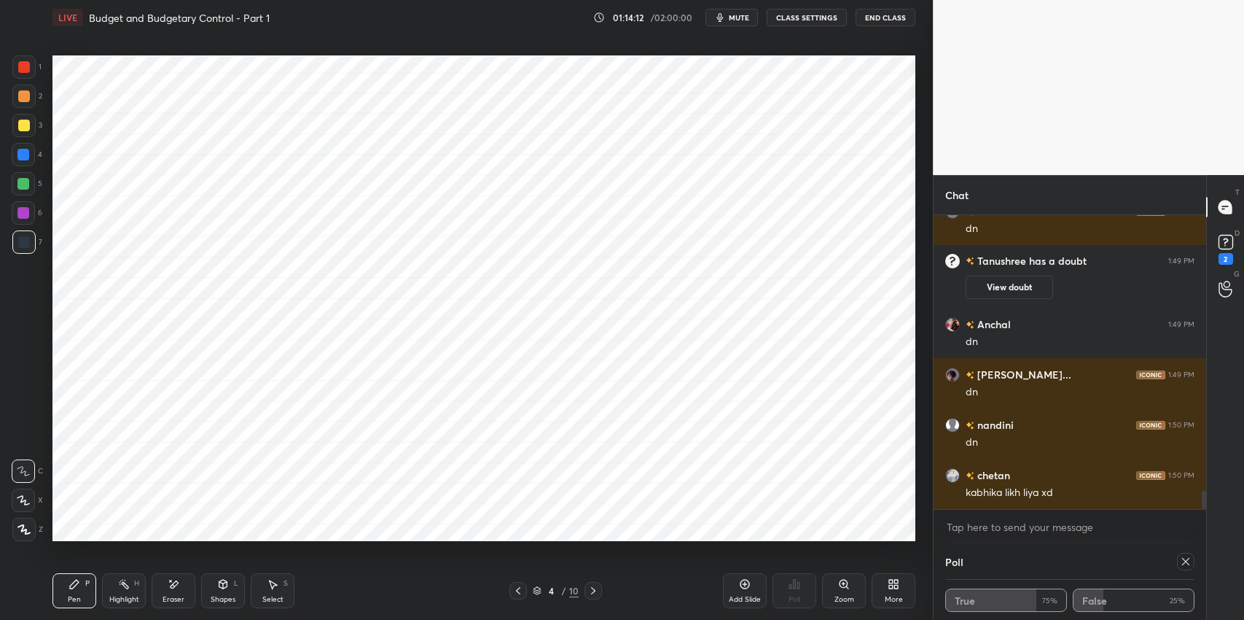
click at [173, 591] on div "Eraser" at bounding box center [174, 590] width 44 height 35
click at [79, 600] on div "Pen" at bounding box center [74, 599] width 13 height 7
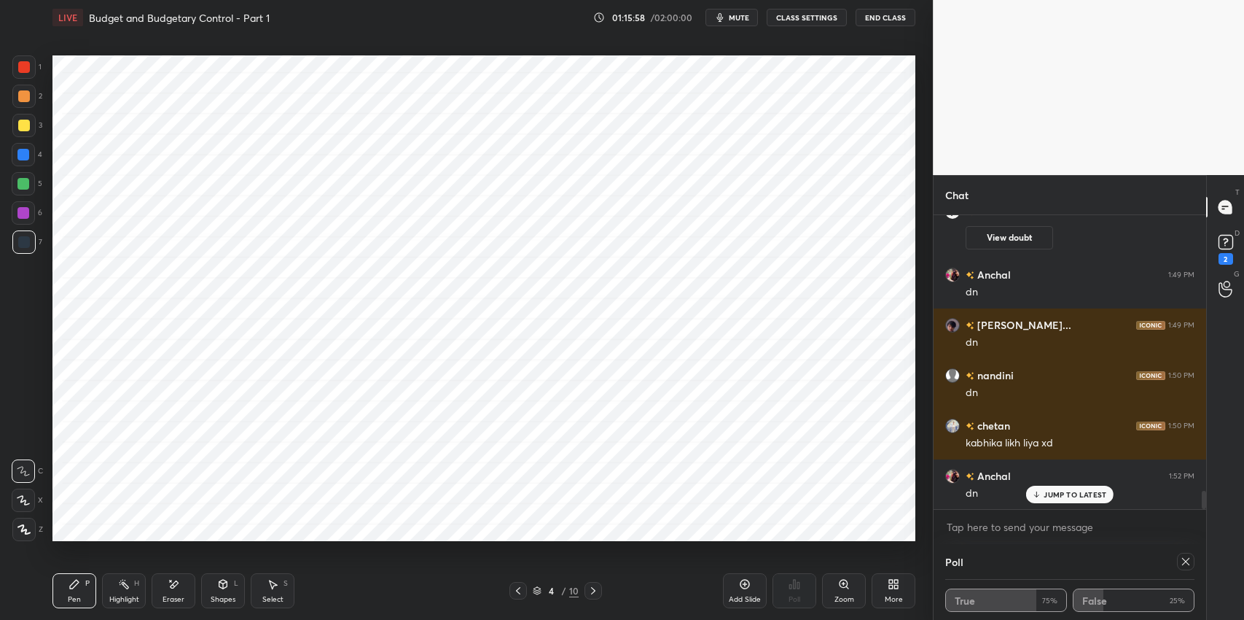
click at [808, 17] on button "CLASS SETTINGS" at bounding box center [807, 17] width 80 height 17
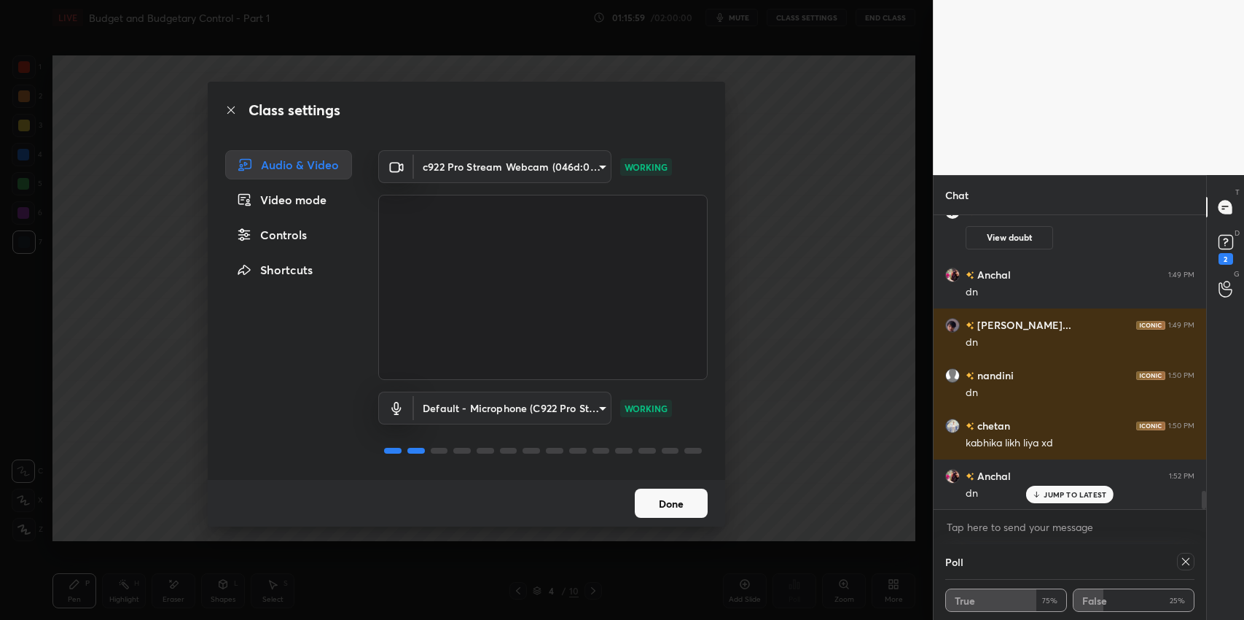
click at [752, 348] on div "Class settings Audio & Video Video mode Controls Shortcuts c922 Pro Stream Webc…" at bounding box center [466, 310] width 933 height 620
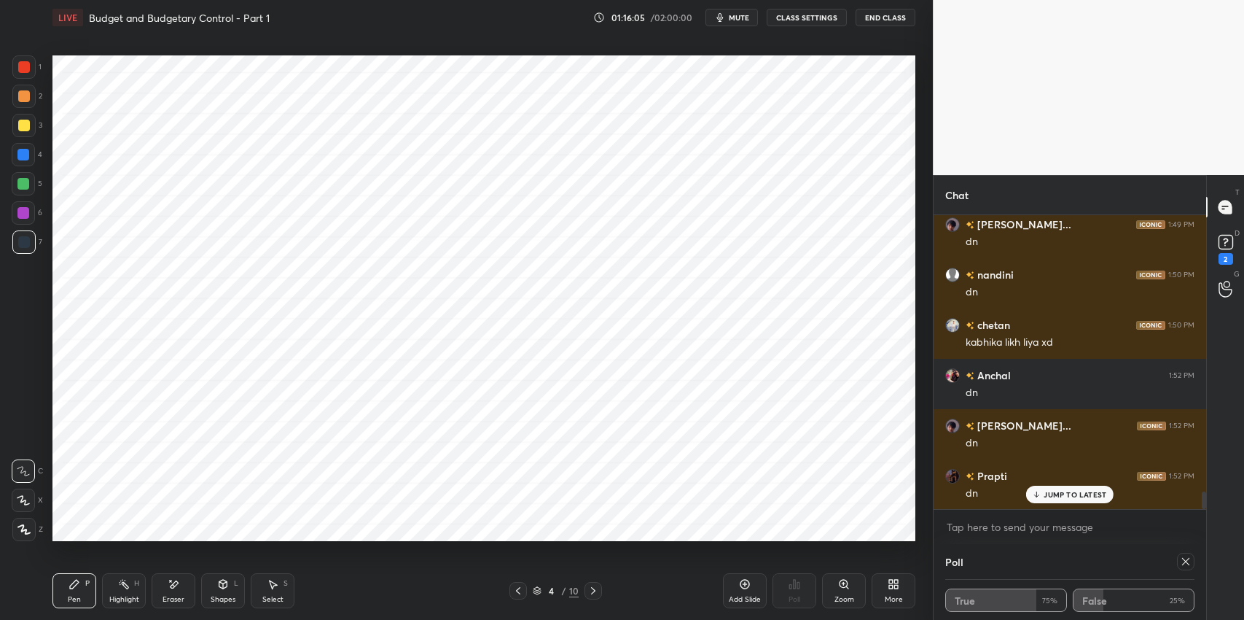
scroll to position [4672, 0]
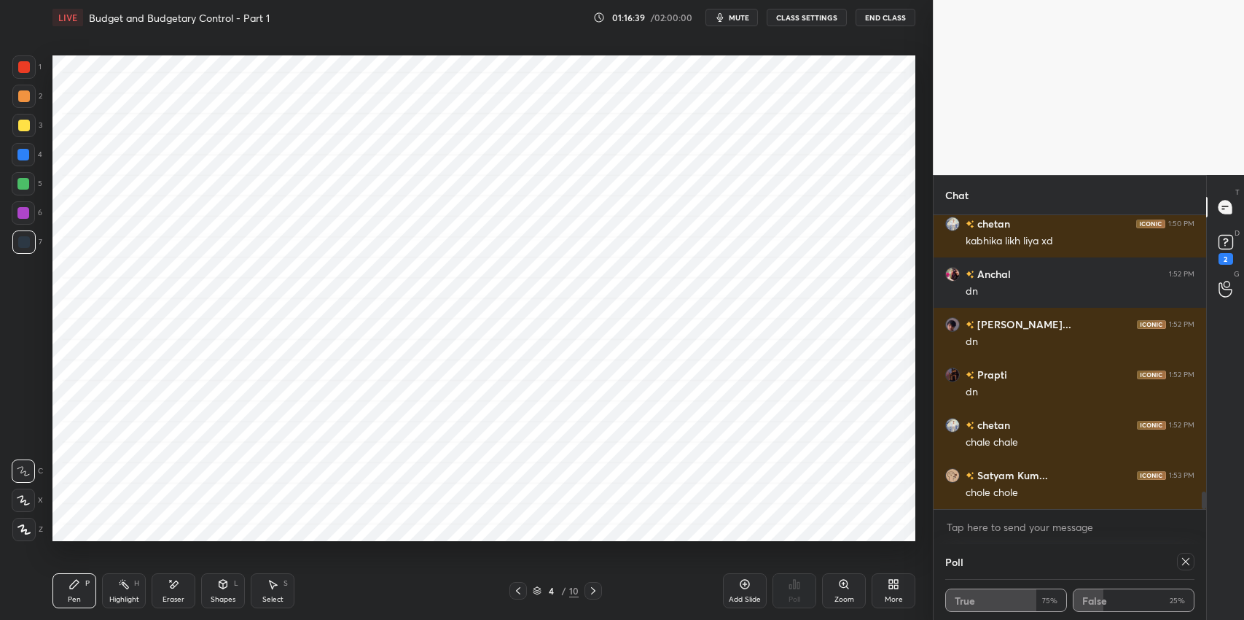
click at [83, 589] on div "Pen P" at bounding box center [74, 590] width 44 height 35
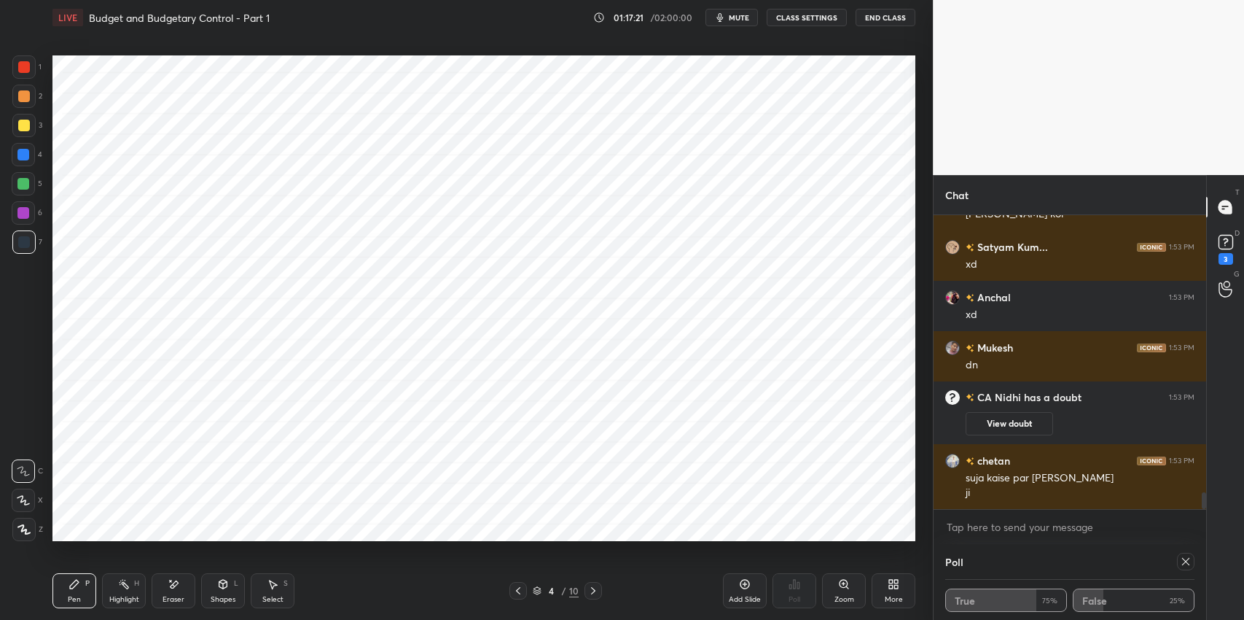
scroll to position [4943, 0]
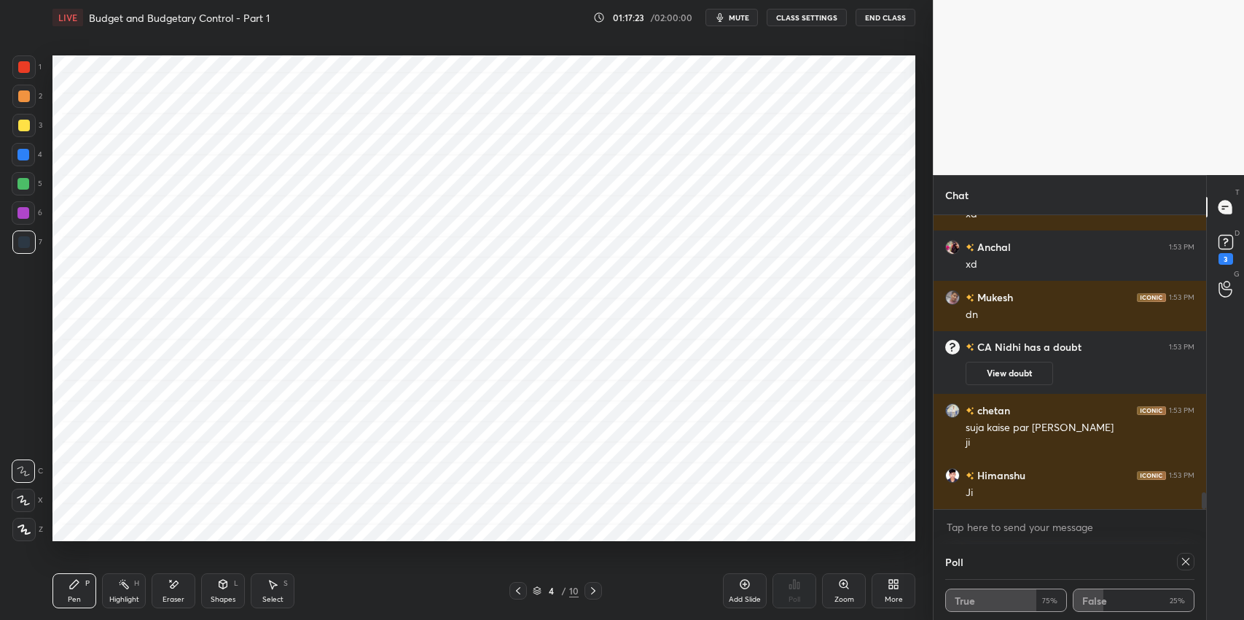
click at [591, 590] on icon at bounding box center [594, 591] width 12 height 12
click at [276, 586] on icon at bounding box center [273, 584] width 12 height 12
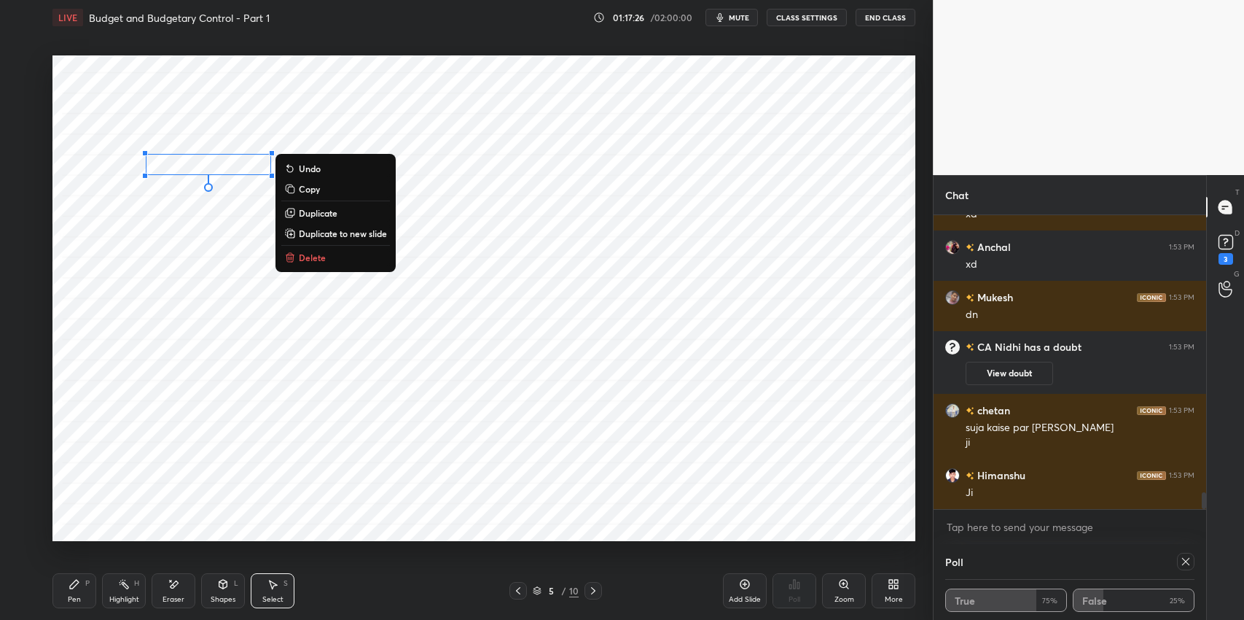
click at [324, 261] on p "Delete" at bounding box center [312, 258] width 27 height 12
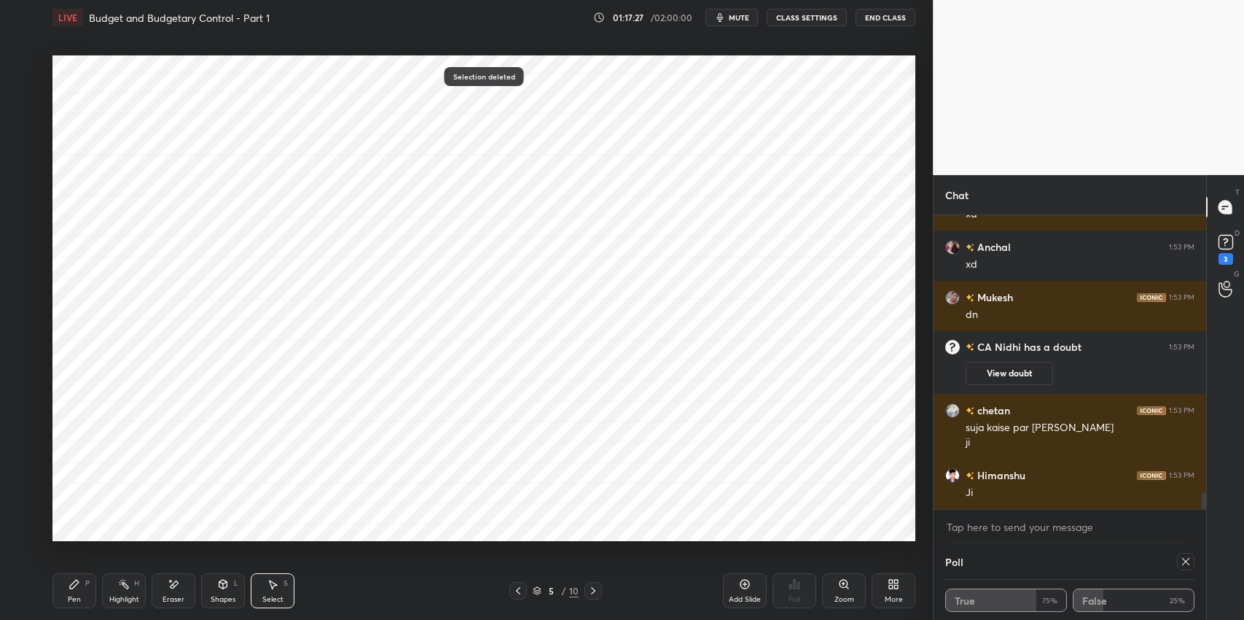
click at [174, 587] on icon at bounding box center [174, 584] width 12 height 12
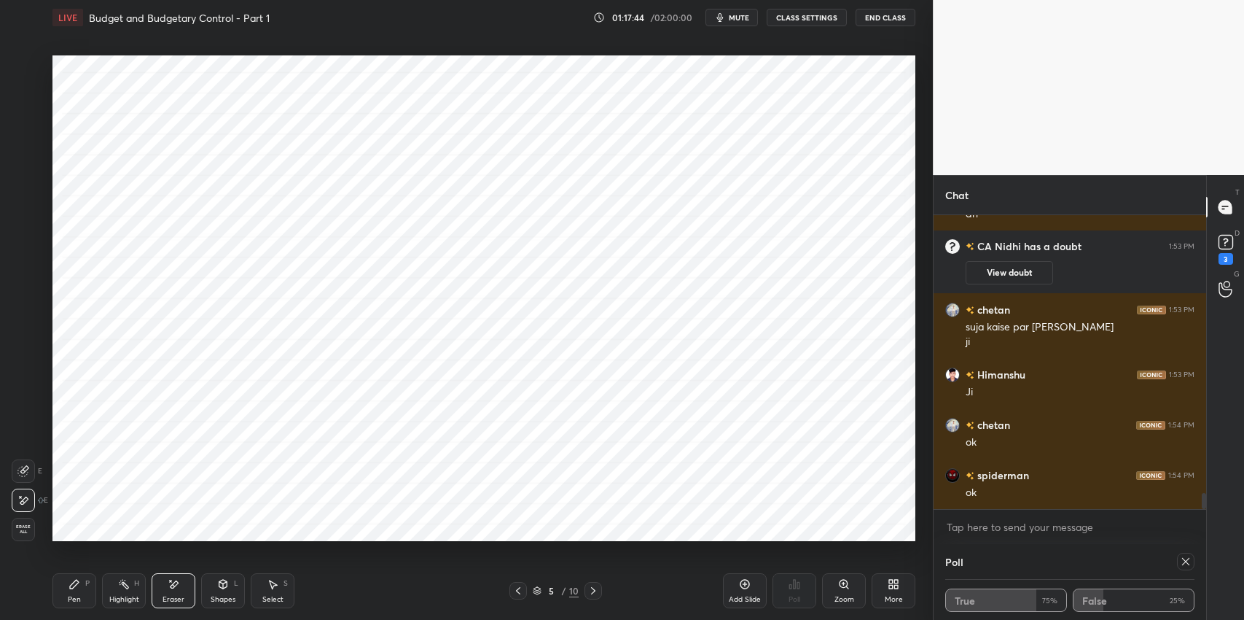
scroll to position [5094, 0]
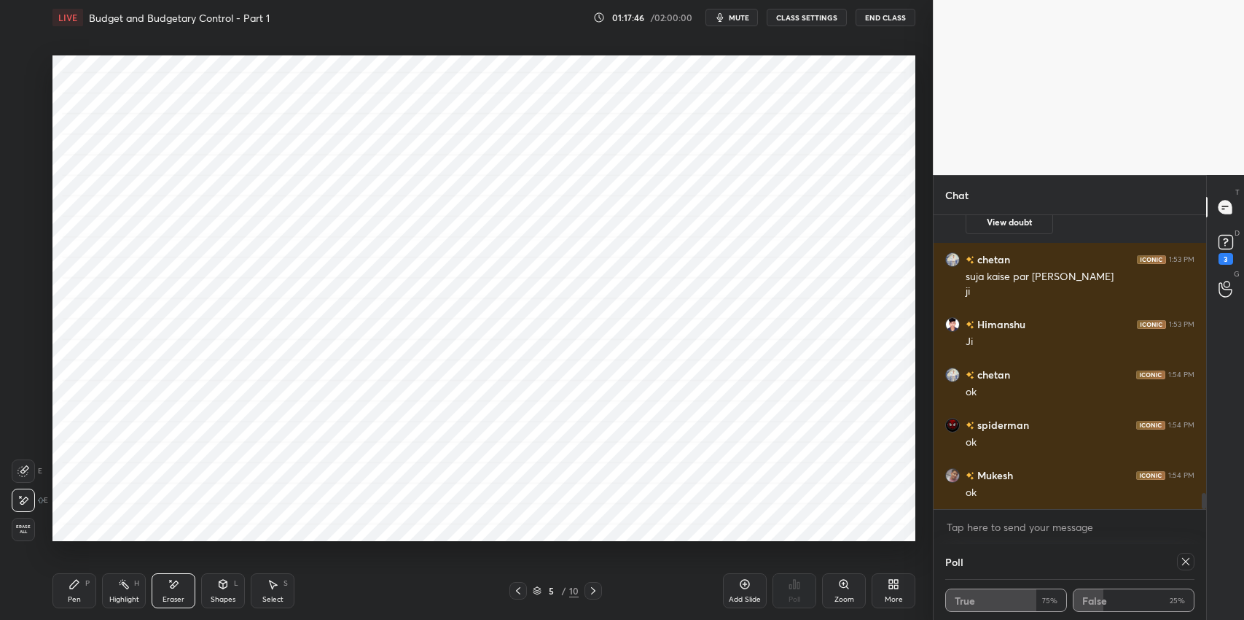
click at [520, 592] on icon at bounding box center [518, 591] width 12 height 12
click at [82, 585] on div "Pen P" at bounding box center [74, 590] width 44 height 35
click at [594, 588] on icon at bounding box center [594, 591] width 12 height 12
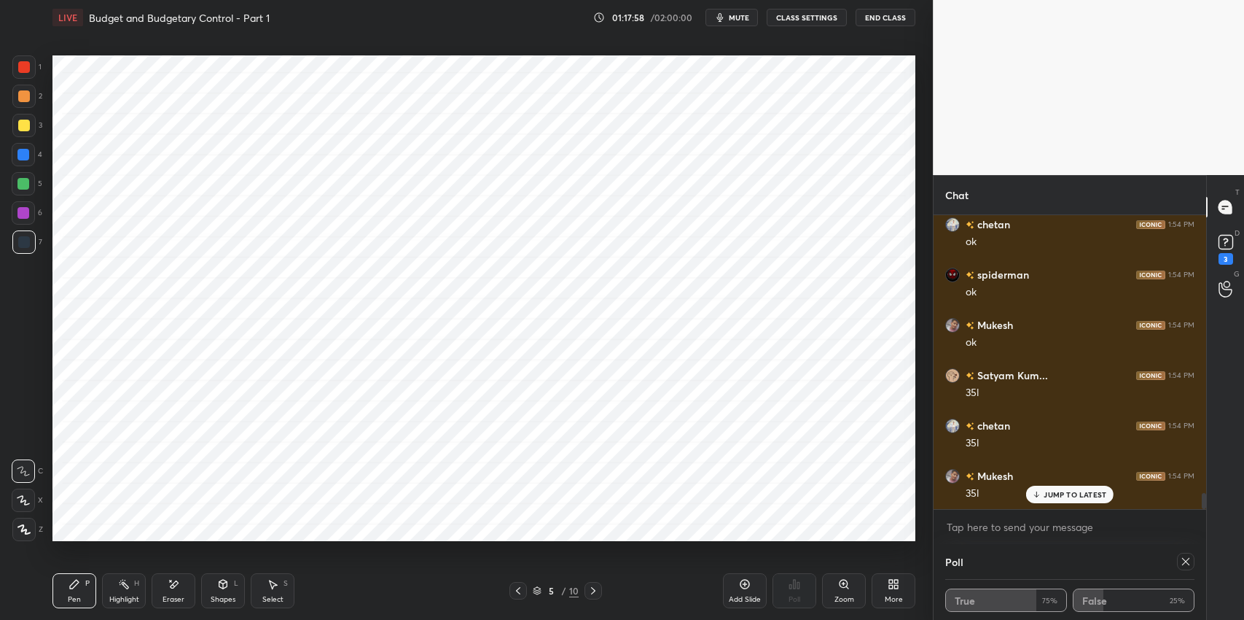
scroll to position [5214, 0]
click at [518, 591] on icon at bounding box center [518, 591] width 12 height 12
click at [593, 590] on icon at bounding box center [593, 590] width 4 height 7
click at [516, 591] on icon at bounding box center [518, 591] width 12 height 12
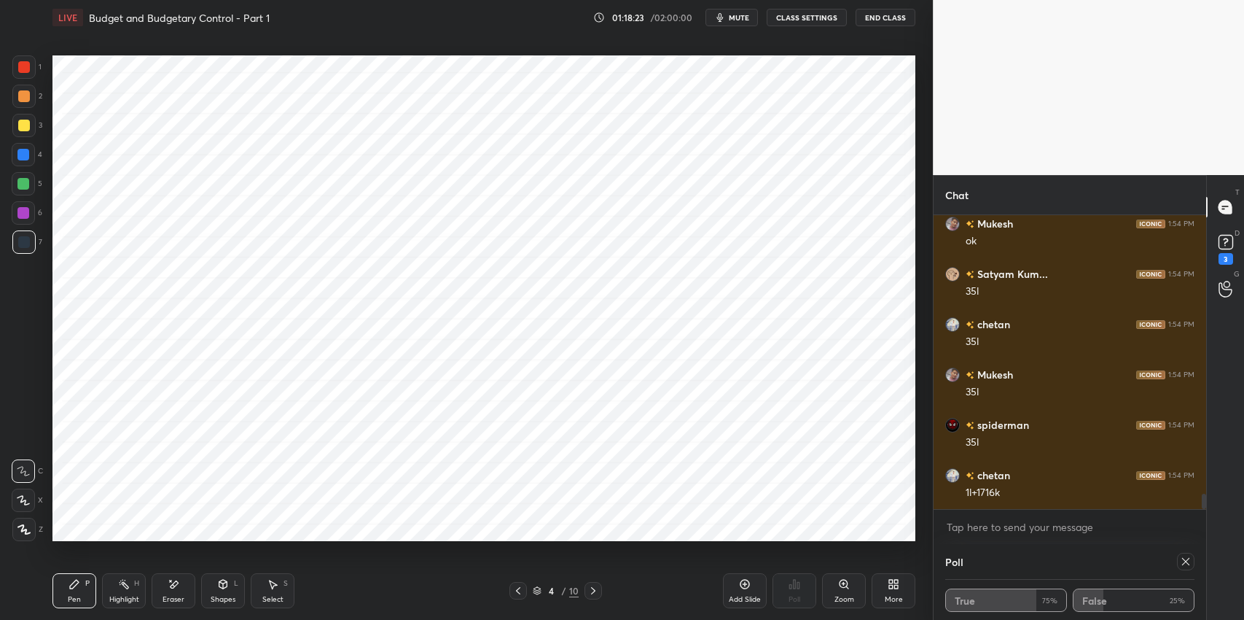
click at [591, 595] on icon at bounding box center [594, 591] width 12 height 12
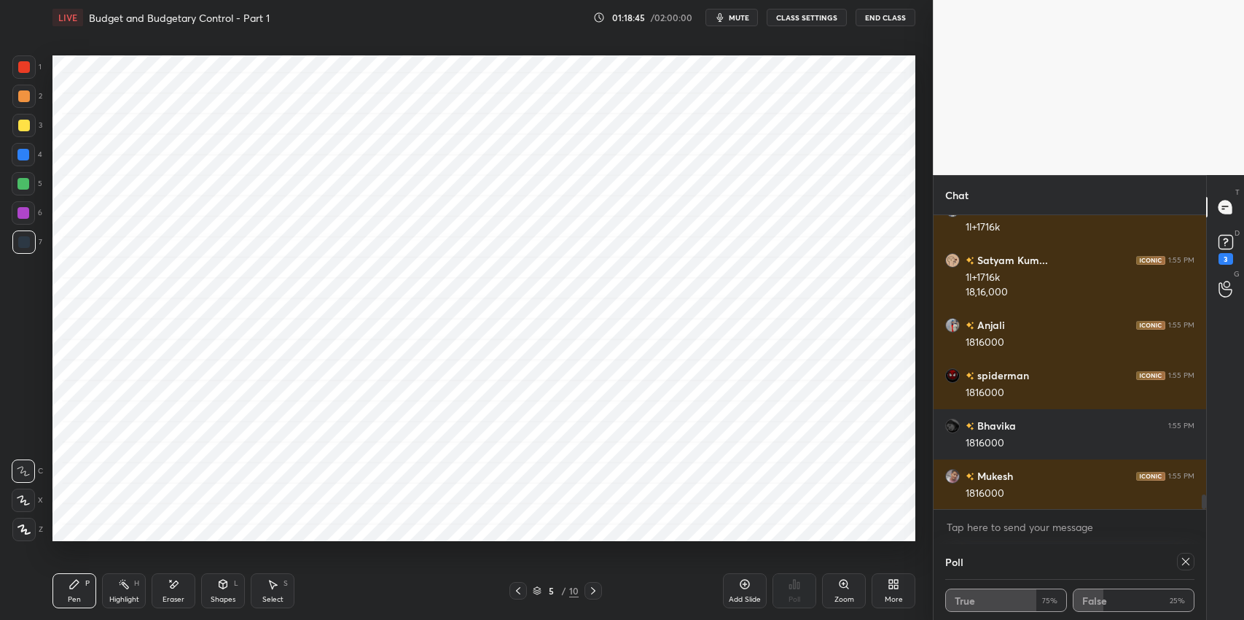
scroll to position [5581, 0]
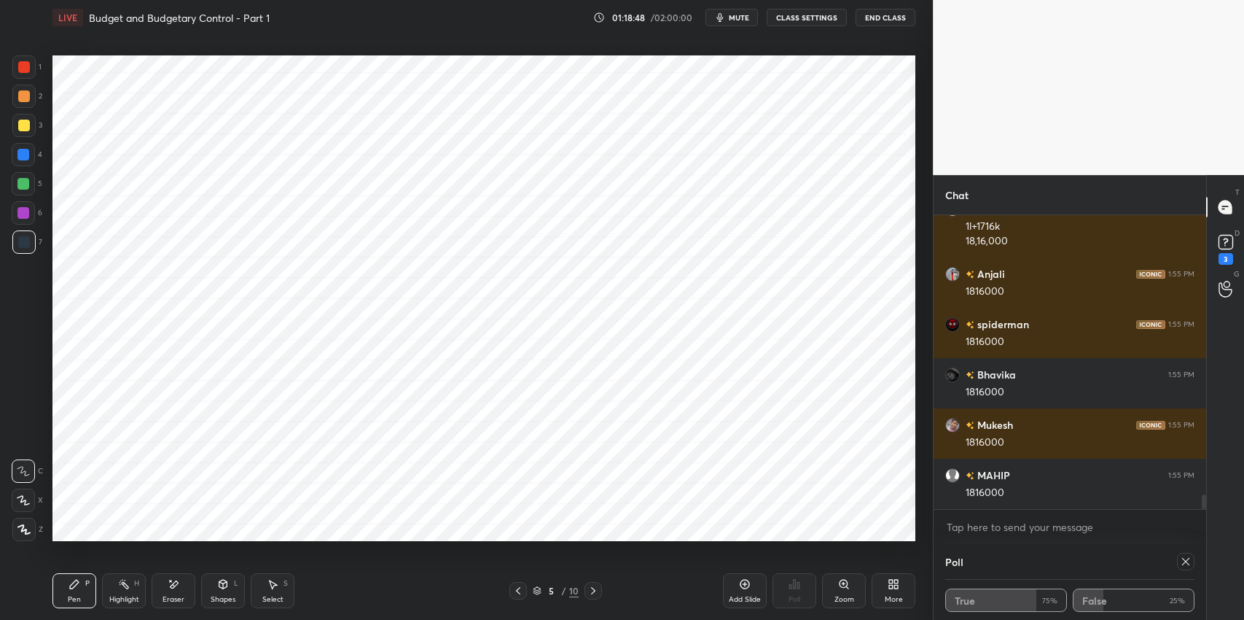
click at [269, 582] on icon at bounding box center [273, 584] width 12 height 12
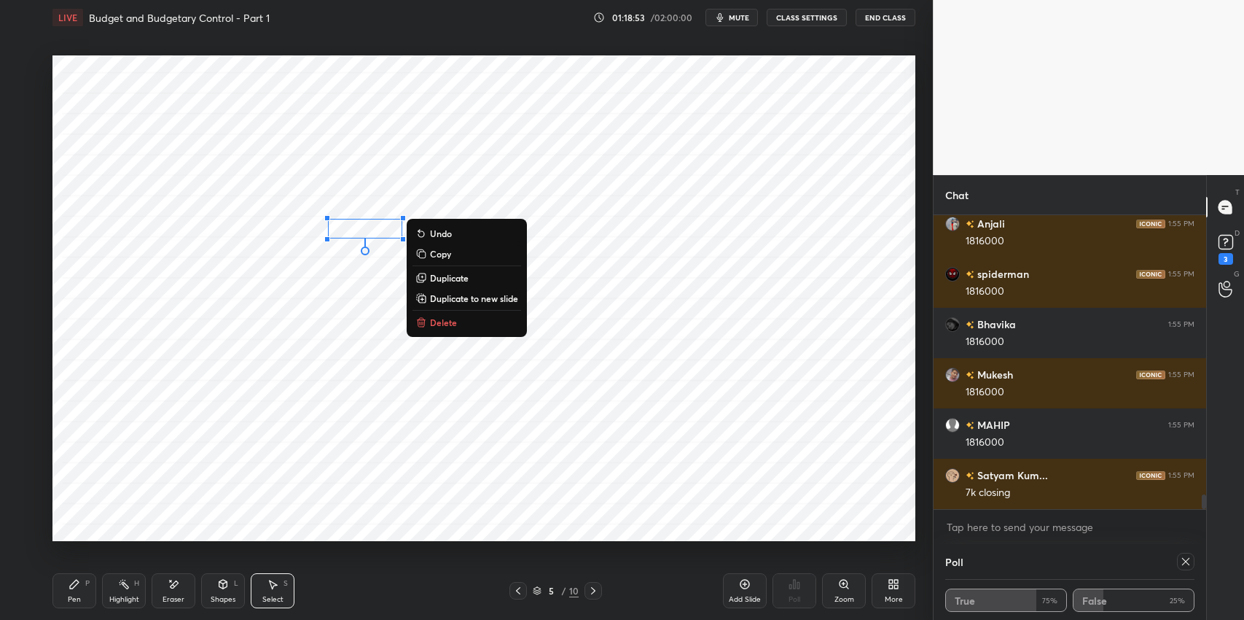
scroll to position [5681, 0]
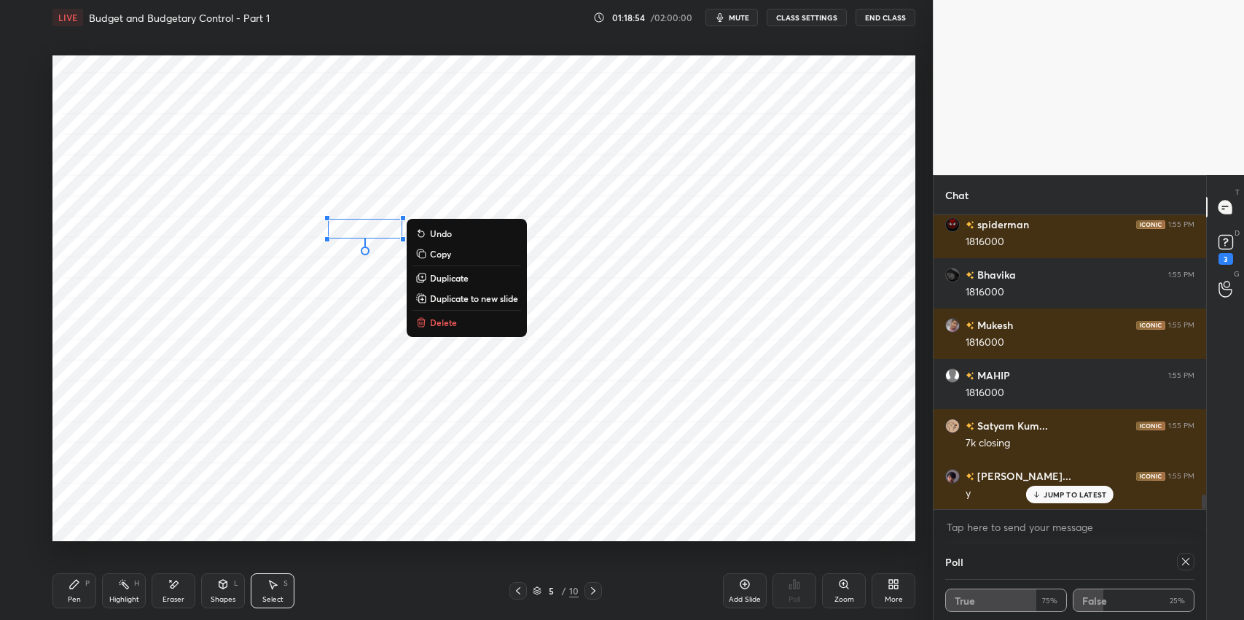
click at [81, 593] on div "Pen P" at bounding box center [74, 590] width 44 height 35
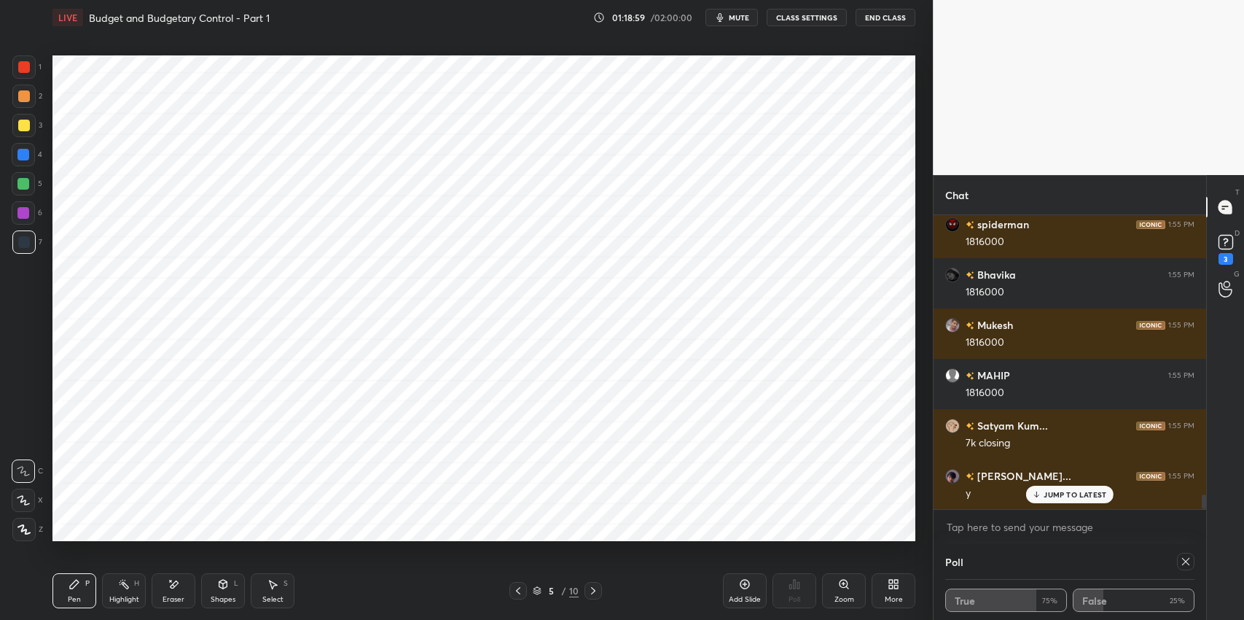
click at [518, 588] on icon at bounding box center [518, 590] width 4 height 7
click at [597, 592] on icon at bounding box center [594, 591] width 12 height 12
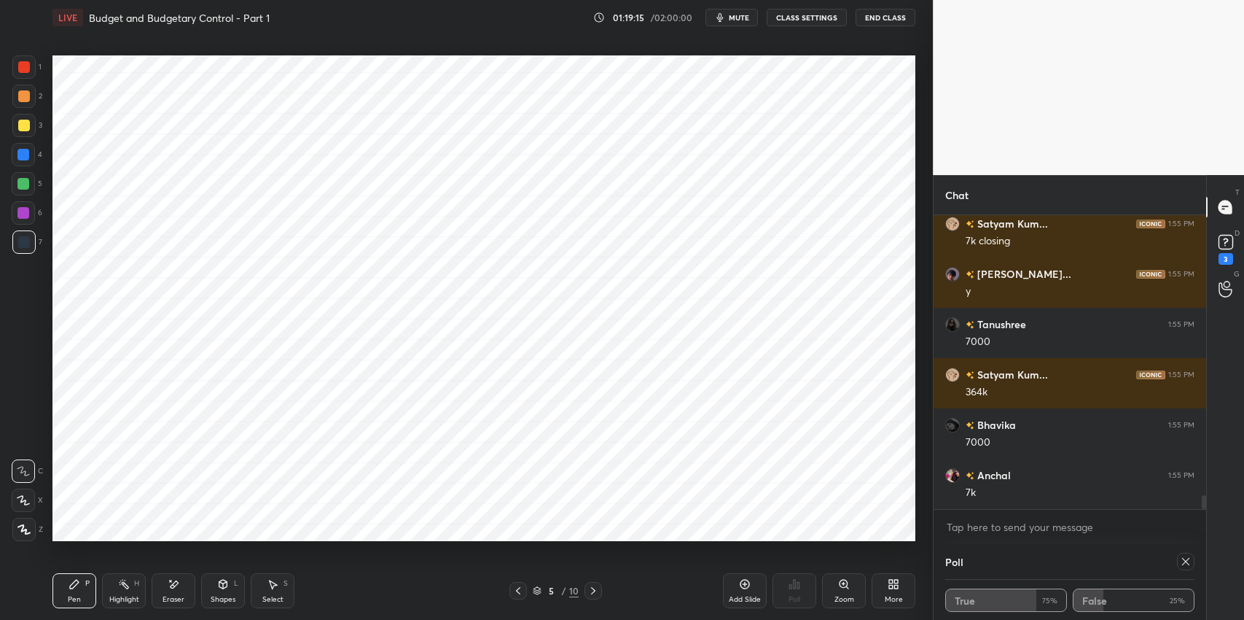
scroll to position [5932, 0]
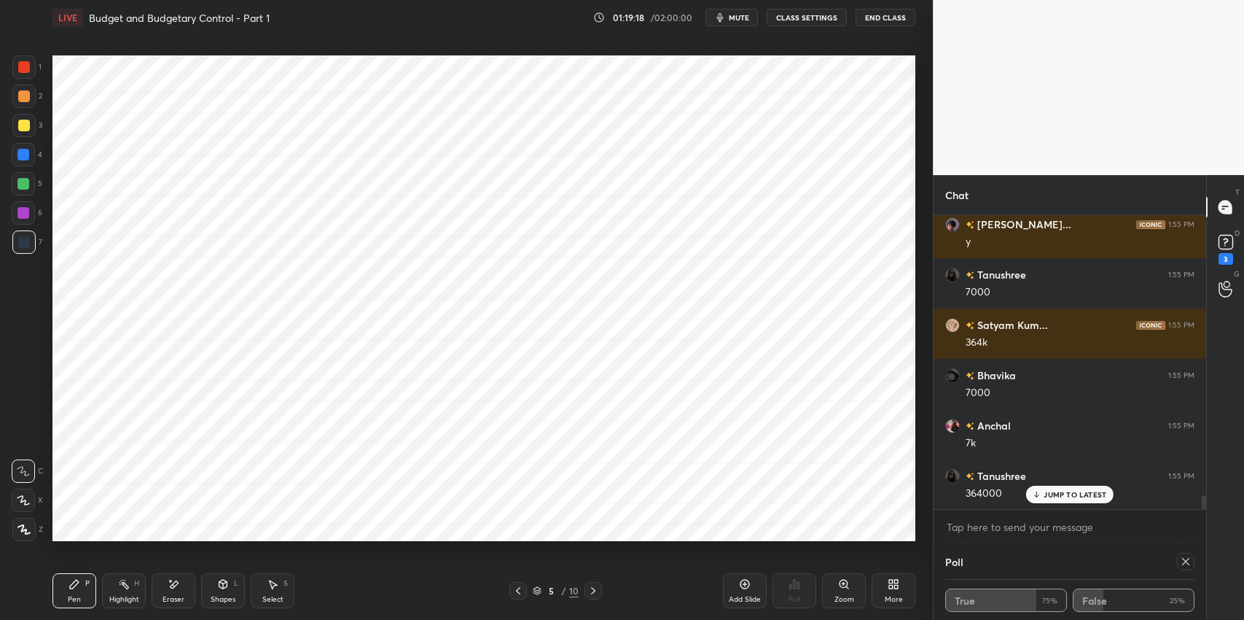
click at [742, 601] on div "Add Slide" at bounding box center [745, 599] width 32 height 7
click at [513, 594] on icon at bounding box center [518, 591] width 12 height 12
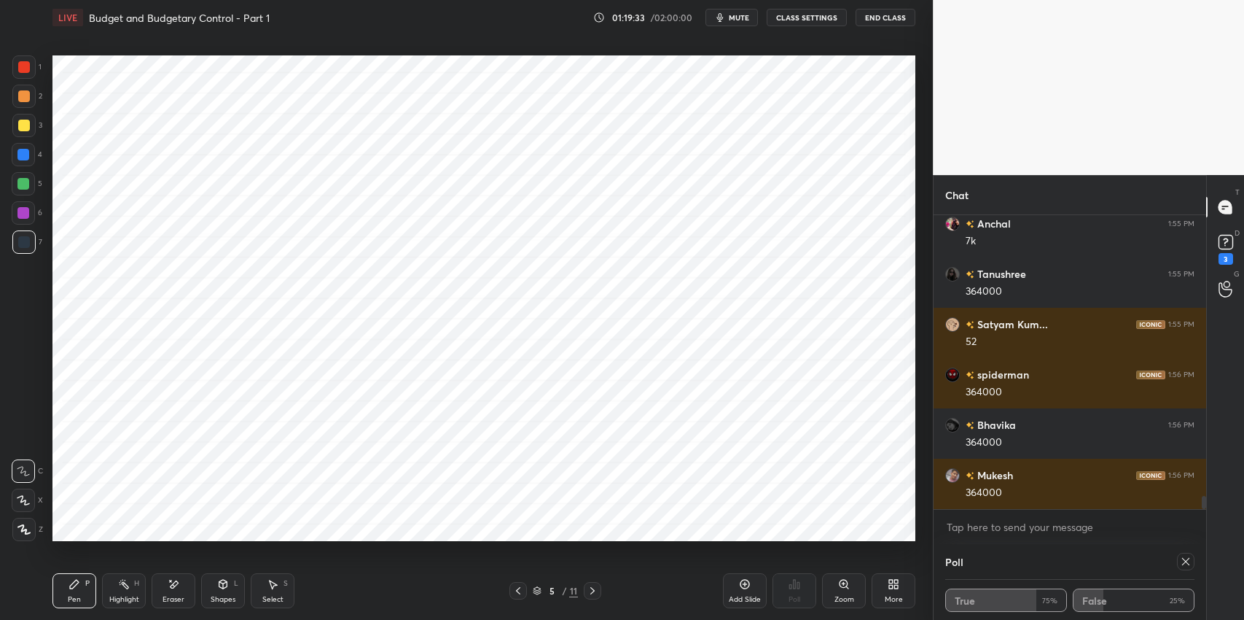
scroll to position [6184, 0]
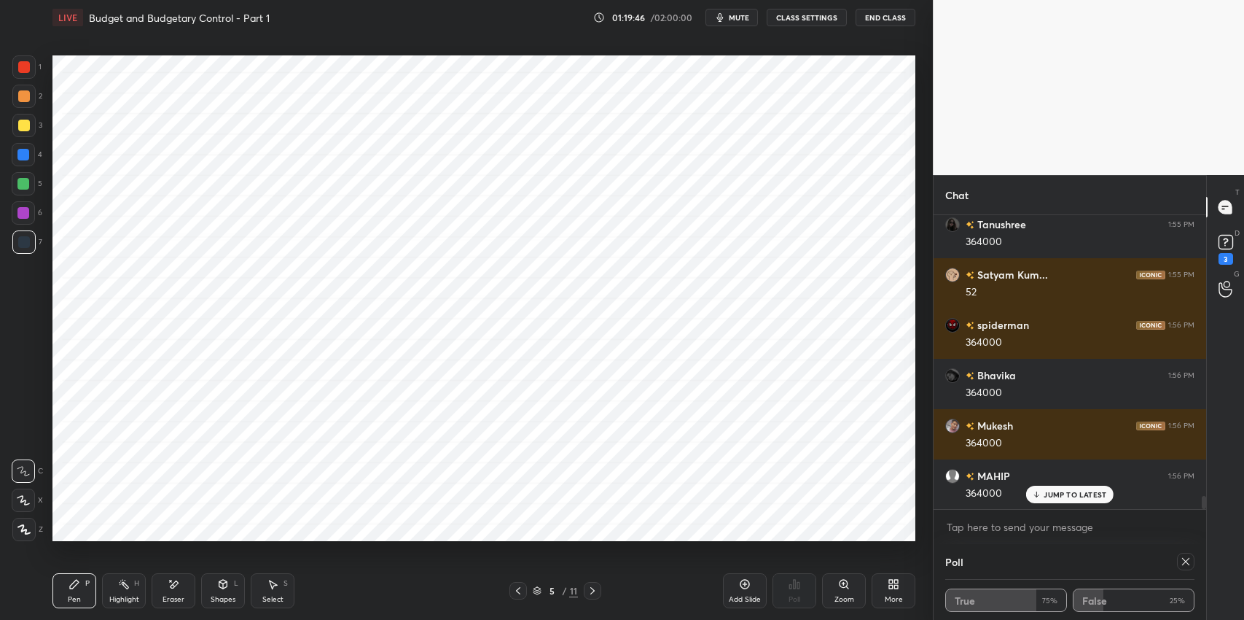
click at [514, 591] on icon at bounding box center [518, 591] width 12 height 12
click at [595, 593] on icon at bounding box center [593, 591] width 12 height 12
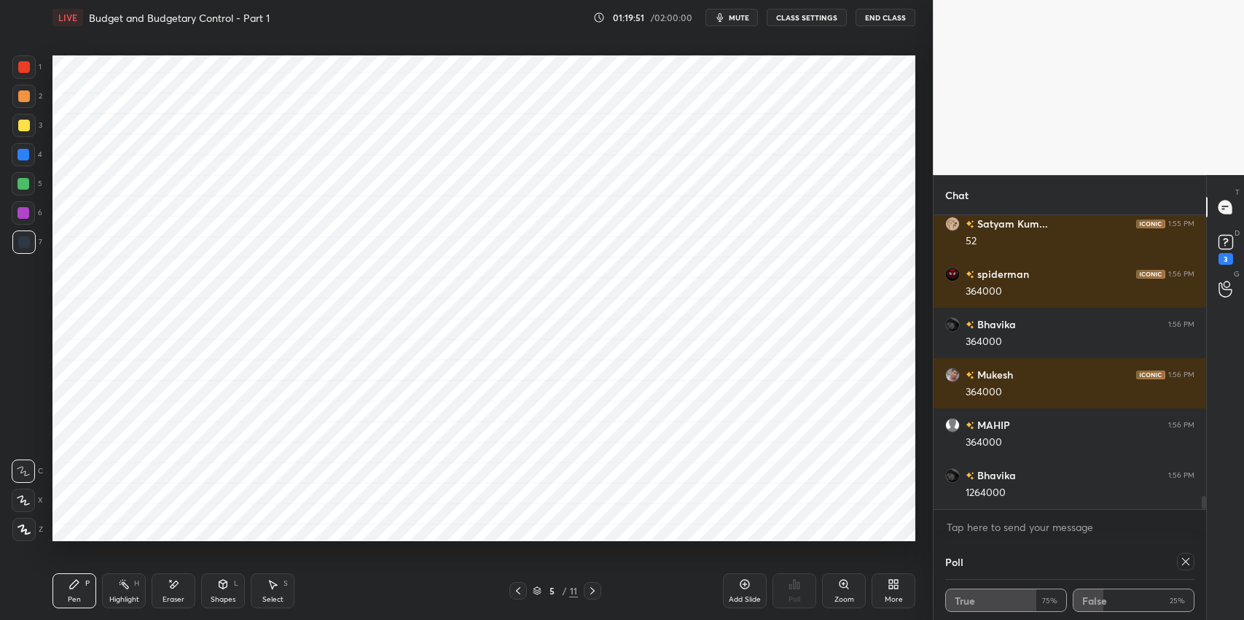
click at [512, 590] on icon at bounding box center [518, 591] width 12 height 12
click at [597, 590] on icon at bounding box center [593, 591] width 12 height 12
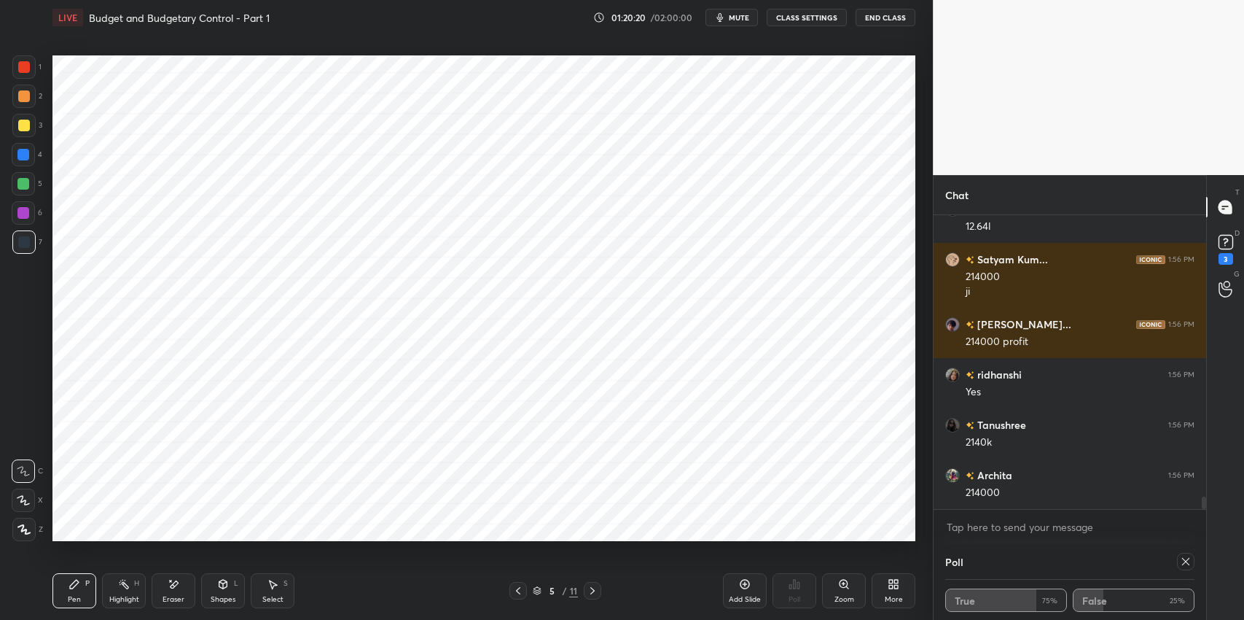
scroll to position [6802, 0]
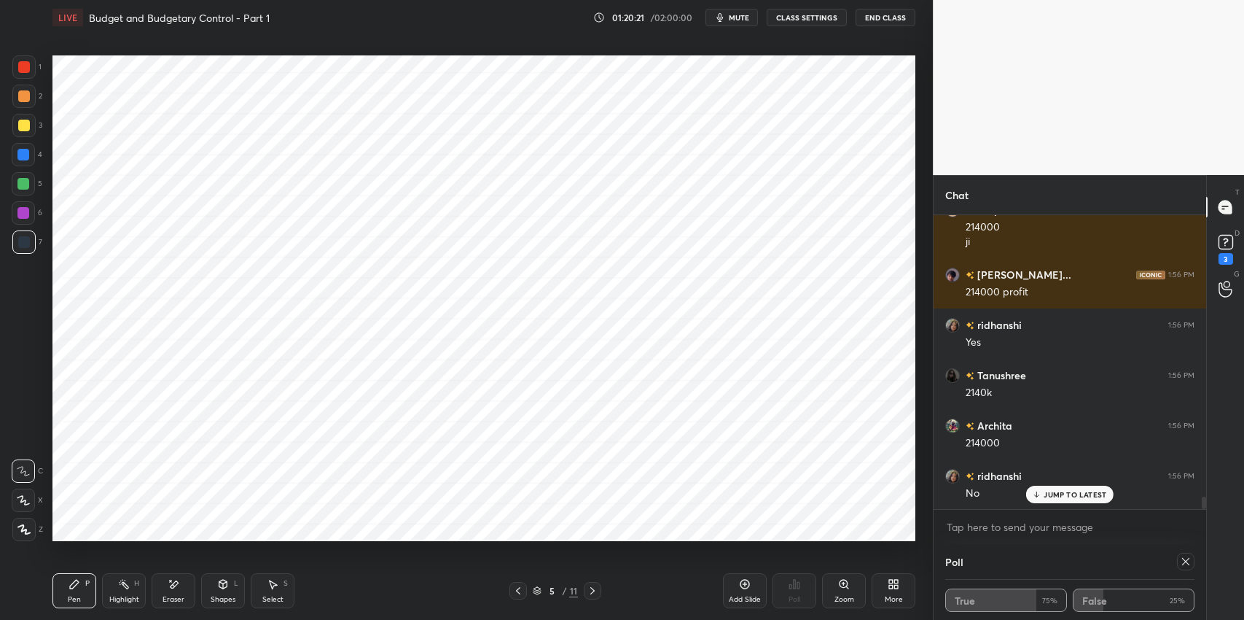
click at [723, 17] on icon "button" at bounding box center [720, 18] width 12 height 12
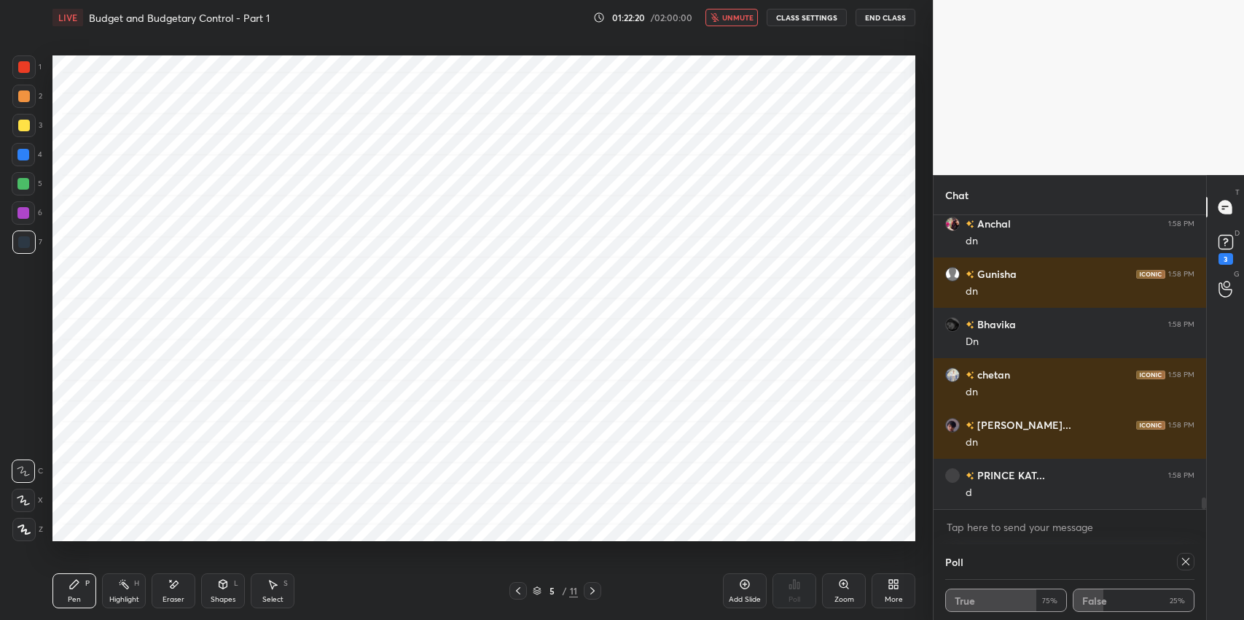
scroll to position [7204, 0]
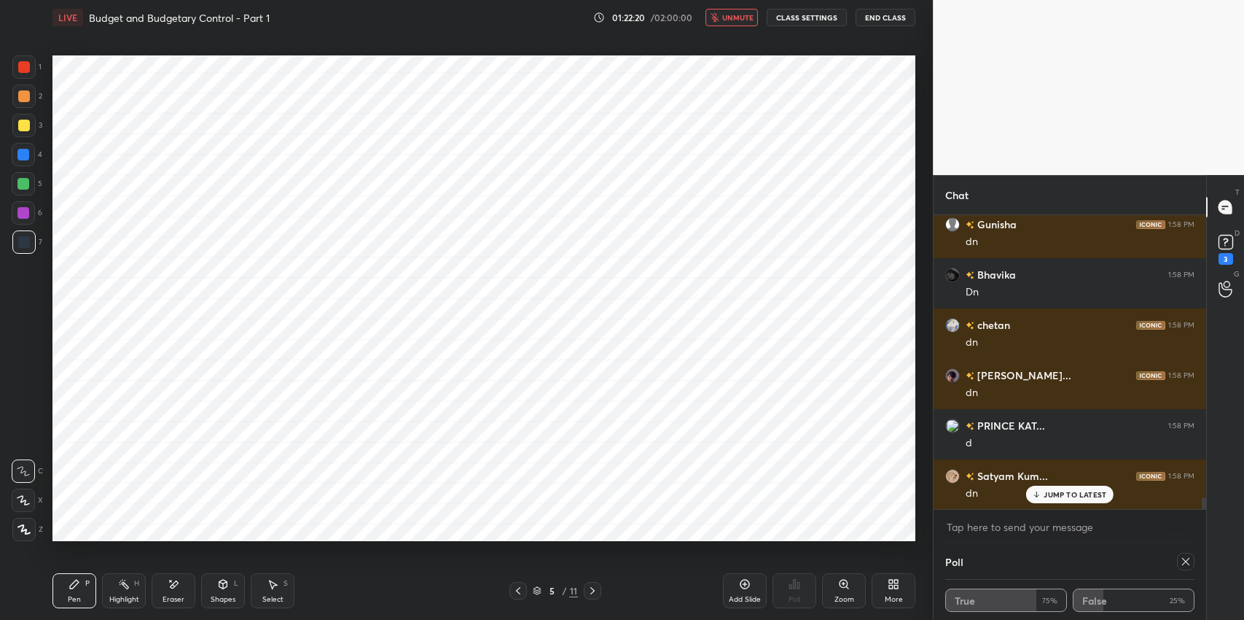
click at [744, 19] on span "unmute" at bounding box center [737, 17] width 31 height 10
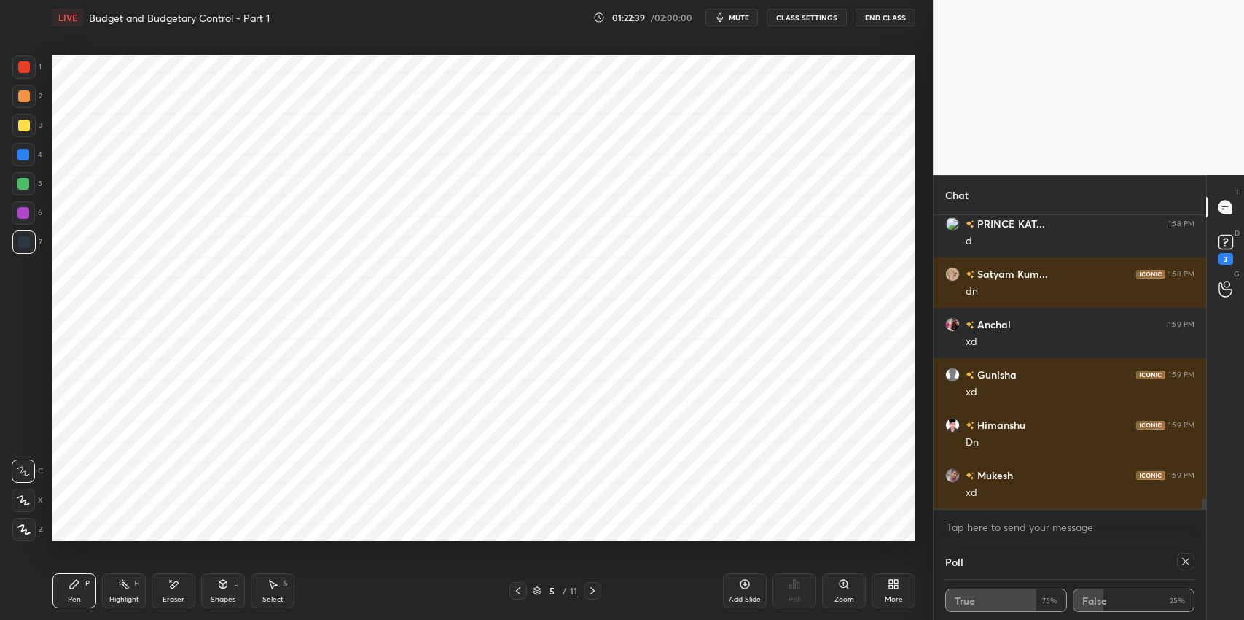
scroll to position [7456, 0]
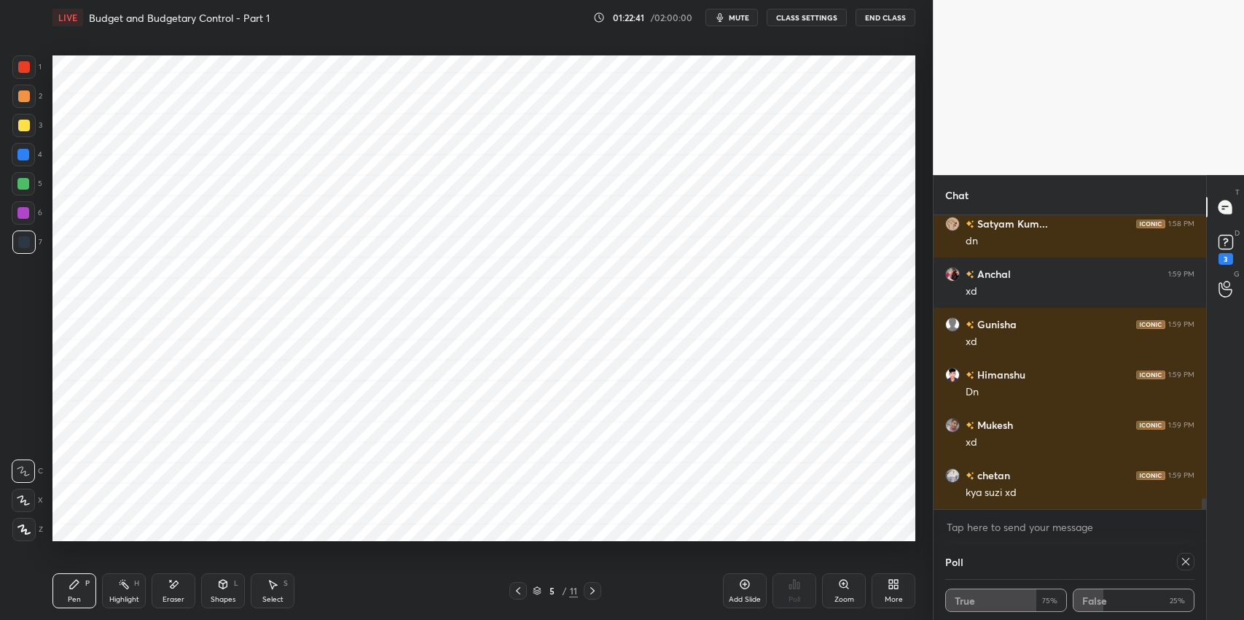
click at [170, 591] on div "Eraser" at bounding box center [174, 590] width 44 height 35
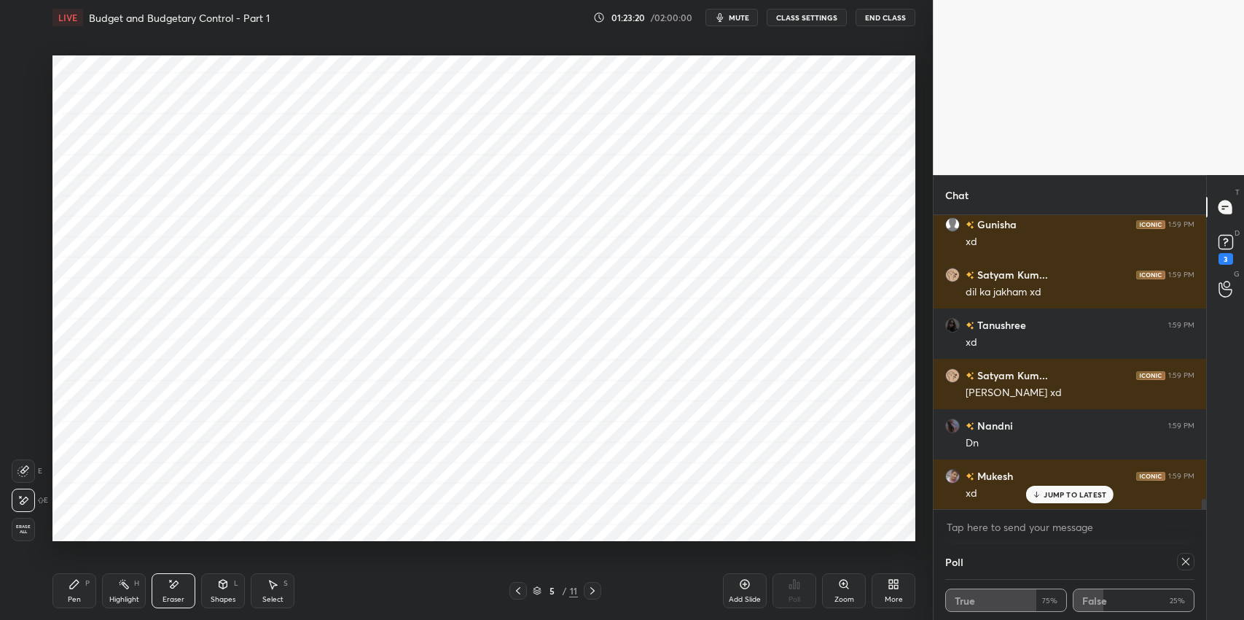
scroll to position [8462, 0]
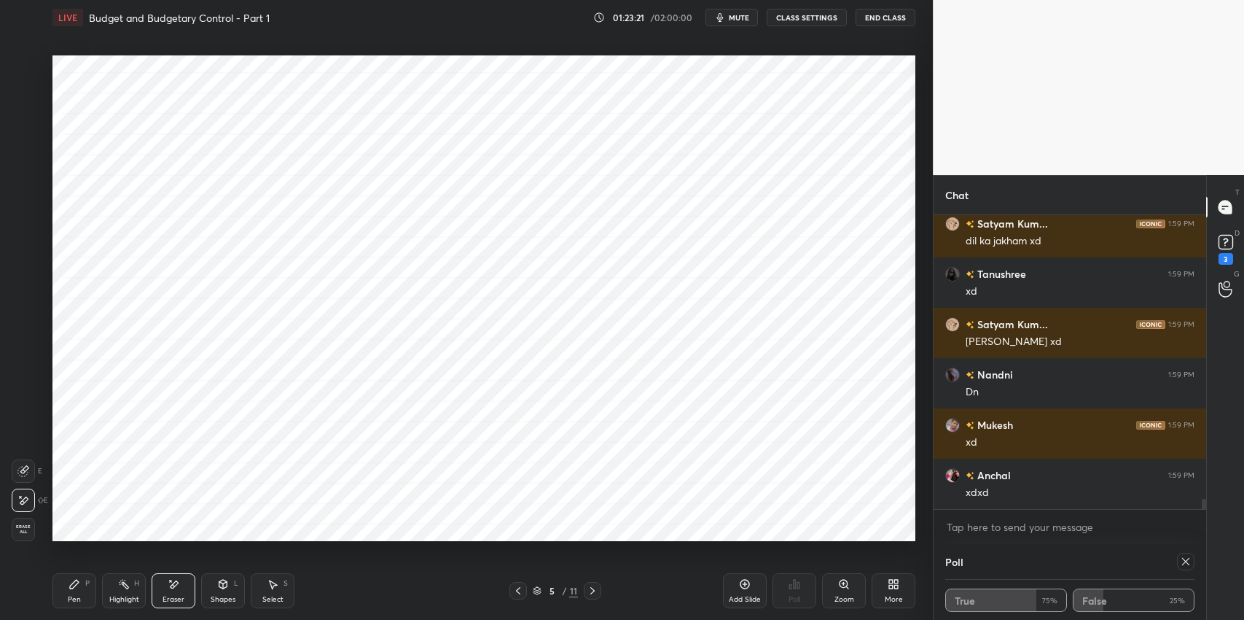
click at [596, 590] on icon at bounding box center [593, 591] width 12 height 12
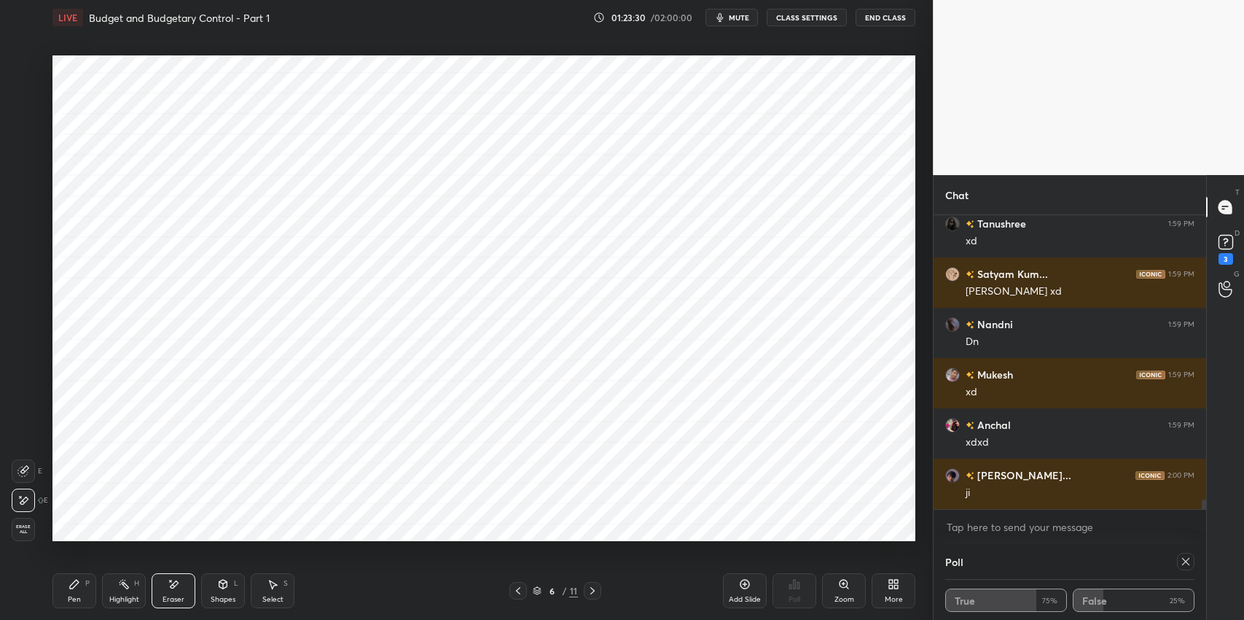
click at [594, 588] on icon at bounding box center [593, 591] width 12 height 12
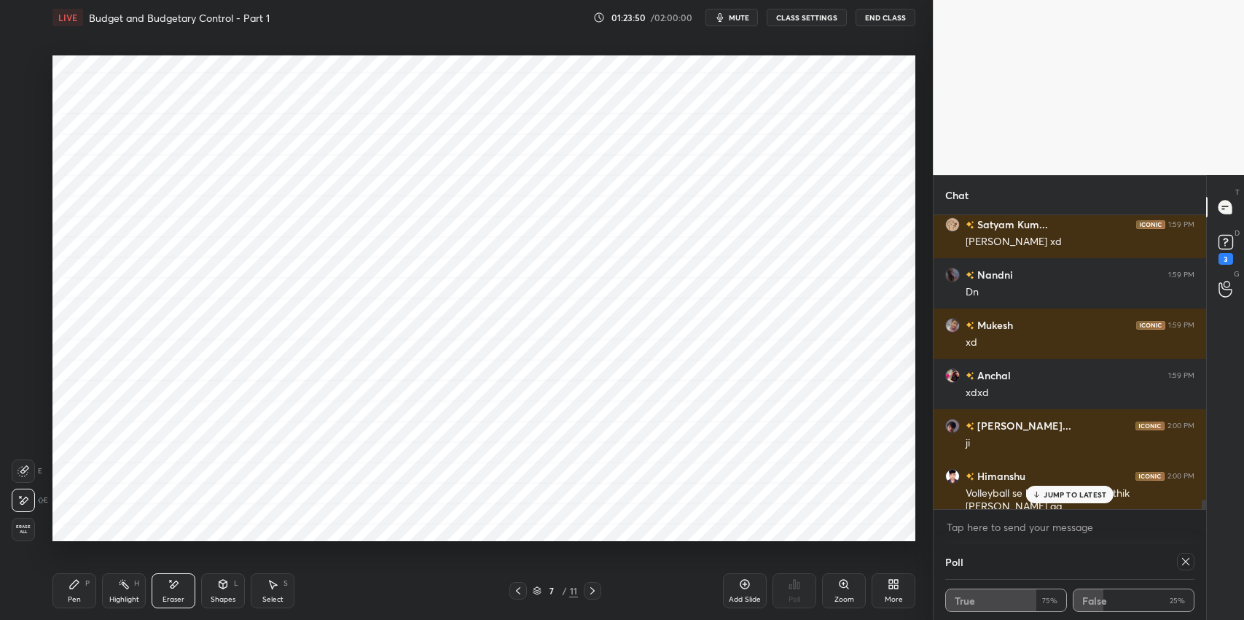
click at [1049, 492] on p "JUMP TO LATEST" at bounding box center [1075, 494] width 63 height 9
click at [516, 591] on icon at bounding box center [518, 591] width 12 height 12
click at [518, 587] on icon at bounding box center [518, 591] width 12 height 12
click at [271, 592] on div "Select S" at bounding box center [273, 590] width 44 height 35
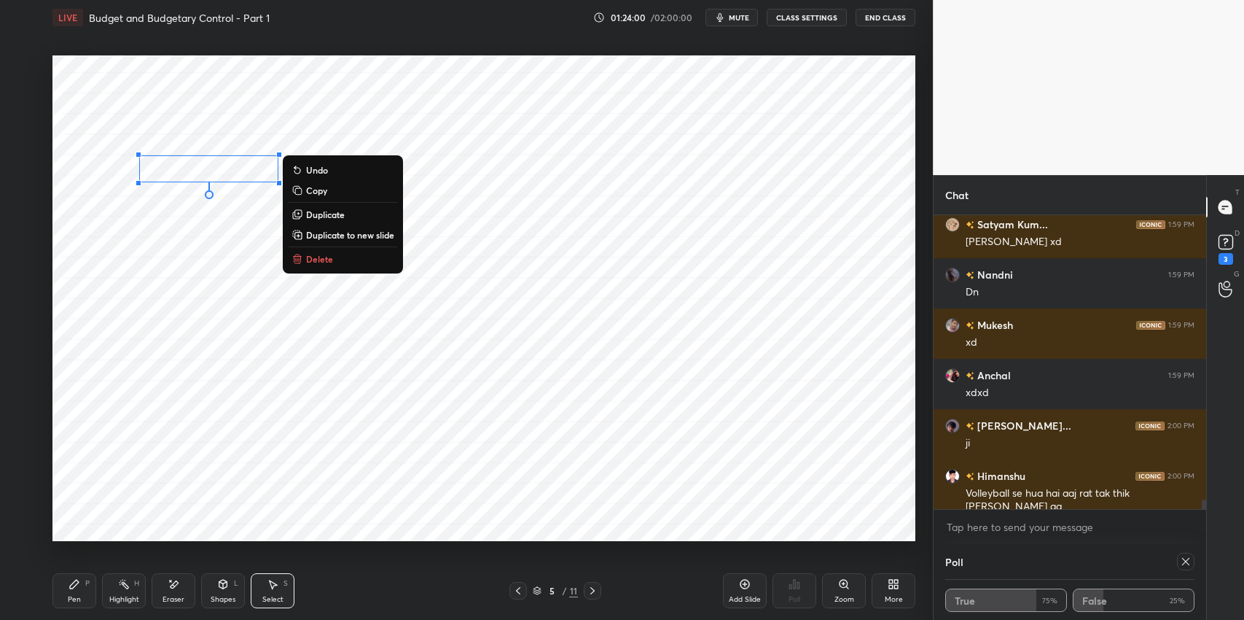
click at [324, 190] on p "Copy" at bounding box center [316, 190] width 21 height 12
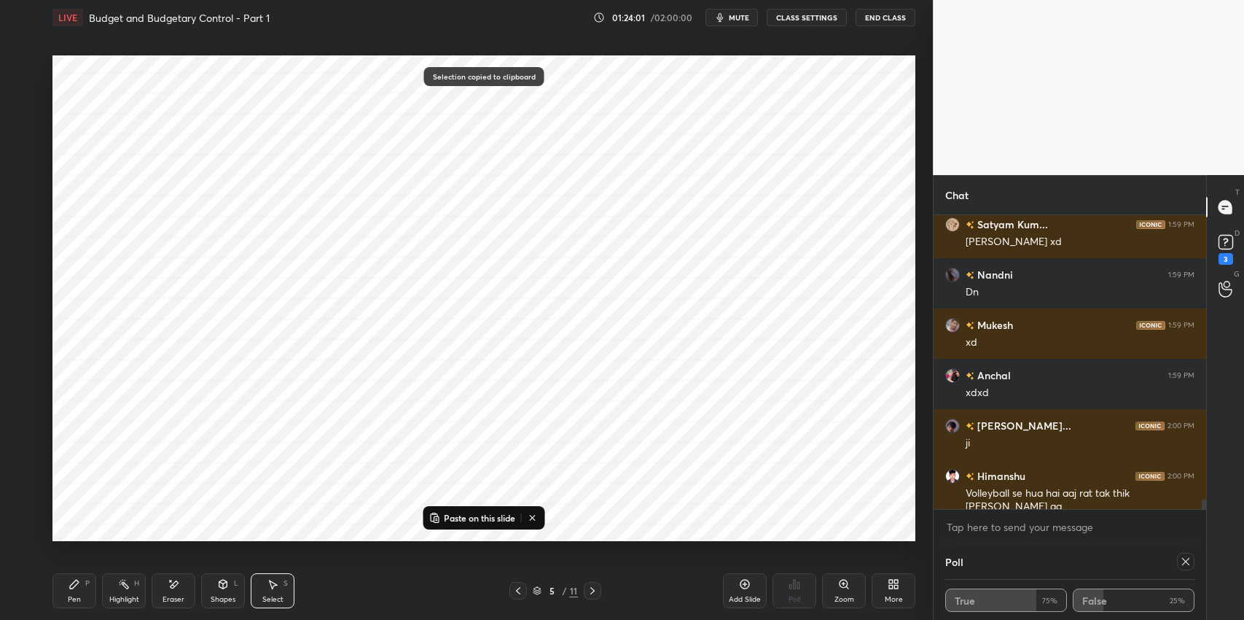
click at [593, 592] on icon at bounding box center [593, 590] width 4 height 7
click at [591, 588] on icon at bounding box center [593, 591] width 12 height 12
click at [479, 518] on p "Paste on this slide" at bounding box center [479, 518] width 71 height 12
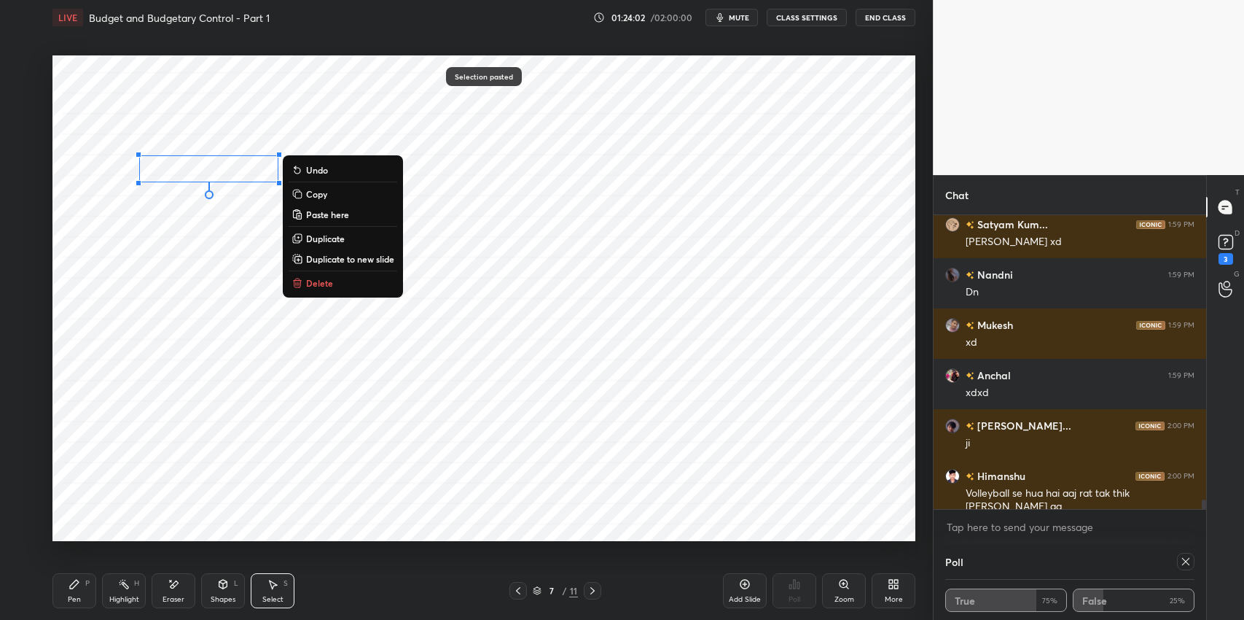
scroll to position [8613, 0]
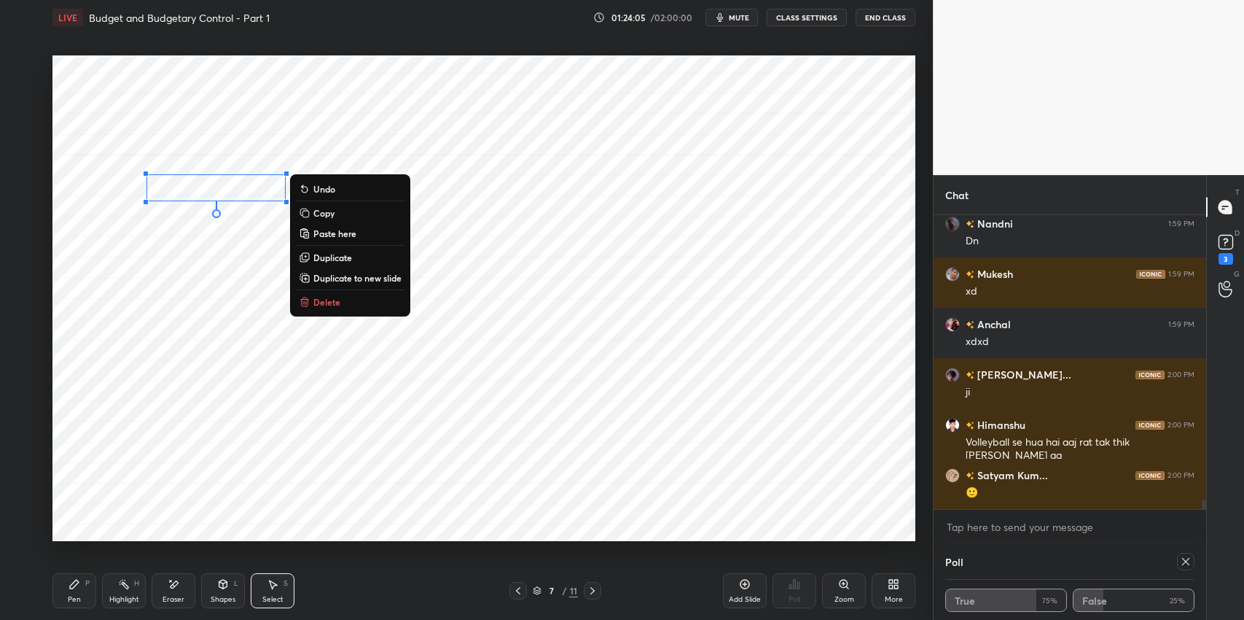
click at [97, 589] on div "Pen P Highlight H Eraser Shapes L Select S" at bounding box center [219, 590] width 335 height 35
click at [76, 588] on icon at bounding box center [75, 584] width 12 height 12
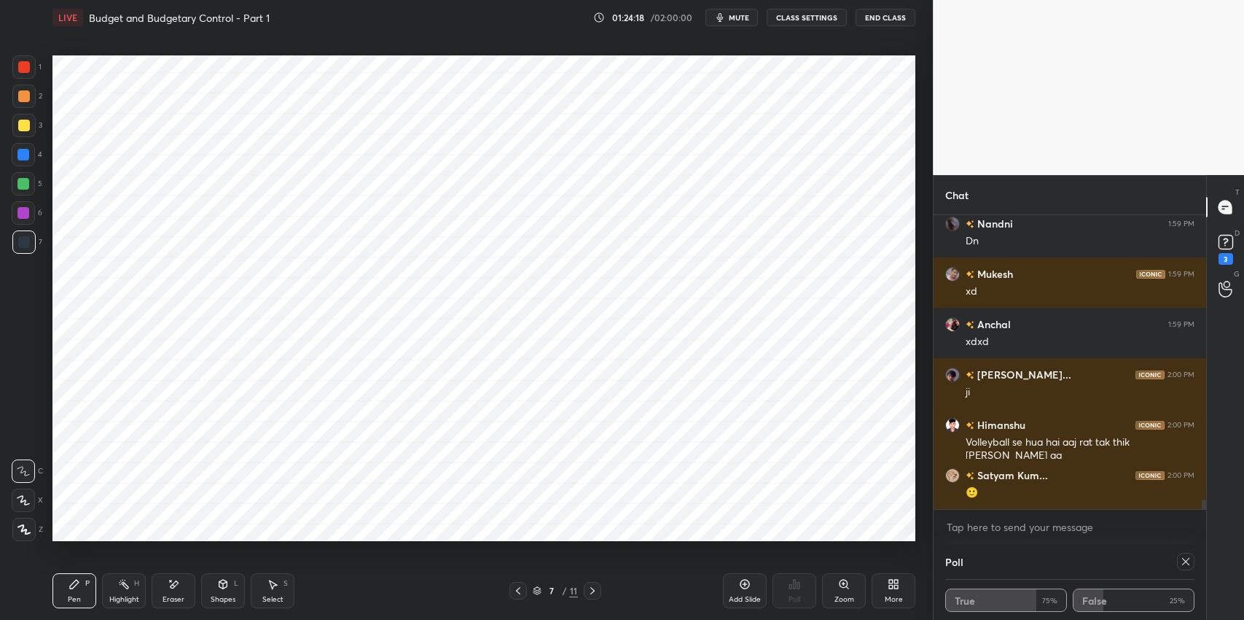
click at [518, 593] on icon at bounding box center [518, 591] width 12 height 12
click at [521, 592] on icon at bounding box center [518, 591] width 12 height 12
click at [519, 591] on icon at bounding box center [518, 591] width 12 height 12
click at [589, 595] on icon at bounding box center [593, 591] width 12 height 12
click at [592, 590] on icon at bounding box center [593, 591] width 12 height 12
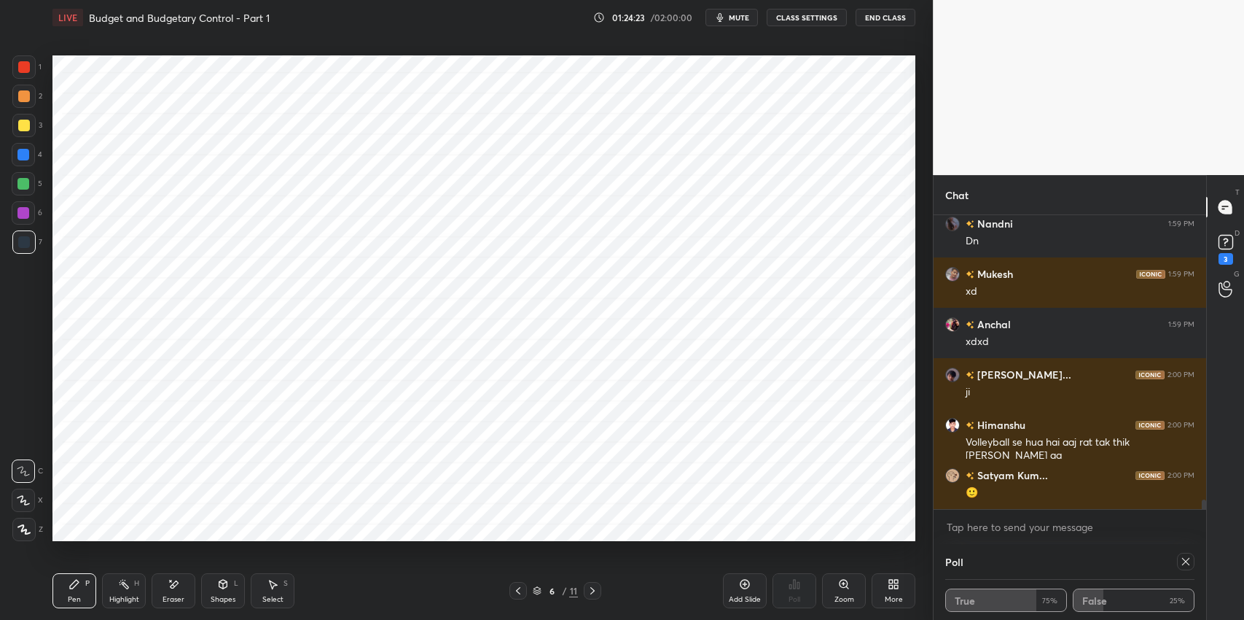
click at [590, 589] on icon at bounding box center [593, 591] width 12 height 12
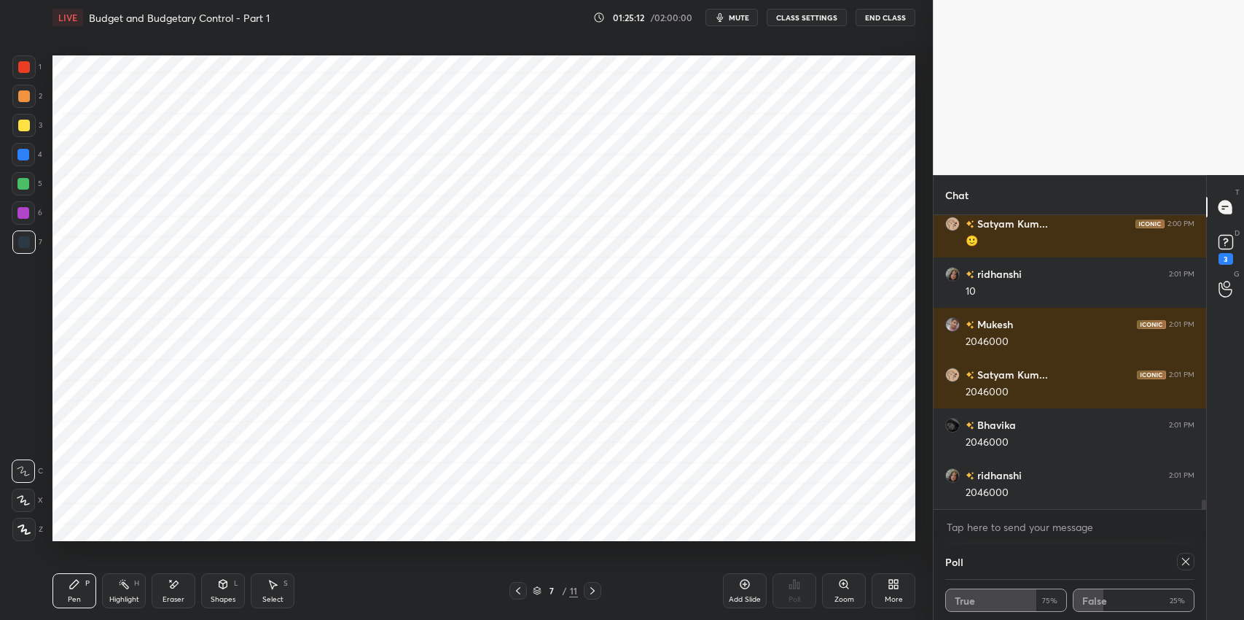
scroll to position [8915, 0]
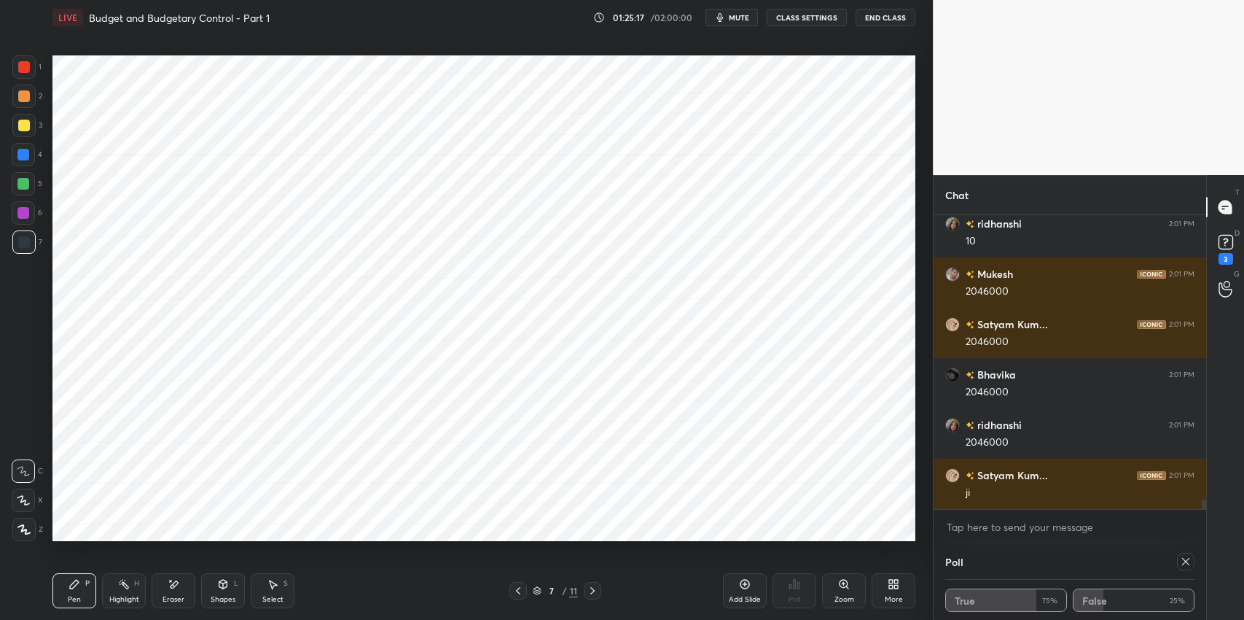
click at [519, 593] on icon at bounding box center [518, 590] width 4 height 7
click at [519, 592] on icon at bounding box center [518, 591] width 12 height 12
click at [519, 591] on icon at bounding box center [518, 591] width 12 height 12
click at [591, 592] on icon at bounding box center [593, 591] width 12 height 12
click at [590, 591] on icon at bounding box center [593, 591] width 12 height 12
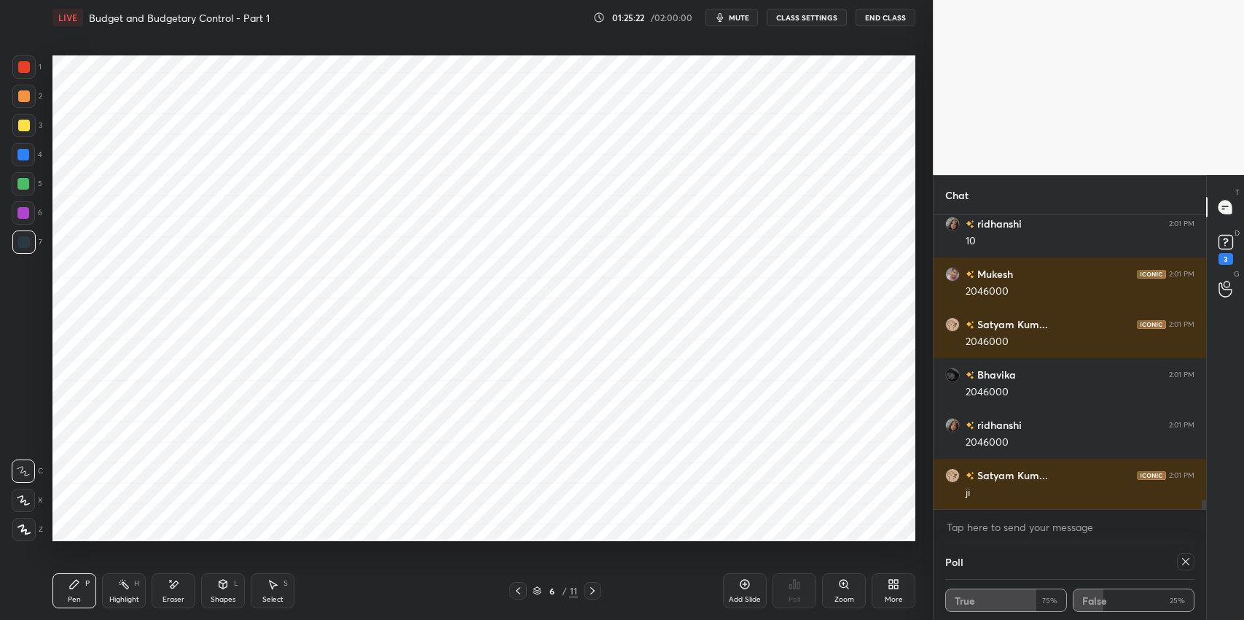
click at [589, 589] on icon at bounding box center [593, 591] width 12 height 12
click at [187, 585] on div "Eraser" at bounding box center [174, 590] width 44 height 35
click at [70, 601] on div "Pen" at bounding box center [74, 599] width 13 height 7
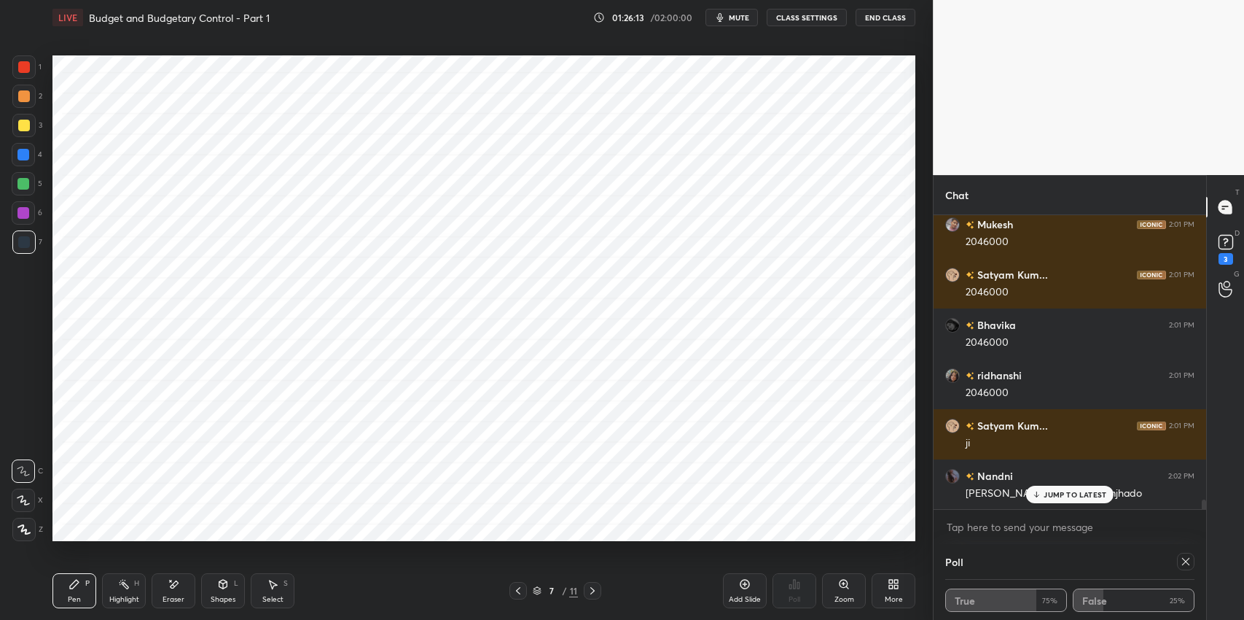
click at [1033, 498] on icon at bounding box center [1036, 494] width 9 height 9
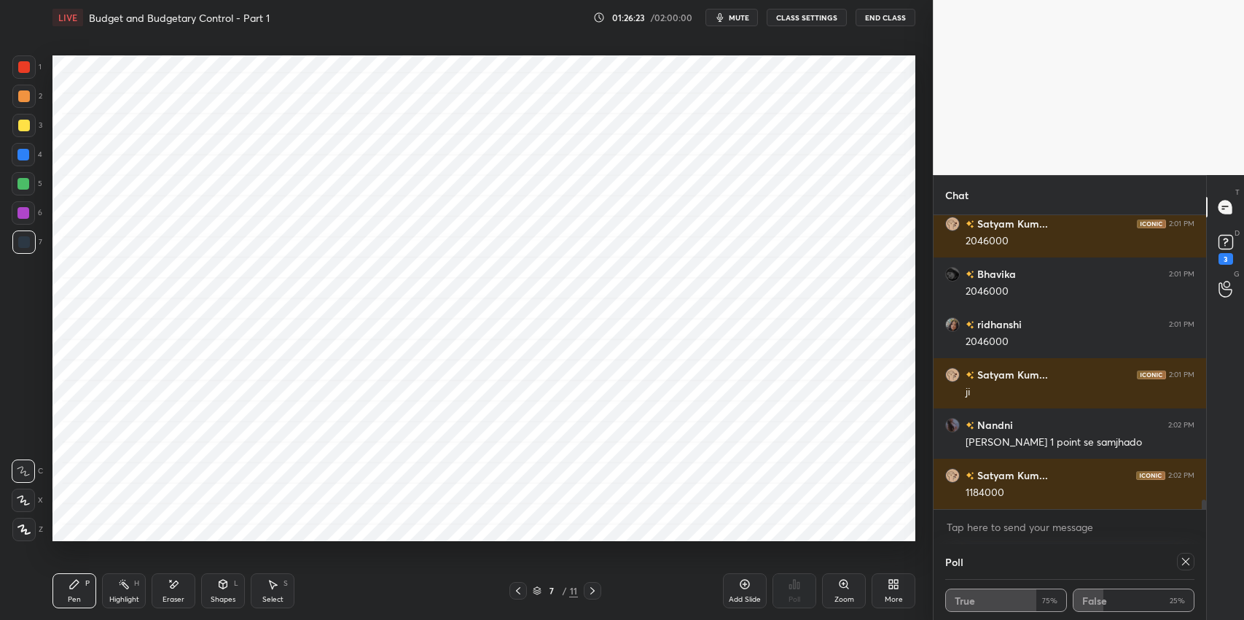
scroll to position [9066, 0]
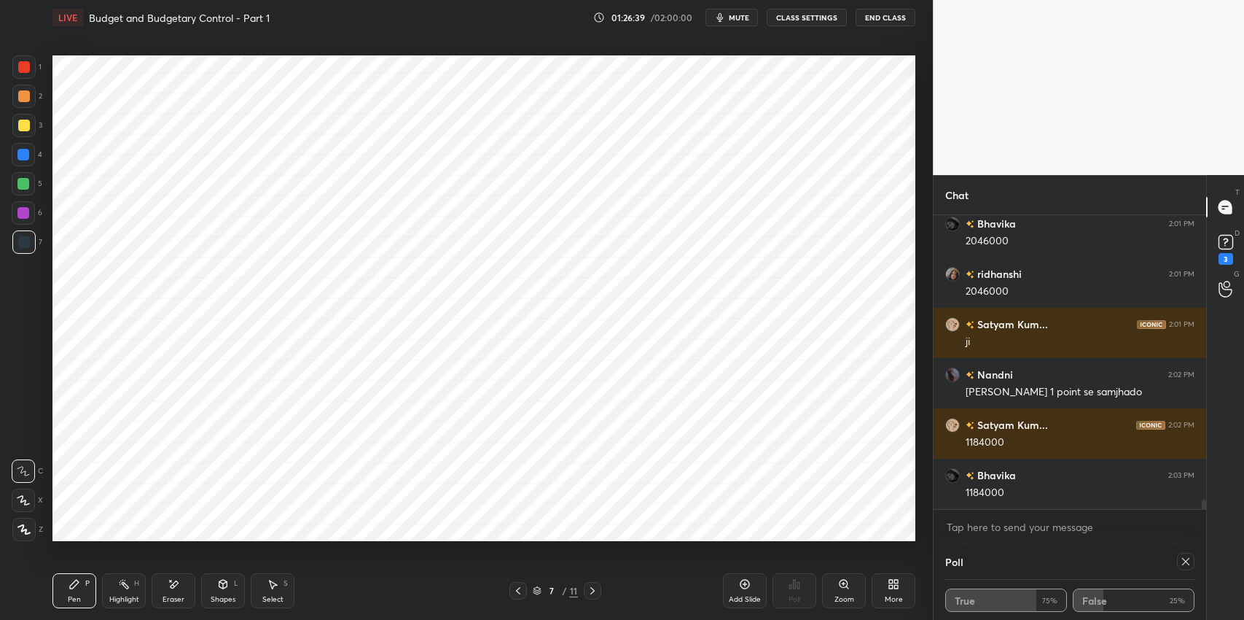
click at [84, 598] on div "Pen P" at bounding box center [74, 590] width 44 height 35
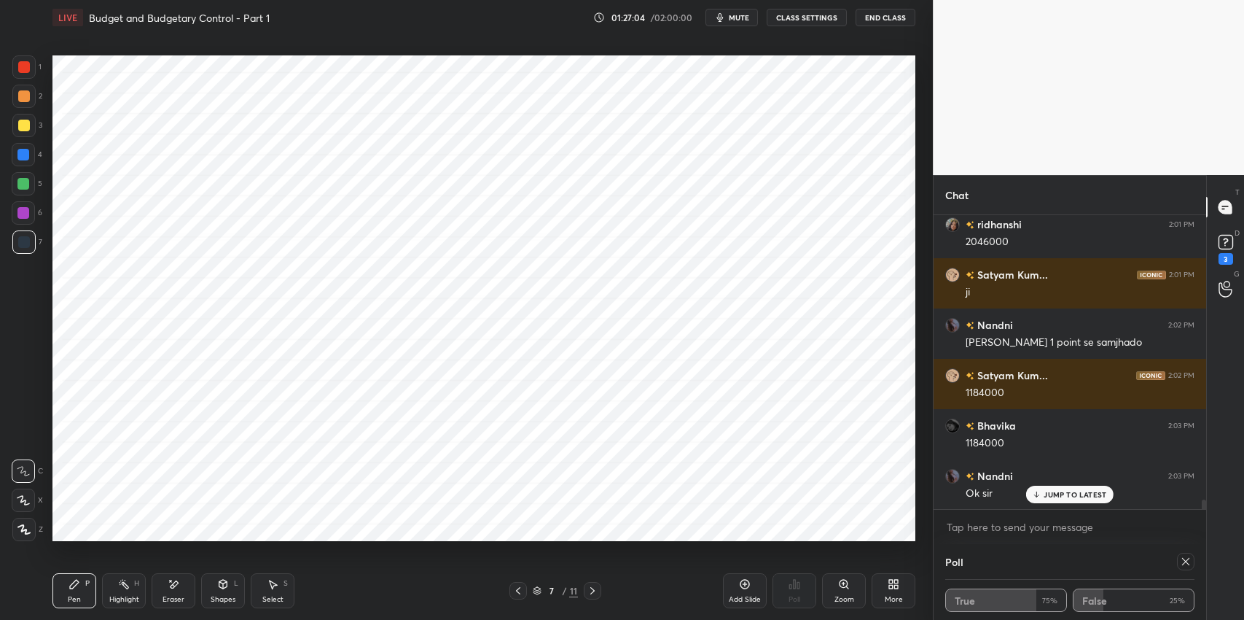
click at [1050, 496] on p "JUMP TO LATEST" at bounding box center [1075, 494] width 63 height 9
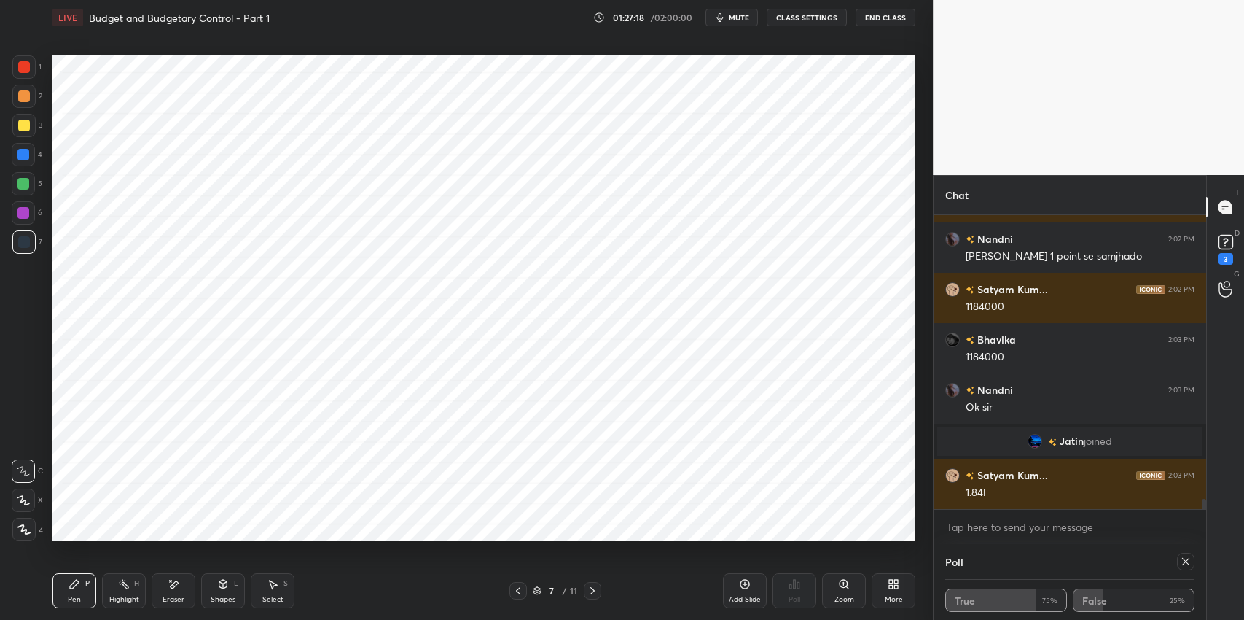
scroll to position [8046, 0]
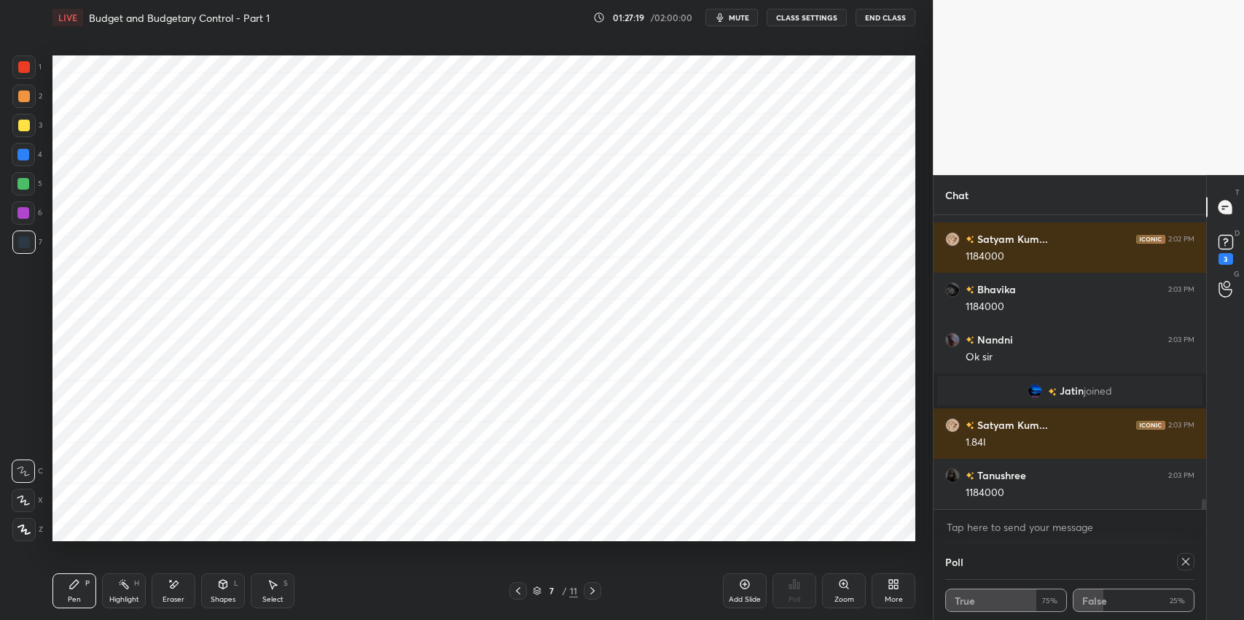
click at [171, 575] on div "Eraser" at bounding box center [174, 590] width 44 height 35
click at [77, 580] on icon at bounding box center [75, 584] width 12 height 12
click at [507, 583] on div "7 / 11" at bounding box center [555, 590] width 335 height 17
click at [507, 585] on div "7 / 11" at bounding box center [555, 590] width 335 height 17
click at [511, 593] on div at bounding box center [518, 590] width 17 height 17
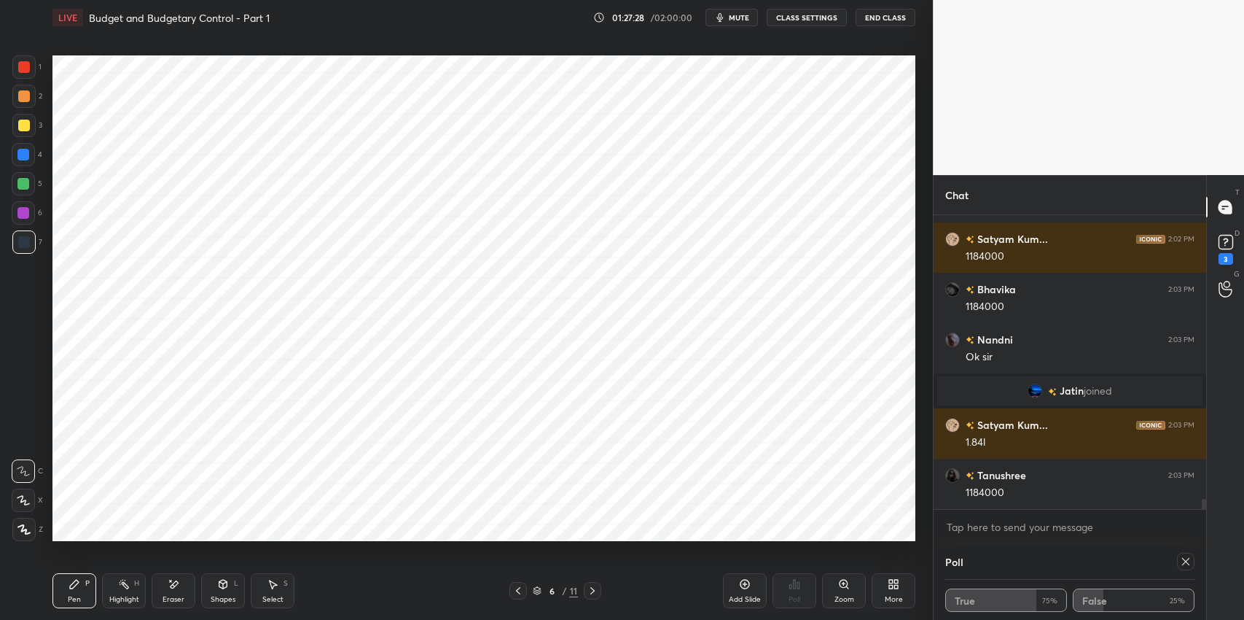
click at [513, 591] on icon at bounding box center [518, 591] width 12 height 12
click at [519, 588] on icon at bounding box center [518, 590] width 4 height 7
click at [590, 595] on icon at bounding box center [593, 591] width 12 height 12
click at [592, 593] on icon at bounding box center [593, 591] width 12 height 12
click at [593, 592] on icon at bounding box center [593, 591] width 12 height 12
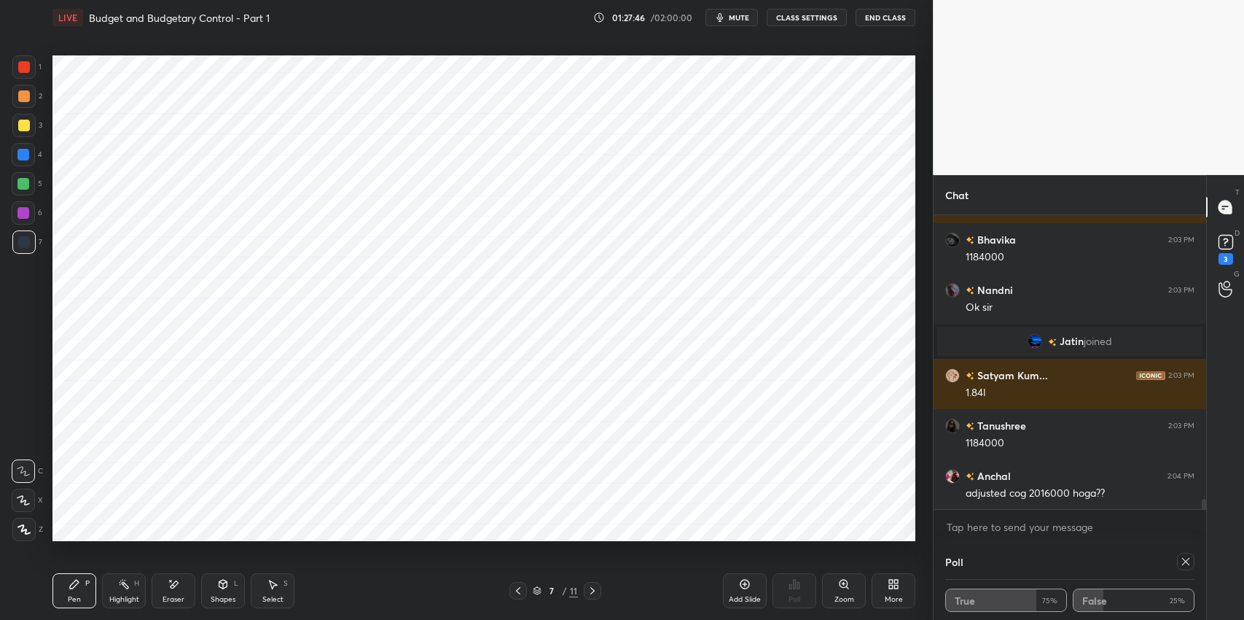
scroll to position [8147, 0]
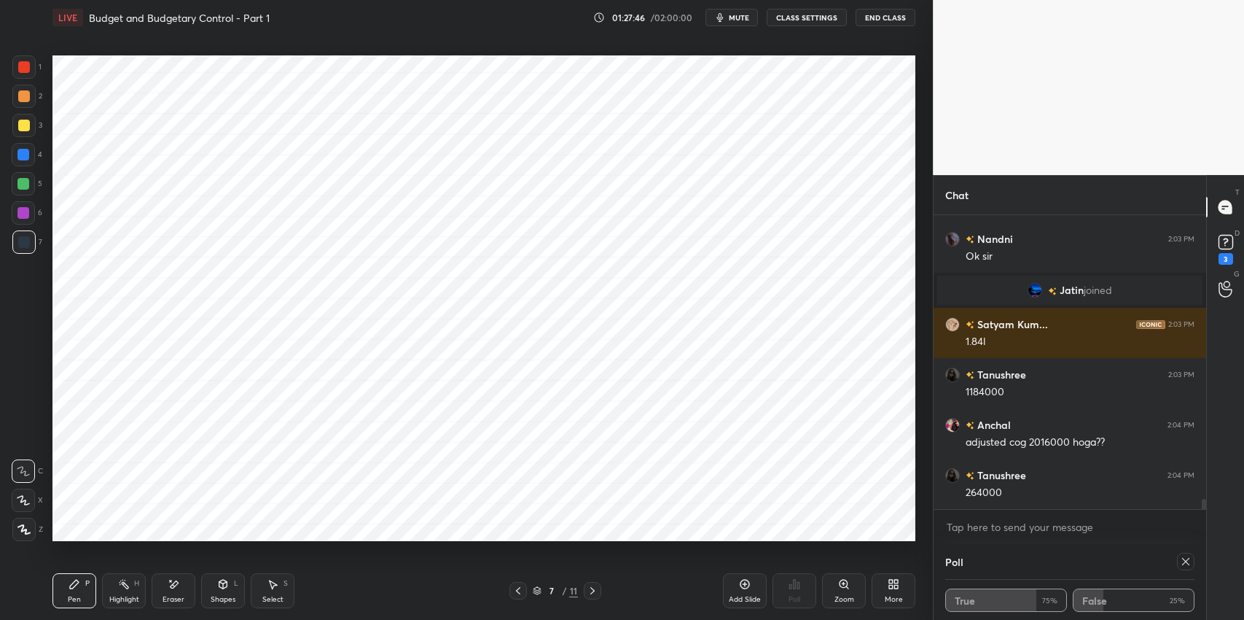
click at [1050, 494] on div "Satyam Kum... 2:02 PM 1184000 Bhavika 2:03 PM 1184000 Nandni 2:03 PM Ok sir Jat…" at bounding box center [1070, 362] width 273 height 294
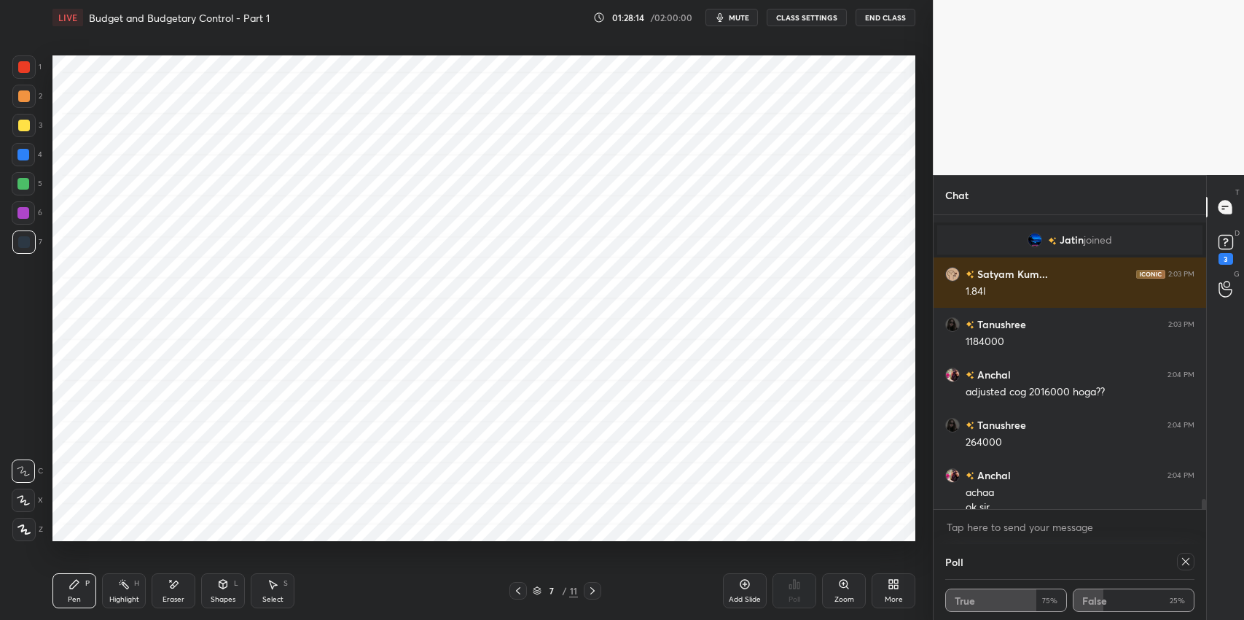
scroll to position [8212, 0]
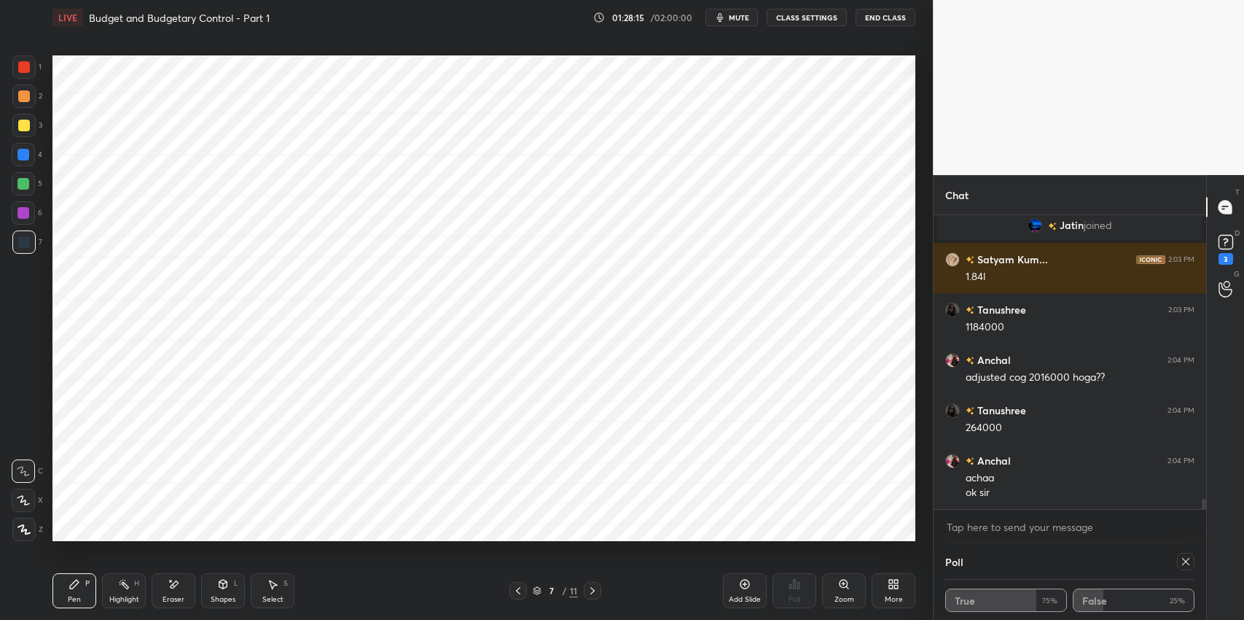
click at [74, 596] on div "Pen" at bounding box center [74, 599] width 13 height 7
click at [519, 590] on icon at bounding box center [518, 591] width 12 height 12
click at [523, 587] on icon at bounding box center [518, 591] width 12 height 12
click at [275, 586] on icon at bounding box center [273, 584] width 12 height 12
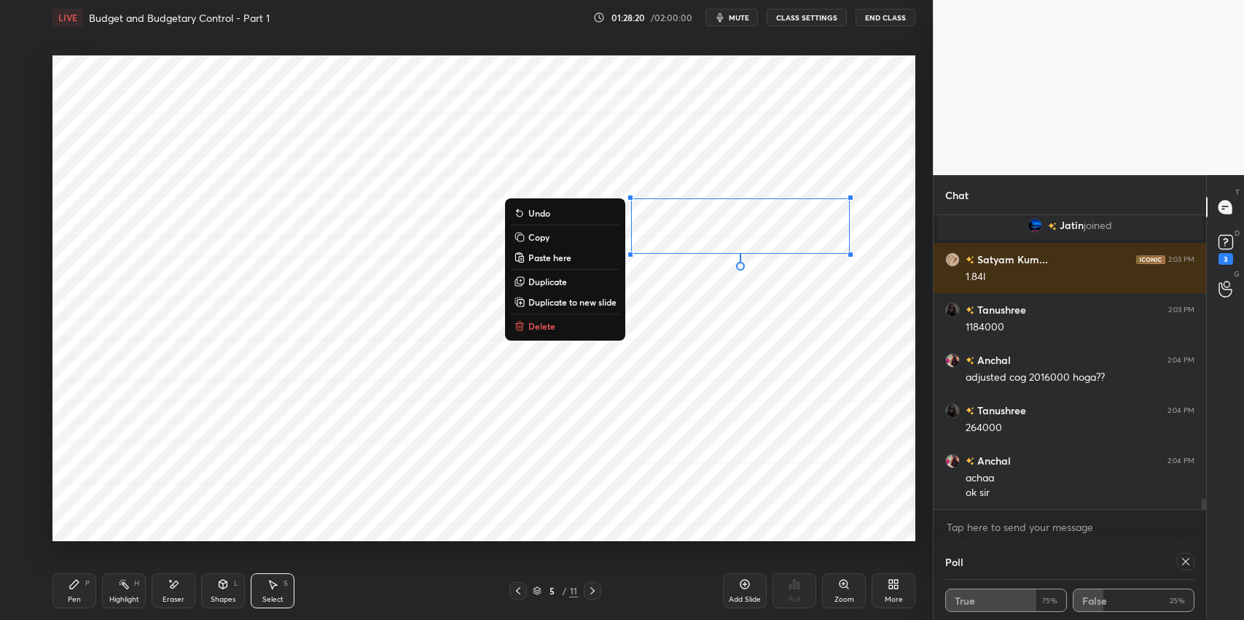
click at [582, 239] on button "Copy" at bounding box center [565, 236] width 109 height 17
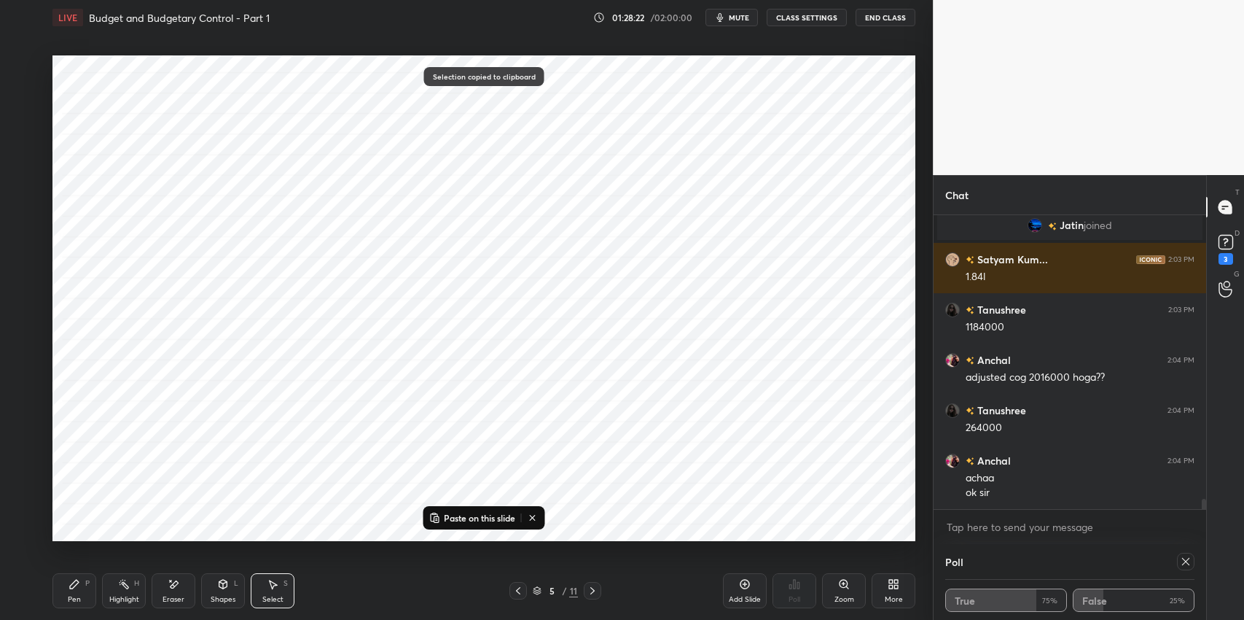
click at [590, 593] on icon at bounding box center [593, 591] width 12 height 12
click at [590, 592] on icon at bounding box center [593, 591] width 12 height 12
click at [486, 512] on p "Paste on this slide" at bounding box center [479, 518] width 71 height 12
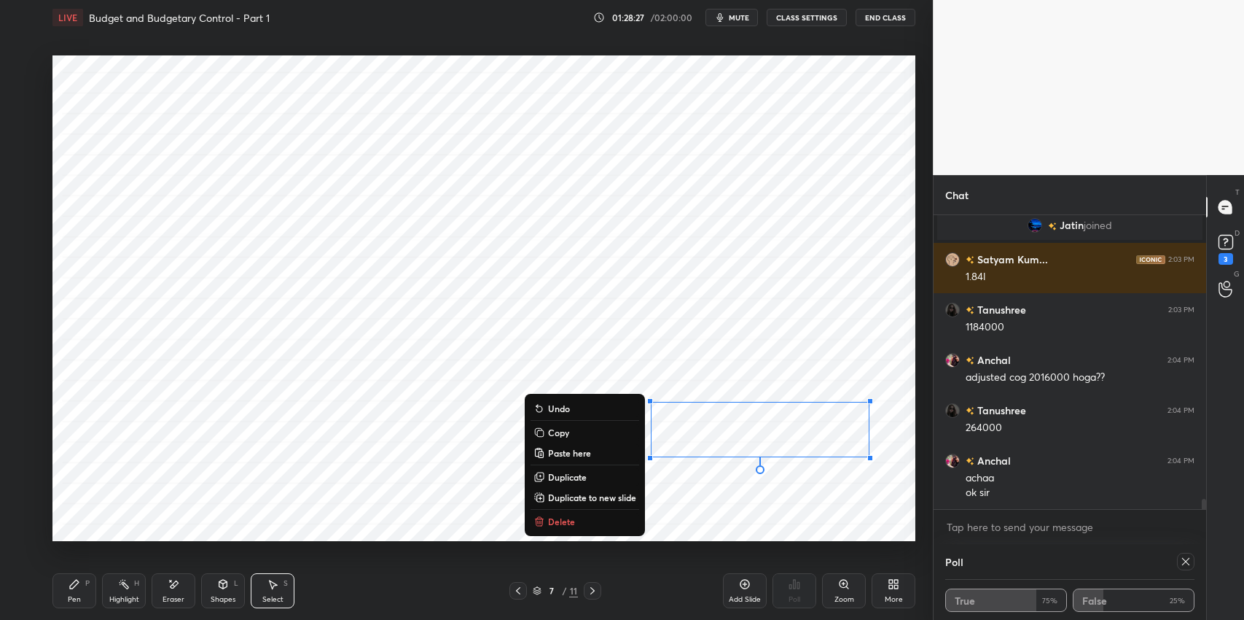
click at [484, 512] on div "0 ° Undo Copy Paste here Duplicate Duplicate to new slide Delete" at bounding box center [483, 298] width 863 height 486
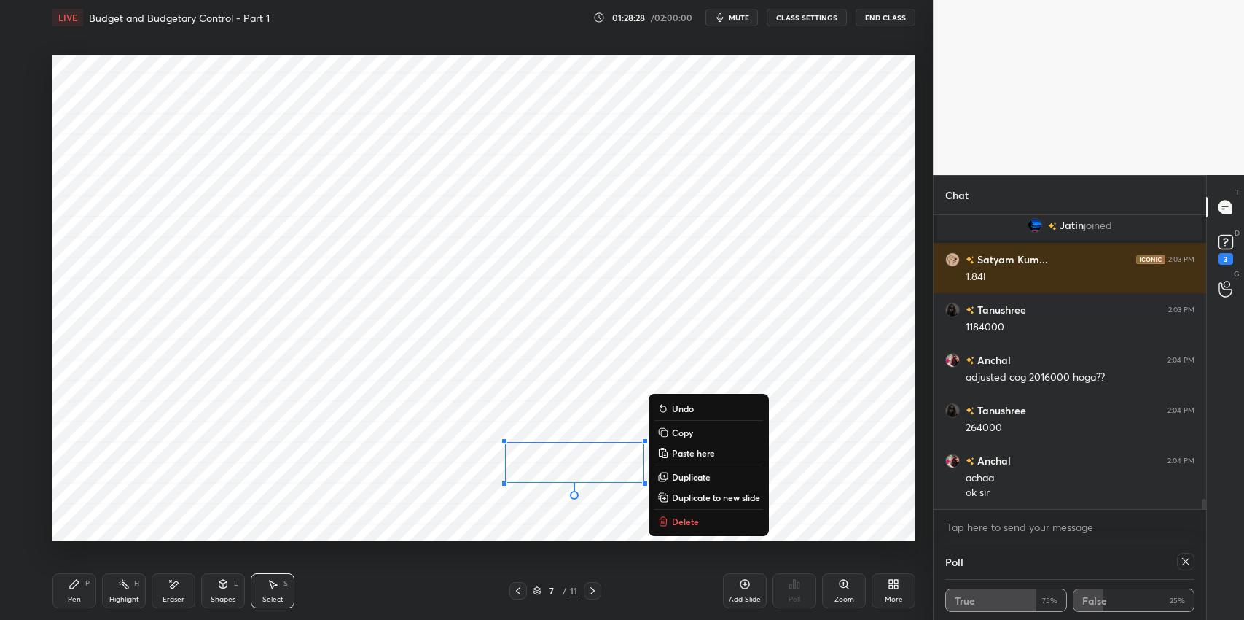
click at [672, 521] on p "Delete" at bounding box center [685, 521] width 27 height 12
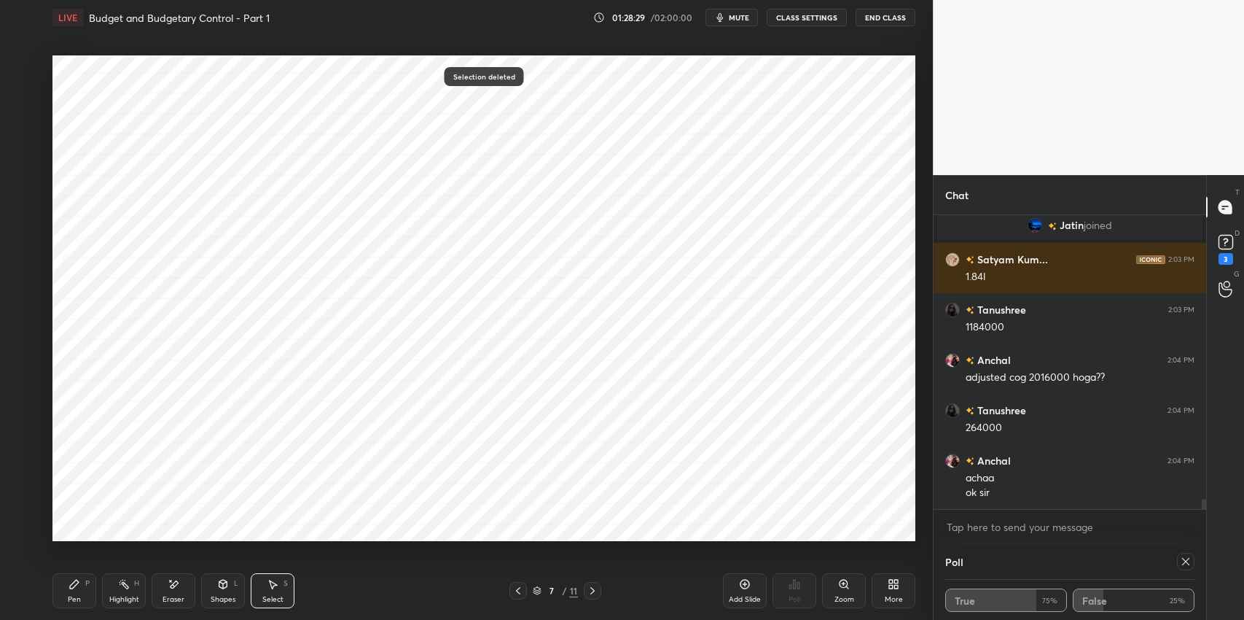
click at [75, 602] on div "Pen" at bounding box center [74, 599] width 13 height 7
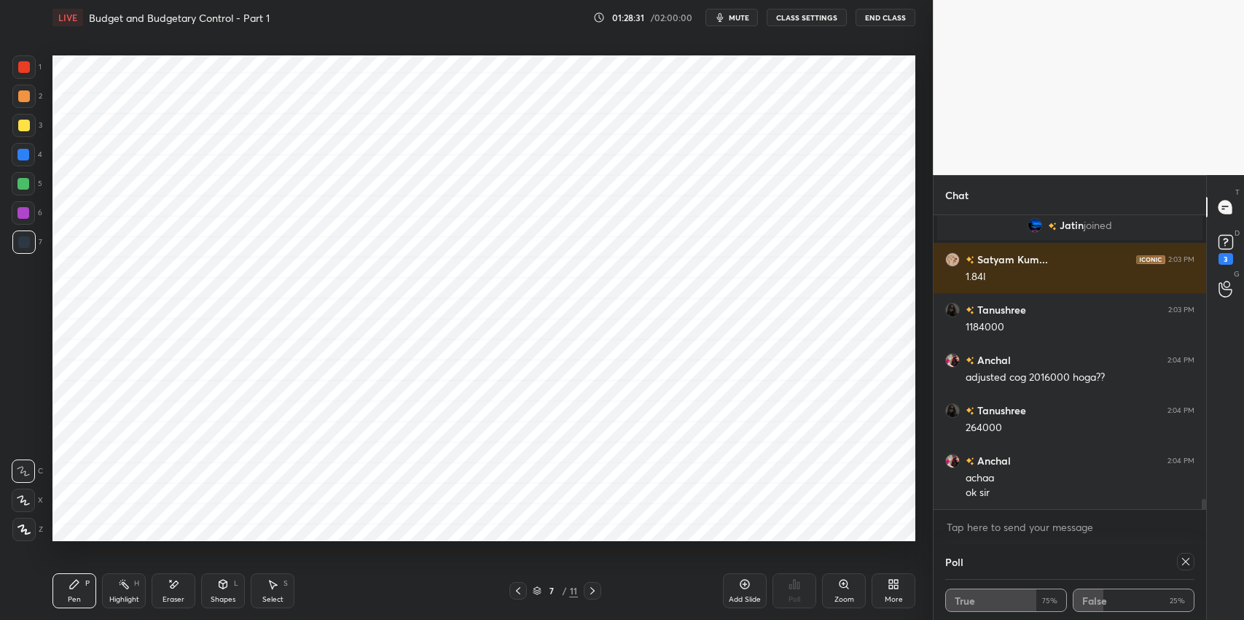
click at [71, 598] on div "Pen" at bounding box center [74, 599] width 13 height 7
click at [518, 591] on icon at bounding box center [518, 591] width 12 height 12
click at [516, 591] on icon at bounding box center [518, 590] width 4 height 7
click at [594, 591] on icon at bounding box center [593, 590] width 4 height 7
click at [596, 590] on icon at bounding box center [593, 591] width 12 height 12
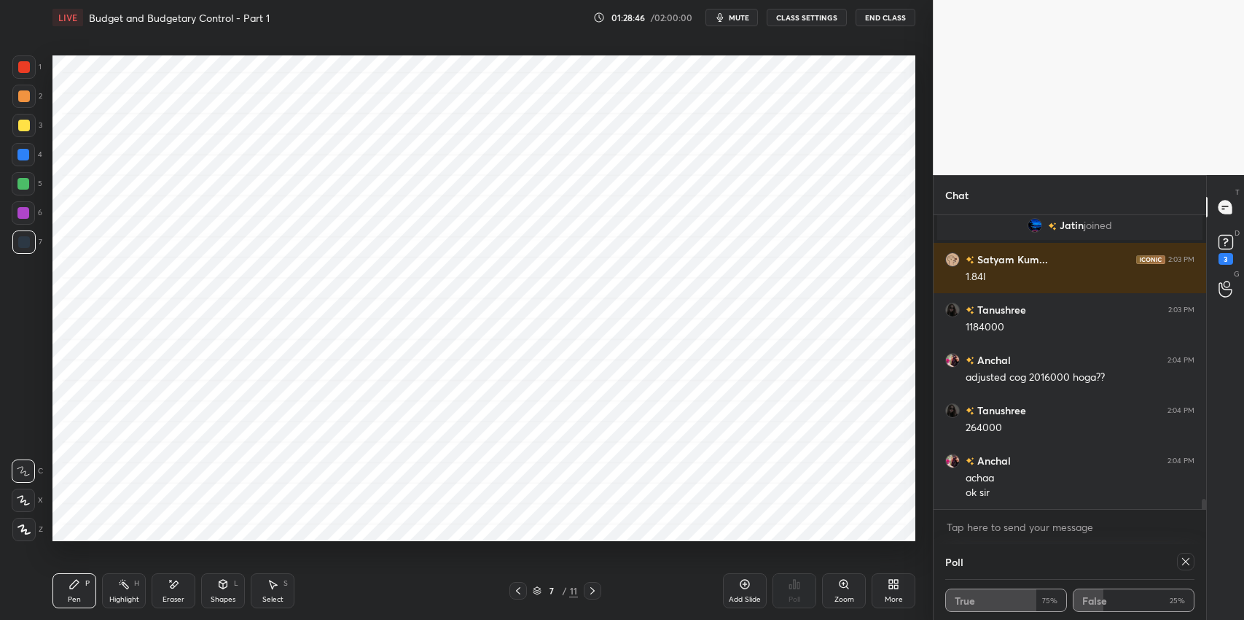
click at [200, 593] on div "Pen P Highlight H Eraser Shapes L Select S" at bounding box center [219, 590] width 335 height 35
click at [195, 598] on div "Pen P Highlight H Eraser Shapes L Select S" at bounding box center [219, 590] width 335 height 35
click at [174, 602] on div "Eraser" at bounding box center [174, 599] width 22 height 7
click at [75, 596] on div "Pen" at bounding box center [74, 599] width 13 height 7
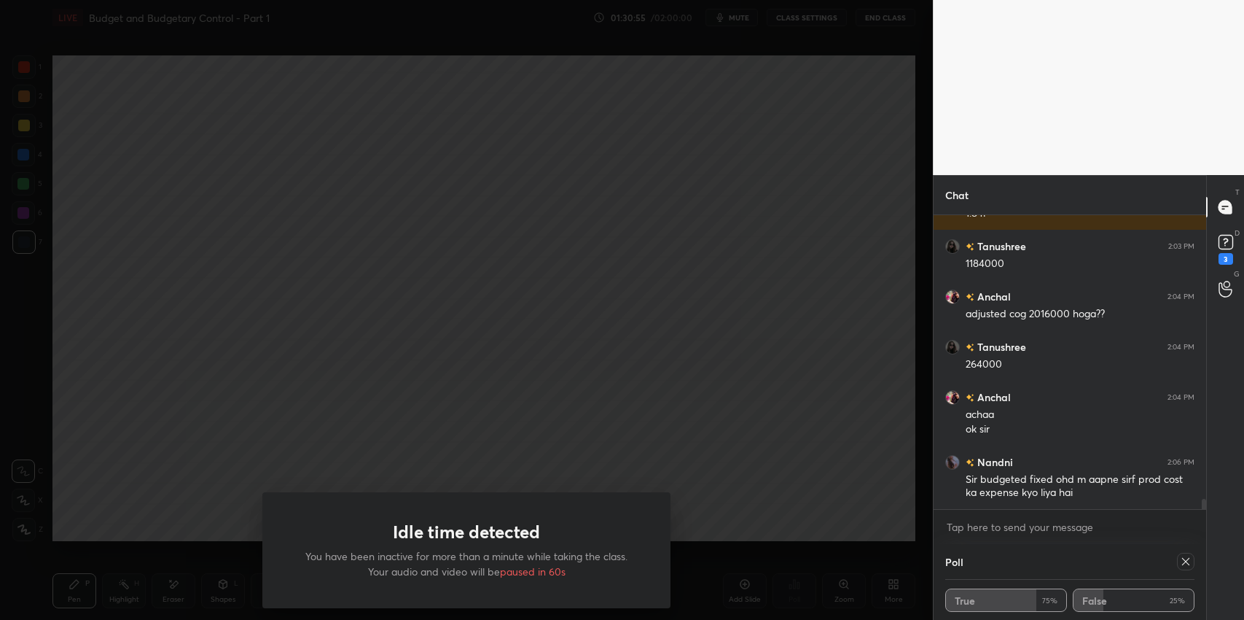
click at [493, 268] on div "Idle time detected You have been inactive for more than a minute while taking t…" at bounding box center [466, 310] width 933 height 620
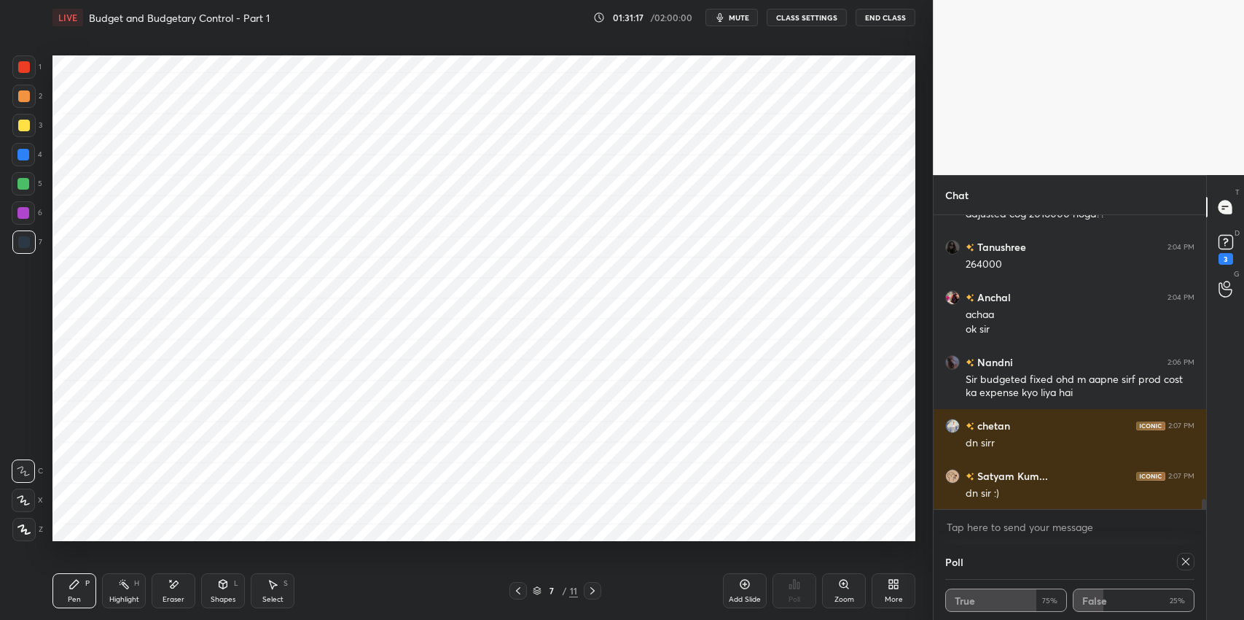
scroll to position [8426, 0]
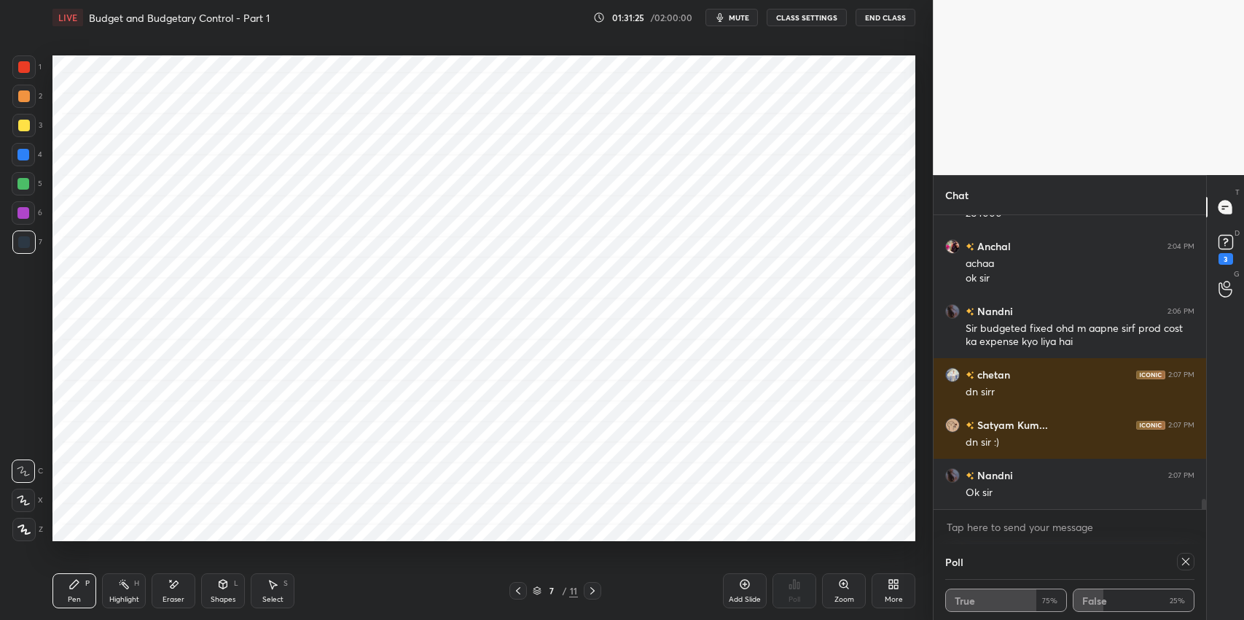
click at [593, 593] on icon at bounding box center [593, 591] width 12 height 12
click at [216, 596] on div "Shapes" at bounding box center [223, 599] width 25 height 7
click at [172, 591] on div "Eraser" at bounding box center [174, 590] width 44 height 35
click at [70, 591] on div "Pen P" at bounding box center [74, 590] width 44 height 35
click at [513, 593] on icon at bounding box center [518, 591] width 12 height 12
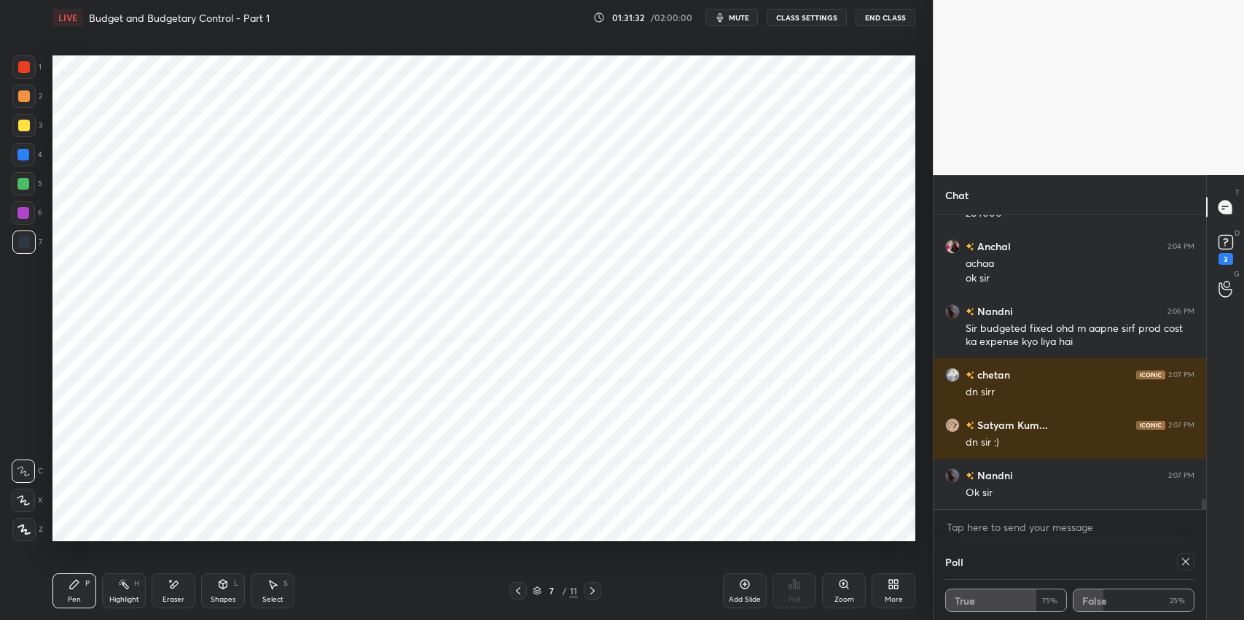
click at [516, 592] on icon at bounding box center [518, 591] width 12 height 12
click at [595, 596] on div at bounding box center [592, 590] width 17 height 17
click at [515, 596] on div at bounding box center [518, 590] width 17 height 17
click at [517, 595] on icon at bounding box center [518, 591] width 12 height 12
click at [589, 592] on icon at bounding box center [593, 591] width 12 height 12
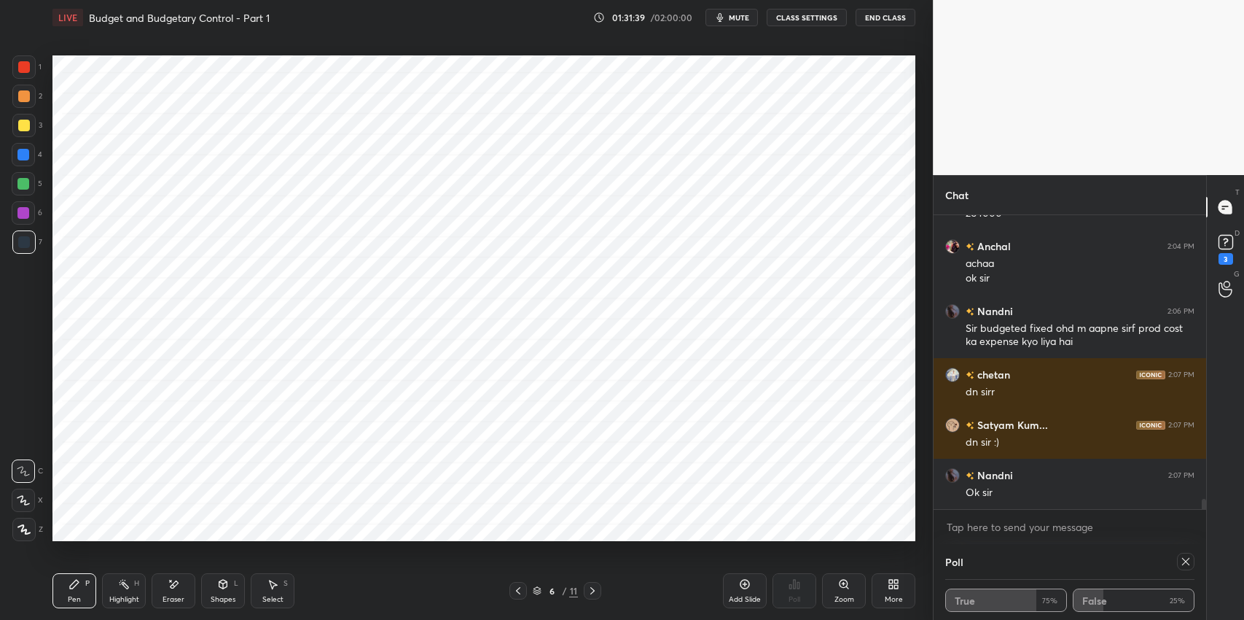
click at [590, 592] on icon at bounding box center [593, 591] width 12 height 12
click at [592, 592] on icon at bounding box center [593, 590] width 4 height 7
click at [180, 589] on div "Eraser" at bounding box center [174, 590] width 44 height 35
click at [78, 591] on div "Pen P" at bounding box center [74, 590] width 44 height 35
click at [176, 580] on icon at bounding box center [175, 583] width 8 height 7
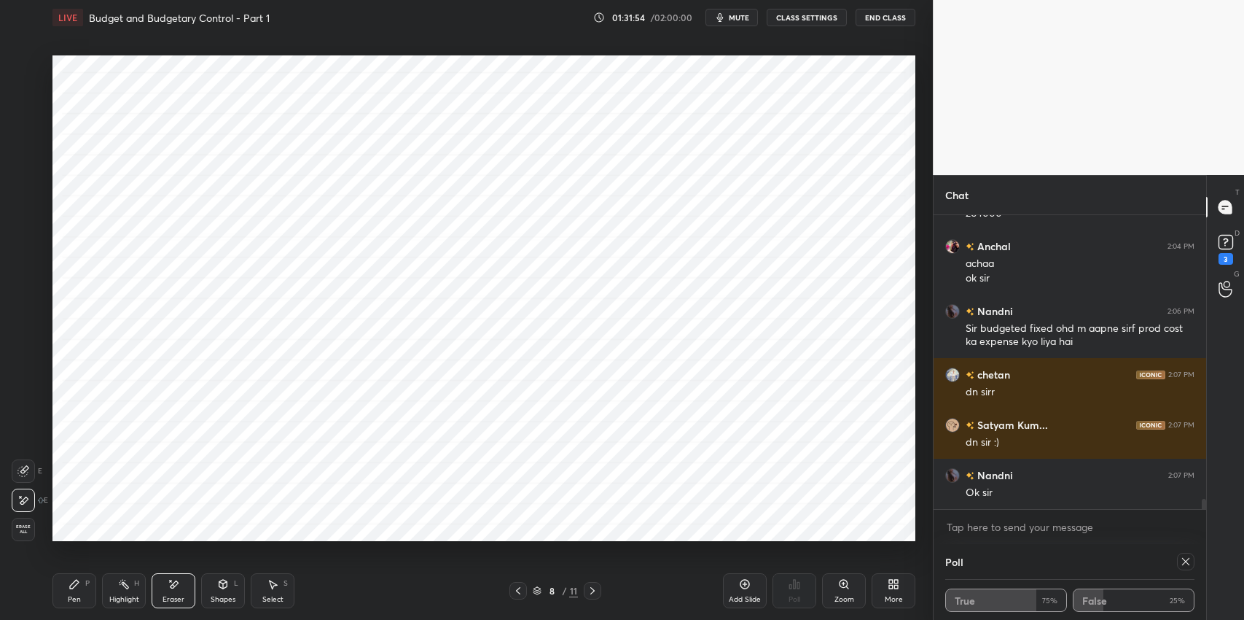
click at [72, 596] on div "Pen" at bounding box center [74, 599] width 13 height 7
click at [524, 591] on div at bounding box center [518, 590] width 17 height 17
click at [514, 596] on icon at bounding box center [518, 591] width 12 height 12
click at [513, 596] on icon at bounding box center [518, 591] width 12 height 12
click at [589, 596] on div at bounding box center [592, 590] width 17 height 17
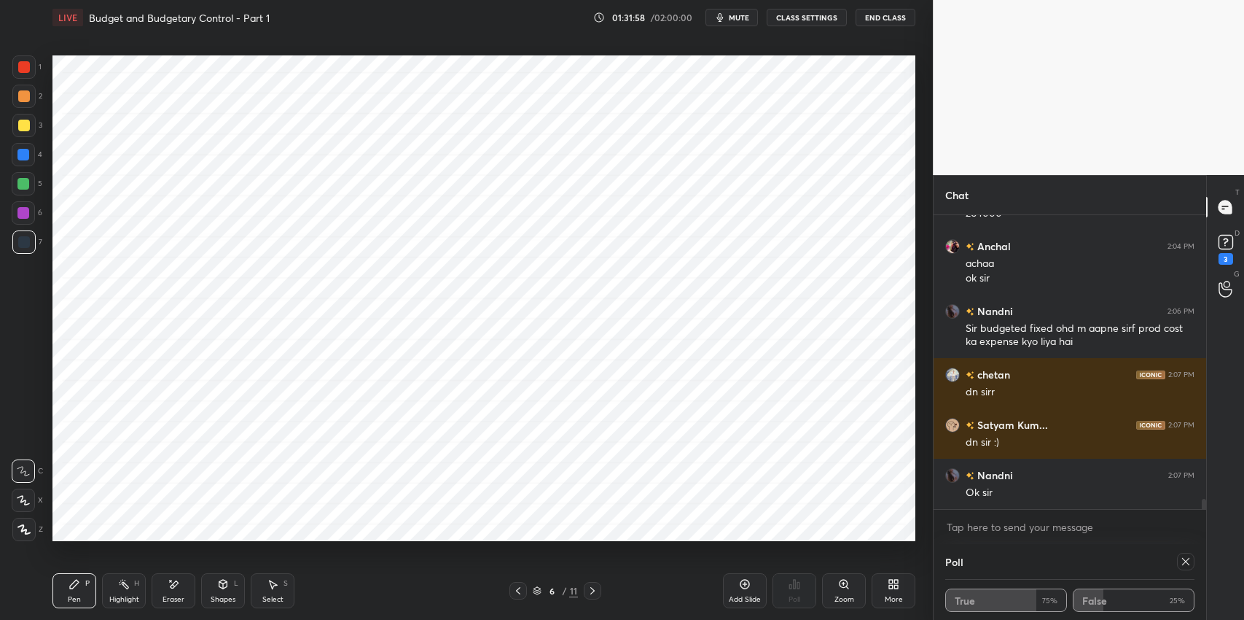
click at [592, 594] on icon at bounding box center [593, 591] width 12 height 12
click at [591, 592] on icon at bounding box center [593, 591] width 12 height 12
click at [72, 591] on div "Pen P" at bounding box center [74, 590] width 44 height 35
click at [175, 599] on div "Eraser" at bounding box center [174, 599] width 22 height 7
click at [61, 593] on div "Pen P" at bounding box center [74, 590] width 44 height 35
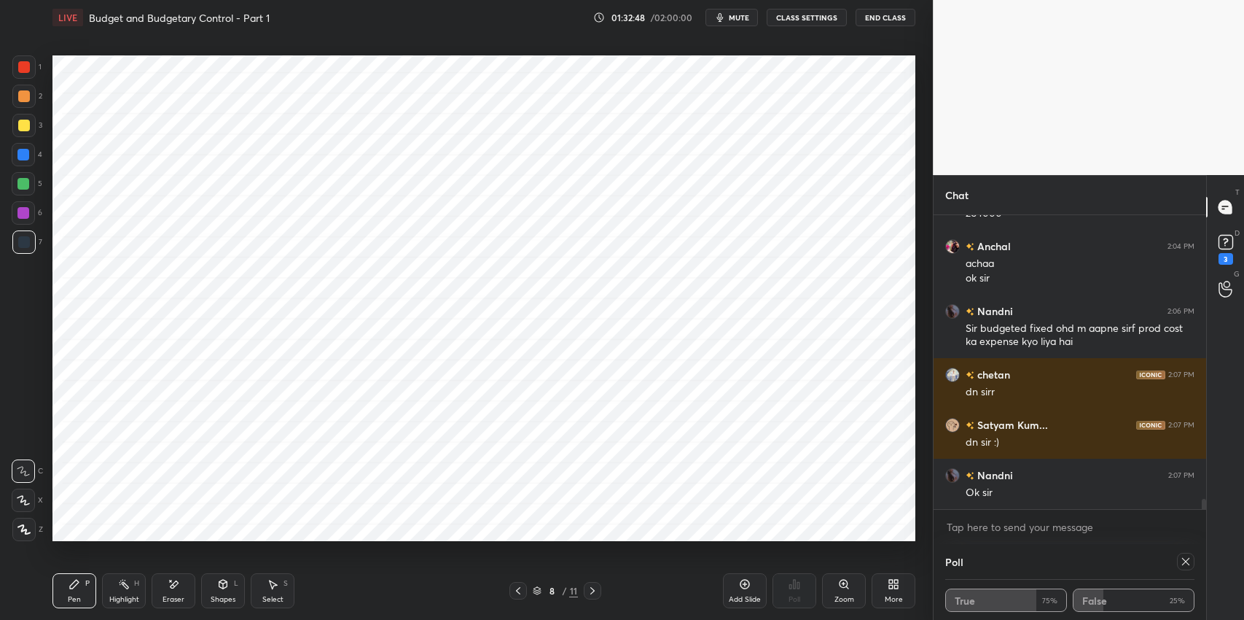
click at [181, 596] on div "Eraser" at bounding box center [174, 599] width 22 height 7
click at [178, 583] on icon at bounding box center [174, 584] width 12 height 12
click at [67, 584] on div "Pen P" at bounding box center [74, 590] width 44 height 35
click at [522, 588] on icon at bounding box center [518, 591] width 12 height 12
click at [172, 599] on div "Eraser" at bounding box center [174, 599] width 22 height 7
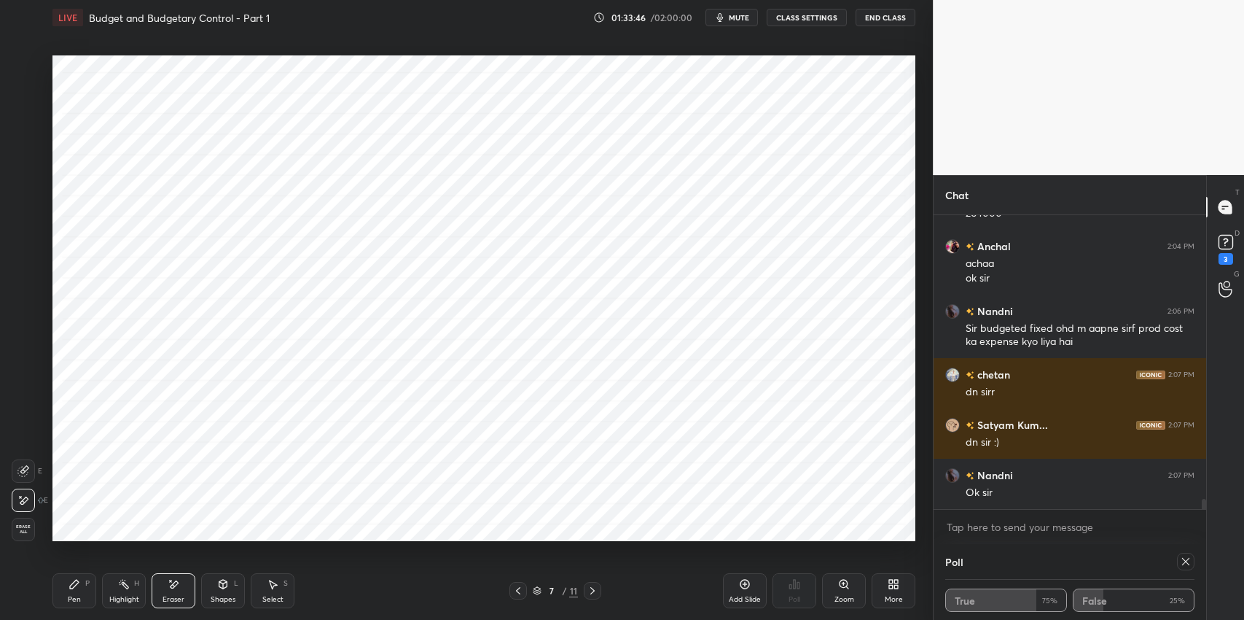
click at [589, 598] on div at bounding box center [592, 590] width 17 height 17
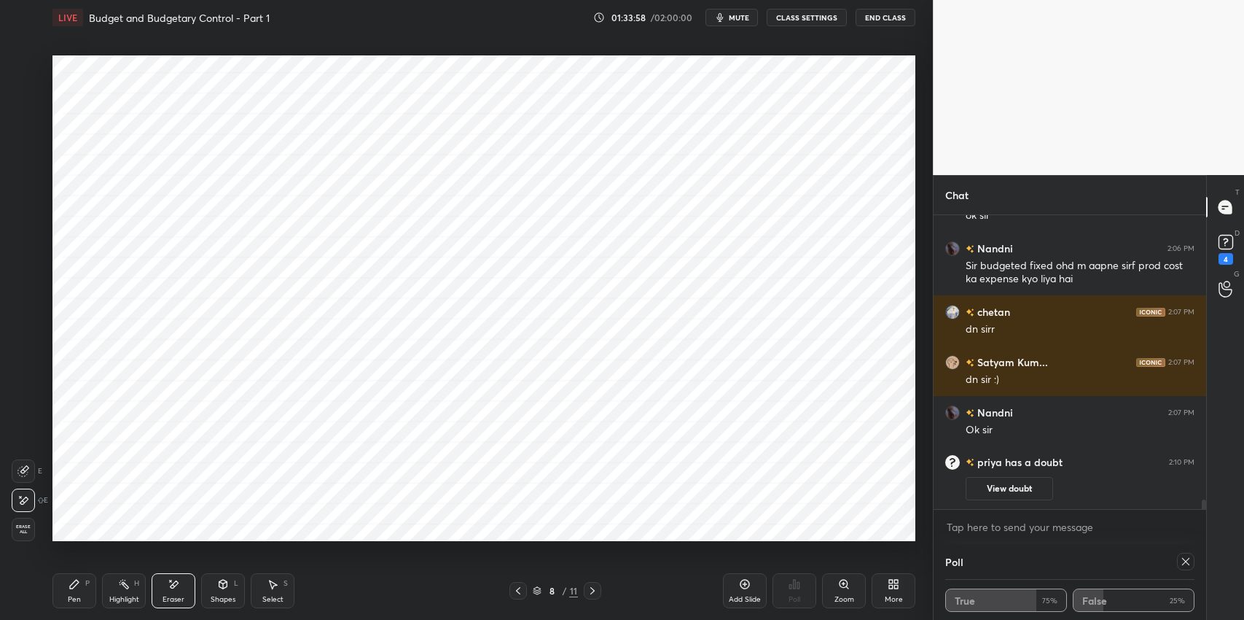
click at [130, 596] on div "Highlight" at bounding box center [124, 599] width 30 height 7
click at [23, 242] on div at bounding box center [24, 242] width 12 height 12
click at [29, 67] on div at bounding box center [24, 67] width 12 height 12
click at [79, 579] on icon at bounding box center [75, 584] width 12 height 12
click at [184, 589] on div "Eraser" at bounding box center [174, 590] width 44 height 35
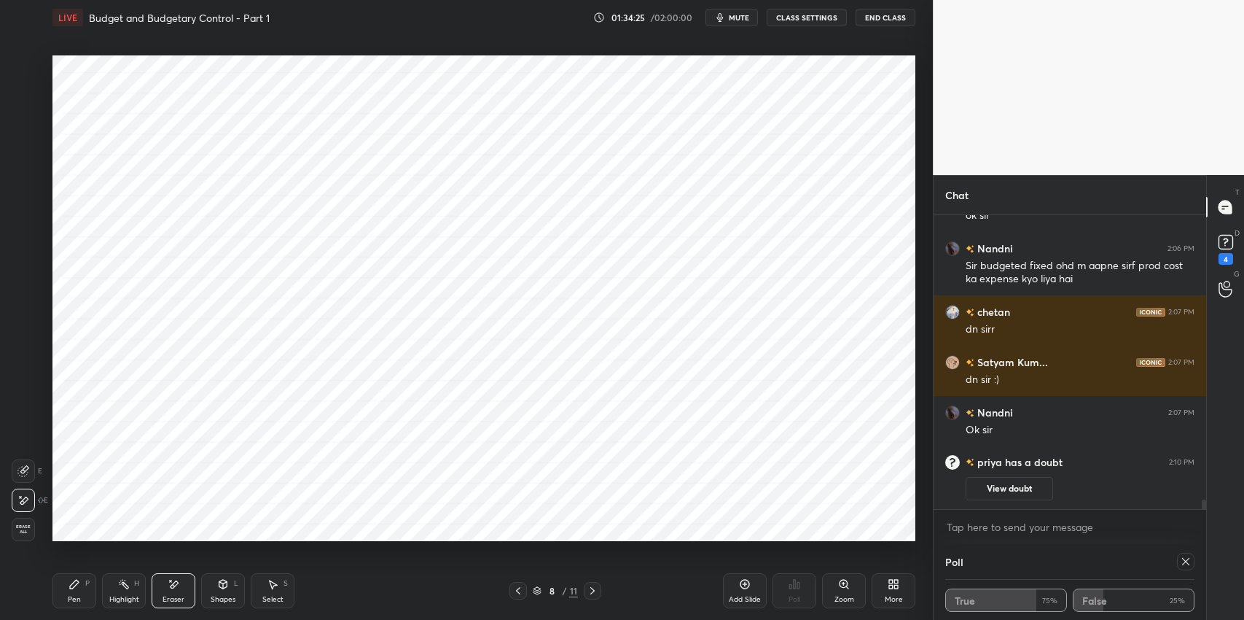
scroll to position [8387, 0]
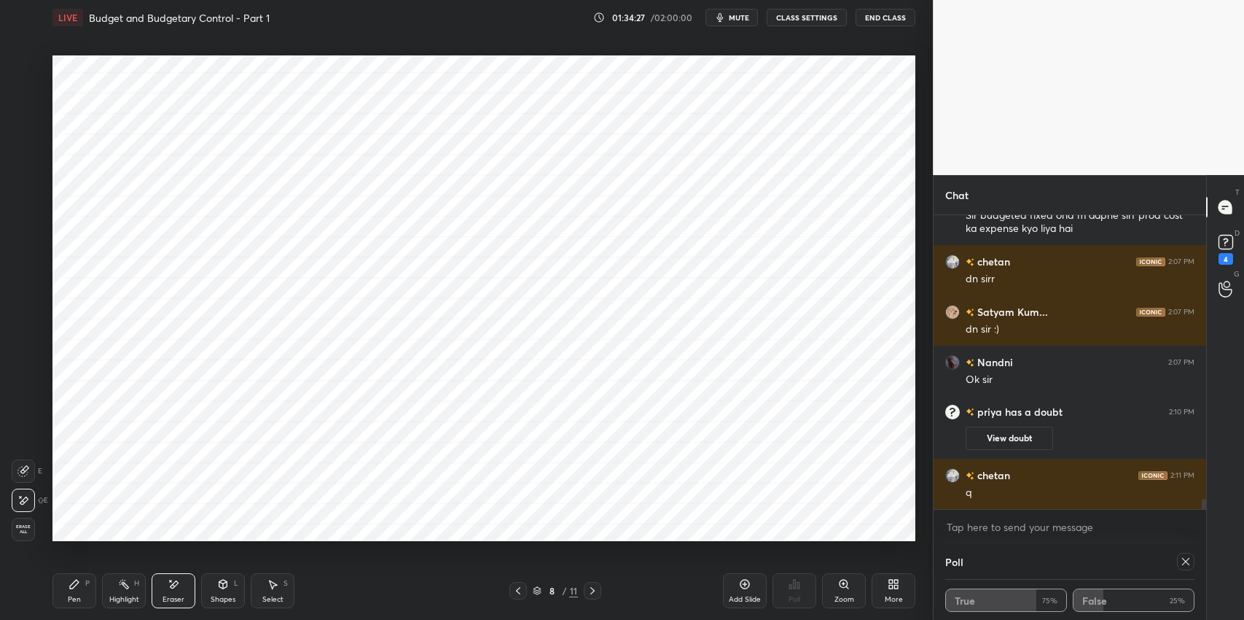
click at [522, 591] on icon at bounding box center [518, 591] width 12 height 12
click at [519, 592] on icon at bounding box center [518, 590] width 4 height 7
click at [518, 594] on icon at bounding box center [518, 591] width 12 height 12
click at [515, 596] on div at bounding box center [518, 590] width 17 height 17
click at [278, 580] on div "Select S" at bounding box center [273, 590] width 44 height 35
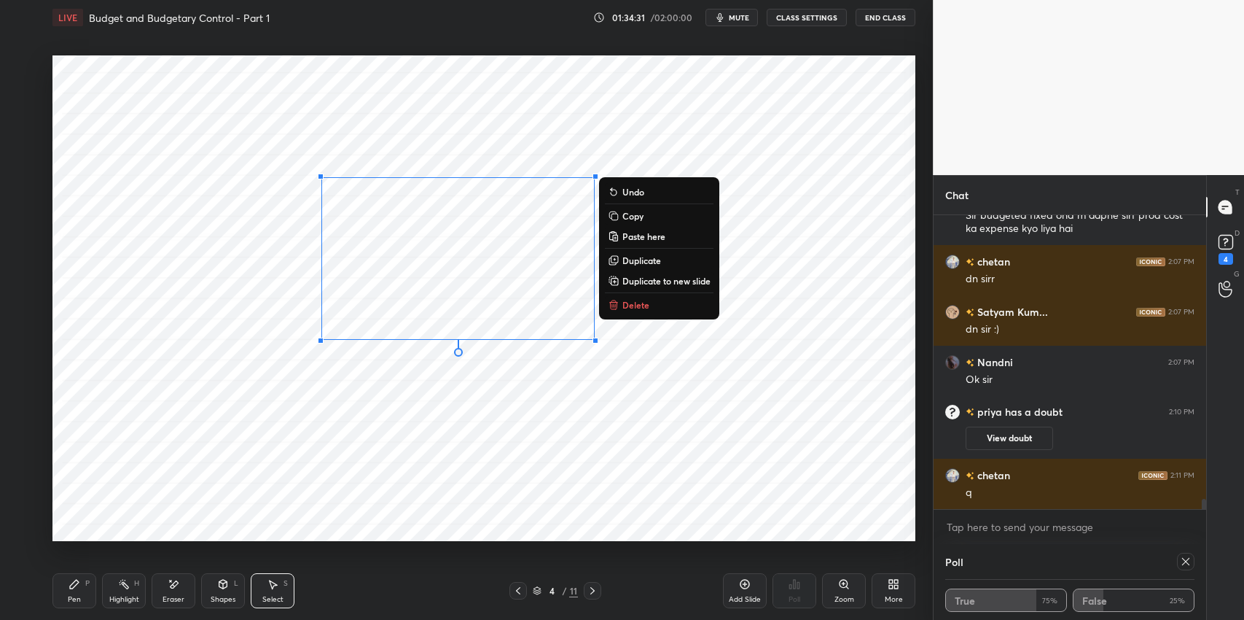
scroll to position [8401, 0]
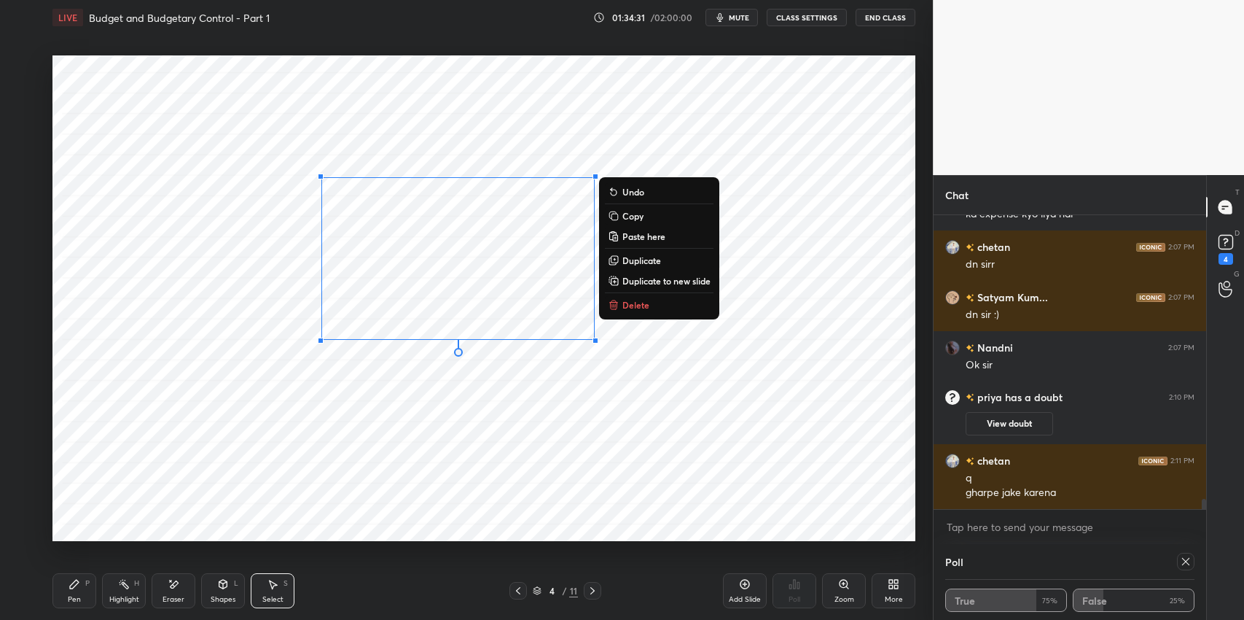
click at [629, 305] on p "Delete" at bounding box center [636, 305] width 27 height 12
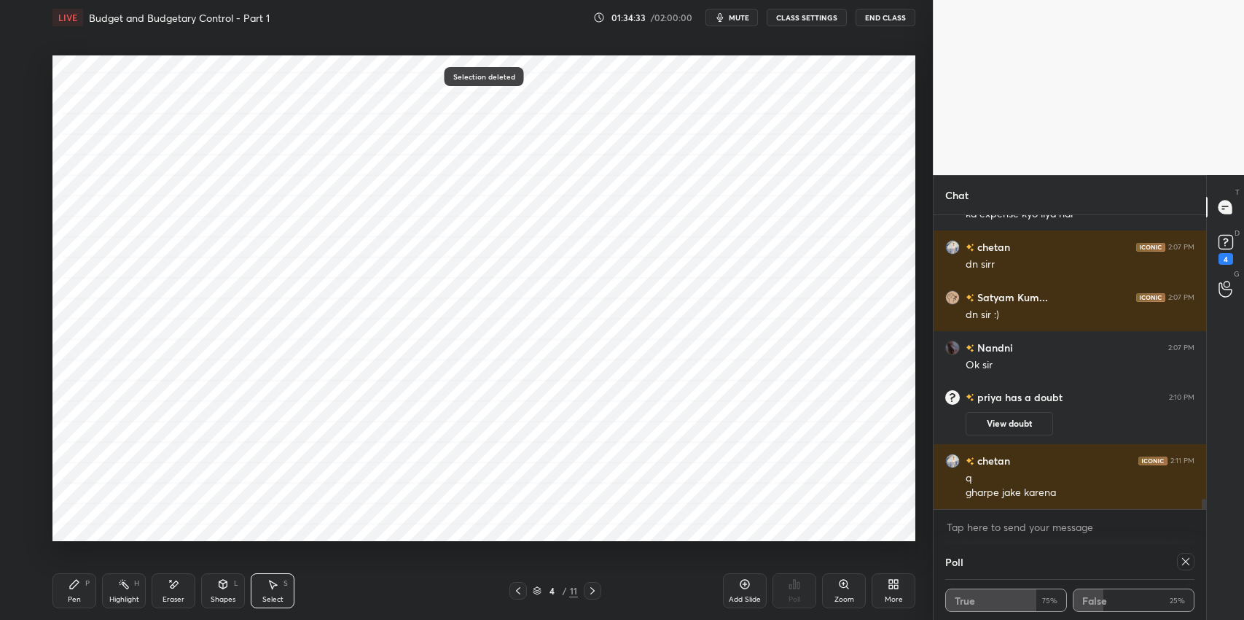
click at [72, 579] on icon at bounding box center [75, 584] width 12 height 12
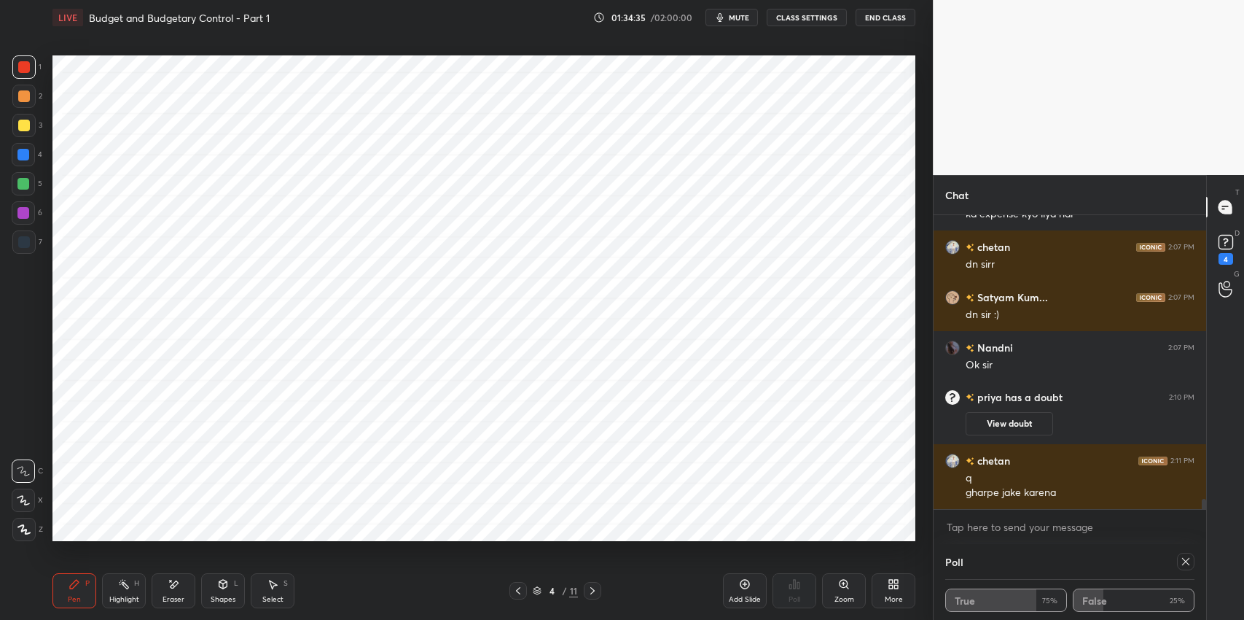
click at [21, 238] on div at bounding box center [24, 242] width 12 height 12
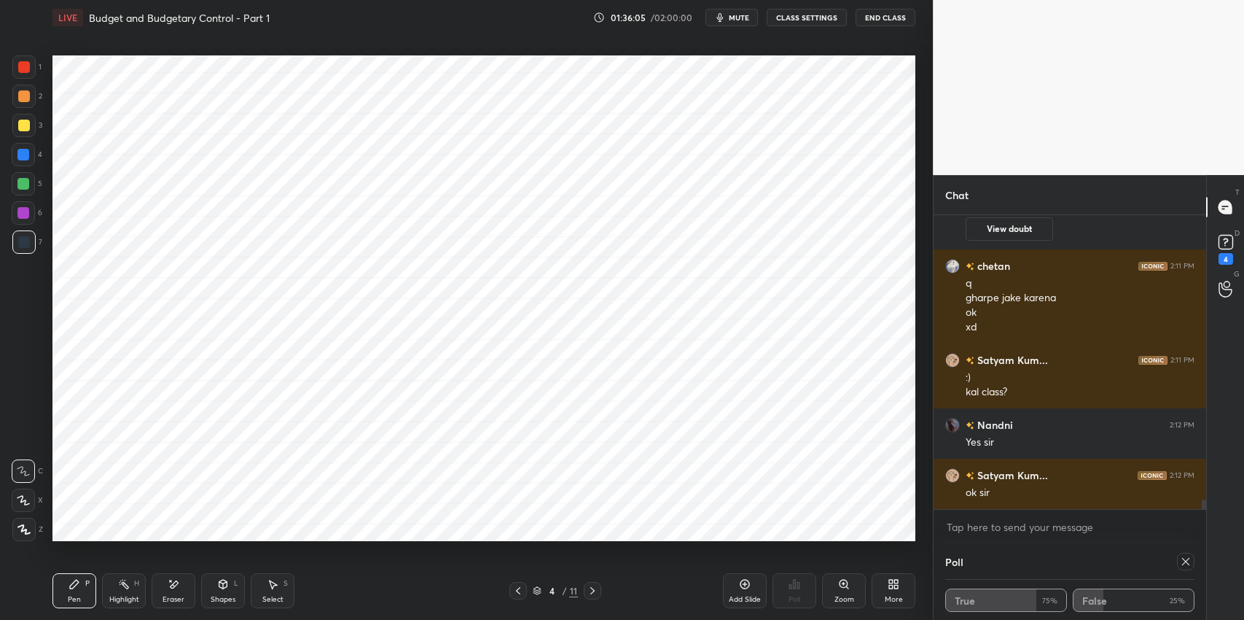
scroll to position [8646, 0]
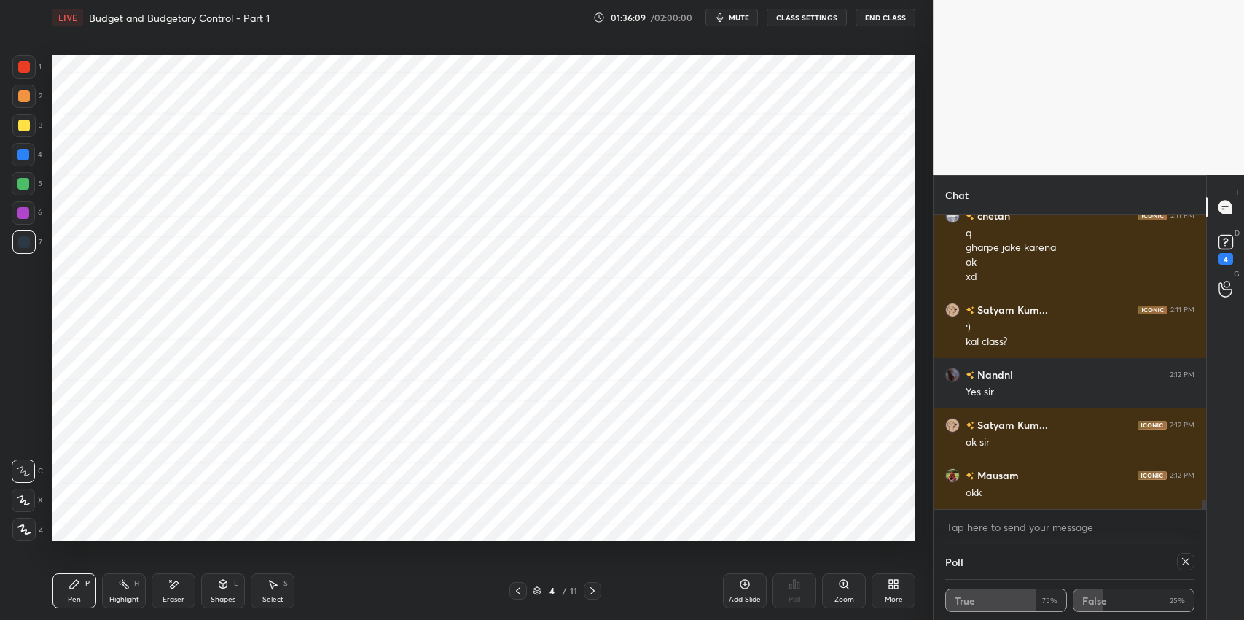
click at [163, 591] on div "Eraser" at bounding box center [174, 590] width 44 height 35
click at [22, 472] on icon at bounding box center [23, 471] width 12 height 12
click at [70, 589] on icon at bounding box center [75, 584] width 12 height 12
click at [76, 599] on div "Pen" at bounding box center [74, 599] width 13 height 7
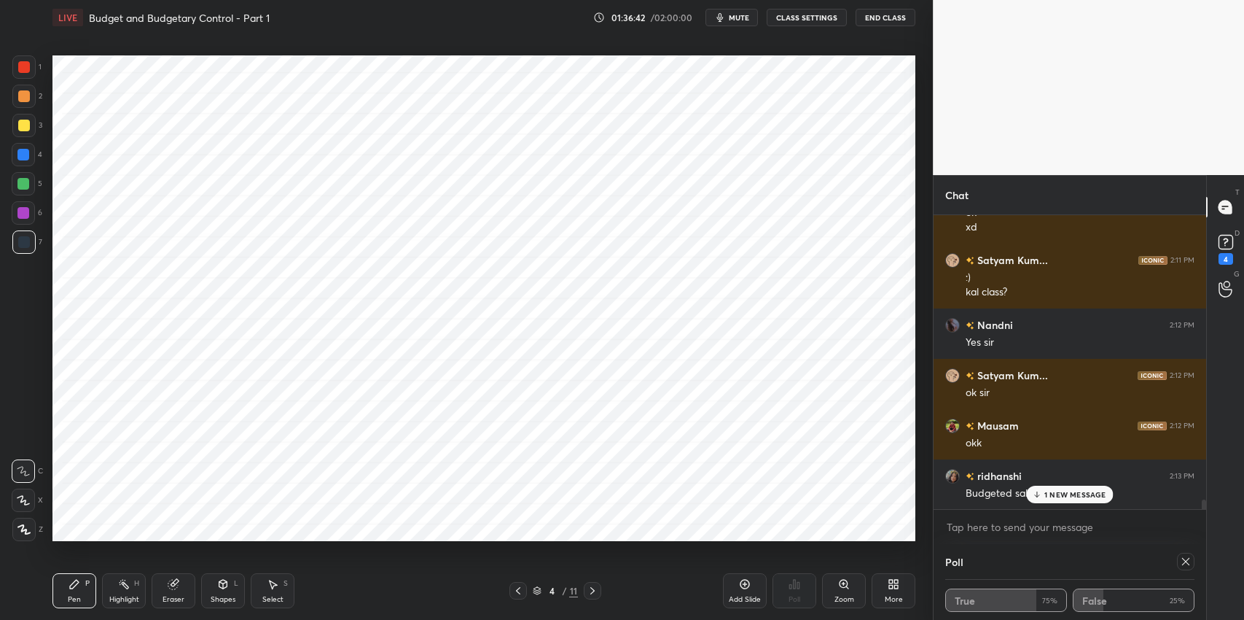
scroll to position [8747, 0]
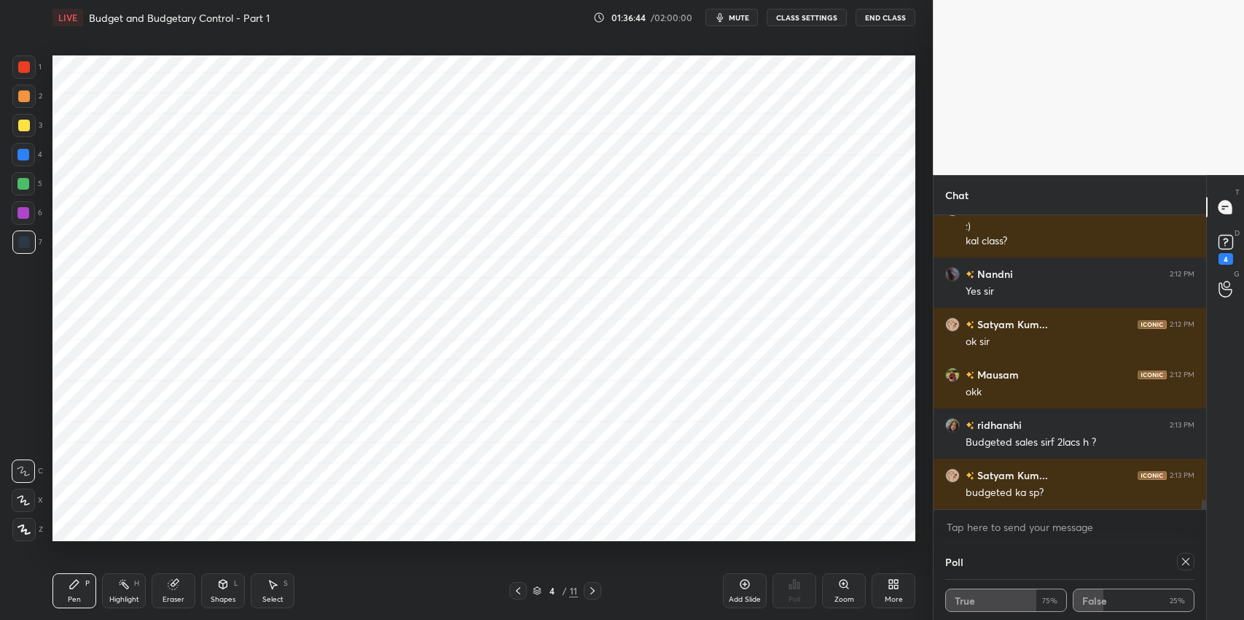
click at [1183, 560] on icon at bounding box center [1186, 562] width 12 height 12
type textarea "x"
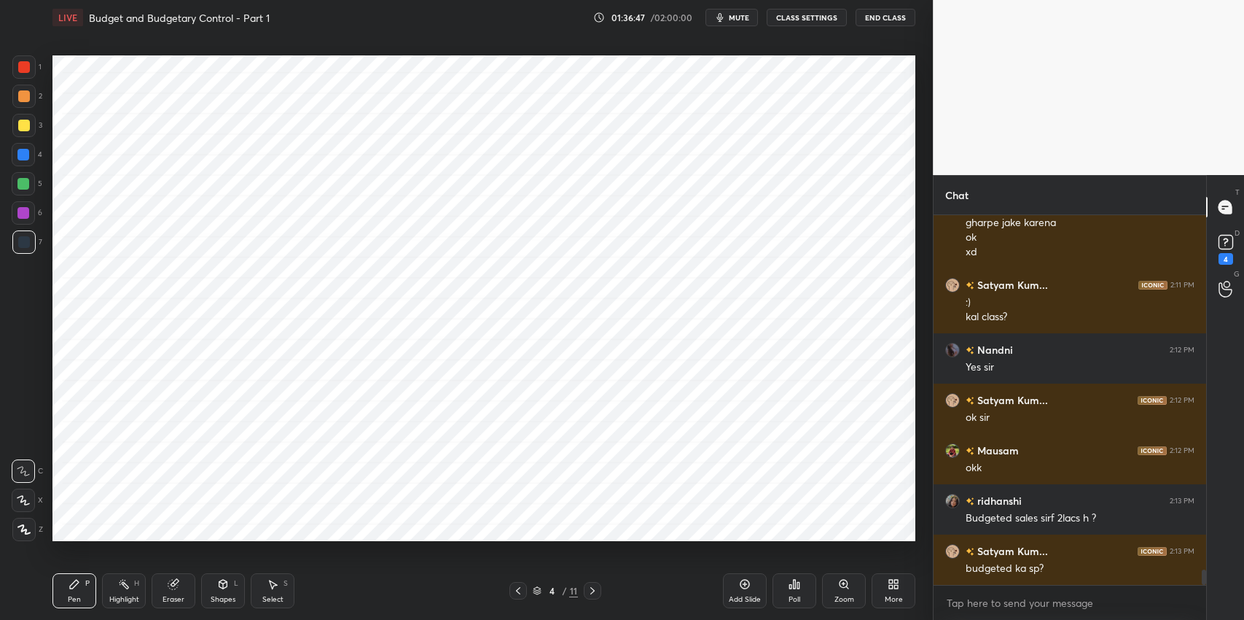
scroll to position [8721, 0]
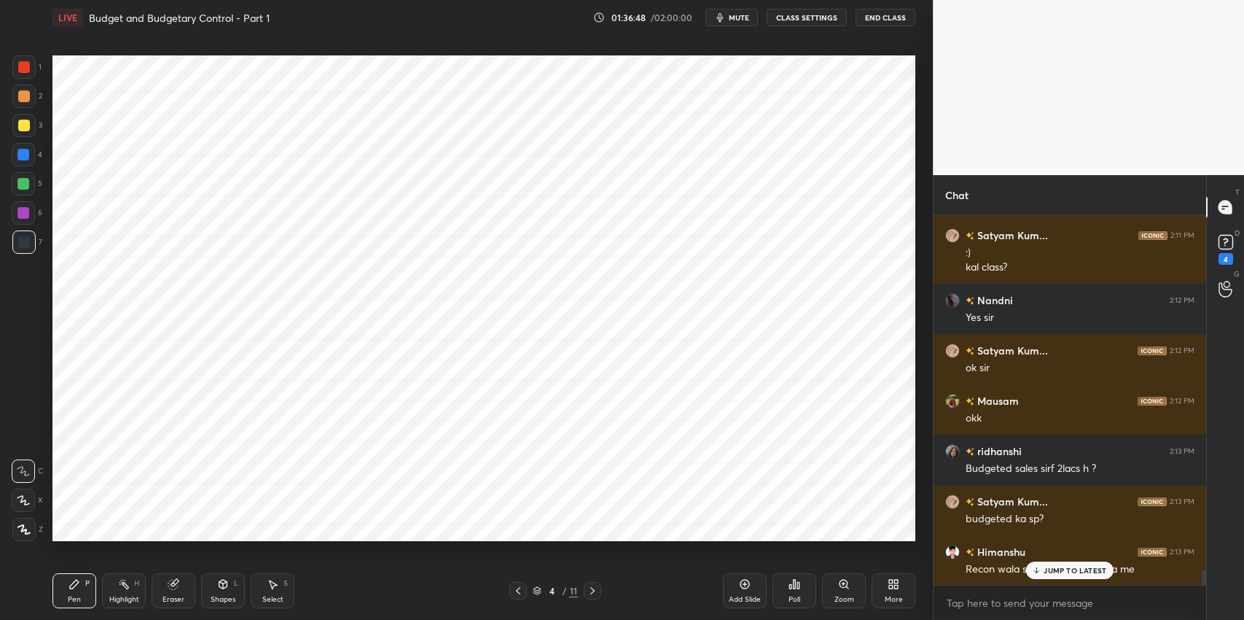
click at [1044, 570] on p "JUMP TO LATEST" at bounding box center [1075, 570] width 63 height 9
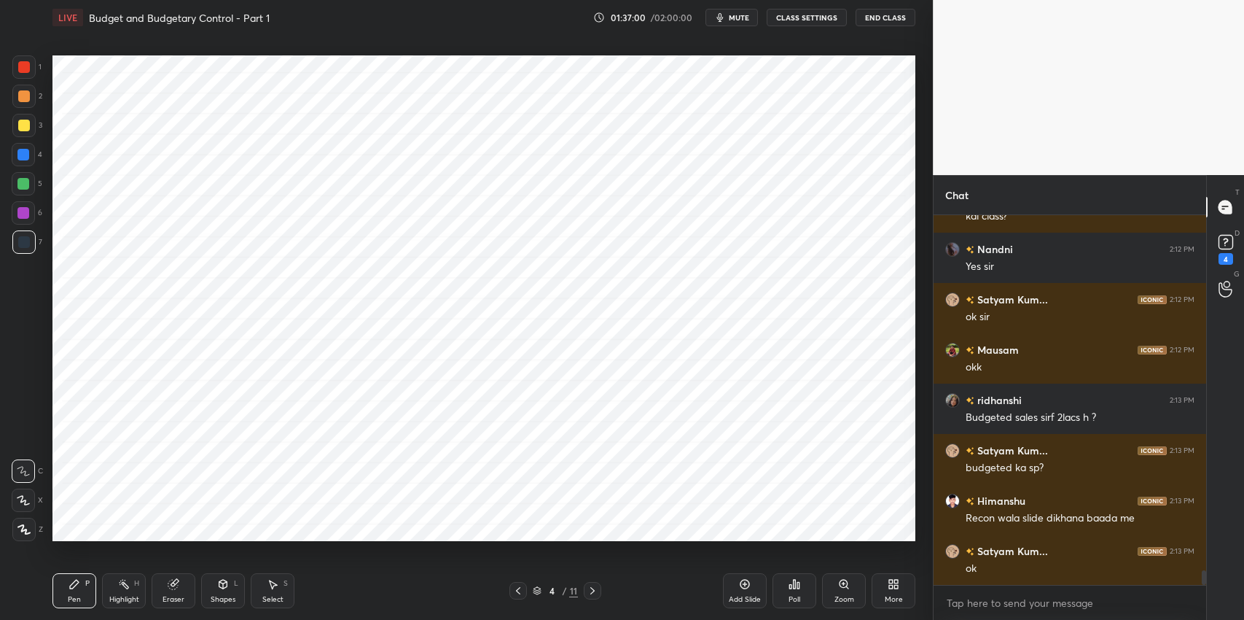
click at [784, 594] on div "Poll" at bounding box center [795, 590] width 44 height 35
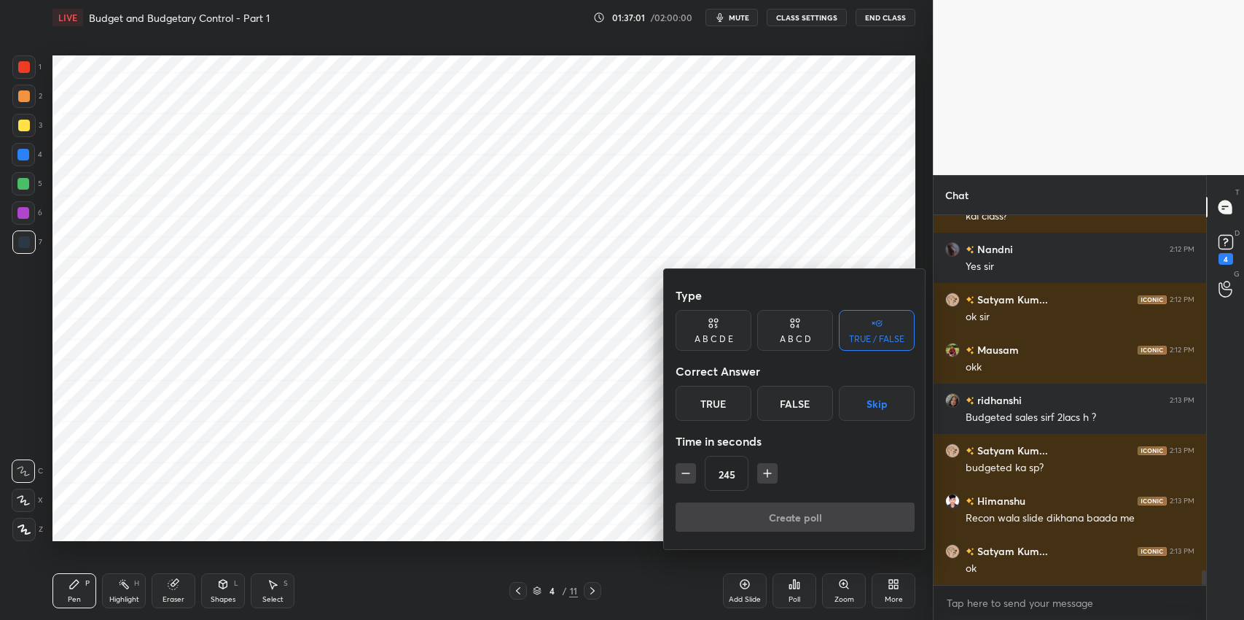
click at [768, 472] on icon "button" at bounding box center [767, 473] width 15 height 15
click at [768, 474] on icon "button" at bounding box center [768, 472] width 0 height 7
click at [768, 475] on icon "button" at bounding box center [767, 473] width 15 height 15
click at [769, 475] on icon "button" at bounding box center [767, 473] width 15 height 15
click at [765, 475] on icon "button" at bounding box center [767, 473] width 15 height 15
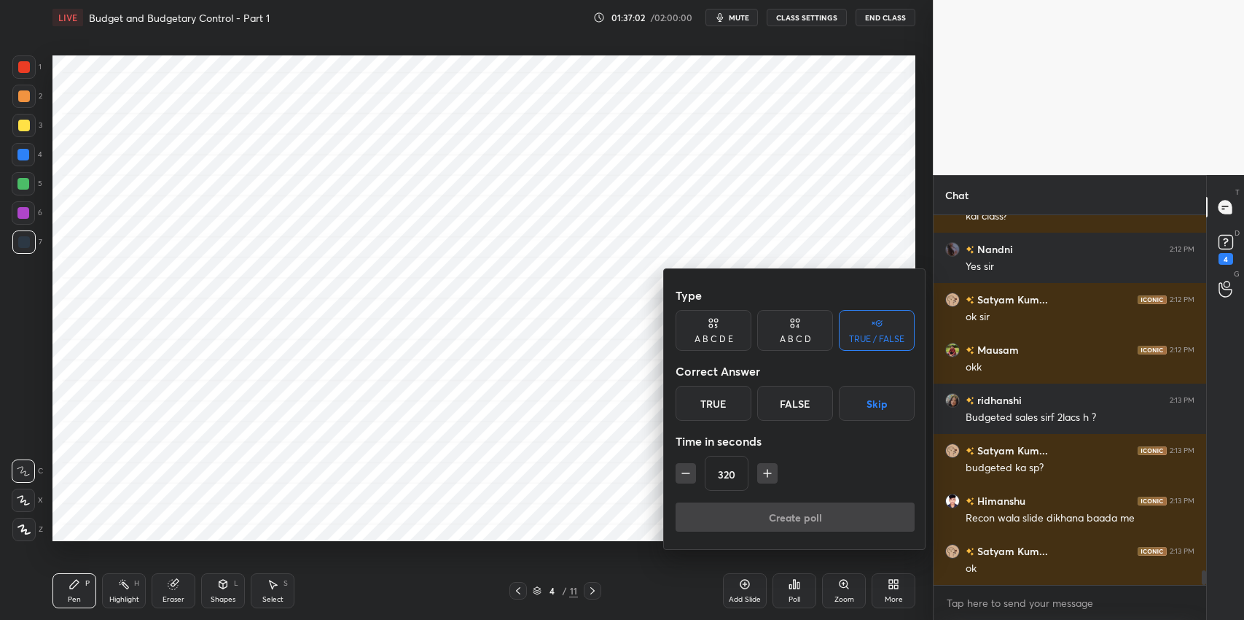
click at [768, 475] on icon "button" at bounding box center [768, 472] width 0 height 7
click at [765, 472] on icon "button" at bounding box center [767, 473] width 15 height 15
click at [757, 480] on button "button" at bounding box center [767, 473] width 20 height 20
click at [760, 477] on icon "button" at bounding box center [767, 473] width 15 height 15
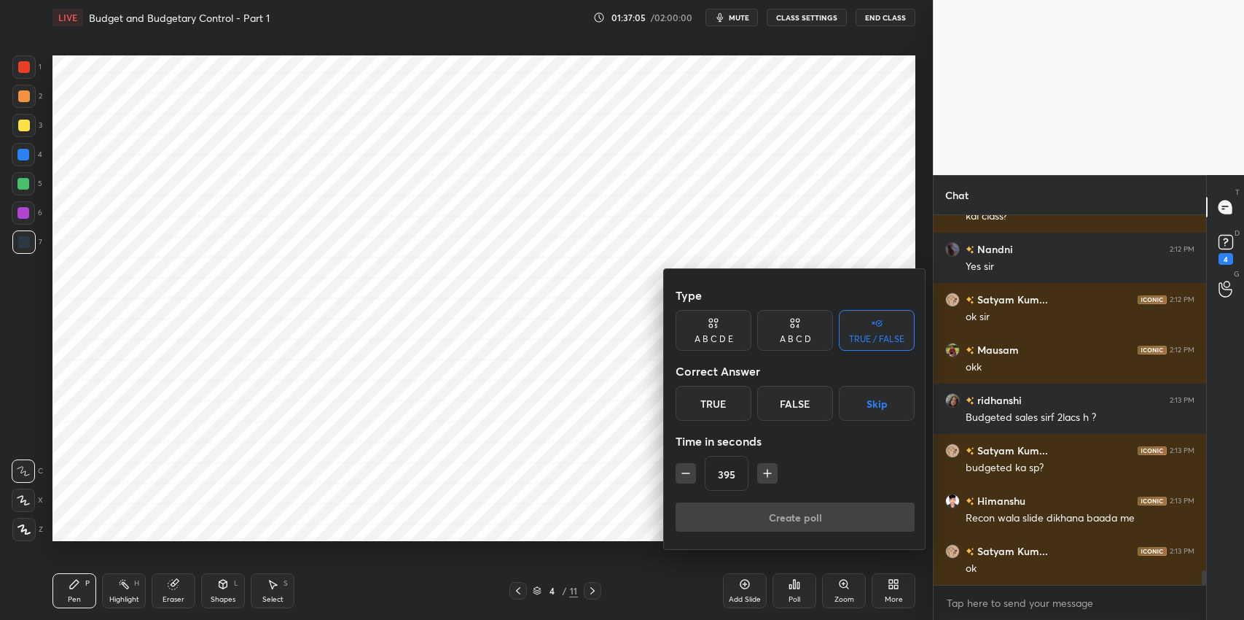
click at [765, 476] on icon "button" at bounding box center [767, 473] width 15 height 15
click at [763, 475] on icon "button" at bounding box center [767, 473] width 15 height 15
type input "440"
click at [873, 408] on button "Skip" at bounding box center [877, 403] width 76 height 35
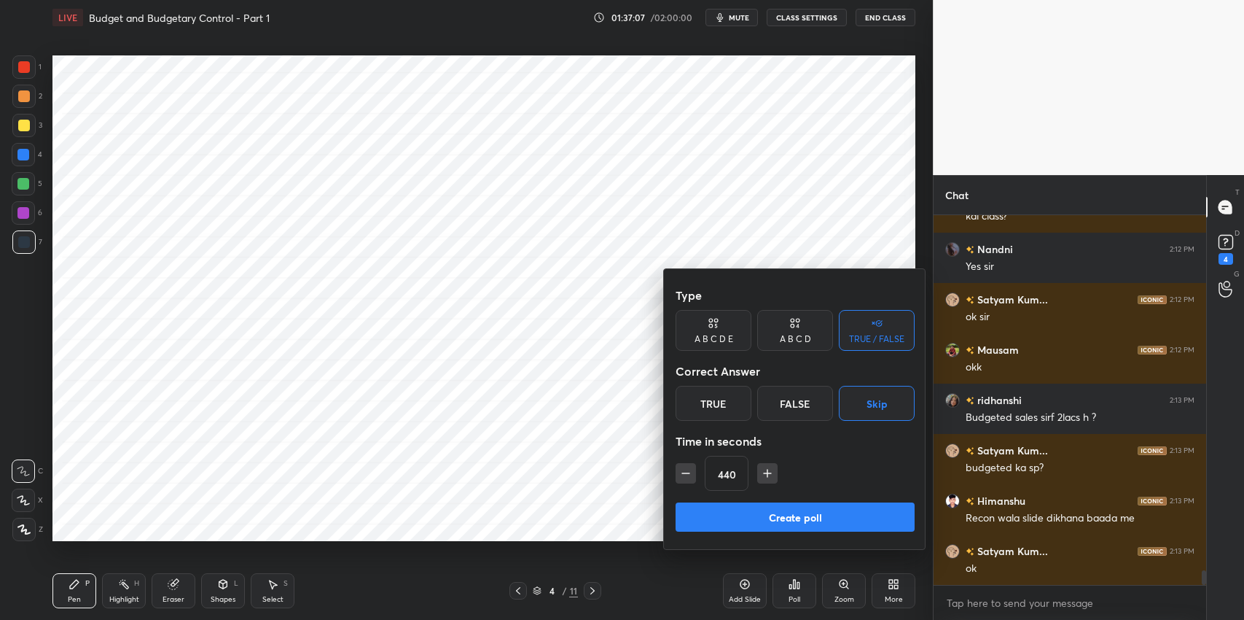
click at [792, 517] on button "Create poll" at bounding box center [795, 516] width 239 height 29
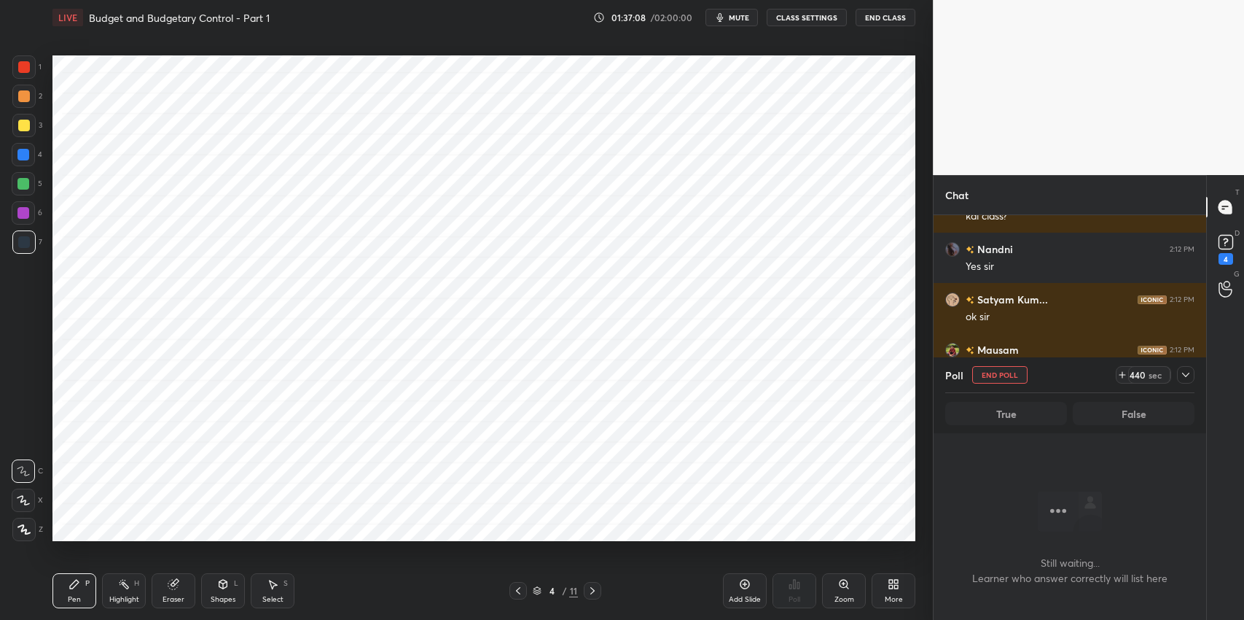
scroll to position [325, 268]
click at [726, 21] on icon "button" at bounding box center [720, 18] width 12 height 12
click at [741, 18] on span "unmute" at bounding box center [737, 17] width 31 height 10
click at [1185, 374] on icon at bounding box center [1186, 375] width 12 height 12
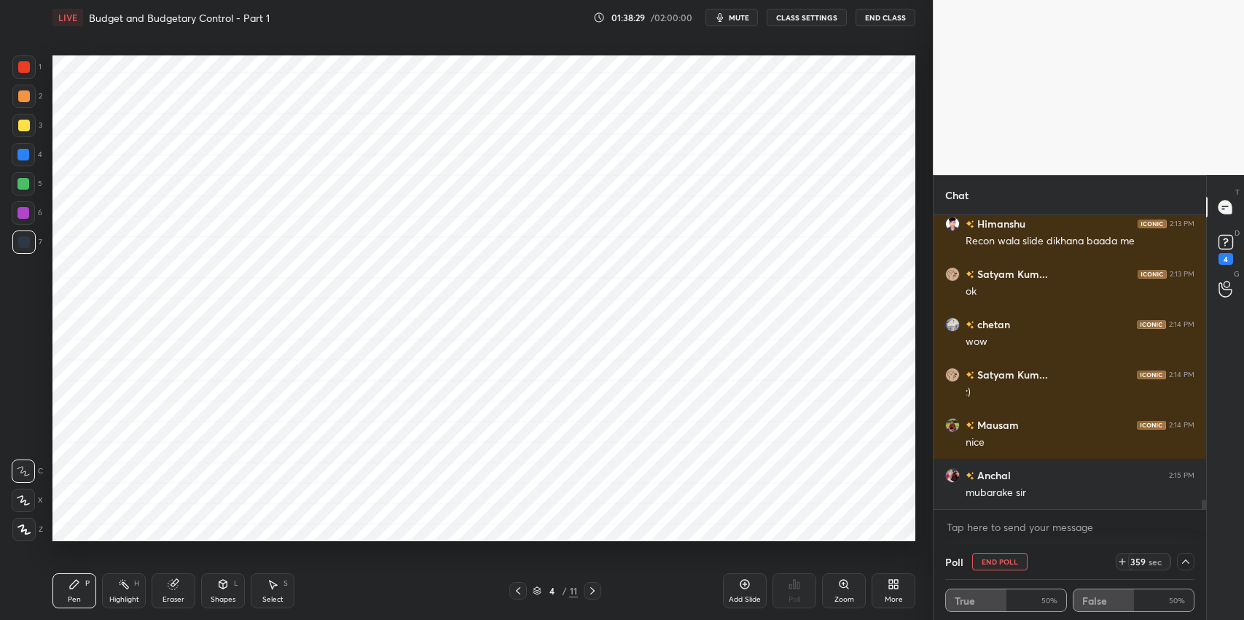
scroll to position [9098, 0]
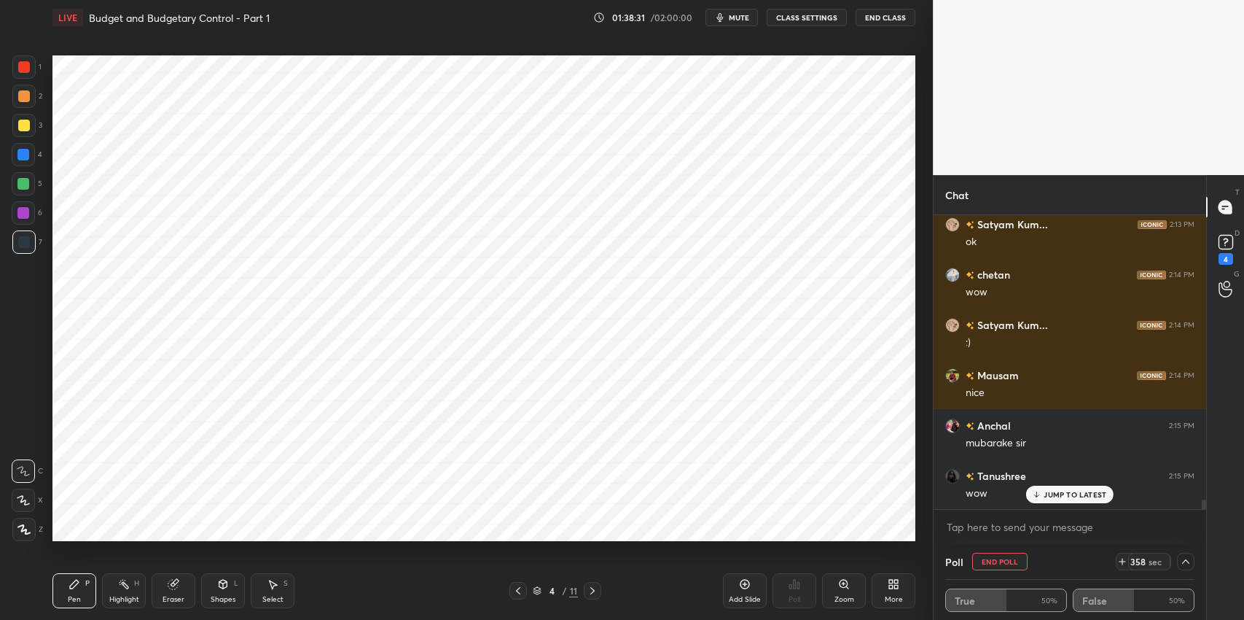
click at [1094, 499] on div "JUMP TO LATEST" at bounding box center [1069, 494] width 87 height 17
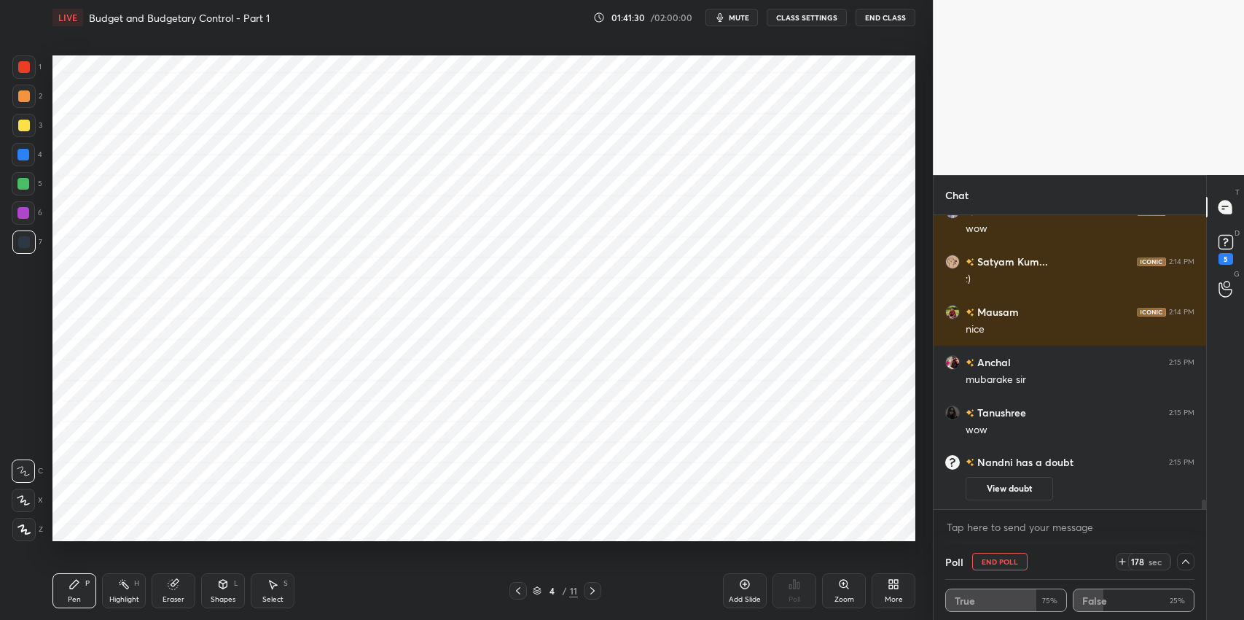
click at [598, 593] on icon at bounding box center [593, 591] width 12 height 12
click at [268, 586] on icon at bounding box center [273, 584] width 12 height 12
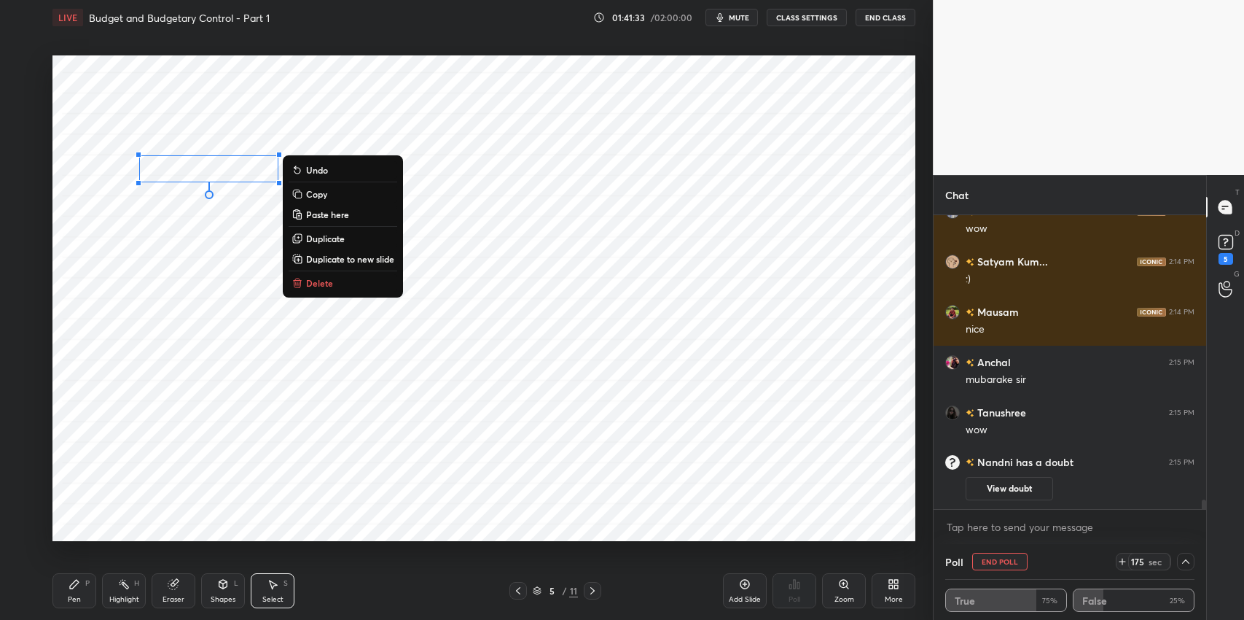
click at [332, 279] on p "Delete" at bounding box center [319, 283] width 27 height 12
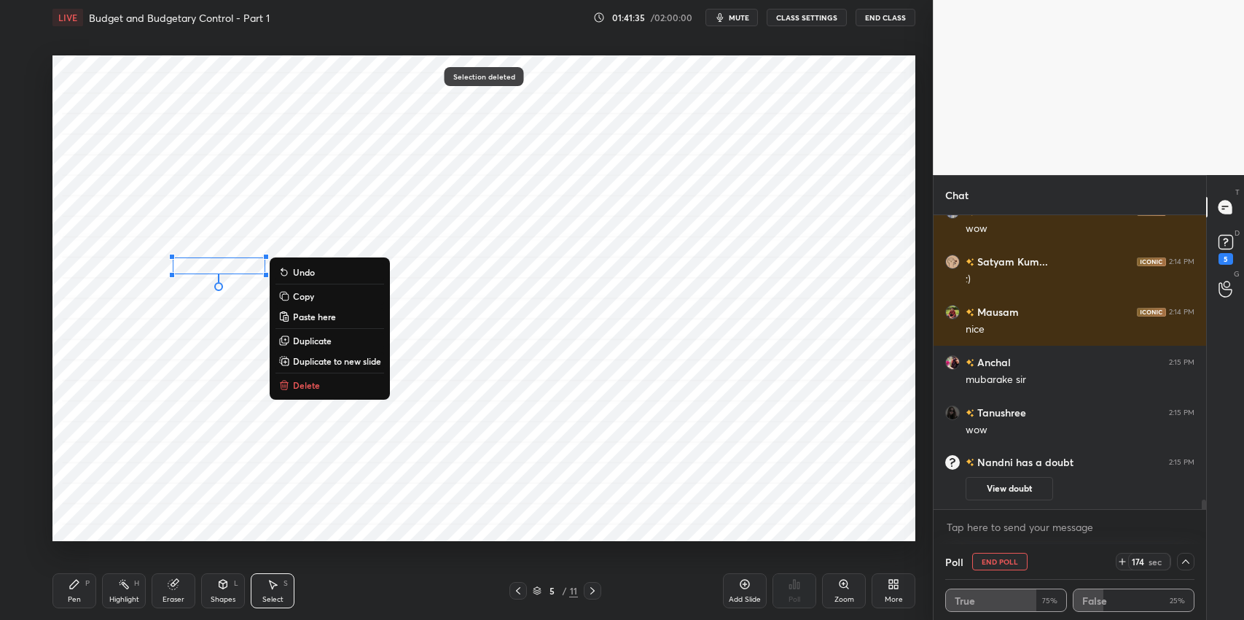
click at [317, 381] on p "Delete" at bounding box center [306, 385] width 27 height 12
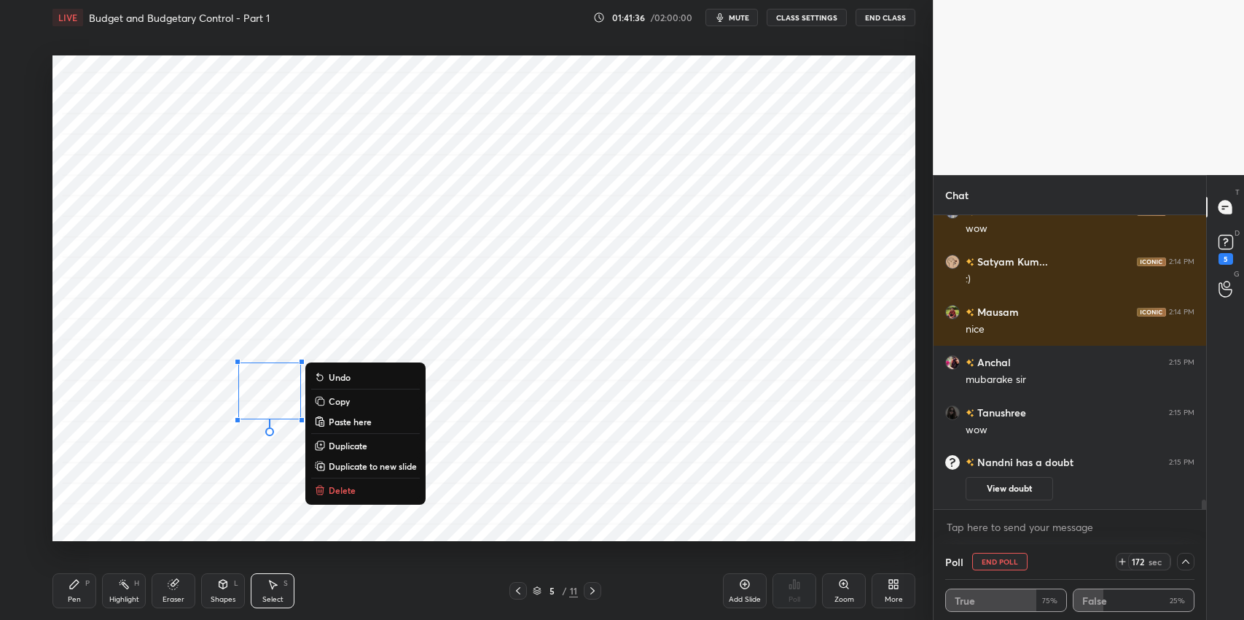
click at [340, 489] on p "Delete" at bounding box center [342, 490] width 27 height 12
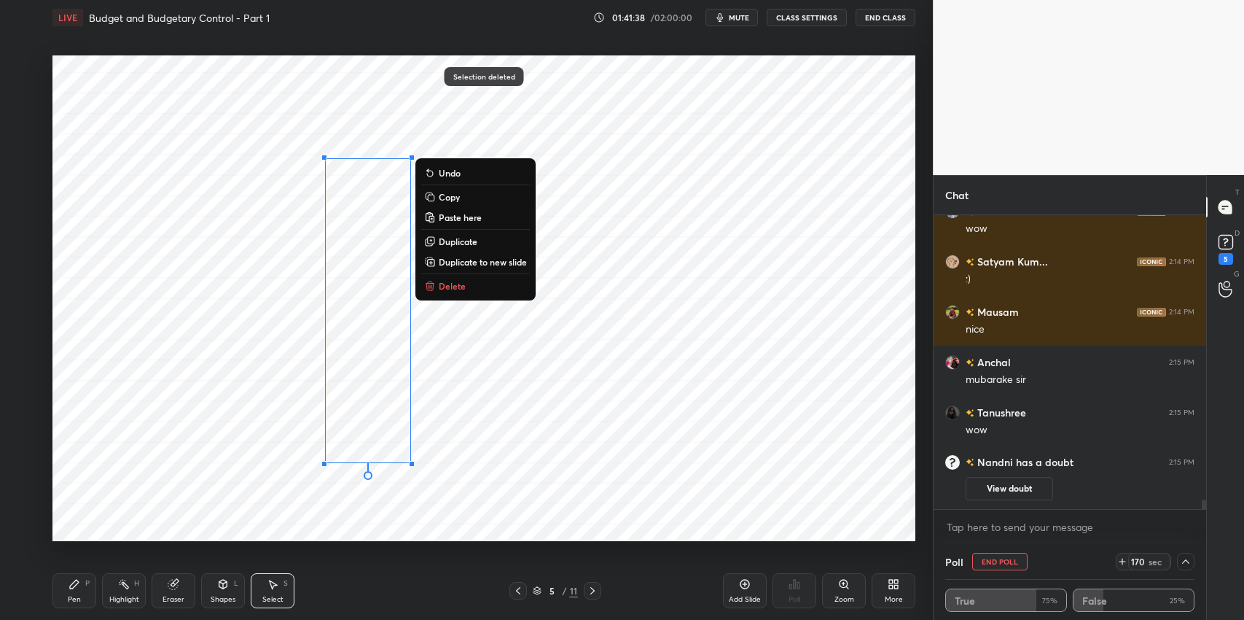
click at [453, 289] on p "Delete" at bounding box center [452, 286] width 27 height 12
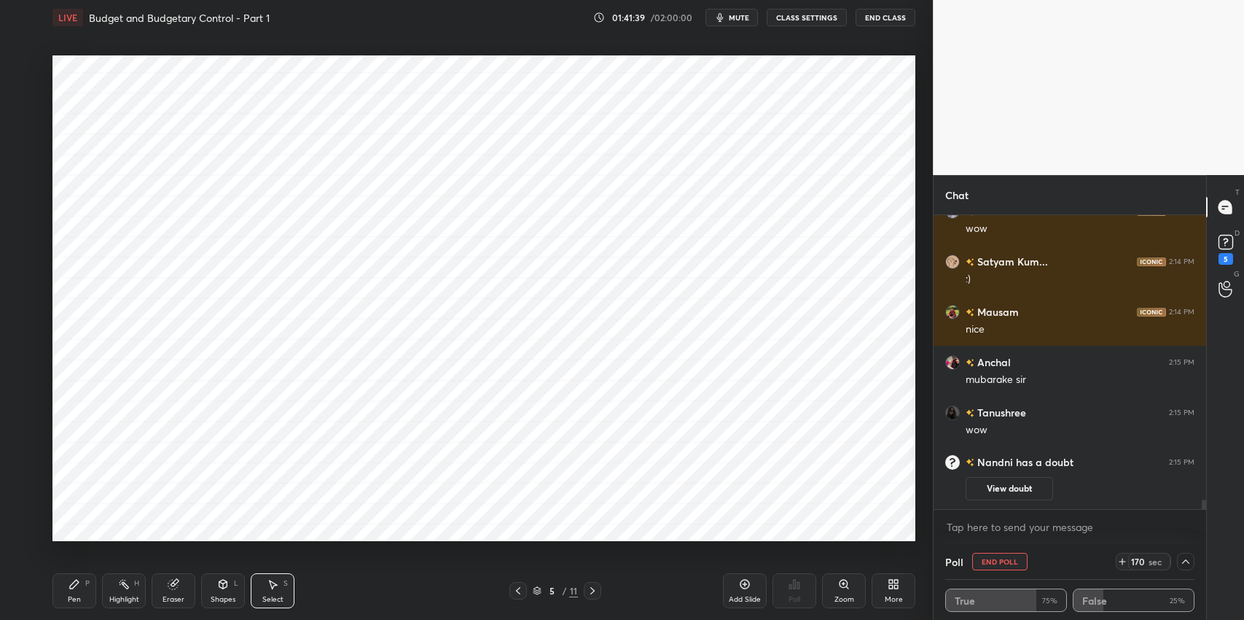
click at [78, 598] on div "Pen" at bounding box center [74, 599] width 13 height 7
click at [268, 596] on div "Select" at bounding box center [272, 599] width 21 height 7
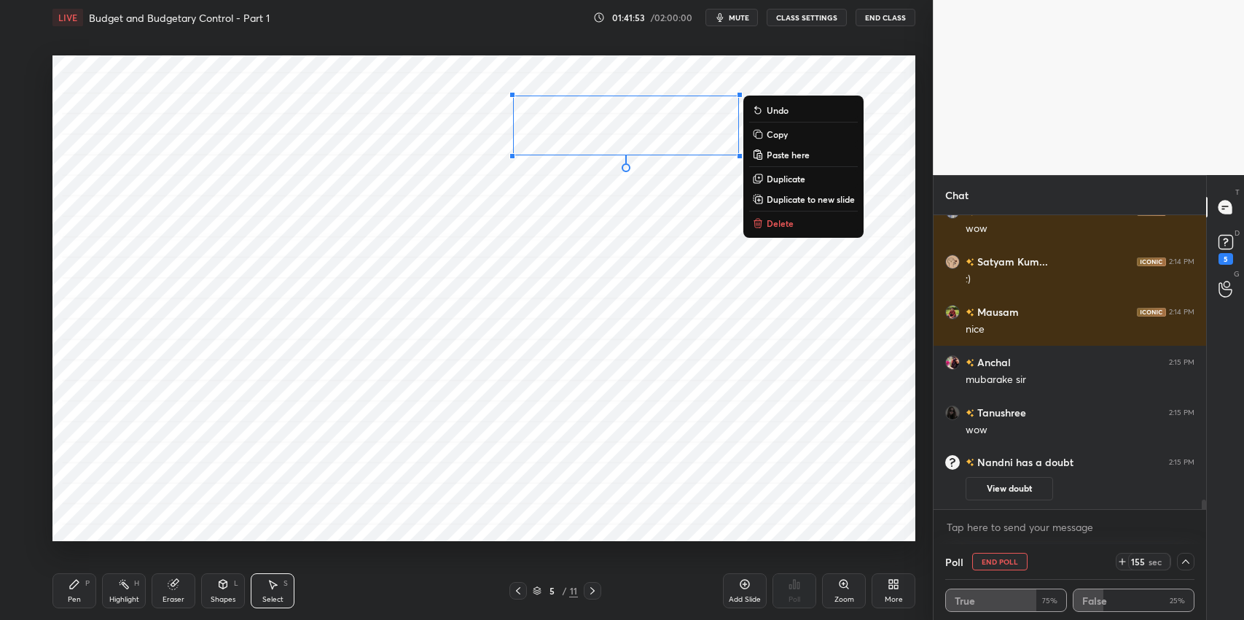
click at [778, 225] on p "Delete" at bounding box center [780, 223] width 27 height 12
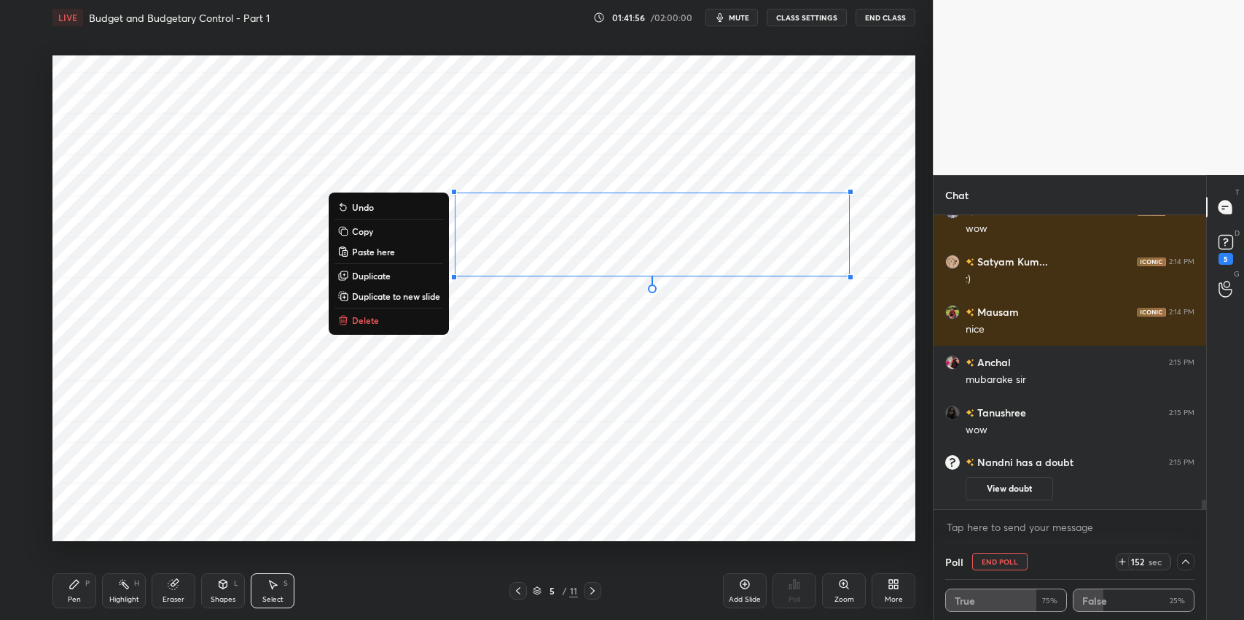
click at [388, 325] on button "Delete" at bounding box center [389, 319] width 109 height 17
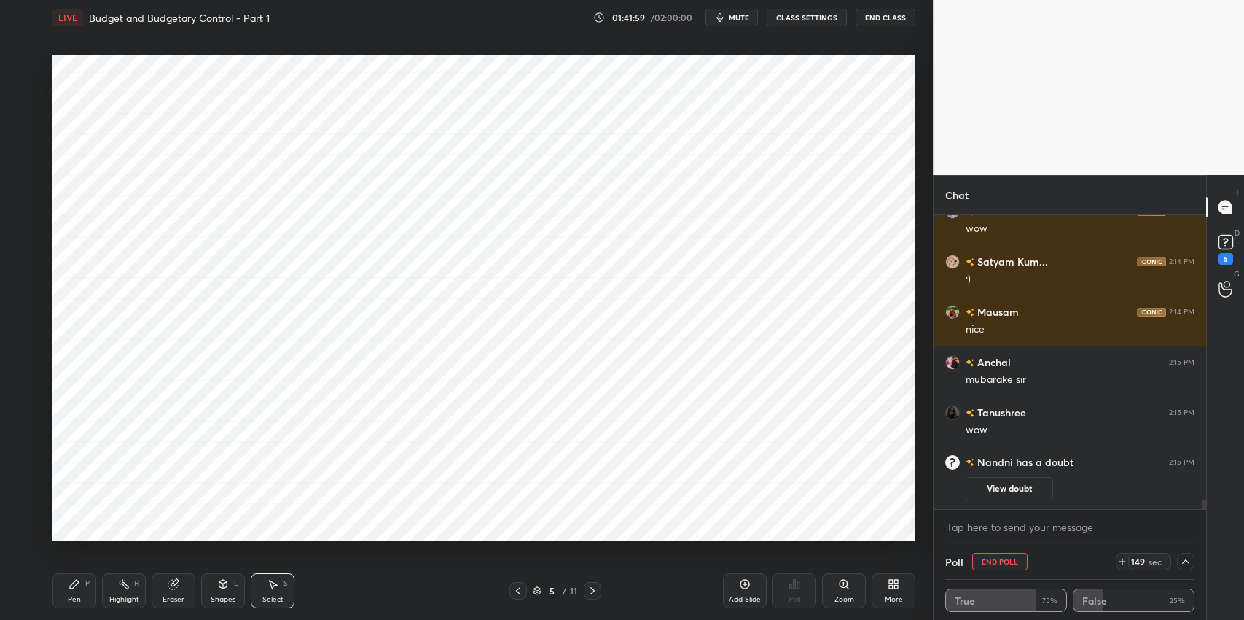
click at [512, 591] on icon at bounding box center [518, 591] width 12 height 12
click at [590, 592] on icon at bounding box center [593, 591] width 12 height 12
click at [514, 129] on div "0 ° Undo Copy Paste here Duplicate Duplicate to new slide Delete" at bounding box center [483, 298] width 863 height 486
click at [64, 582] on div "Pen P" at bounding box center [74, 590] width 44 height 35
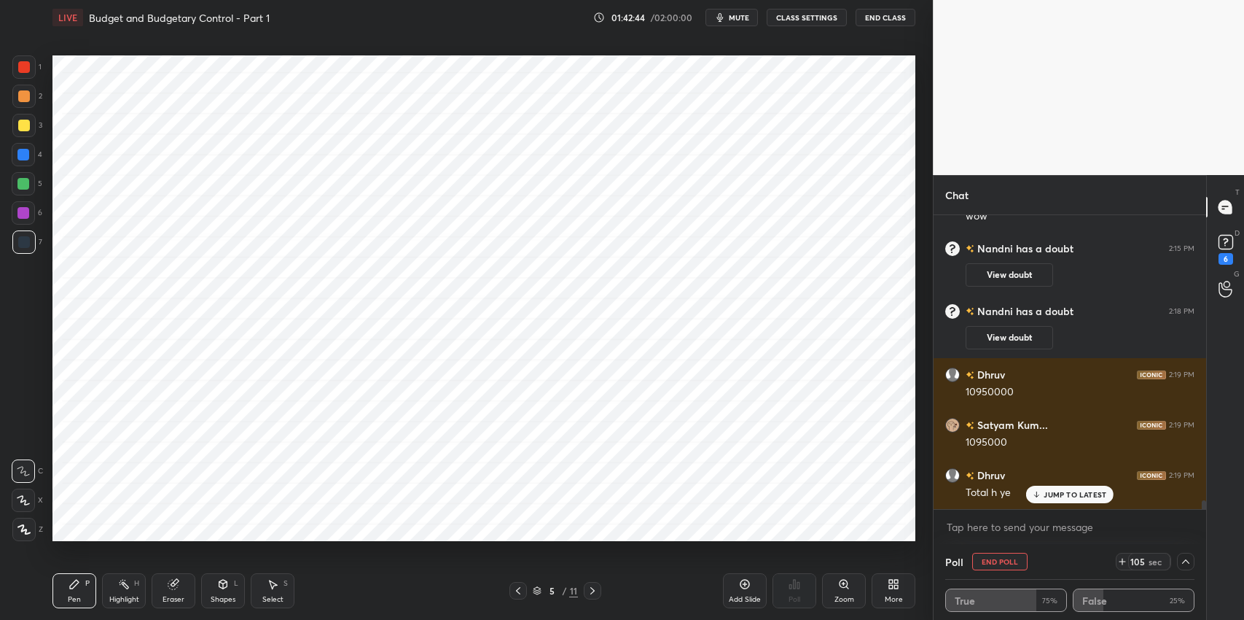
scroll to position [9315, 0]
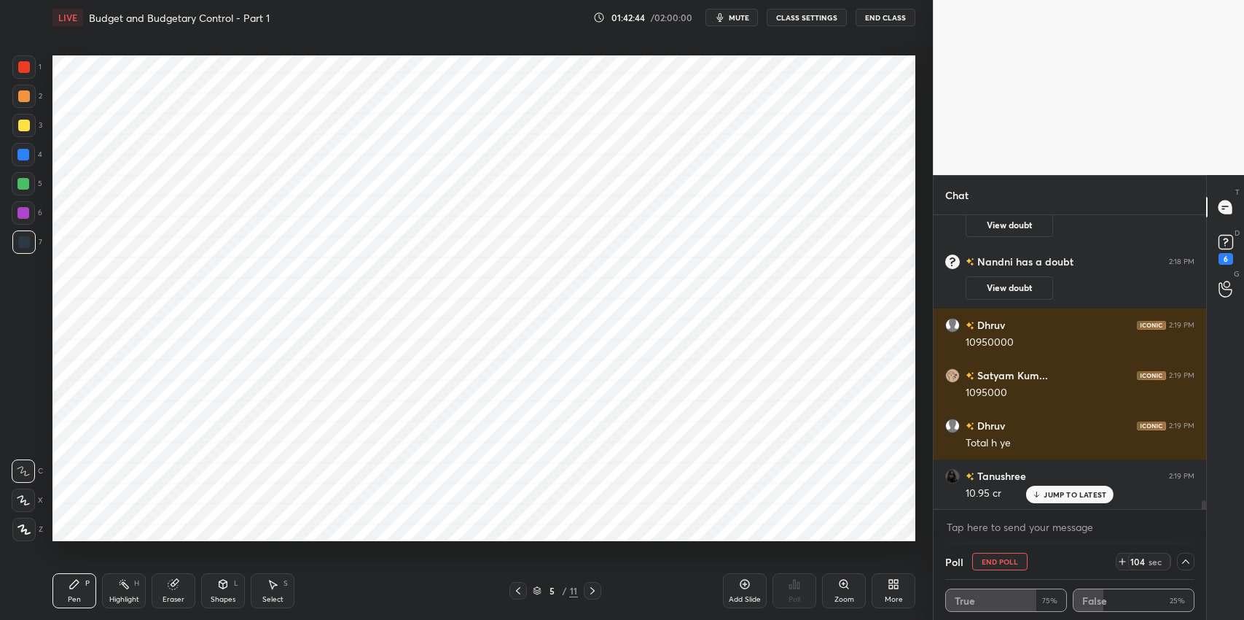
click at [169, 593] on div "Eraser" at bounding box center [174, 590] width 44 height 35
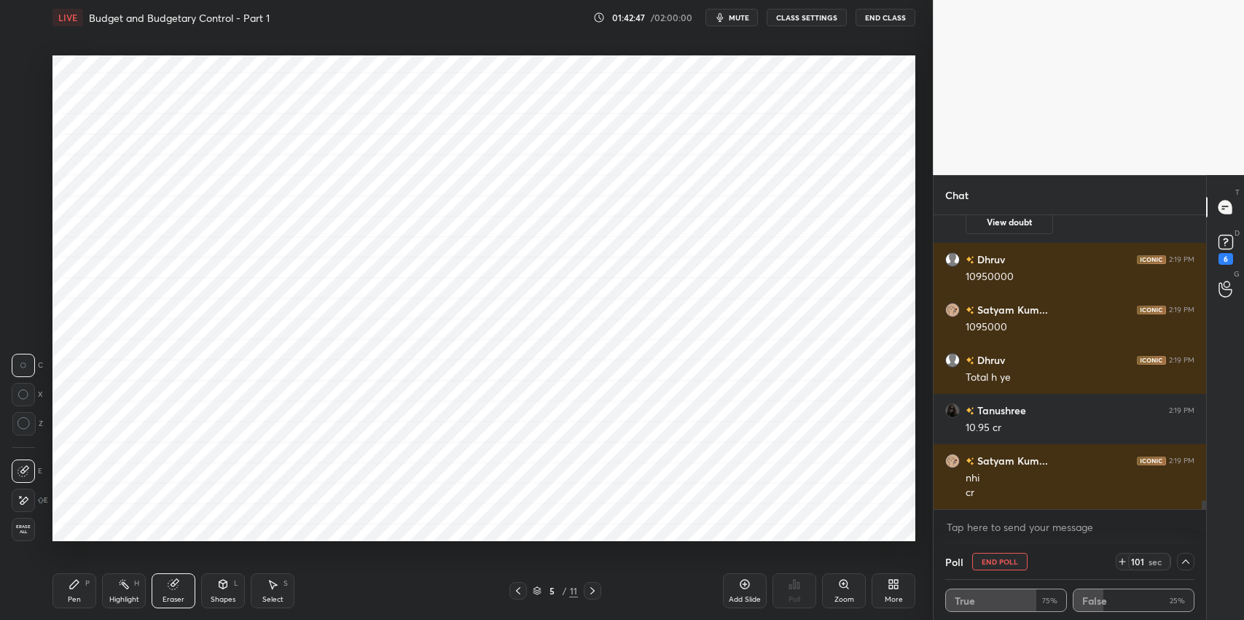
scroll to position [9482, 0]
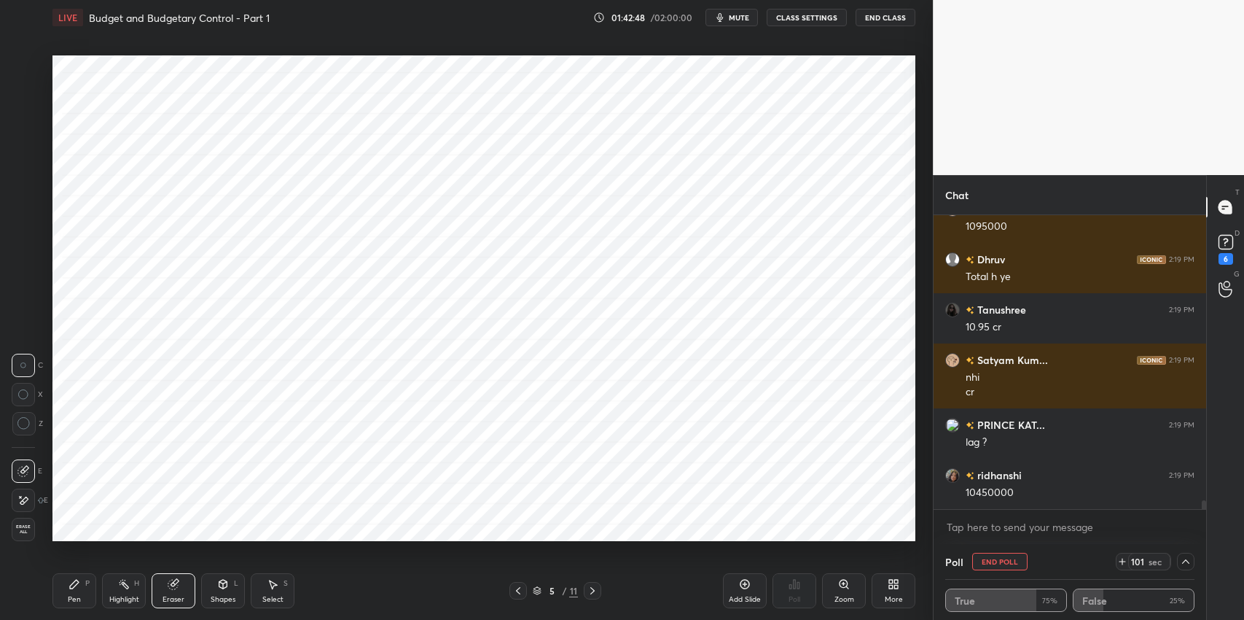
click at [34, 498] on div at bounding box center [23, 499] width 23 height 23
click at [66, 586] on div "Pen P" at bounding box center [74, 590] width 44 height 35
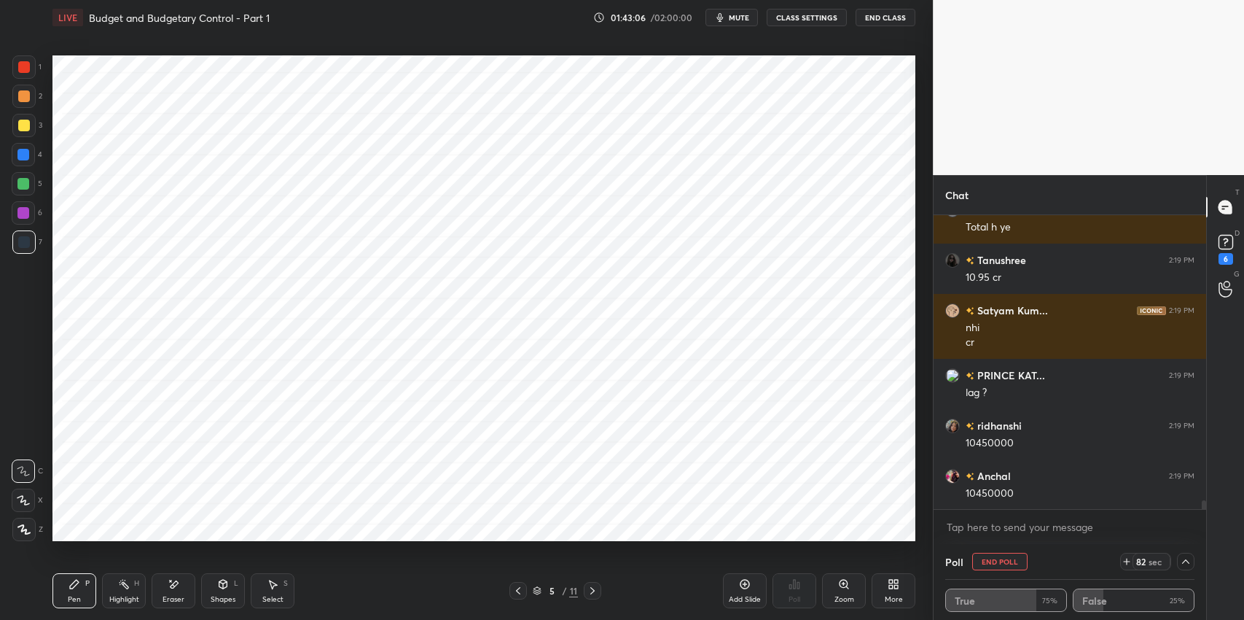
scroll to position [9582, 0]
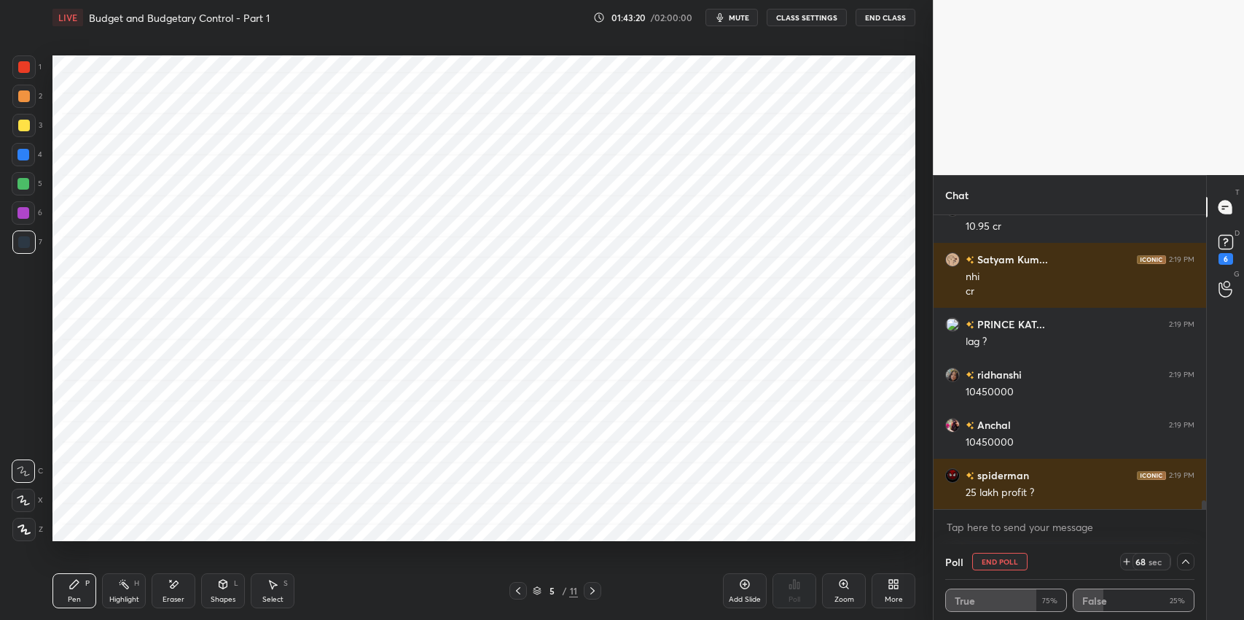
click at [504, 593] on div "5 / 11" at bounding box center [555, 590] width 335 height 17
click at [519, 591] on icon at bounding box center [518, 591] width 12 height 12
click at [594, 590] on icon at bounding box center [593, 590] width 4 height 7
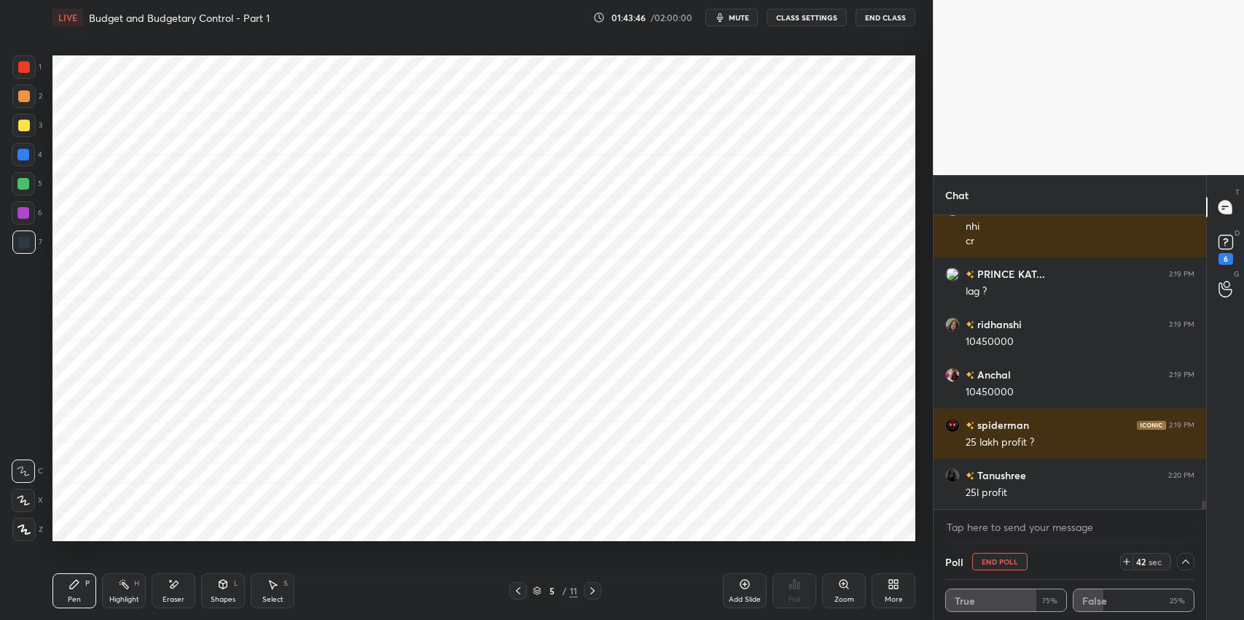
click at [512, 587] on div at bounding box center [518, 590] width 17 height 17
click at [590, 592] on icon at bounding box center [593, 591] width 12 height 12
click at [516, 592] on icon at bounding box center [518, 591] width 12 height 12
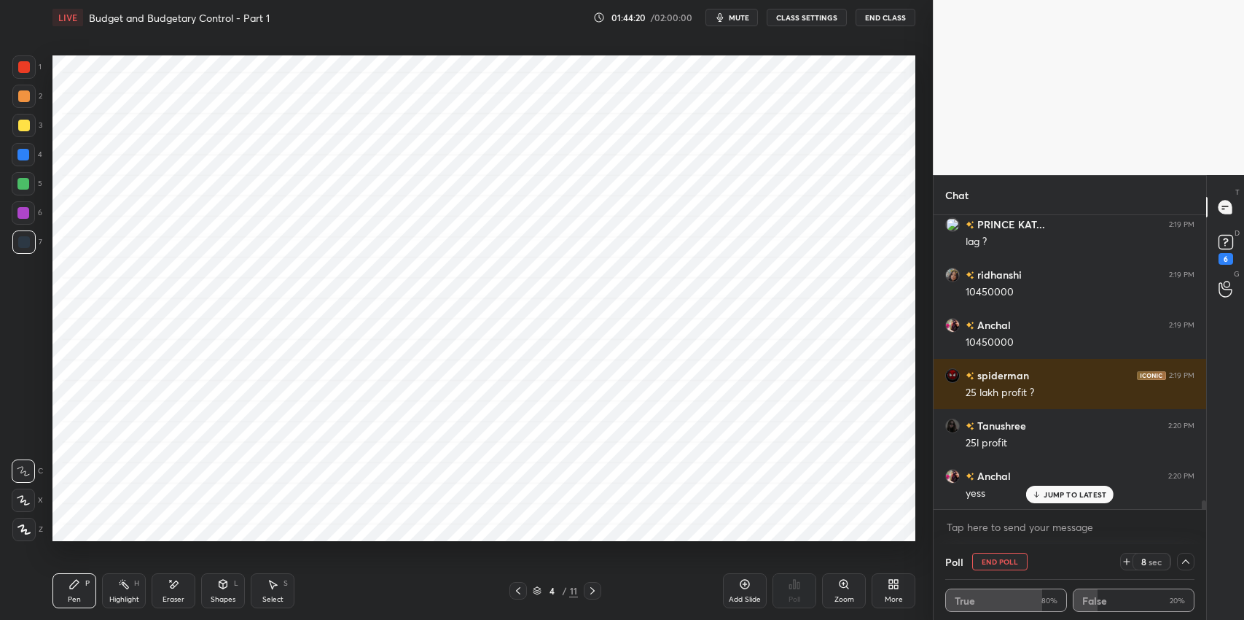
click at [592, 590] on icon at bounding box center [593, 591] width 12 height 12
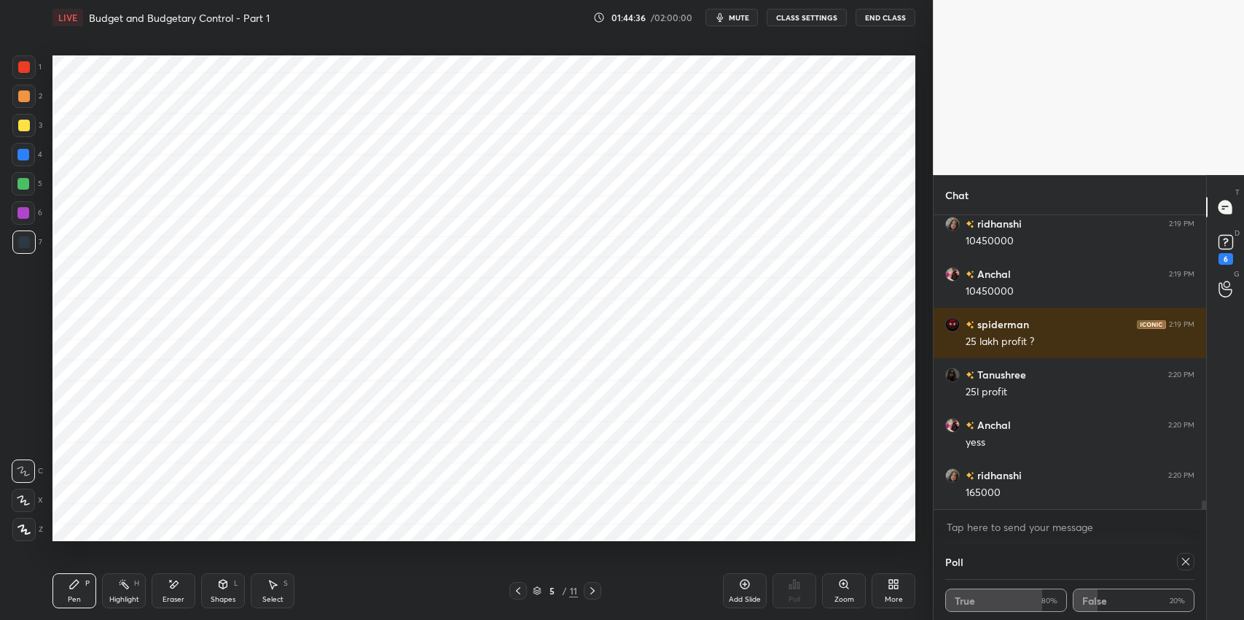
scroll to position [9783, 0]
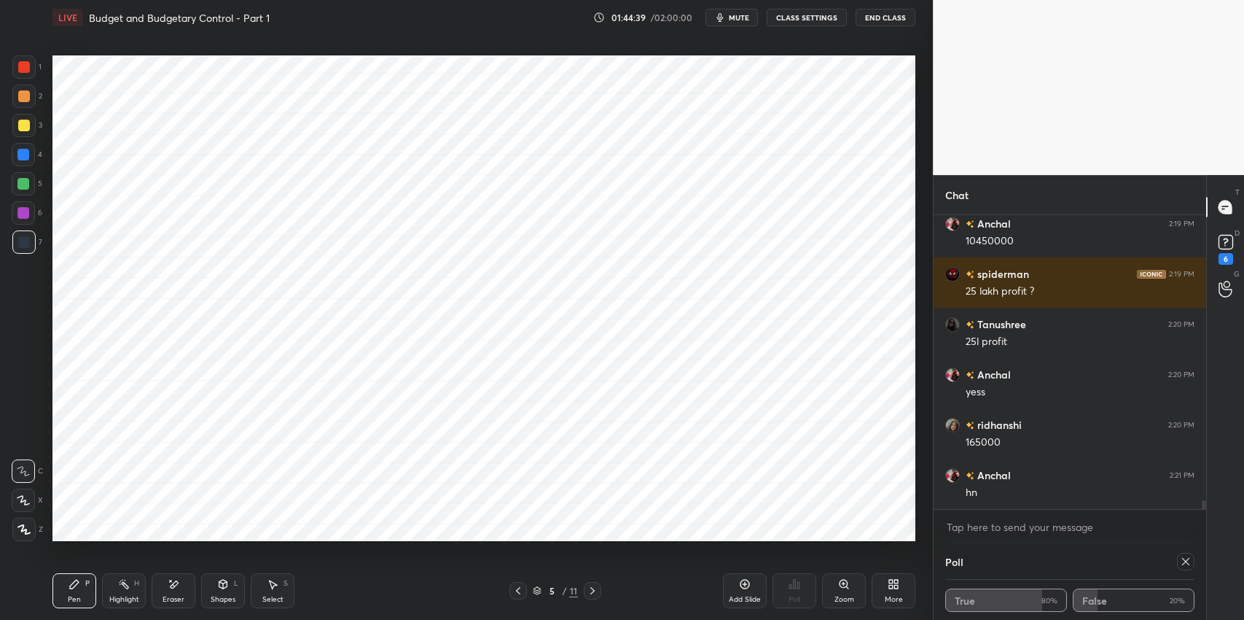
click at [518, 592] on icon at bounding box center [518, 590] width 4 height 7
click at [518, 591] on icon at bounding box center [518, 591] width 12 height 12
click at [589, 591] on icon at bounding box center [593, 591] width 12 height 12
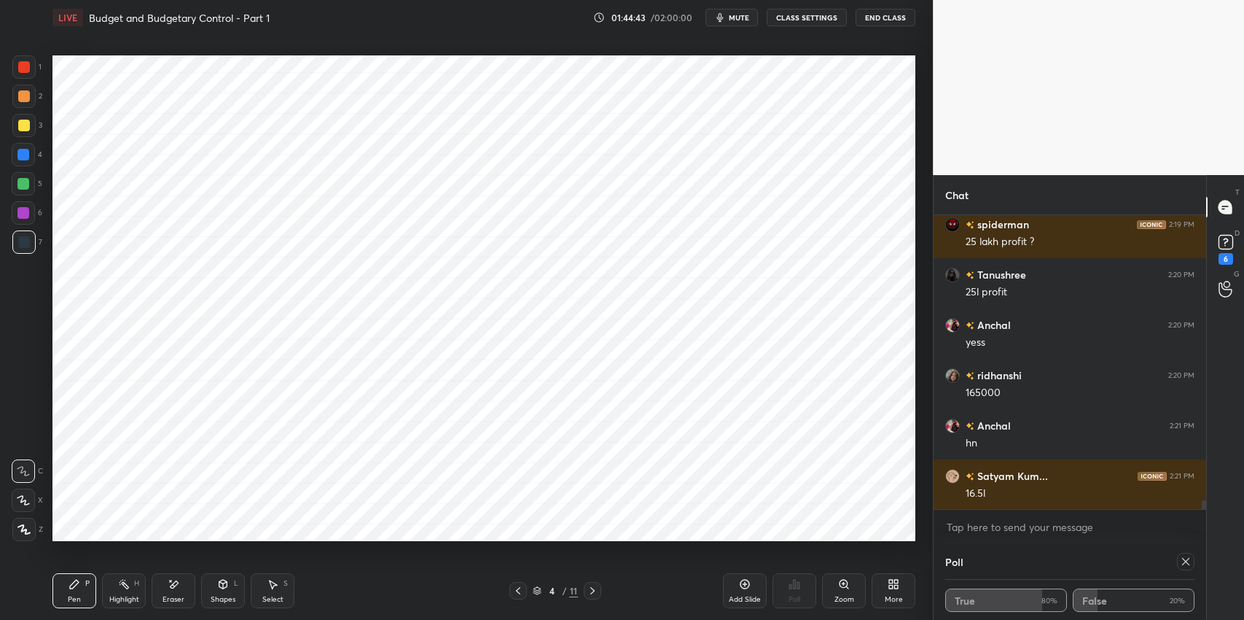
scroll to position [9884, 0]
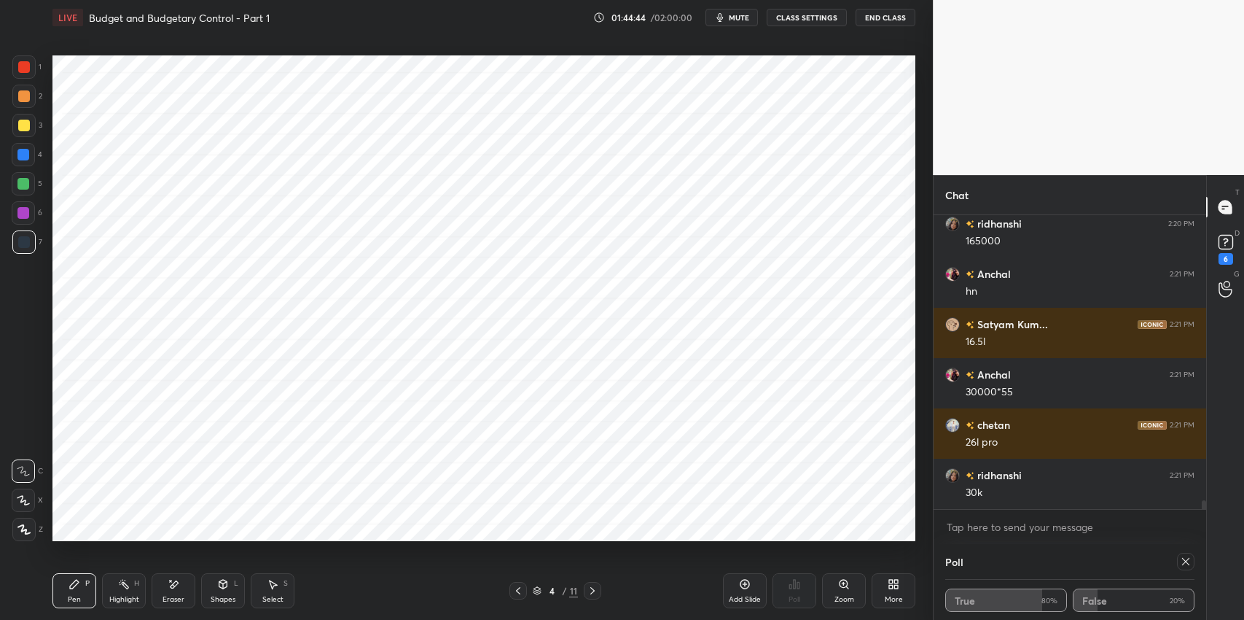
click at [596, 591] on icon at bounding box center [593, 591] width 12 height 12
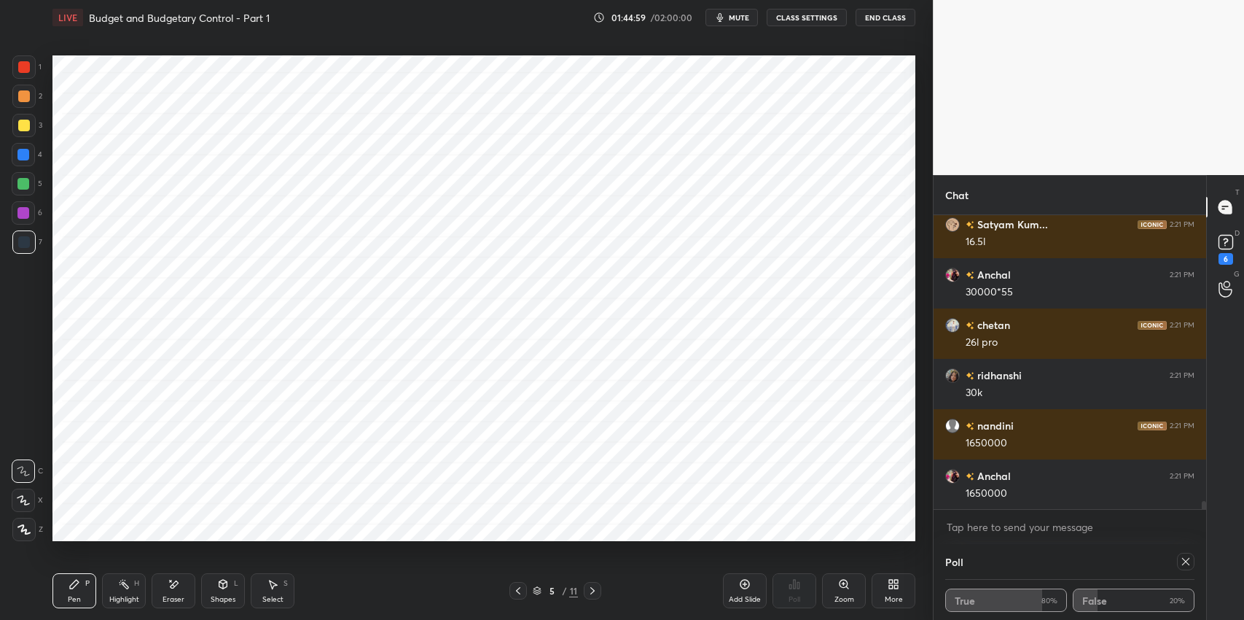
scroll to position [10136, 0]
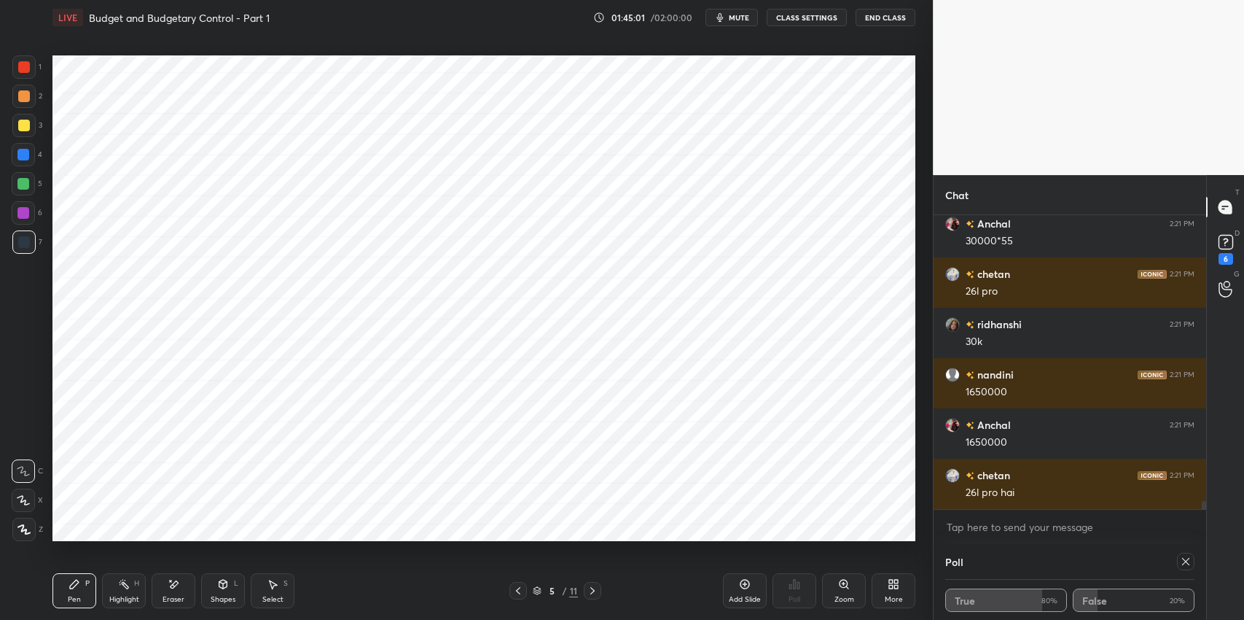
click at [1190, 566] on icon at bounding box center [1186, 562] width 12 height 12
type textarea "x"
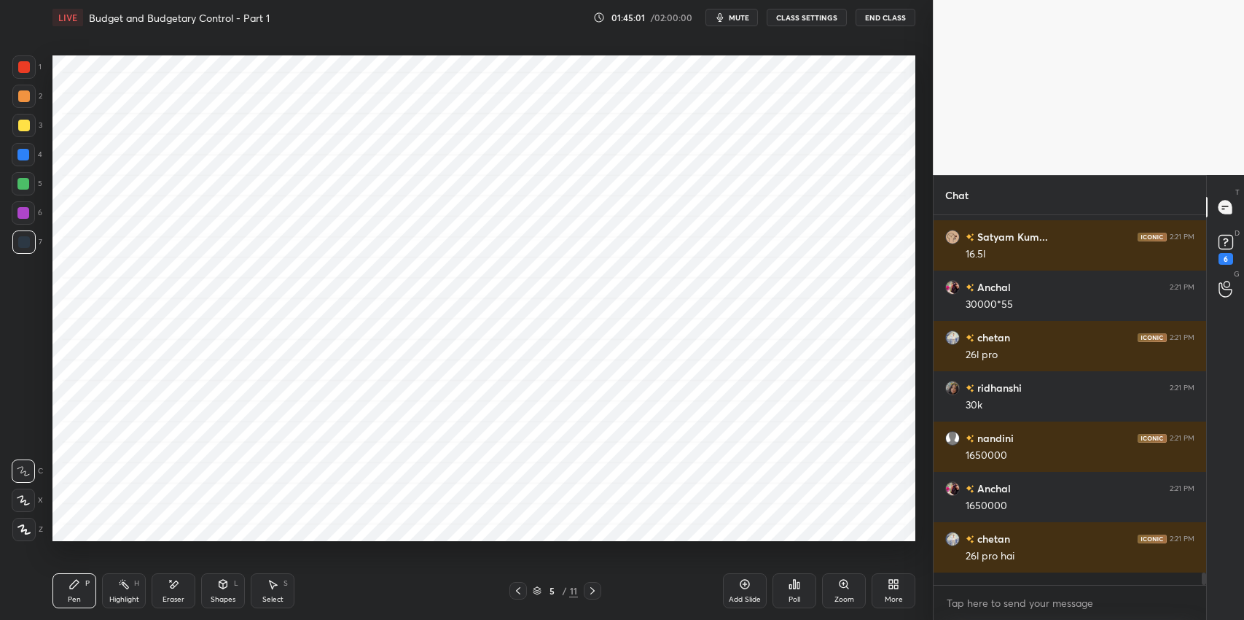
scroll to position [4, 4]
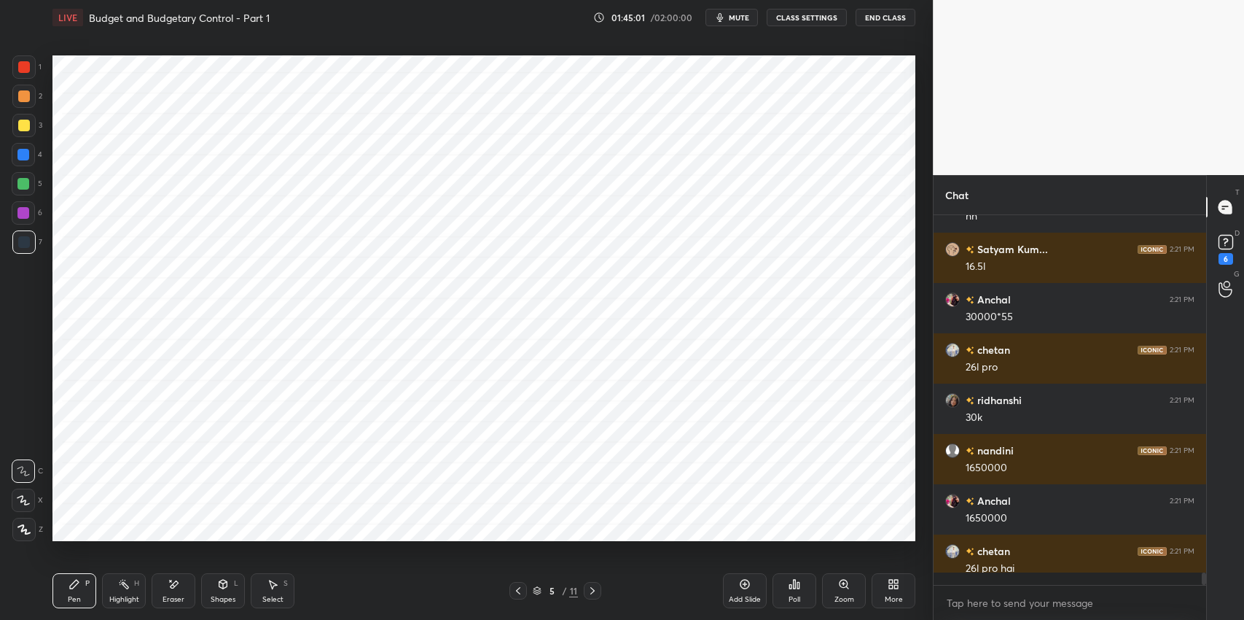
click at [795, 596] on div "Poll" at bounding box center [795, 599] width 12 height 7
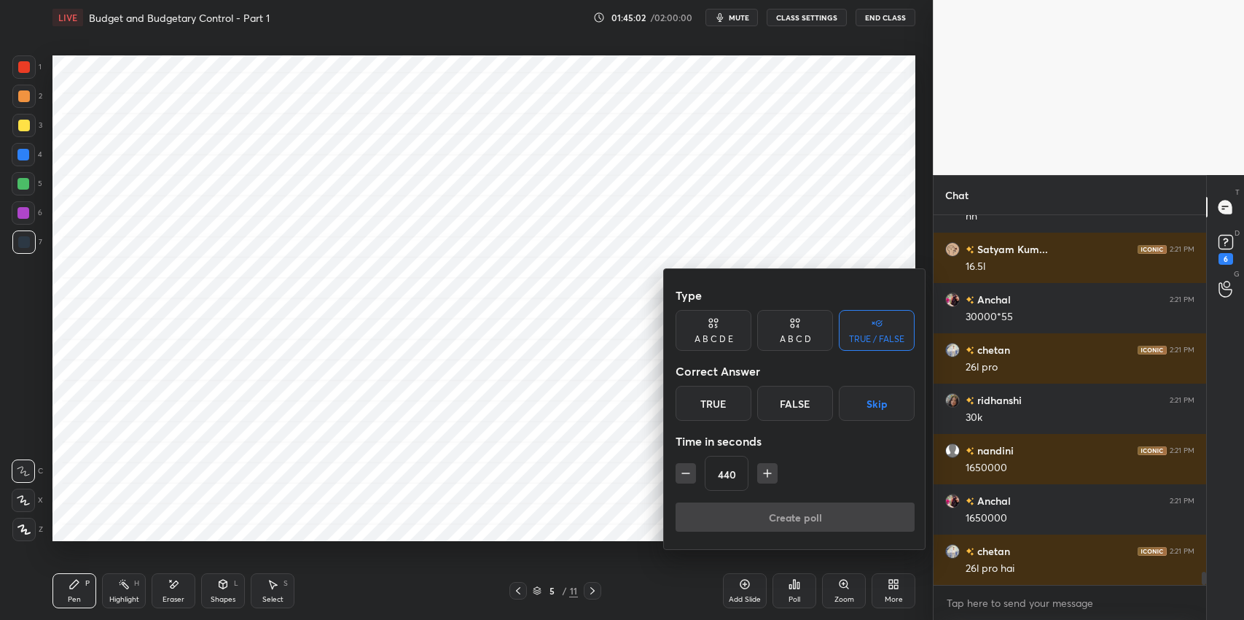
click at [869, 418] on button "Skip" at bounding box center [877, 403] width 76 height 35
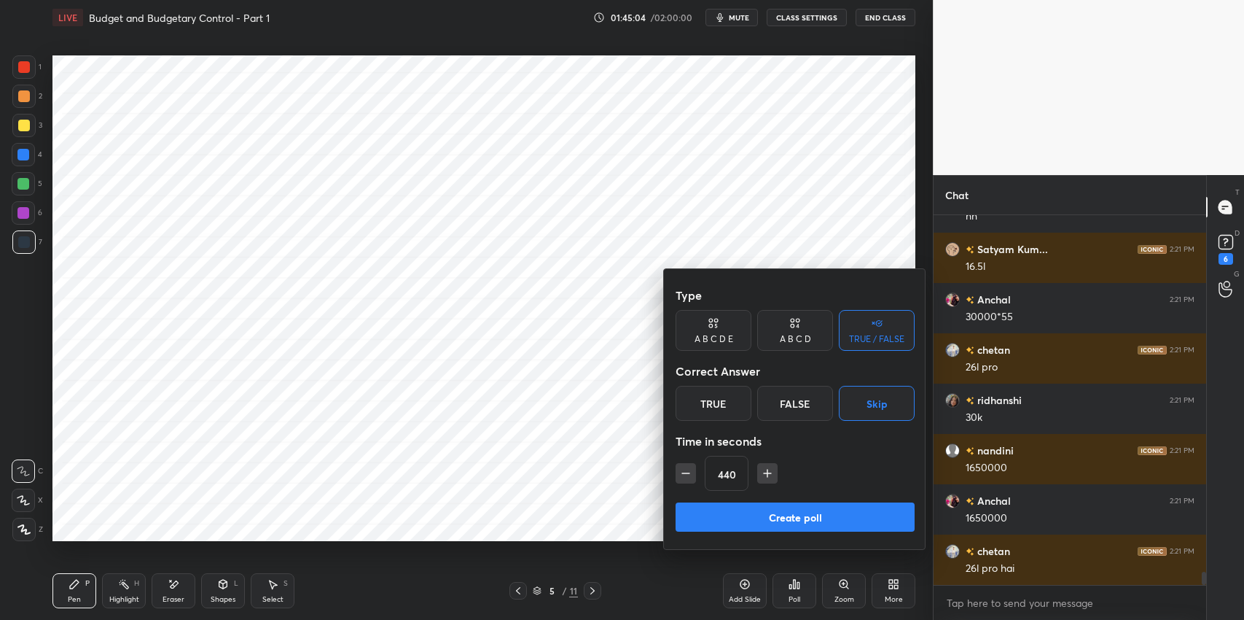
click at [679, 475] on icon "button" at bounding box center [686, 473] width 15 height 15
click at [680, 480] on icon "button" at bounding box center [686, 473] width 15 height 15
type input "410"
click at [772, 510] on button "Create poll" at bounding box center [795, 516] width 239 height 29
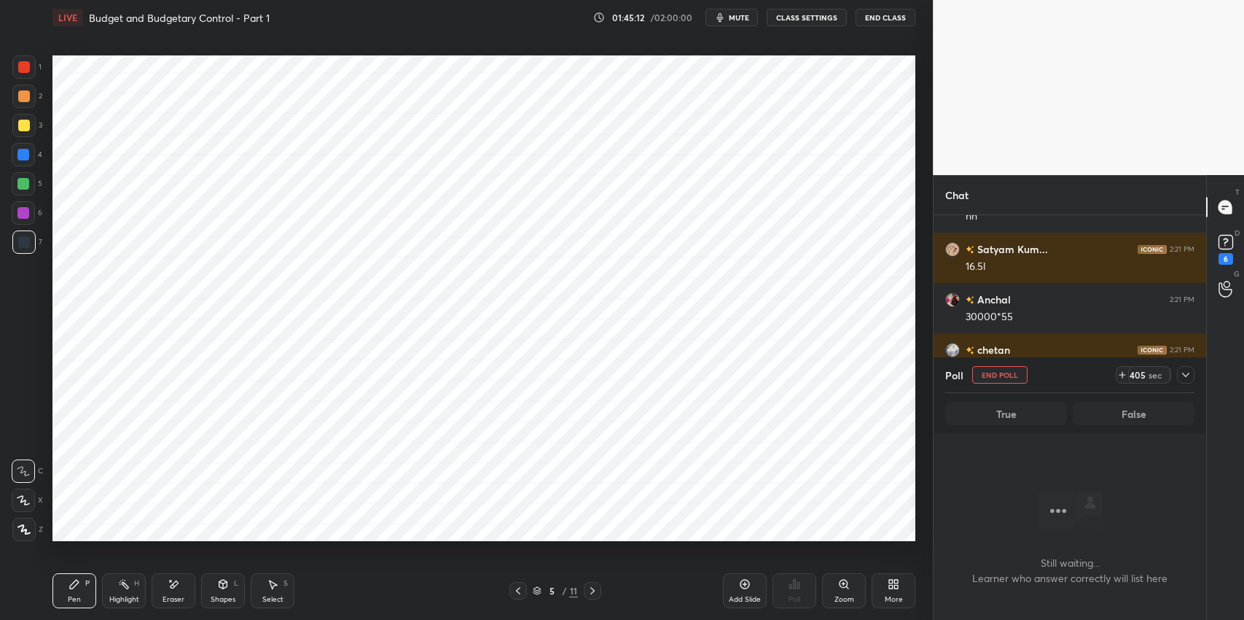
click at [276, 588] on icon at bounding box center [273, 584] width 12 height 12
click at [1186, 381] on div at bounding box center [1185, 374] width 17 height 17
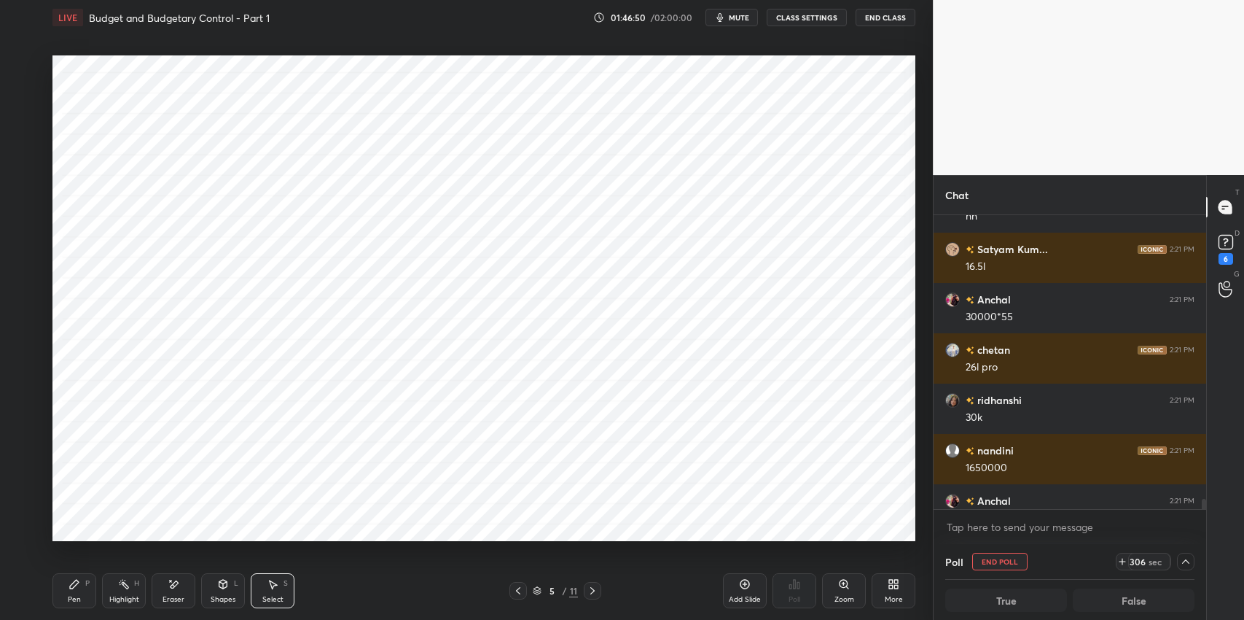
scroll to position [10136, 0]
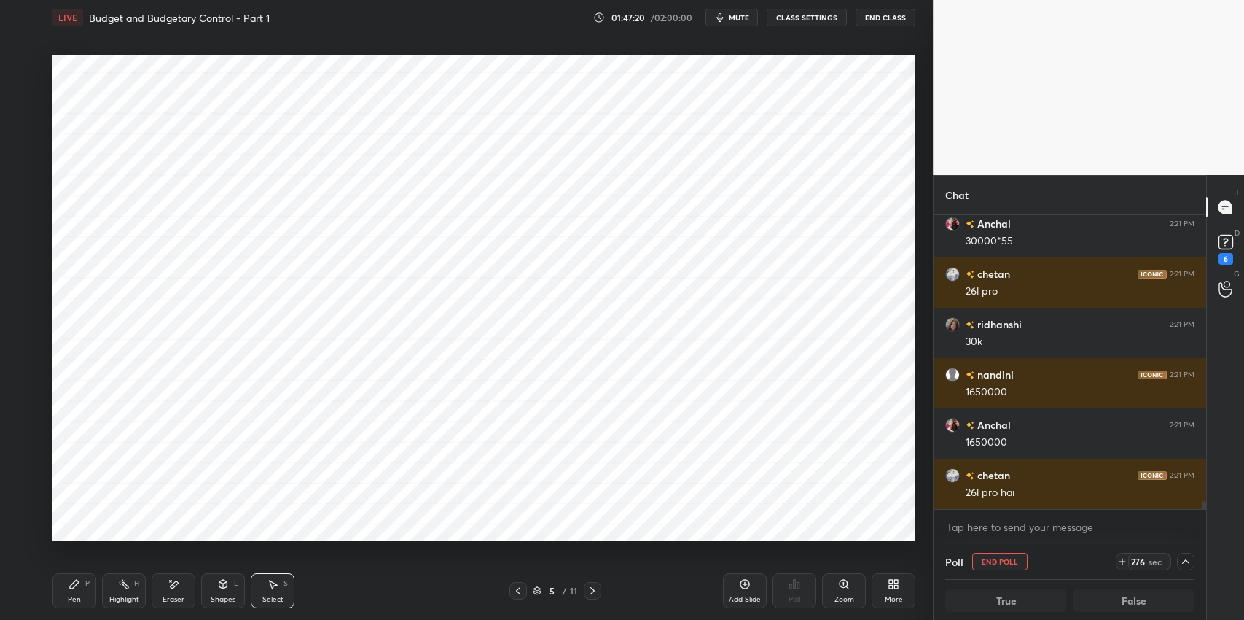
click at [593, 592] on icon at bounding box center [593, 590] width 4 height 7
click at [515, 593] on icon at bounding box center [518, 591] width 12 height 12
click at [278, 585] on div "Select S" at bounding box center [273, 590] width 44 height 35
click at [272, 592] on div "Select S" at bounding box center [273, 590] width 44 height 35
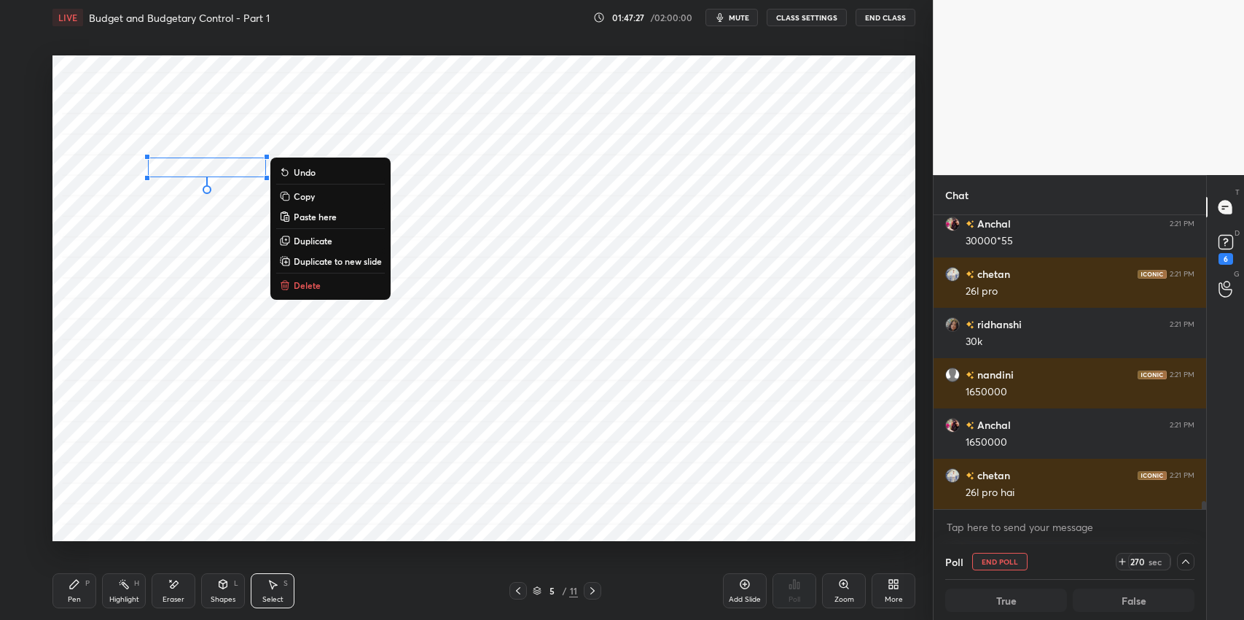
click at [317, 284] on p "Delete" at bounding box center [307, 285] width 27 height 12
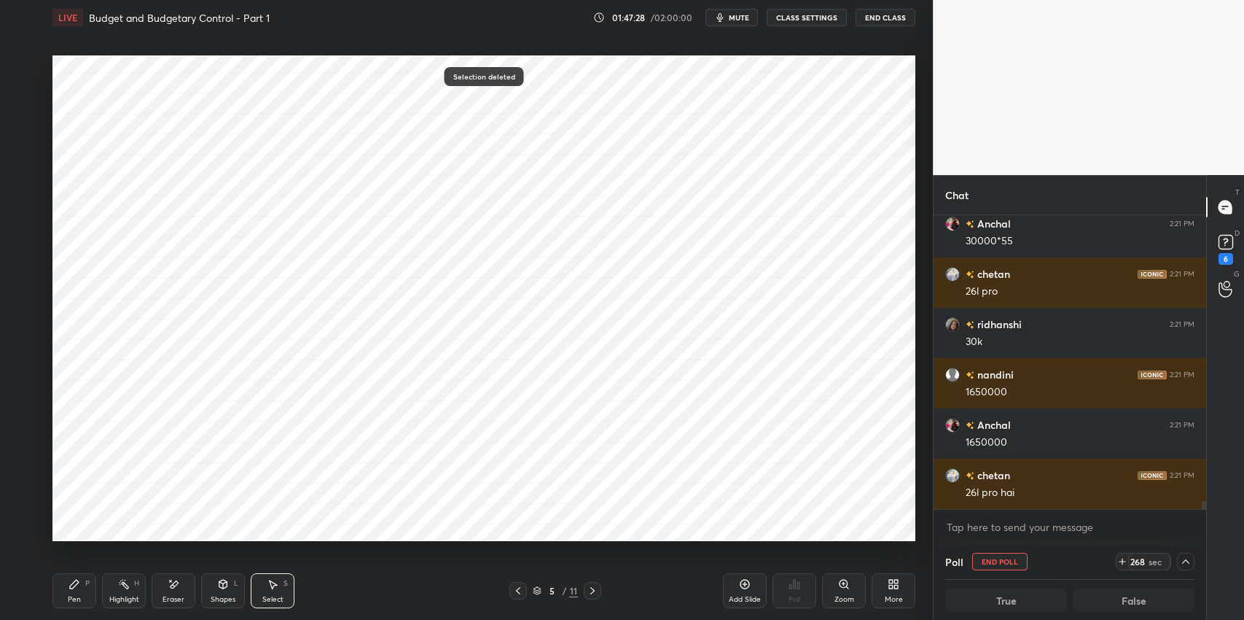
click at [79, 578] on icon at bounding box center [75, 584] width 12 height 12
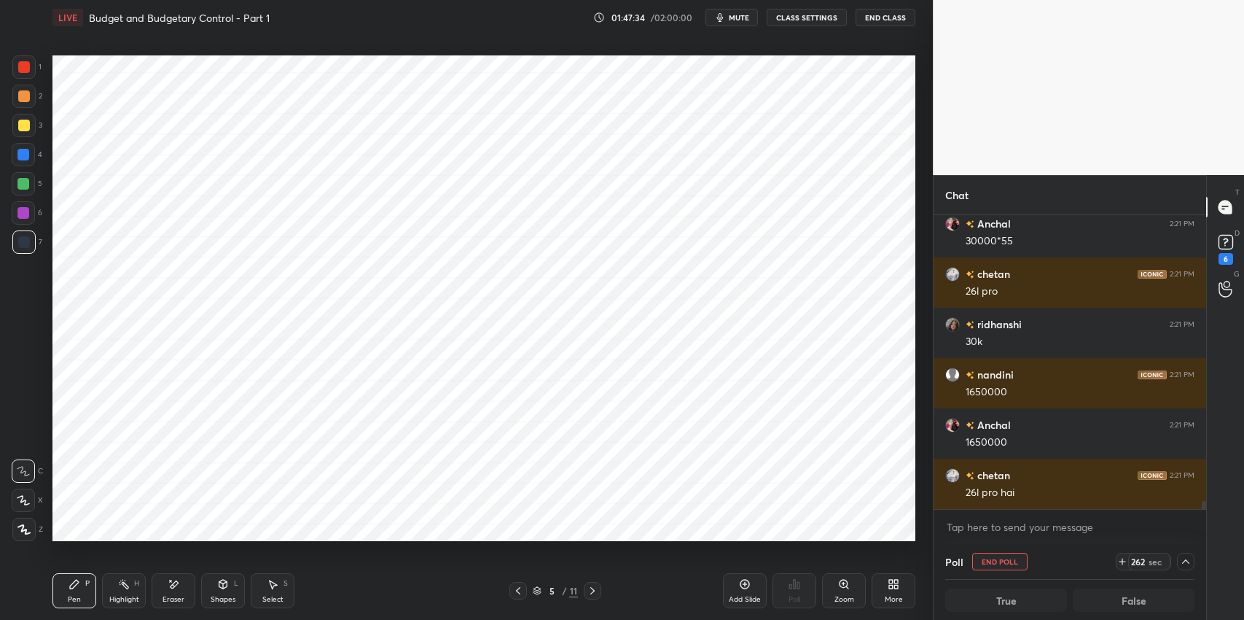
click at [593, 592] on icon at bounding box center [593, 590] width 4 height 7
click at [594, 588] on icon at bounding box center [593, 591] width 12 height 12
click at [596, 588] on icon at bounding box center [593, 591] width 12 height 12
click at [516, 590] on icon at bounding box center [518, 591] width 12 height 12
click at [175, 588] on icon at bounding box center [174, 584] width 12 height 12
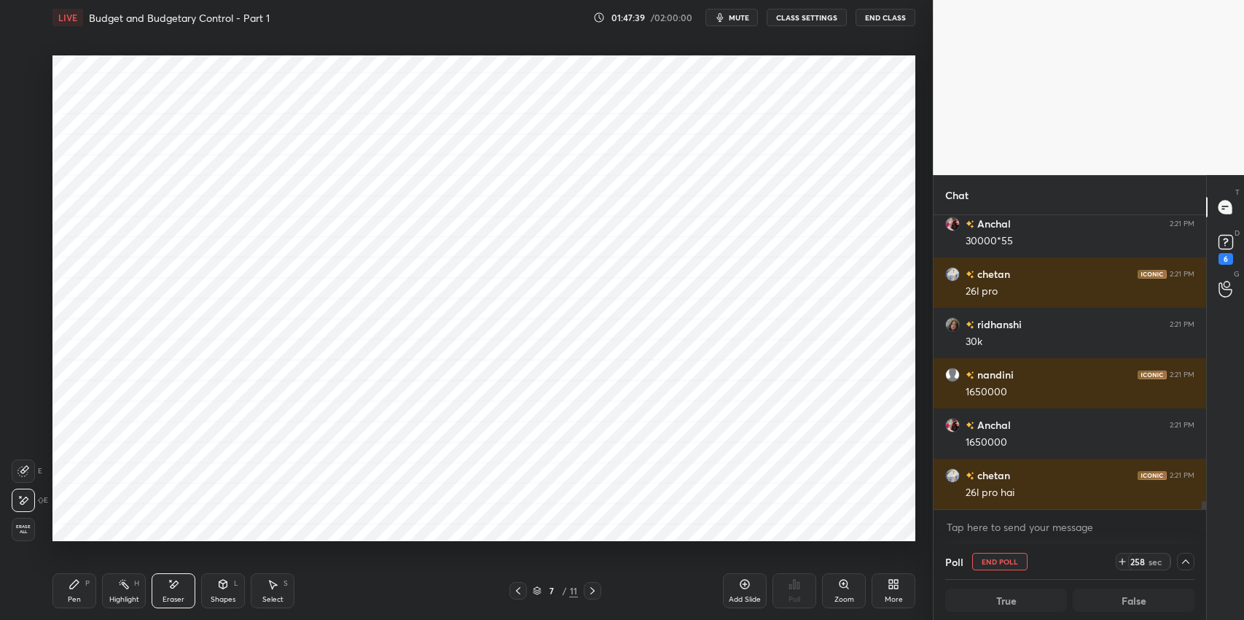
click at [84, 586] on div "Pen P" at bounding box center [74, 590] width 44 height 35
click at [182, 585] on div "Eraser" at bounding box center [174, 590] width 44 height 35
click at [84, 585] on div "Pen P" at bounding box center [74, 590] width 44 height 35
click at [521, 592] on icon at bounding box center [518, 591] width 12 height 12
click at [519, 592] on icon at bounding box center [518, 591] width 12 height 12
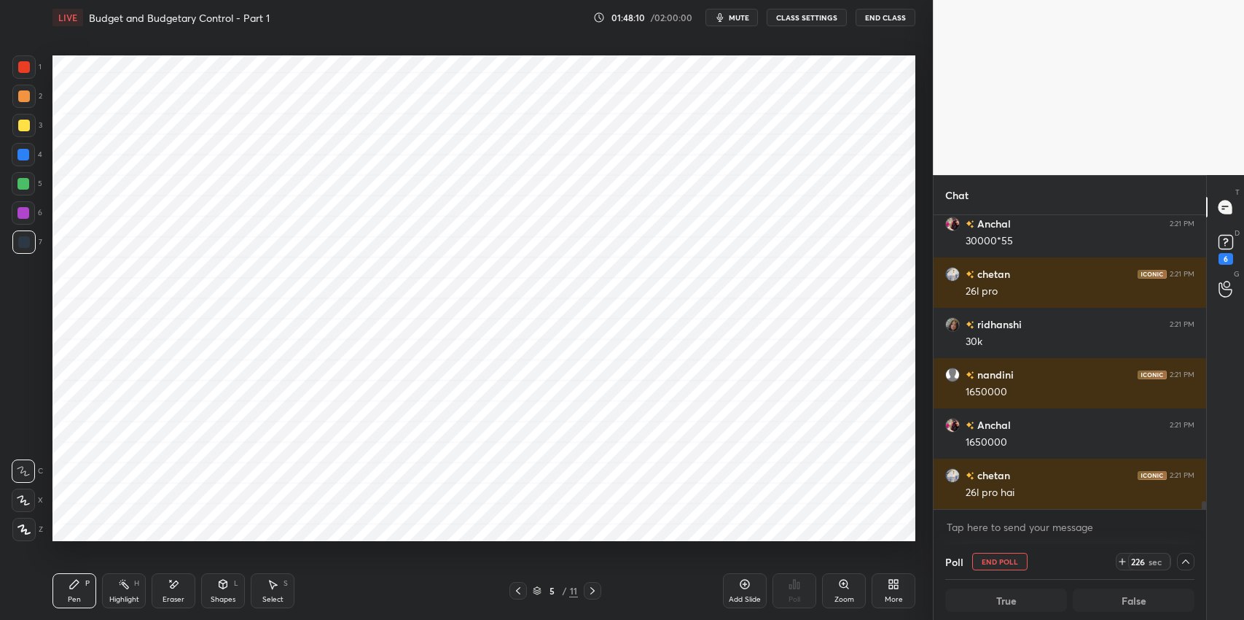
click at [520, 589] on icon at bounding box center [518, 591] width 12 height 12
click at [594, 593] on icon at bounding box center [593, 591] width 12 height 12
click at [595, 594] on icon at bounding box center [593, 591] width 12 height 12
click at [598, 591] on icon at bounding box center [593, 591] width 12 height 12
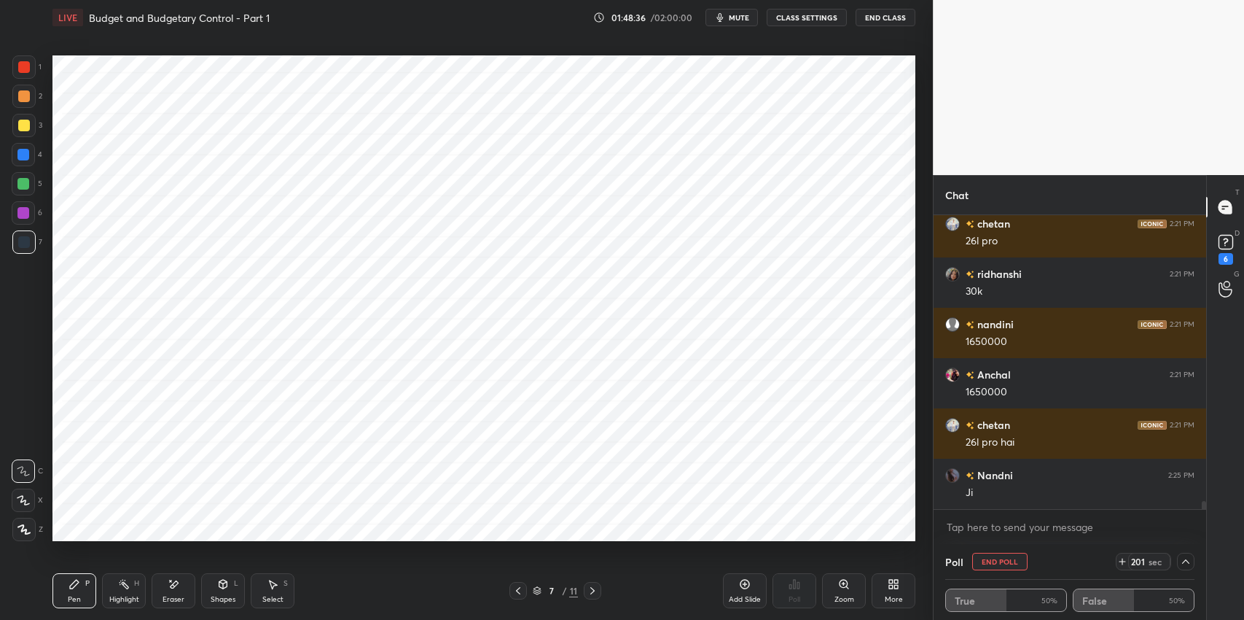
click at [518, 591] on icon at bounding box center [518, 591] width 12 height 12
click at [519, 588] on icon at bounding box center [518, 590] width 4 height 7
click at [519, 589] on icon at bounding box center [518, 591] width 12 height 12
click at [588, 592] on icon at bounding box center [593, 591] width 12 height 12
click at [591, 591] on icon at bounding box center [593, 591] width 12 height 12
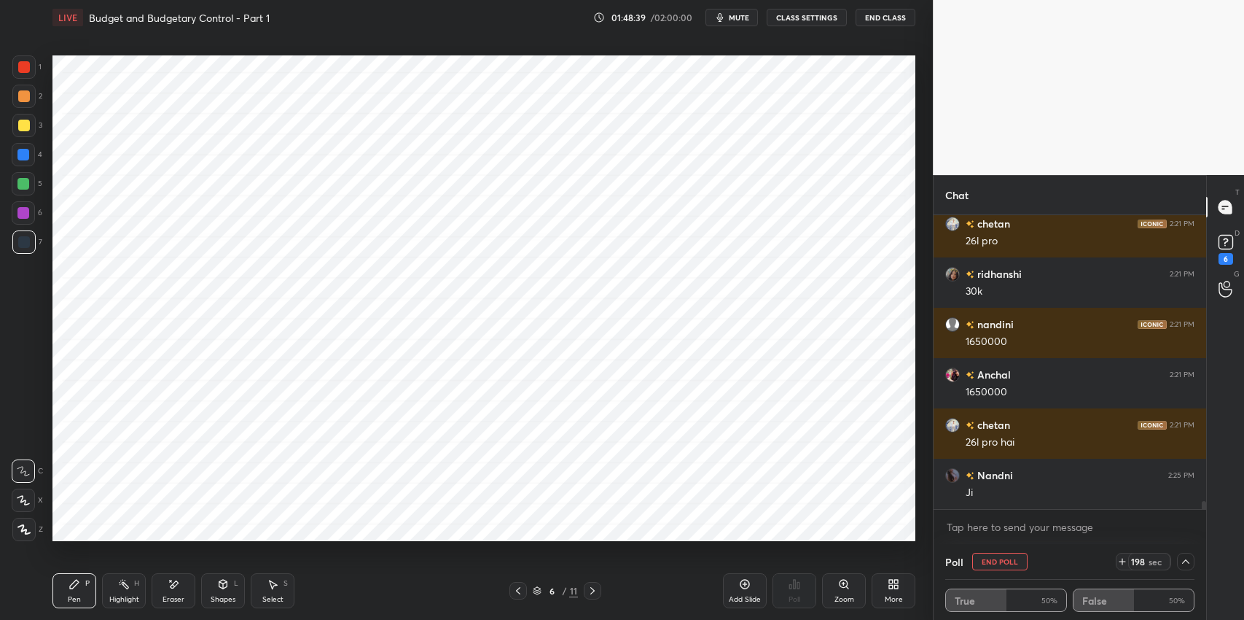
click at [593, 591] on icon at bounding box center [593, 591] width 12 height 12
click at [81, 582] on div "Pen P" at bounding box center [74, 590] width 44 height 35
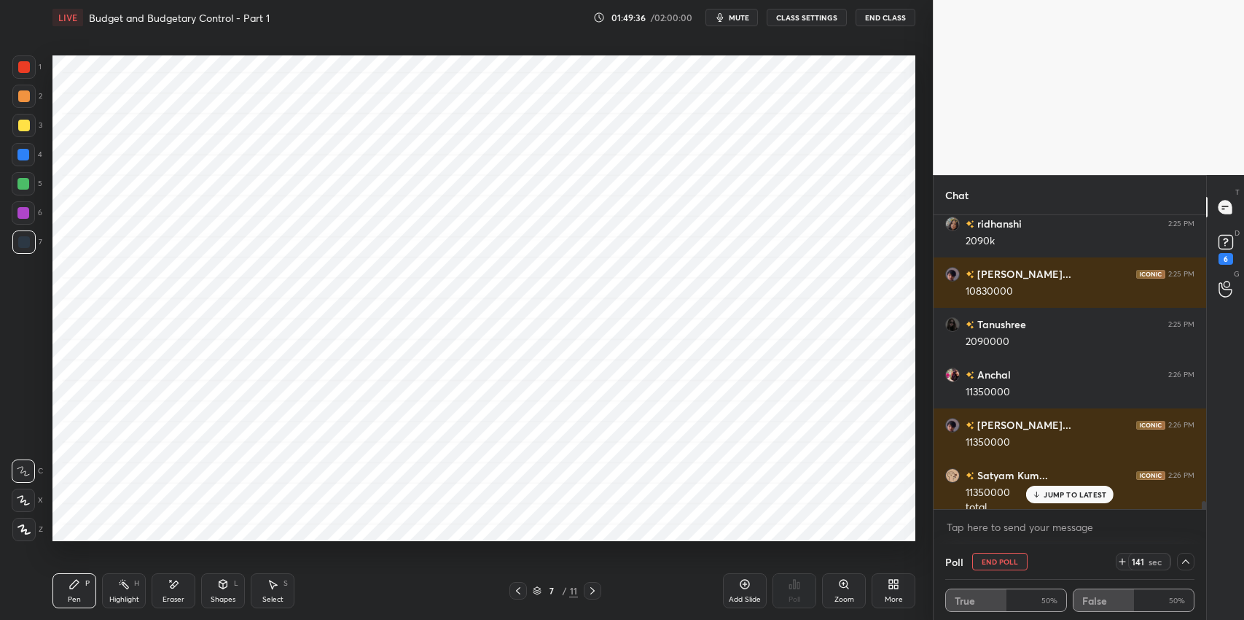
scroll to position [10552, 0]
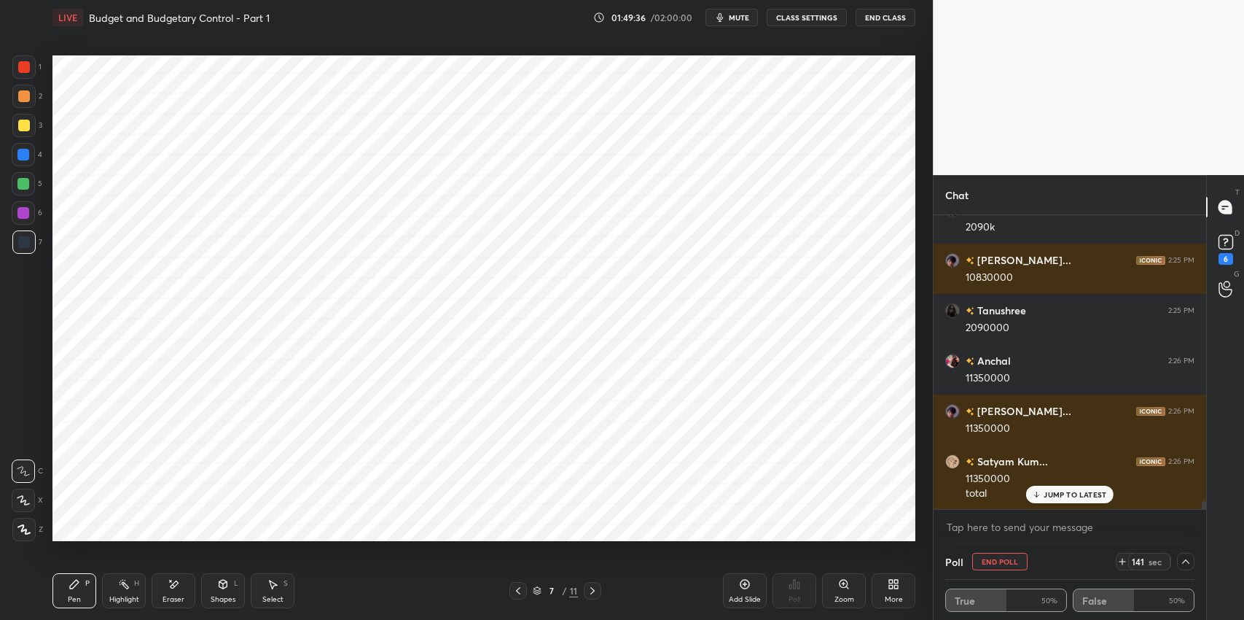
click at [83, 587] on div "Pen P" at bounding box center [74, 590] width 44 height 35
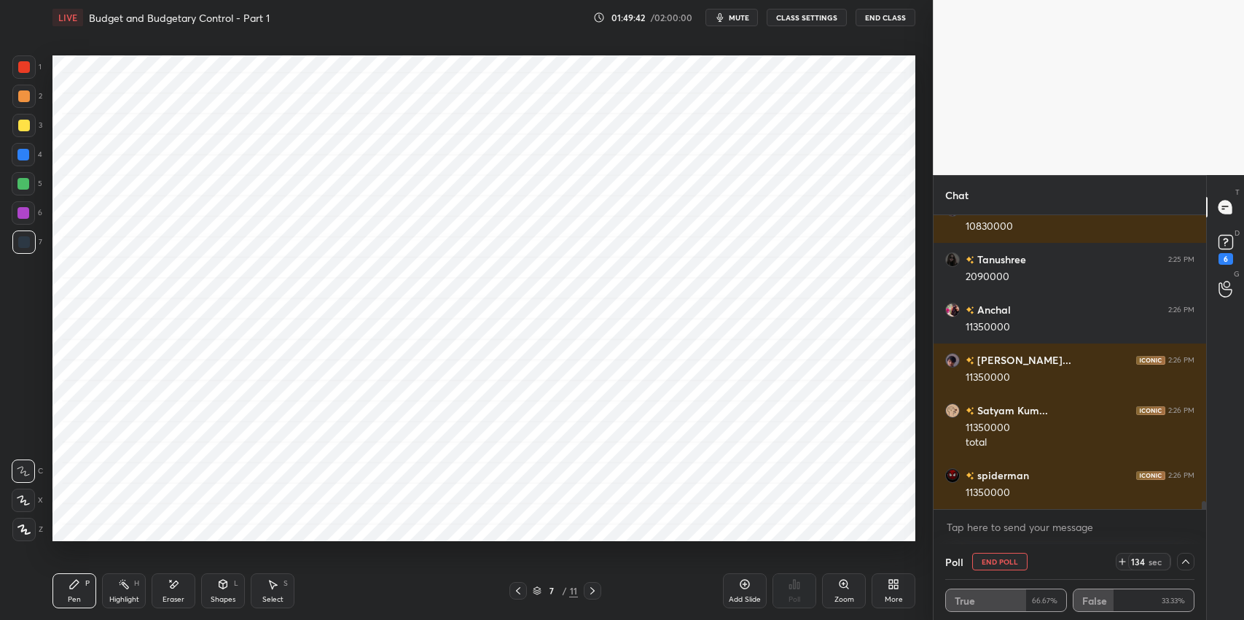
click at [174, 591] on div "Eraser" at bounding box center [174, 590] width 44 height 35
click at [30, 469] on div at bounding box center [23, 470] width 23 height 23
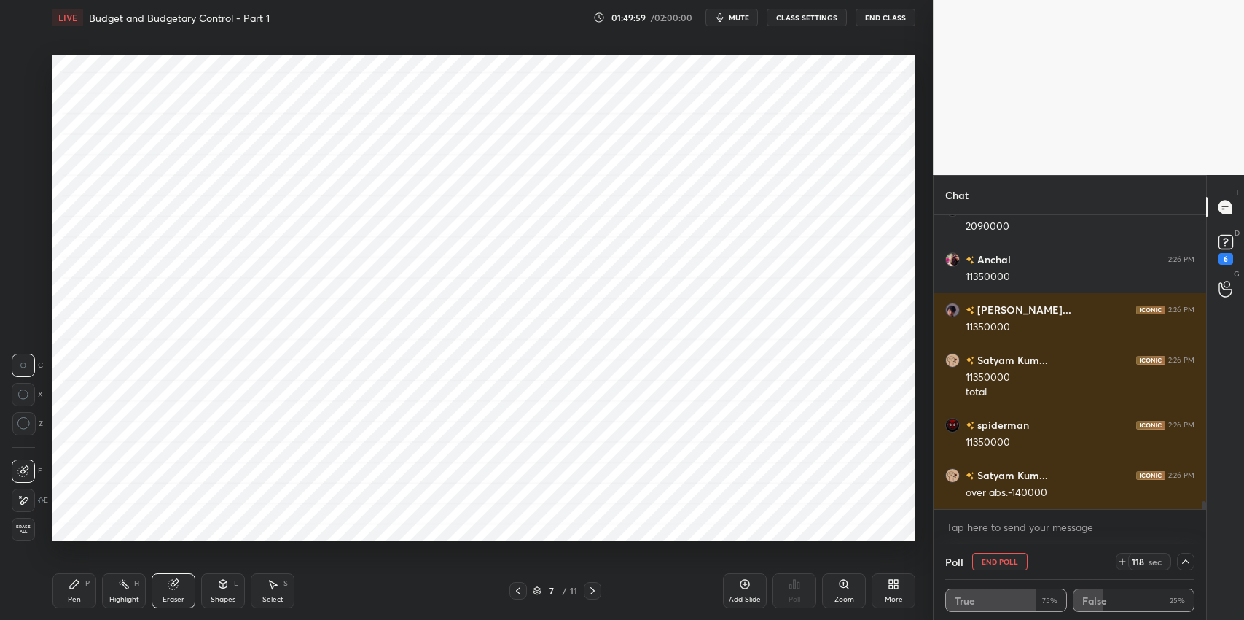
scroll to position [10703, 0]
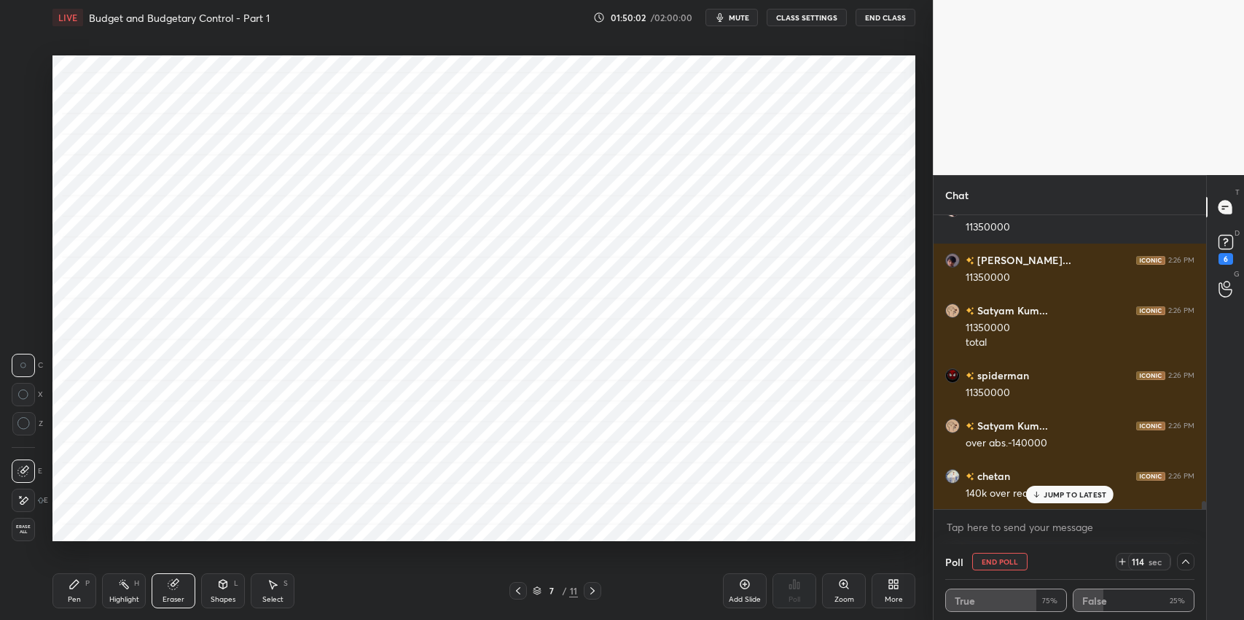
click at [1067, 502] on div "JUMP TO LATEST" at bounding box center [1069, 494] width 87 height 17
click at [268, 580] on icon at bounding box center [273, 584] width 12 height 12
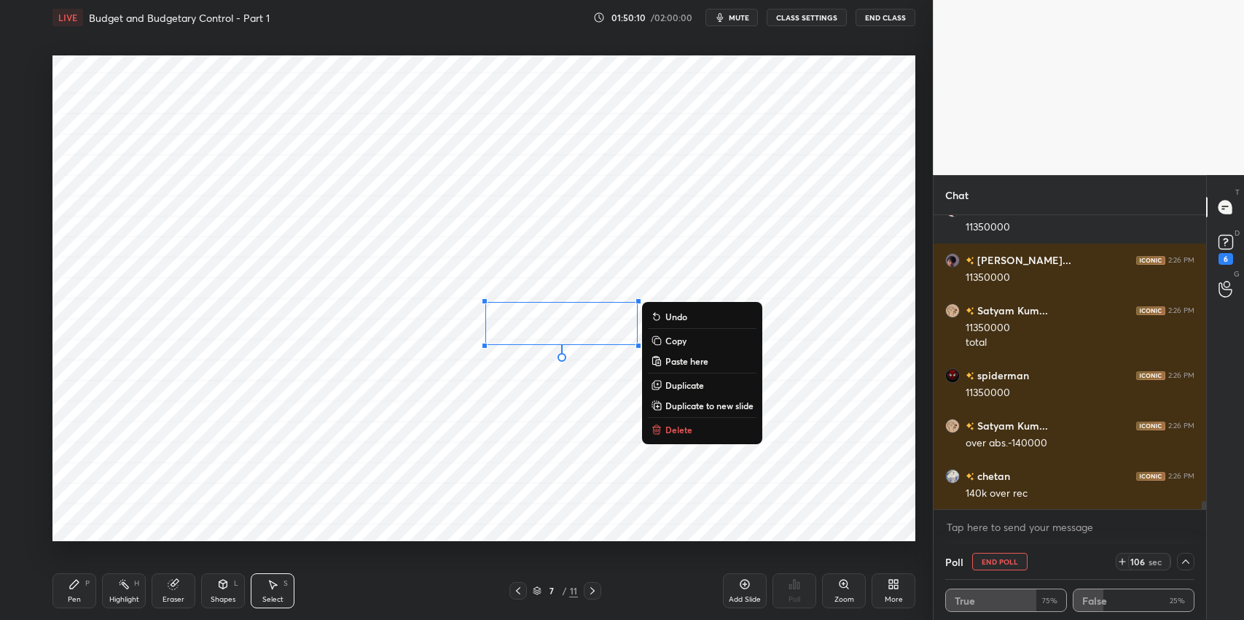
click at [678, 429] on p "Delete" at bounding box center [679, 430] width 27 height 12
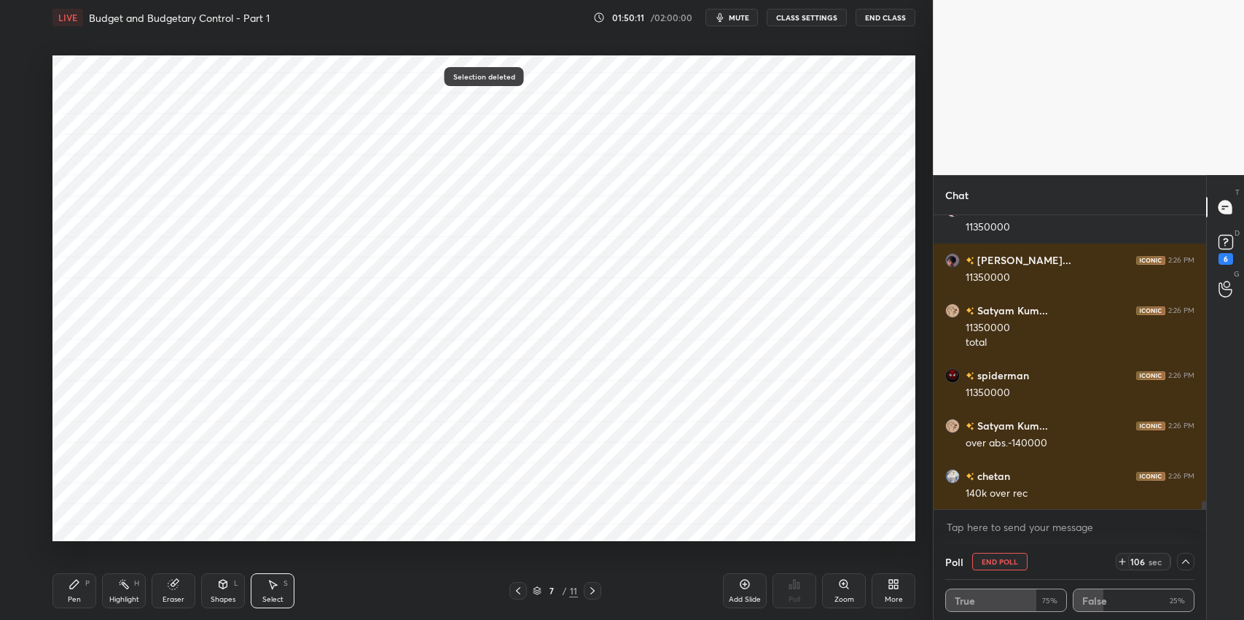
click at [513, 591] on icon at bounding box center [518, 591] width 12 height 12
click at [514, 592] on icon at bounding box center [518, 591] width 12 height 12
click at [515, 592] on icon at bounding box center [518, 591] width 12 height 12
click at [594, 596] on icon at bounding box center [593, 591] width 12 height 12
click at [591, 596] on icon at bounding box center [593, 591] width 12 height 12
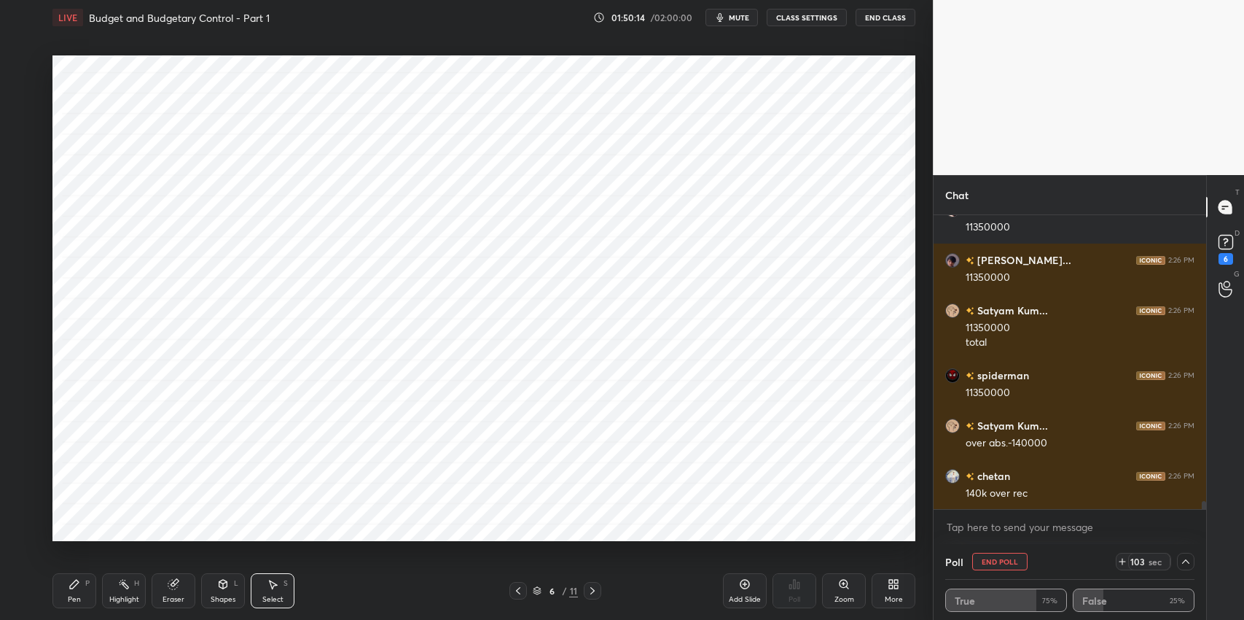
click at [593, 593] on icon at bounding box center [593, 591] width 12 height 12
click at [63, 592] on div "Pen P" at bounding box center [74, 590] width 44 height 35
click at [520, 593] on icon at bounding box center [518, 591] width 12 height 12
click at [520, 593] on icon at bounding box center [518, 590] width 4 height 7
click at [521, 593] on icon at bounding box center [518, 591] width 12 height 12
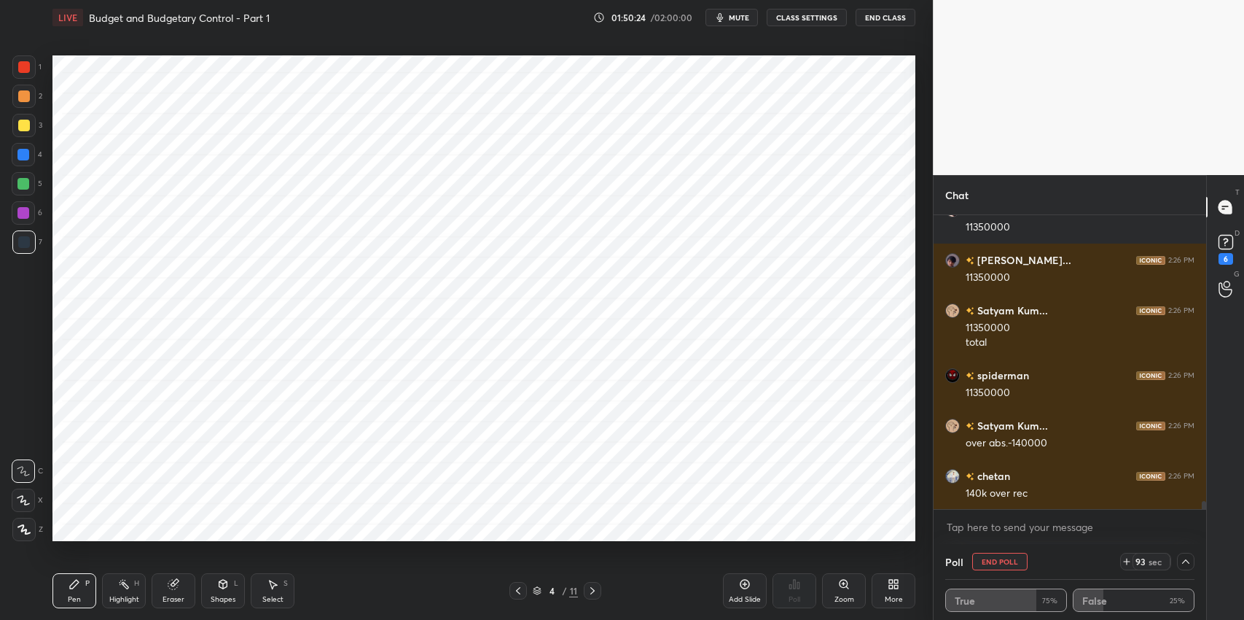
click at [591, 593] on icon at bounding box center [593, 590] width 4 height 7
click at [593, 592] on icon at bounding box center [593, 591] width 12 height 12
click at [593, 593] on icon at bounding box center [593, 591] width 12 height 12
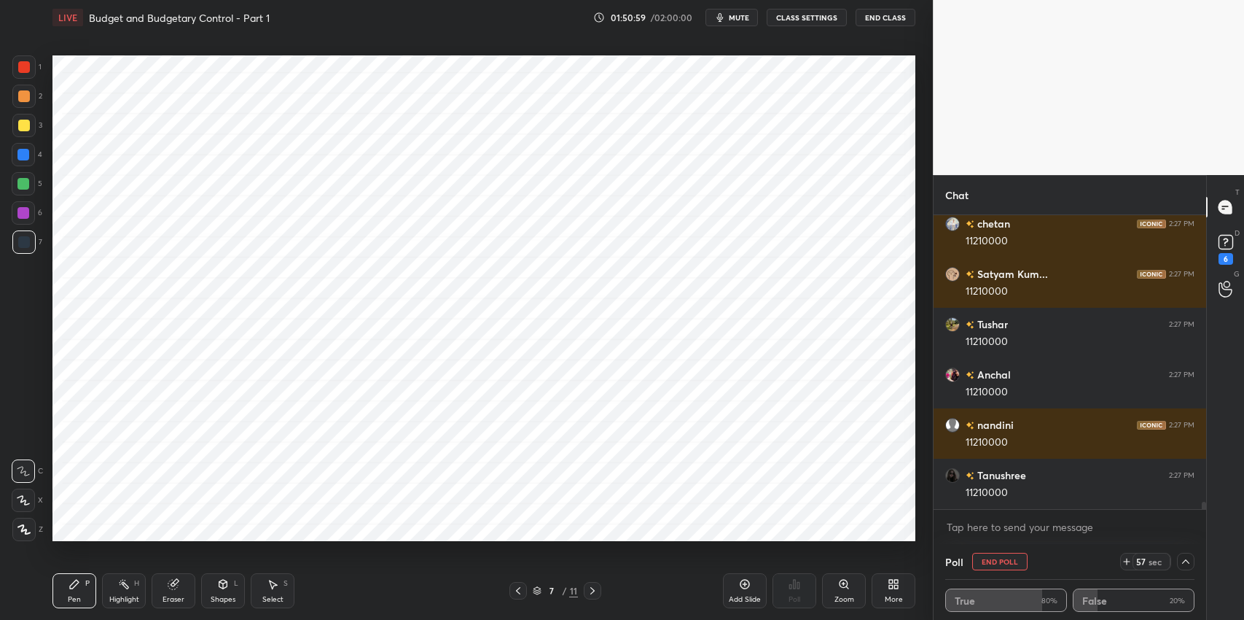
scroll to position [11105, 0]
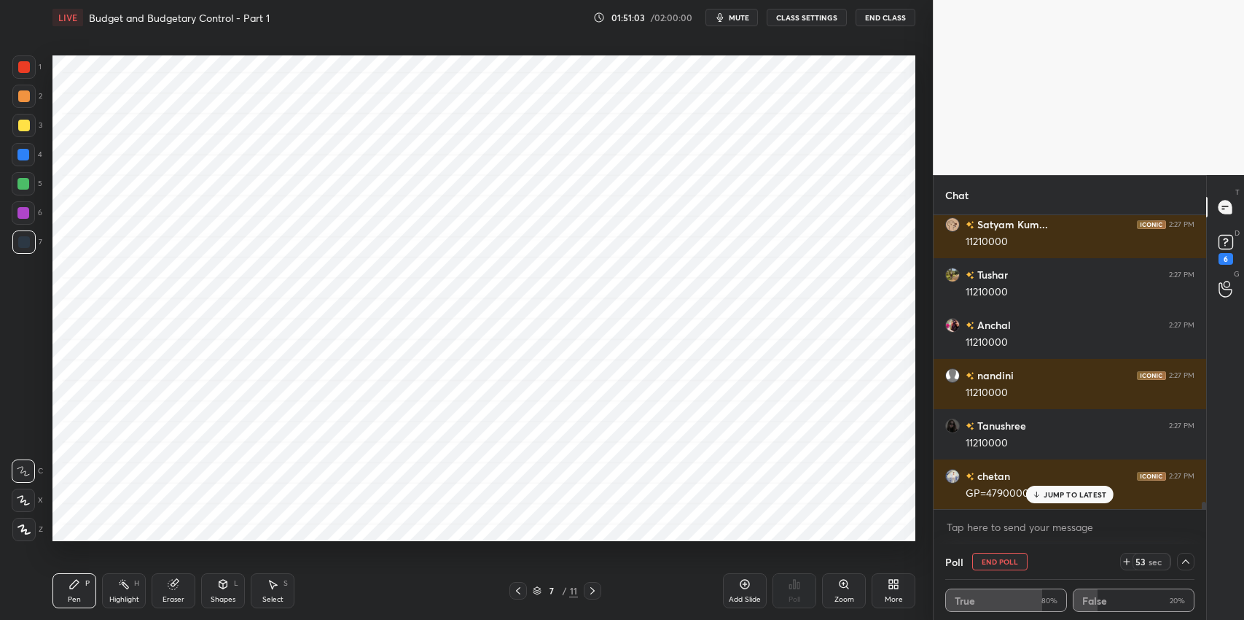
click at [518, 598] on div at bounding box center [518, 590] width 17 height 17
click at [518, 595] on icon at bounding box center [518, 591] width 12 height 12
click at [526, 591] on div at bounding box center [518, 590] width 17 height 17
click at [595, 593] on icon at bounding box center [593, 591] width 12 height 12
click at [594, 592] on icon at bounding box center [593, 591] width 12 height 12
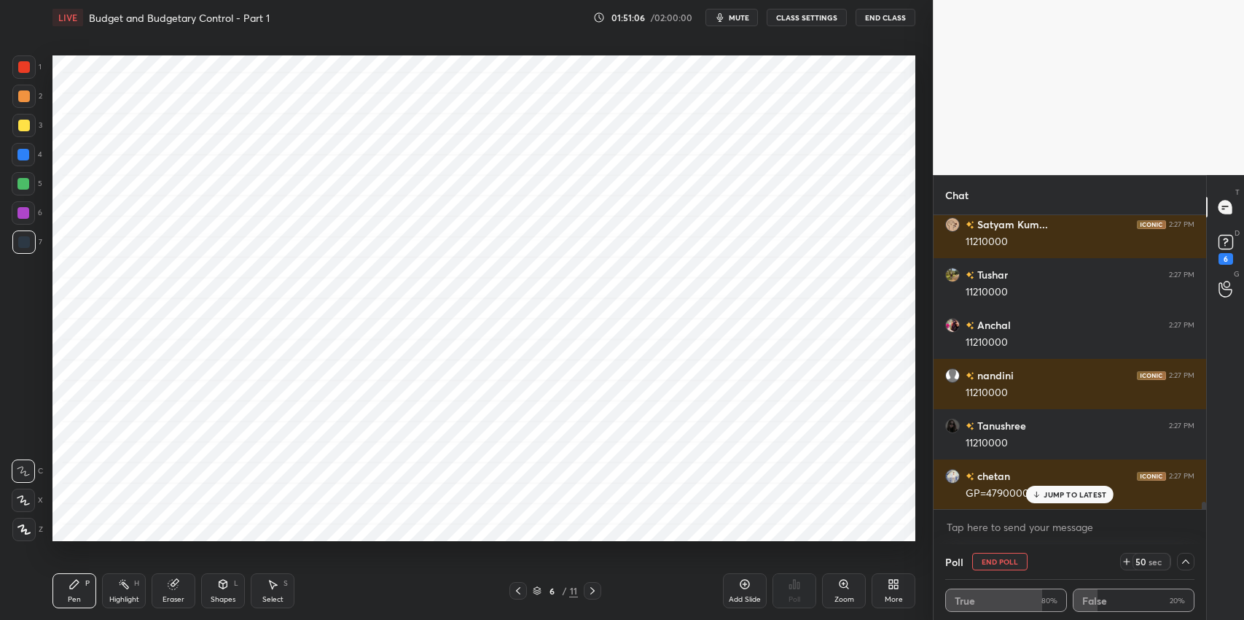
click at [591, 593] on icon at bounding box center [593, 590] width 4 height 7
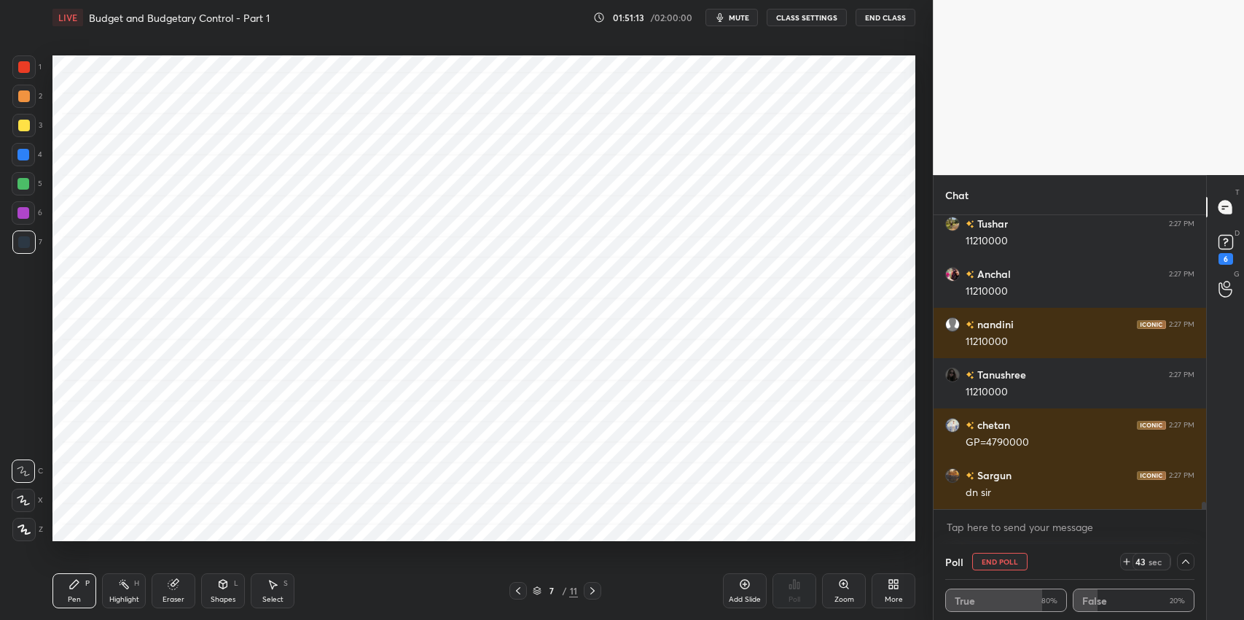
scroll to position [11206, 0]
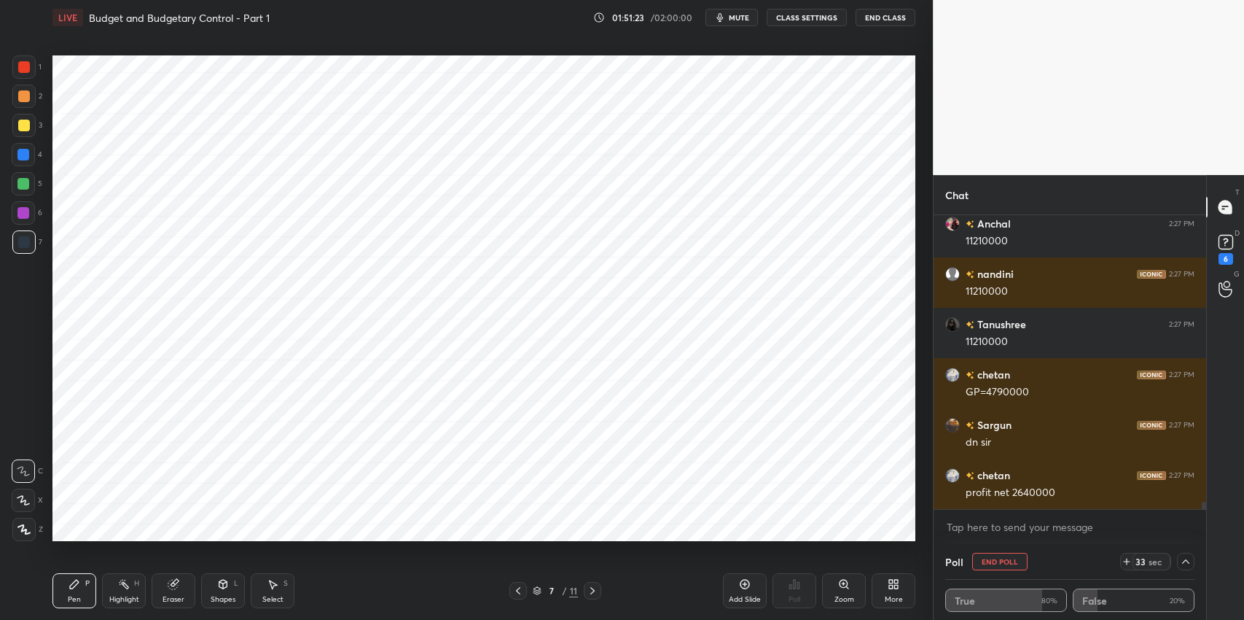
click at [513, 594] on icon at bounding box center [518, 591] width 12 height 12
click at [512, 590] on icon at bounding box center [518, 591] width 12 height 12
click at [595, 591] on icon at bounding box center [593, 590] width 4 height 7
click at [594, 589] on icon at bounding box center [593, 591] width 12 height 12
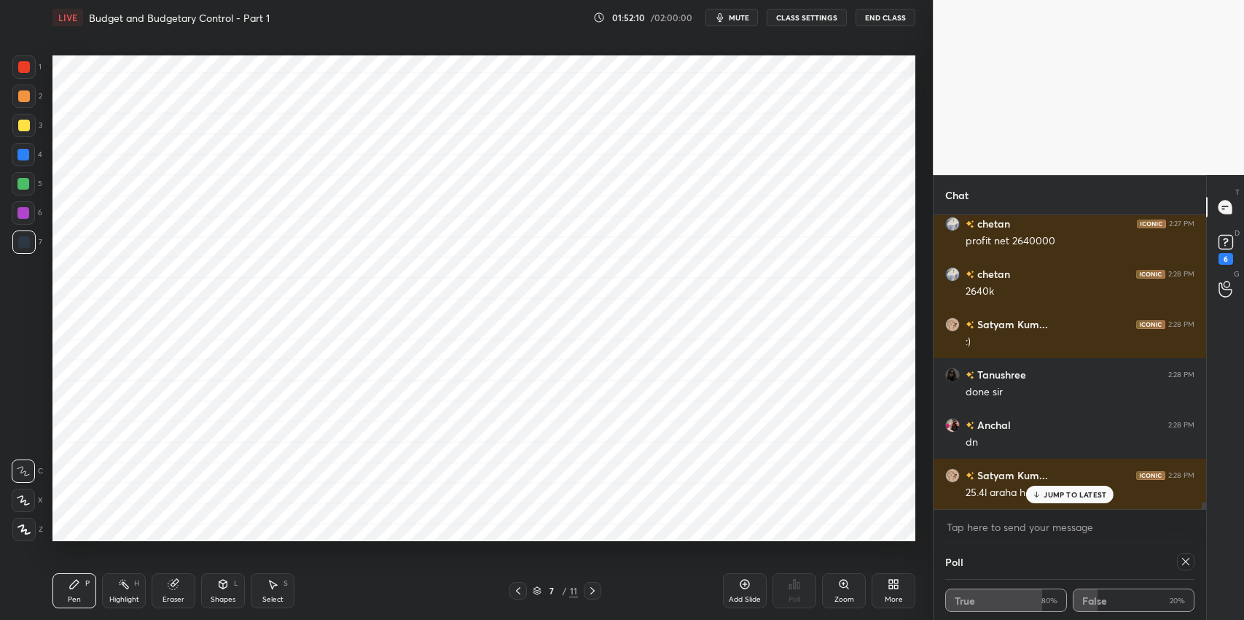
scroll to position [11508, 0]
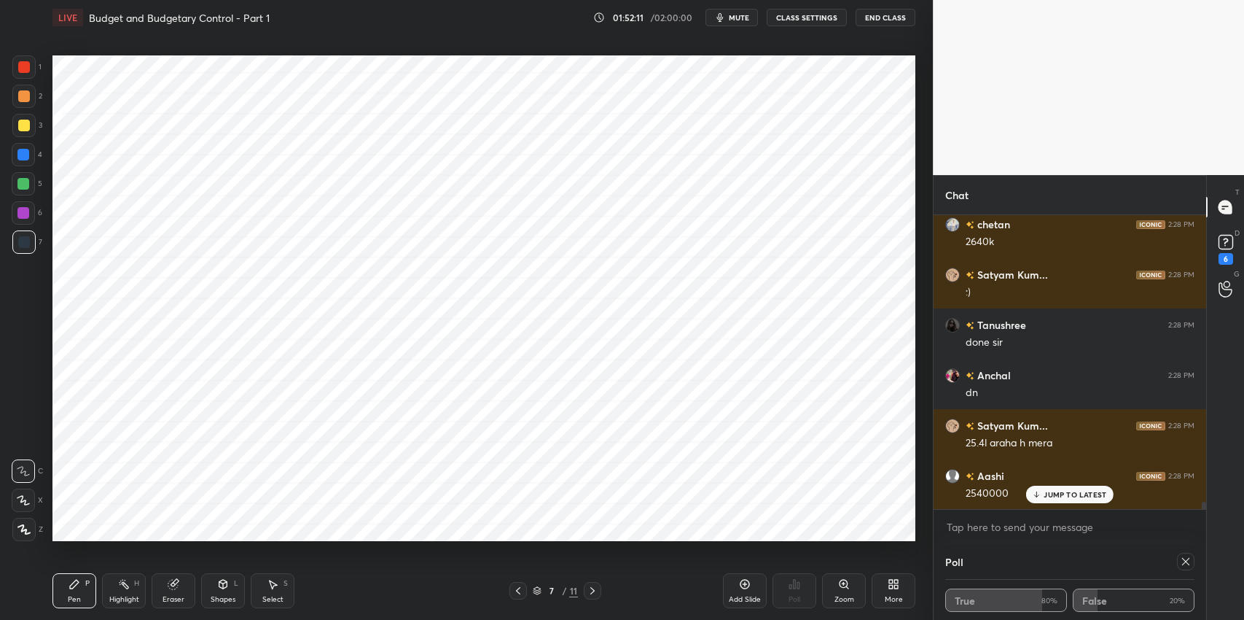
click at [1037, 494] on icon at bounding box center [1037, 493] width 0 height 5
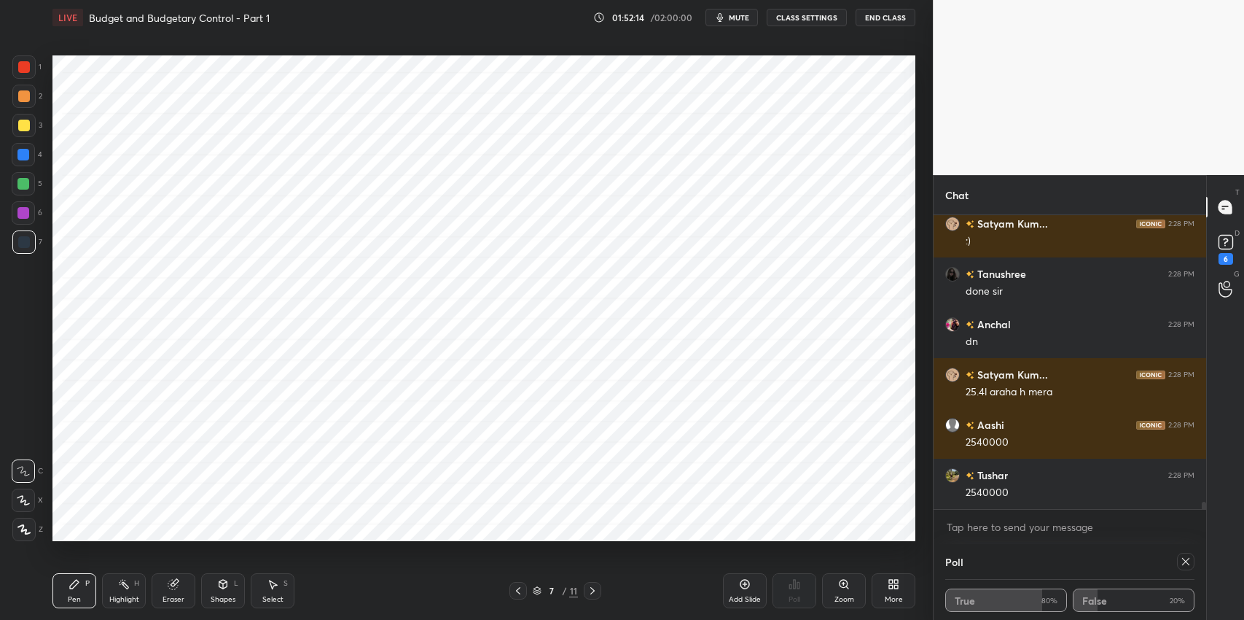
click at [172, 583] on icon at bounding box center [172, 584] width 9 height 9
click at [80, 597] on div "Pen" at bounding box center [74, 599] width 13 height 7
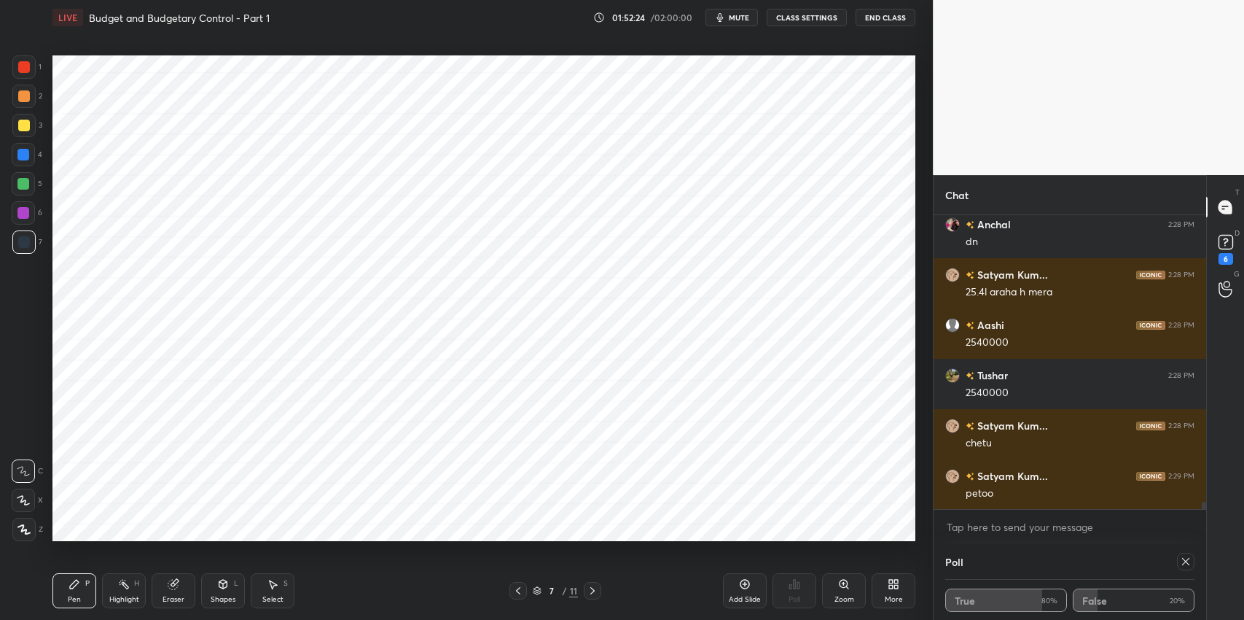
scroll to position [11709, 0]
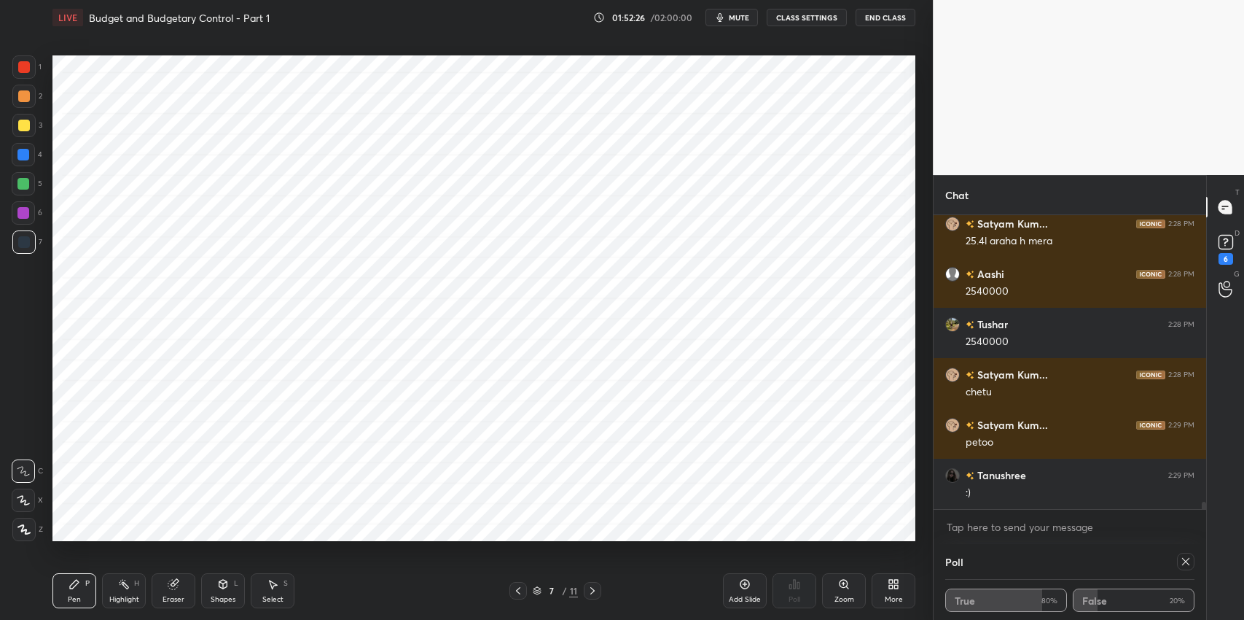
click at [593, 588] on icon at bounding box center [593, 591] width 12 height 12
click at [169, 588] on icon at bounding box center [172, 584] width 9 height 9
click at [79, 592] on div "Pen P" at bounding box center [74, 590] width 44 height 35
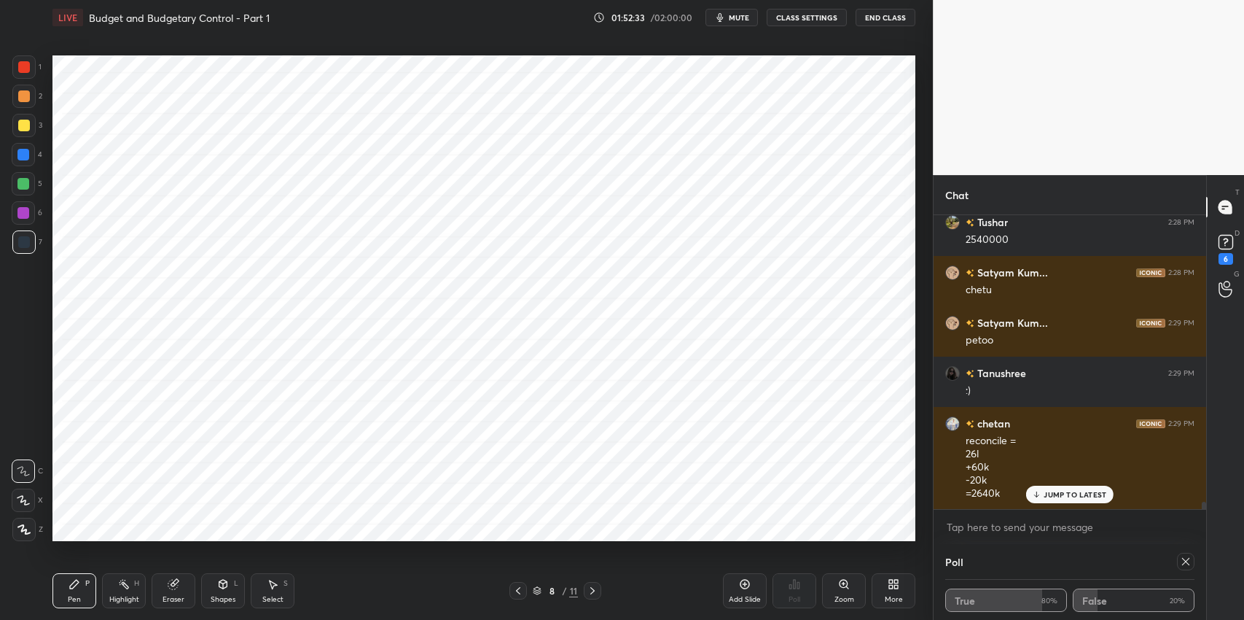
click at [174, 591] on div "Eraser" at bounding box center [174, 590] width 44 height 35
click at [76, 580] on icon at bounding box center [74, 584] width 9 height 9
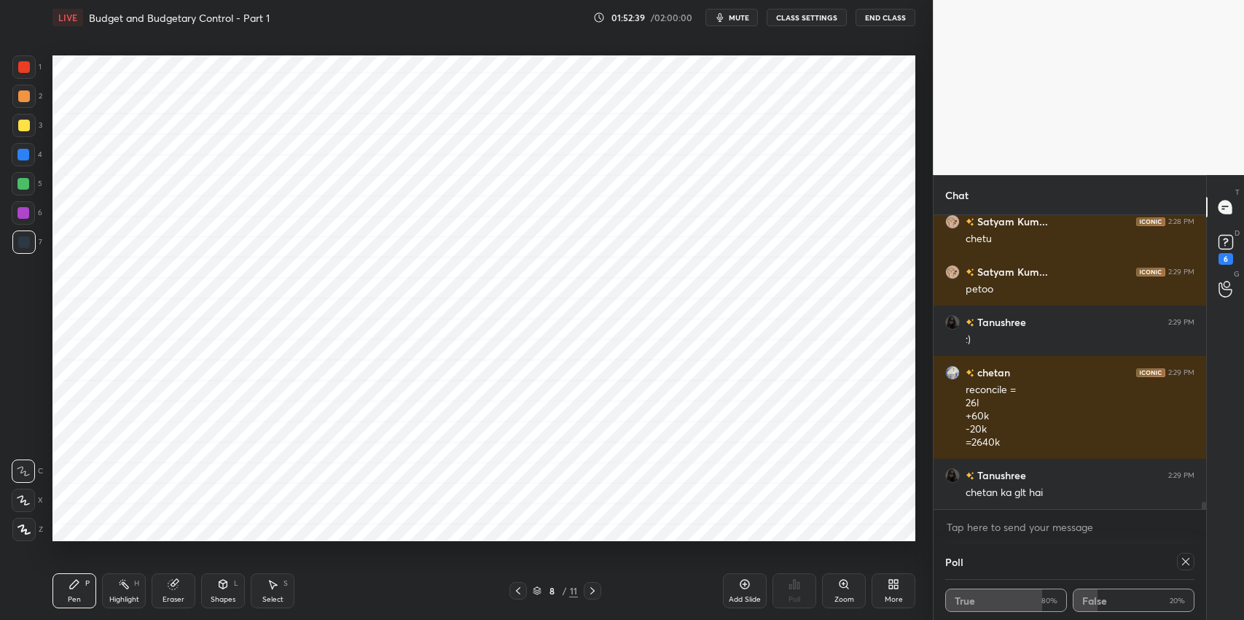
click at [281, 593] on div "Select S" at bounding box center [273, 590] width 44 height 35
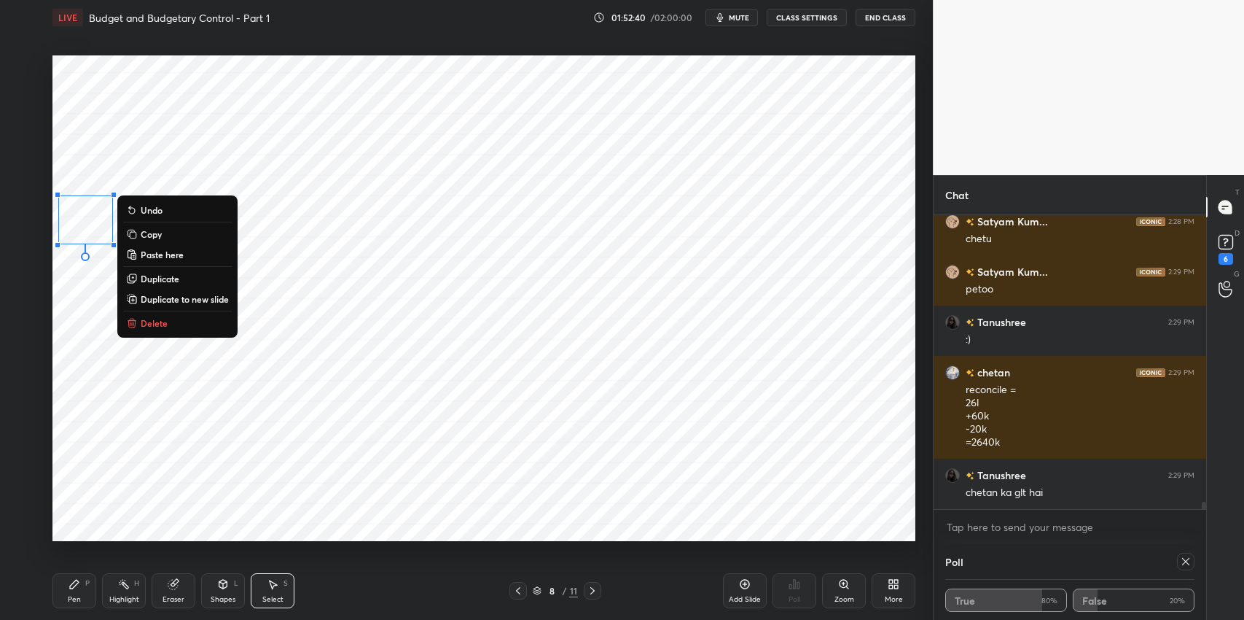
click at [167, 318] on button "Delete" at bounding box center [177, 322] width 109 height 17
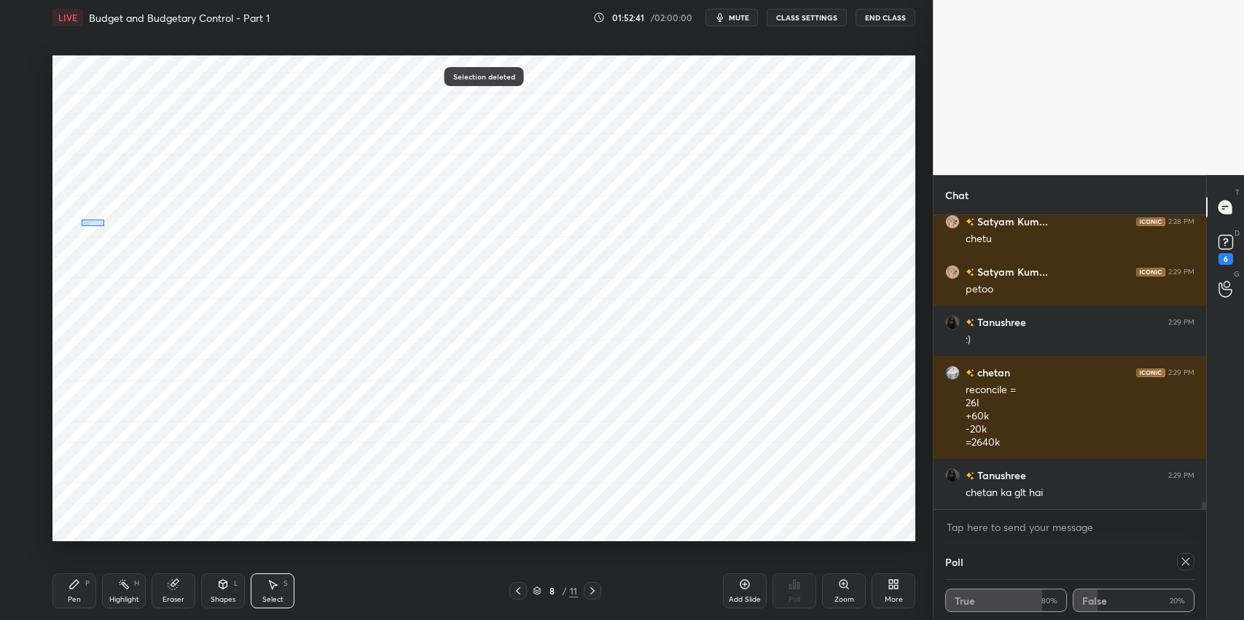
scroll to position [11913, 0]
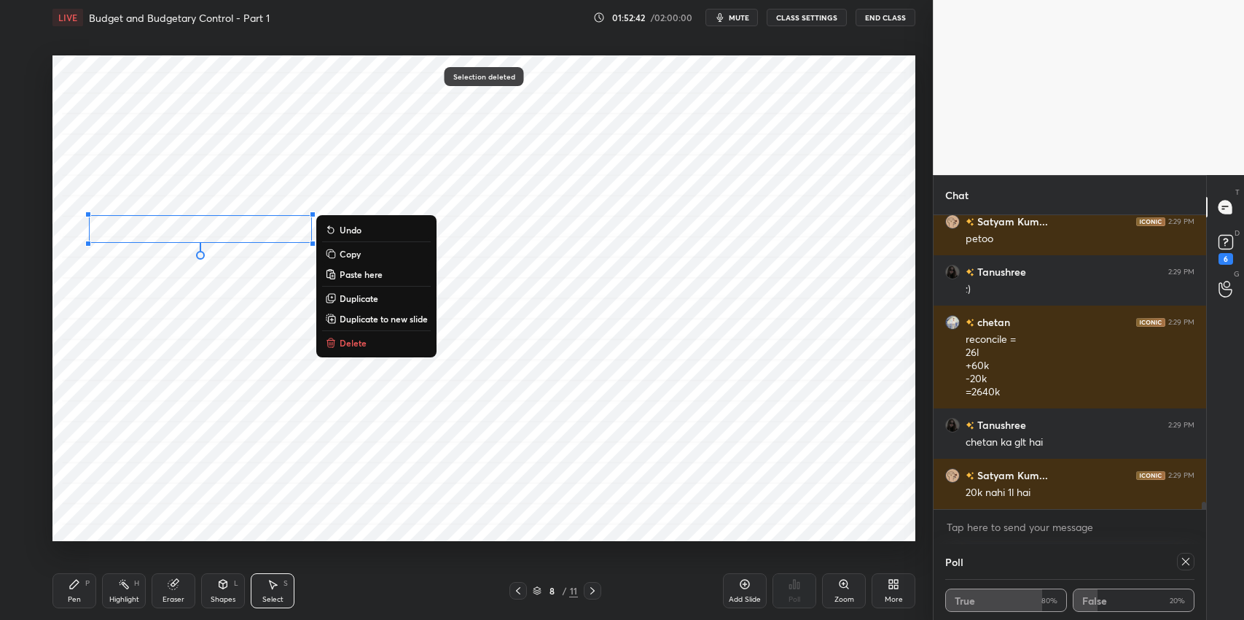
click at [351, 345] on p "Delete" at bounding box center [353, 343] width 27 height 12
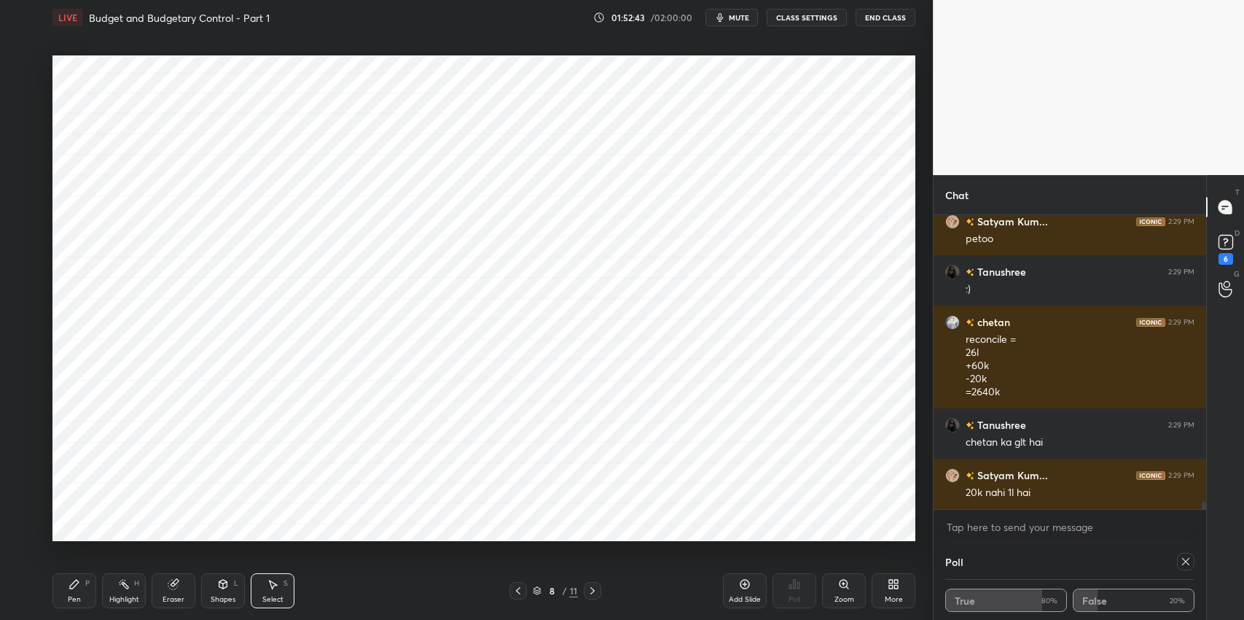
click at [77, 593] on div "Pen P" at bounding box center [74, 590] width 44 height 35
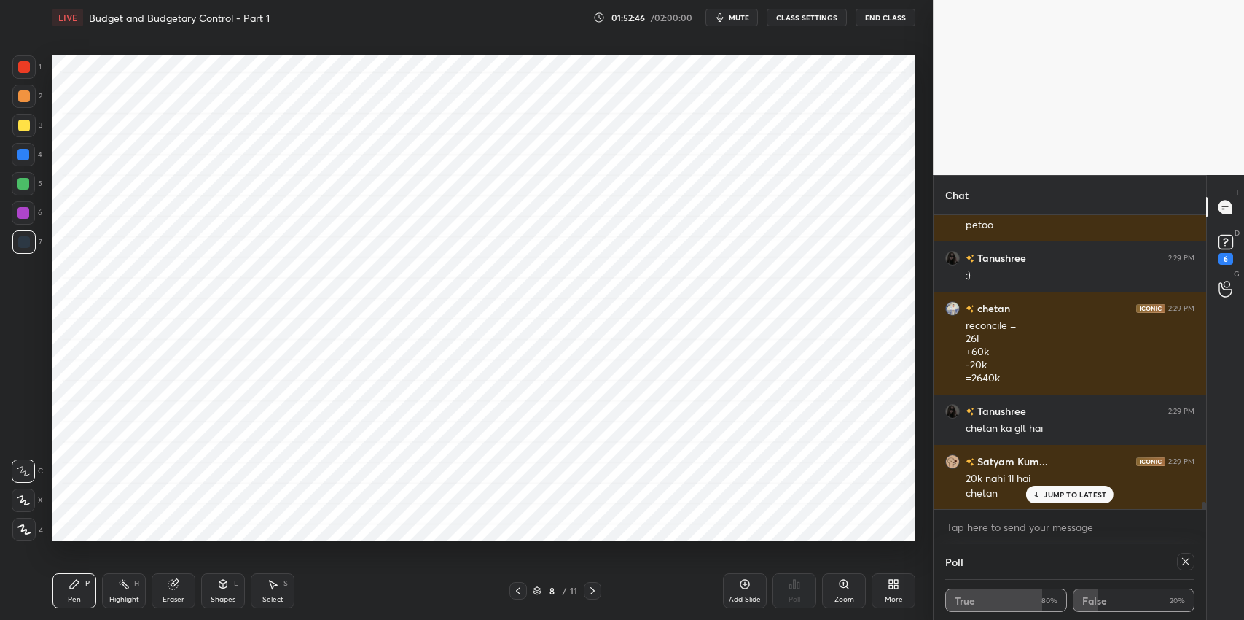
scroll to position [11978, 0]
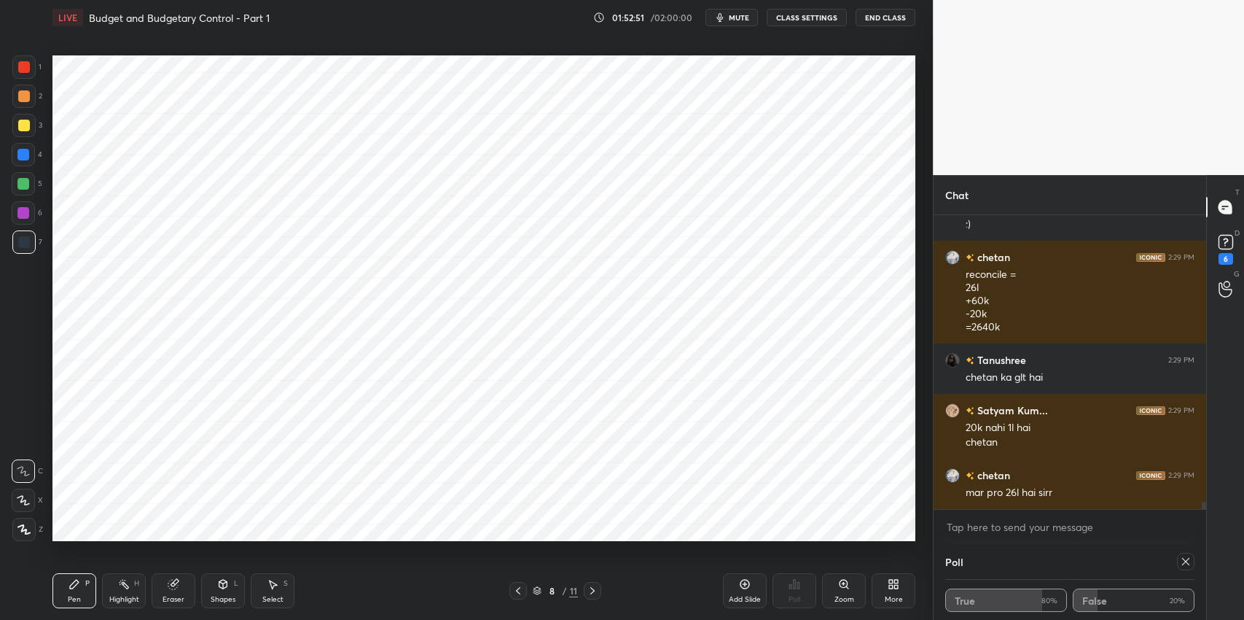
click at [174, 587] on icon at bounding box center [172, 584] width 9 height 9
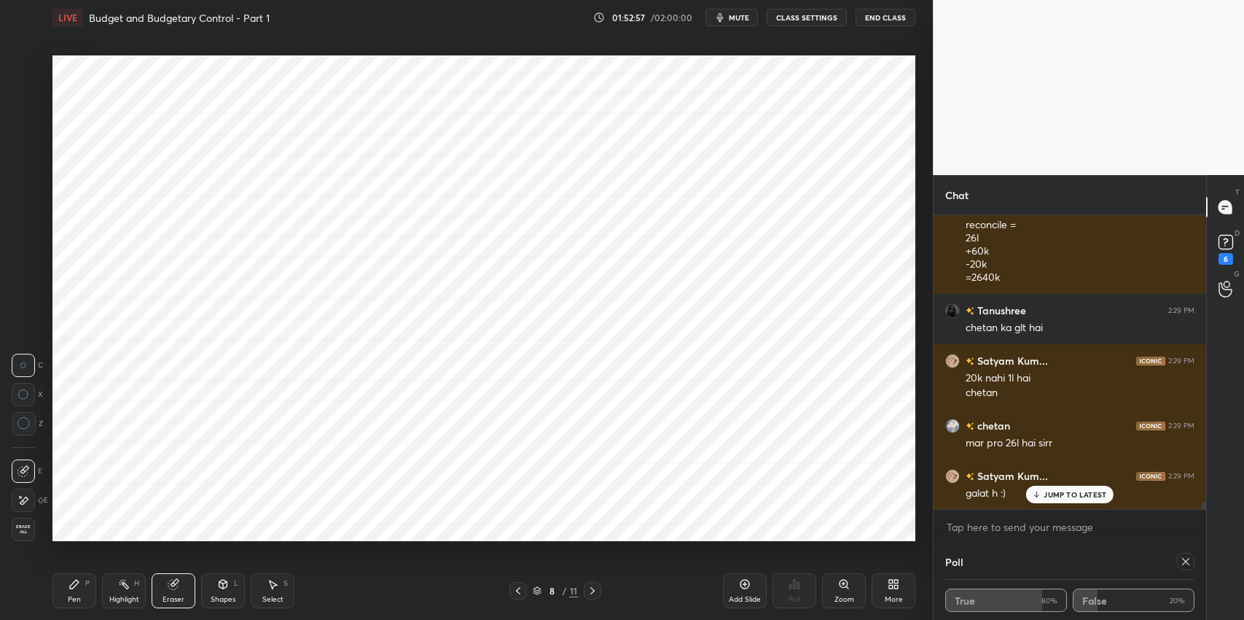
click at [66, 585] on div "Pen P" at bounding box center [74, 590] width 44 height 35
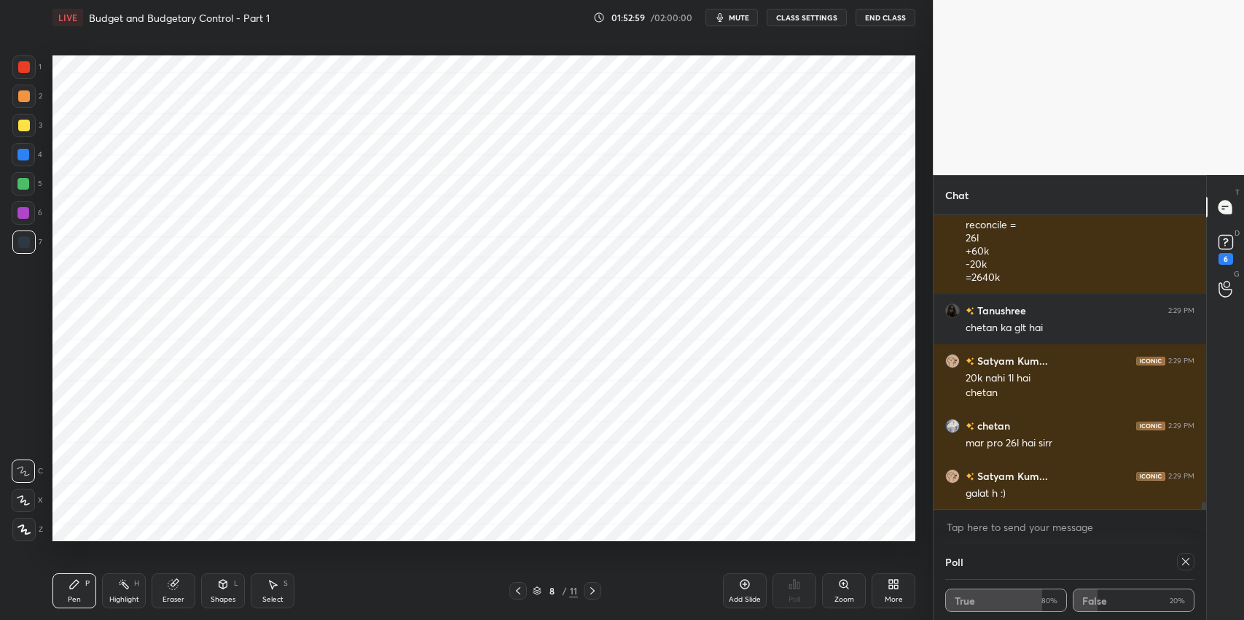
scroll to position [12078, 0]
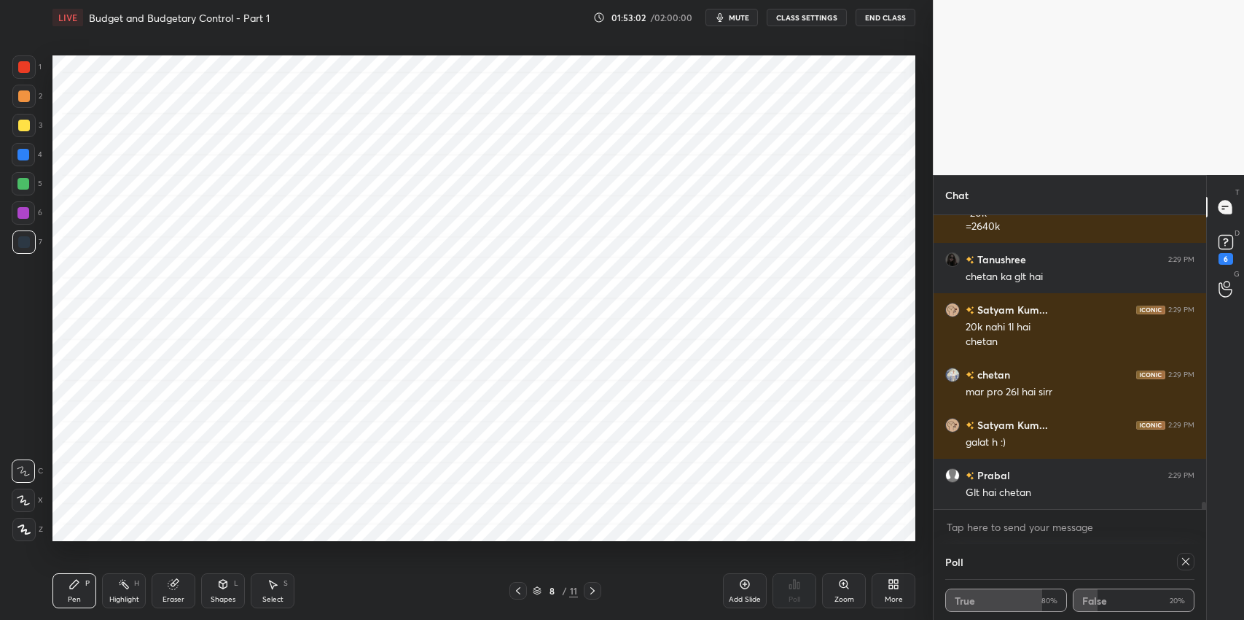
click at [69, 581] on icon at bounding box center [75, 584] width 12 height 12
click at [517, 591] on icon at bounding box center [518, 590] width 4 height 7
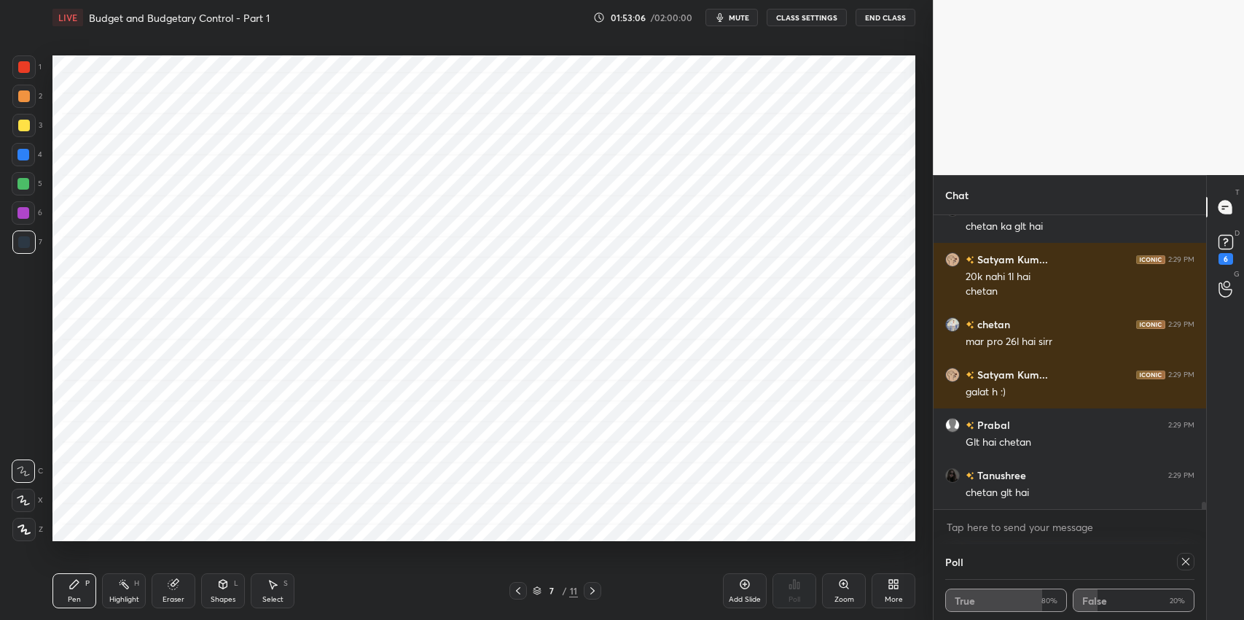
click at [515, 588] on icon at bounding box center [518, 591] width 12 height 12
click at [511, 593] on div at bounding box center [518, 590] width 17 height 17
click at [93, 586] on div "Pen P" at bounding box center [74, 590] width 44 height 35
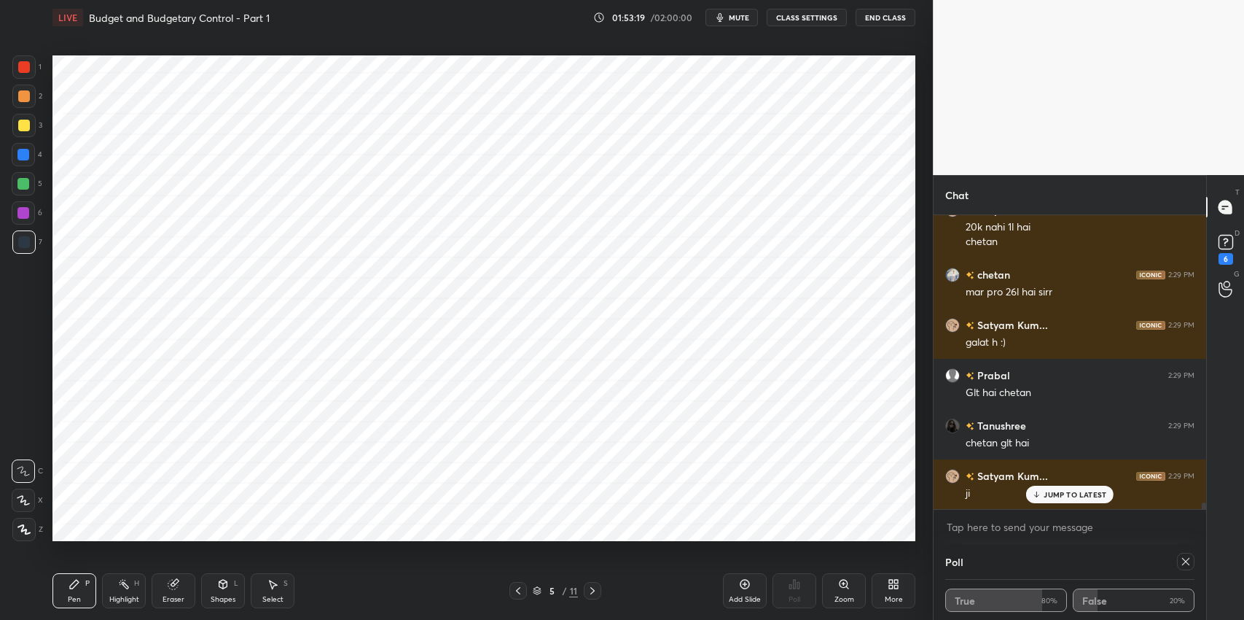
click at [515, 593] on icon at bounding box center [518, 591] width 12 height 12
click at [517, 593] on icon at bounding box center [518, 591] width 12 height 12
click at [594, 597] on div at bounding box center [592, 590] width 17 height 17
click at [593, 594] on icon at bounding box center [593, 591] width 12 height 12
click at [595, 593] on icon at bounding box center [593, 591] width 12 height 12
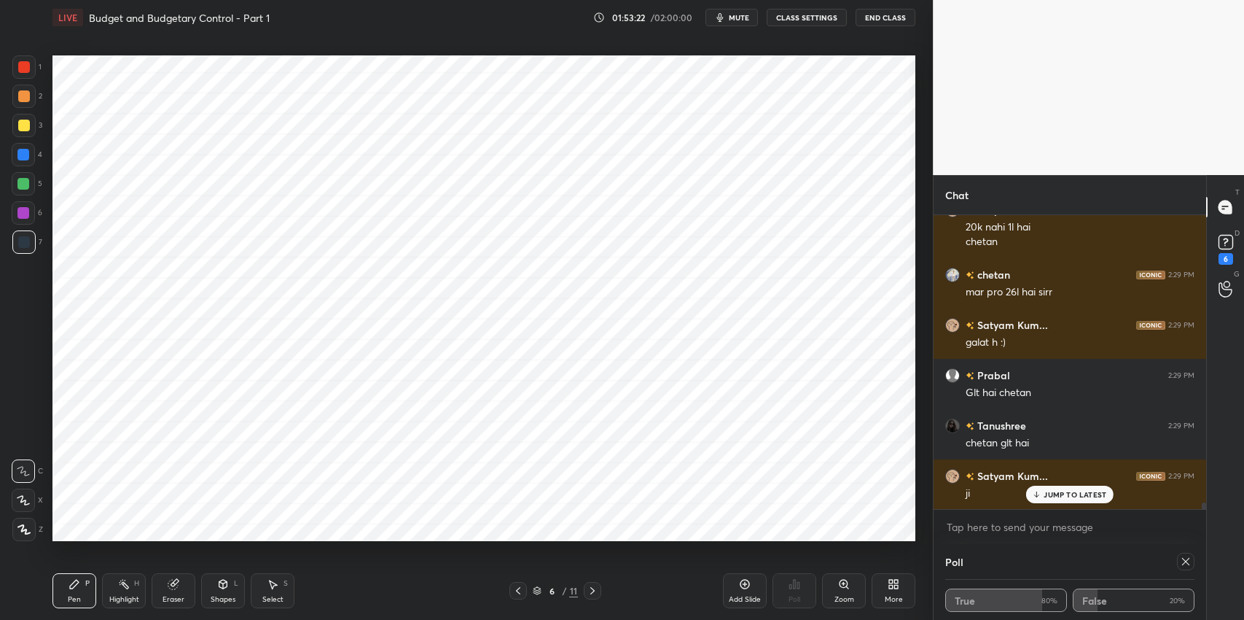
click at [520, 592] on icon at bounding box center [518, 591] width 12 height 12
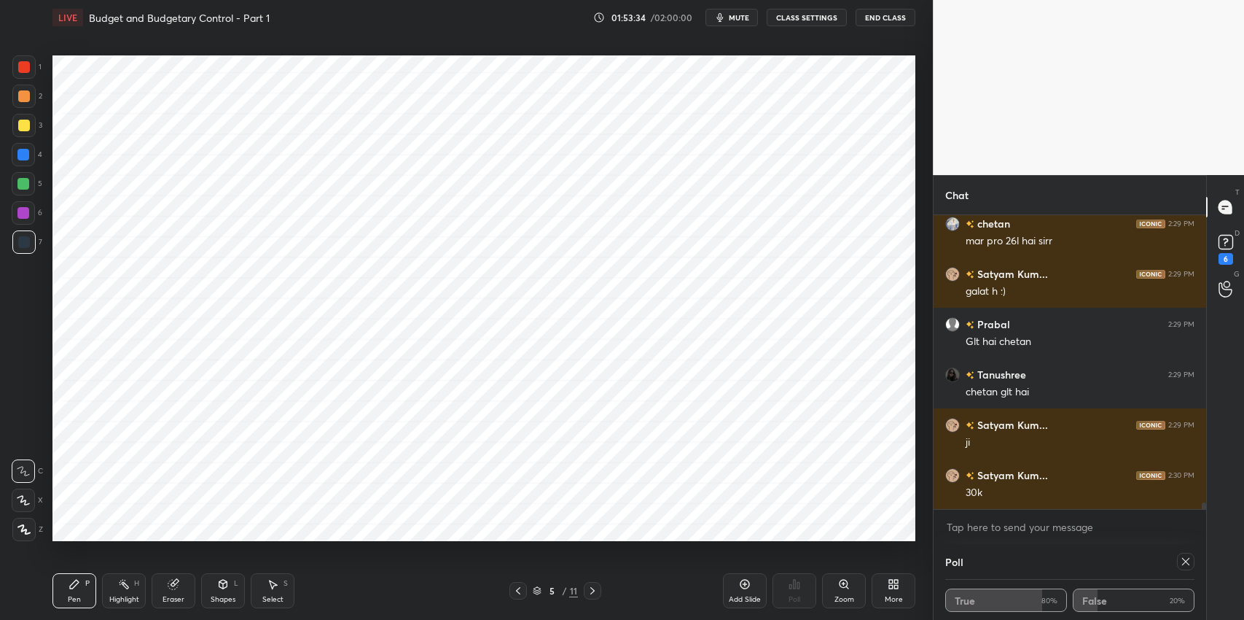
click at [595, 592] on icon at bounding box center [593, 591] width 12 height 12
click at [595, 593] on icon at bounding box center [593, 591] width 12 height 12
click at [594, 593] on icon at bounding box center [593, 591] width 12 height 12
click at [517, 595] on icon at bounding box center [518, 591] width 12 height 12
click at [519, 593] on icon at bounding box center [518, 590] width 4 height 7
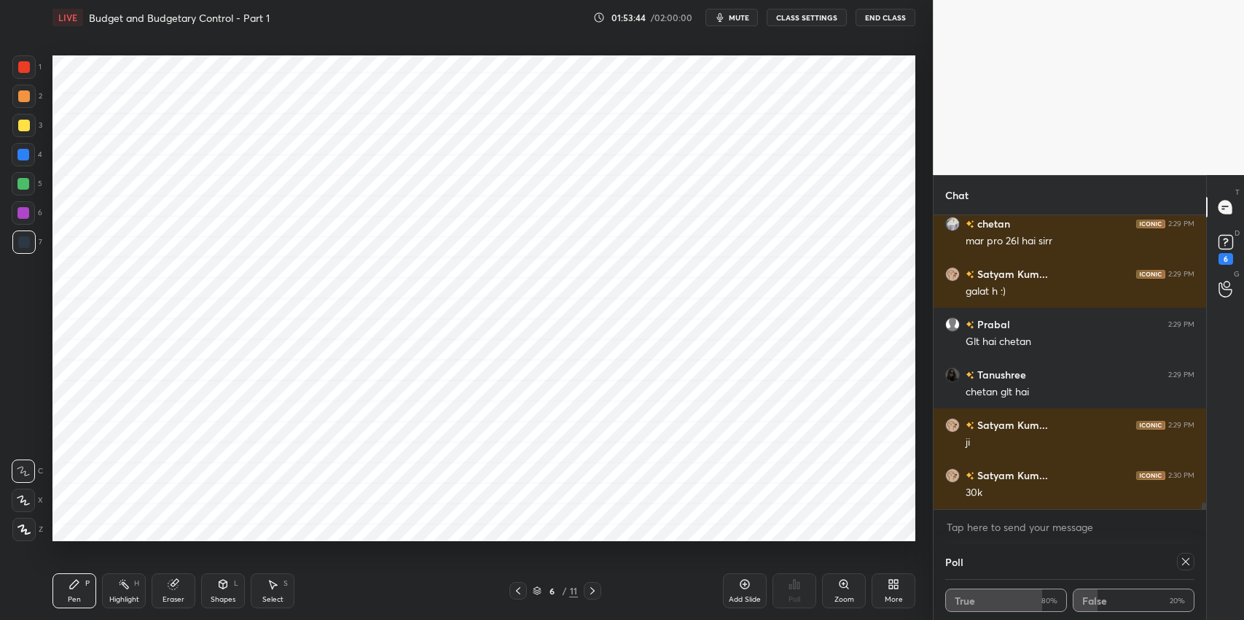
click at [519, 592] on icon at bounding box center [518, 591] width 12 height 12
click at [524, 590] on div at bounding box center [518, 590] width 17 height 17
click at [591, 596] on div at bounding box center [592, 590] width 17 height 17
click at [593, 593] on icon at bounding box center [593, 591] width 12 height 12
click at [594, 593] on icon at bounding box center [593, 591] width 12 height 12
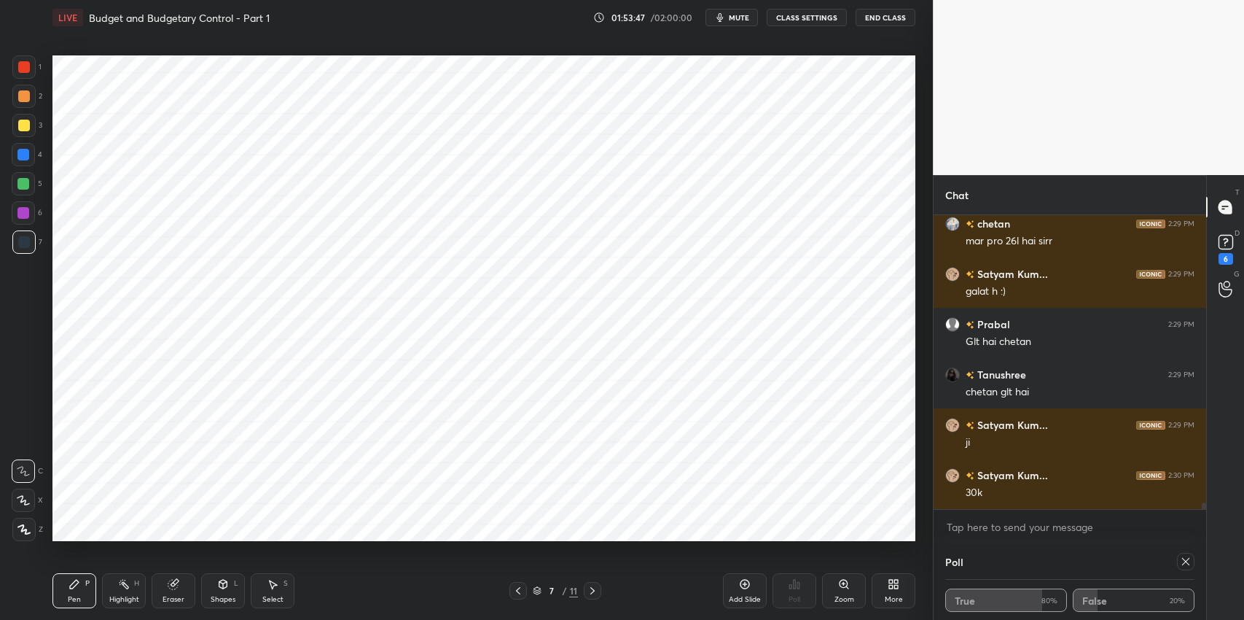
click at [594, 593] on icon at bounding box center [593, 591] width 12 height 12
click at [180, 588] on div "Eraser" at bounding box center [174, 590] width 44 height 35
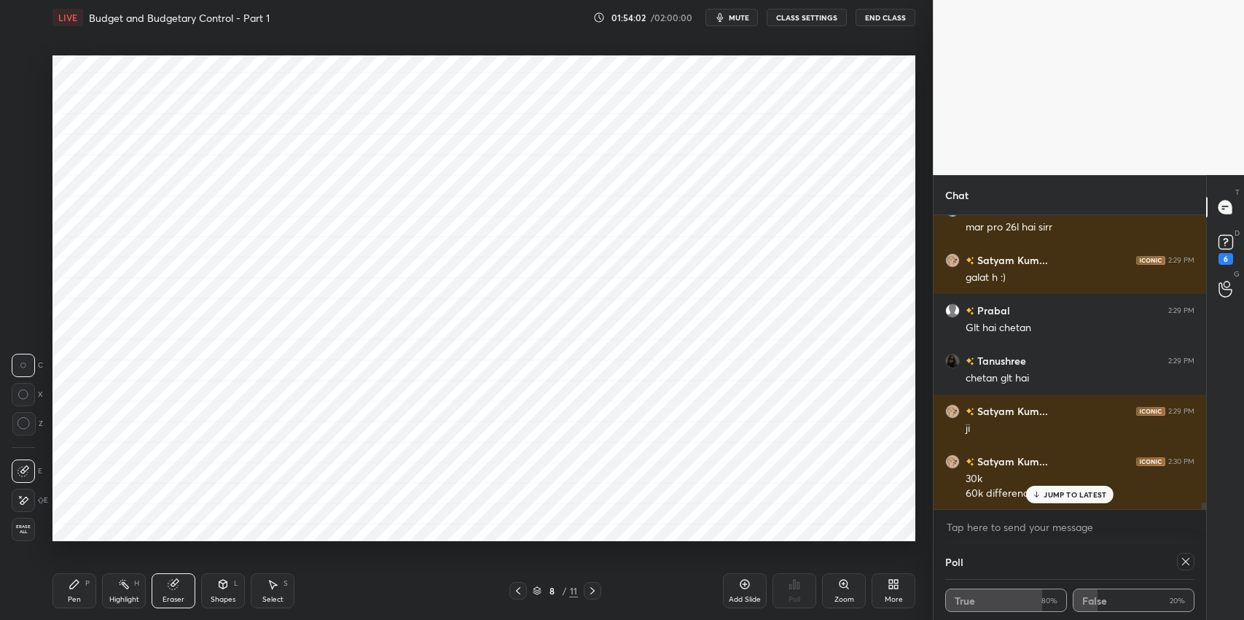
click at [74, 588] on icon at bounding box center [75, 584] width 12 height 12
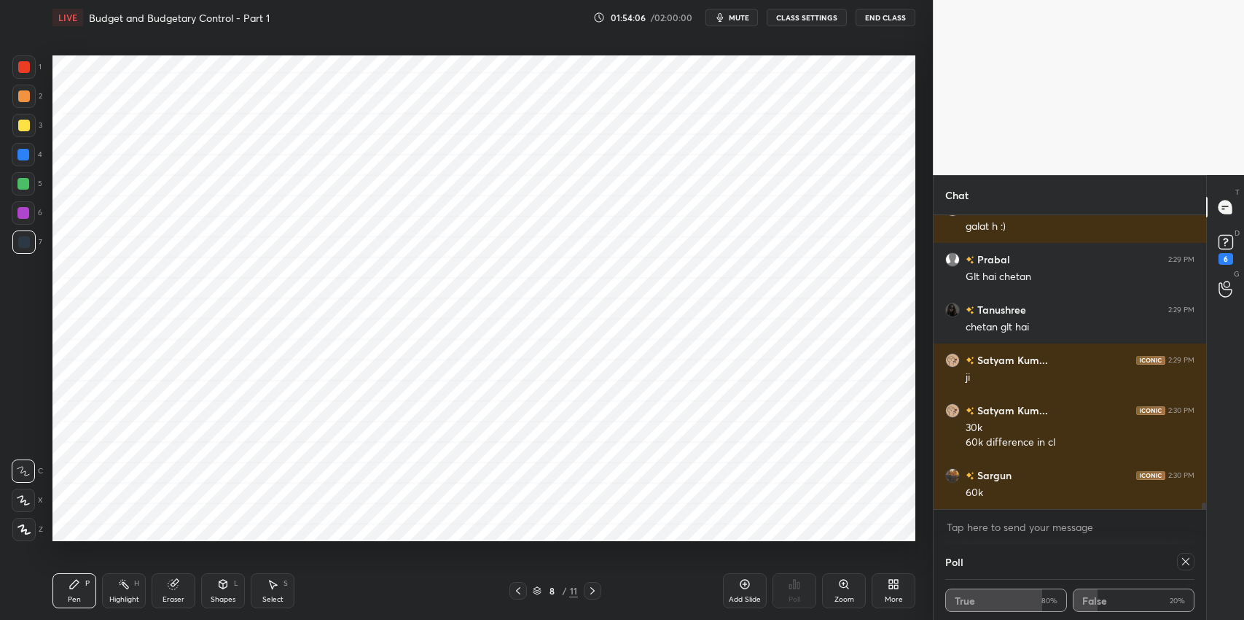
scroll to position [12344, 0]
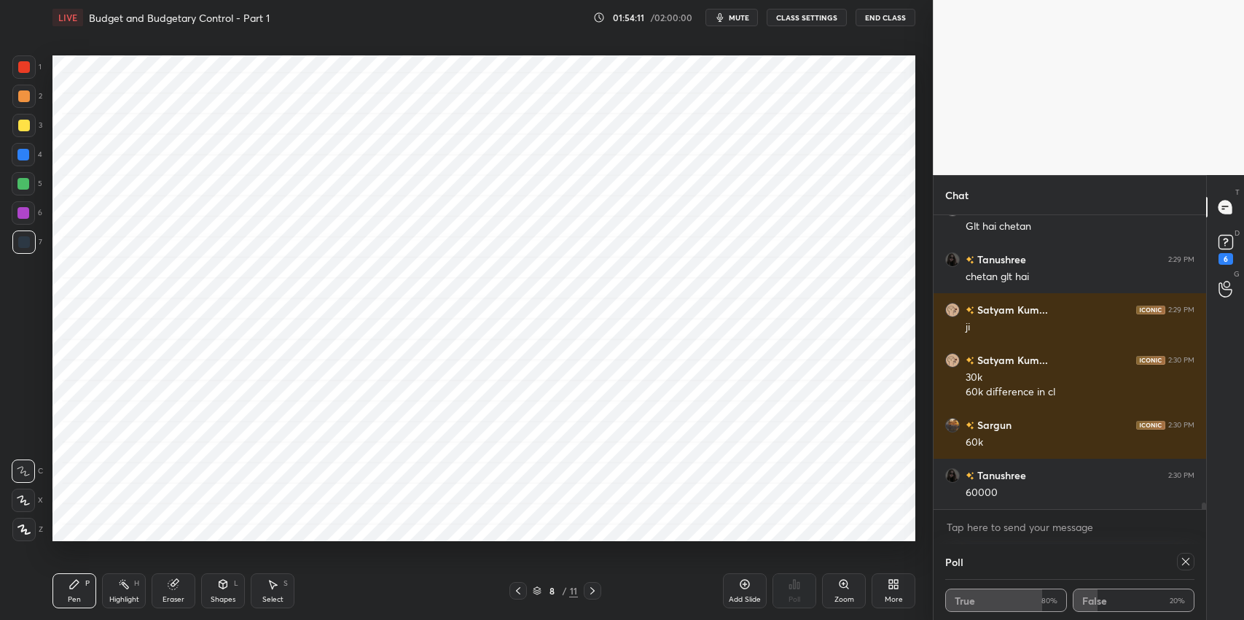
click at [182, 586] on div "Eraser" at bounding box center [174, 590] width 44 height 35
click at [75, 599] on div "Pen" at bounding box center [74, 599] width 13 height 7
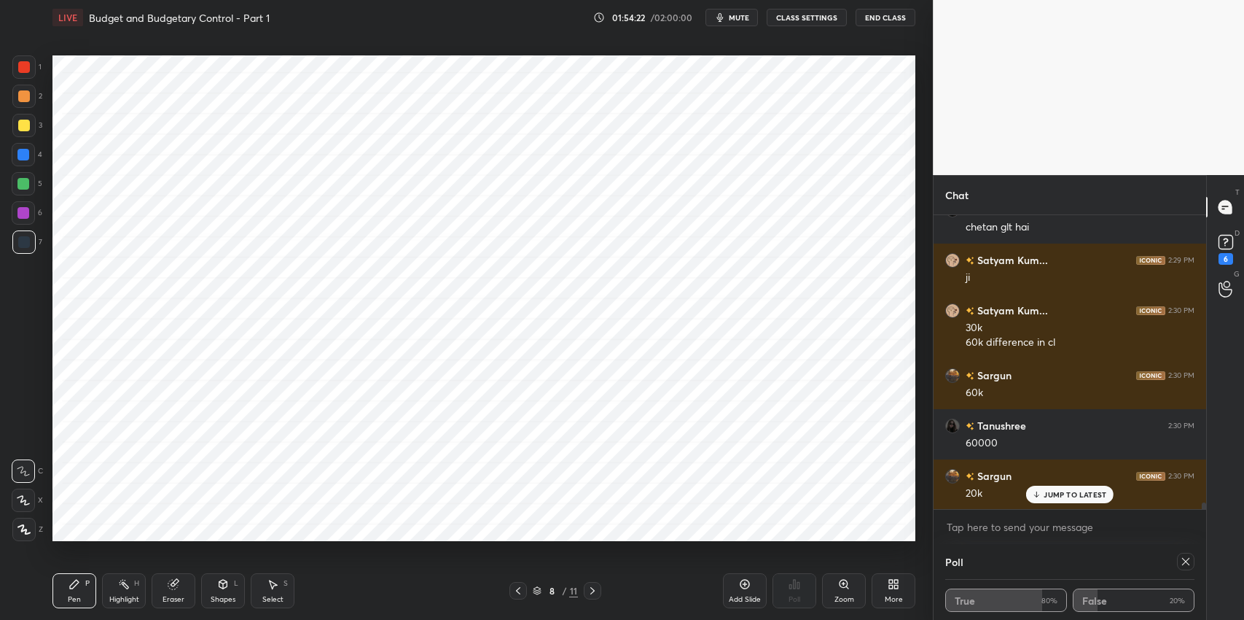
click at [1056, 491] on p "JUMP TO LATEST" at bounding box center [1075, 494] width 63 height 9
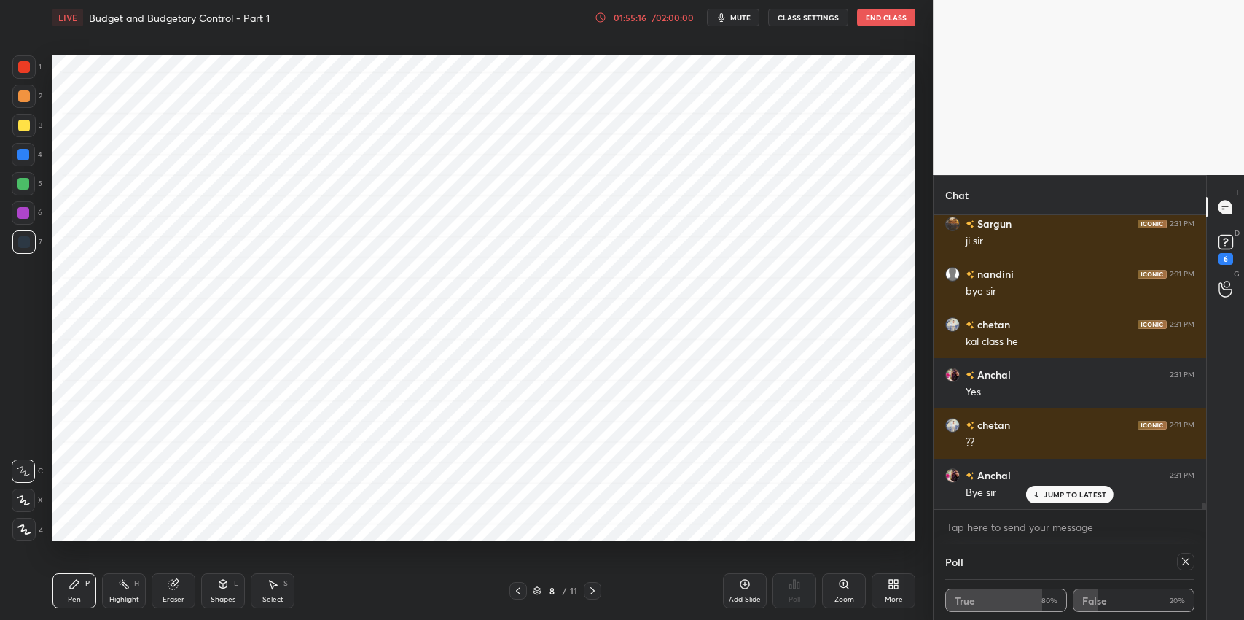
scroll to position [13048, 0]
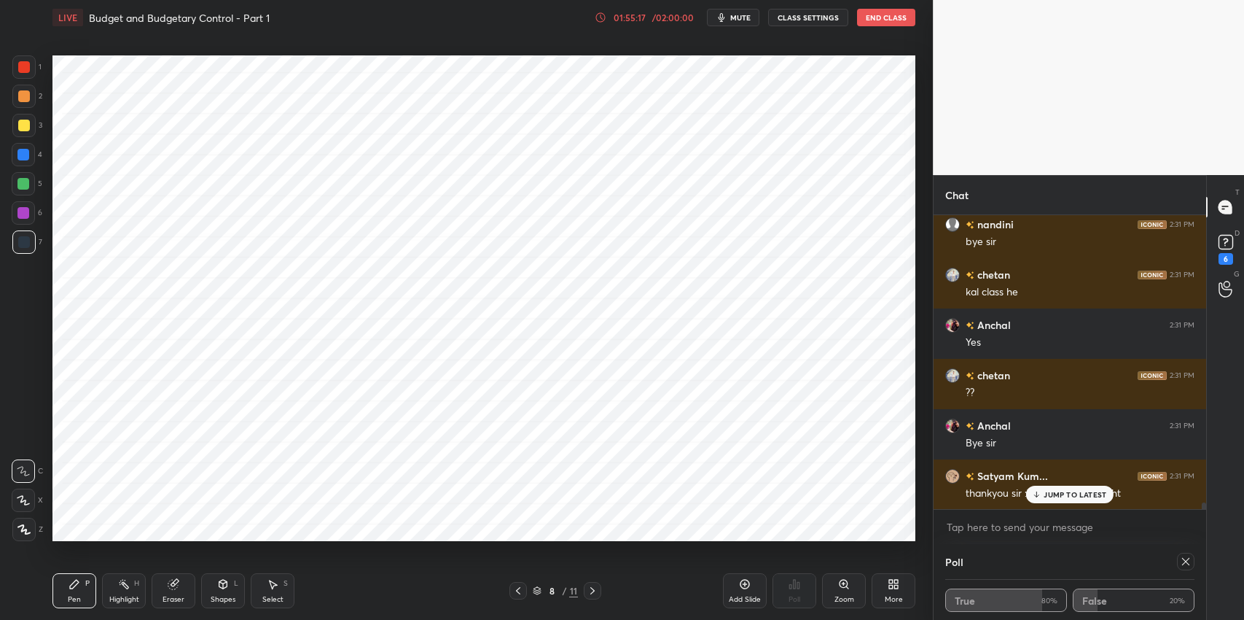
click at [1053, 486] on div "JUMP TO LATEST" at bounding box center [1069, 494] width 87 height 17
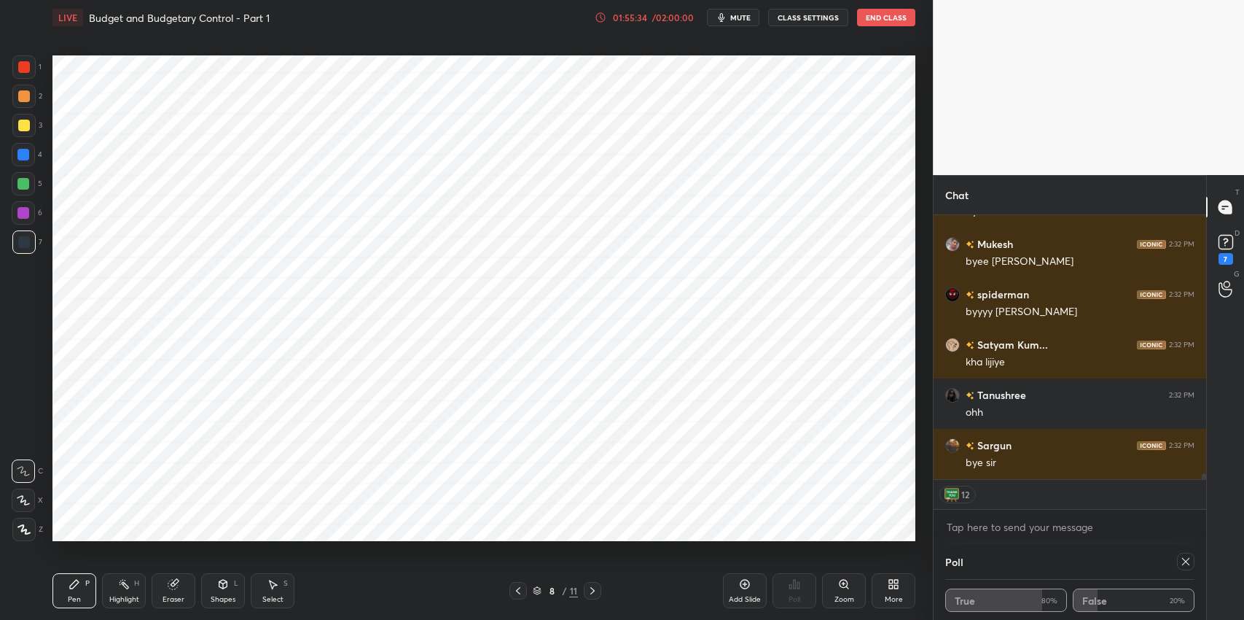
scroll to position [12297, 0]
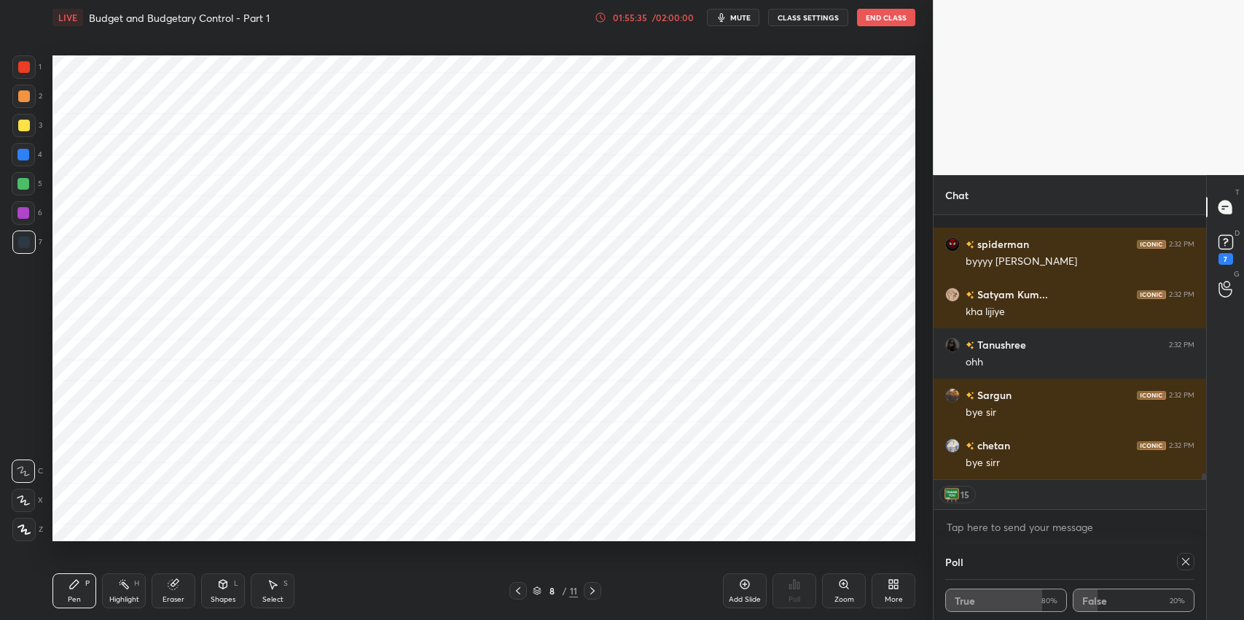
click at [1225, 258] on div "7" at bounding box center [1226, 259] width 15 height 12
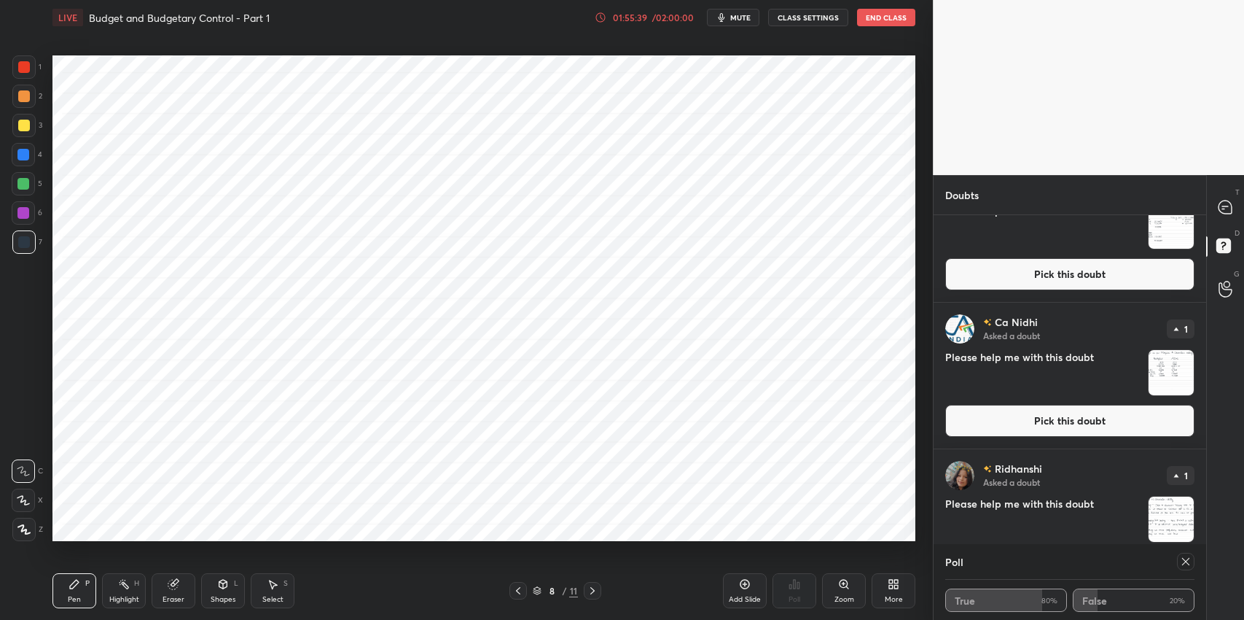
scroll to position [1137, 0]
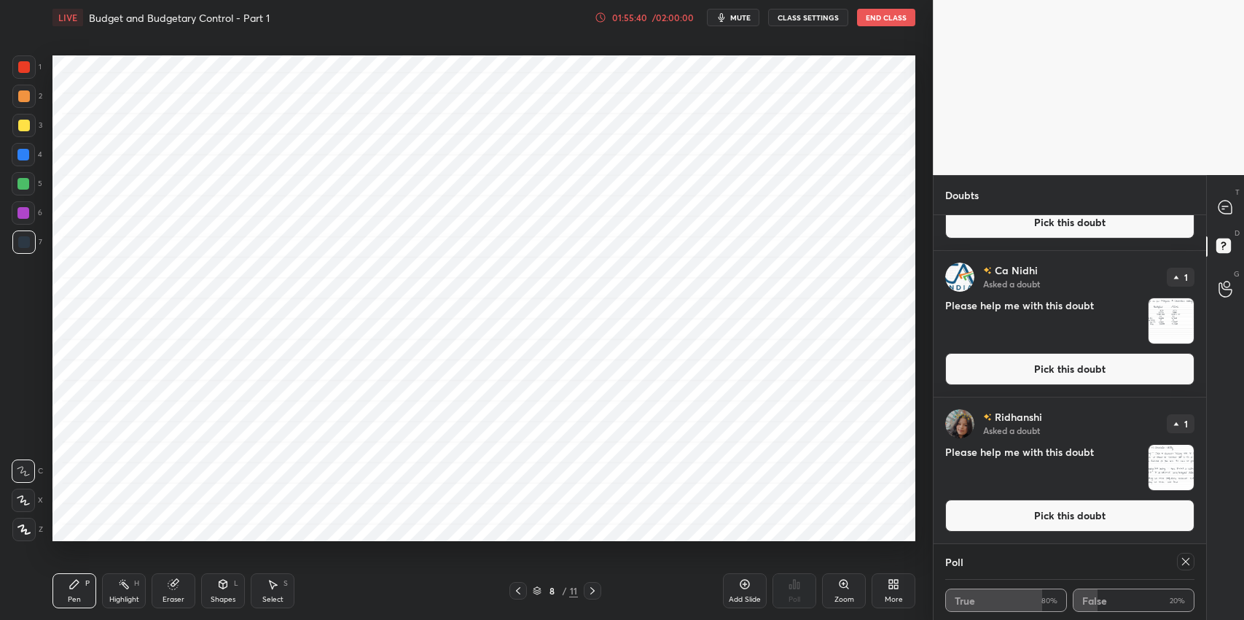
click at [1223, 208] on icon at bounding box center [1224, 208] width 2 height 0
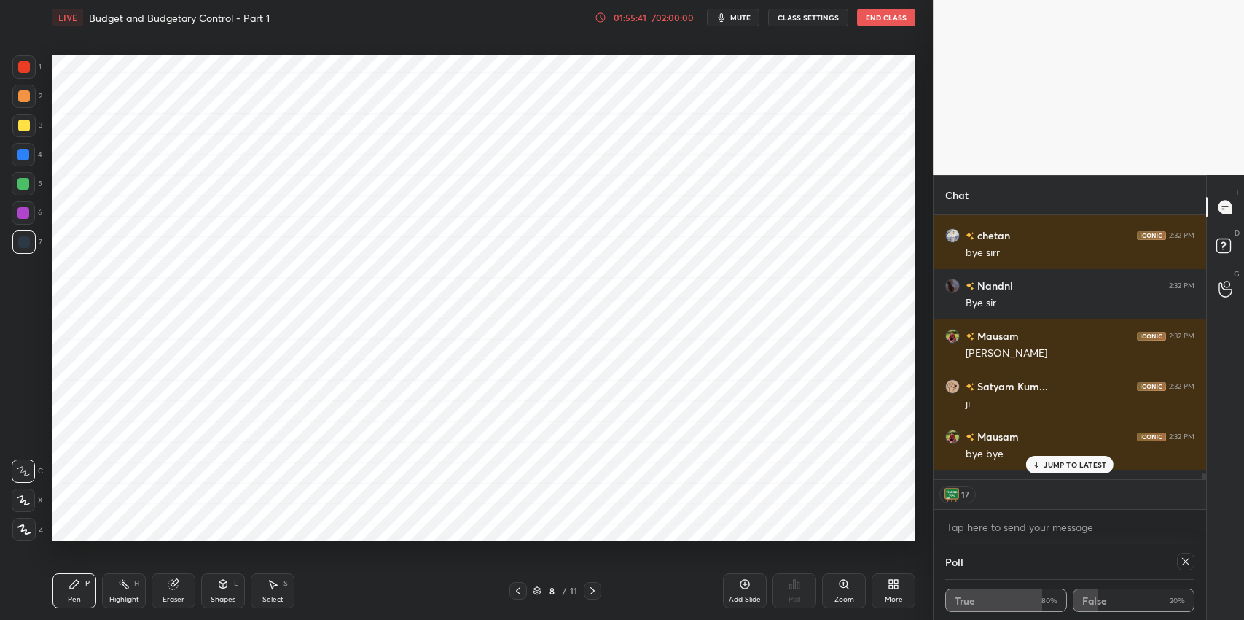
scroll to position [12863, 0]
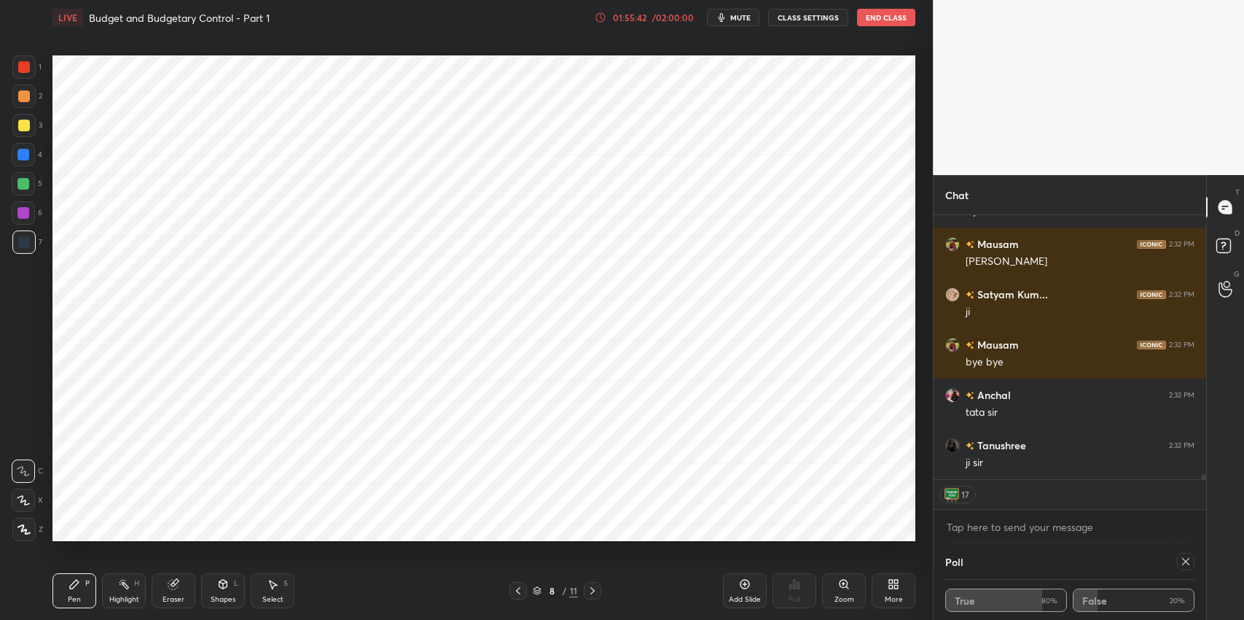
click at [883, 17] on button "End Class" at bounding box center [886, 17] width 58 height 17
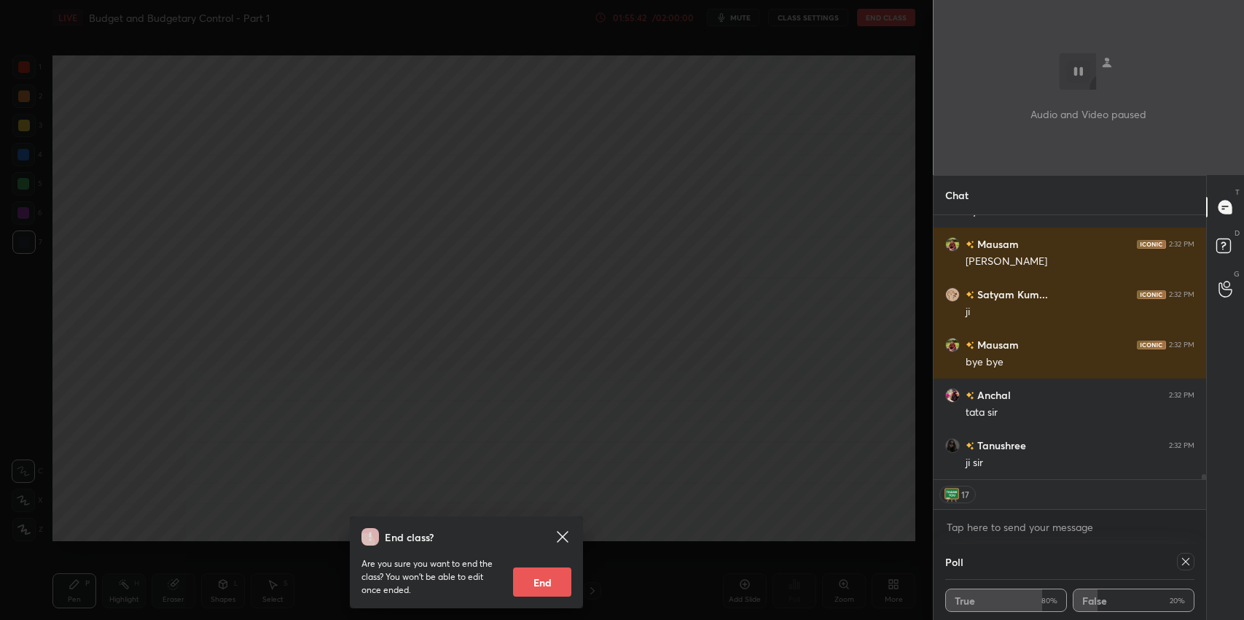
click at [534, 583] on button "End" at bounding box center [542, 581] width 58 height 29
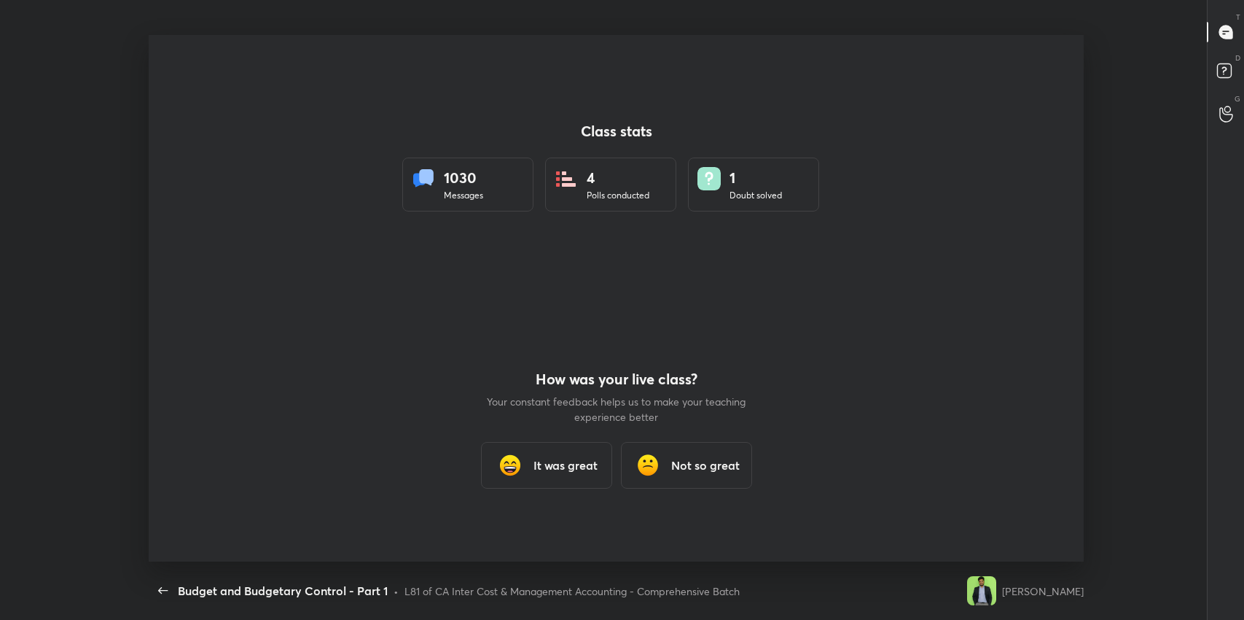
click at [552, 459] on h3 "It was great" at bounding box center [566, 464] width 64 height 17
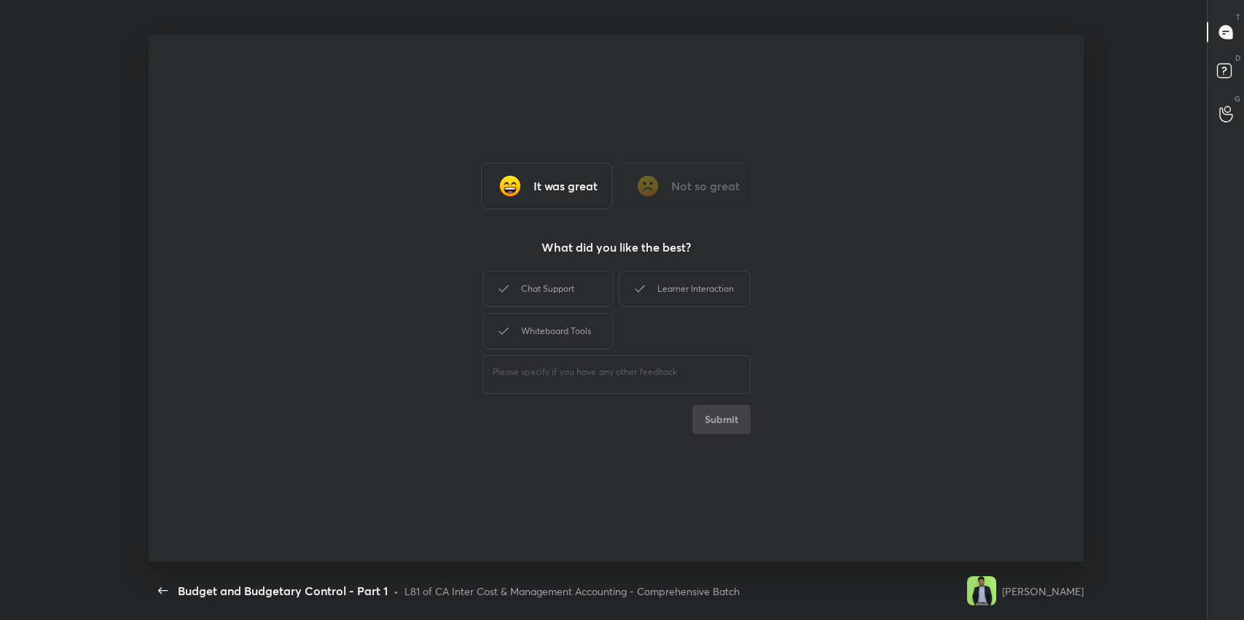
type textarea "x"
click at [515, 276] on div "Chat Support" at bounding box center [548, 288] width 131 height 36
click at [698, 286] on div "Learner Interaction" at bounding box center [684, 288] width 131 height 36
click at [526, 330] on div "Whiteboard Tools" at bounding box center [548, 331] width 131 height 36
click at [729, 426] on button "Submit" at bounding box center [722, 419] width 58 height 29
